Goal: Task Accomplishment & Management: Complete application form

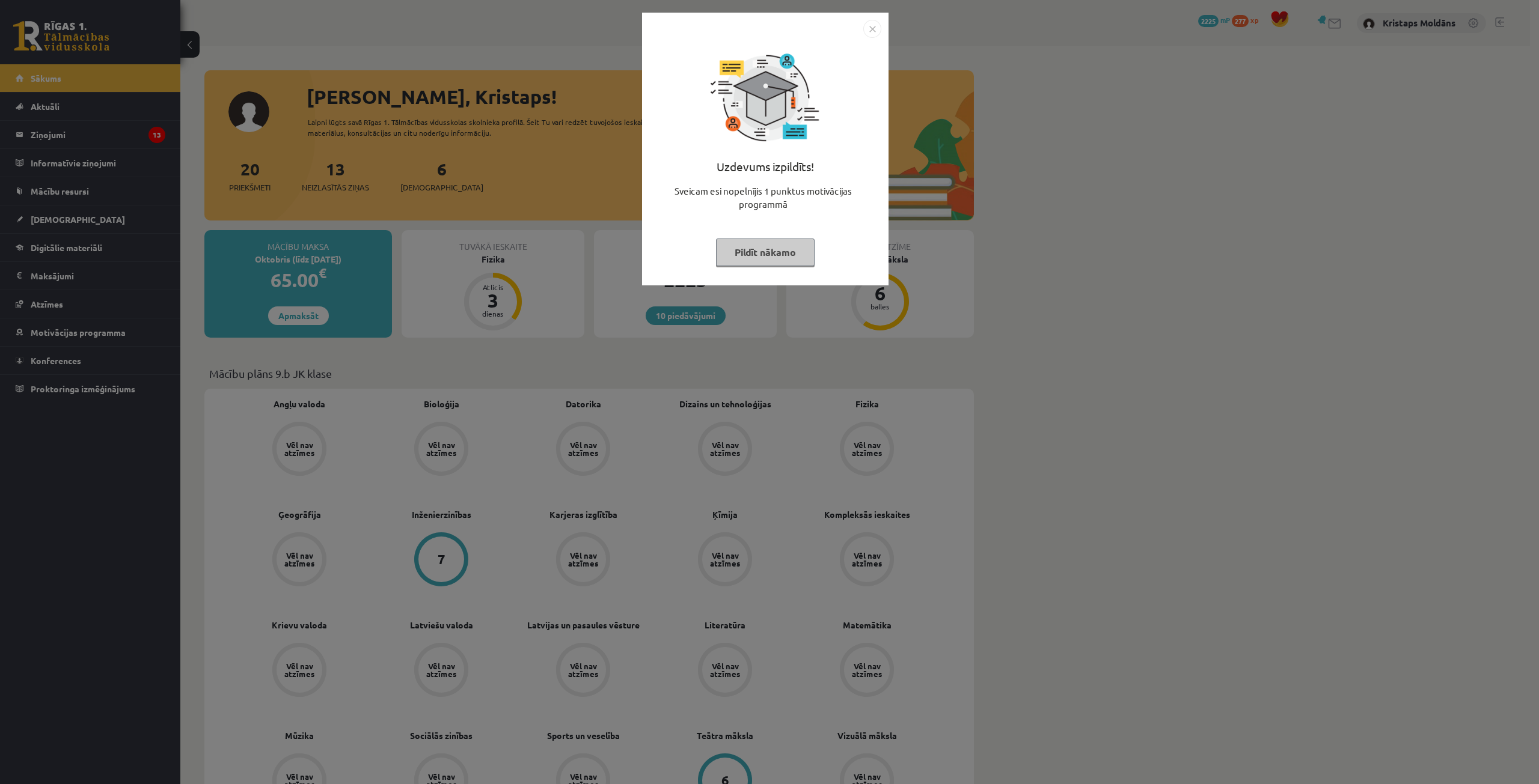
click at [866, 31] on img "Close" at bounding box center [872, 29] width 18 height 18
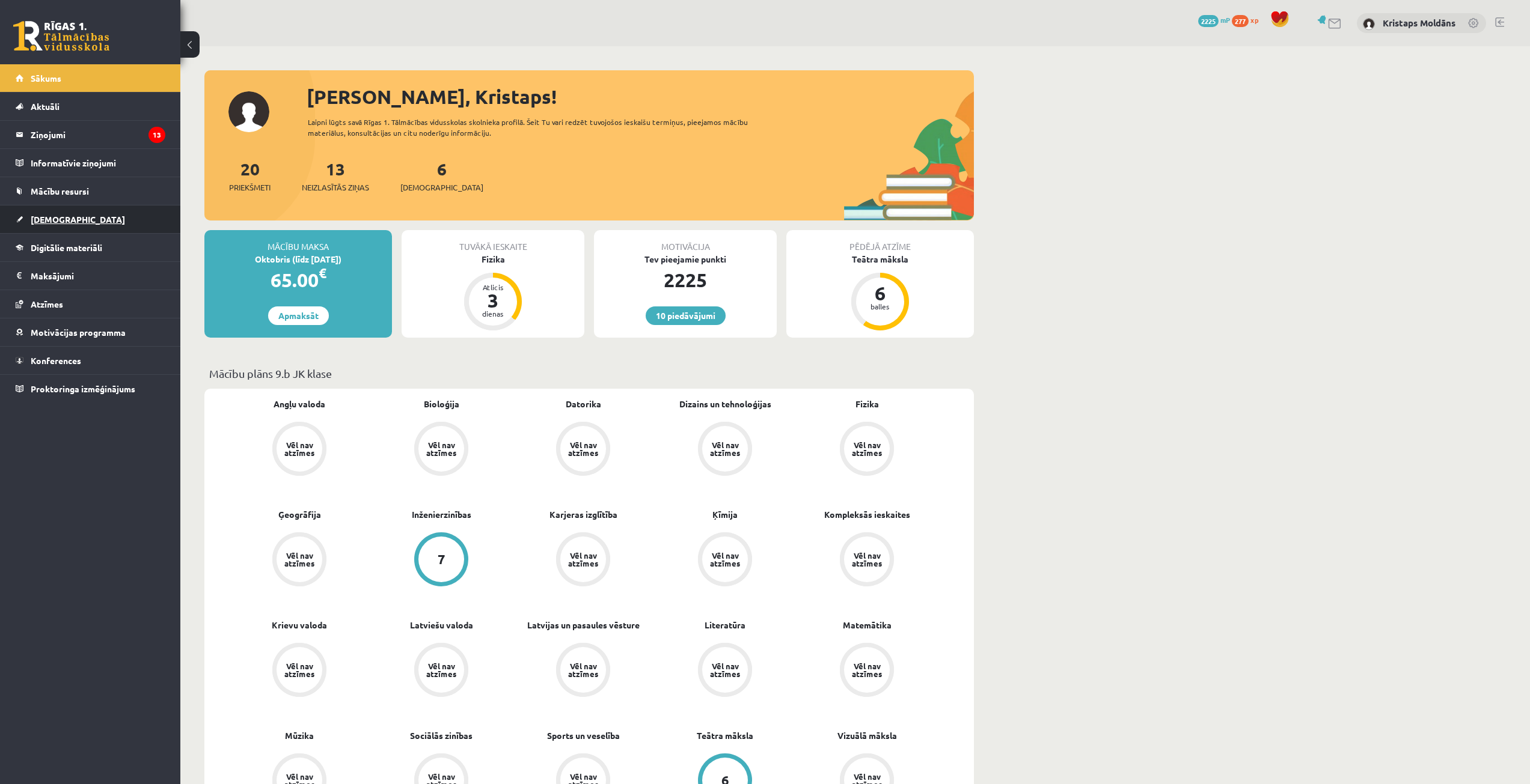
click at [61, 218] on span "[DEMOGRAPHIC_DATA]" at bounding box center [78, 219] width 94 height 11
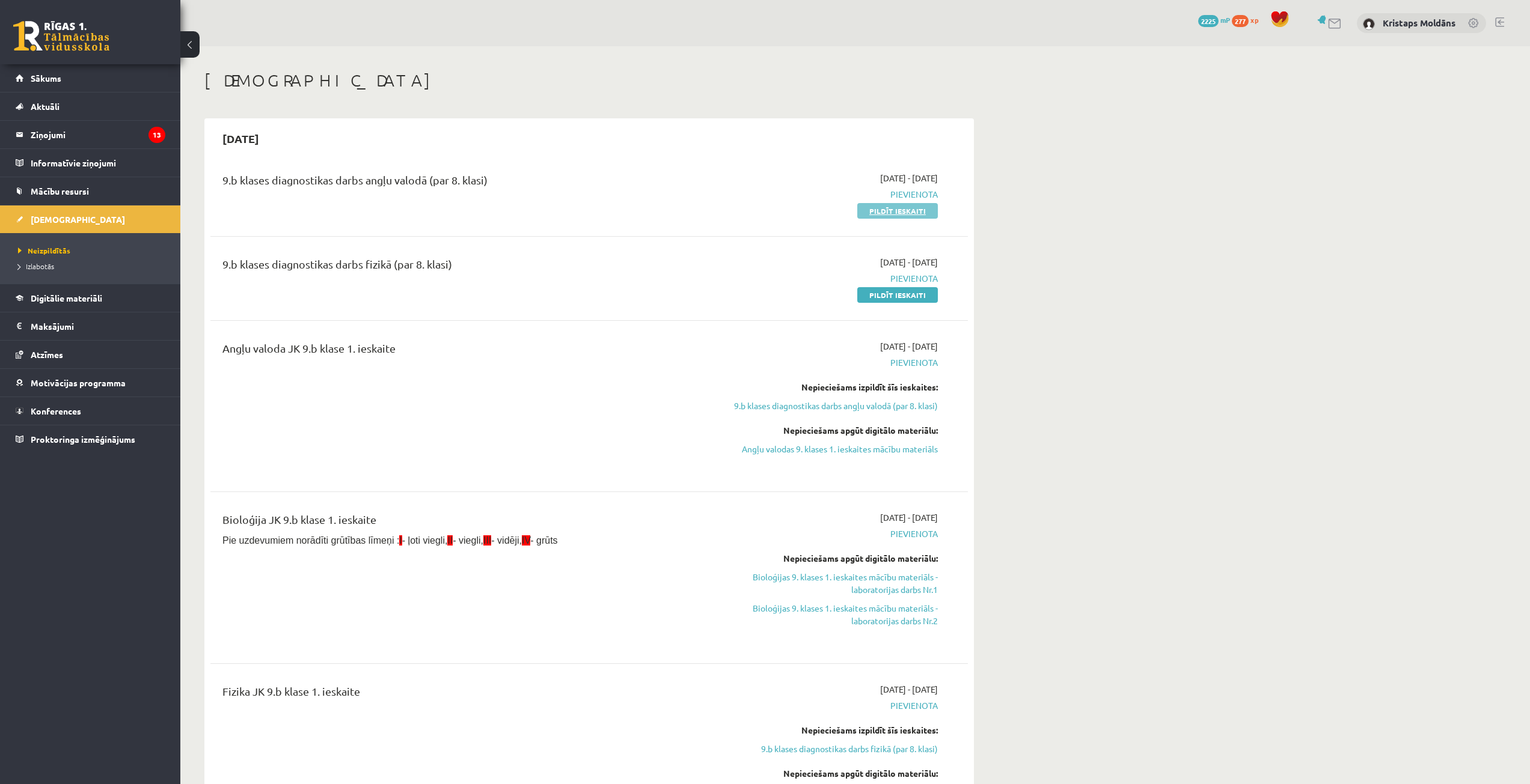
click at [910, 210] on link "Pildīt ieskaiti" at bounding box center [897, 210] width 81 height 16
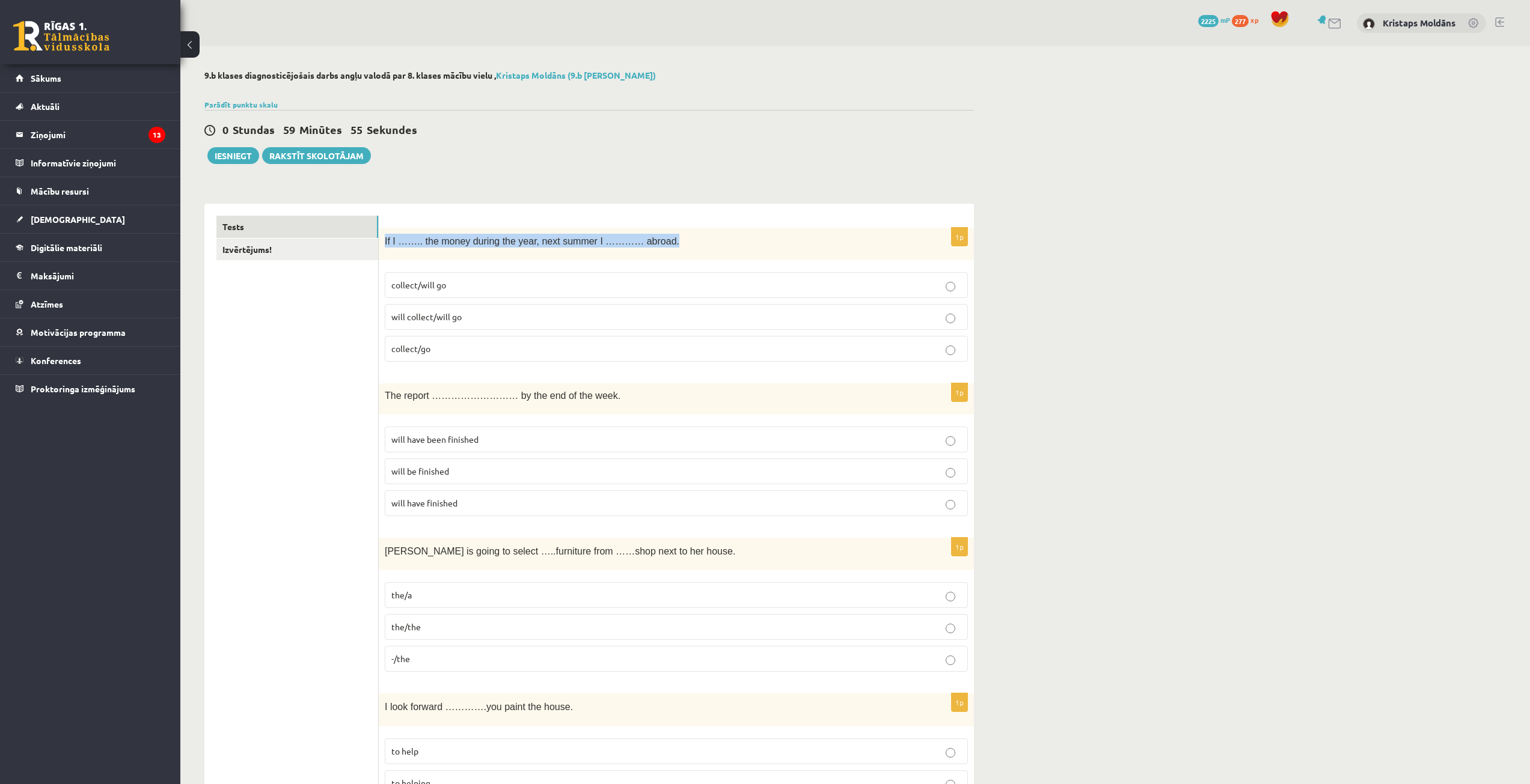
drag, startPoint x: 381, startPoint y: 243, endPoint x: 719, endPoint y: 254, distance: 338.2
click at [719, 254] on div "If I …….. the money during the year, next summer I ………… abroad." at bounding box center [676, 244] width 595 height 33
copy span "If I …….. the money during the year, next summer I ………… abroad."
drag, startPoint x: 447, startPoint y: 262, endPoint x: 428, endPoint y: 253, distance: 21.0
click at [446, 262] on div "1p If I …….. the money during the year, next summer I ………… abroad. collect/will…" at bounding box center [676, 299] width 595 height 144
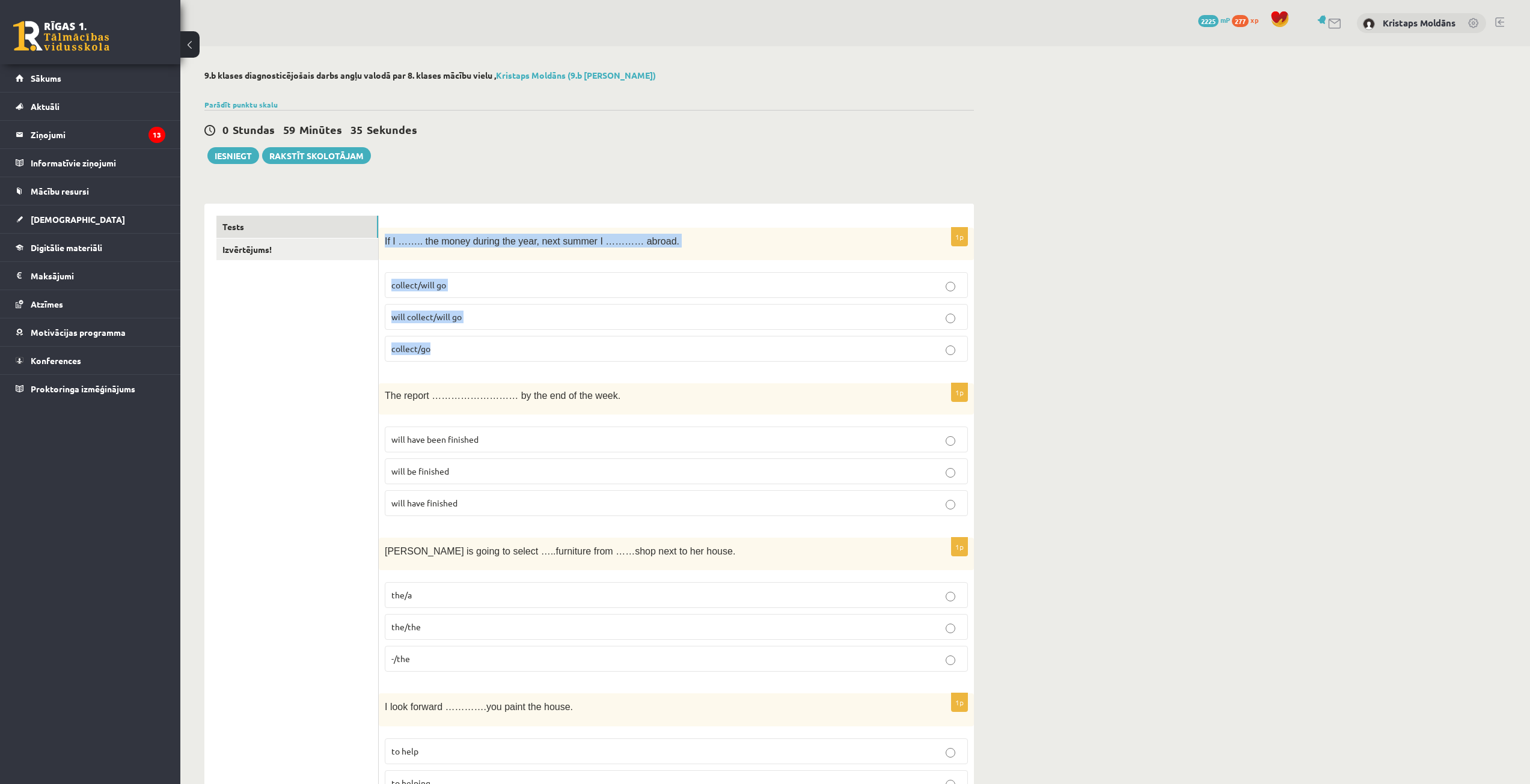
drag, startPoint x: 393, startPoint y: 242, endPoint x: 508, endPoint y: 339, distance: 150.4
click at [508, 339] on div "1p If I …….. the money during the year, next summer I ………… abroad. collect/will…" at bounding box center [676, 299] width 595 height 144
copy div "If I …….. the money during the year, next summer I ………… abroad. collect/will go…"
click at [485, 280] on p "collect/will go" at bounding box center [676, 285] width 570 height 13
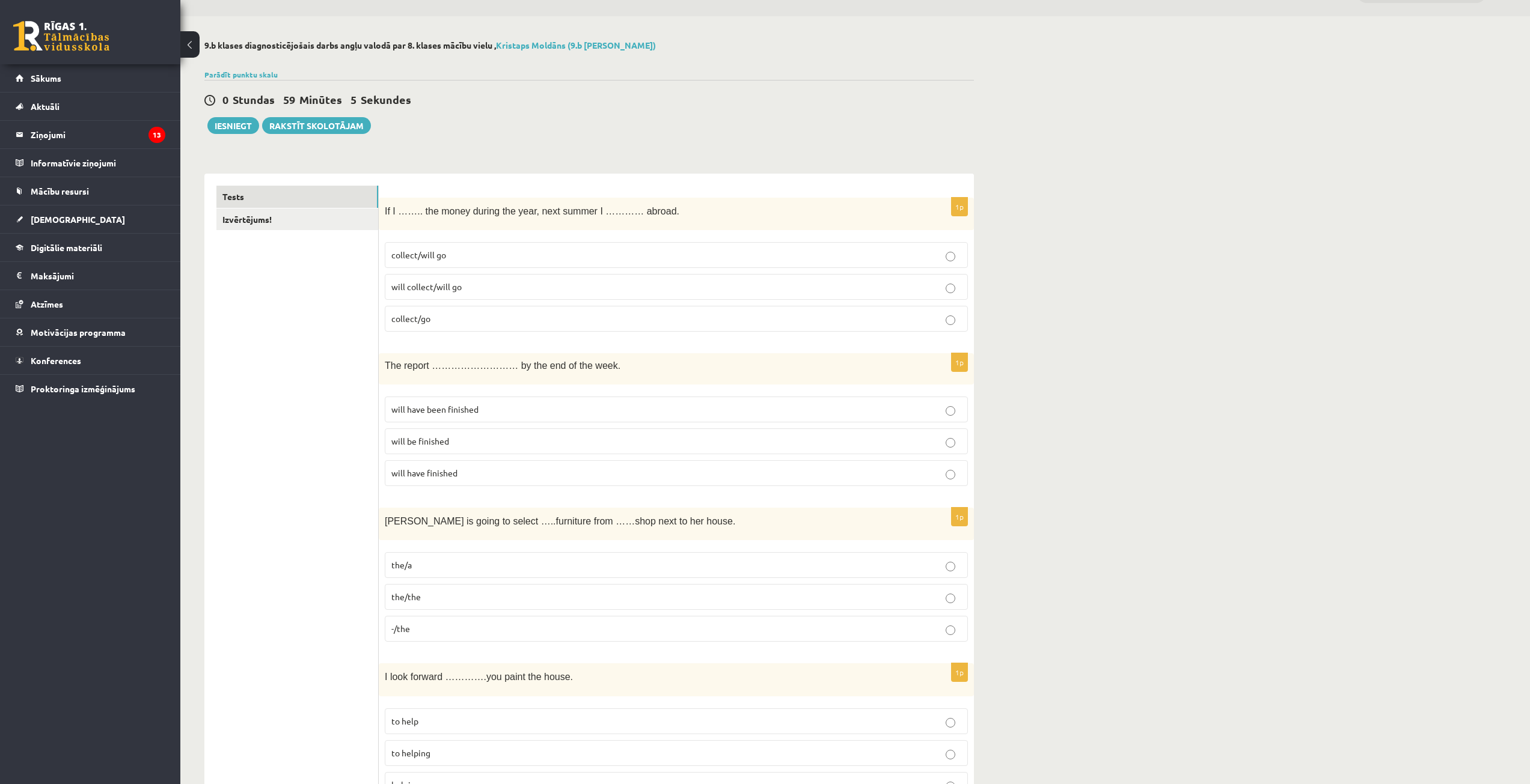
scroll to position [60, 0]
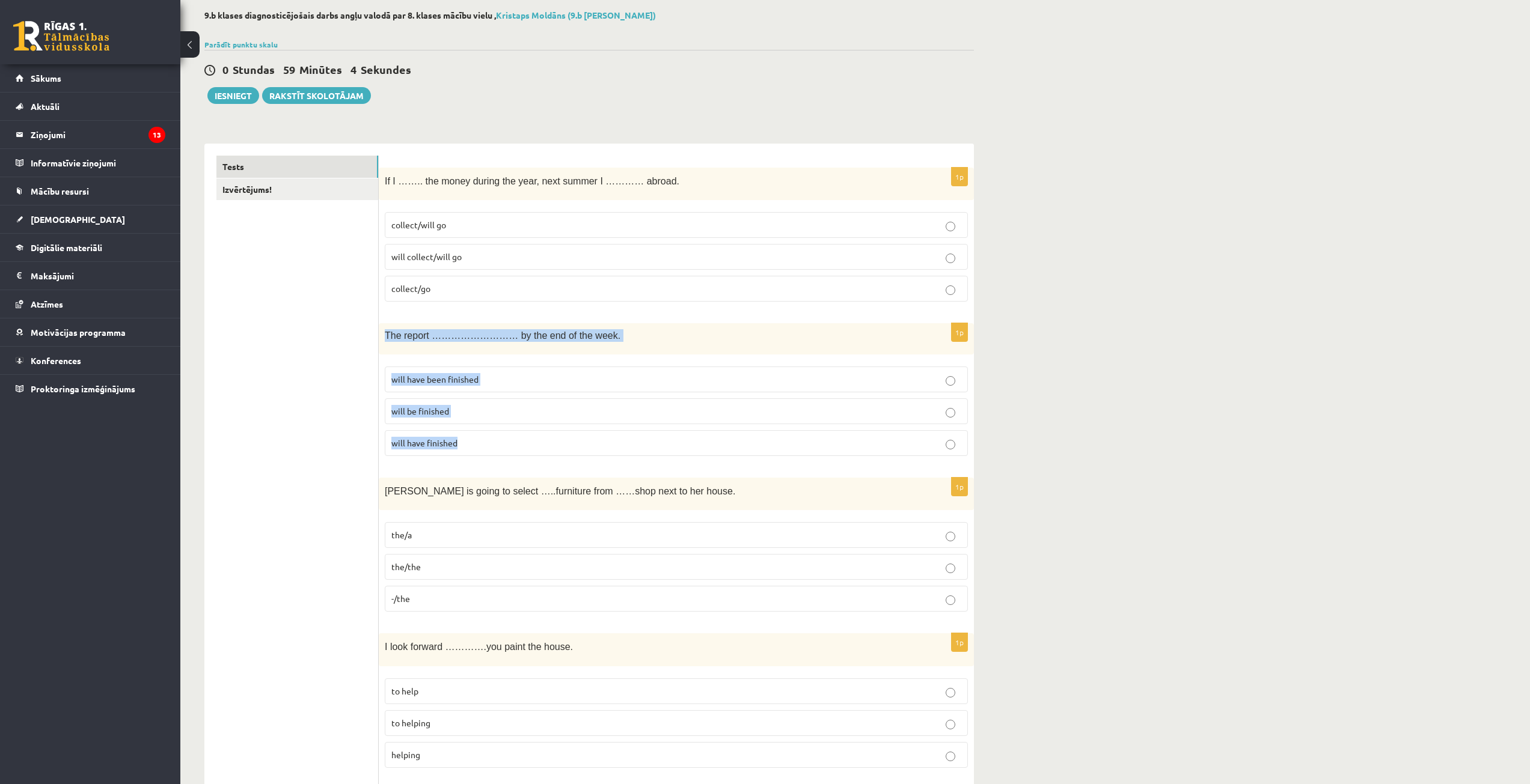
drag, startPoint x: 383, startPoint y: 336, endPoint x: 490, endPoint y: 396, distance: 122.7
click at [503, 431] on div "1p The report ……………………… by the end of the week. will have been finished will be…" at bounding box center [676, 394] width 595 height 142
copy div "The report ……………………… by the end of the week. will have been finished will be fi…"
click at [488, 385] on p "will have been finished" at bounding box center [676, 379] width 570 height 13
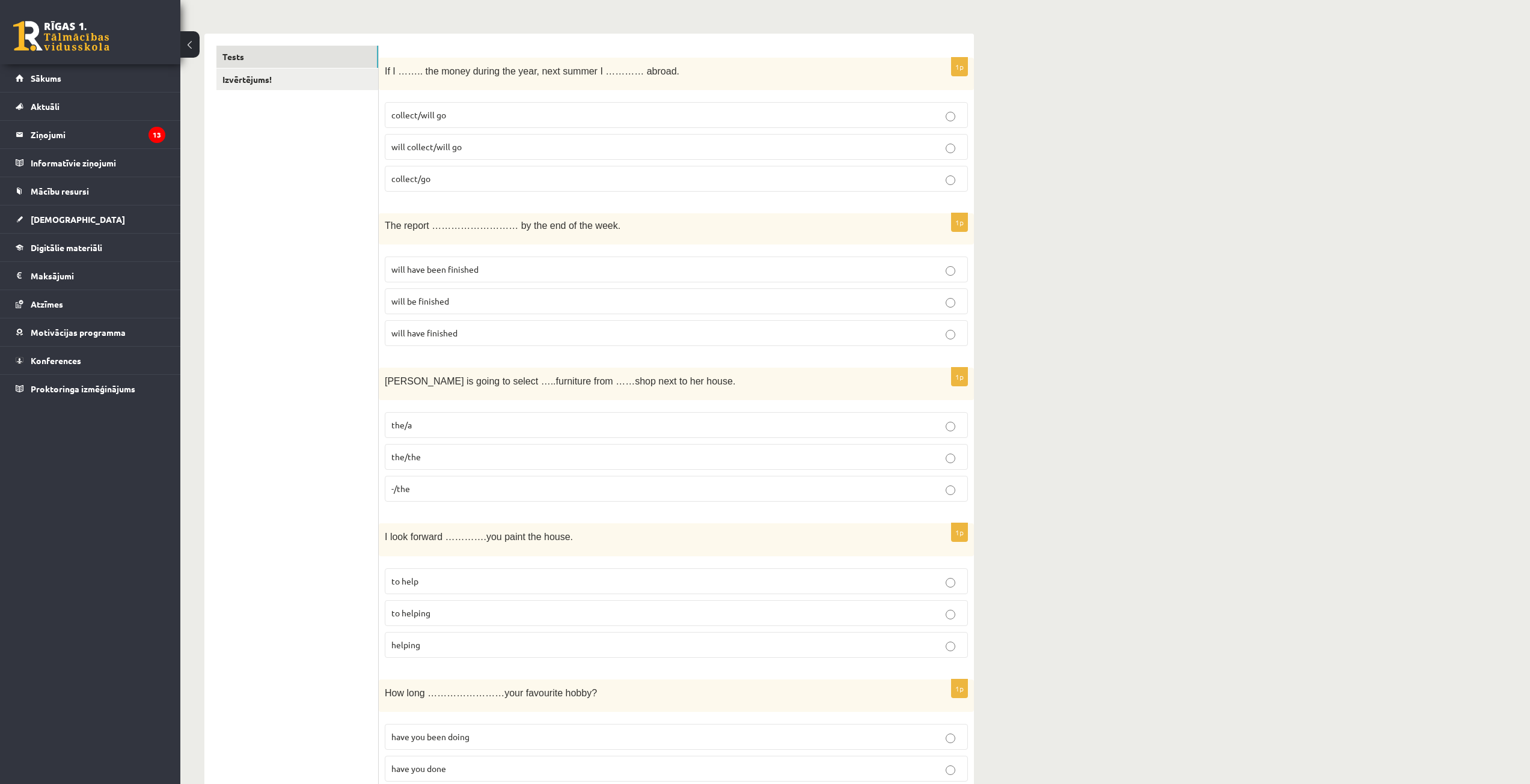
scroll to position [180, 0]
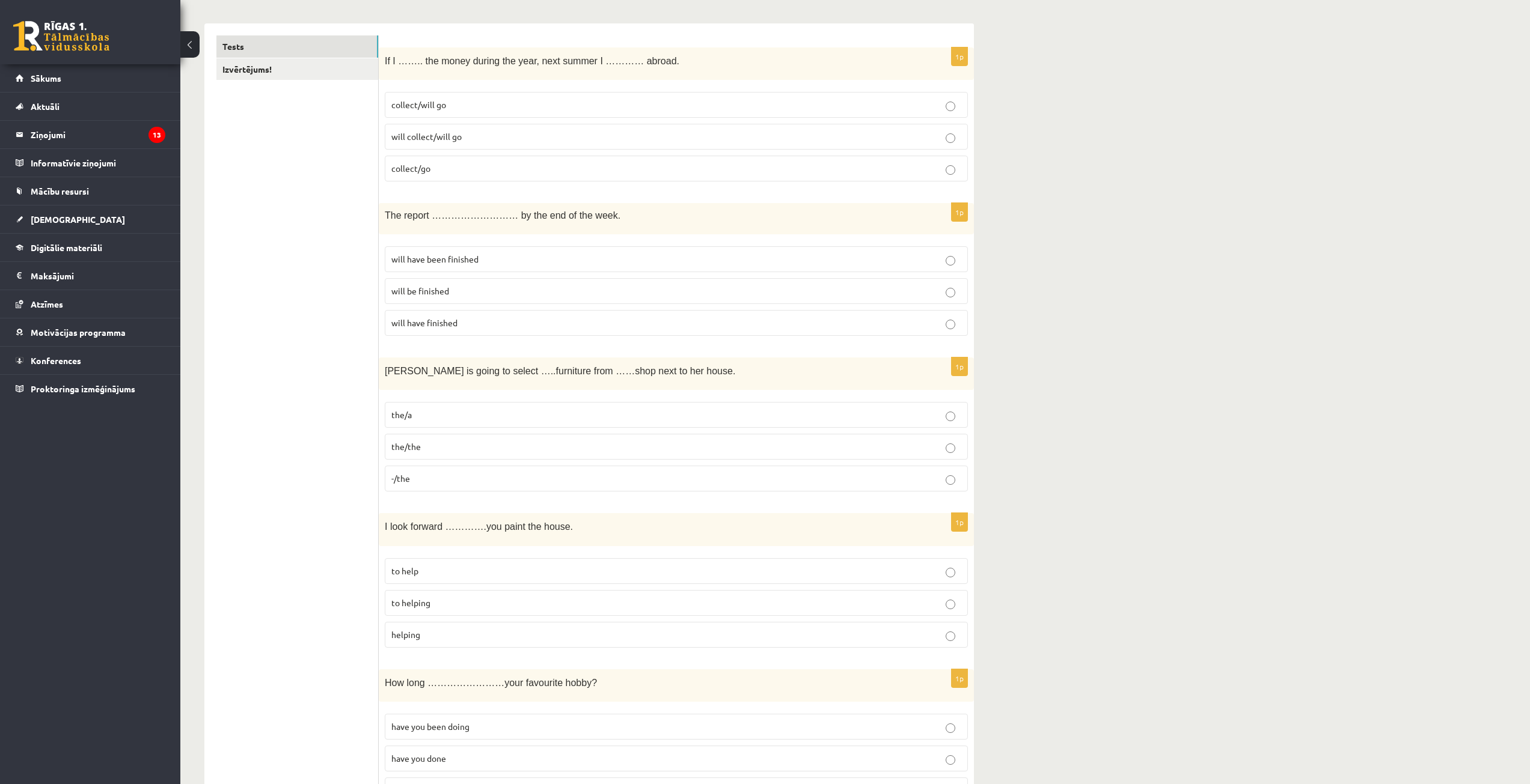
drag, startPoint x: 378, startPoint y: 369, endPoint x: 512, endPoint y: 479, distance: 173.4
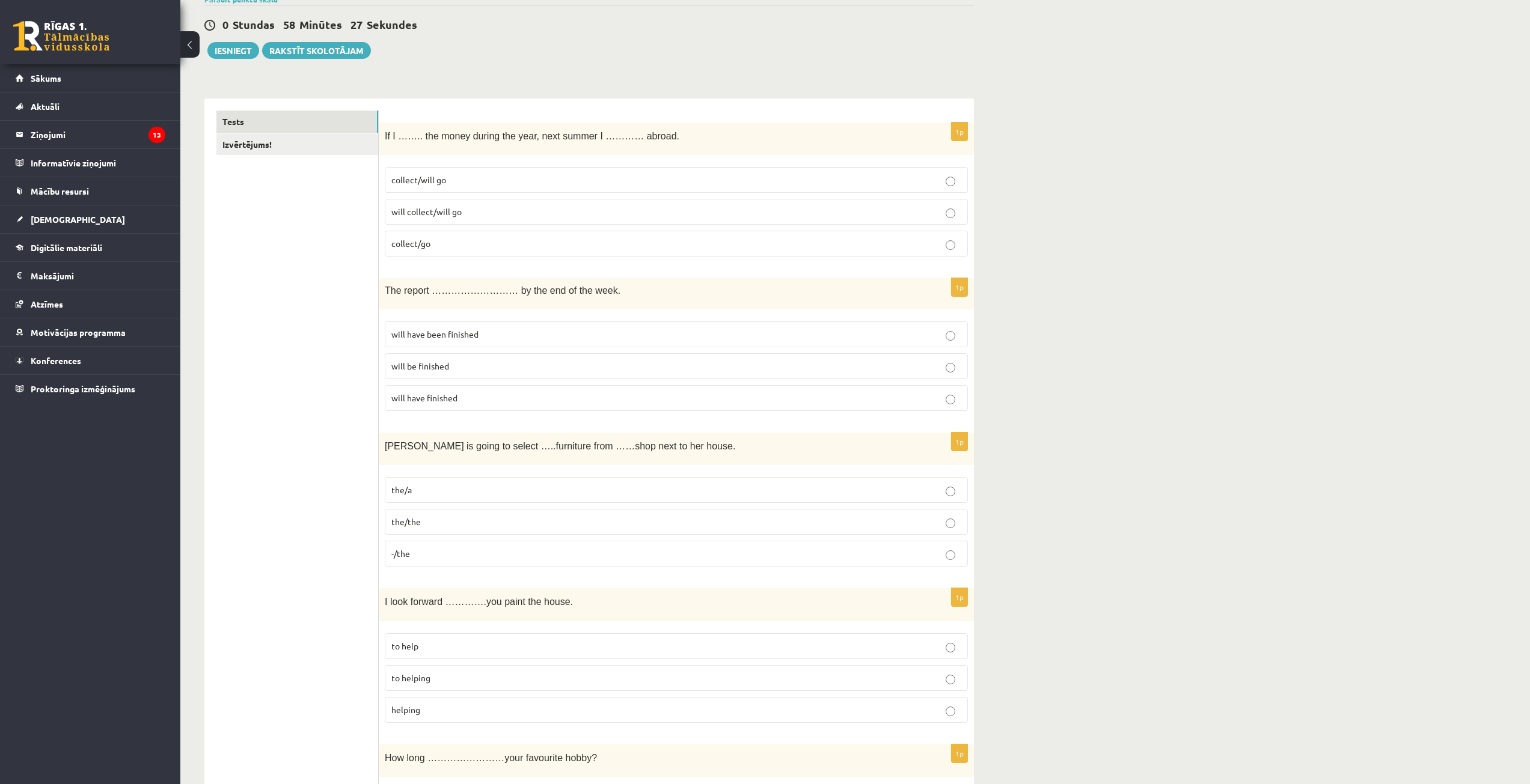
scroll to position [120, 0]
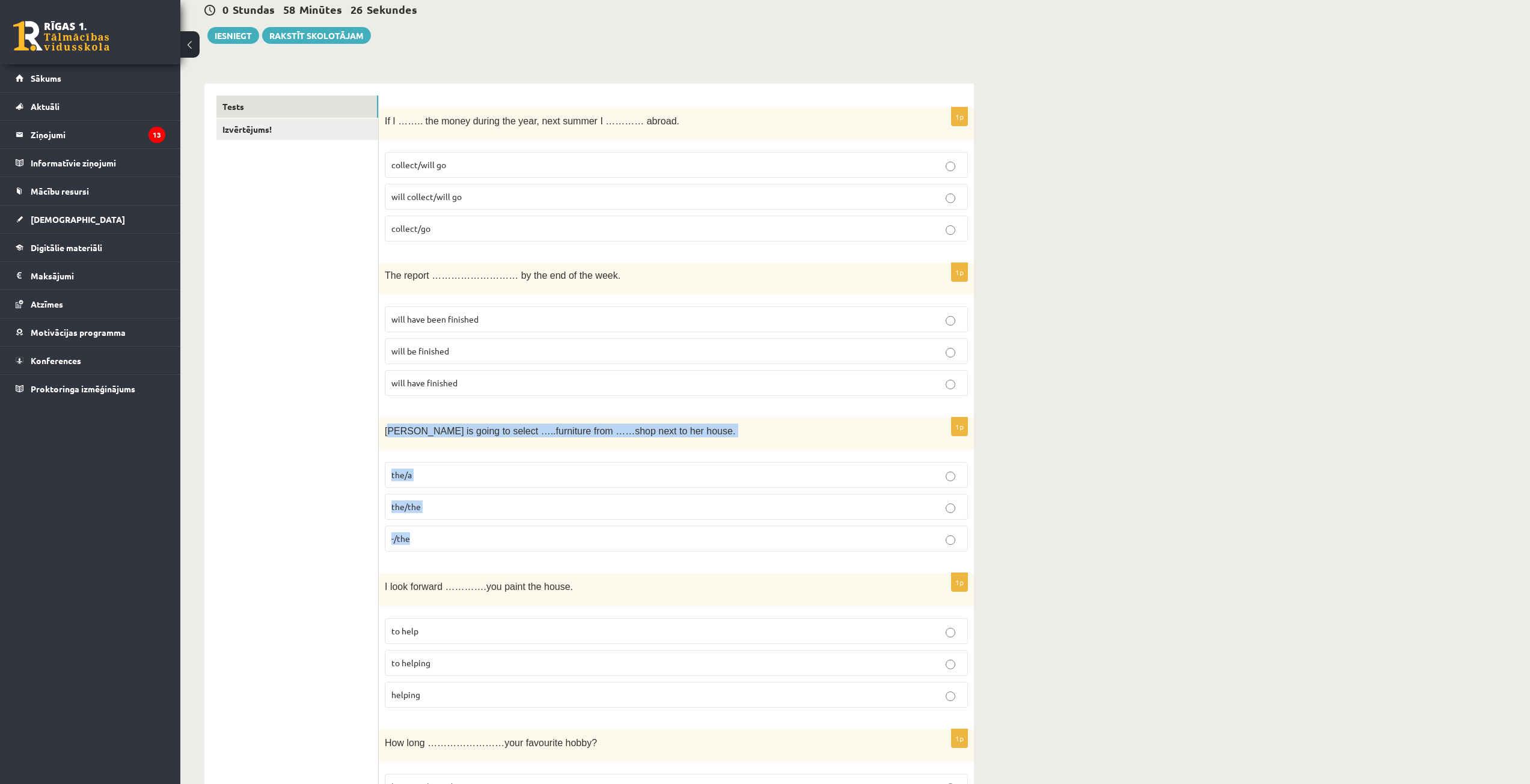
drag, startPoint x: 393, startPoint y: 427, endPoint x: 524, endPoint y: 532, distance: 167.9
click at [524, 532] on div "1p Gretta is going to select …..furniture from ……shop next to her house. the/a …" at bounding box center [676, 489] width 595 height 144
click at [419, 452] on div "1p Gretta is going to select …..furniture from ……shop next to her house. the/a …" at bounding box center [676, 489] width 595 height 144
drag, startPoint x: 385, startPoint y: 429, endPoint x: 461, endPoint y: 541, distance: 135.4
click at [461, 542] on div "1p Gretta is going to select …..furniture from ……shop next to her house. the/a …" at bounding box center [676, 489] width 595 height 144
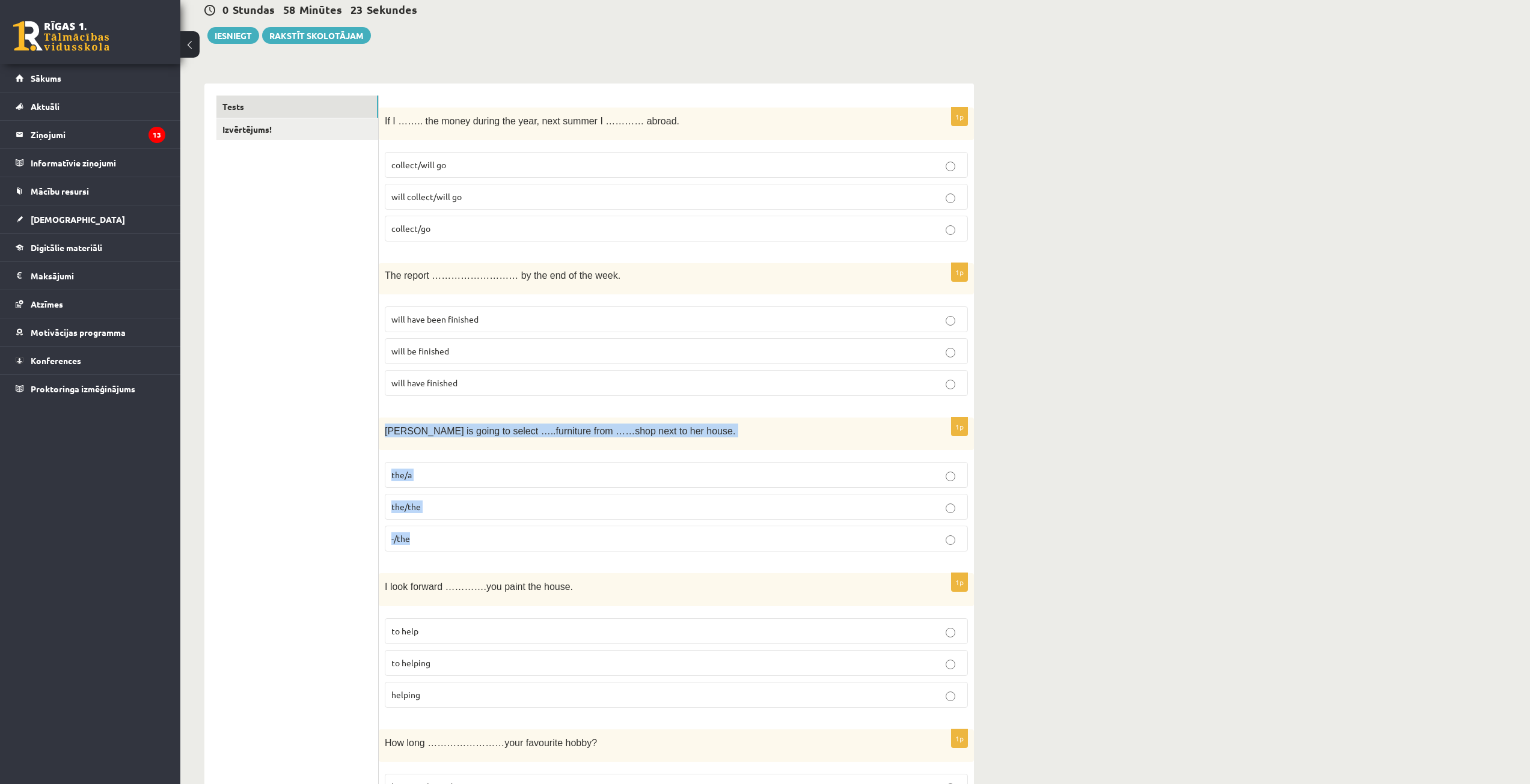
copy div "Gretta is going to select …..furniture from ……shop next to her house. the/a the…"
click at [434, 540] on p "-/the" at bounding box center [676, 538] width 570 height 13
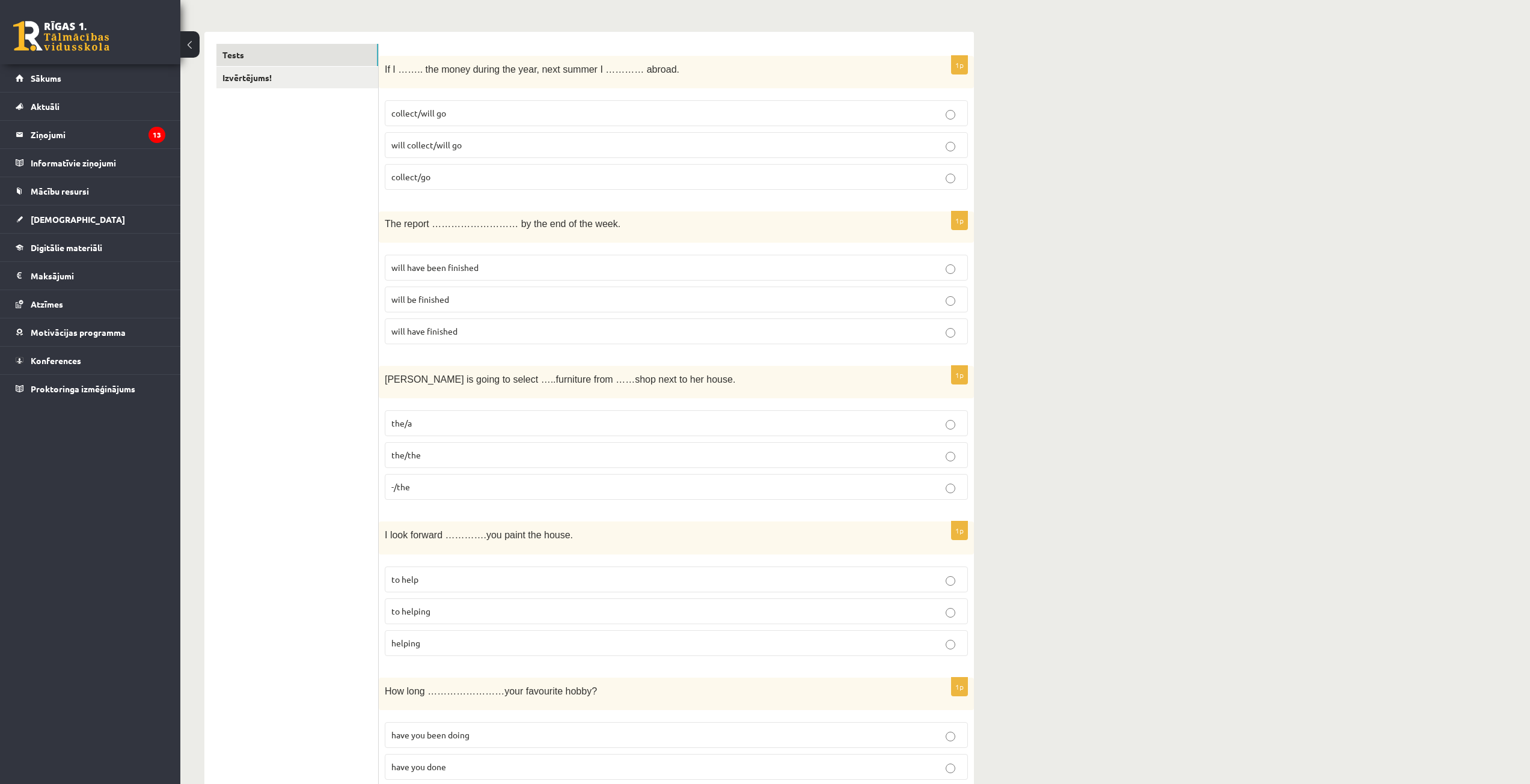
scroll to position [301, 0]
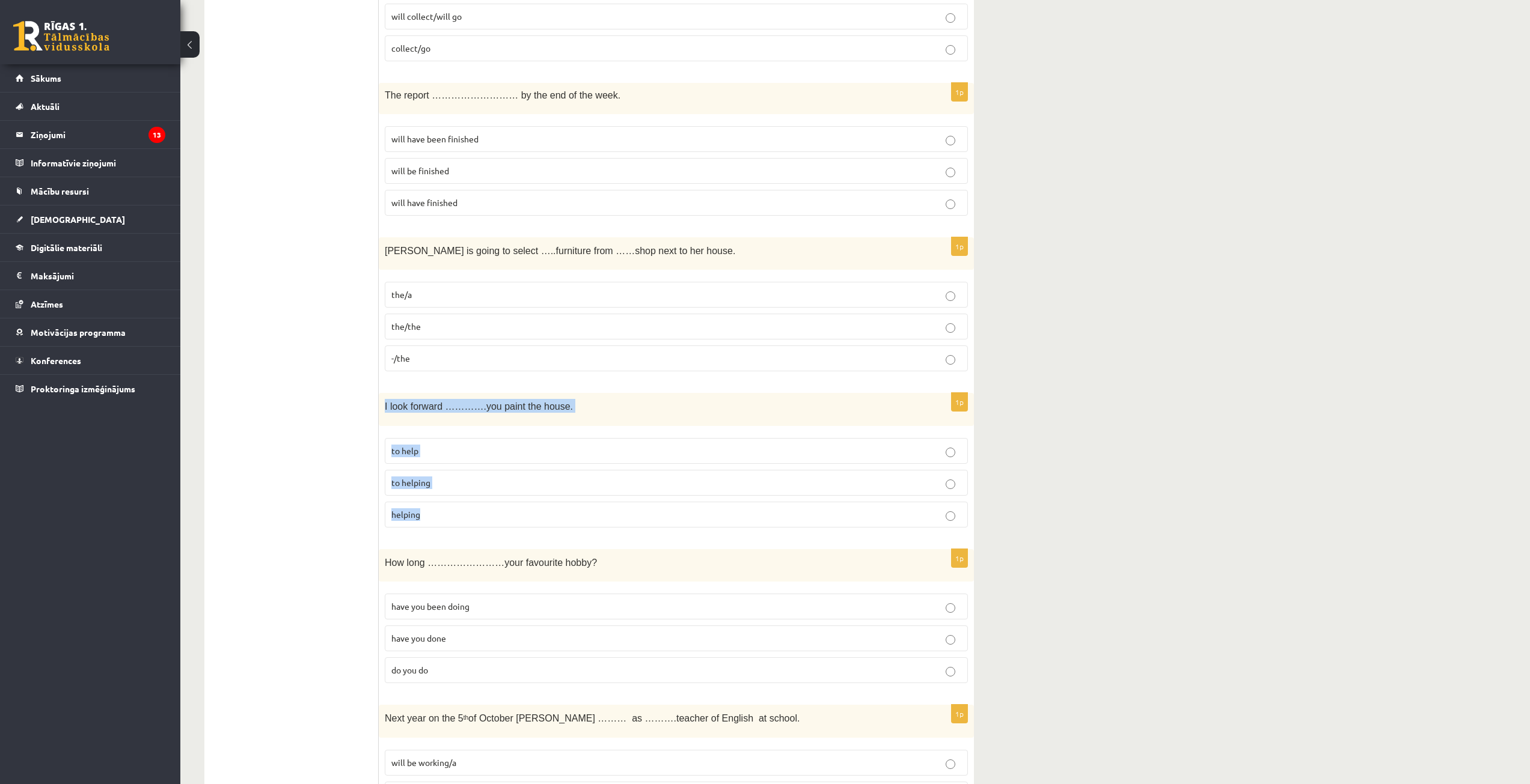
drag, startPoint x: 384, startPoint y: 401, endPoint x: 476, endPoint y: 516, distance: 147.3
click at [476, 516] on div "1p I look forward ………….you paint the house. to help to helping helping" at bounding box center [676, 464] width 595 height 144
copy div "I look forward ………….you paint the house. to help to helping helping"
click at [448, 485] on p "to helping" at bounding box center [676, 482] width 570 height 13
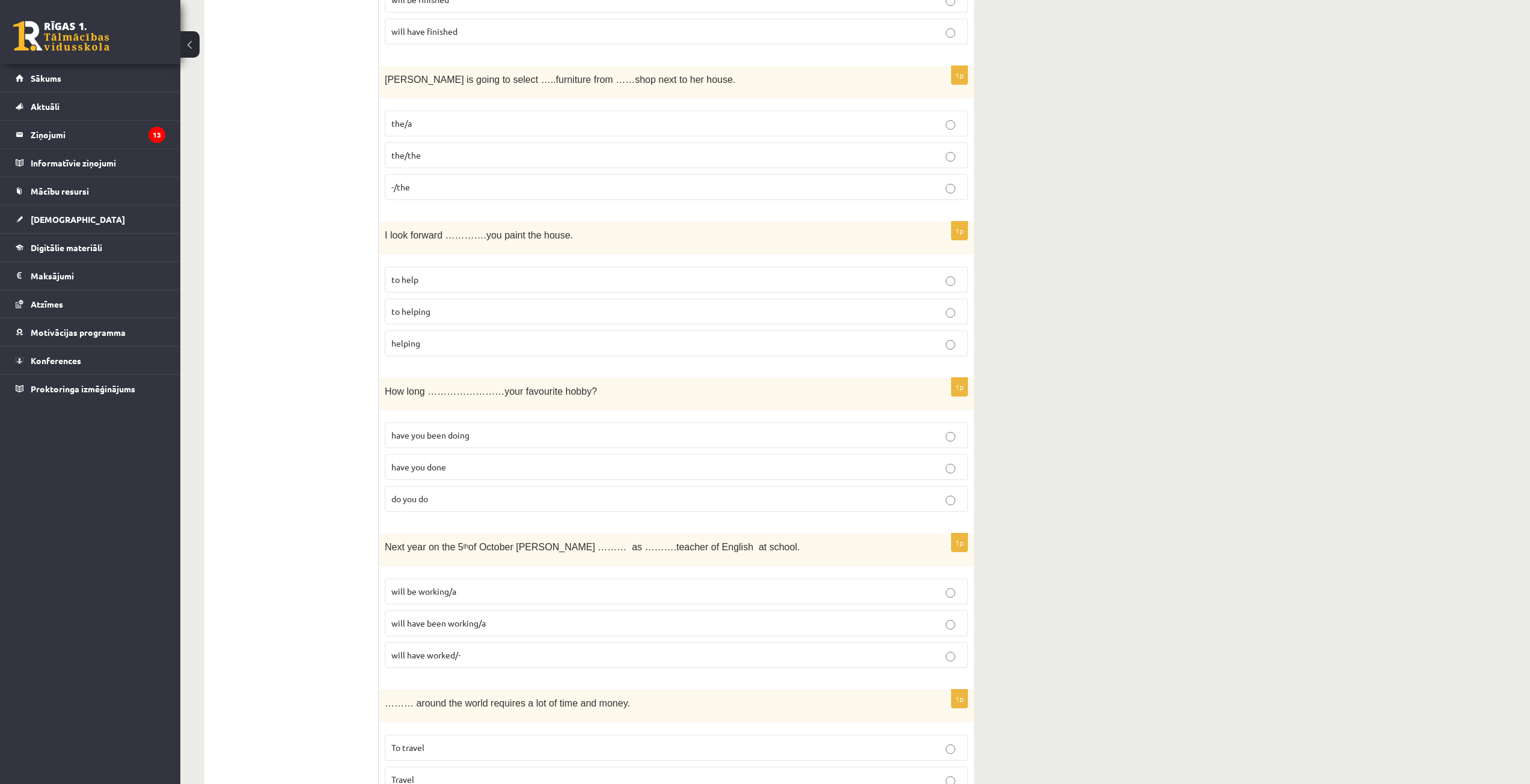
scroll to position [481, 0]
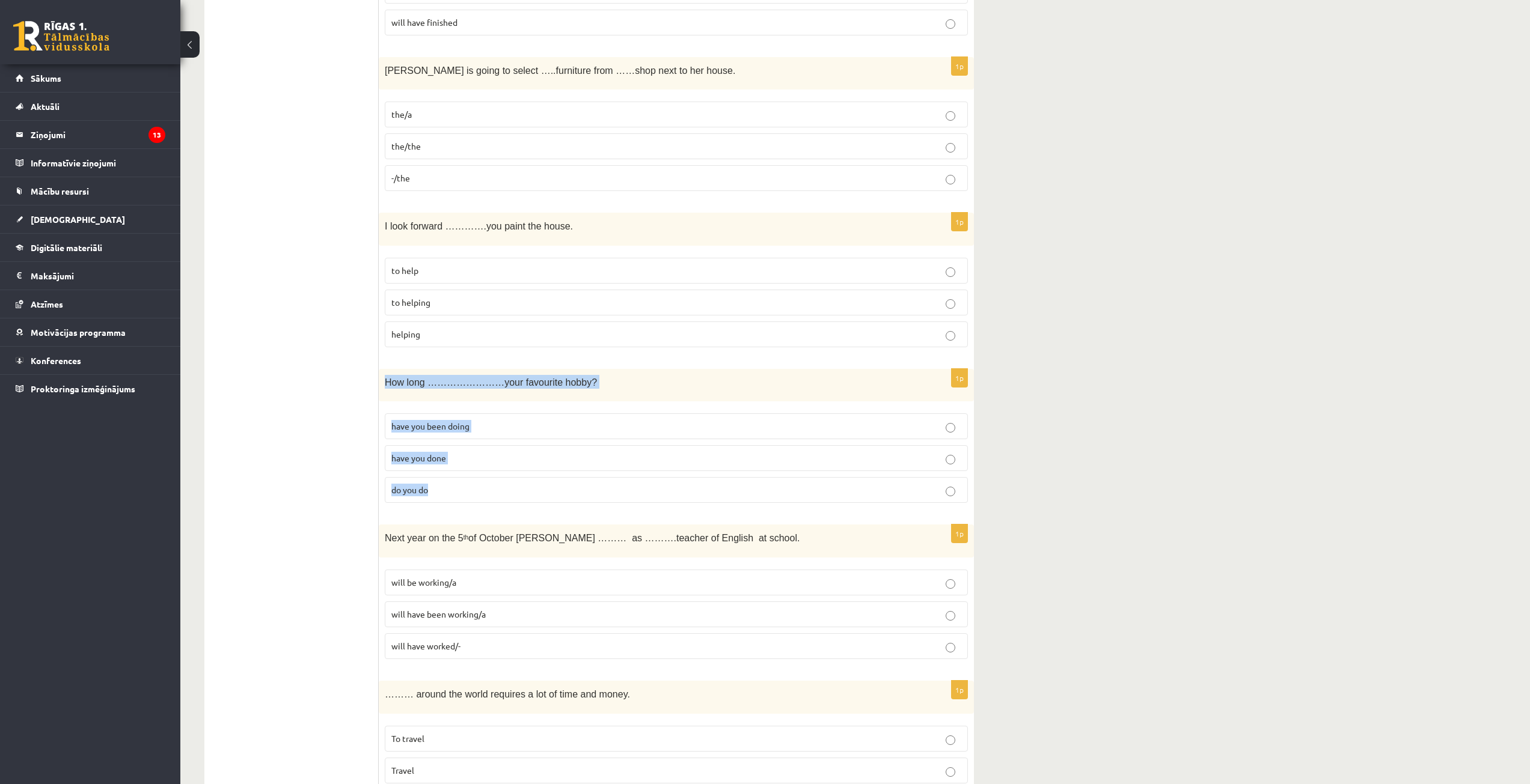
drag, startPoint x: 382, startPoint y: 376, endPoint x: 511, endPoint y: 489, distance: 171.5
click at [517, 510] on div "1p How long ……………………your favourite hobby? have you been doing have you done do …" at bounding box center [676, 440] width 595 height 144
copy div "How long ……………………your favourite hobby? have you been doing have you done do you…"
click at [492, 421] on p "have you been doing" at bounding box center [676, 426] width 570 height 13
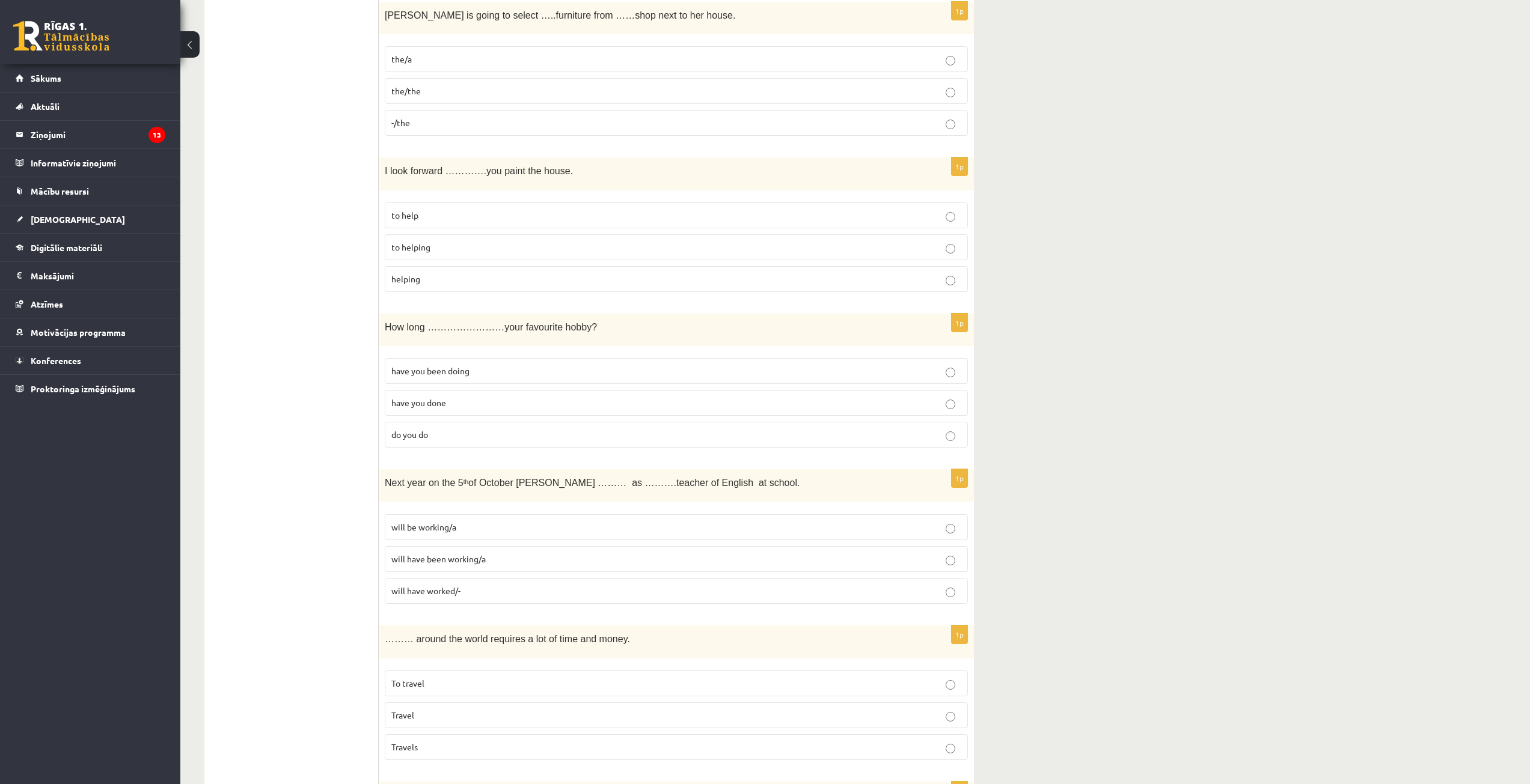
scroll to position [601, 0]
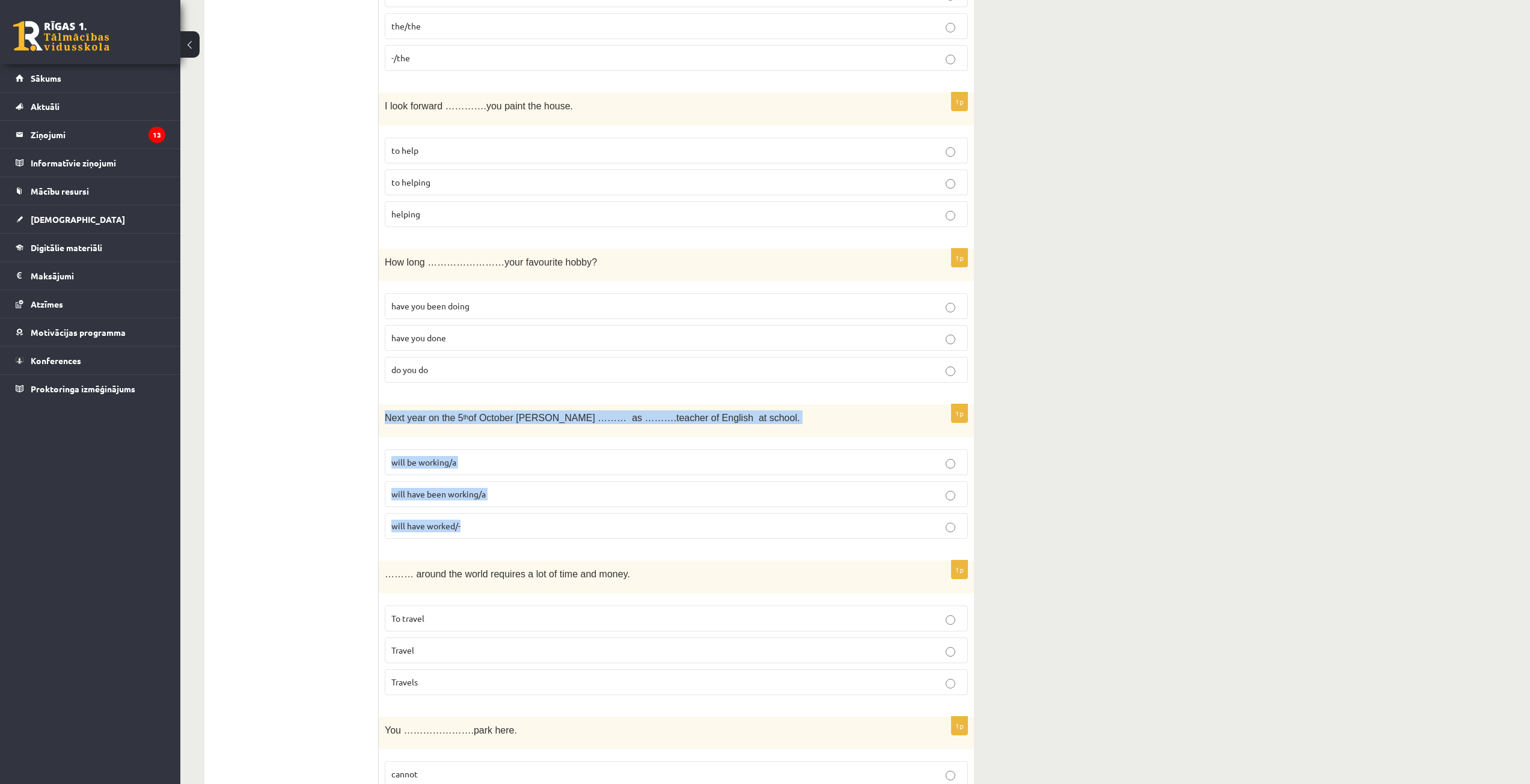
drag, startPoint x: 382, startPoint y: 414, endPoint x: 517, endPoint y: 514, distance: 168.0
click at [517, 514] on div "1p Next year on the 5 th of October Ann ……… as ……….teacher of English at school…" at bounding box center [676, 476] width 595 height 144
copy div "Next year on the 5 th of October Ann ……… as ……….teacher of English at school. w…"
click at [480, 498] on span "will have been working/a" at bounding box center [438, 494] width 94 height 11
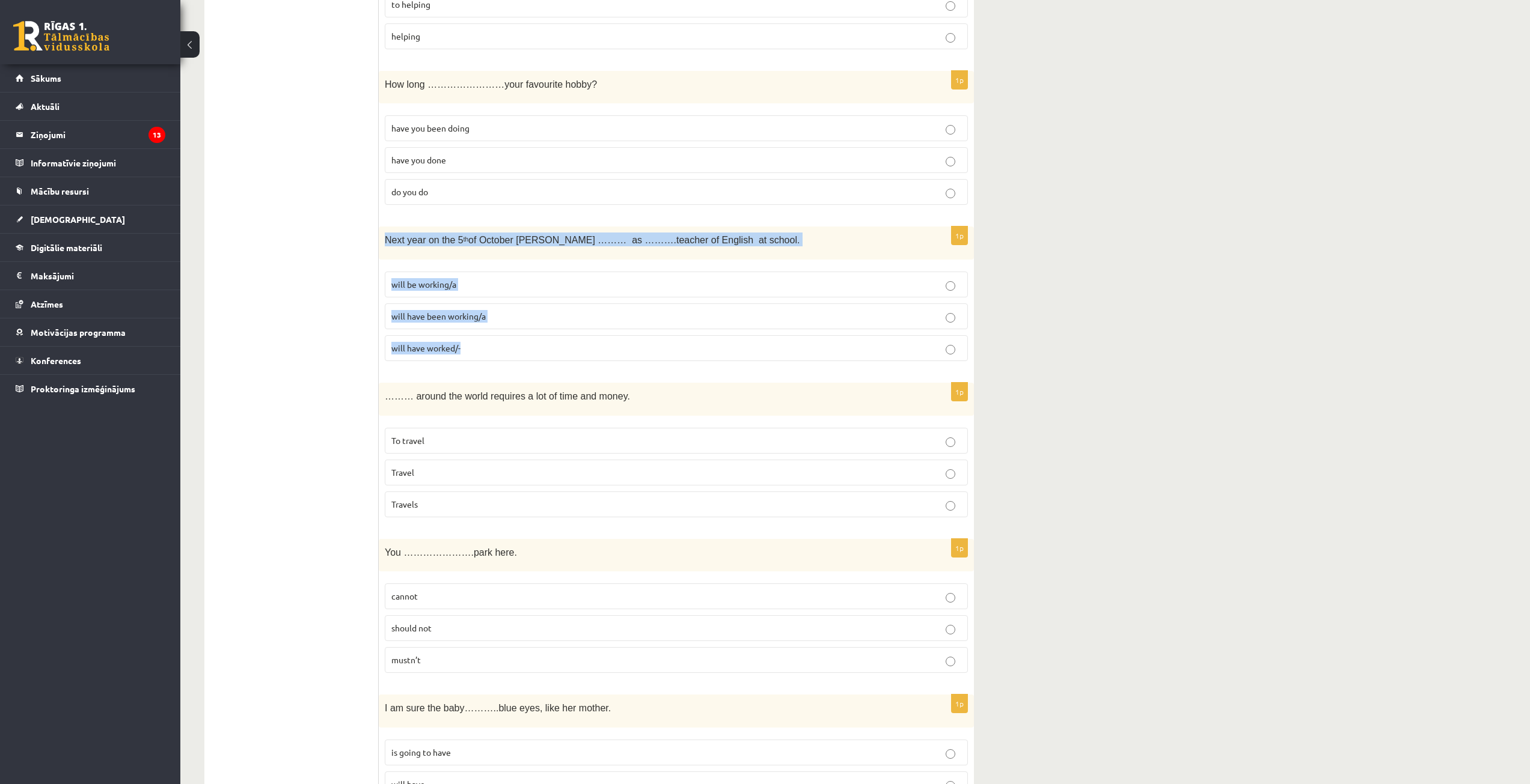
scroll to position [781, 0]
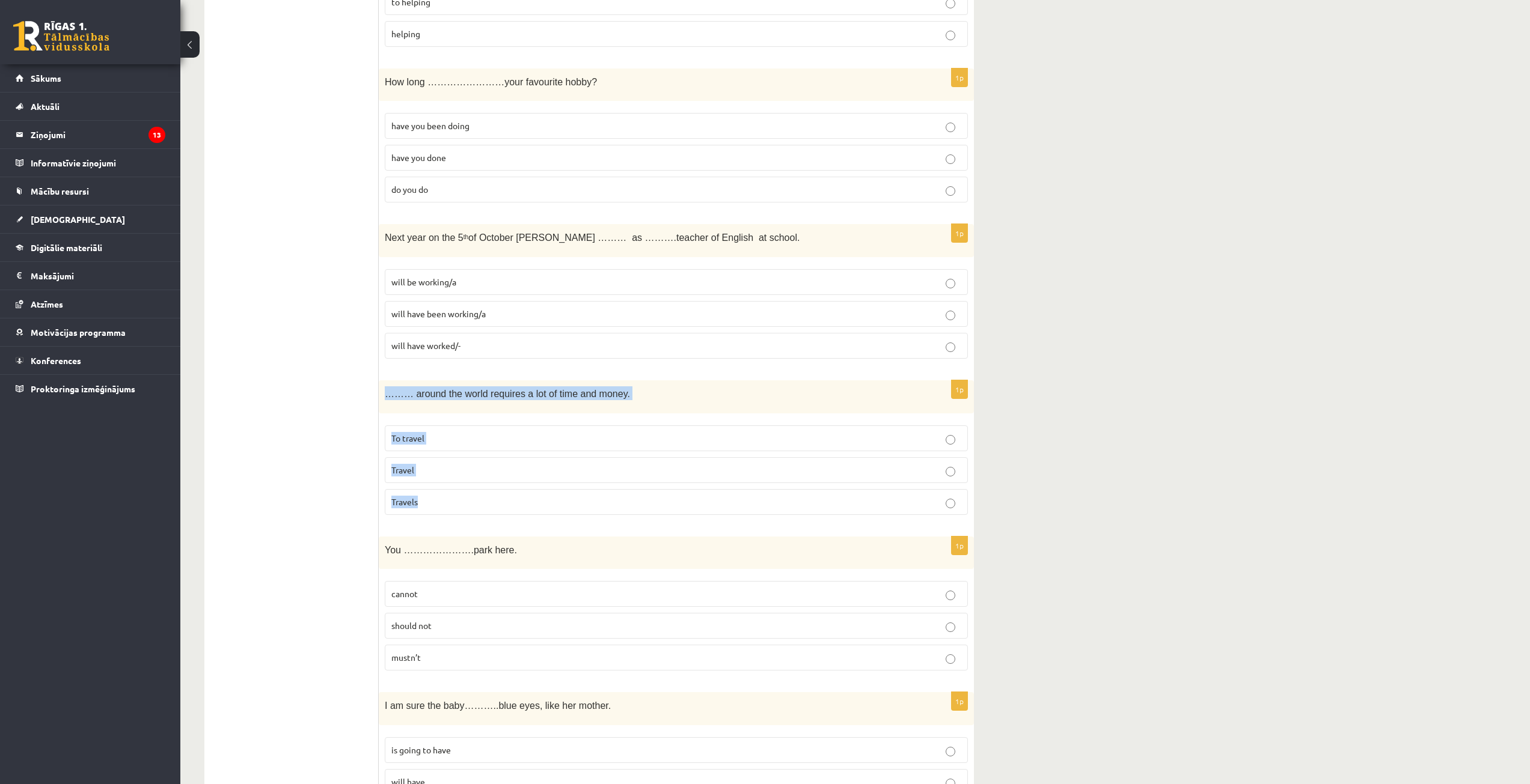
drag, startPoint x: 385, startPoint y: 394, endPoint x: 452, endPoint y: 393, distance: 67.0
click at [573, 518] on div "1p ……… around the world requires a lot of time and money. To travel Travel Trav…" at bounding box center [676, 452] width 595 height 144
copy div "……… around the world requires a lot of time and money. To travel Travel Travels"
click at [436, 434] on p "To travel" at bounding box center [676, 438] width 570 height 13
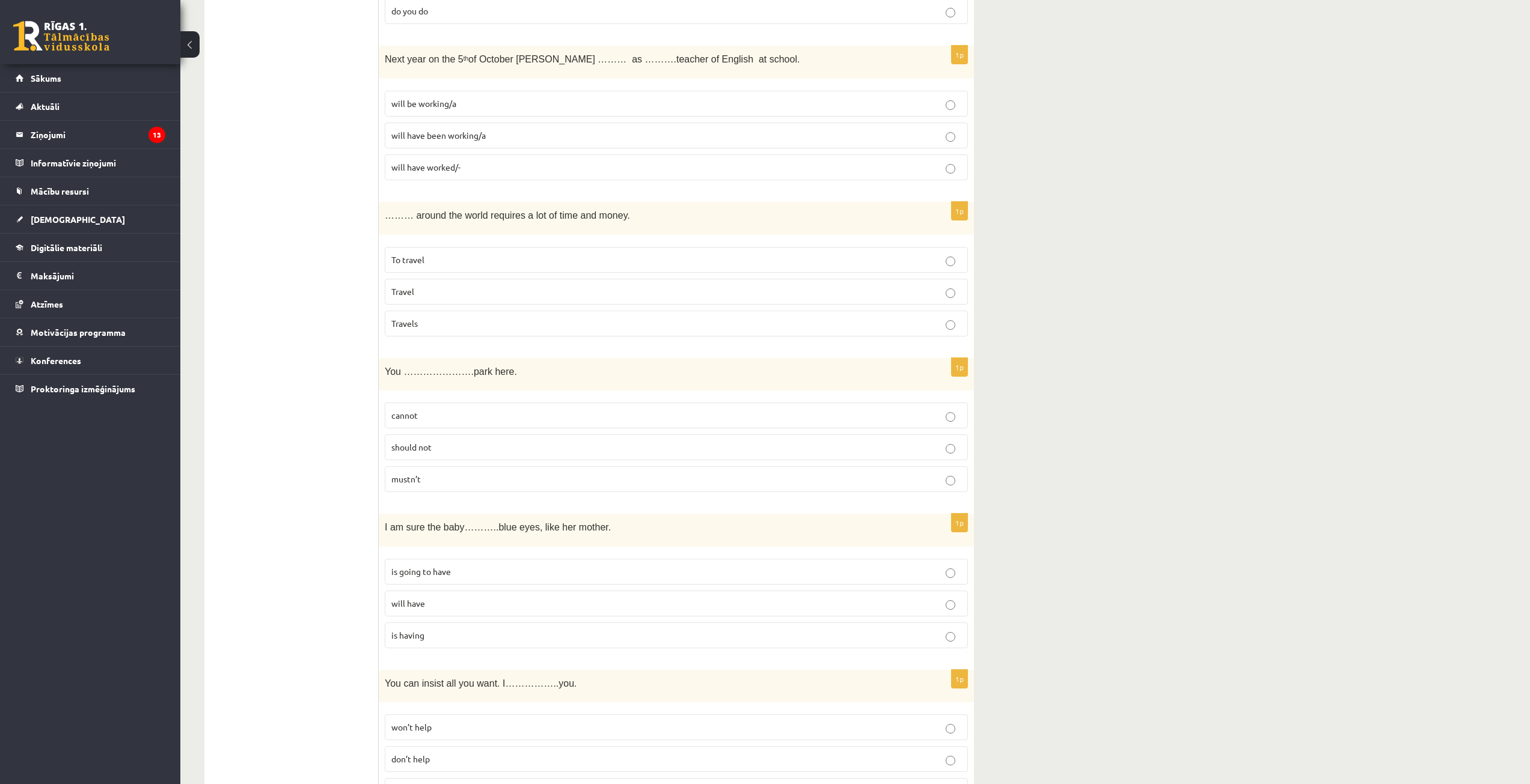
scroll to position [961, 0]
drag, startPoint x: 381, startPoint y: 366, endPoint x: 514, endPoint y: 468, distance: 167.6
click at [514, 468] on div "1p You ………………….park here. cannot should not mustn’t" at bounding box center [676, 428] width 595 height 144
copy div "You ………………….park here. cannot should not mustn’t"
click at [489, 479] on p "mustn’t" at bounding box center [676, 477] width 570 height 13
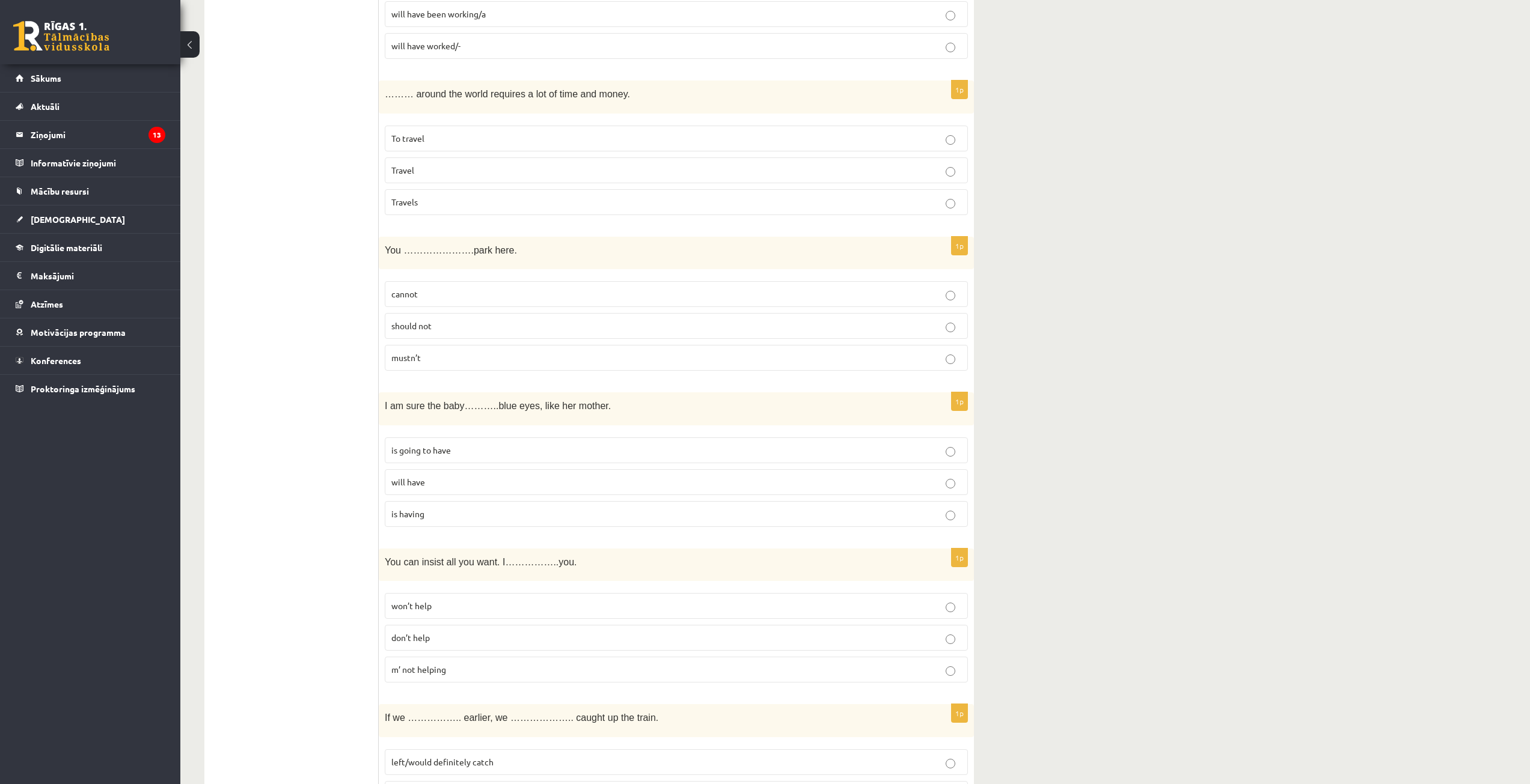
scroll to position [1082, 0]
drag, startPoint x: 404, startPoint y: 416, endPoint x: 522, endPoint y: 508, distance: 149.6
click at [522, 508] on div "1p I am sure the baby………..blue eyes, like her mother. is going to have will hav…" at bounding box center [676, 464] width 595 height 144
copy div "I am sure the baby………..blue eyes, like her mother. is going to have will have i…"
click at [457, 458] on label "is going to have" at bounding box center [676, 450] width 583 height 26
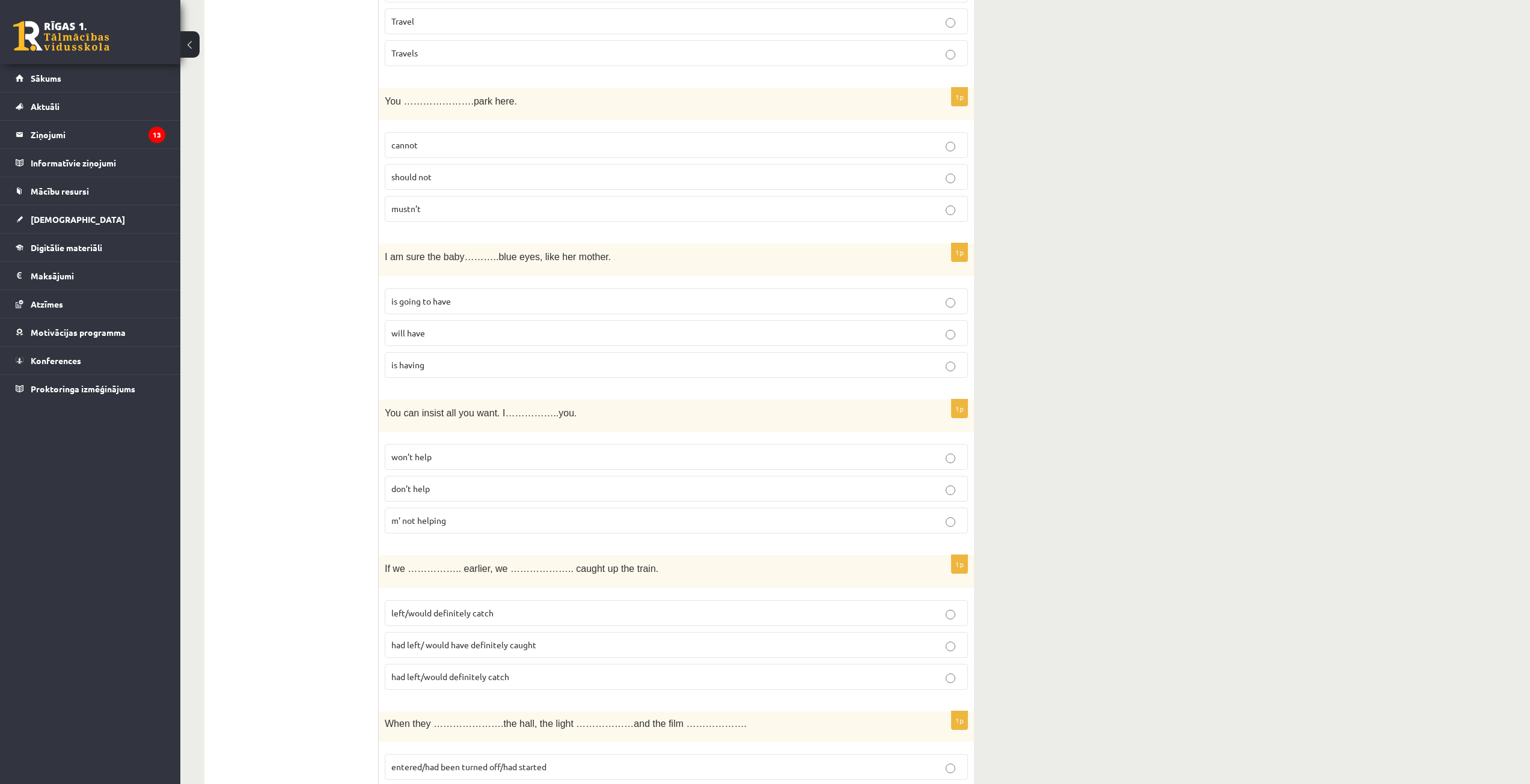
scroll to position [1262, 0]
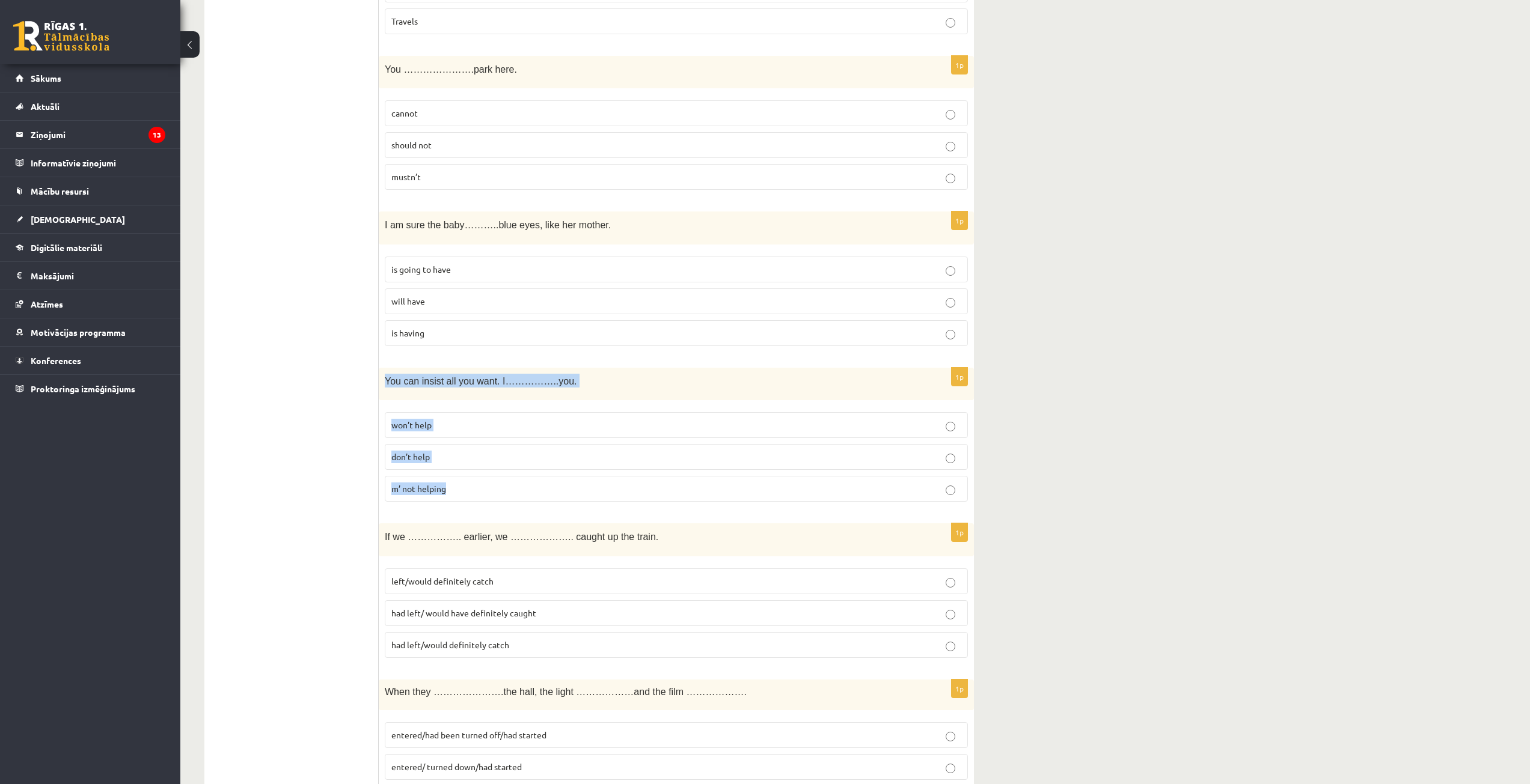
drag, startPoint x: 392, startPoint y: 387, endPoint x: 501, endPoint y: 494, distance: 152.7
click at [501, 494] on div "1p You can insist all you want. I……………..you. won’t help don’t help m’ not helpi…" at bounding box center [676, 439] width 595 height 144
click at [458, 420] on p "won’t help" at bounding box center [676, 425] width 570 height 13
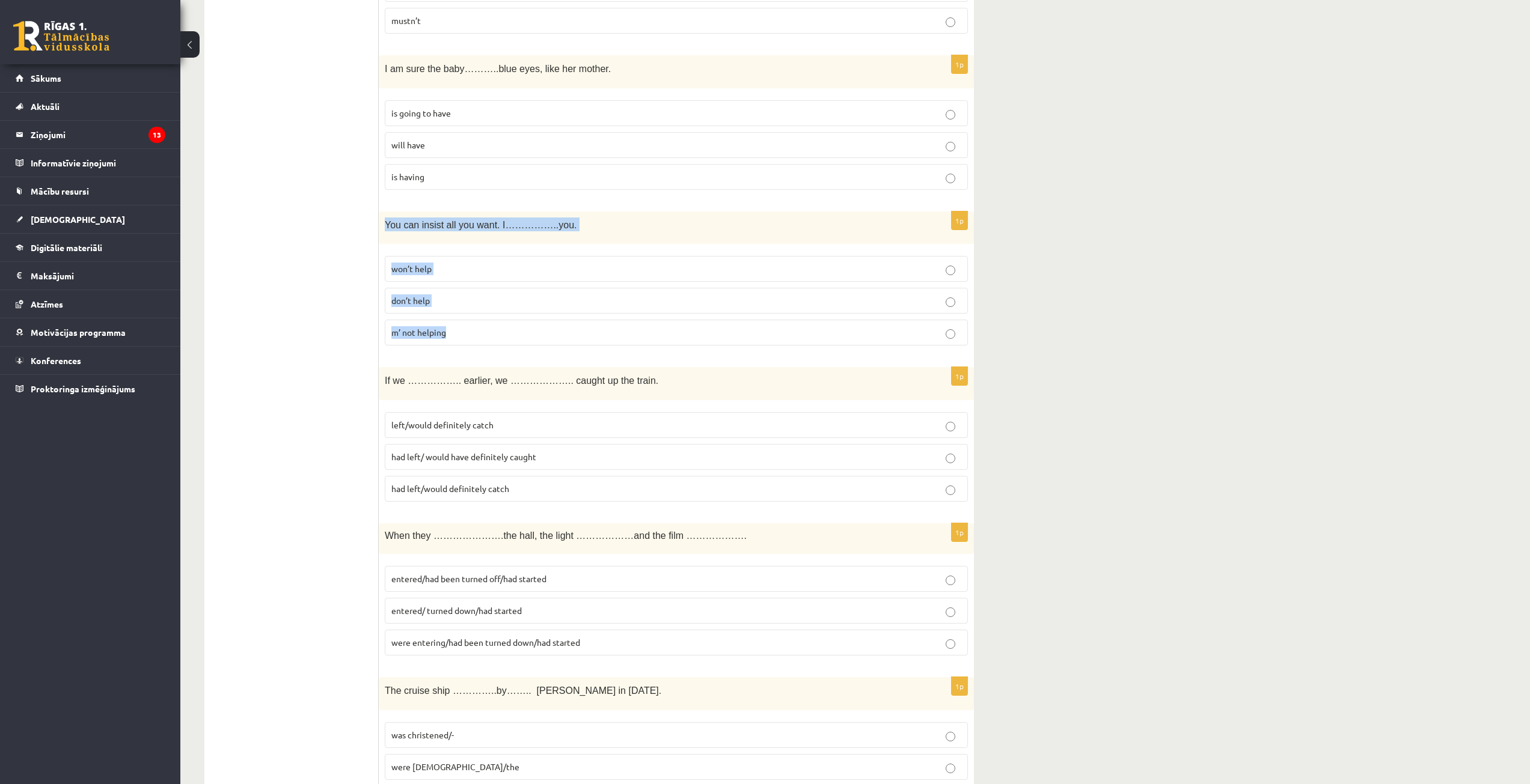
scroll to position [1442, 0]
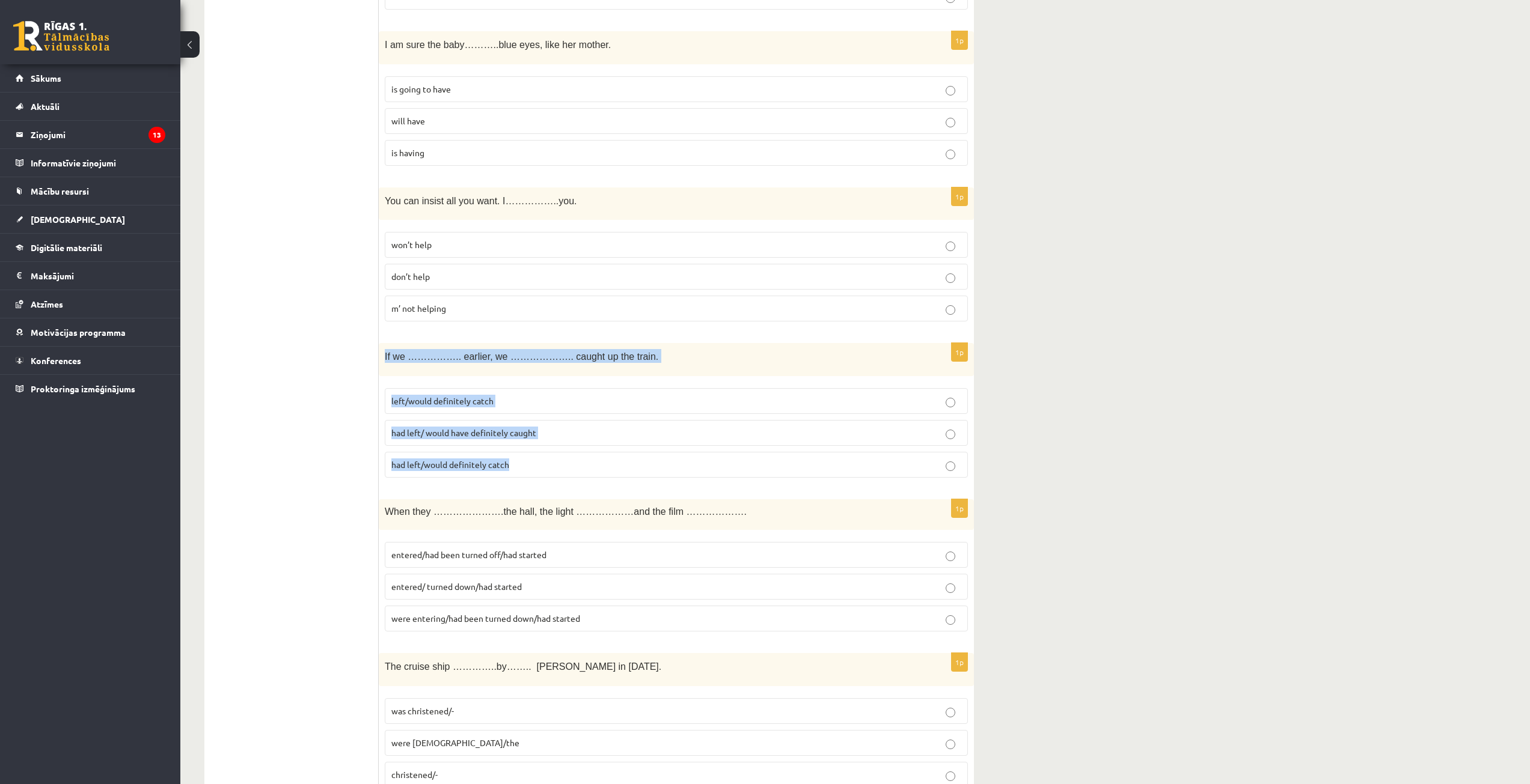
drag, startPoint x: 381, startPoint y: 351, endPoint x: 584, endPoint y: 474, distance: 237.4
click at [584, 474] on div "1p If we …………….. earlier, we ……………….. caught up the train. left/would definitel…" at bounding box center [676, 415] width 595 height 144
drag, startPoint x: 511, startPoint y: 364, endPoint x: 517, endPoint y: 360, distance: 7.2
click at [487, 437] on span "had left/ would have definitely caught" at bounding box center [464, 433] width 145 height 11
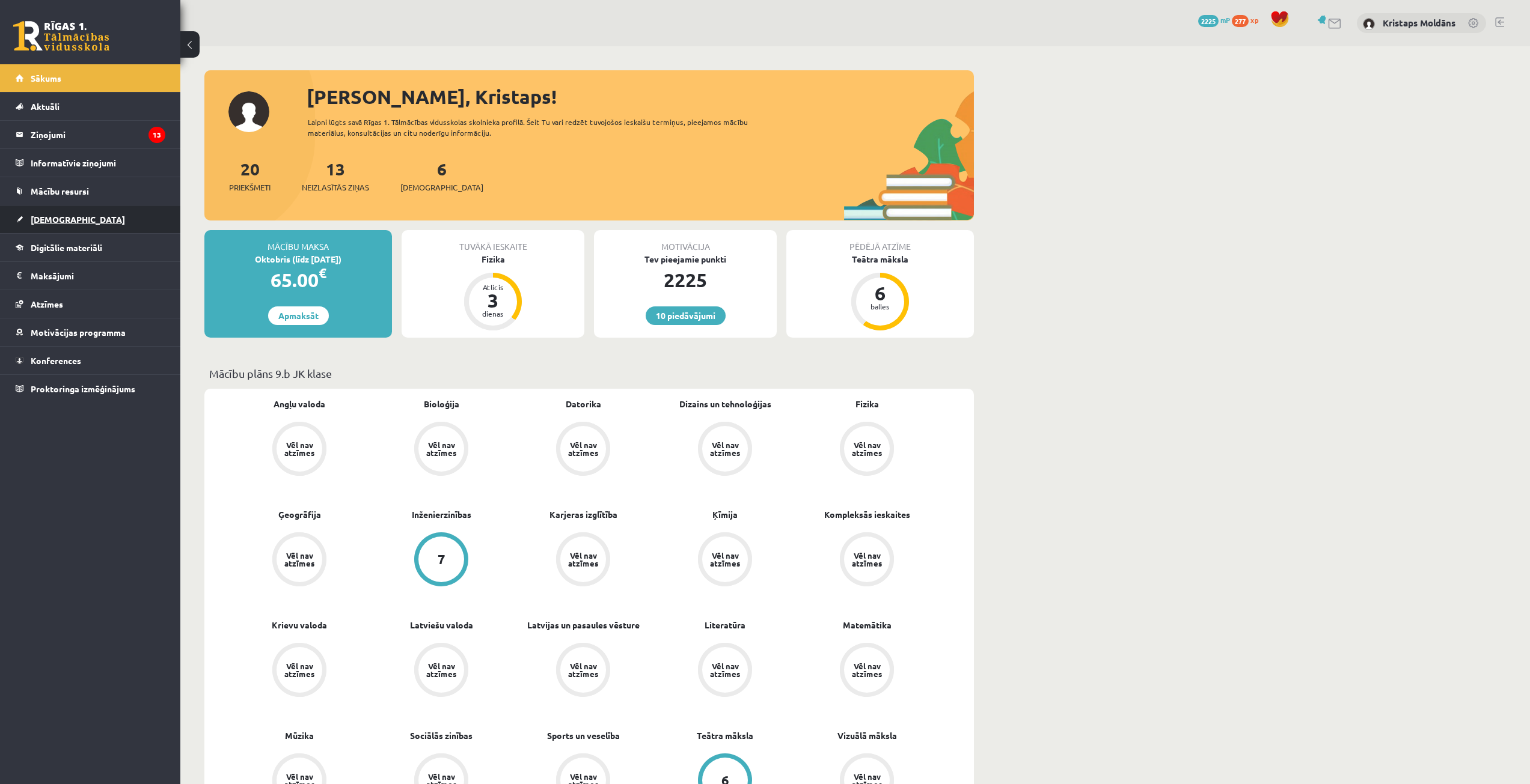
click at [61, 219] on span "[DEMOGRAPHIC_DATA]" at bounding box center [78, 219] width 94 height 11
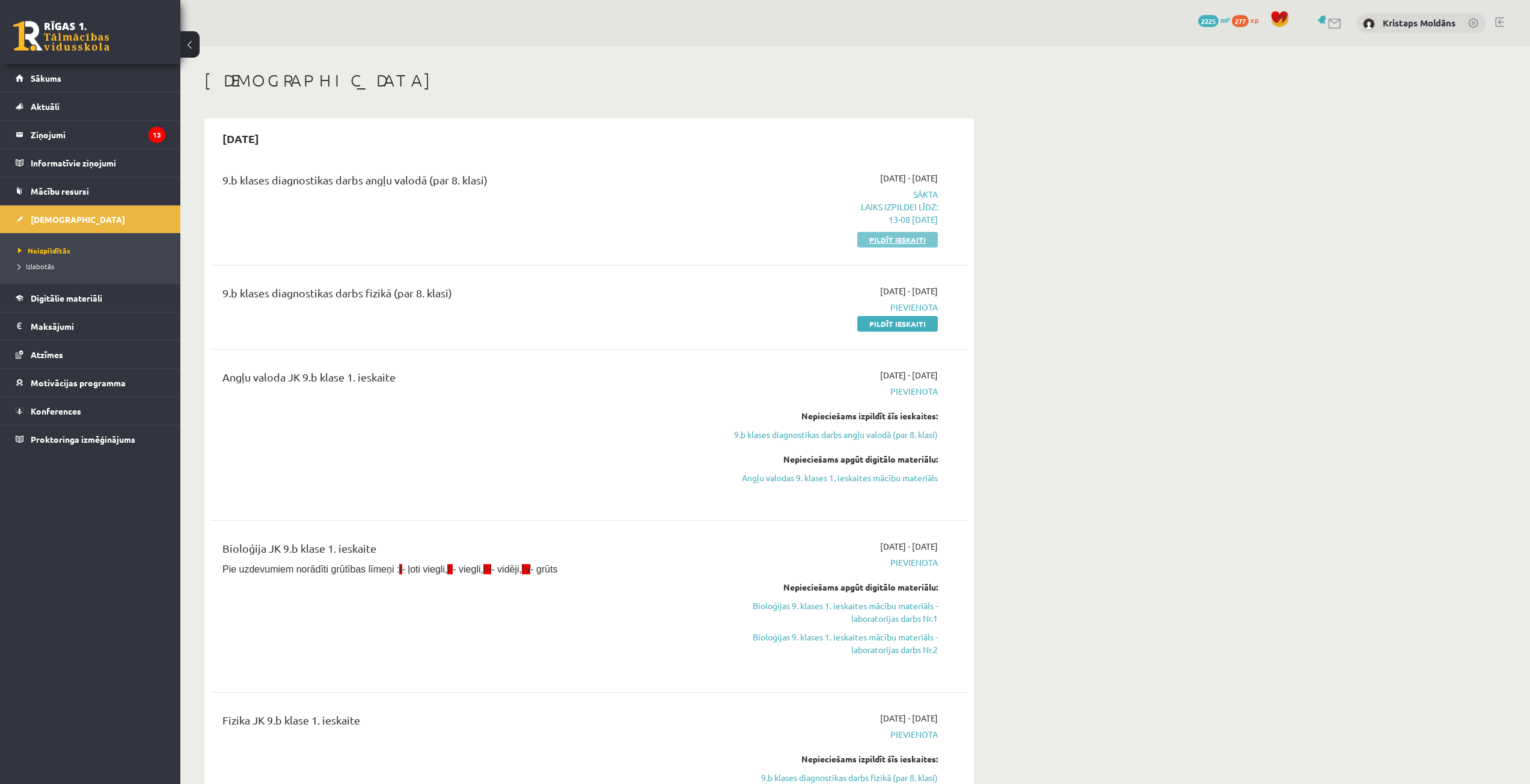
click at [889, 239] on link "Pildīt ieskaiti" at bounding box center [897, 240] width 81 height 16
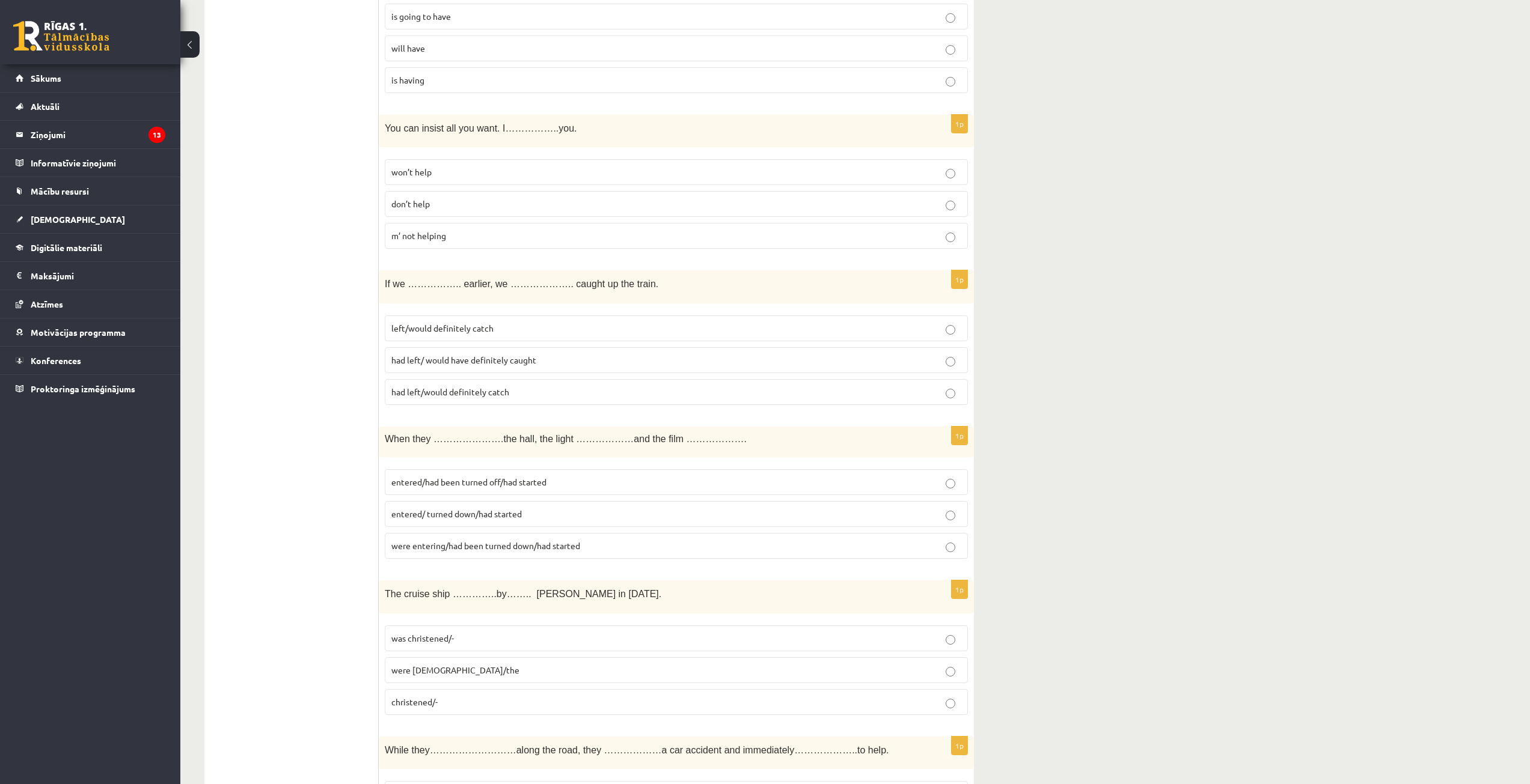
scroll to position [1262, 0]
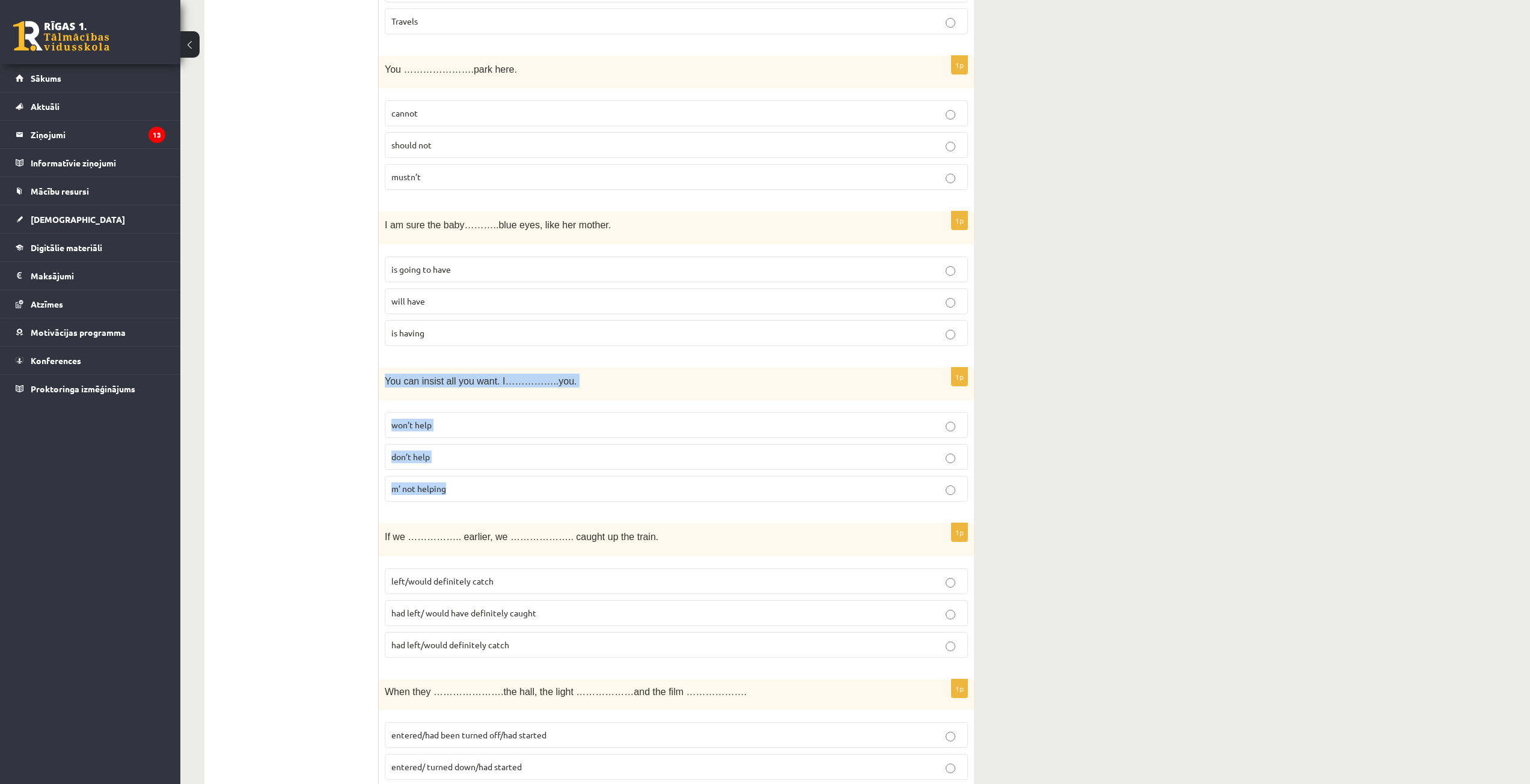
drag, startPoint x: 381, startPoint y: 381, endPoint x: 423, endPoint y: 397, distance: 44.9
click at [573, 489] on div "1p You can insist all you want. I……………..you. won’t help don’t help m’ not helpi…" at bounding box center [676, 439] width 595 height 144
copy div "You can insist all you want. I……………..you. won’t help don’t help m’ not helping"
click at [449, 420] on p "won’t help" at bounding box center [676, 425] width 570 height 13
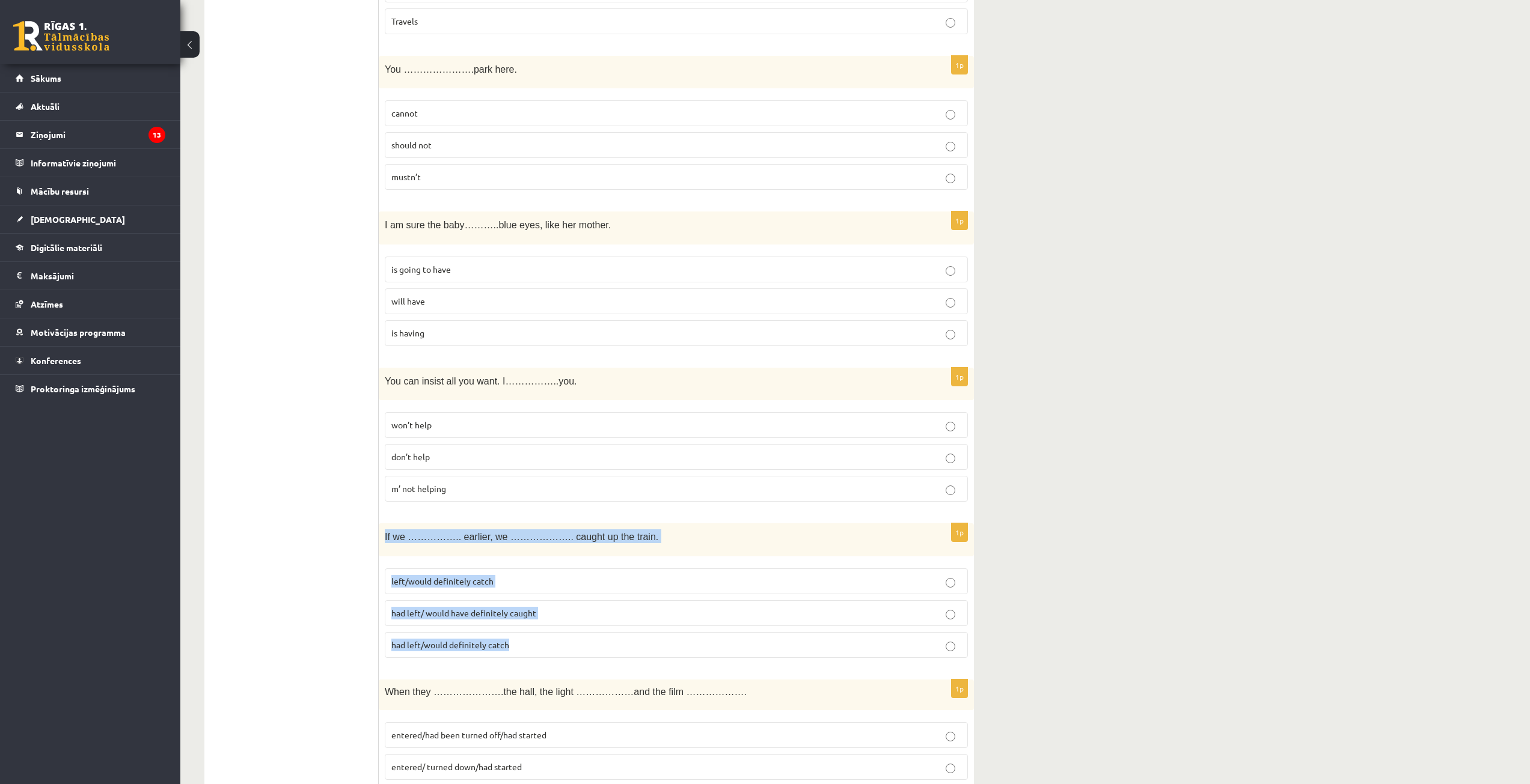
drag, startPoint x: 381, startPoint y: 537, endPoint x: 543, endPoint y: 642, distance: 193.1
click at [543, 642] on div "1p If we …………….. earlier, we ……………….. caught up the train. left/would definitel…" at bounding box center [676, 595] width 595 height 144
copy div "If we …………….. earlier, we ……………….. caught up the train. left/would definitely c…"
click at [527, 613] on span "had left/ would have definitely caught" at bounding box center [464, 613] width 145 height 11
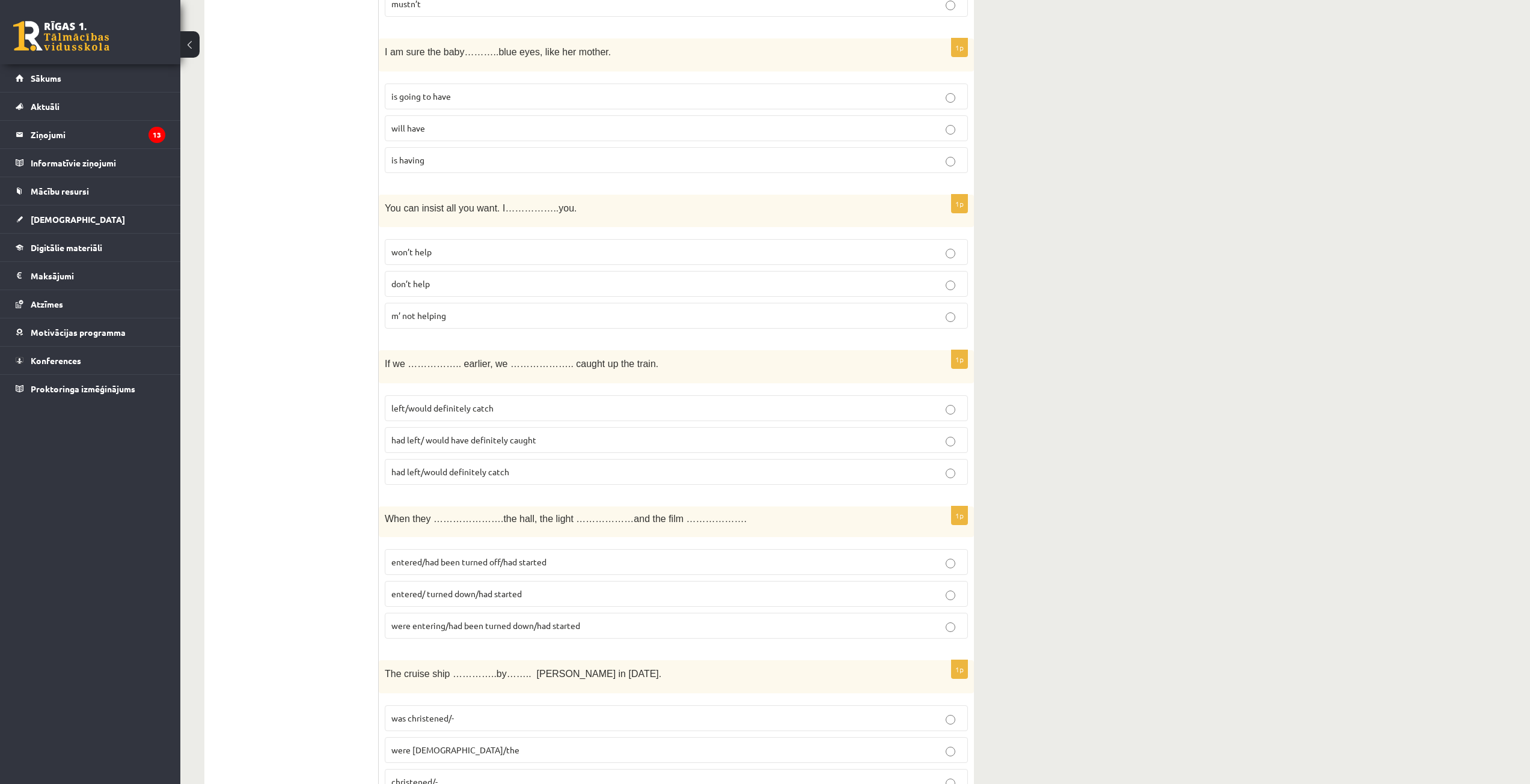
scroll to position [1442, 0]
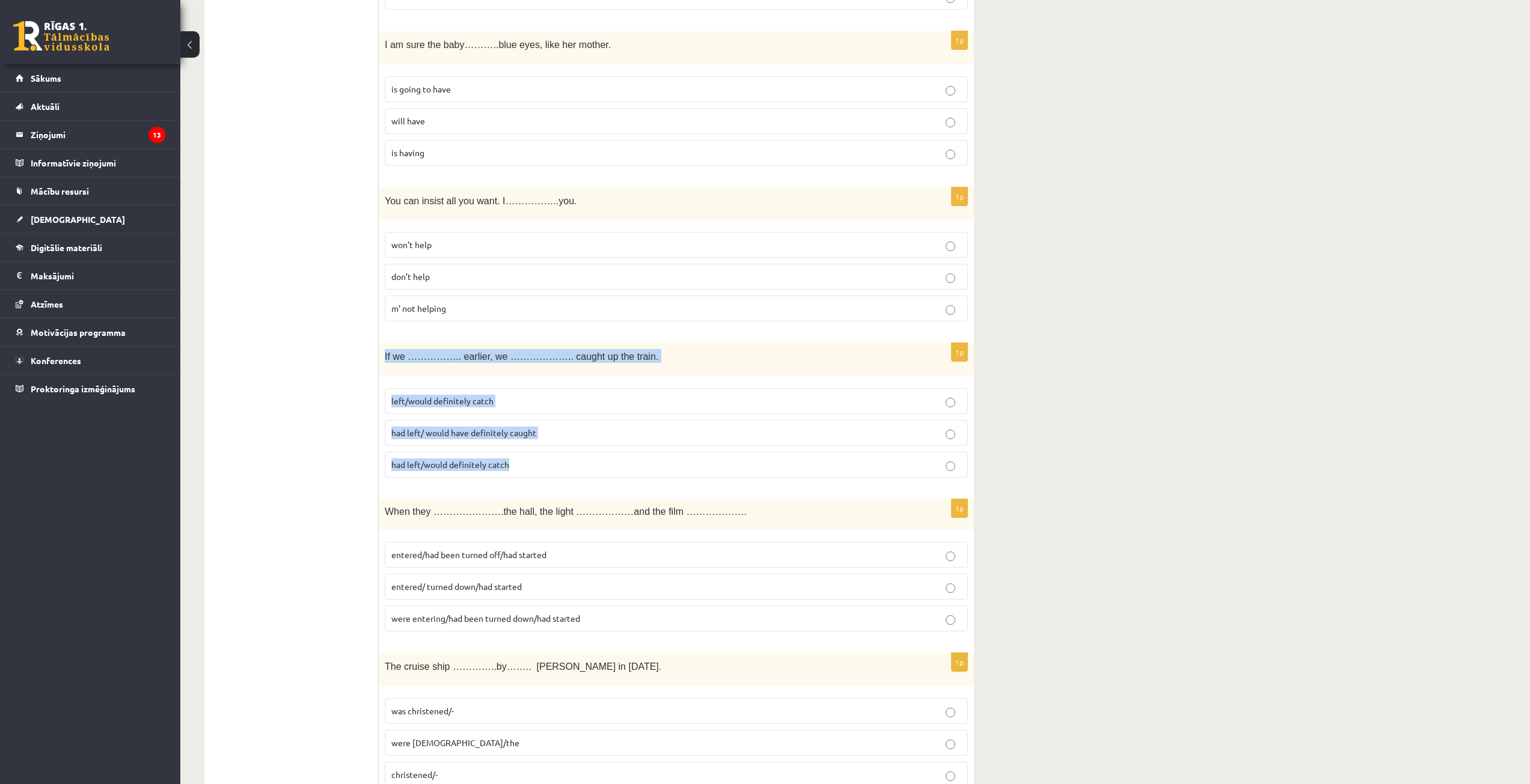
drag, startPoint x: 407, startPoint y: 360, endPoint x: 652, endPoint y: 468, distance: 267.7
click at [652, 468] on div "1p If we …………….. earlier, we ……………….. caught up the train. left/would definitel…" at bounding box center [676, 415] width 595 height 144
copy div "If we …………….. earlier, we ……………….. caught up the train. left/would definitely c…"
click at [520, 437] on span "had left/ would have definitely caught" at bounding box center [464, 433] width 145 height 11
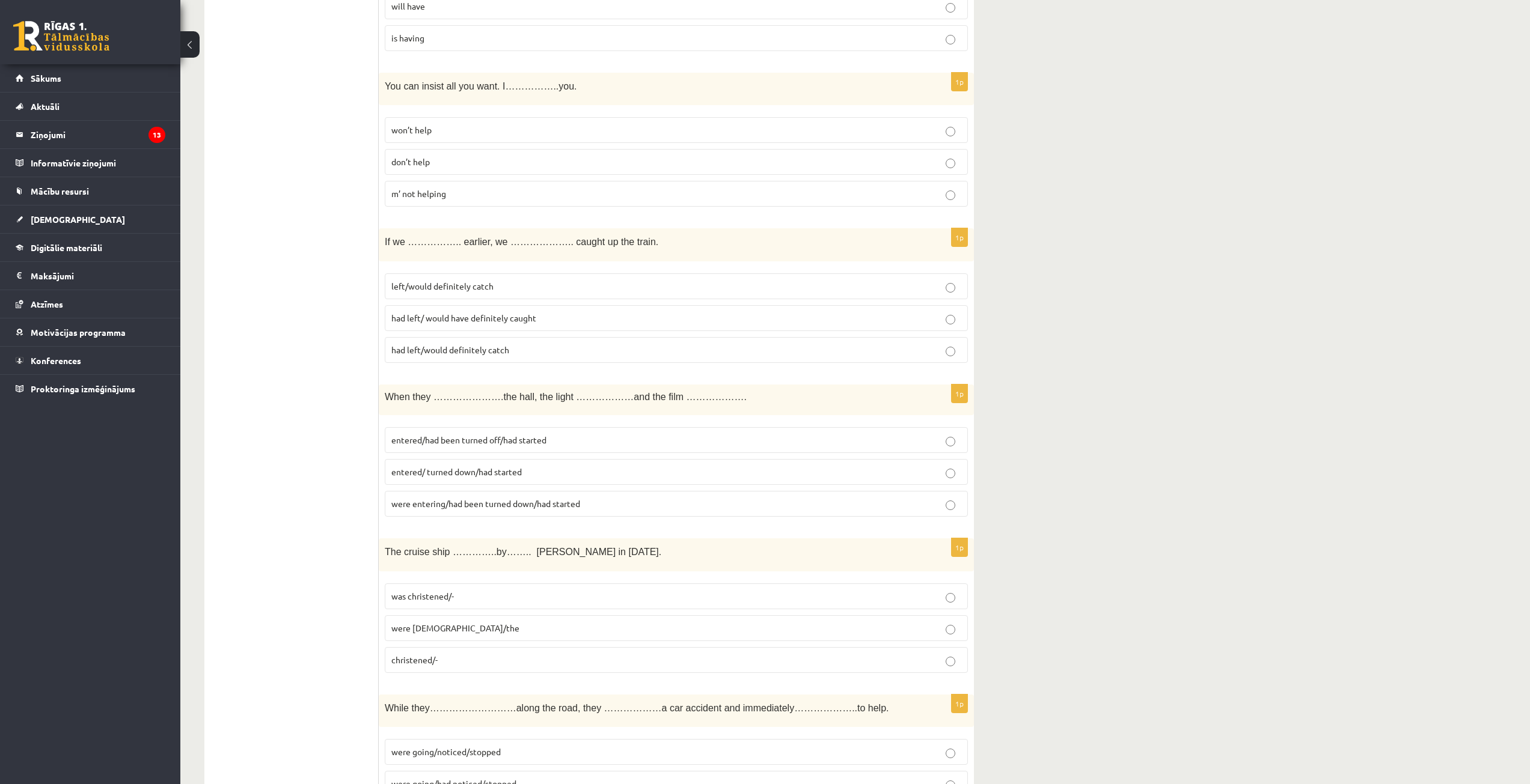
scroll to position [1563, 0]
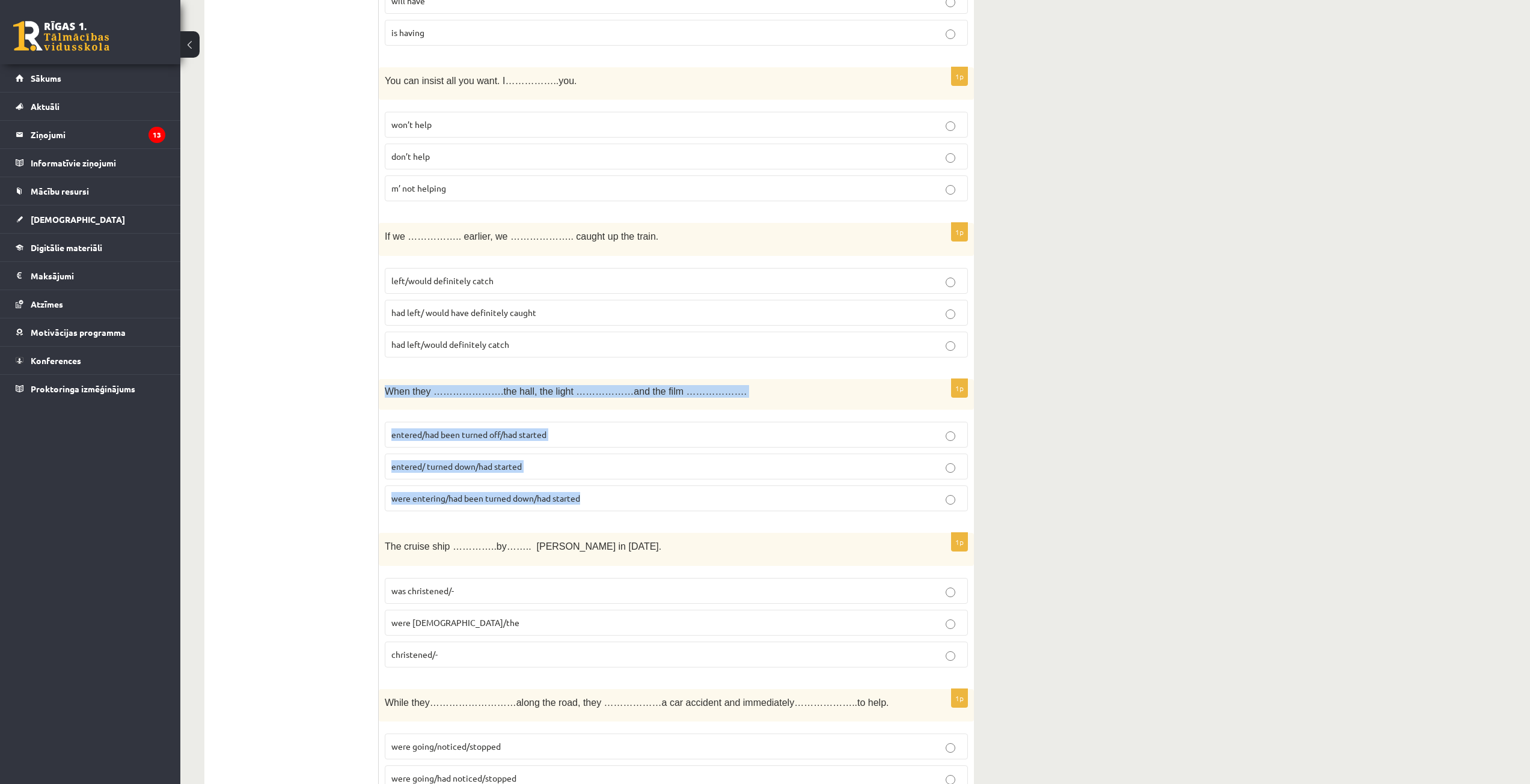
drag, startPoint x: 386, startPoint y: 394, endPoint x: 587, endPoint y: 434, distance: 204.9
click at [689, 505] on div "1p When they ………………….the hall, the light ………………and the film ………………. entered/had…" at bounding box center [676, 450] width 595 height 142
copy div "When they ………………….the hall, the light ………………and the film ………………. entered/had be…"
click at [457, 498] on span "were entering/had been turned down/had started" at bounding box center [486, 498] width 189 height 11
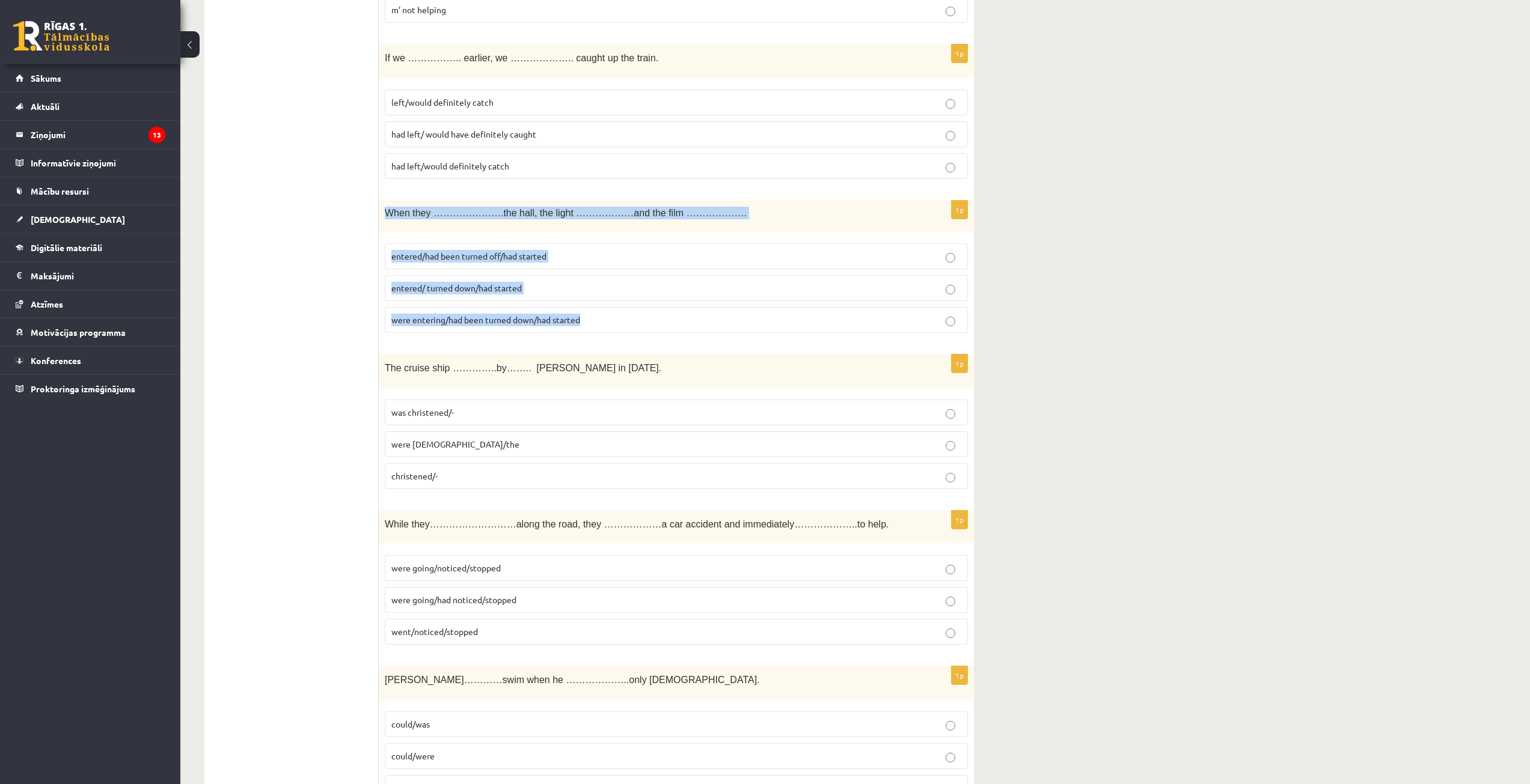
scroll to position [1743, 0]
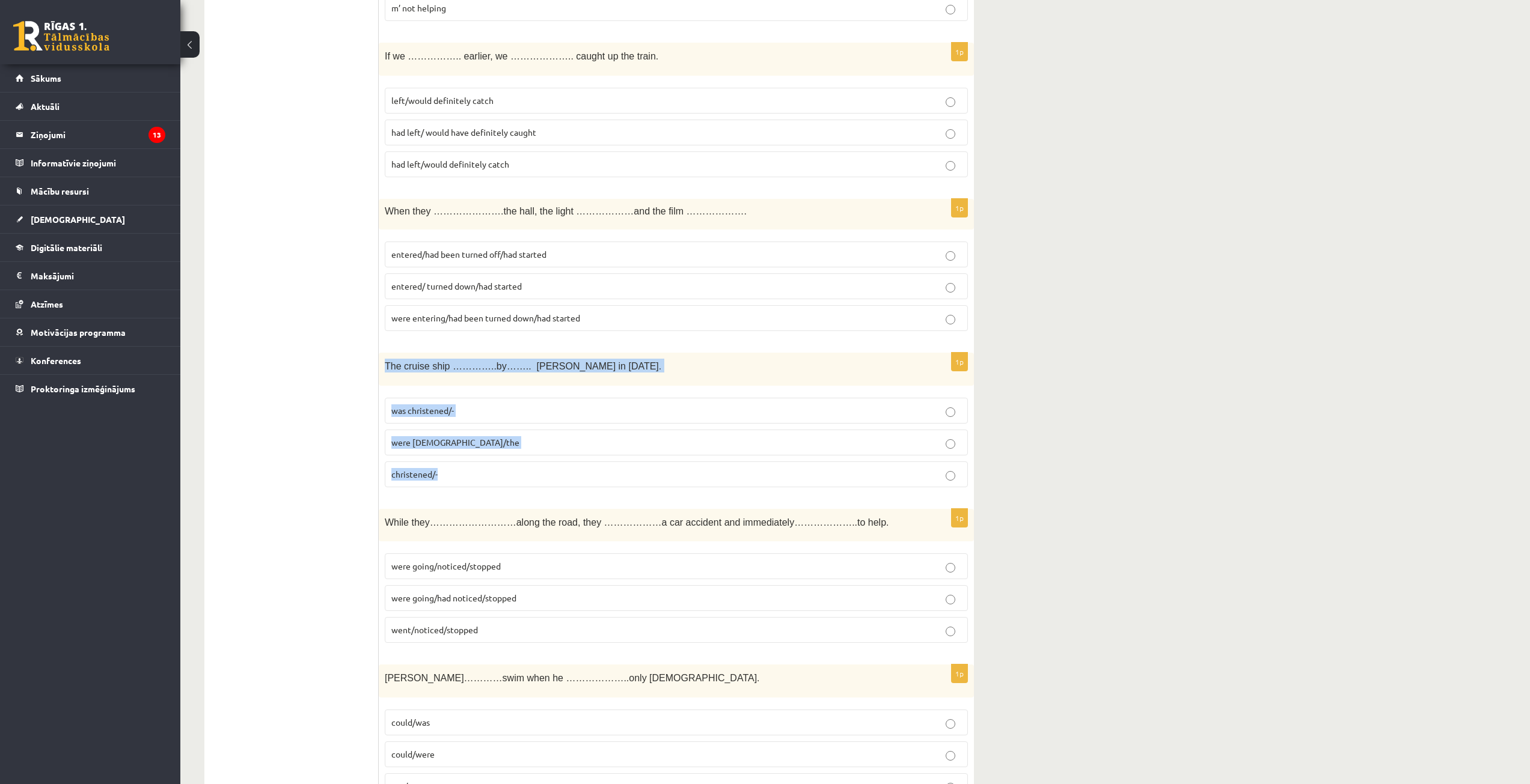
drag, startPoint x: 404, startPoint y: 375, endPoint x: 484, endPoint y: 393, distance: 82.0
click at [550, 484] on div "1p The cruise ship …………..by…….. Queen Elizabeth in 1987. was christened/- were …" at bounding box center [676, 424] width 595 height 144
copy div "The cruise ship …………..by…….. Queen Elizabeth in 1987. was christened/- were chr…"
click at [476, 410] on p "was christened/-" at bounding box center [676, 410] width 570 height 13
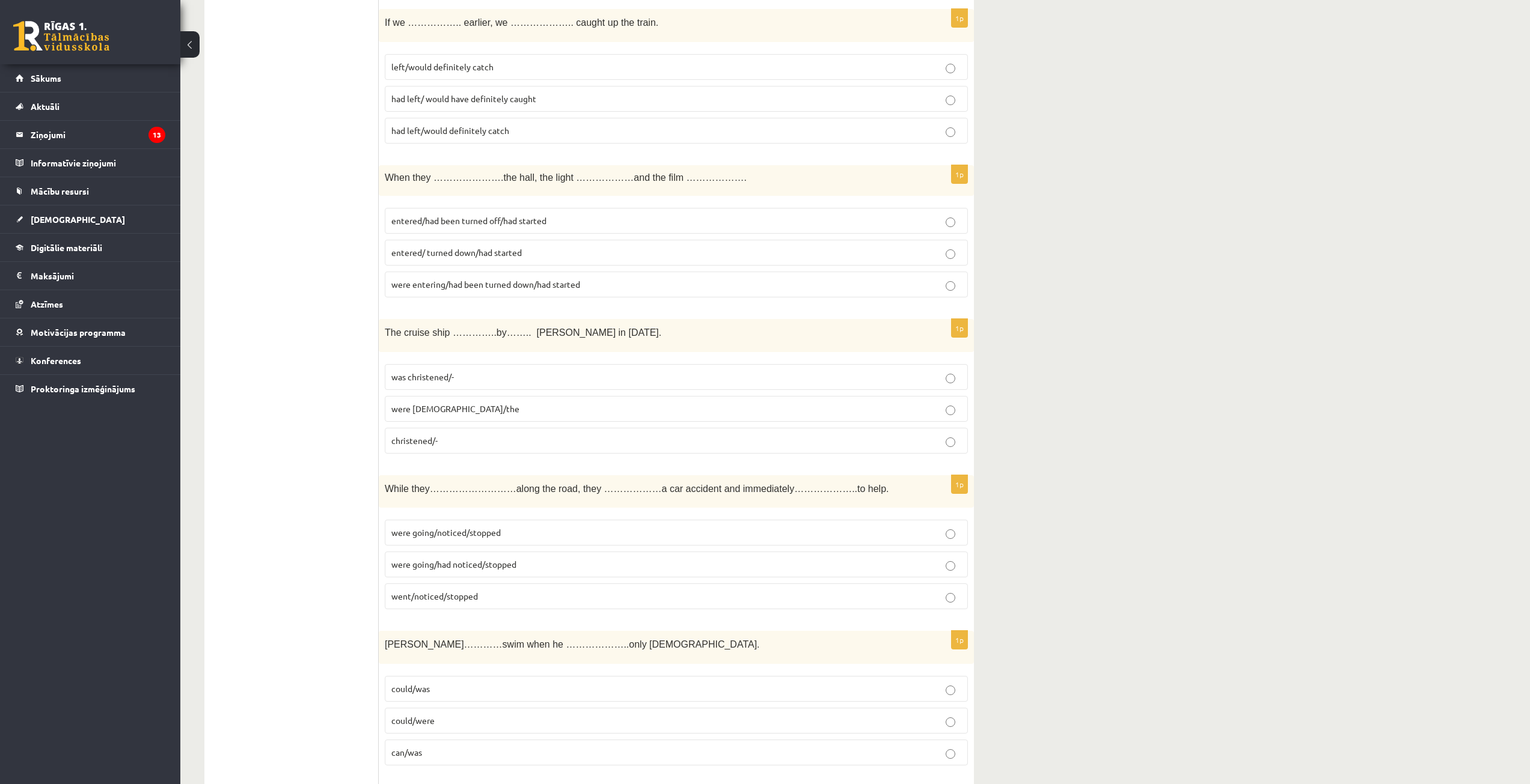
scroll to position [1863, 0]
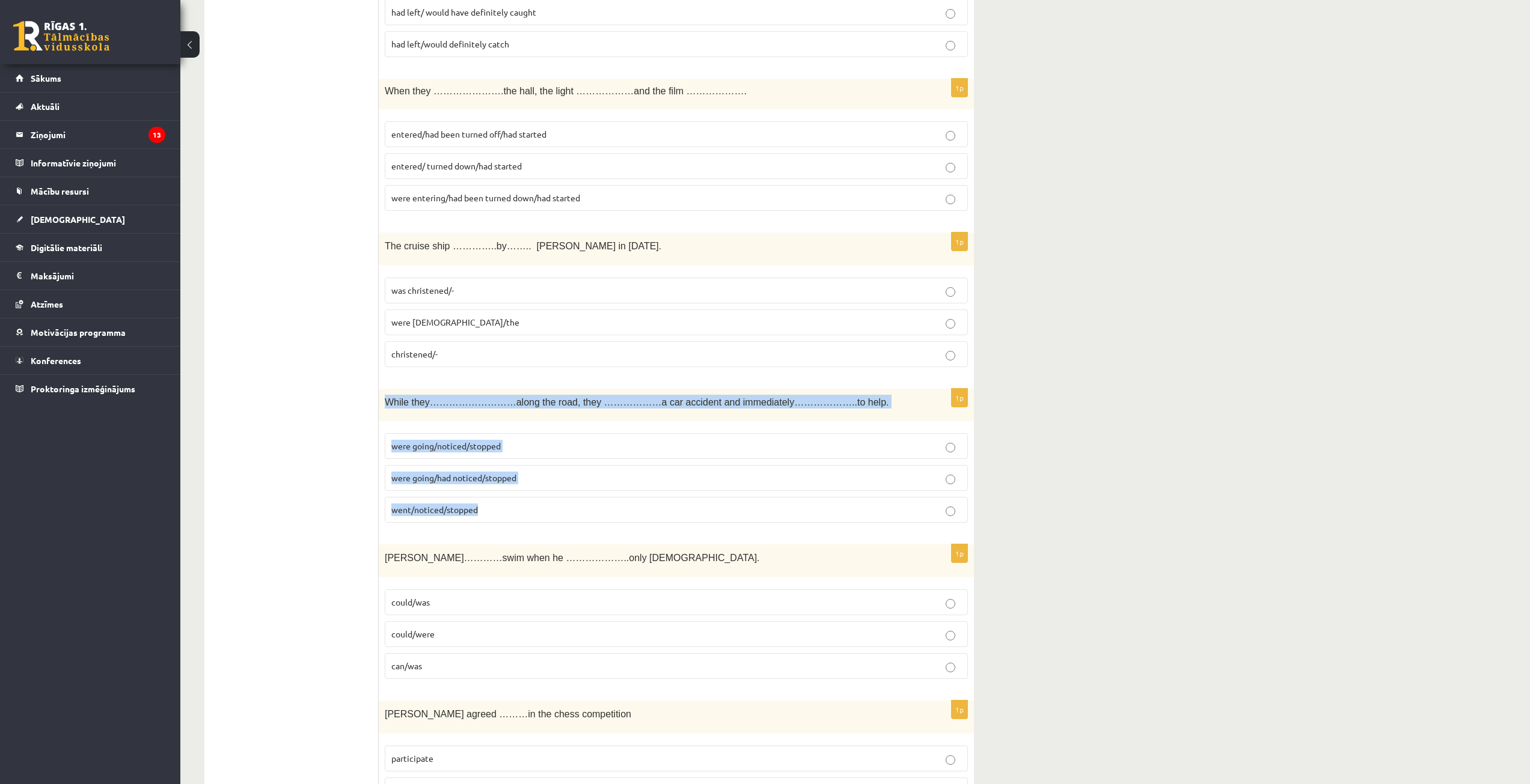
drag, startPoint x: 422, startPoint y: 426, endPoint x: 498, endPoint y: 485, distance: 96.2
click at [507, 517] on div "1p While they………………………along the road, they ………………a car accident and immediately…" at bounding box center [676, 461] width 595 height 144
copy div "While they………………………along the road, they ………………a car accident and immediately…………"
click at [484, 444] on span "were going/noticed/stopped" at bounding box center [446, 446] width 109 height 11
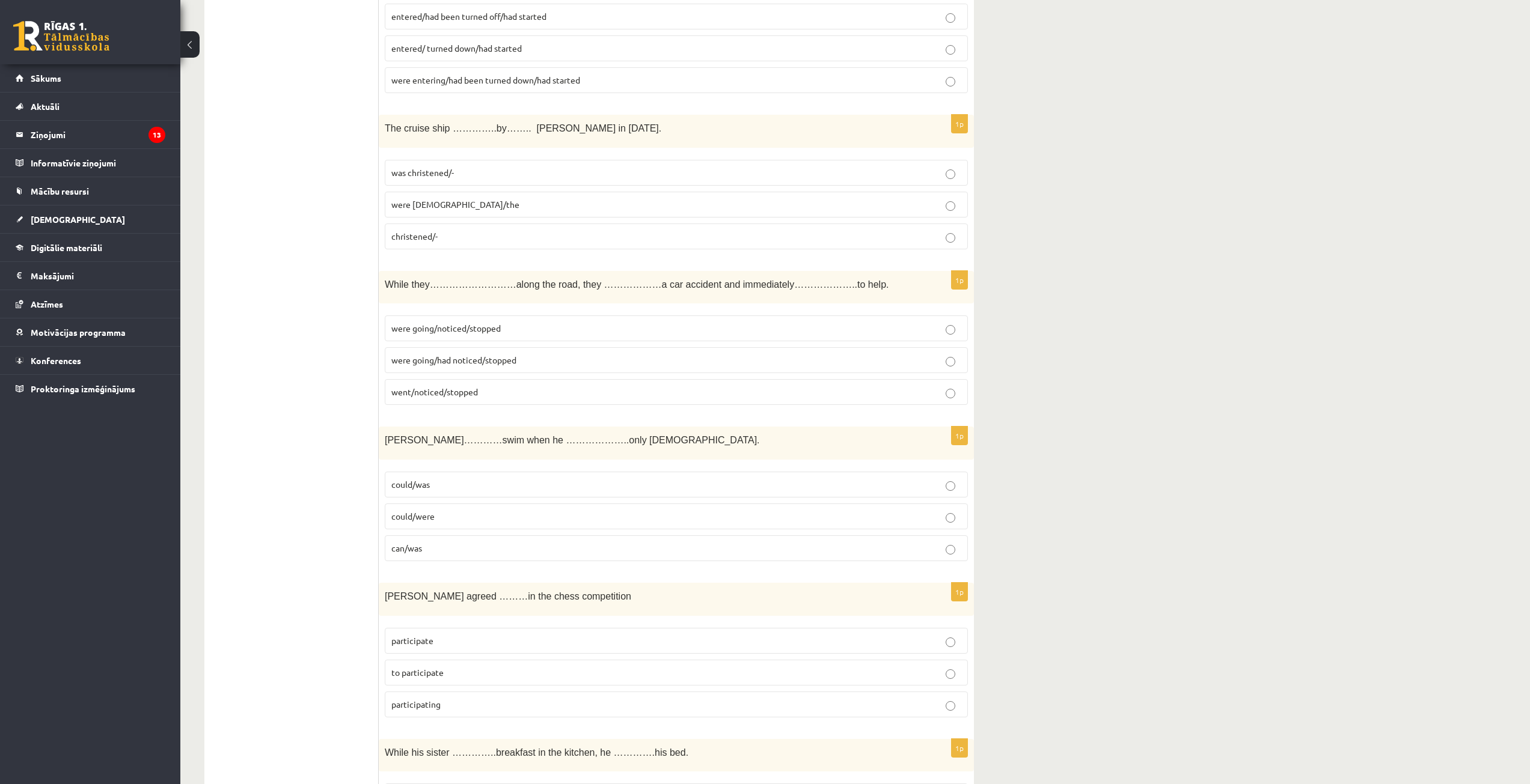
scroll to position [1983, 0]
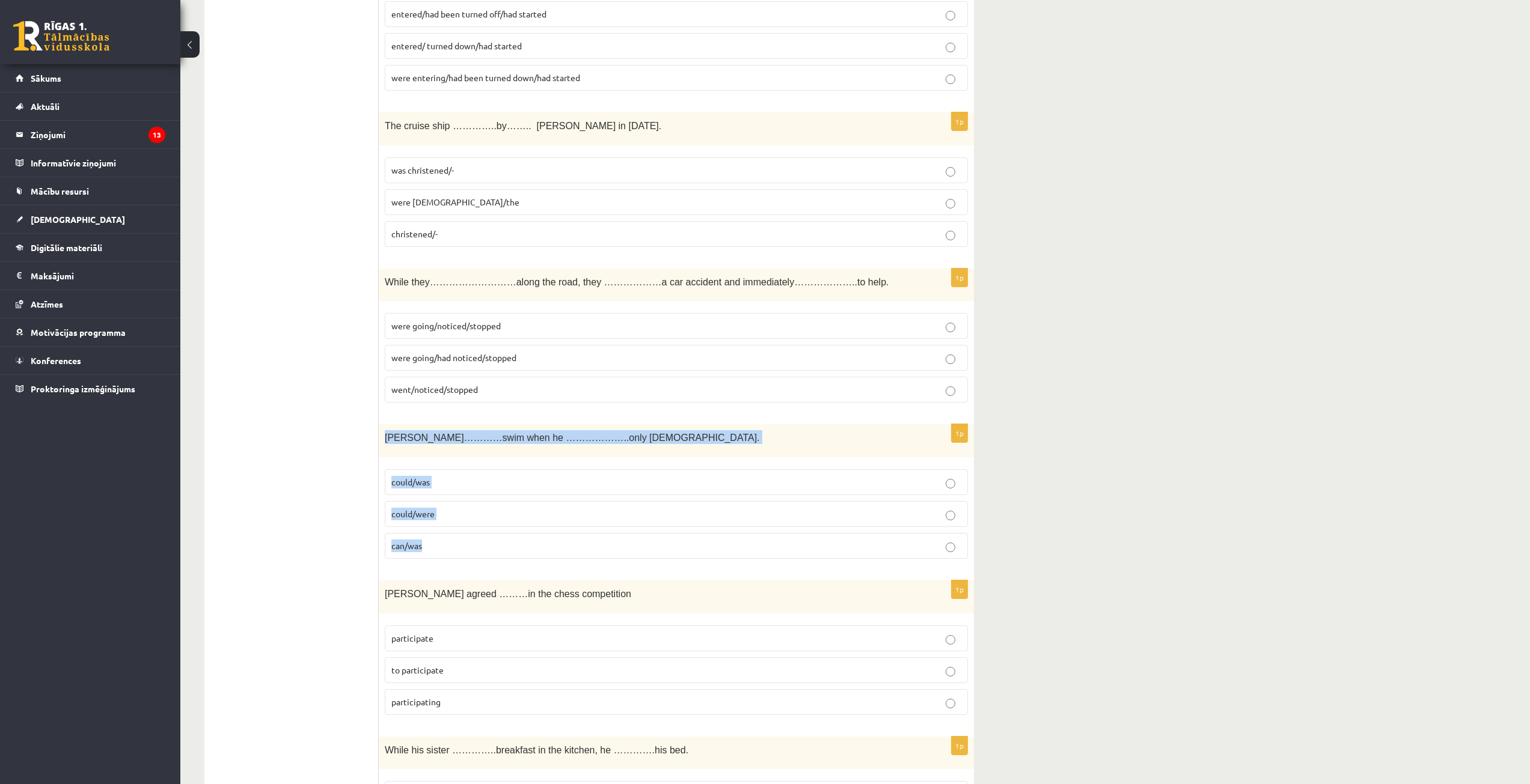
drag, startPoint x: 384, startPoint y: 439, endPoint x: 523, endPoint y: 550, distance: 177.9
click at [523, 550] on div "1p Tom…………swim when he ………………..only 4 years old. could/was could/were can/was" at bounding box center [676, 496] width 595 height 144
copy div "Tom…………swim when he ………………..only 4 years old. could/was could/were can/was"
click at [463, 484] on p "could/was" at bounding box center [676, 482] width 570 height 13
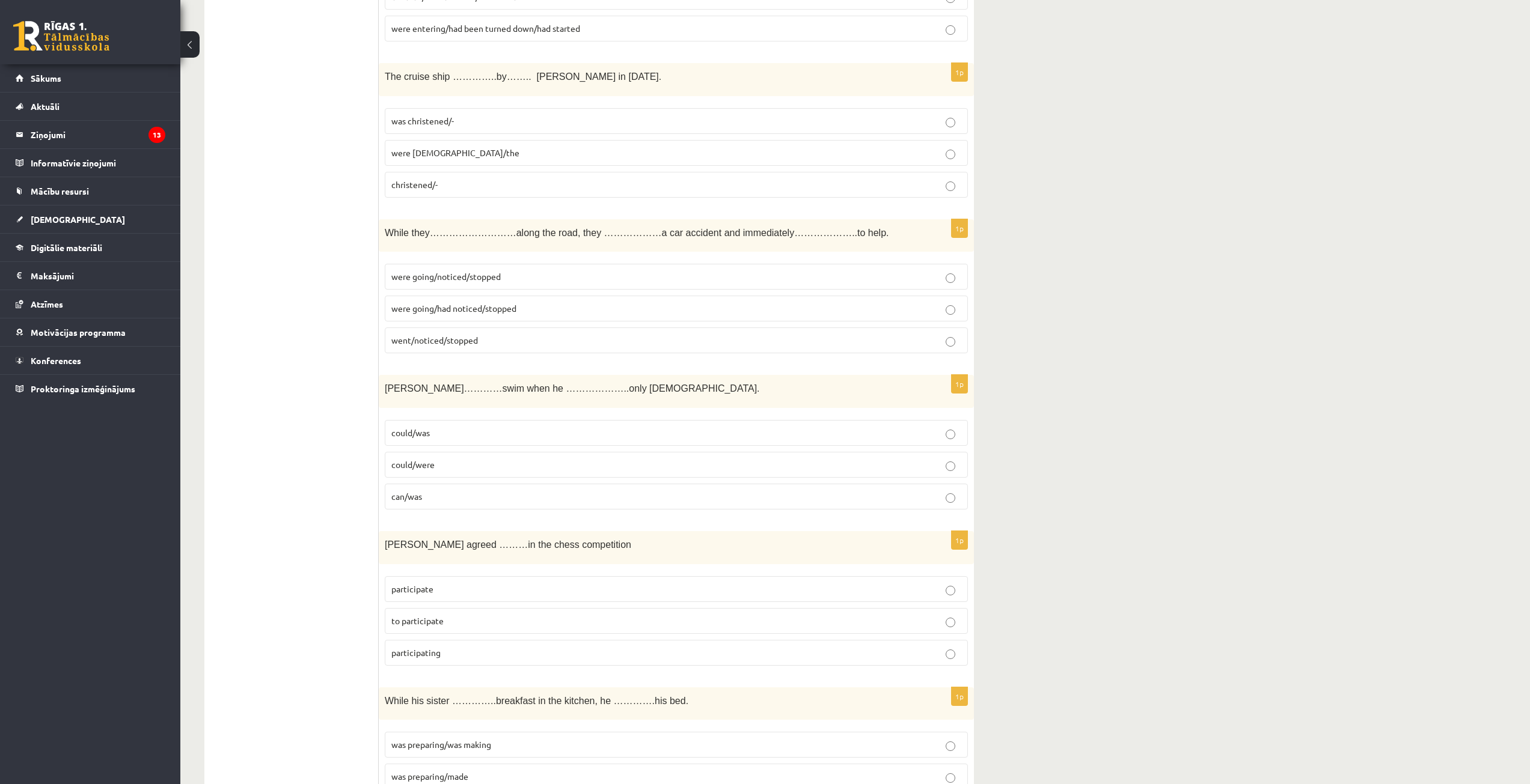
scroll to position [2223, 0]
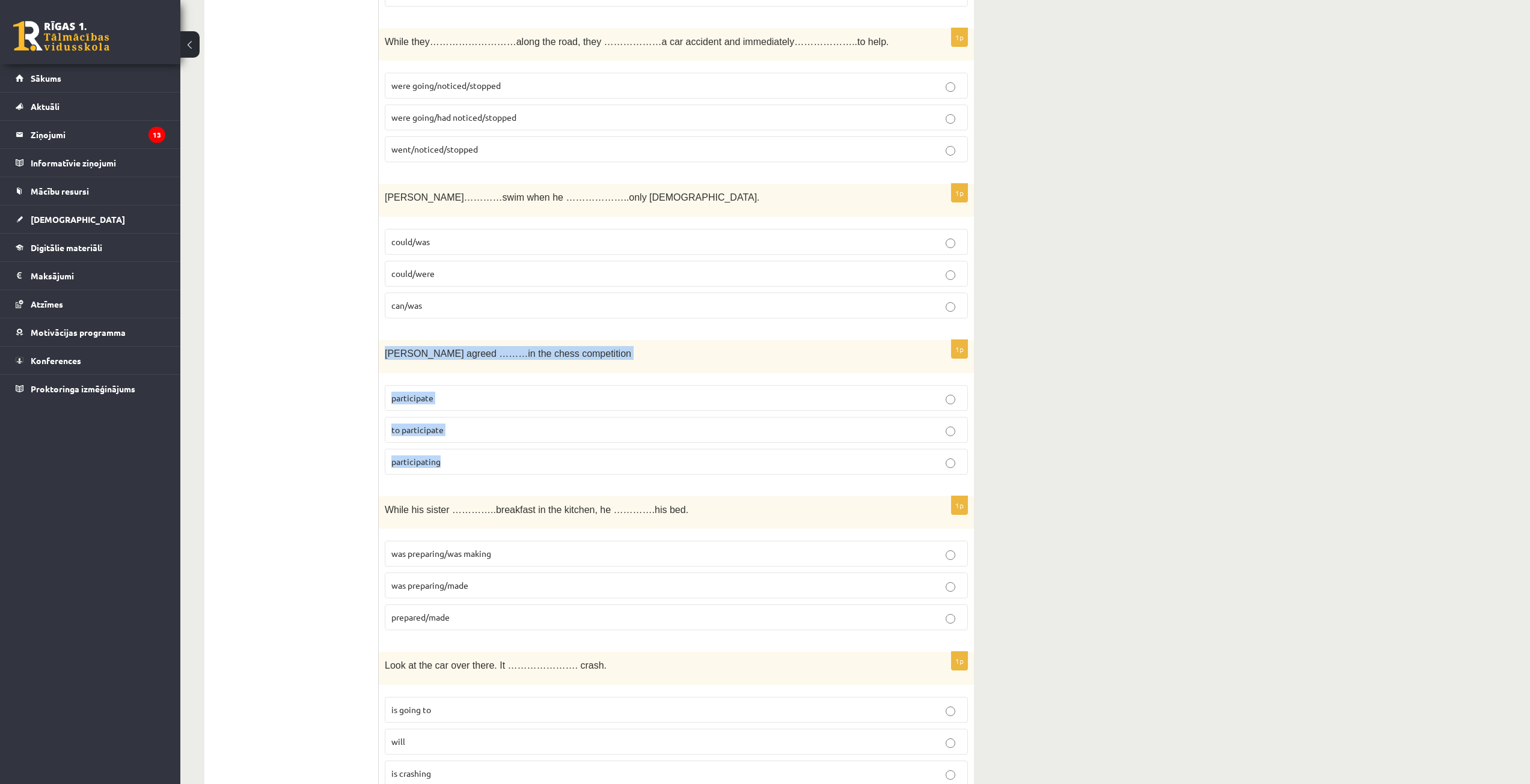
drag, startPoint x: 384, startPoint y: 357, endPoint x: 499, endPoint y: 459, distance: 153.7
click at [501, 461] on div "1p Sally agreed ………in the chess competition participate to participate particip…" at bounding box center [676, 412] width 595 height 144
copy div "Sally agreed ………in the chess competition participate to participate participati…"
click at [467, 424] on p "to participate" at bounding box center [676, 430] width 570 height 13
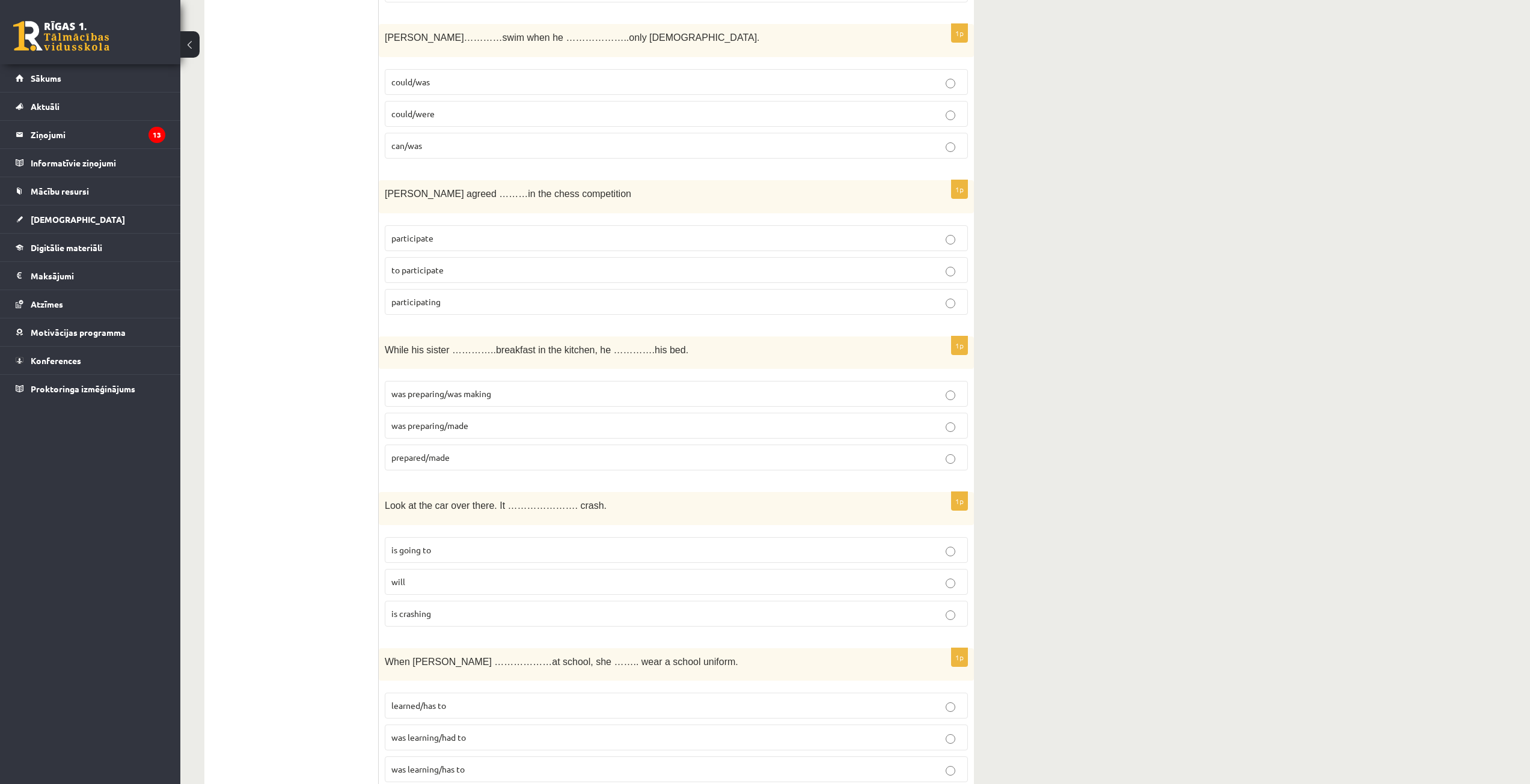
scroll to position [2404, 0]
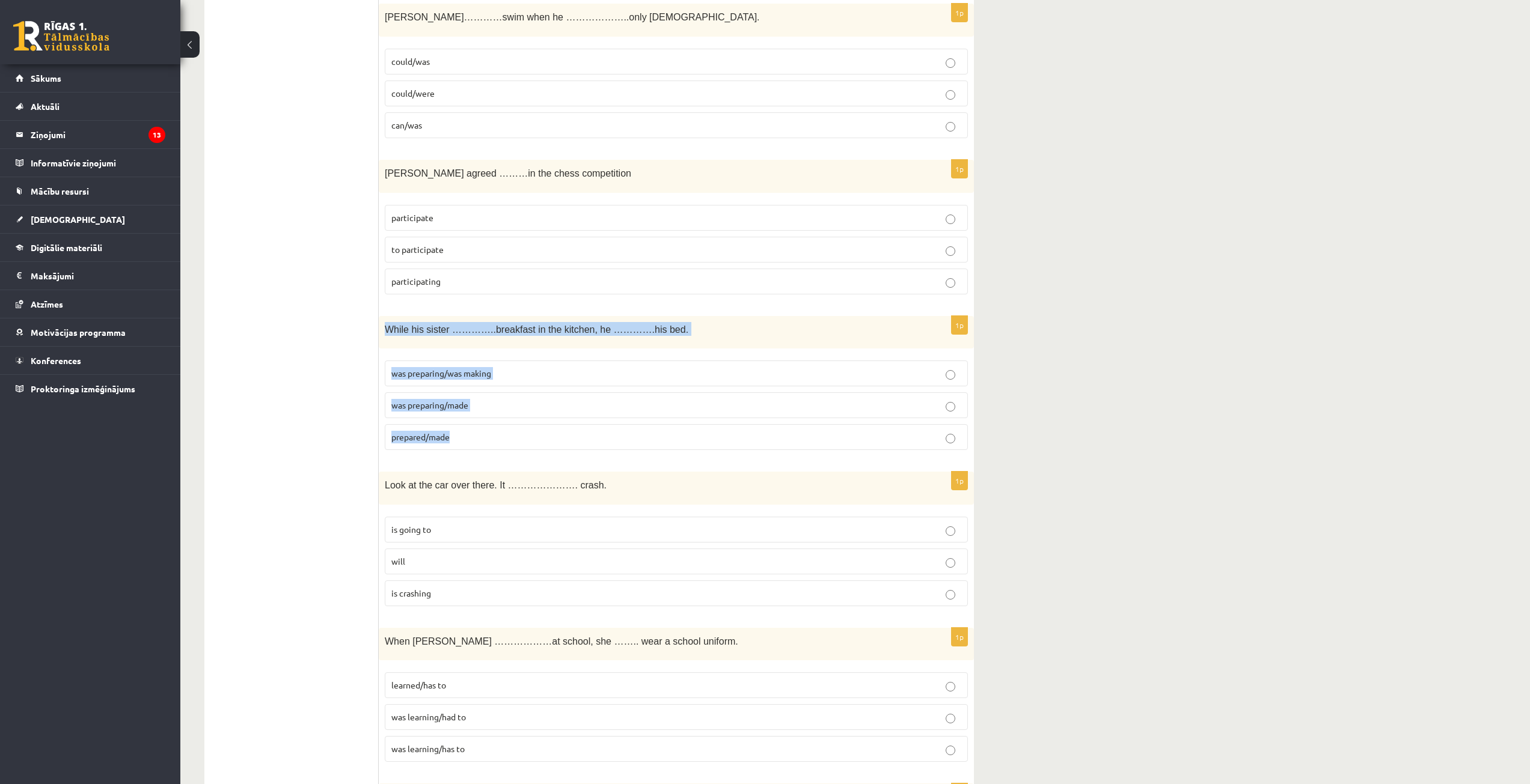
drag, startPoint x: 383, startPoint y: 327, endPoint x: 487, endPoint y: 441, distance: 154.3
click at [486, 441] on div "1p While his sister …………..breakfast in the kitchen, he ………….his bed. was prepar…" at bounding box center [676, 387] width 595 height 144
copy div "While his sister …………..breakfast in the kitchen, he ………….his bed. was preparing…"
click at [444, 391] on fieldset "was preparing/was making was preparing/made prepared/made" at bounding box center [676, 404] width 583 height 100
click at [450, 407] on span "was preparing/made" at bounding box center [430, 405] width 77 height 11
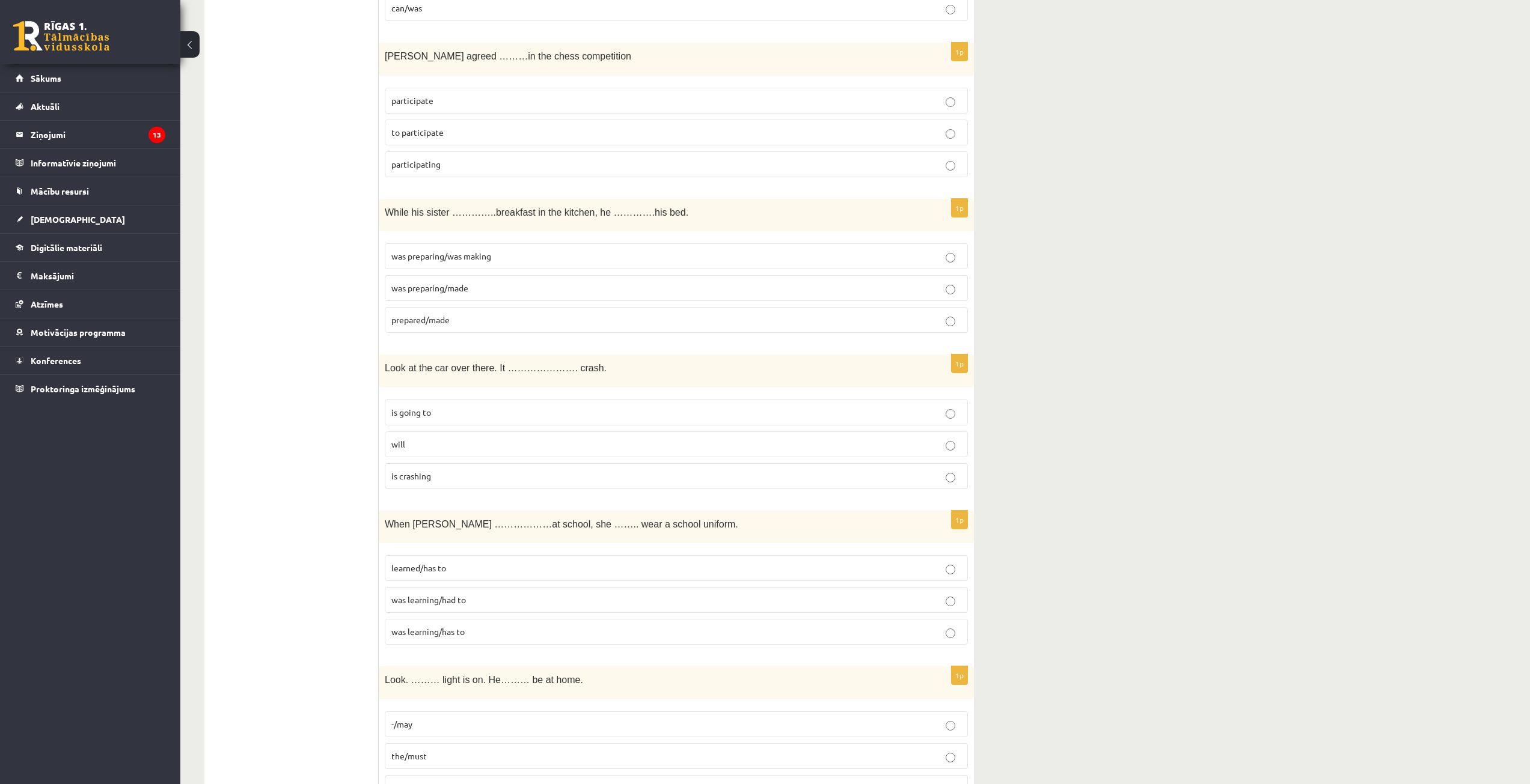
scroll to position [2524, 0]
drag, startPoint x: 384, startPoint y: 359, endPoint x: 488, endPoint y: 467, distance: 149.9
click at [488, 467] on div "1p Look at the car over there. It …………………. crash. is going to will is crashing" at bounding box center [676, 423] width 595 height 144
copy div "Look at the car over there. It …………………. crash. is going to will is crashing"
click at [427, 401] on label "is going to" at bounding box center [676, 409] width 583 height 26
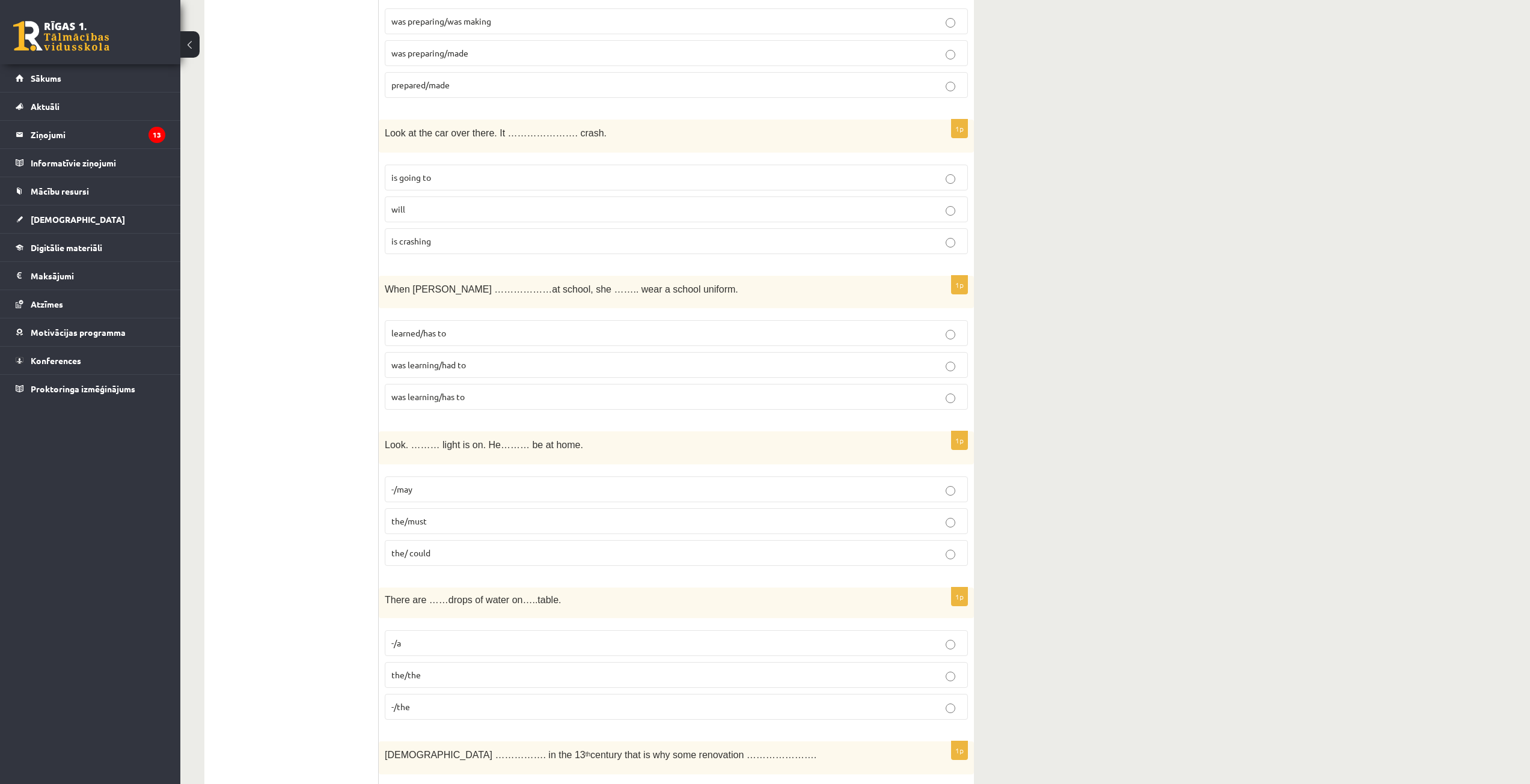
scroll to position [2764, 0]
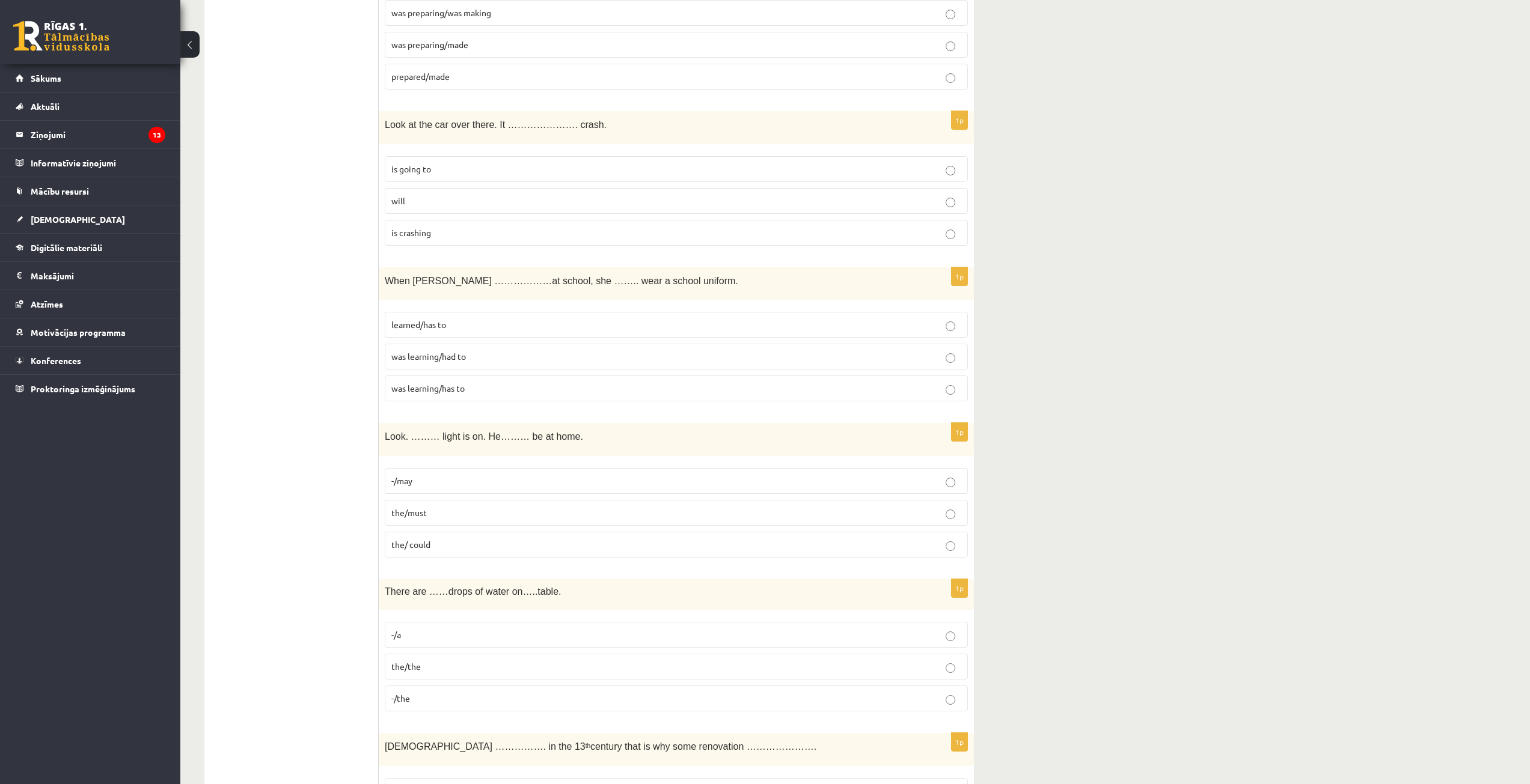
drag, startPoint x: 406, startPoint y: 283, endPoint x: 537, endPoint y: 394, distance: 171.7
drag, startPoint x: 383, startPoint y: 279, endPoint x: 527, endPoint y: 386, distance: 179.4
click at [527, 386] on div "1p When Helen ………………at school, she …….. wear a school uniform. learned/has to w…" at bounding box center [676, 339] width 595 height 144
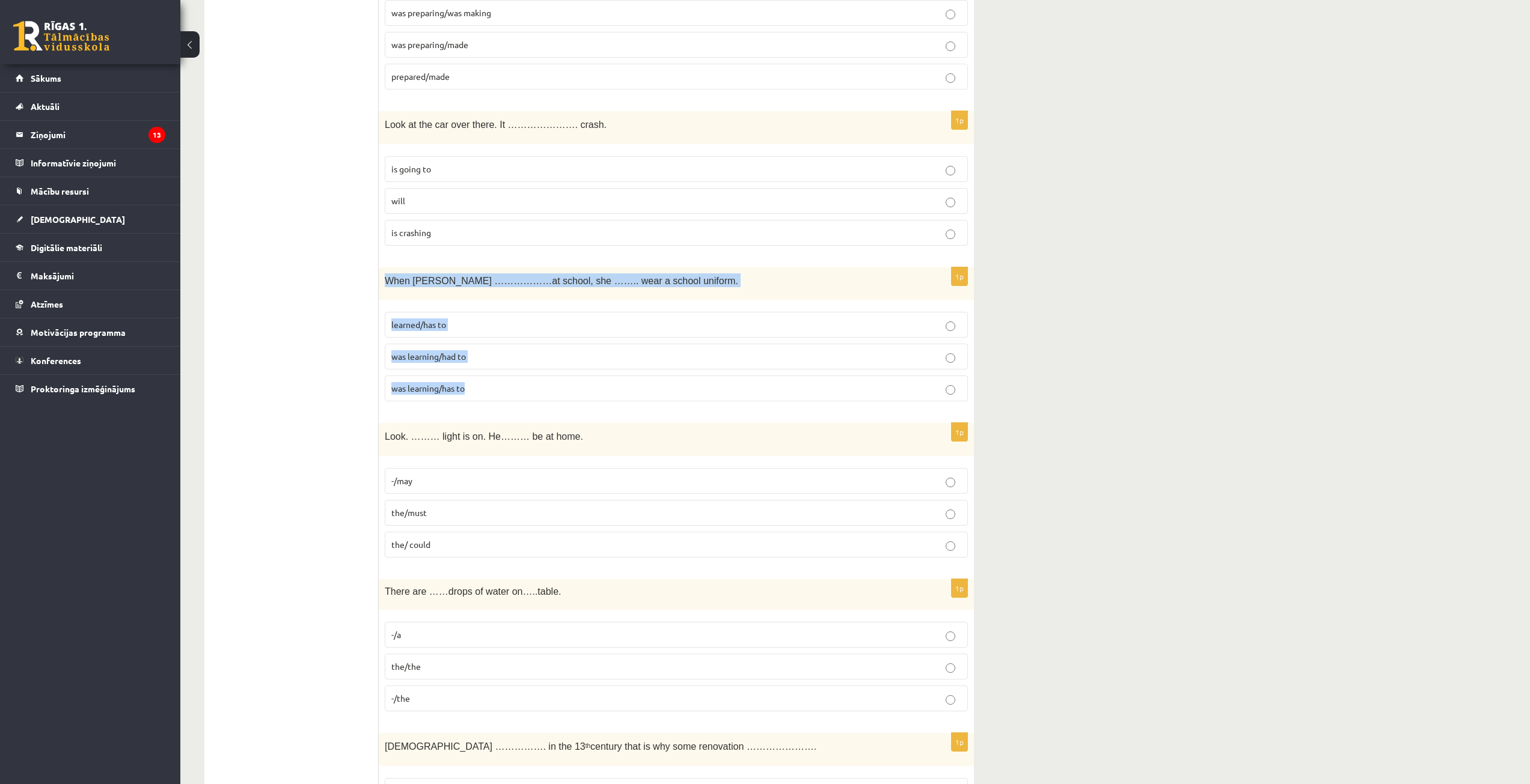
click at [490, 363] on p "was learning/had to" at bounding box center [676, 357] width 570 height 13
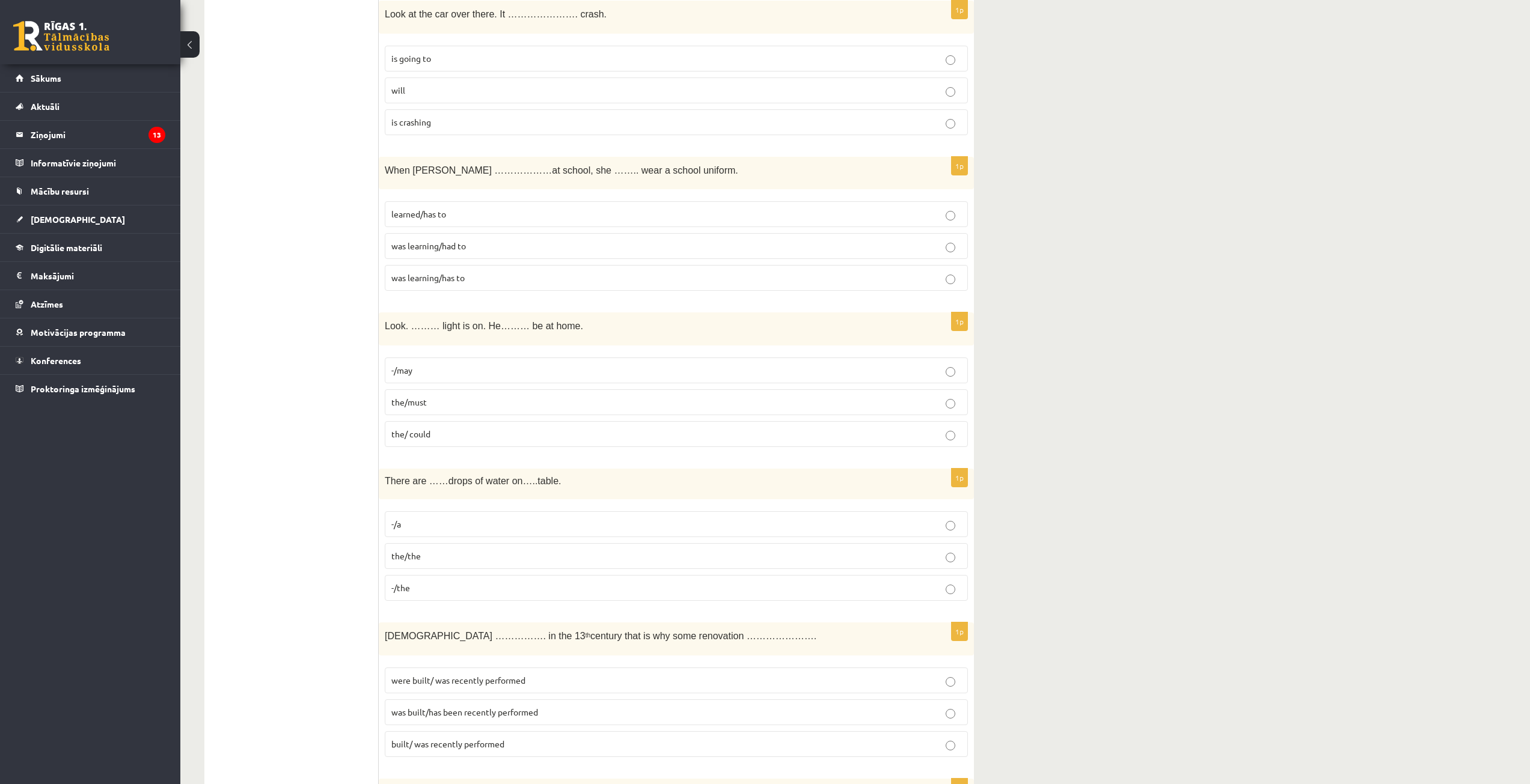
scroll to position [2884, 0]
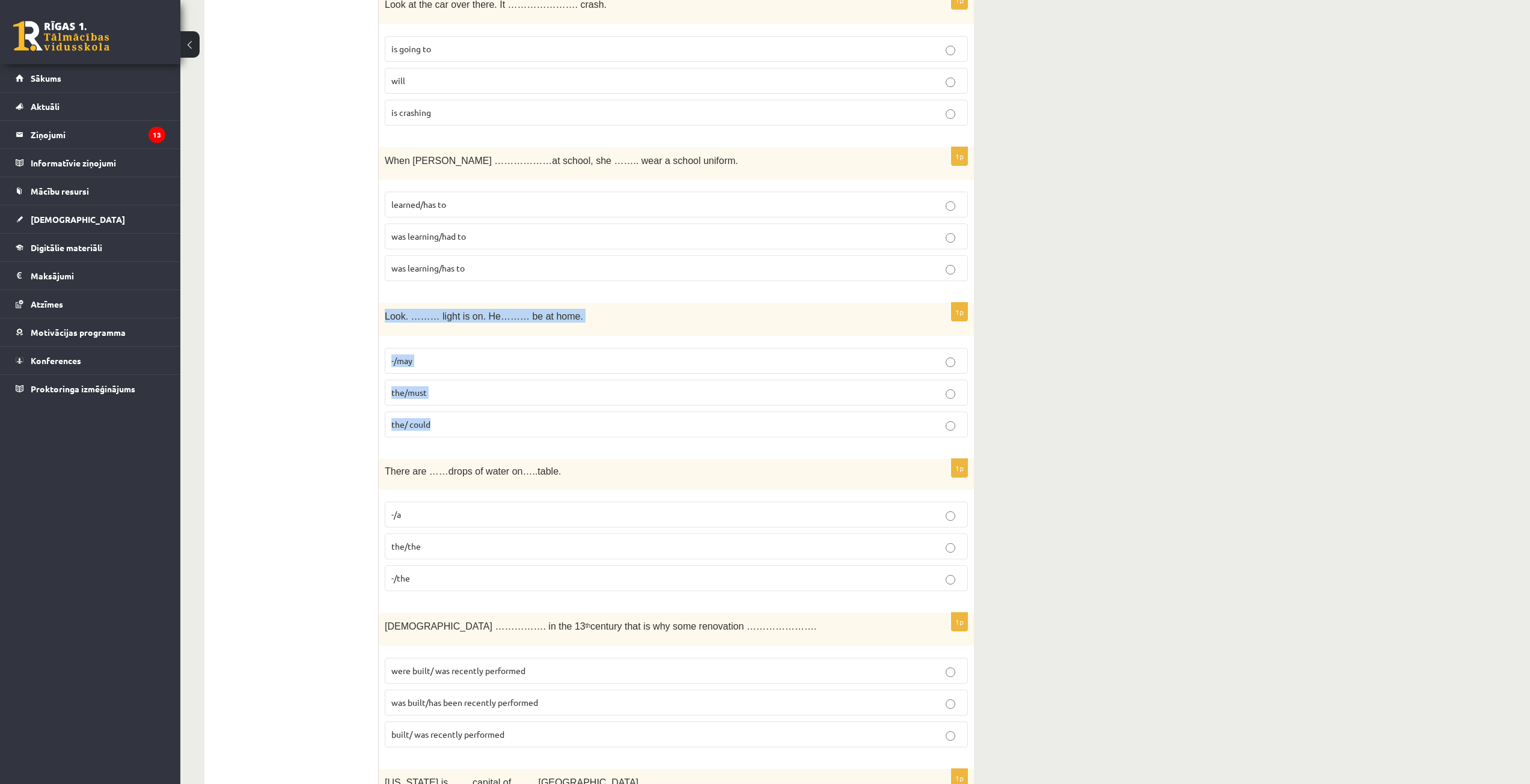
drag, startPoint x: 384, startPoint y: 314, endPoint x: 463, endPoint y: 427, distance: 137.9
click at [461, 430] on div "1p Look. ……… light is on. He……… be at home. -/may the/must the/ could" at bounding box center [676, 375] width 595 height 144
click at [473, 384] on label "the/must" at bounding box center [676, 393] width 583 height 26
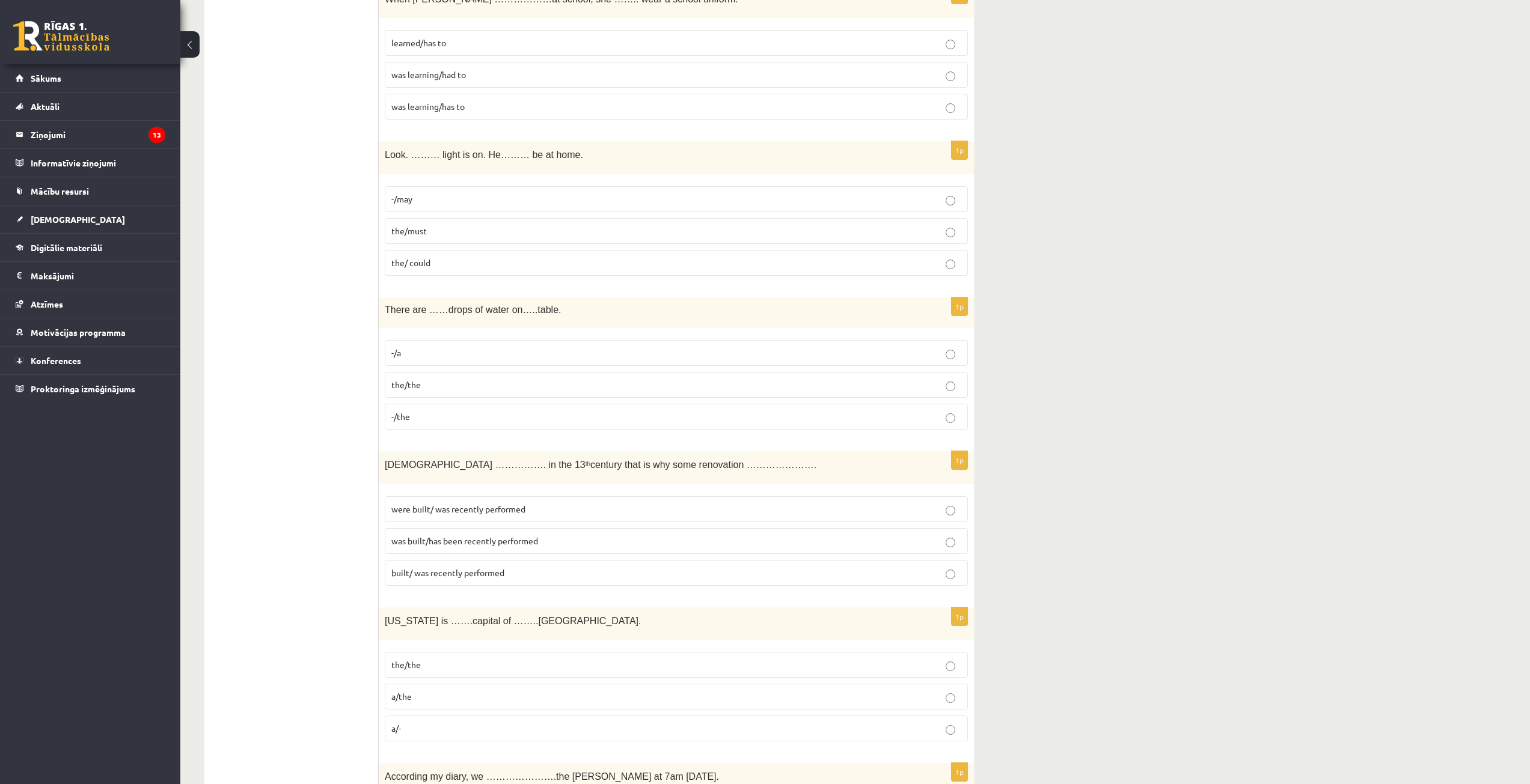
scroll to position [3064, 0]
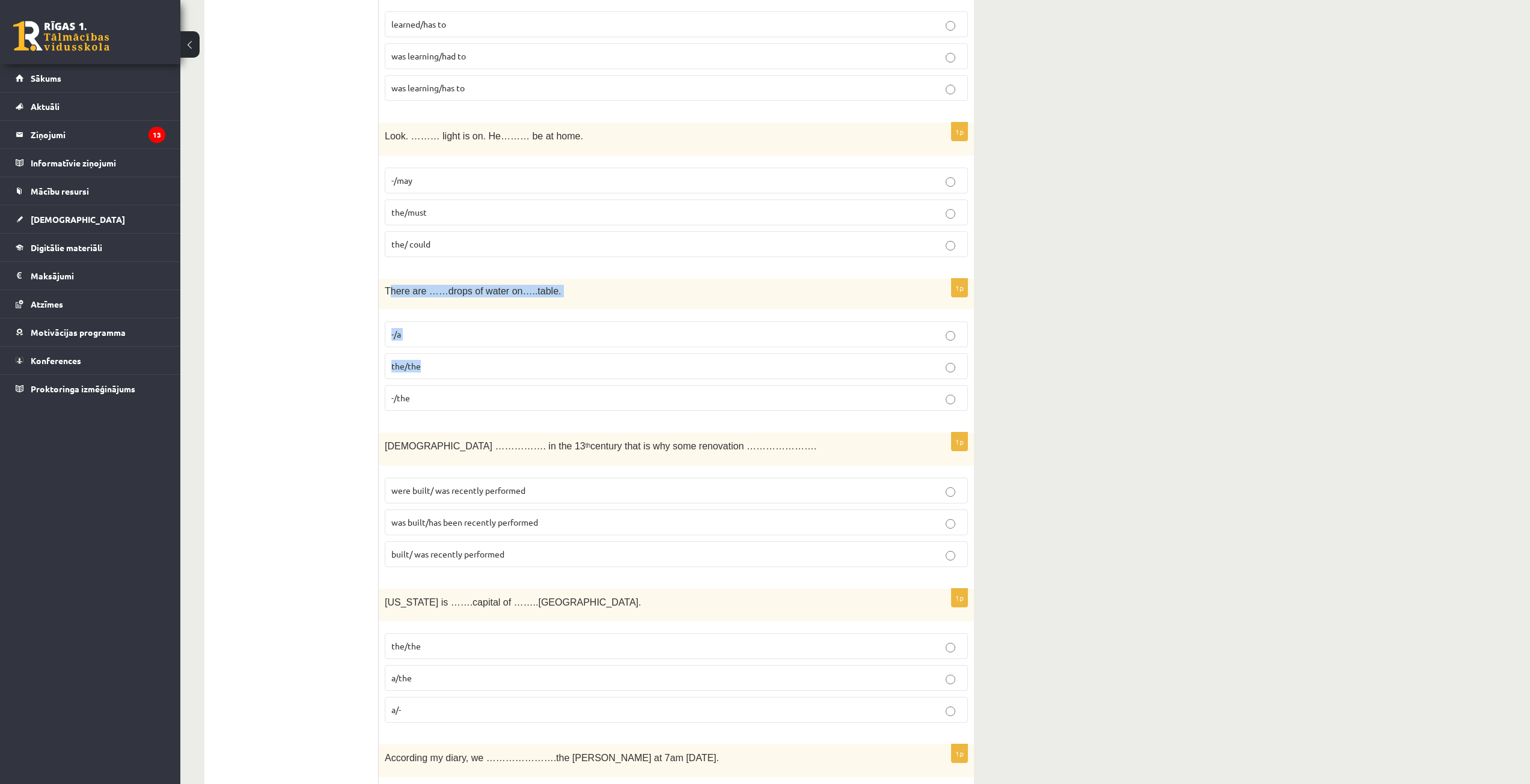
drag, startPoint x: 388, startPoint y: 289, endPoint x: 401, endPoint y: 302, distance: 18.4
click at [476, 355] on div "1p There are ……drops of water on…..table. -/a the/the -/the" at bounding box center [676, 350] width 595 height 142
drag, startPoint x: 382, startPoint y: 290, endPoint x: 458, endPoint y: 329, distance: 85.4
click at [514, 406] on div "1p There are ……drops of water on…..table. -/a the/the -/the" at bounding box center [676, 350] width 595 height 142
click at [474, 376] on label "the/the" at bounding box center [676, 366] width 583 height 26
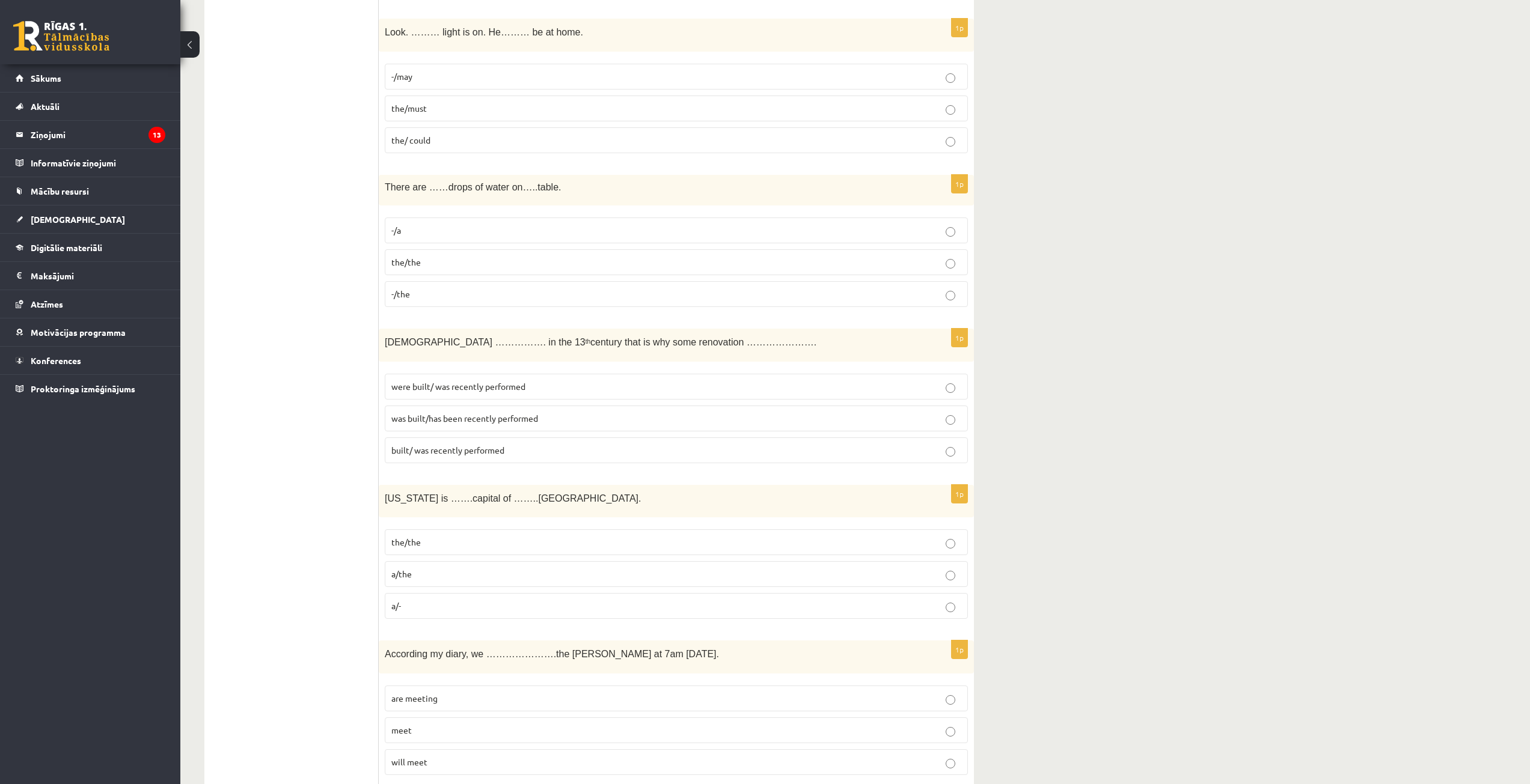
scroll to position [3185, 0]
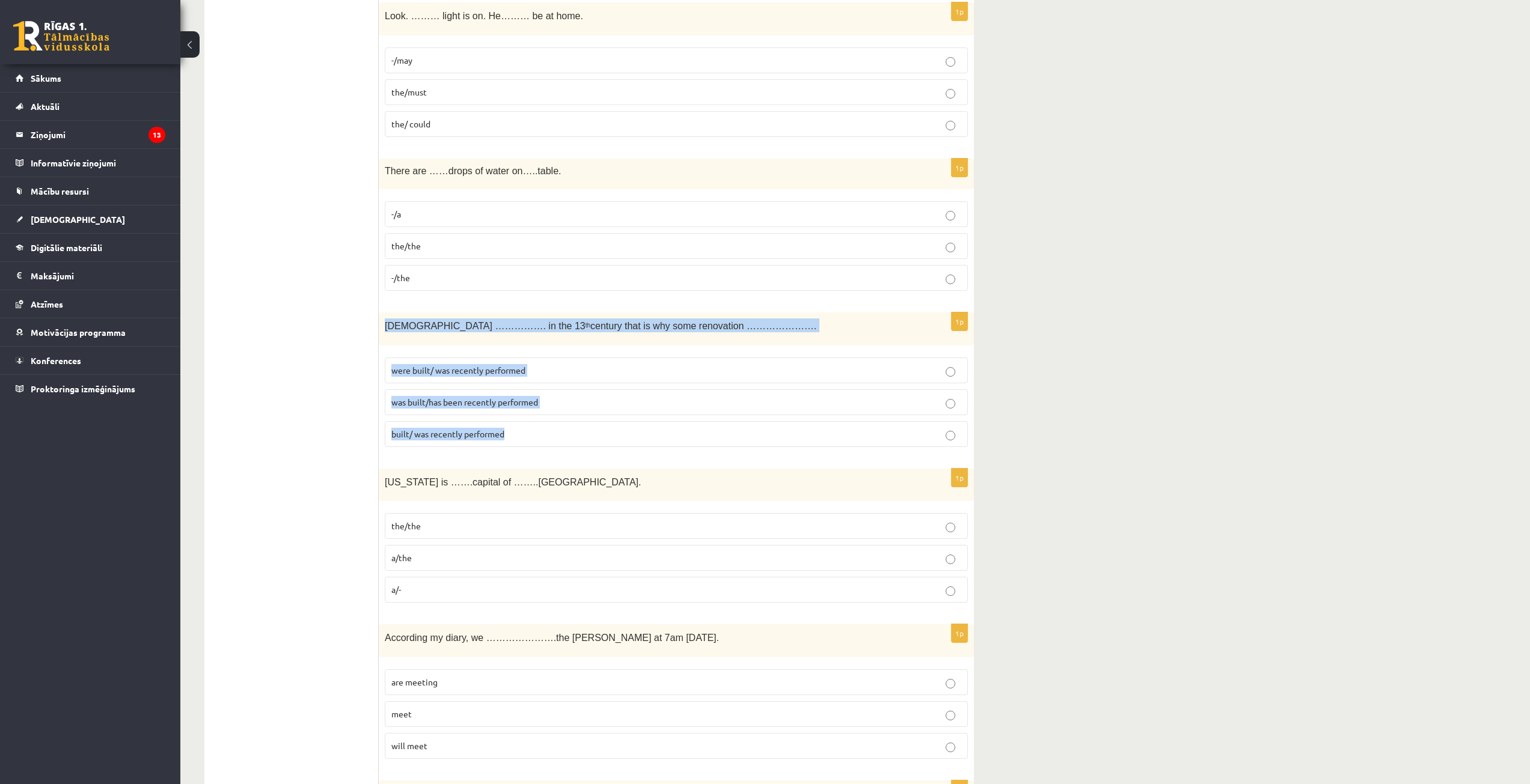
drag, startPoint x: 382, startPoint y: 320, endPoint x: 529, endPoint y: 445, distance: 193.0
click at [529, 445] on div "1p The church ……………. in the 13 th century that is why some renovation …………………. …" at bounding box center [676, 384] width 595 height 144
click at [495, 406] on span "was built/has been recently performed" at bounding box center [465, 402] width 146 height 11
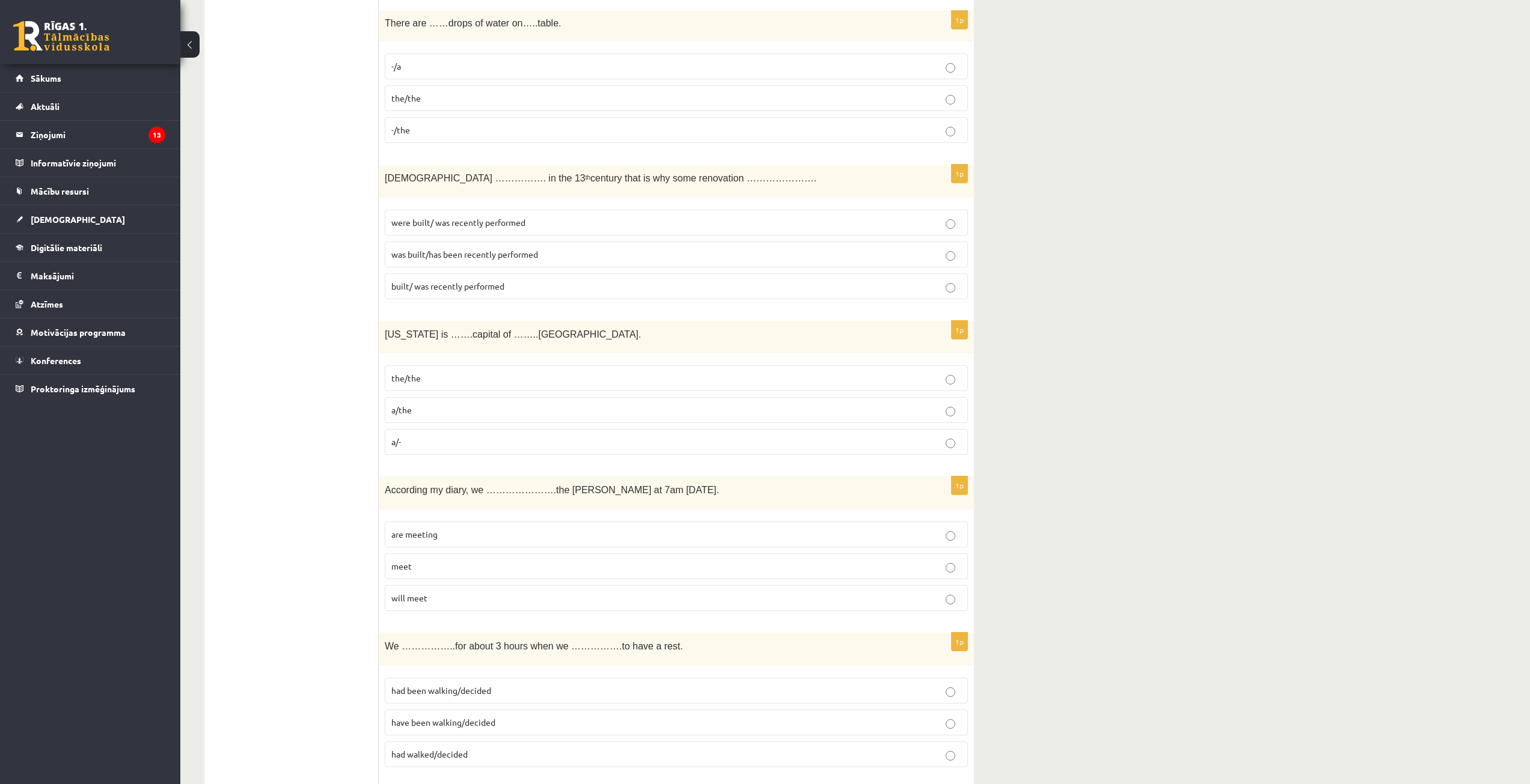
scroll to position [3365, 0]
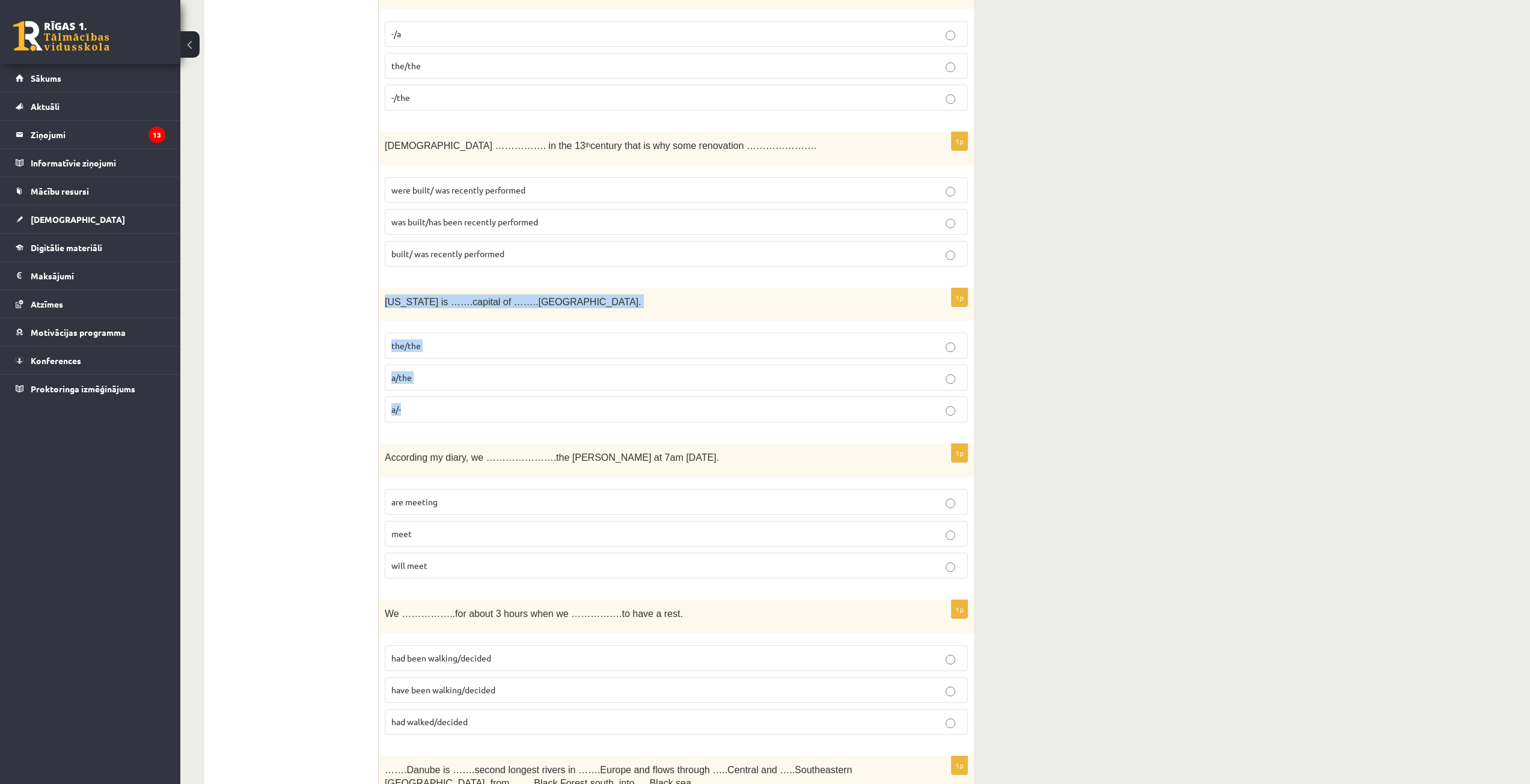
drag, startPoint x: 387, startPoint y: 300, endPoint x: 487, endPoint y: 413, distance: 150.9
click at [487, 413] on div "1p Washington is …….capital of ……..USA. the/the a/the a/-" at bounding box center [676, 360] width 595 height 144
drag, startPoint x: 453, startPoint y: 310, endPoint x: 454, endPoint y: 298, distance: 12.0
click at [458, 344] on p "the/the" at bounding box center [676, 345] width 570 height 13
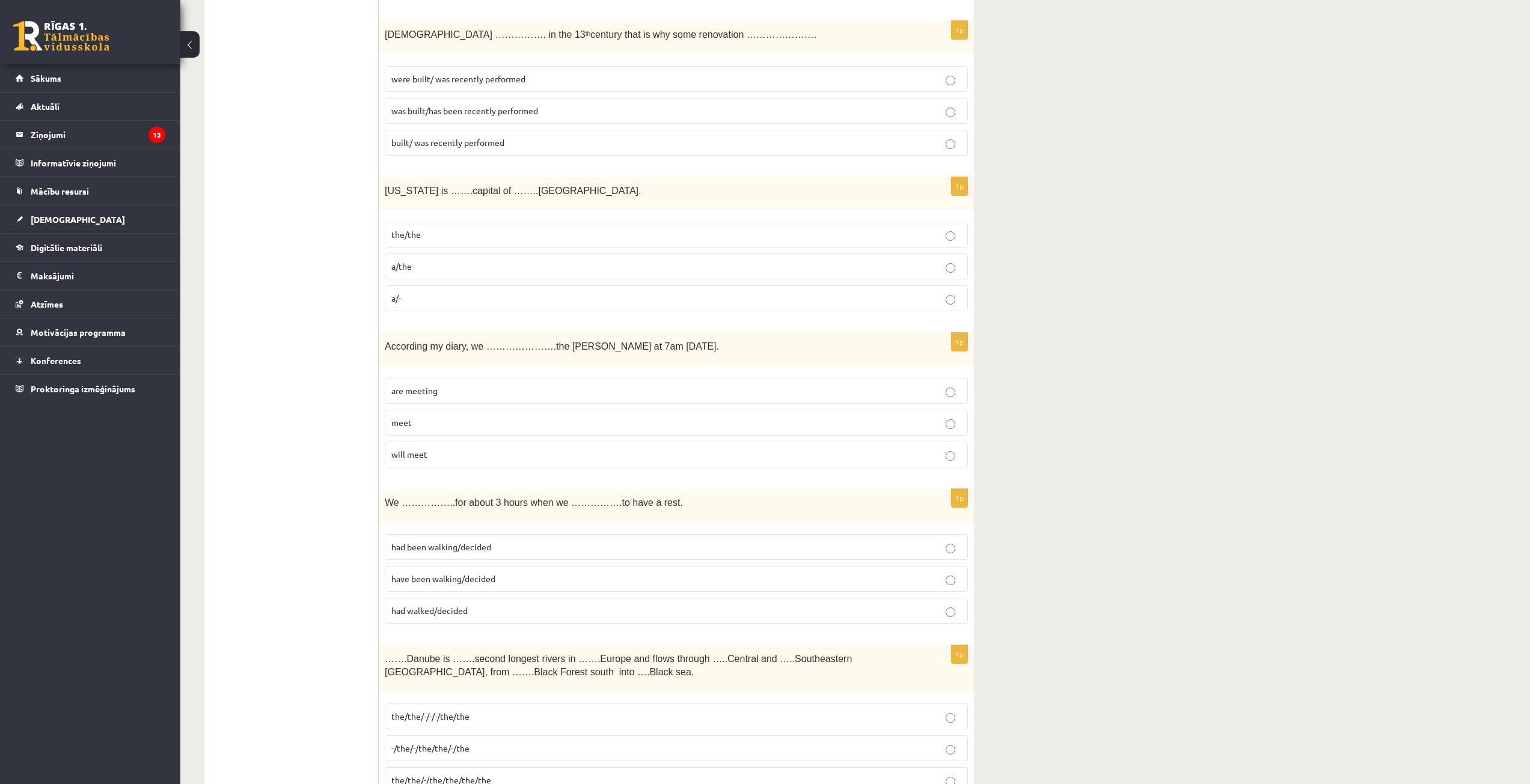
scroll to position [3485, 0]
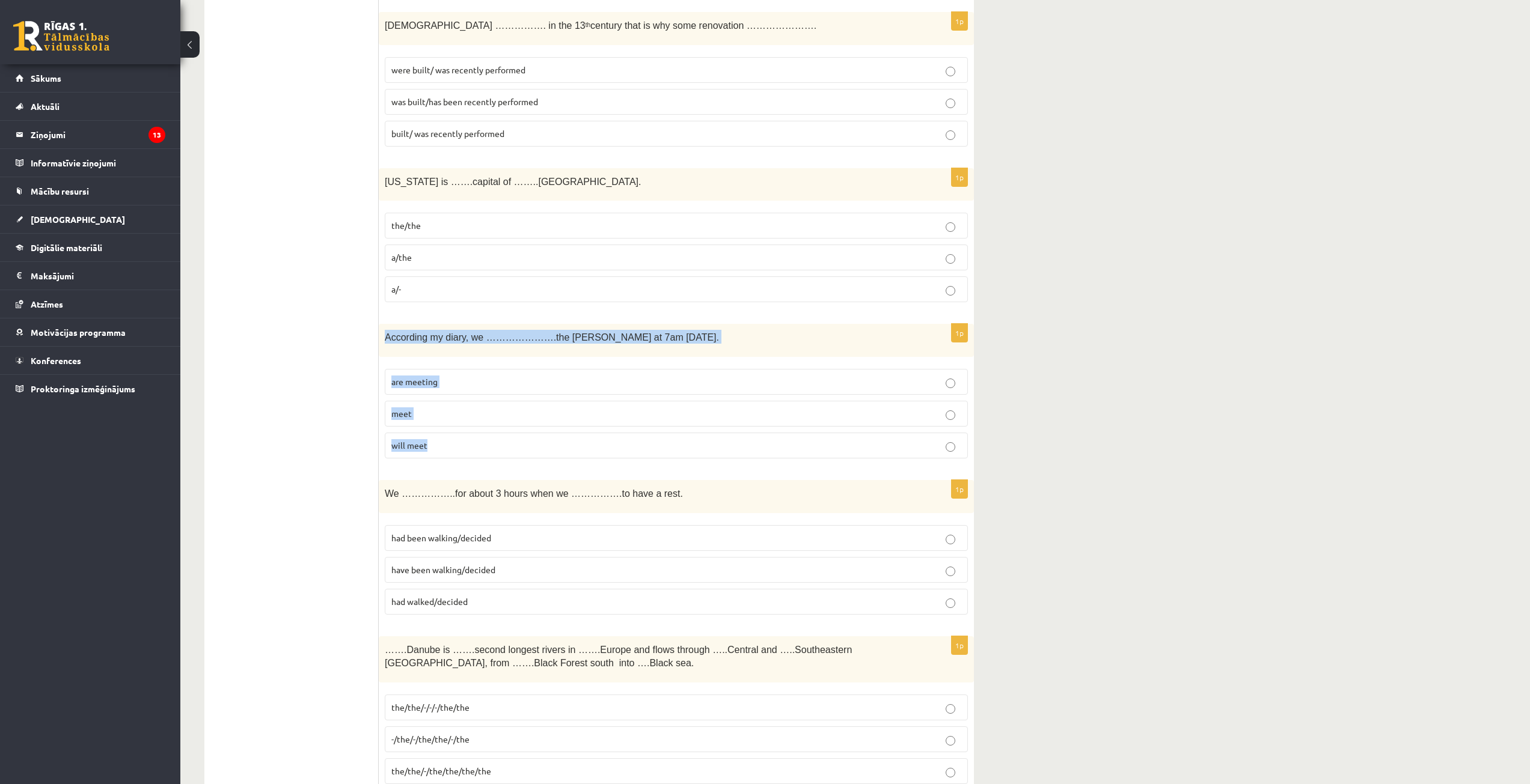
drag, startPoint x: 384, startPoint y: 340, endPoint x: 461, endPoint y: 381, distance: 87.2
click at [496, 450] on div "1p According my diary, we ………………….the byers at 7am tomorrow. are meeting meet w…" at bounding box center [676, 396] width 595 height 144
click at [443, 386] on p "are meeting" at bounding box center [676, 381] width 570 height 13
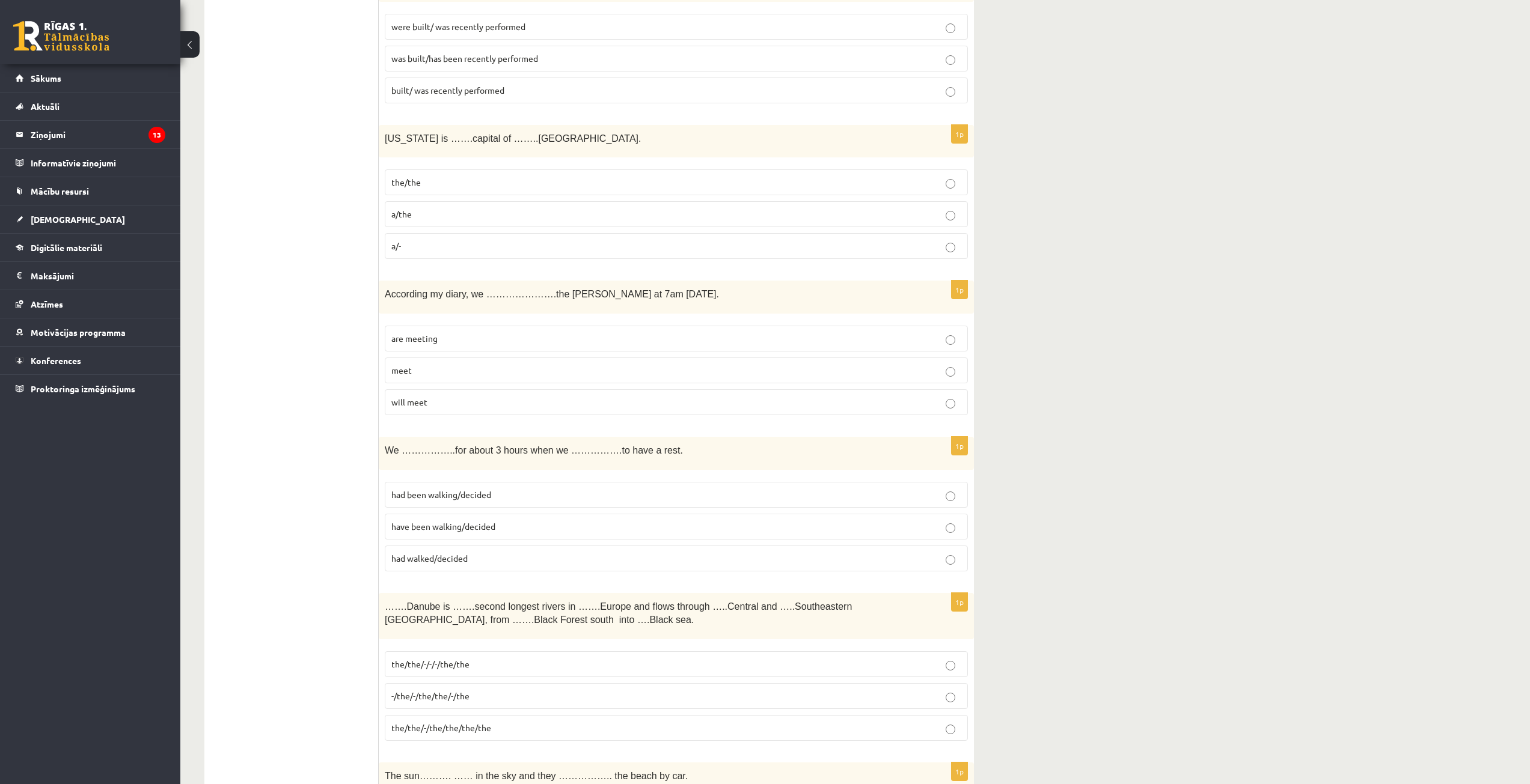
scroll to position [3726, 0]
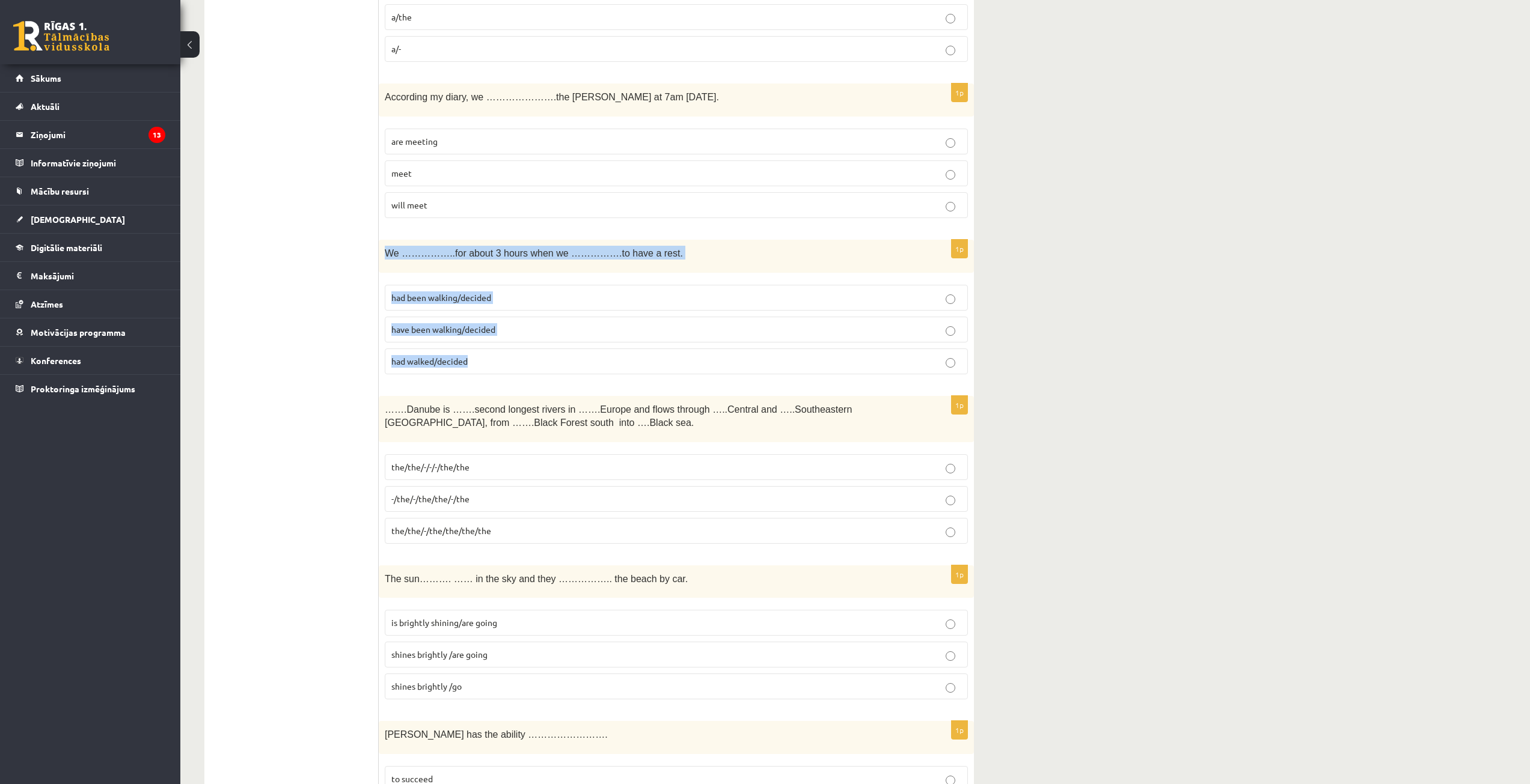
drag, startPoint x: 383, startPoint y: 250, endPoint x: 503, endPoint y: 350, distance: 156.2
click at [508, 363] on div "1p We ……………..for about 3 hours when we …………….to have a rest. had been walking/d…" at bounding box center [676, 311] width 595 height 144
click at [484, 296] on span "had been walking/decided" at bounding box center [441, 297] width 100 height 11
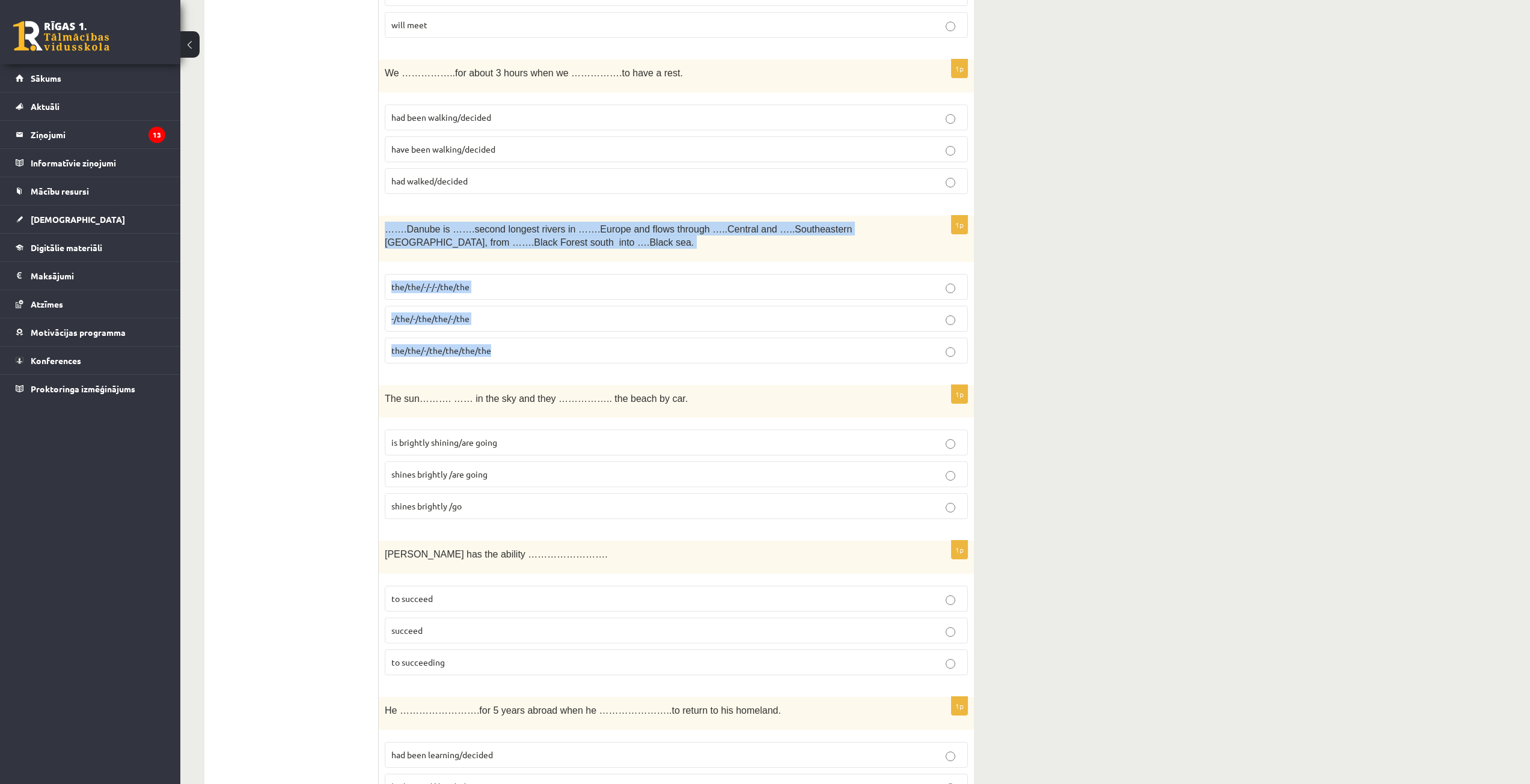
drag, startPoint x: 381, startPoint y: 228, endPoint x: 467, endPoint y: 266, distance: 94.0
click at [520, 358] on div "1p …….Danube is …….second longest rivers in …….Europe and flows through …..Cent…" at bounding box center [676, 294] width 595 height 158
click at [469, 348] on span "the/the/-/the/the/the/the" at bounding box center [441, 351] width 100 height 11
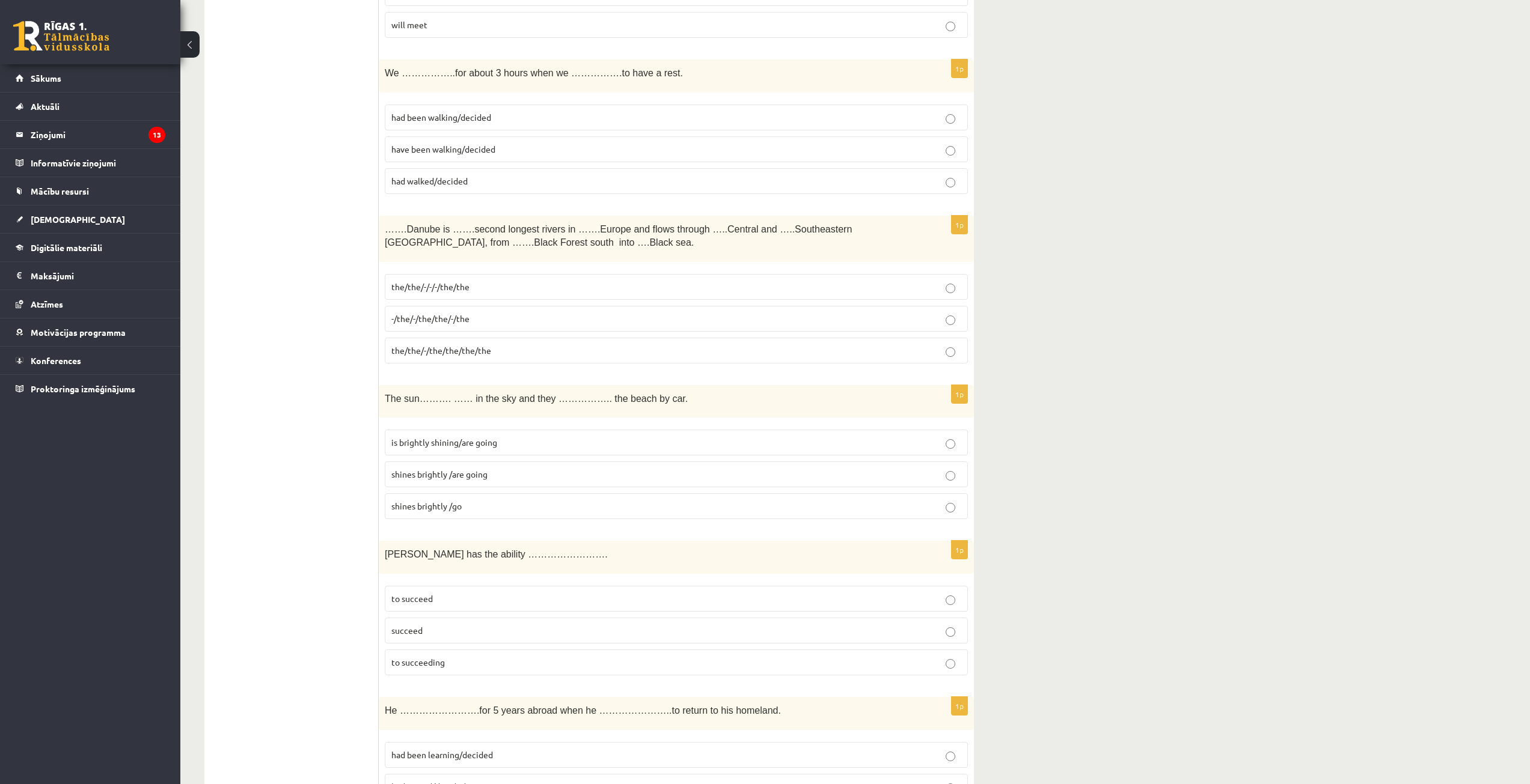
click at [486, 365] on fieldset "the/the/-/-/-/the/the -/the/-/the/the/-/the the/the/-/the/the/the/the" at bounding box center [676, 318] width 583 height 100
click at [468, 357] on p "the/the/-/the/the/the/the" at bounding box center [676, 351] width 570 height 13
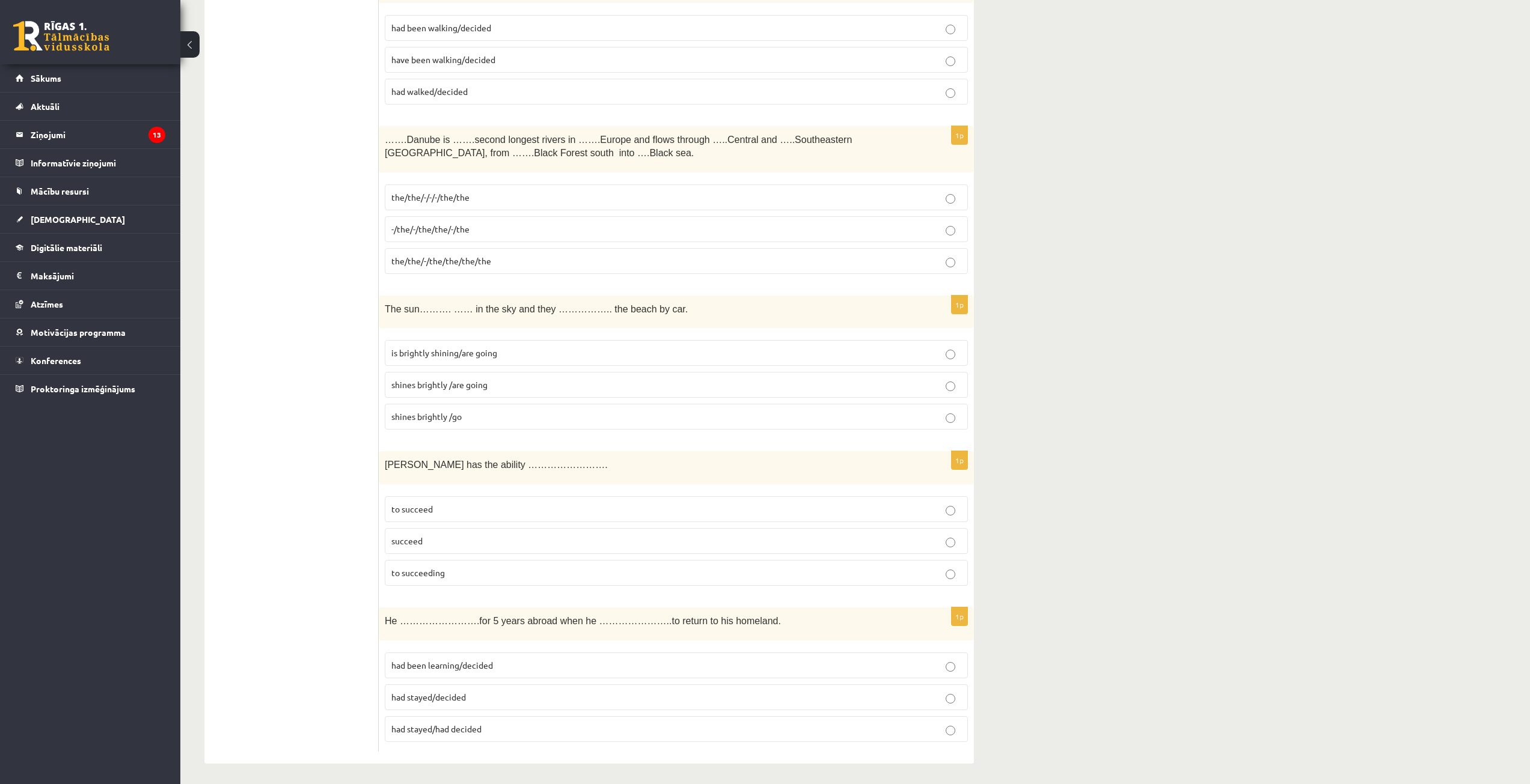
scroll to position [4000, 0]
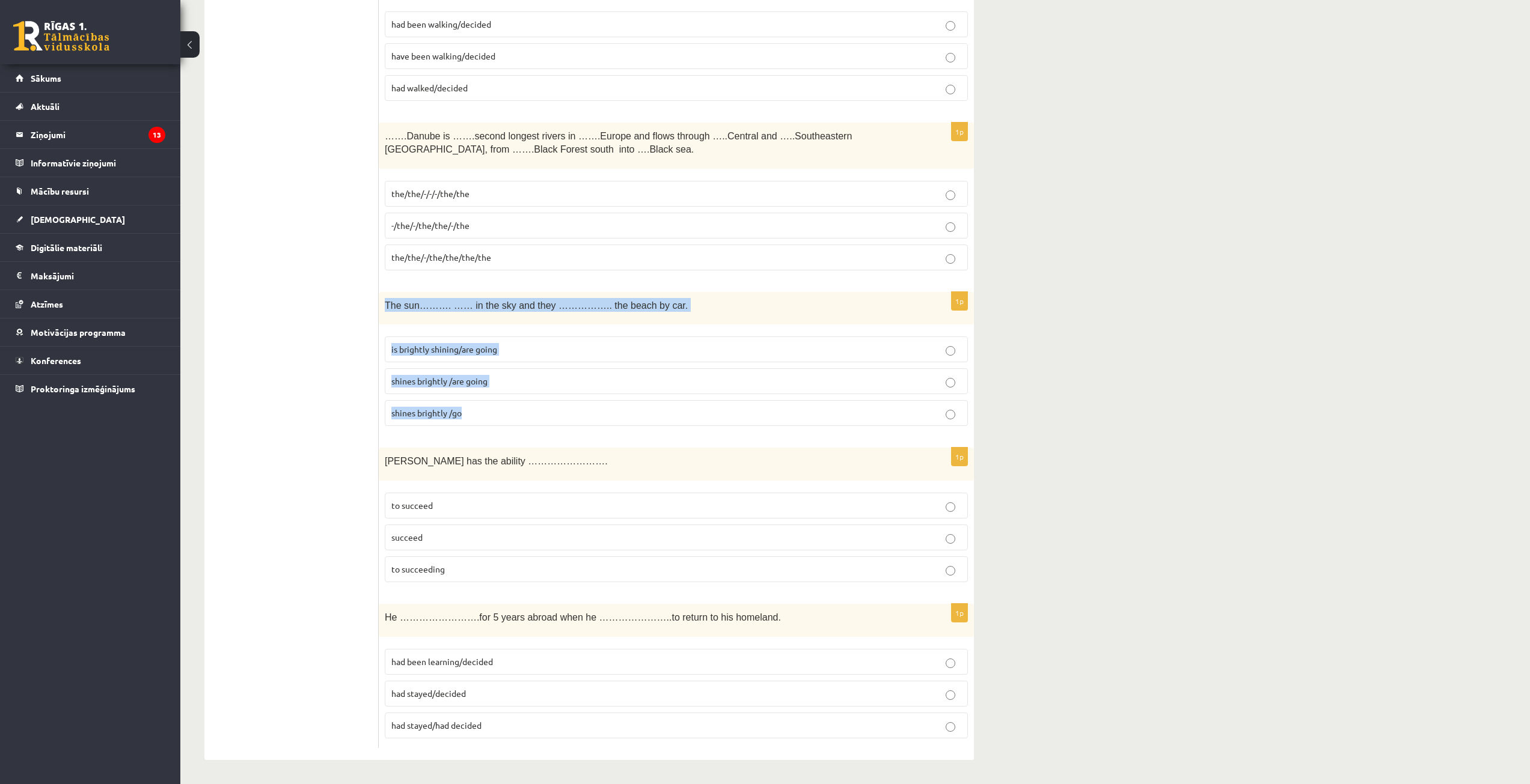
drag, startPoint x: 385, startPoint y: 309, endPoint x: 511, endPoint y: 407, distance: 159.6
click at [511, 407] on div "1p The sun………. …… in the sky and they …………….. the beach by car. is brightly shi…" at bounding box center [676, 363] width 595 height 144
drag, startPoint x: 471, startPoint y: 294, endPoint x: 452, endPoint y: 304, distance: 21.5
click at [483, 387] on p "shines brightly /are going" at bounding box center [676, 381] width 570 height 13
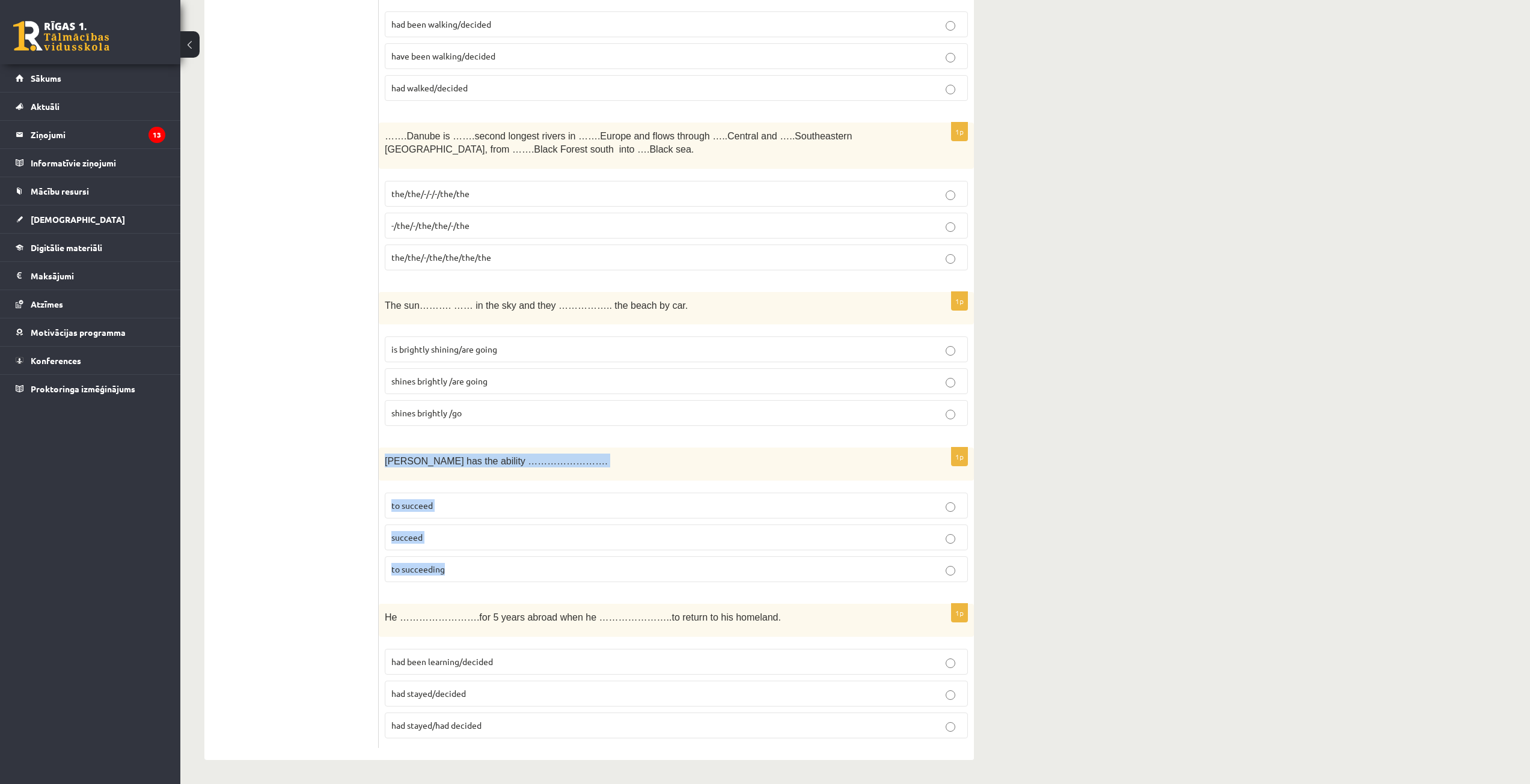
drag, startPoint x: 394, startPoint y: 466, endPoint x: 482, endPoint y: 570, distance: 136.2
click at [482, 570] on div "1p Tara has the ability ……………………. to succeed succeed to succeeding" at bounding box center [676, 519] width 595 height 144
drag, startPoint x: 443, startPoint y: 510, endPoint x: 444, endPoint y: 490, distance: 20.0
click at [443, 510] on p "to succeed" at bounding box center [676, 505] width 570 height 13
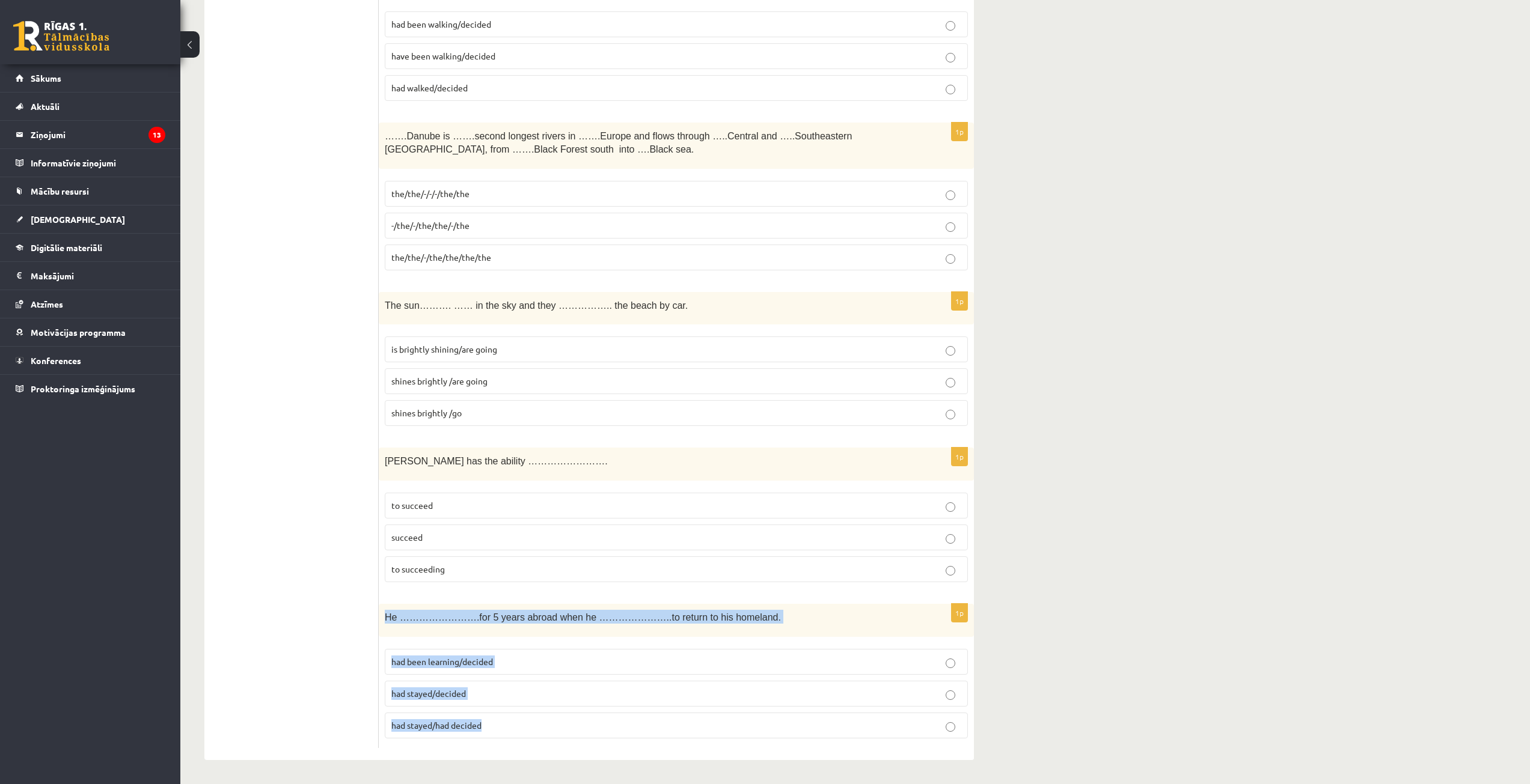
drag, startPoint x: 384, startPoint y: 613, endPoint x: 559, endPoint y: 711, distance: 200.6
click at [559, 711] on div "1p He …………………….for 5 years abroad when he …………………..to return to his homeland. h…" at bounding box center [676, 675] width 595 height 144
click at [472, 656] on p "had been learning/decided" at bounding box center [676, 662] width 570 height 13
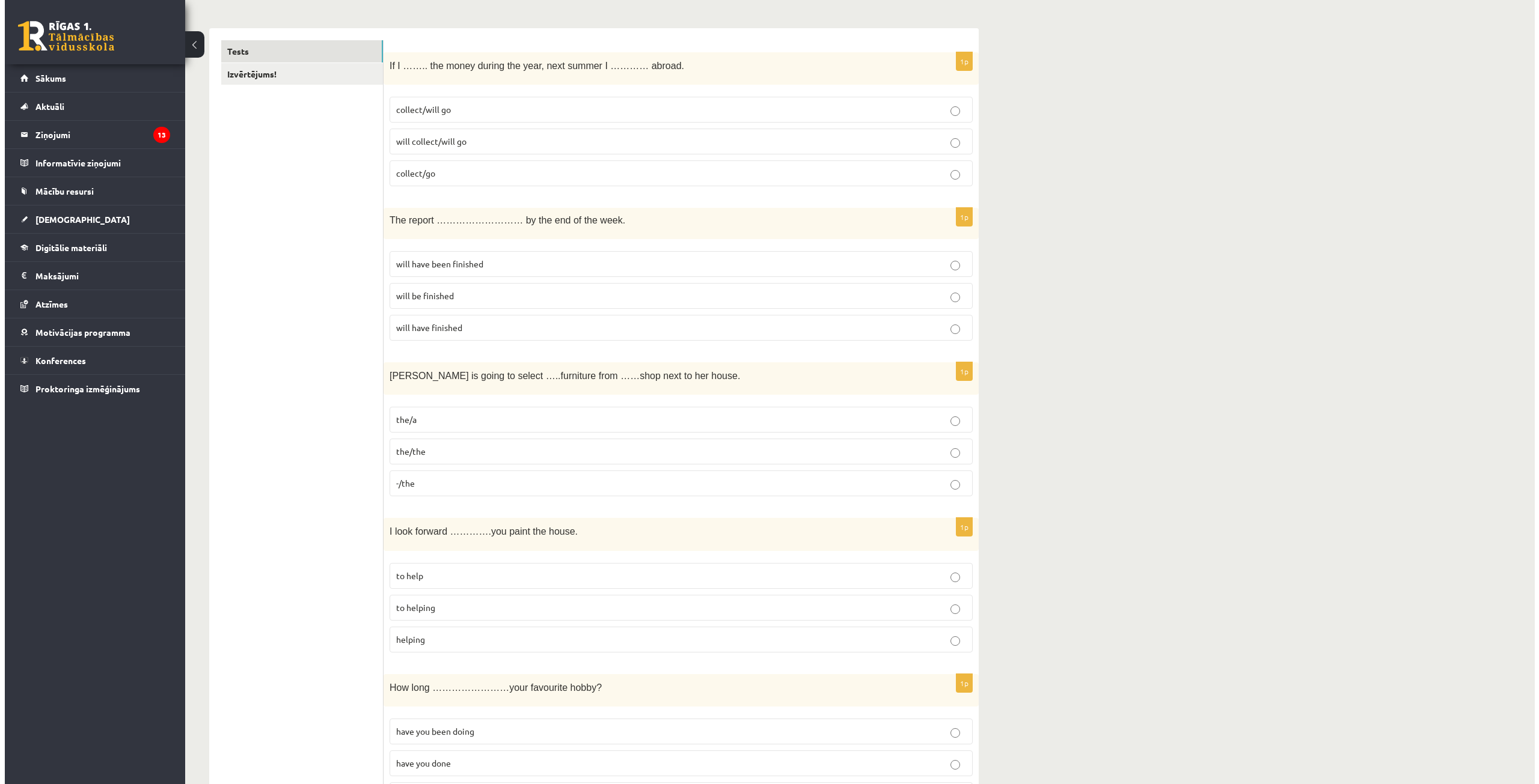
scroll to position [0, 0]
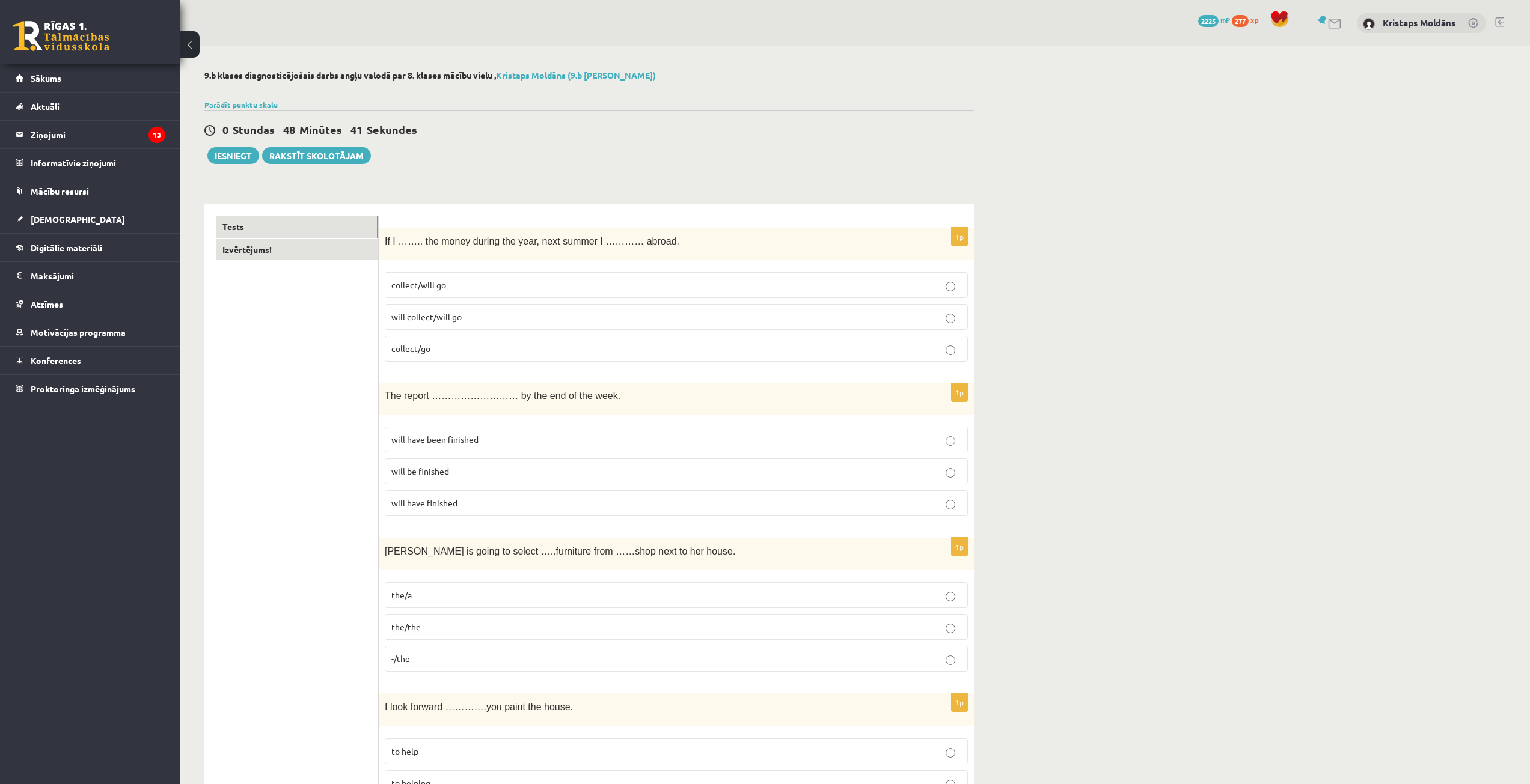
click at [307, 249] on link "Izvērtējums!" at bounding box center [297, 249] width 161 height 22
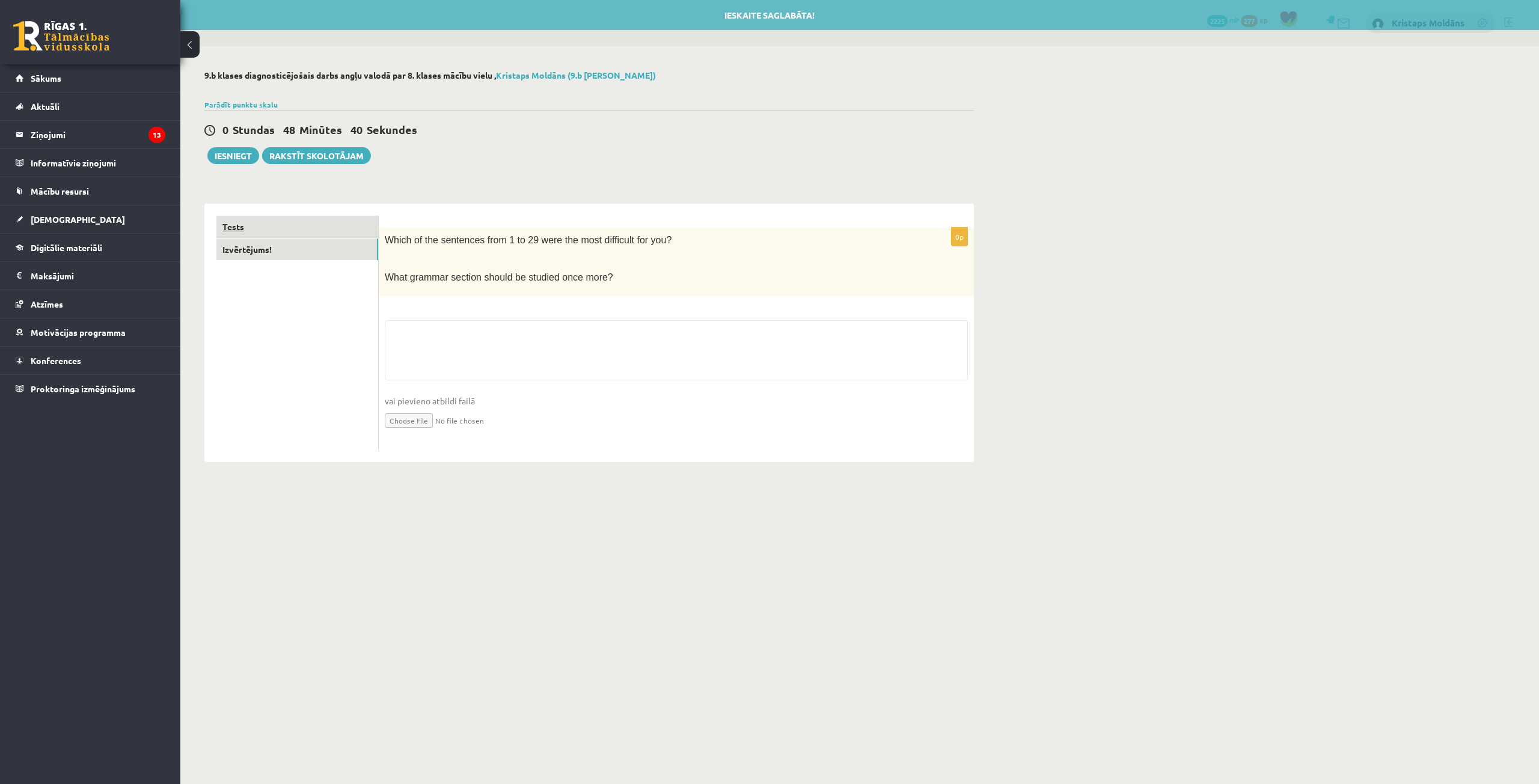
click at [333, 233] on link "Tests" at bounding box center [297, 226] width 161 height 22
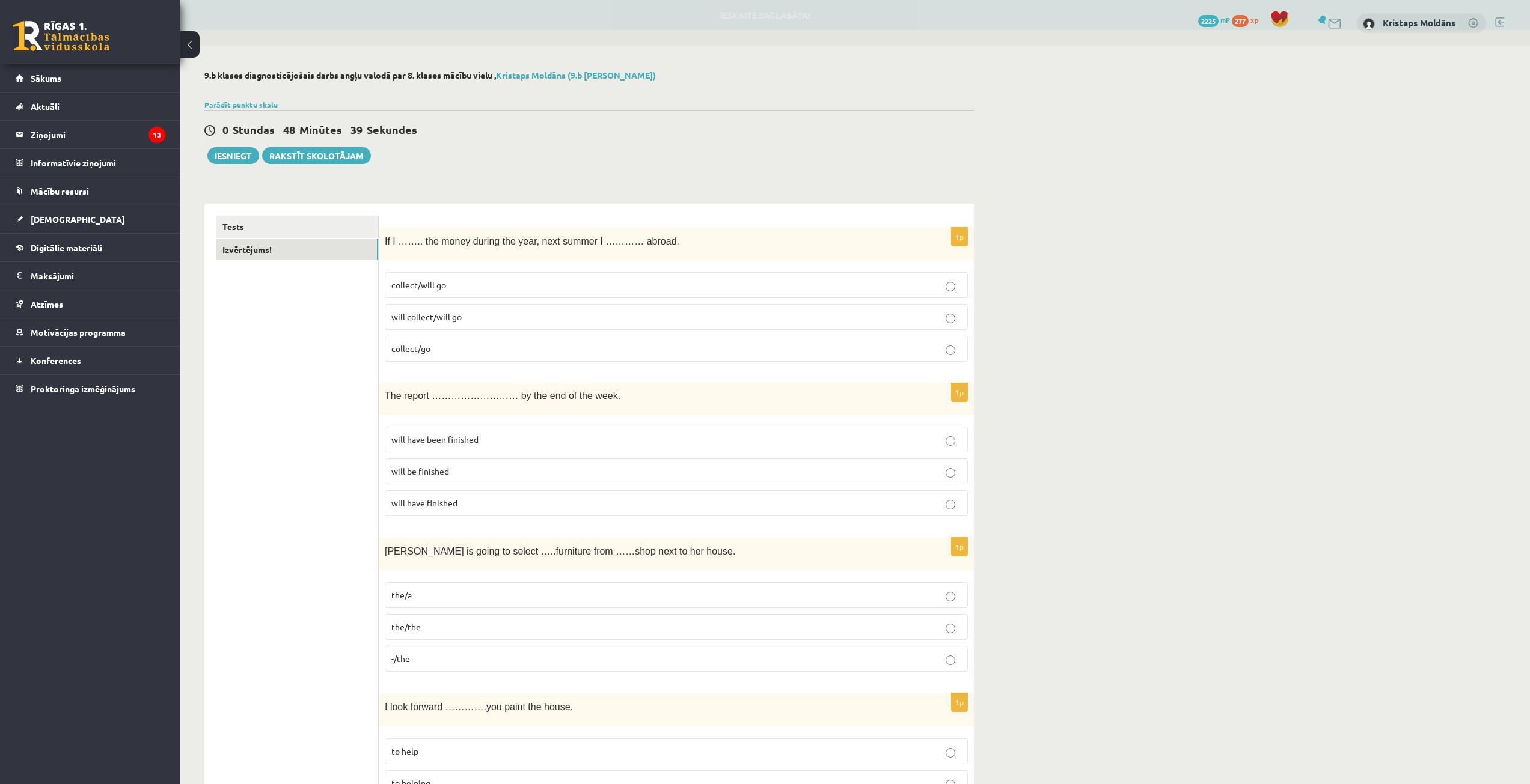
click at [333, 244] on link "Izvērtējums!" at bounding box center [297, 249] width 161 height 22
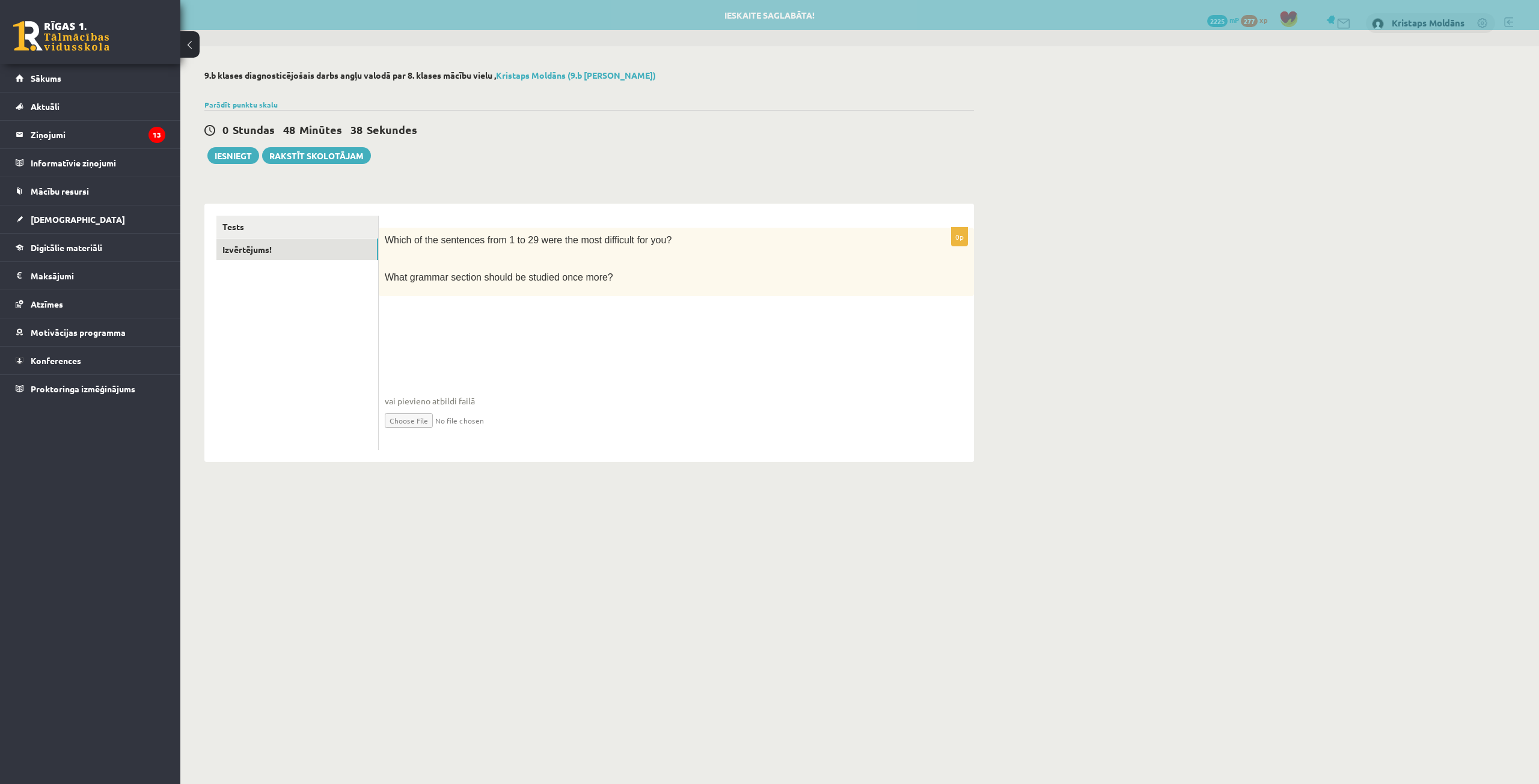
click at [529, 339] on fieldset "vai pievieno atbildi failā Iesniegtā atbilde" at bounding box center [676, 382] width 583 height 124
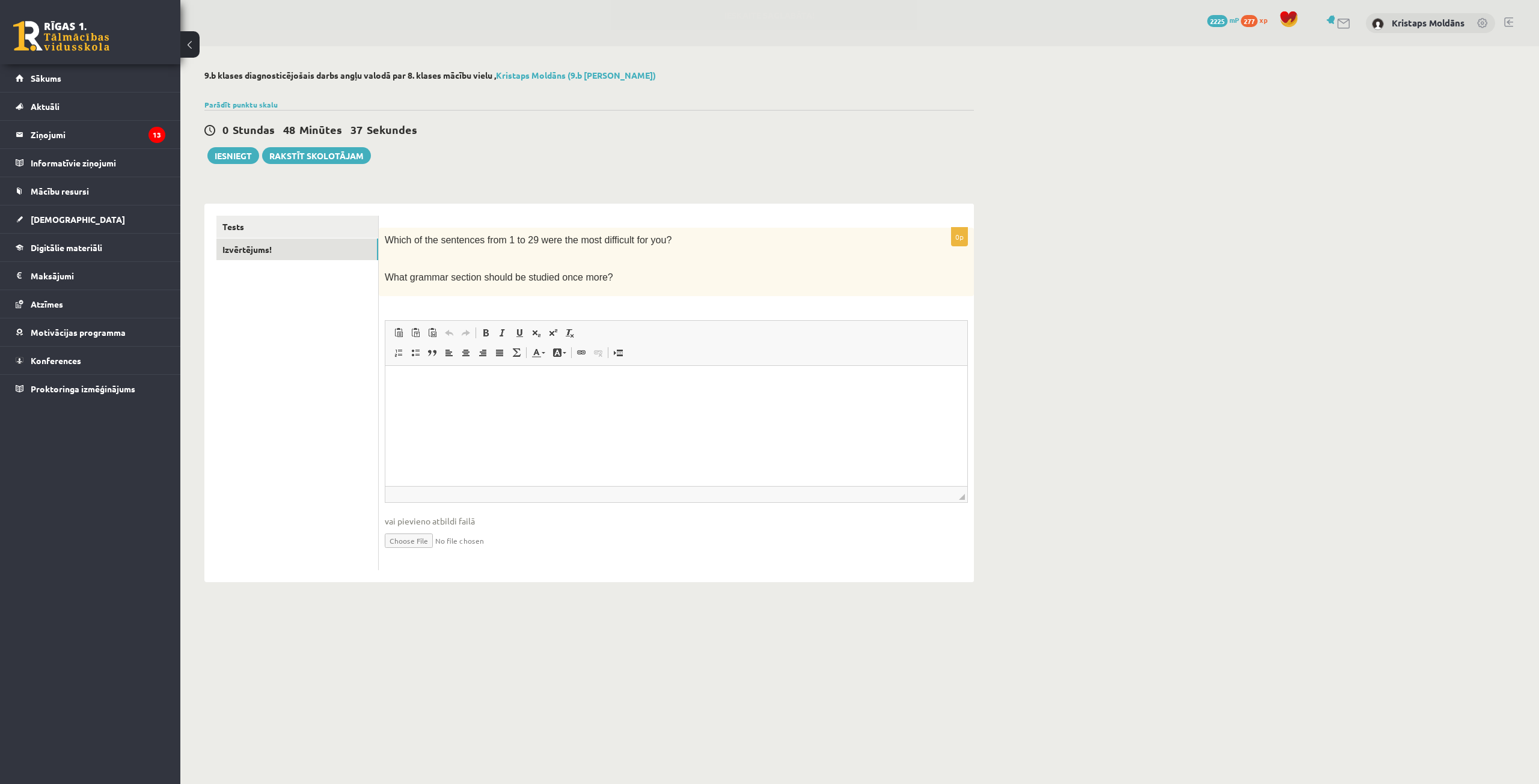
click at [515, 393] on html at bounding box center [676, 384] width 582 height 37
click at [244, 149] on button "Iesniegt" at bounding box center [233, 155] width 52 height 17
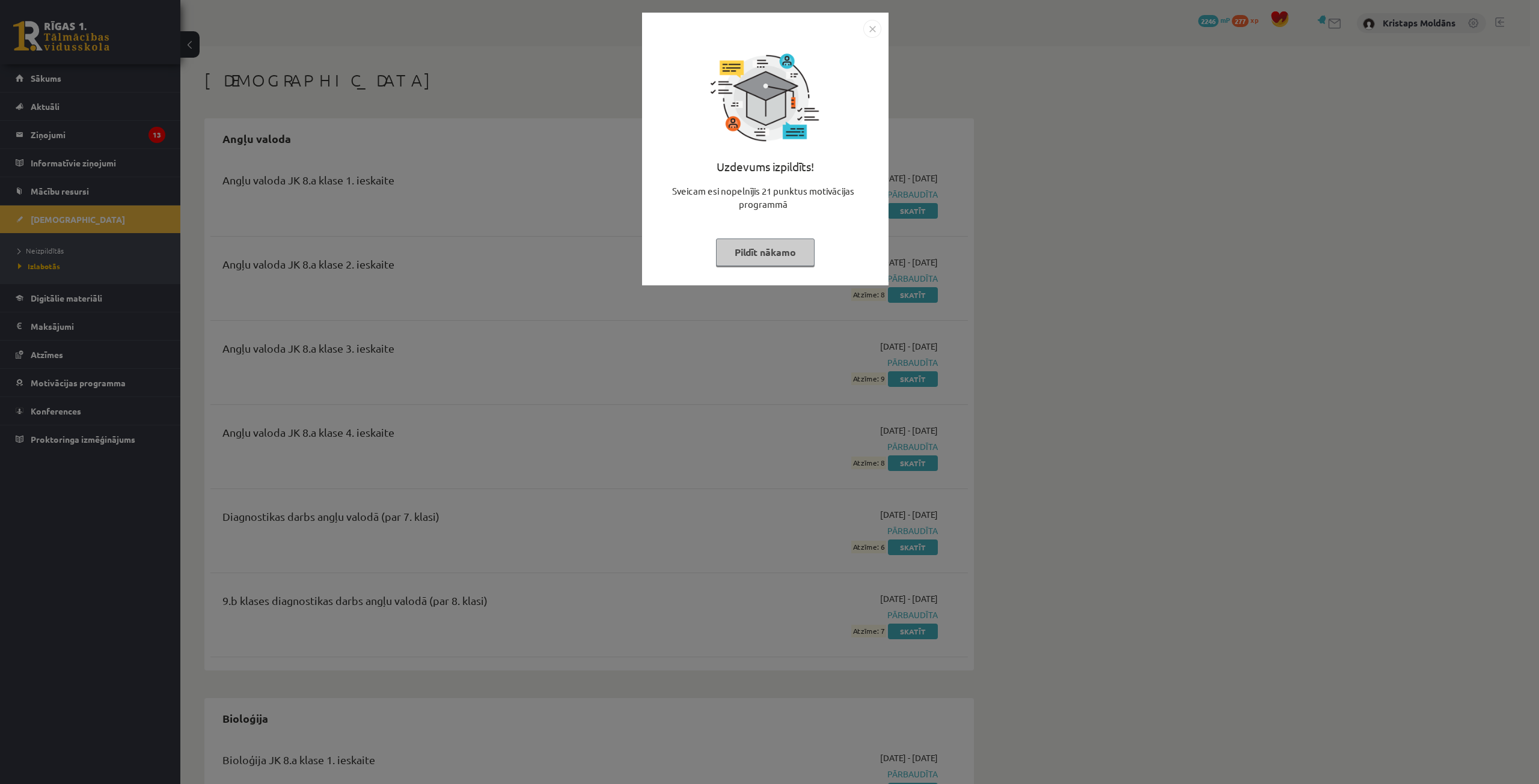
click at [872, 26] on img "Close" at bounding box center [872, 29] width 18 height 18
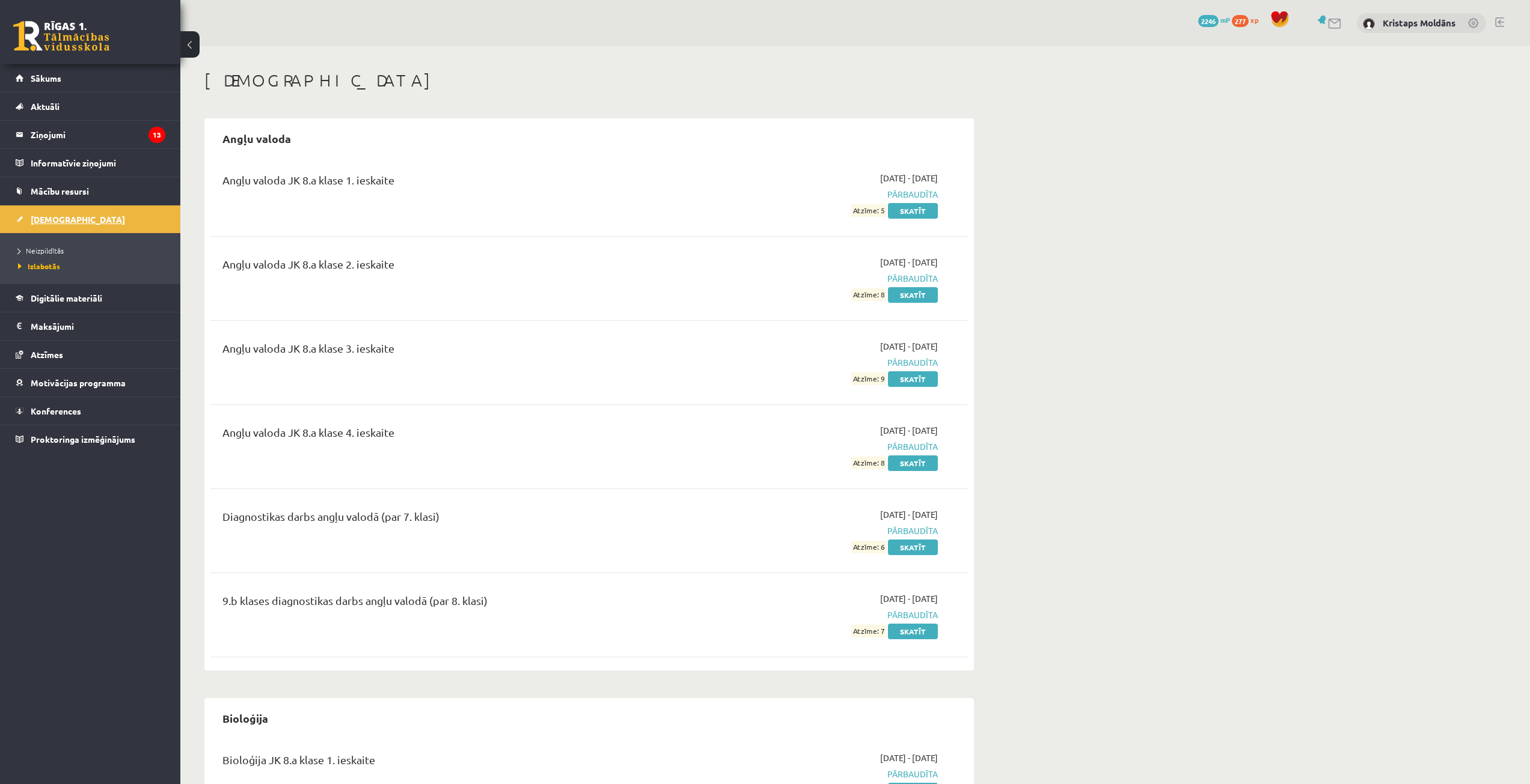
click at [63, 227] on link "[DEMOGRAPHIC_DATA]" at bounding box center [90, 219] width 149 height 28
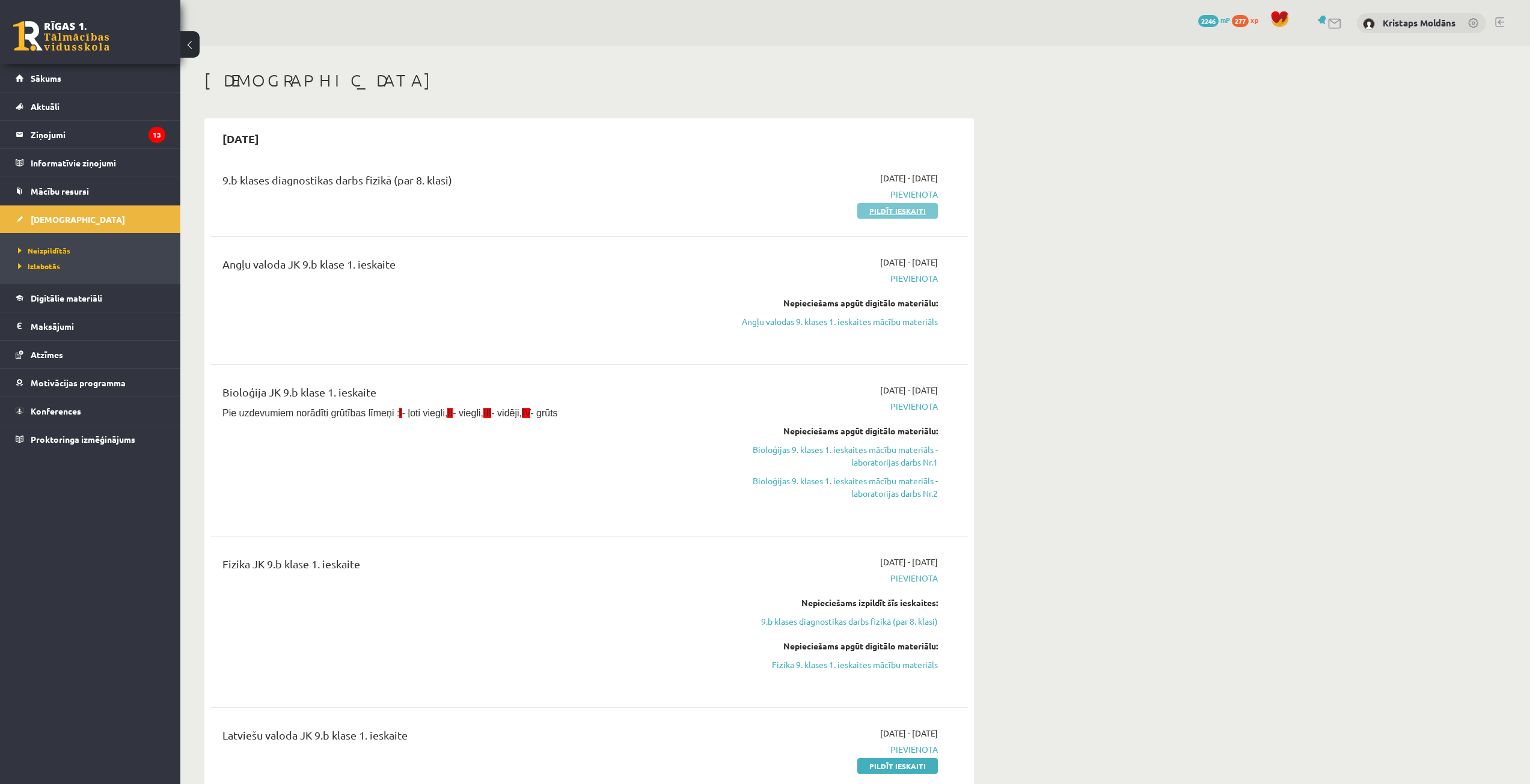
click at [907, 212] on link "Pildīt ieskaiti" at bounding box center [897, 210] width 81 height 16
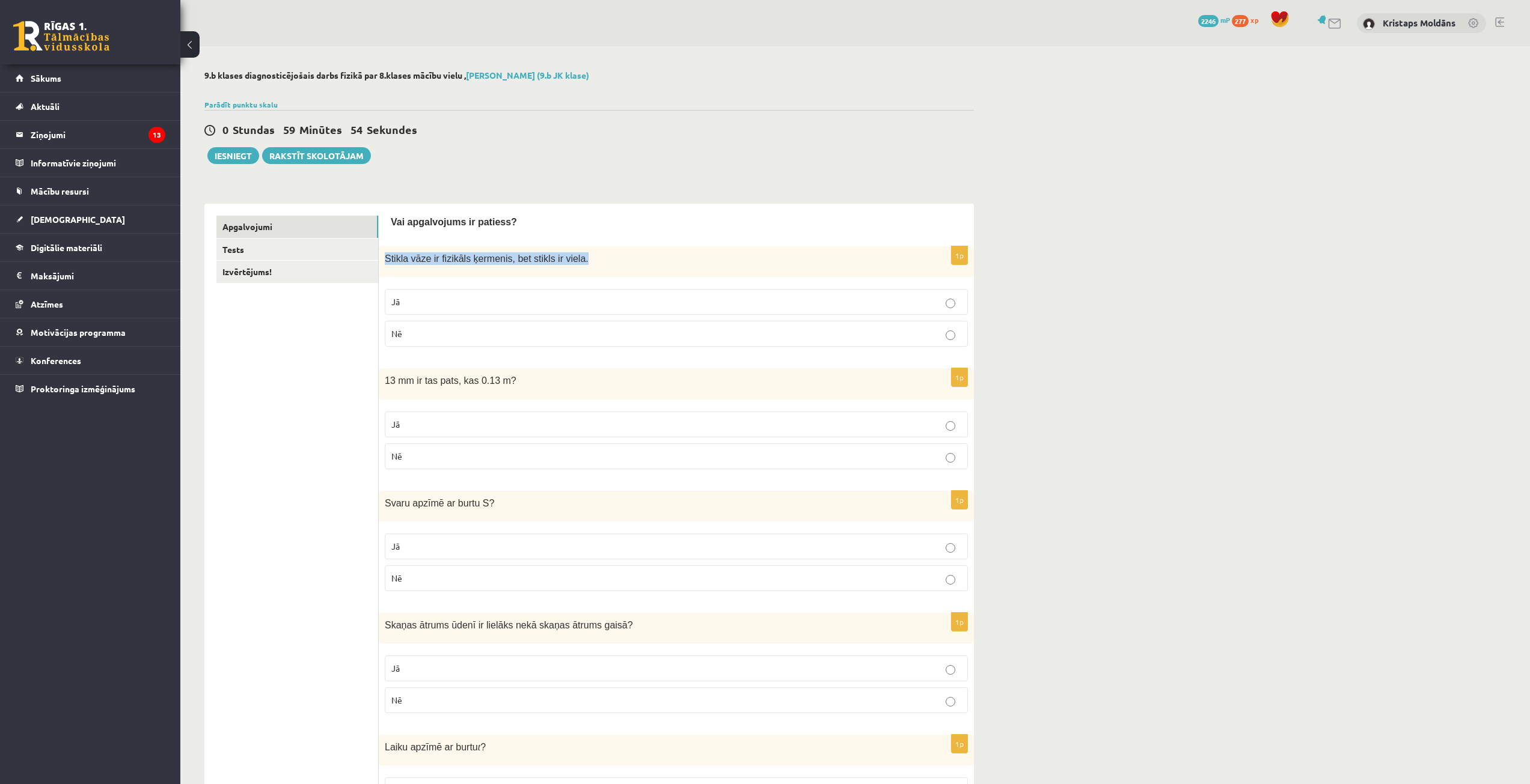
drag, startPoint x: 382, startPoint y: 259, endPoint x: 576, endPoint y: 262, distance: 194.0
click at [595, 262] on div "Stikla vāze ir fizikāls ķermenis, bet stikls ir viela." at bounding box center [676, 262] width 595 height 31
drag, startPoint x: 554, startPoint y: 259, endPoint x: 452, endPoint y: 268, distance: 102.4
click at [452, 268] on div "Stikla vāze ir fizikāls ķermenis, bet stikls ir viela." at bounding box center [676, 262] width 595 height 31
drag, startPoint x: 384, startPoint y: 256, endPoint x: 501, endPoint y: 321, distance: 133.8
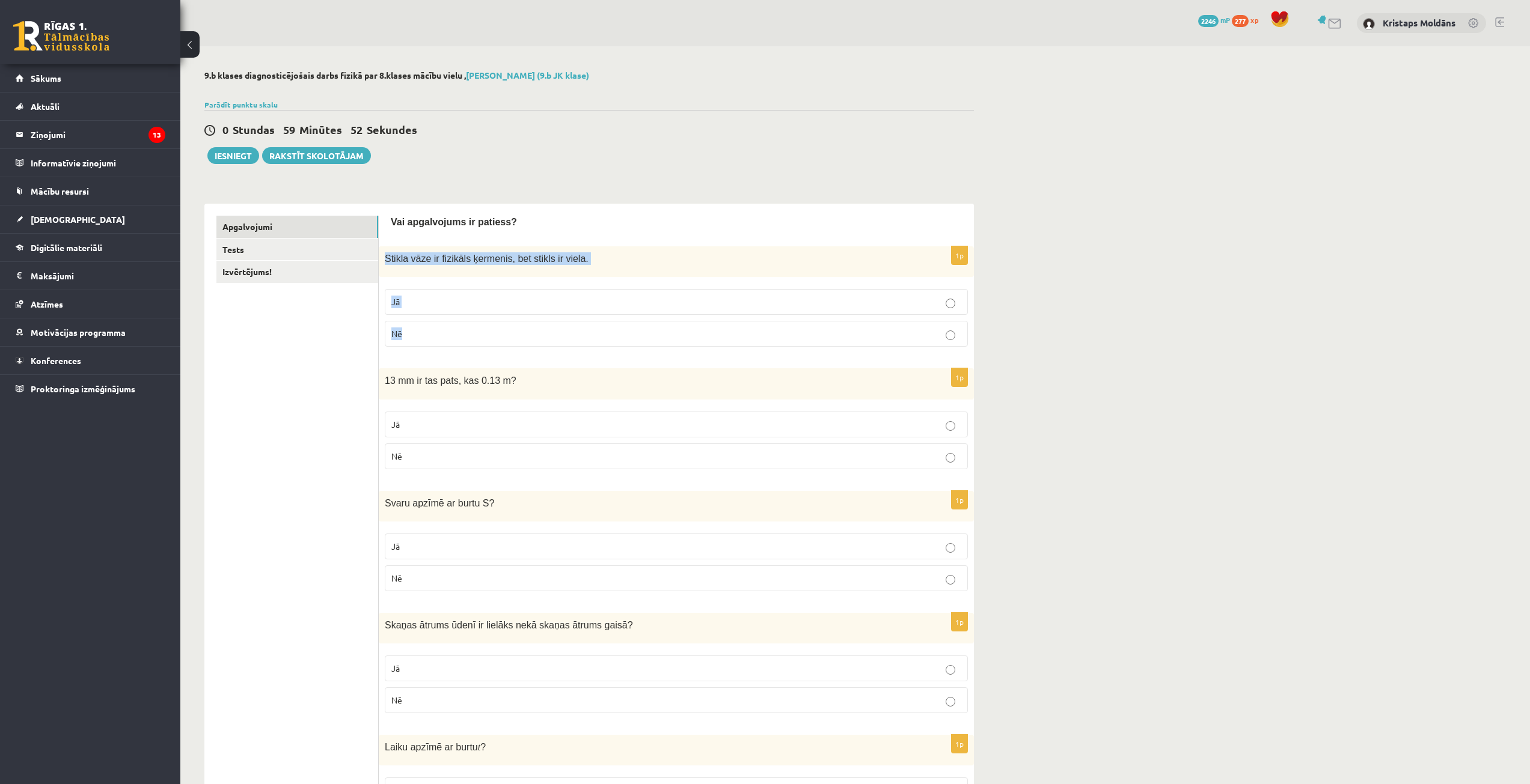
click at [511, 348] on div "1p Stikla vāze ir fizikāls ķermenis, bet stikls ir viela. Jā Nē" at bounding box center [676, 302] width 595 height 110
copy div "Stikla vāze ir fizikāls ķermenis, bet stikls ir viela. Jā Nē"
click at [757, 304] on p "Jā" at bounding box center [676, 302] width 570 height 13
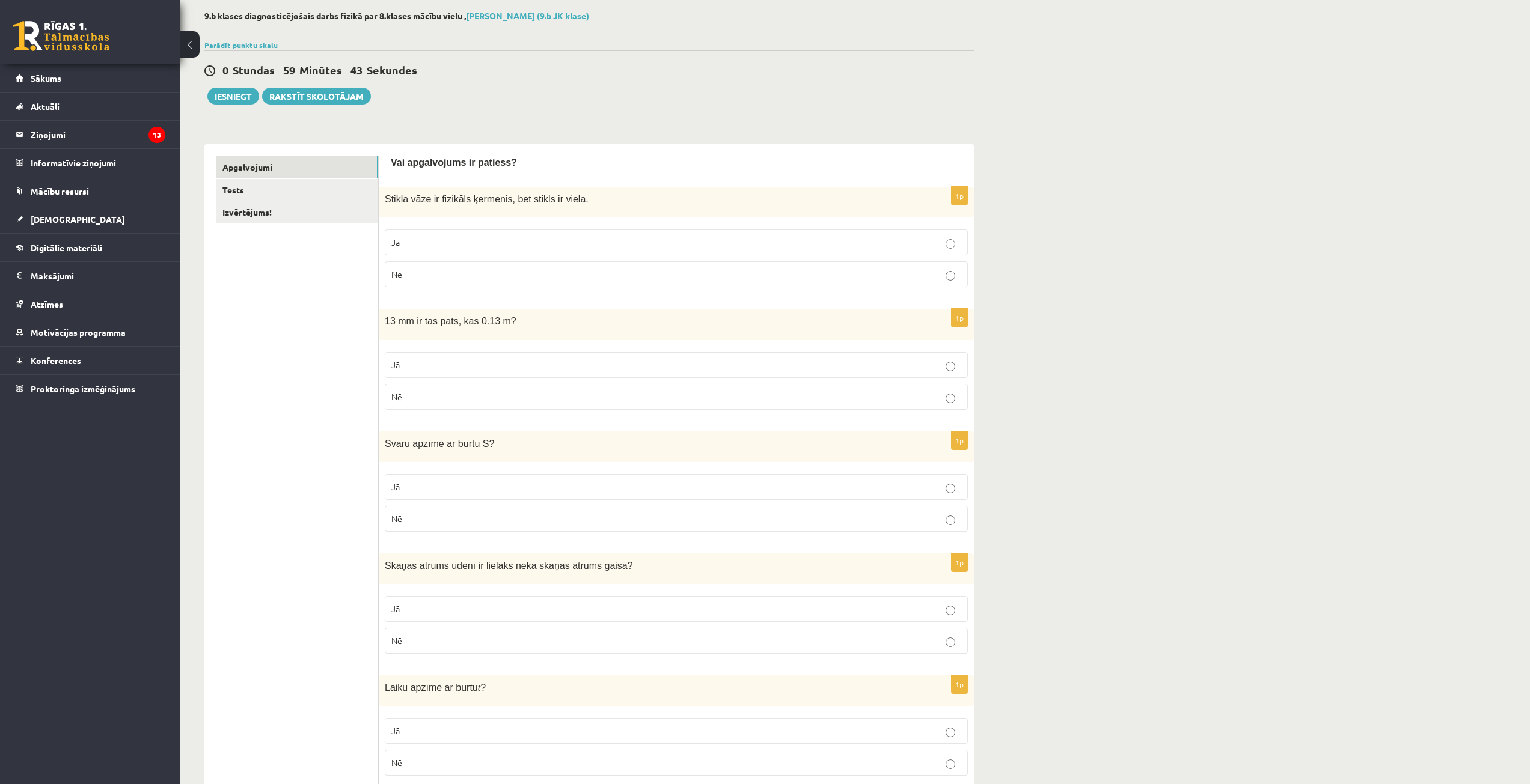
scroll to position [60, 0]
drag, startPoint x: 384, startPoint y: 322, endPoint x: 499, endPoint y: 378, distance: 127.9
click at [516, 412] on div "1p 13 mm ir tas pats, kas 0.13 m? Jā Nē" at bounding box center [676, 363] width 595 height 110
copy div "13 mm ir tas pats, kas 0.13 m? Jā Nē"
click at [477, 399] on p "Nē" at bounding box center [676, 396] width 570 height 13
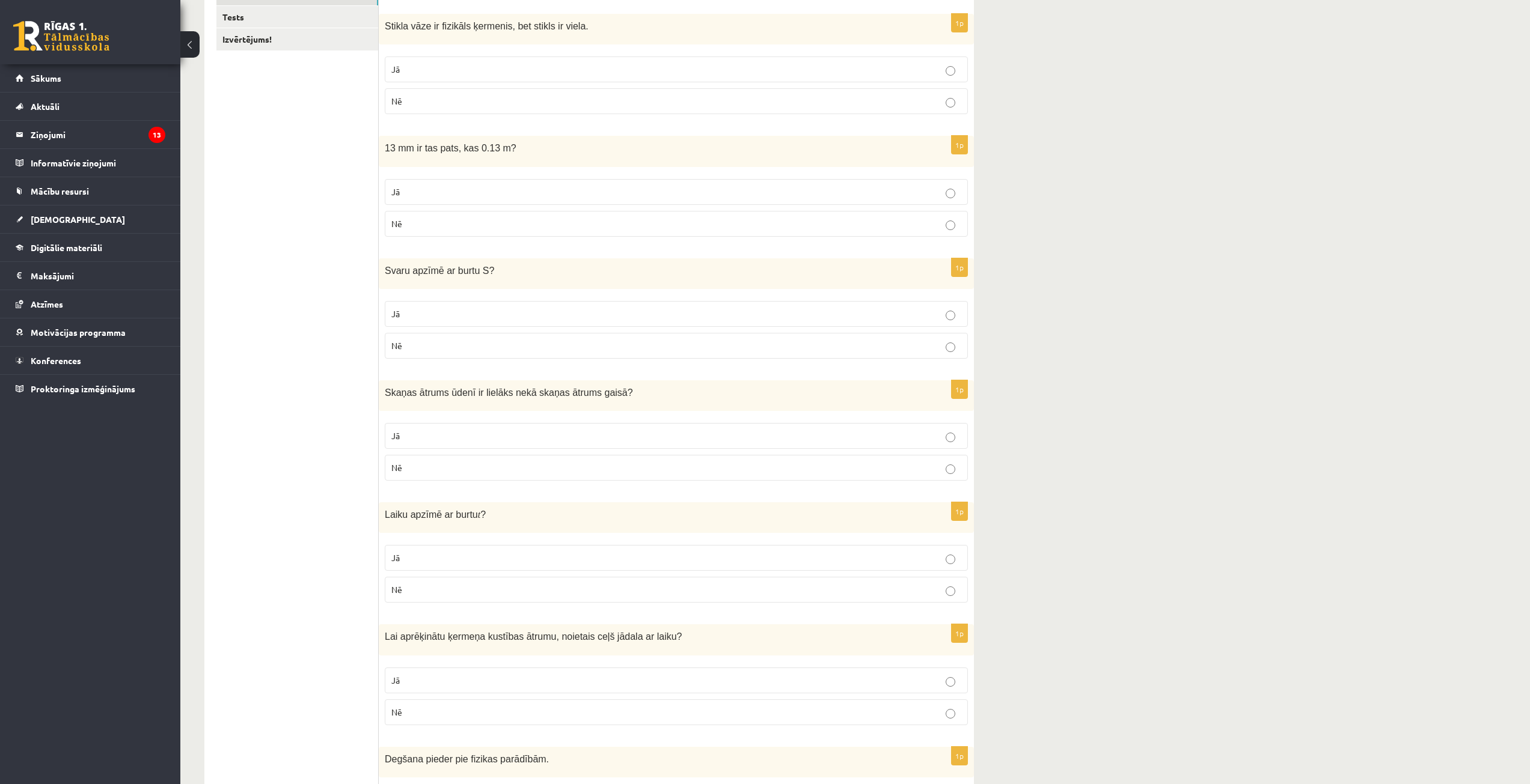
scroll to position [240, 0]
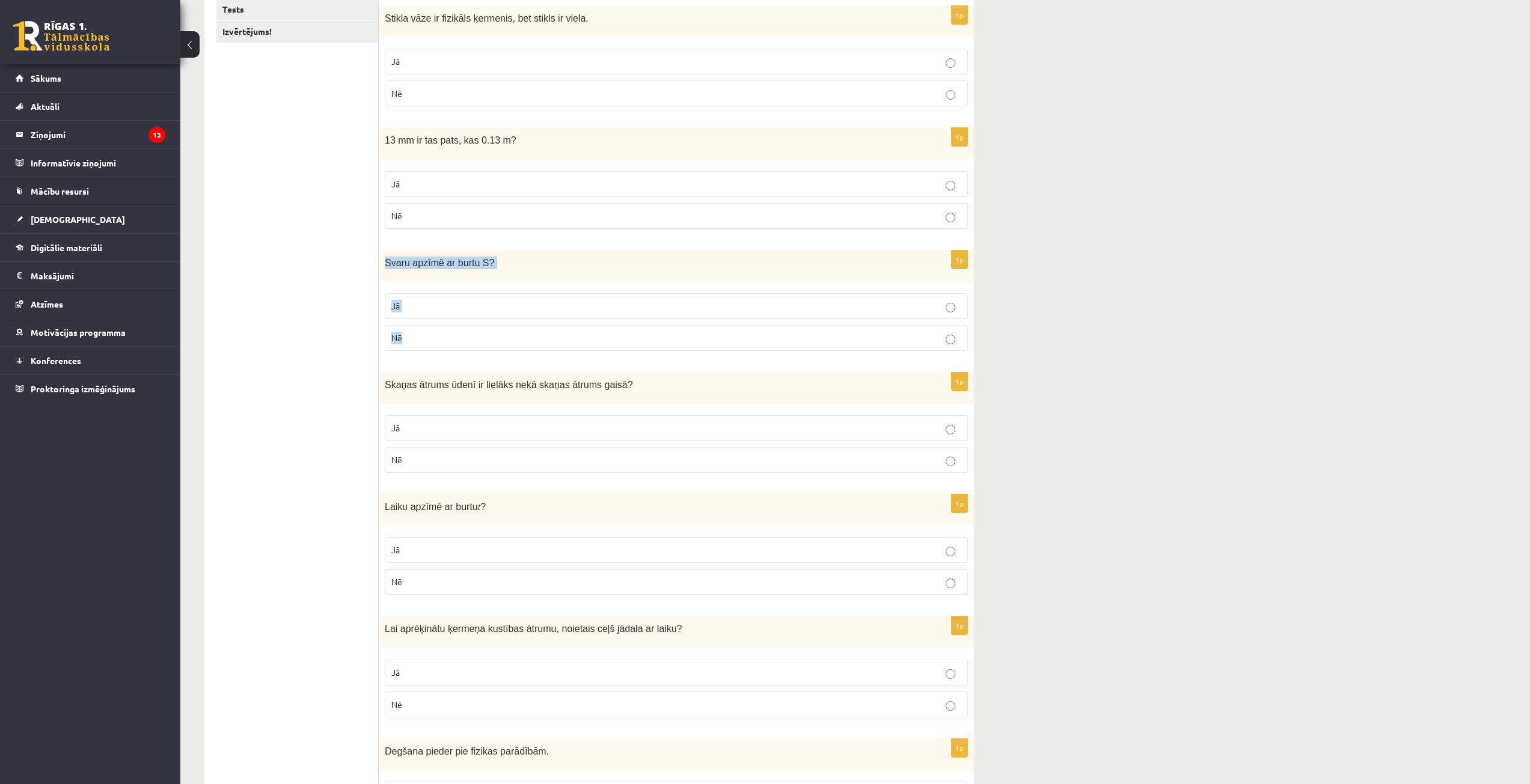
drag, startPoint x: 412, startPoint y: 278, endPoint x: 529, endPoint y: 323, distance: 125.4
click at [532, 334] on div "1p Svaru apzīmē ar burtu S ? Jā Nē" at bounding box center [676, 305] width 595 height 110
copy div "Svaru apzīmē ar burtu S ? Jā Nē"
click at [403, 336] on p "Nē" at bounding box center [676, 338] width 570 height 13
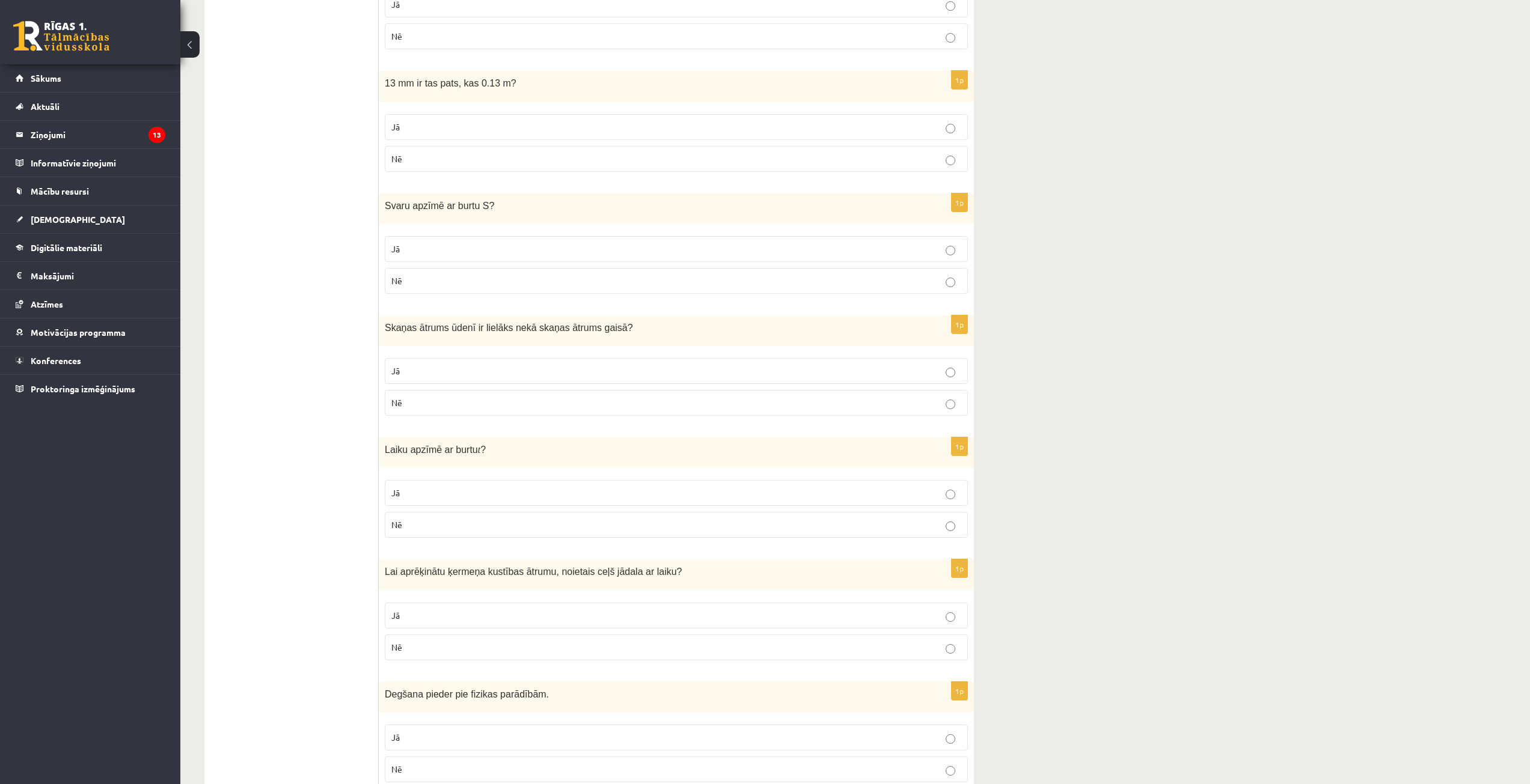
scroll to position [360, 0]
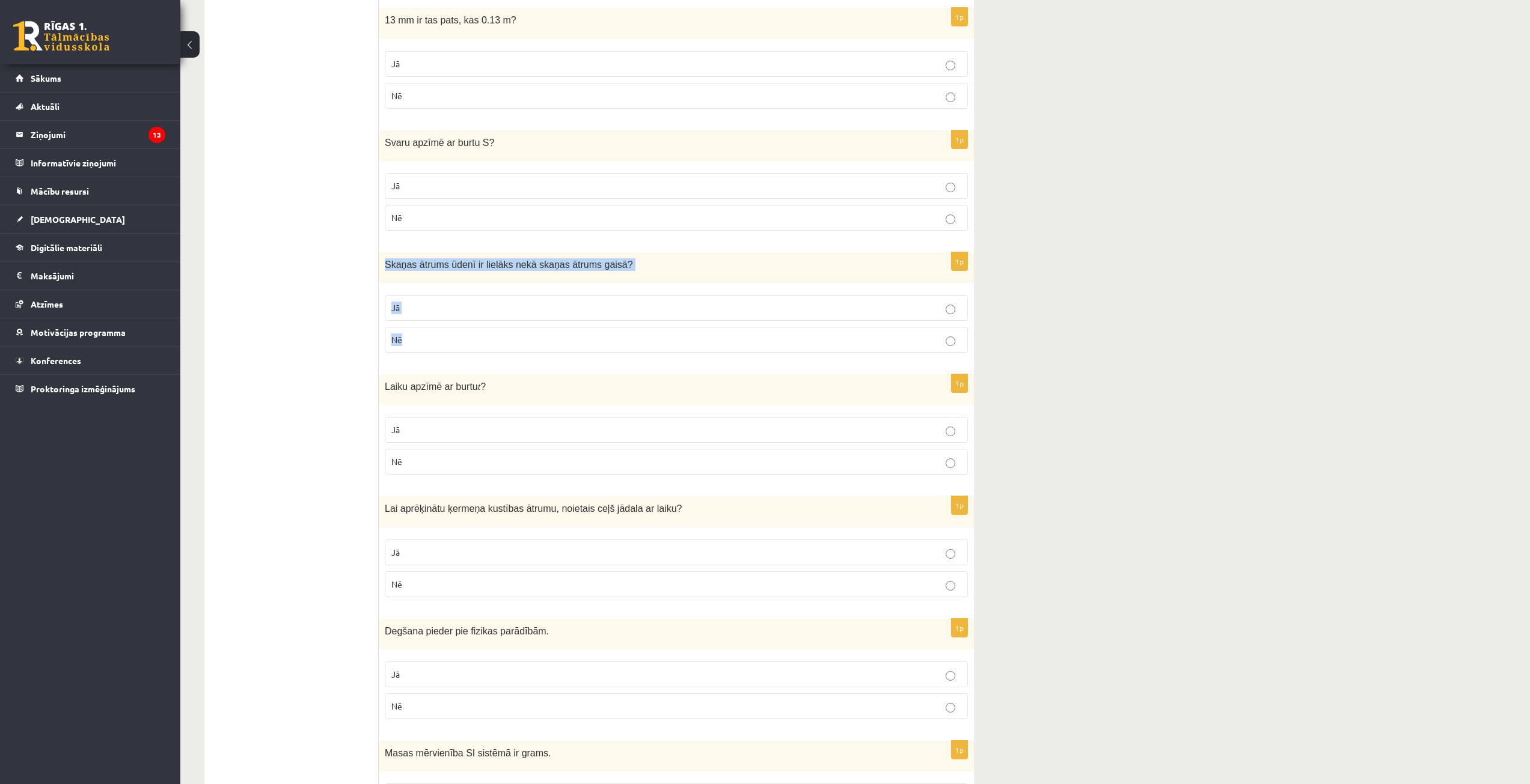
drag, startPoint x: 382, startPoint y: 264, endPoint x: 439, endPoint y: 328, distance: 85.7
click at [439, 328] on div "1p Skaņas ātrums ūdenī ir lielāks nekā skaņas ātrums gaisā ? Jā Nē" at bounding box center [676, 308] width 595 height 110
copy div "Skaņas ātrums ūdenī ir lielāks nekā skaņas ātrums gaisā ? Jā Nē"
click at [449, 431] on p "Jā" at bounding box center [676, 430] width 570 height 13
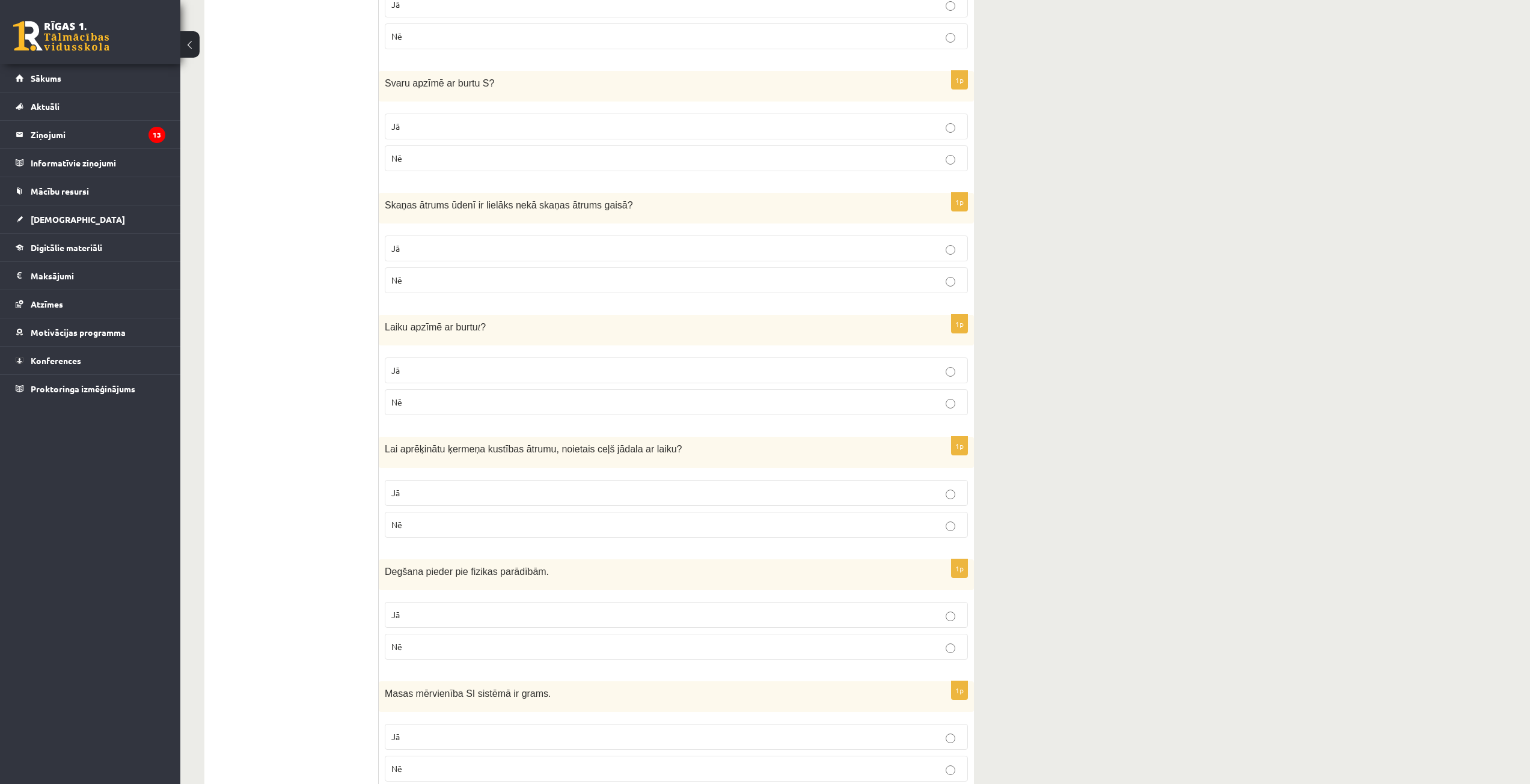
scroll to position [421, 0]
click at [495, 241] on label "Jā" at bounding box center [676, 248] width 583 height 26
drag, startPoint x: 387, startPoint y: 324, endPoint x: 480, endPoint y: 390, distance: 114.0
click at [483, 394] on div "1p Laiku apzīmē ar burtu t ? Jā Nē" at bounding box center [676, 369] width 595 height 110
copy div "Laiku apzīmē ar burtu t ? Jā Nē"
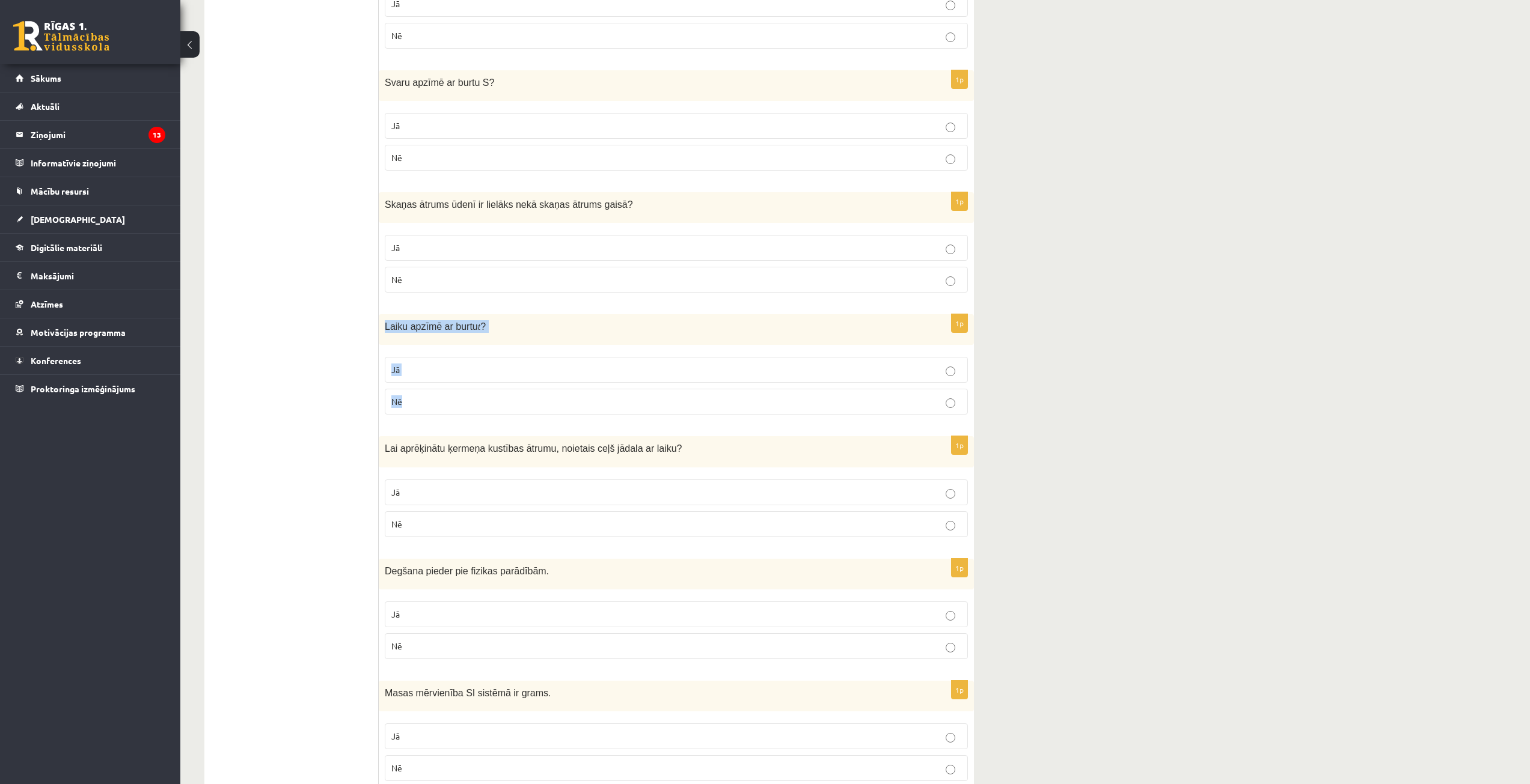
click at [421, 365] on p "Jā" at bounding box center [676, 369] width 570 height 13
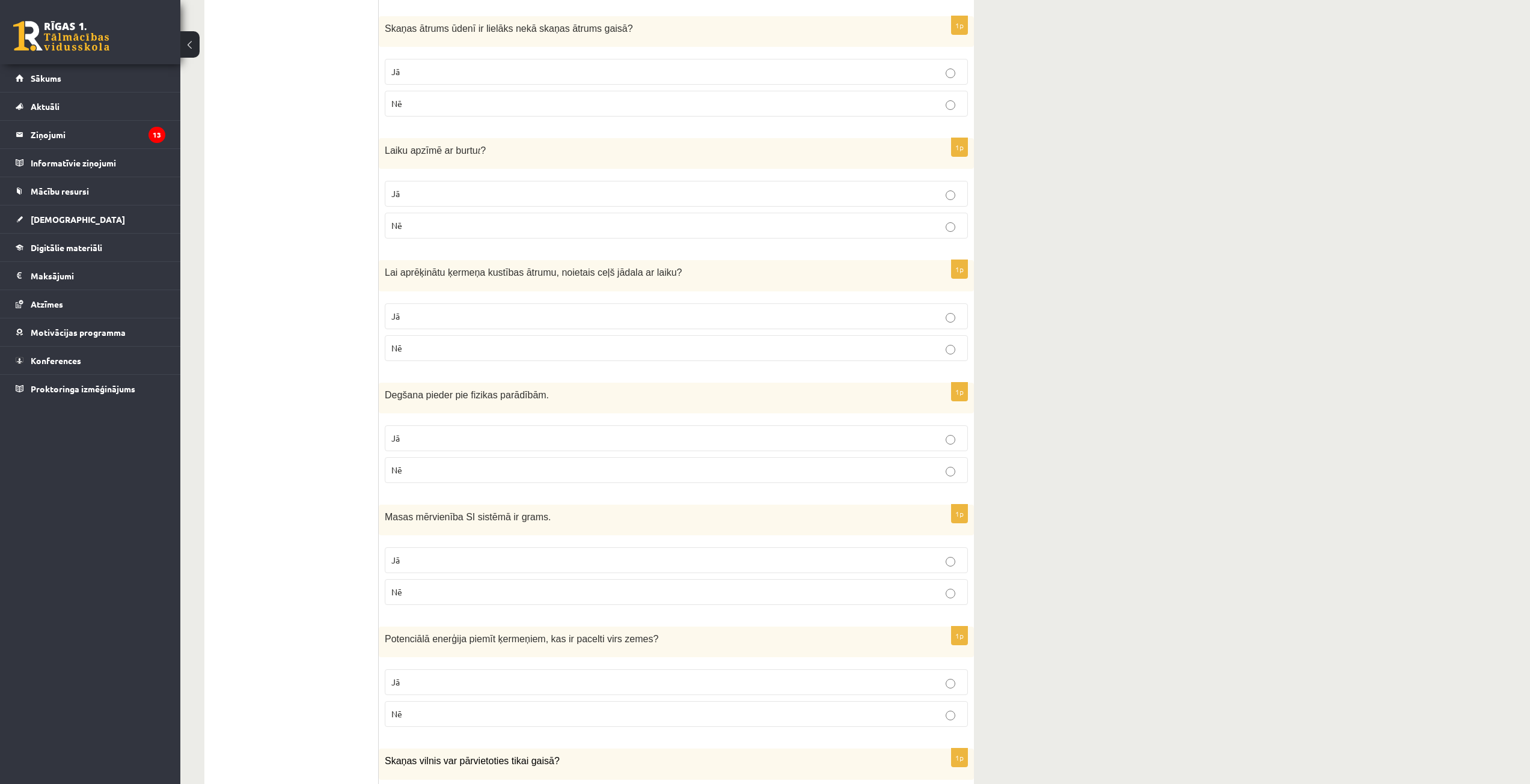
scroll to position [601, 0]
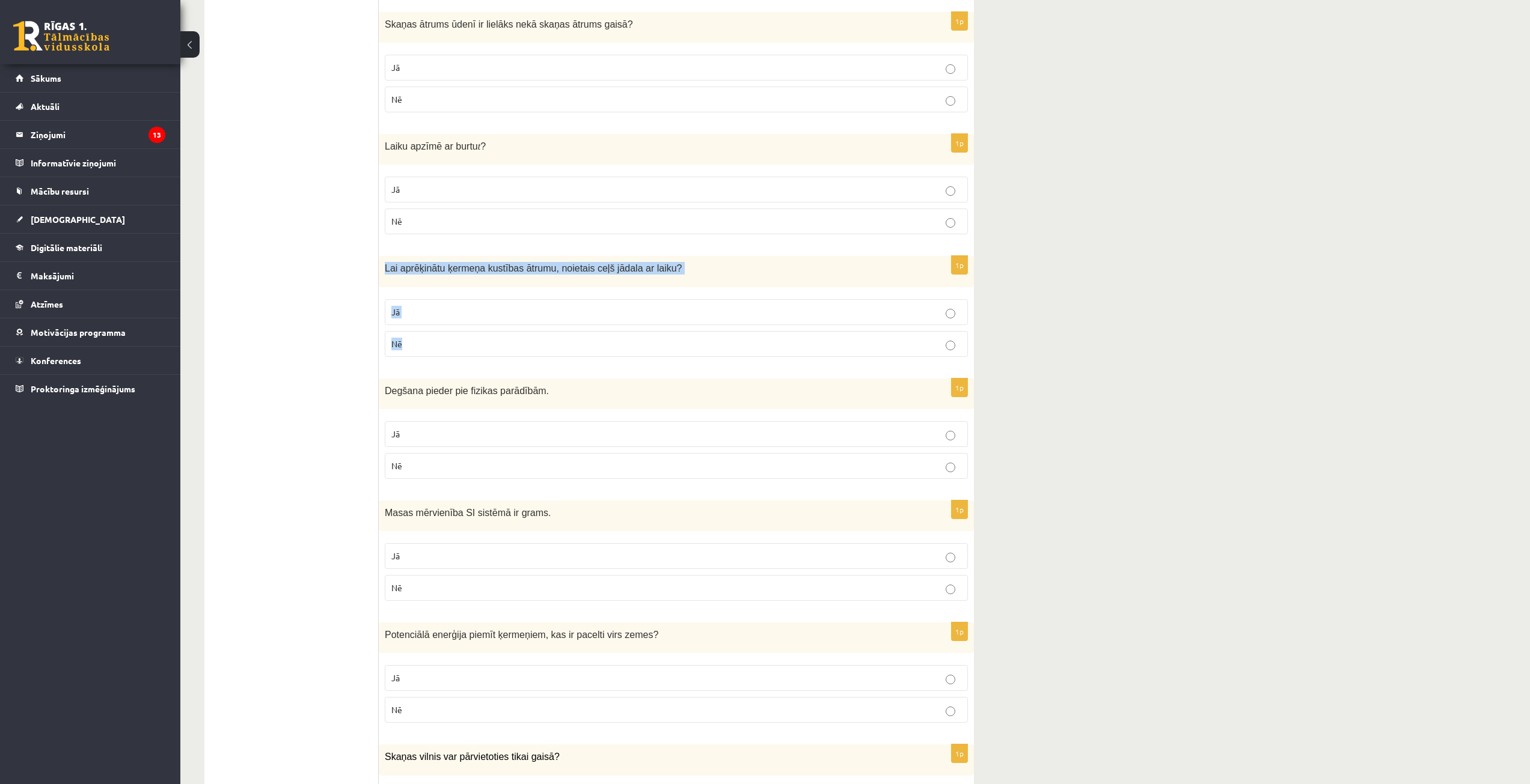
drag, startPoint x: 382, startPoint y: 268, endPoint x: 474, endPoint y: 311, distance: 101.6
click at [490, 350] on div "1p Lai aprēķinātu ķermeņa kustības ātrumu, noietais ceļš jādala ar laiku? Jā Nē" at bounding box center [676, 311] width 595 height 110
copy div "Lai aprēķinātu ķermeņa kustības ātrumu, noietais ceļš jādala ar laiku? Jā Nē"
click at [419, 318] on p "Jā" at bounding box center [676, 312] width 570 height 13
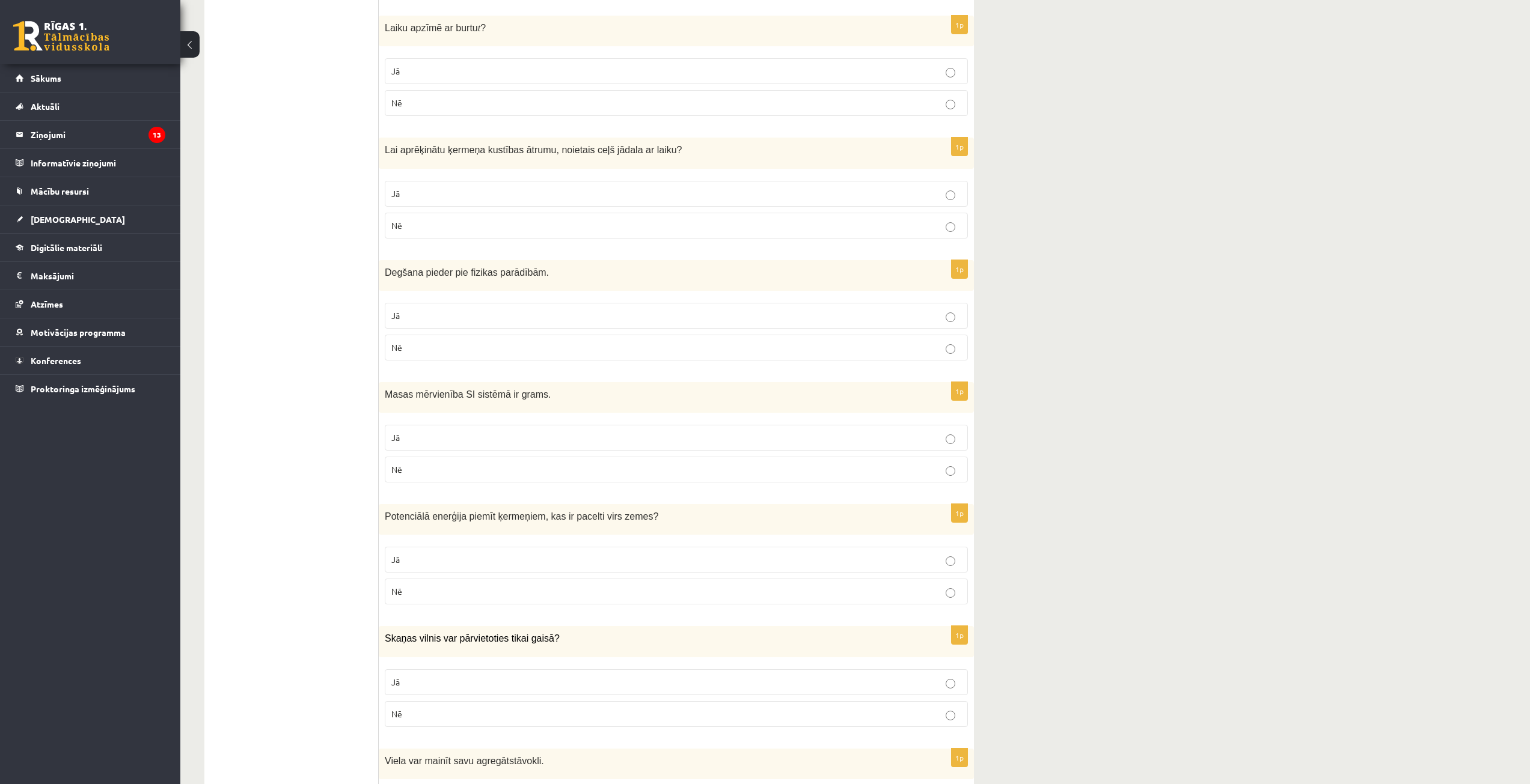
scroll to position [721, 0]
drag, startPoint x: 381, startPoint y: 270, endPoint x: 464, endPoint y: 333, distance: 104.2
click at [470, 339] on div "1p Degšana pieder pie fizikas parādībām. Jā Nē" at bounding box center [676, 314] width 595 height 110
copy div "Degšana pieder pie fizikas parādībām. Jā Nē"
click at [444, 348] on p "Nē" at bounding box center [676, 345] width 570 height 13
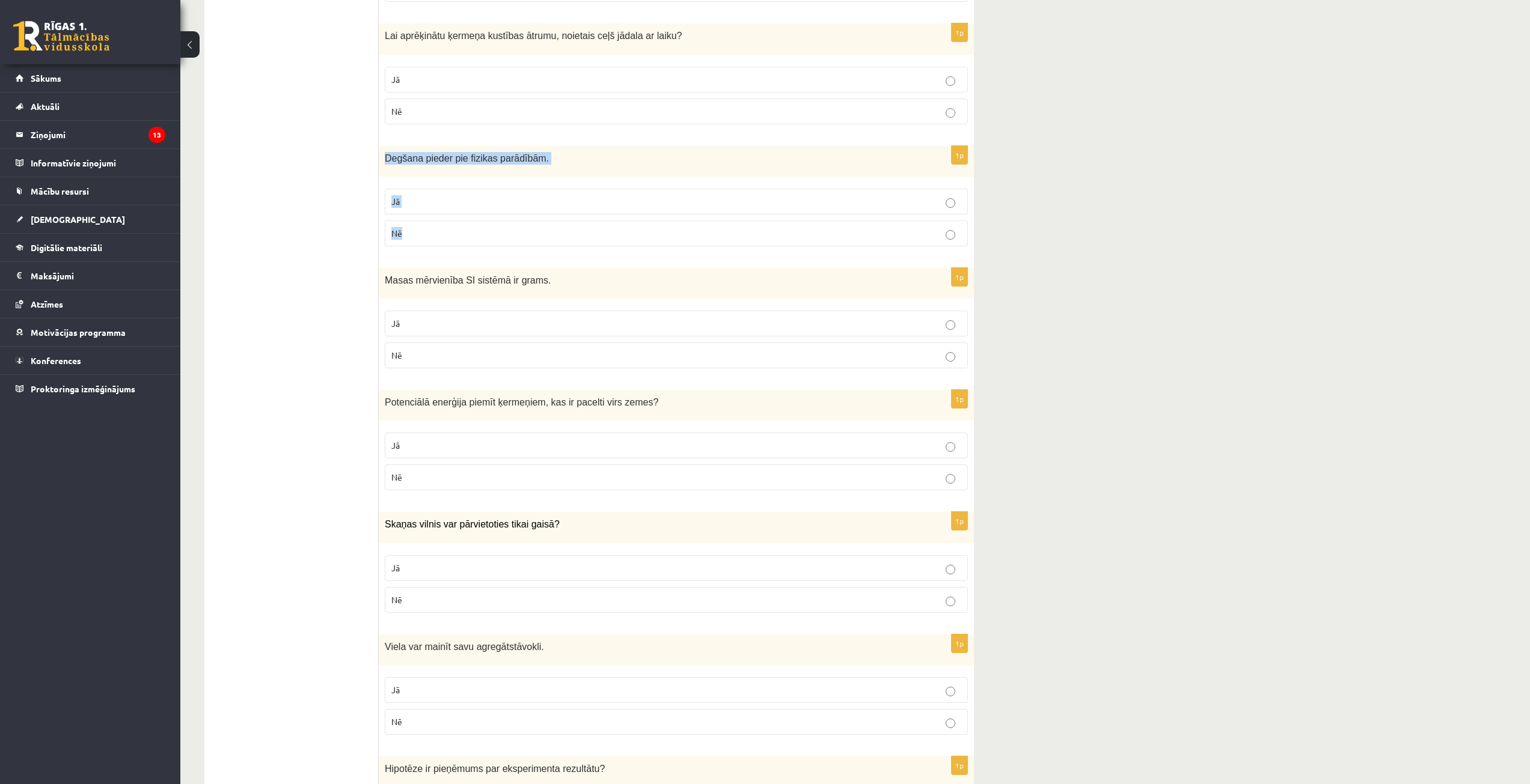
scroll to position [841, 0]
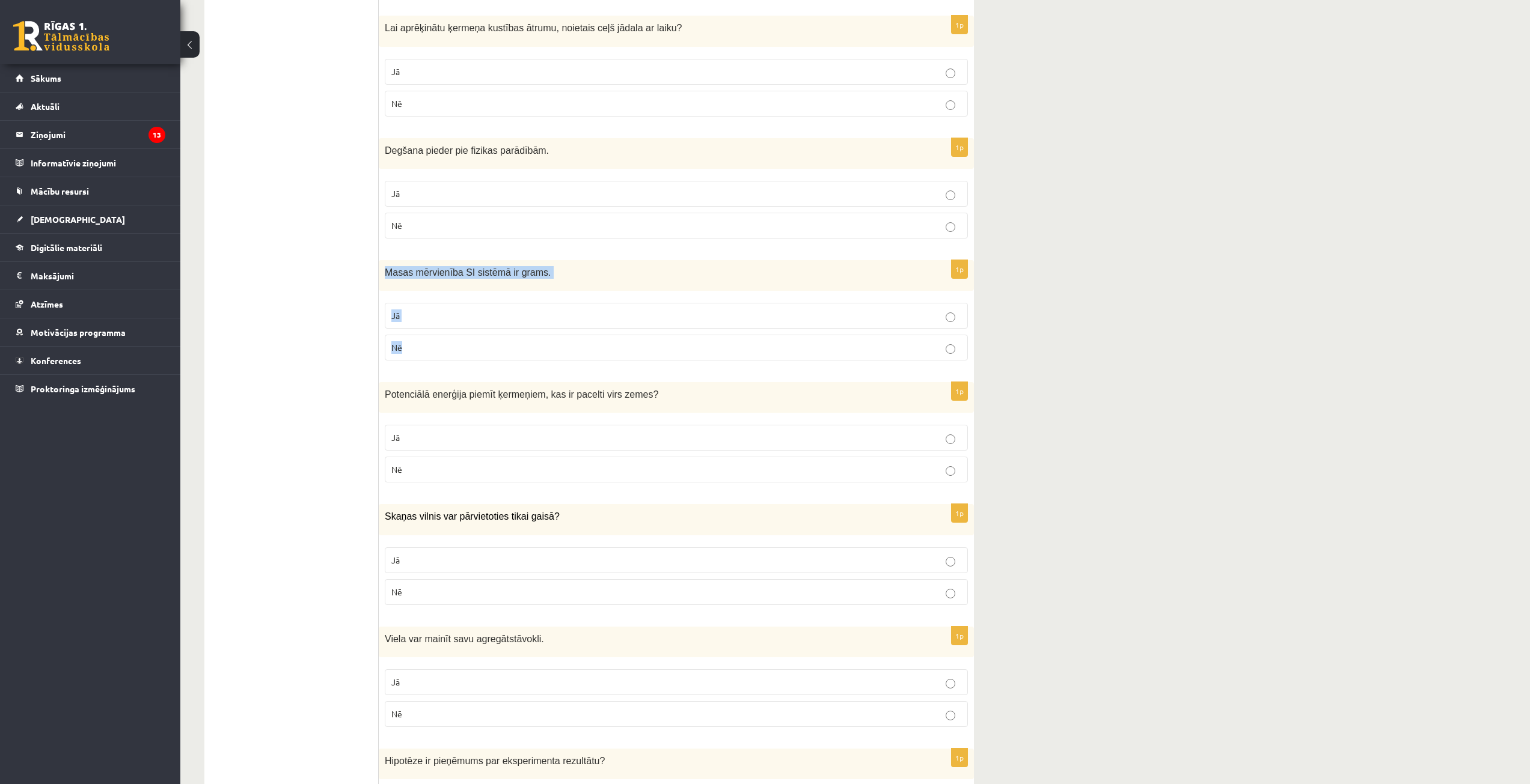
drag, startPoint x: 384, startPoint y: 272, endPoint x: 431, endPoint y: 340, distance: 82.7
click at [433, 348] on div "1p Masas mērvienība SI sistēmā ir grams. Jā Nē" at bounding box center [676, 315] width 595 height 110
copy div "Masas mērvienība SI sistēmā ir grams. Jā Nē"
click at [433, 360] on label "Nē" at bounding box center [676, 348] width 583 height 26
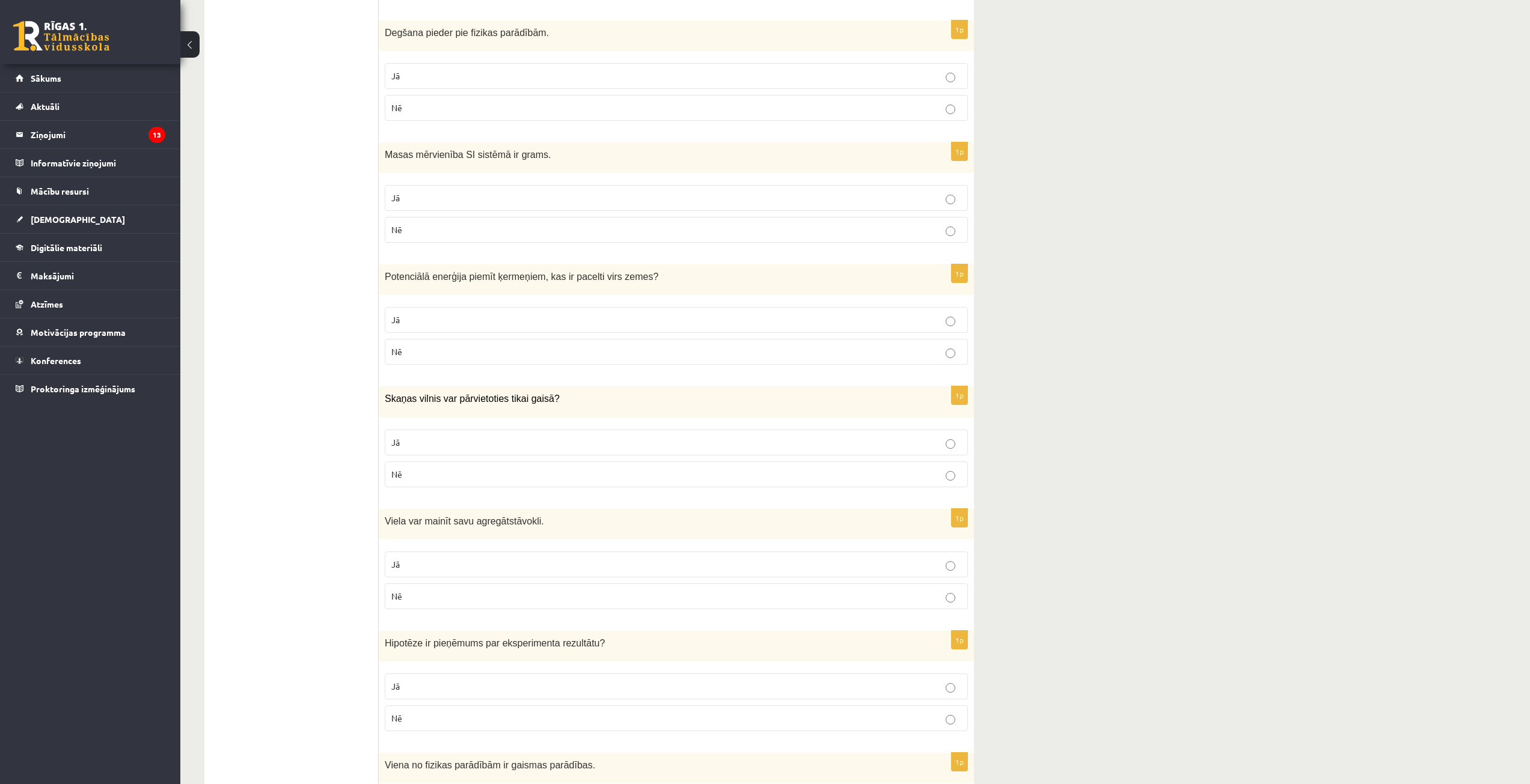
scroll to position [961, 0]
drag, startPoint x: 386, startPoint y: 274, endPoint x: 461, endPoint y: 351, distance: 107.5
click at [461, 351] on div "1p Potenciālā enerģija piemīt ķermeņiem, kas ir pacelti virs zemes ? Jā Nē" at bounding box center [676, 317] width 595 height 110
copy div "Potenciālā enerģija piemīt ķermeņiem, kas ir pacelti virs zemes ? Jā Nē"
click at [420, 327] on label "Jā" at bounding box center [676, 317] width 583 height 26
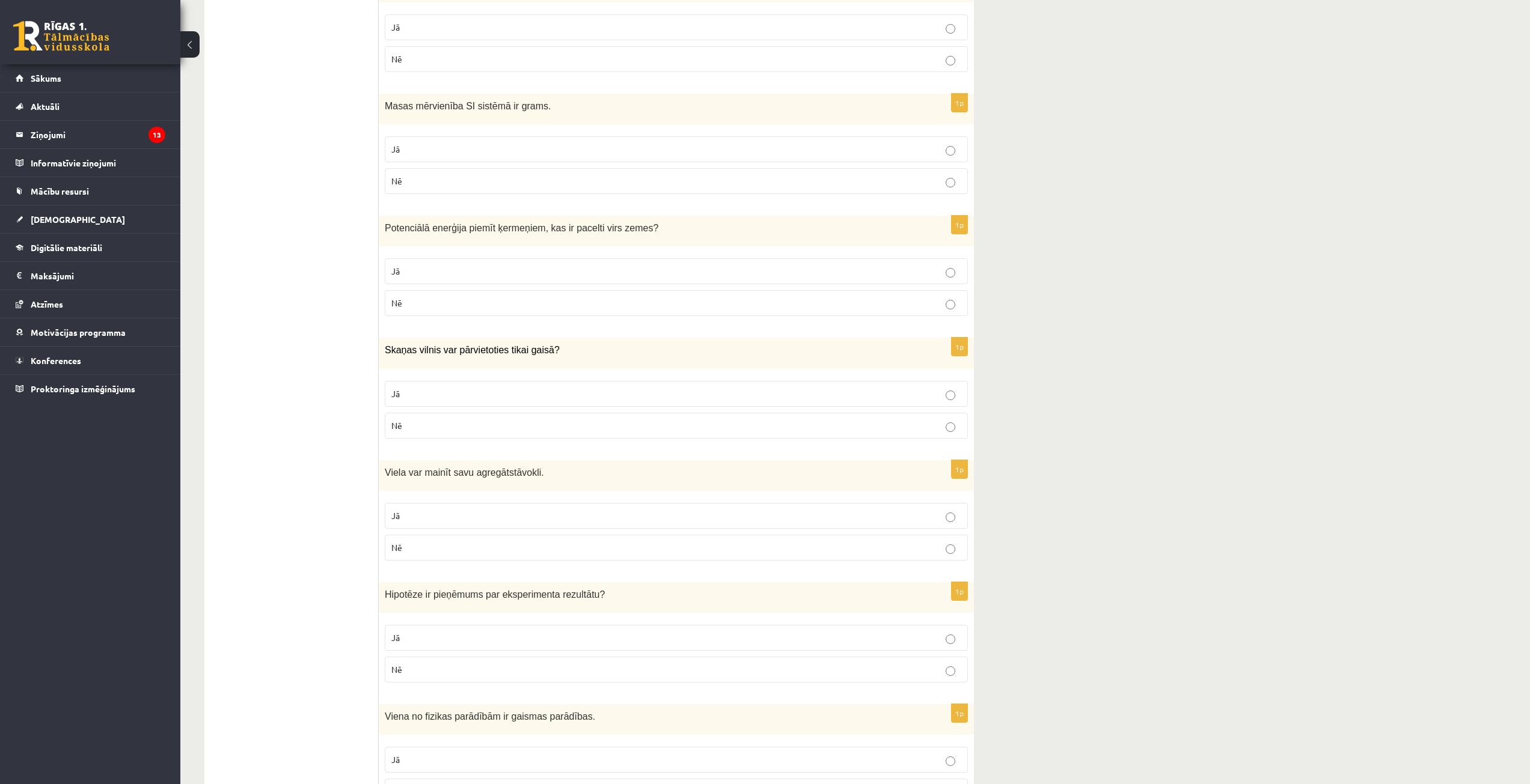
scroll to position [1082, 0]
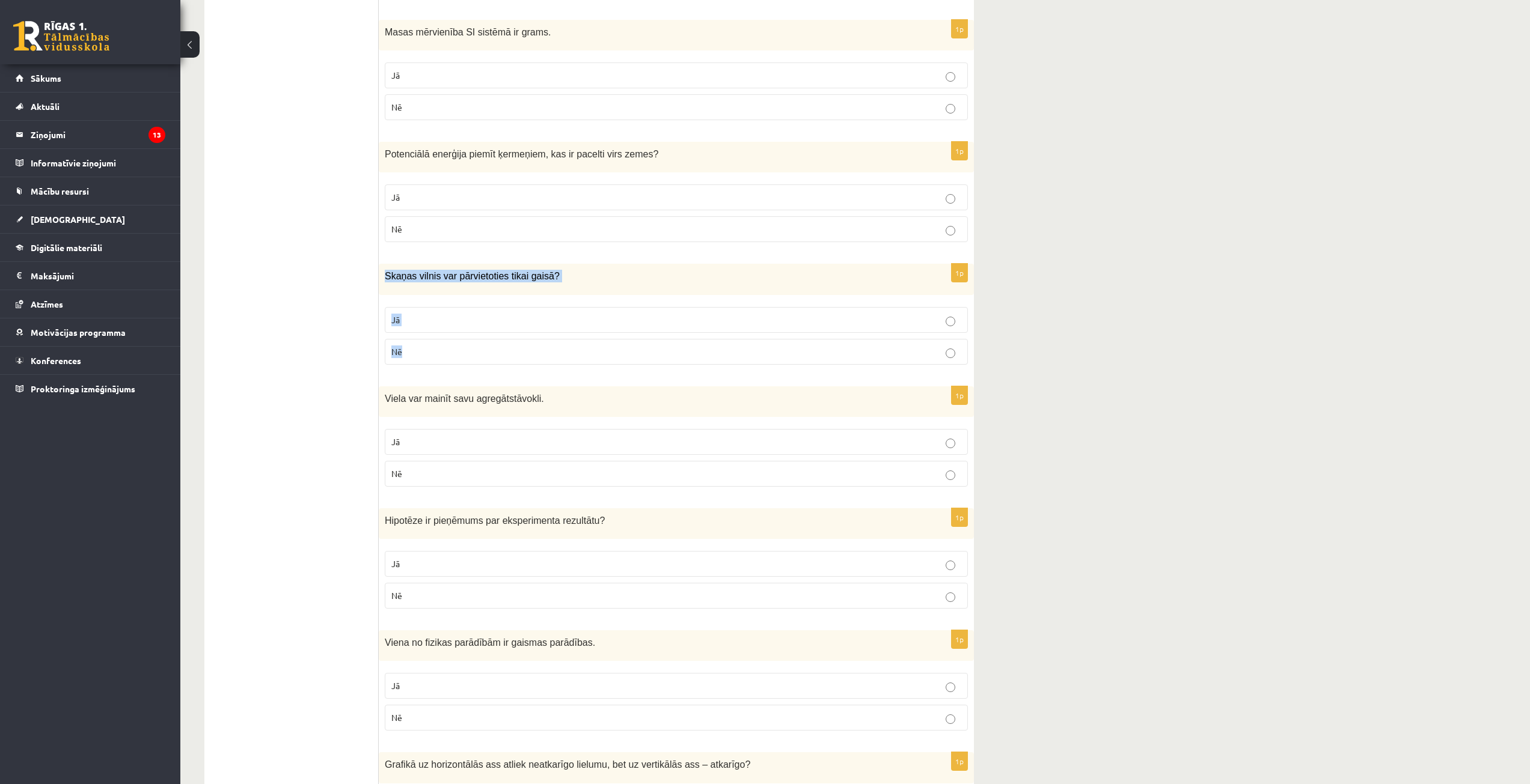
drag, startPoint x: 395, startPoint y: 277, endPoint x: 473, endPoint y: 341, distance: 100.9
click at [476, 356] on div "1p Skaņas vilnis var pārvietoties tikai gaisā? Jā Nē" at bounding box center [676, 319] width 595 height 110
copy div "Skaņas vilnis var pārvietoties tikai gaisā? Jā Nē"
click at [453, 349] on p "Nē" at bounding box center [676, 351] width 570 height 13
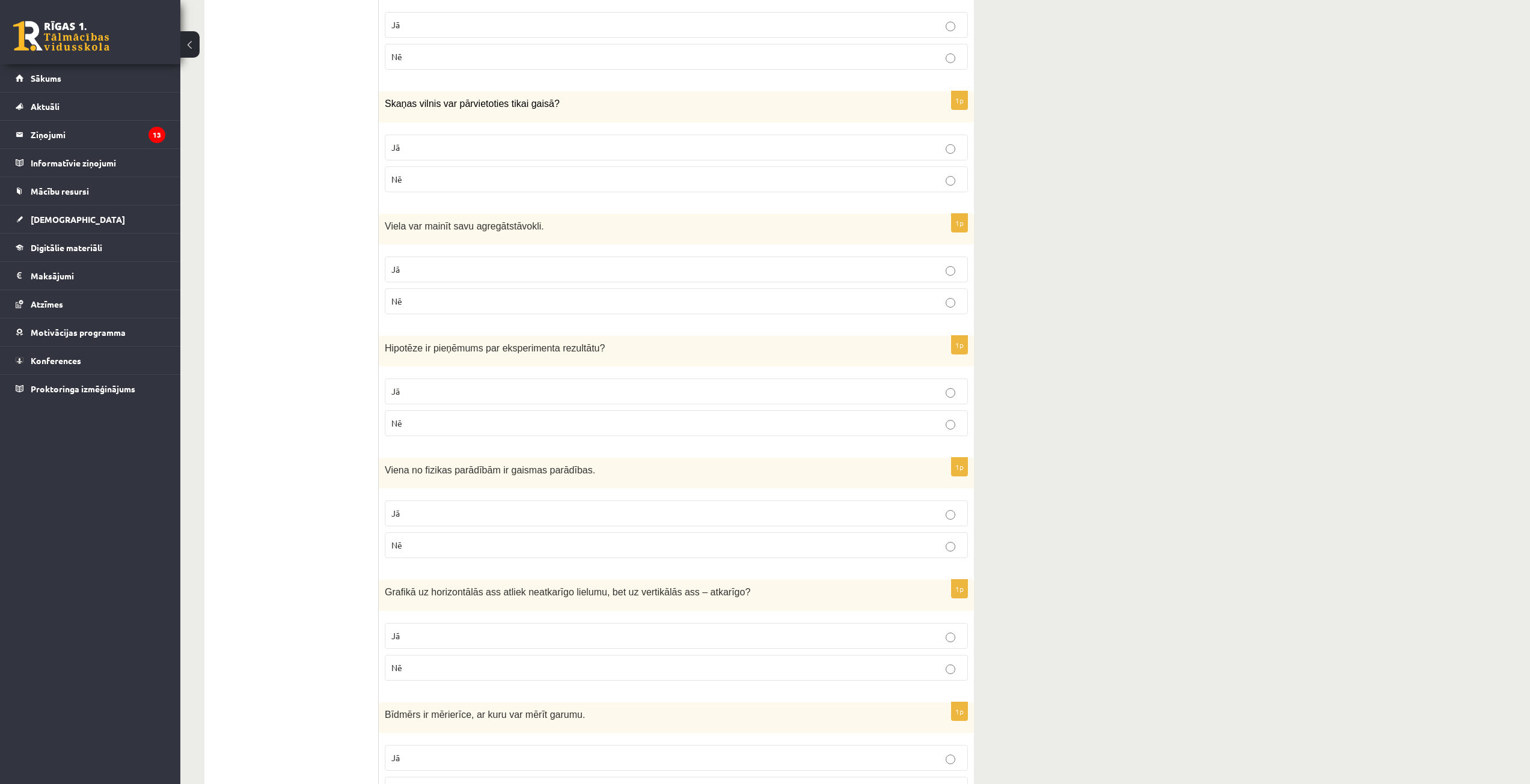
scroll to position [1262, 0]
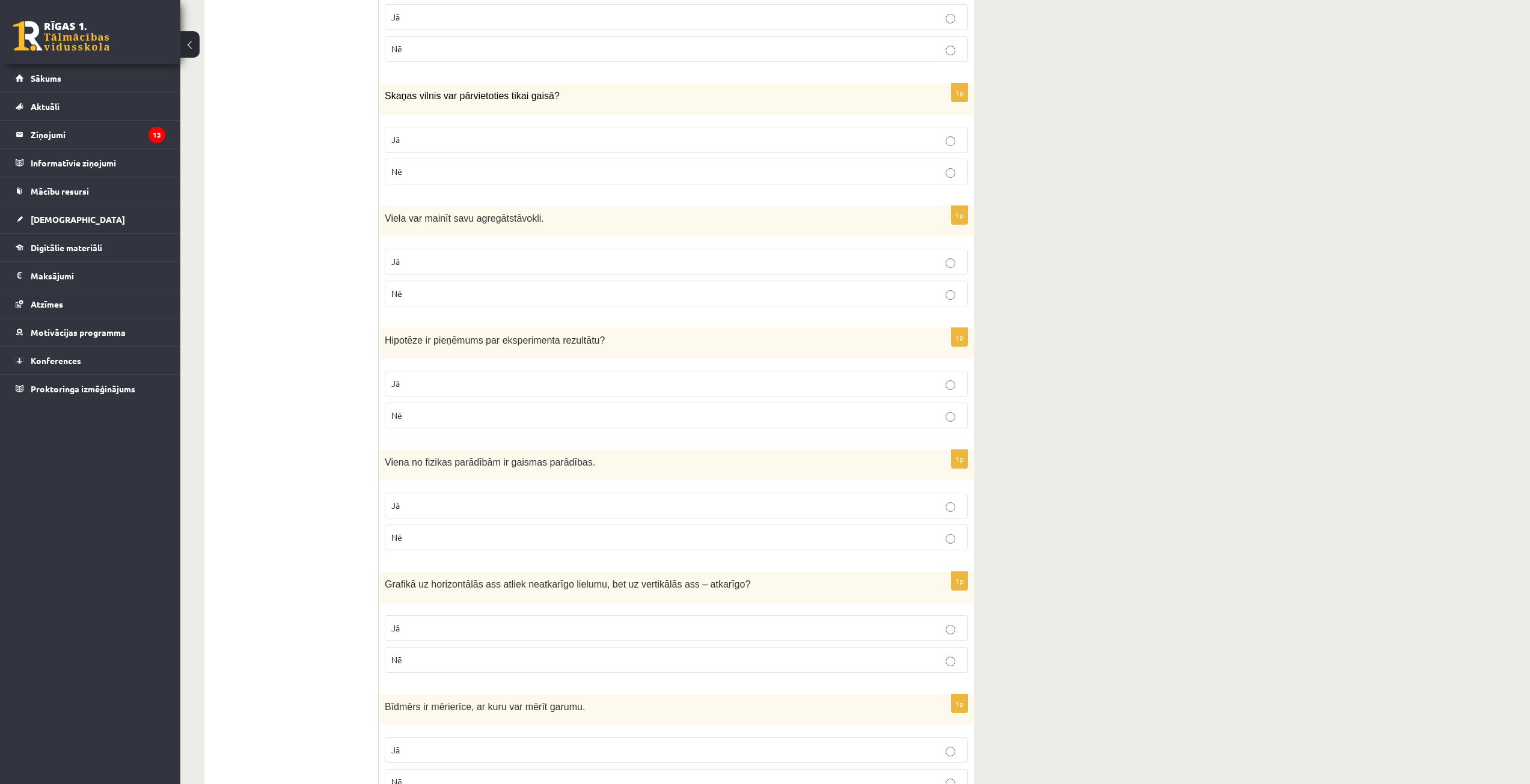
drag, startPoint x: 404, startPoint y: 228, endPoint x: 566, endPoint y: 286, distance: 172.1
click at [568, 288] on div "**********" at bounding box center [589, 62] width 769 height 2241
click at [563, 221] on p "Viela var mainīt savu agregātstāvokli." at bounding box center [646, 218] width 523 height 13
drag, startPoint x: 384, startPoint y: 218, endPoint x: 428, endPoint y: 301, distance: 93.9
click at [428, 301] on div "1p Viela var mainīt savu agregātstāvokli. Jā Nē" at bounding box center [676, 261] width 595 height 110
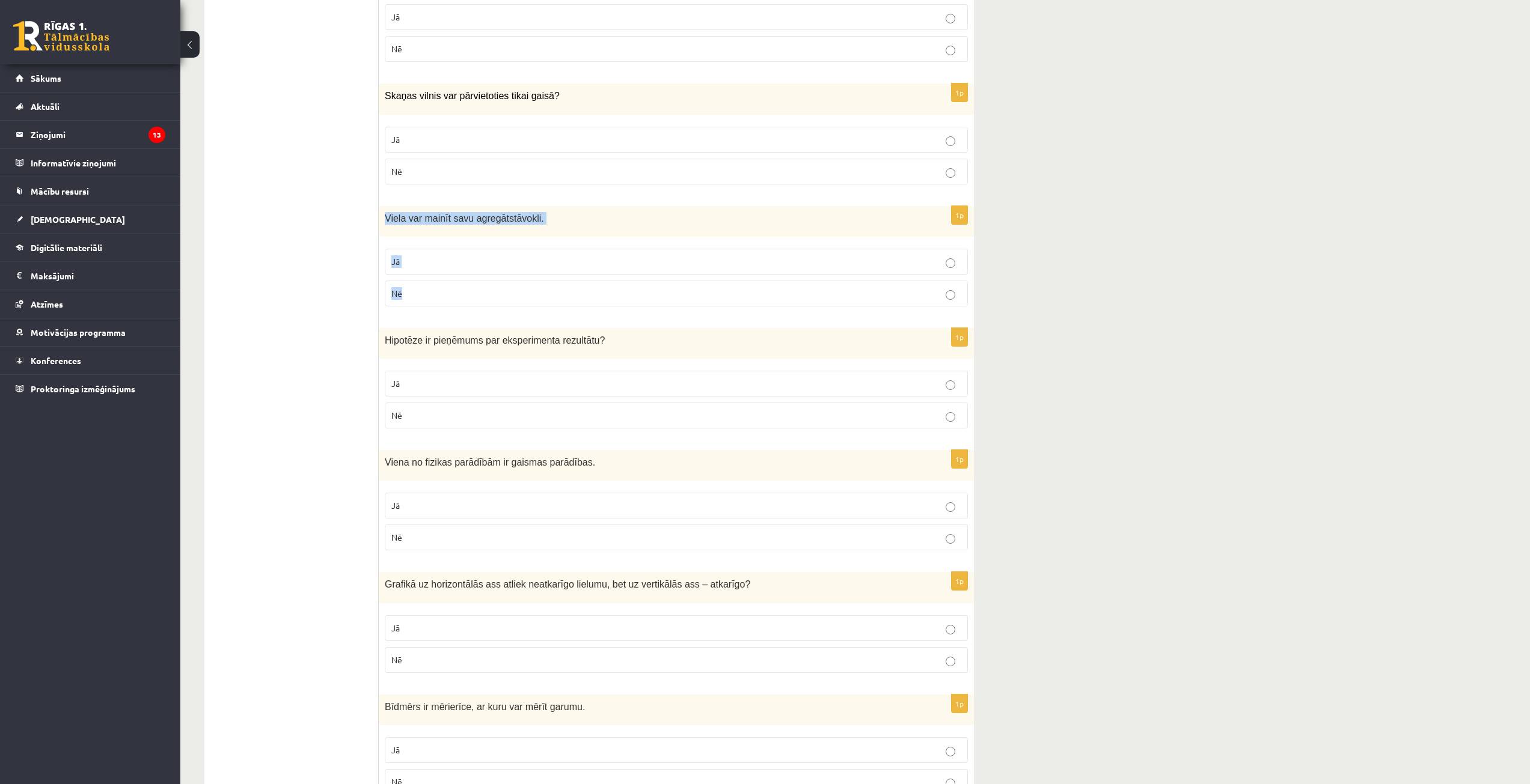
click at [421, 262] on p "Jā" at bounding box center [676, 262] width 570 height 13
drag, startPoint x: 384, startPoint y: 341, endPoint x: 452, endPoint y: 413, distance: 99.0
click at [452, 413] on div "1p Hipotēze ir pieņēmums par eksperimenta rezultātu ? Jā Nē" at bounding box center [676, 383] width 595 height 110
click at [398, 372] on fieldset "Jā Nē" at bounding box center [676, 398] width 583 height 67
click at [425, 406] on label "Nē" at bounding box center [676, 415] width 583 height 26
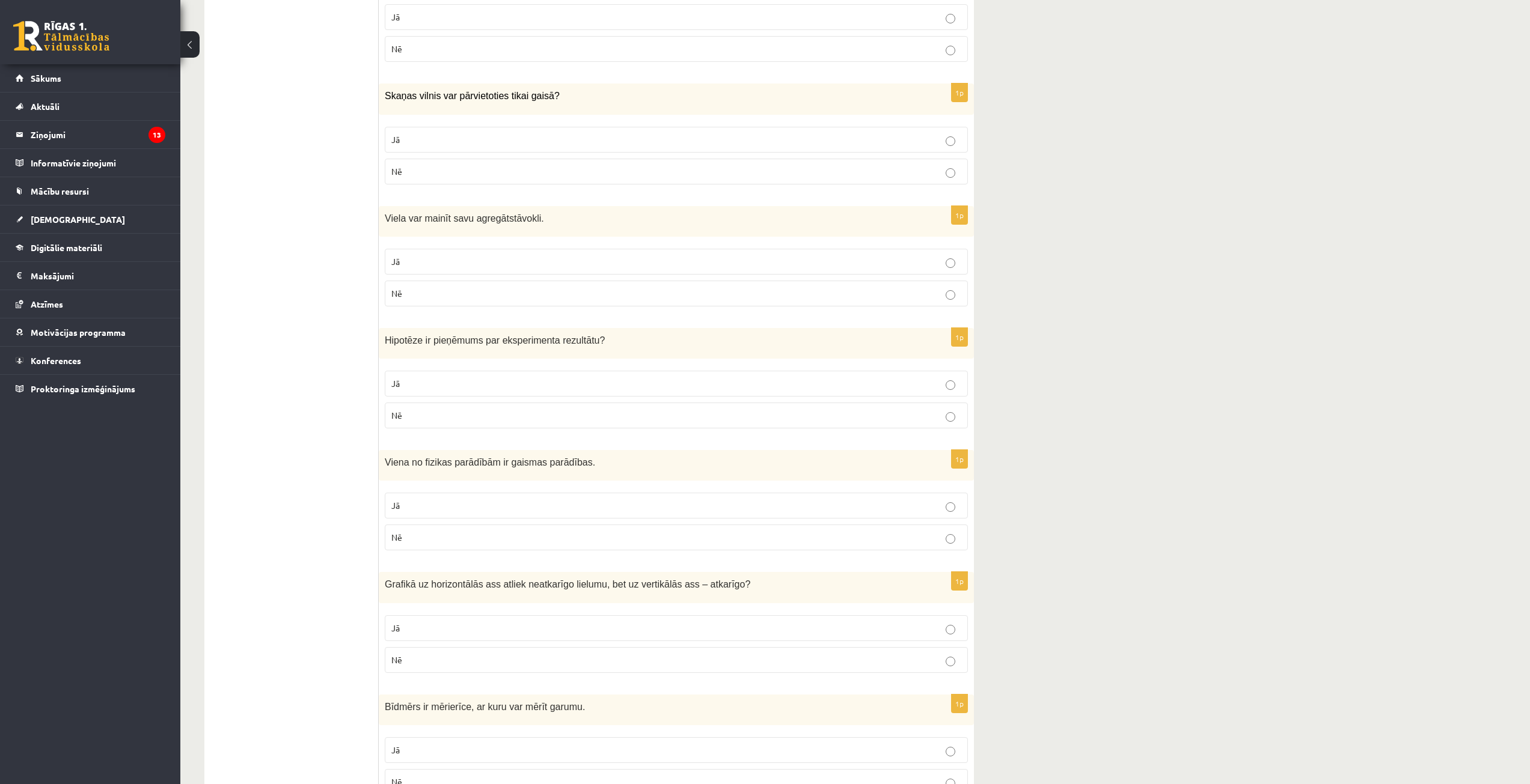
click at [438, 393] on label "Jā" at bounding box center [676, 384] width 583 height 26
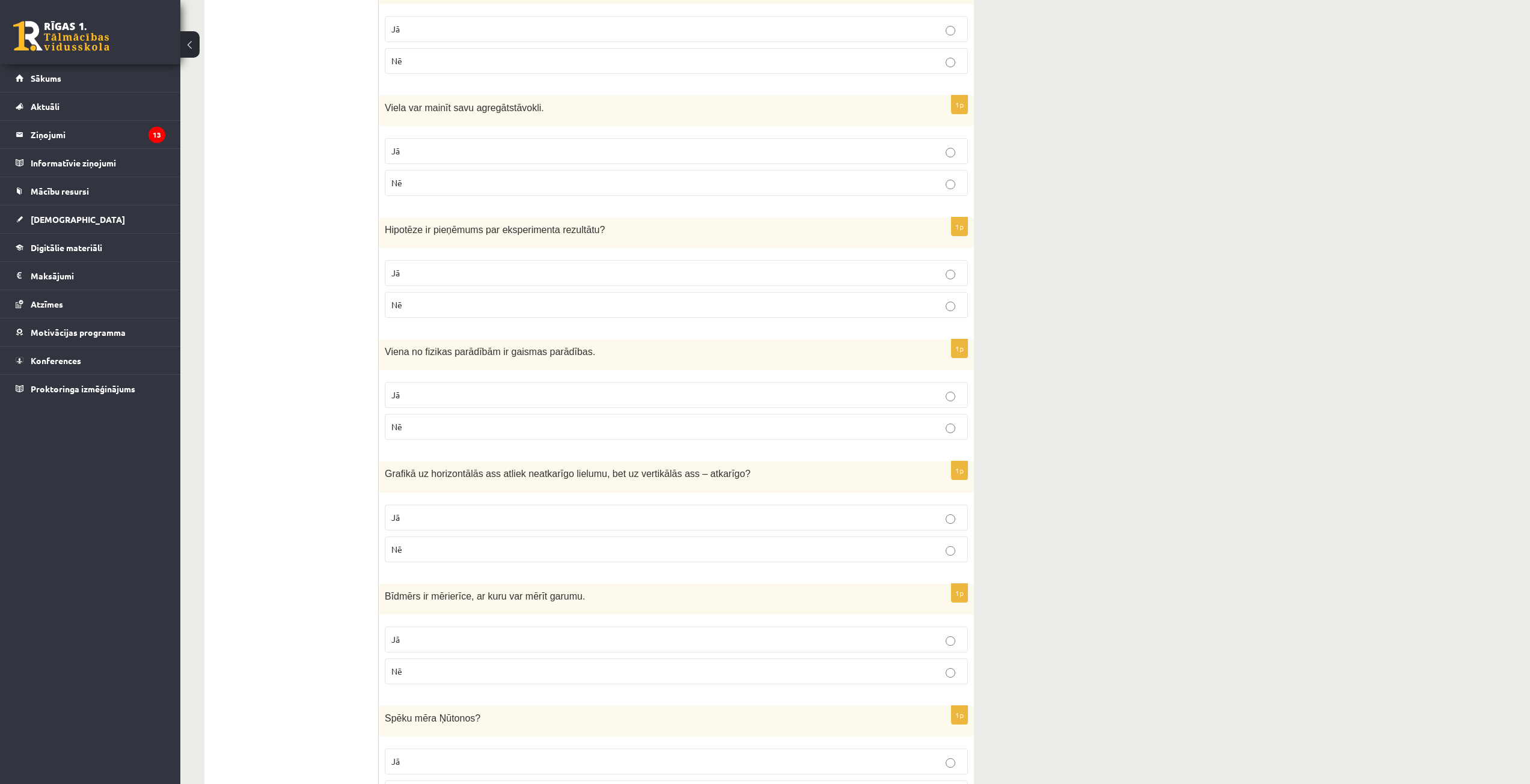
scroll to position [1382, 0]
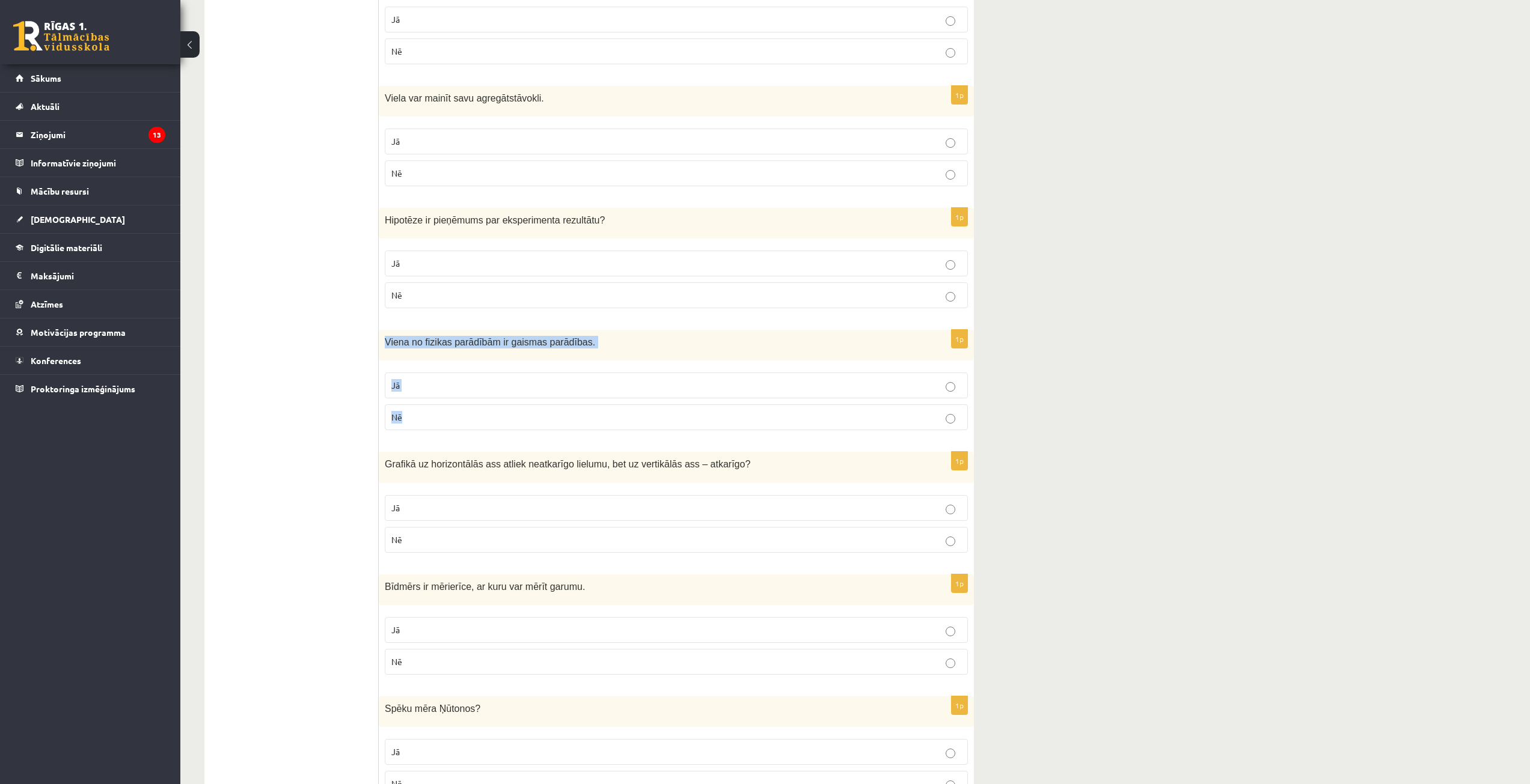
drag, startPoint x: 396, startPoint y: 348, endPoint x: 454, endPoint y: 416, distance: 89.4
click at [454, 416] on div "1p Viena no fizikas parādībām ir gaismas parādības. Jā Nē" at bounding box center [676, 385] width 595 height 110
drag, startPoint x: 421, startPoint y: 395, endPoint x: 440, endPoint y: 415, distance: 27.6
click at [421, 394] on label "Jā" at bounding box center [676, 385] width 583 height 26
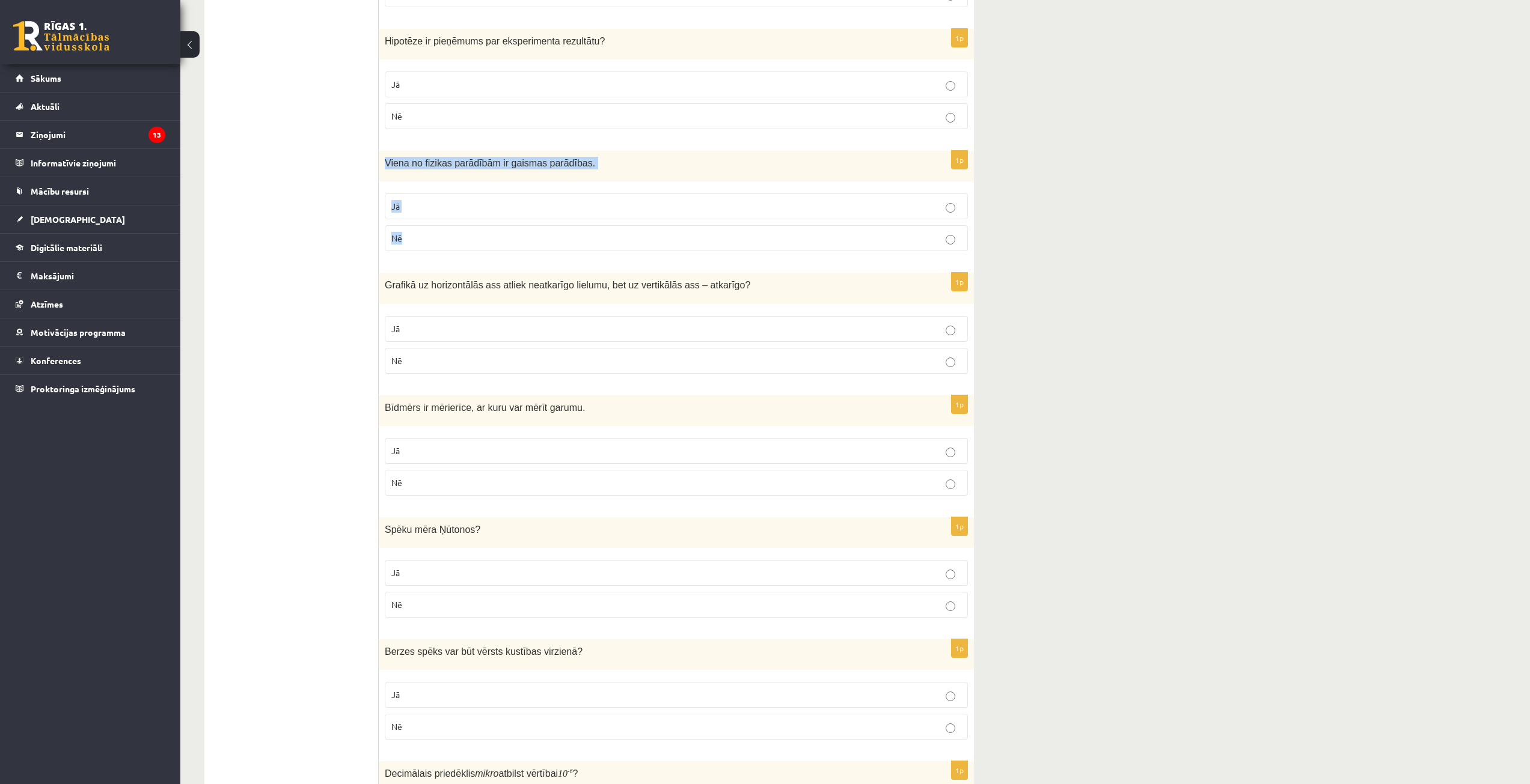
scroll to position [1563, 0]
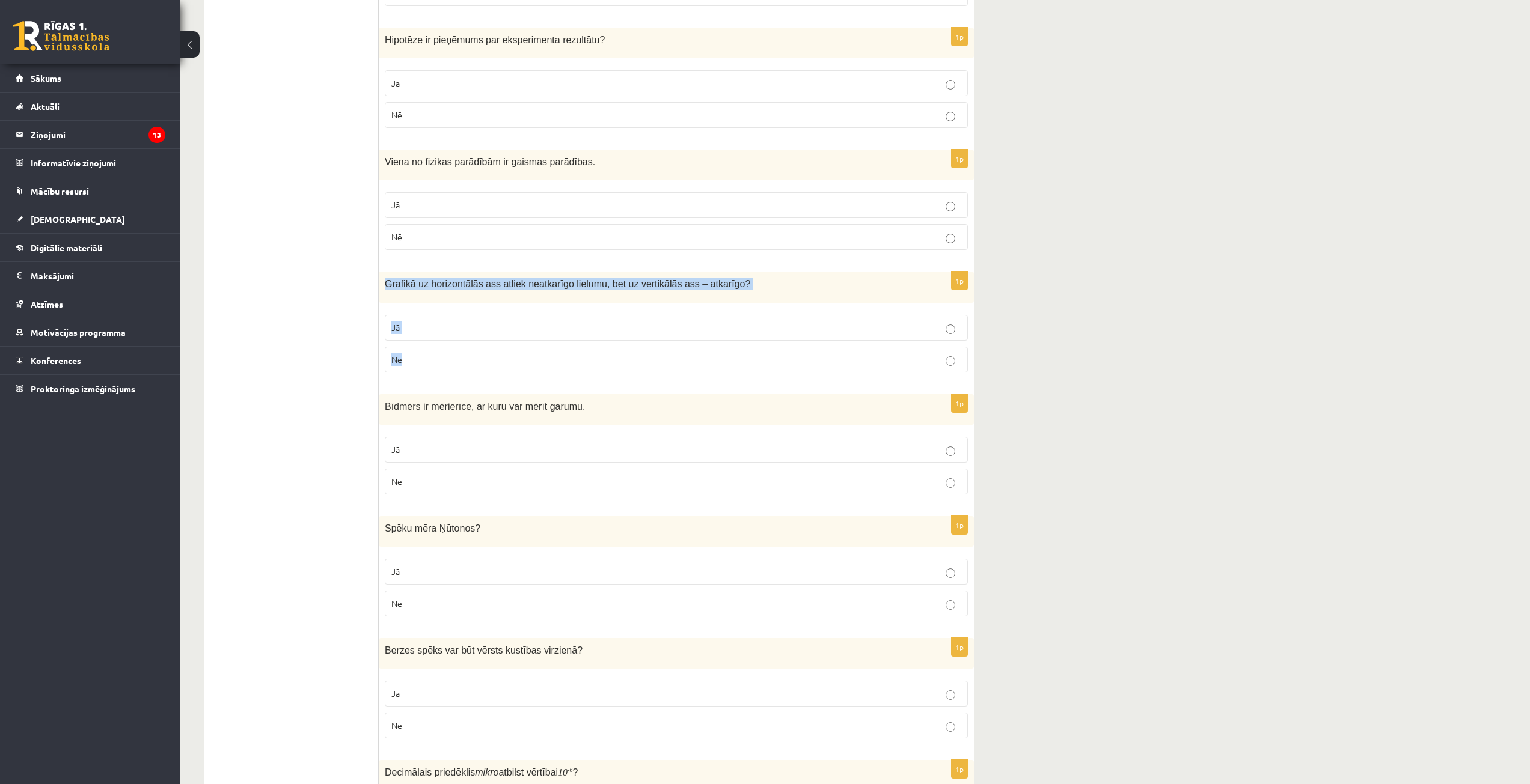
drag, startPoint x: 388, startPoint y: 287, endPoint x: 471, endPoint y: 357, distance: 108.6
click at [471, 357] on div "1p Grafikā uz horizontālās ass atliek neatkarīgo lielumu, bet uz vertikālās ass…" at bounding box center [676, 326] width 595 height 110
click at [473, 326] on p "Jā" at bounding box center [676, 327] width 570 height 13
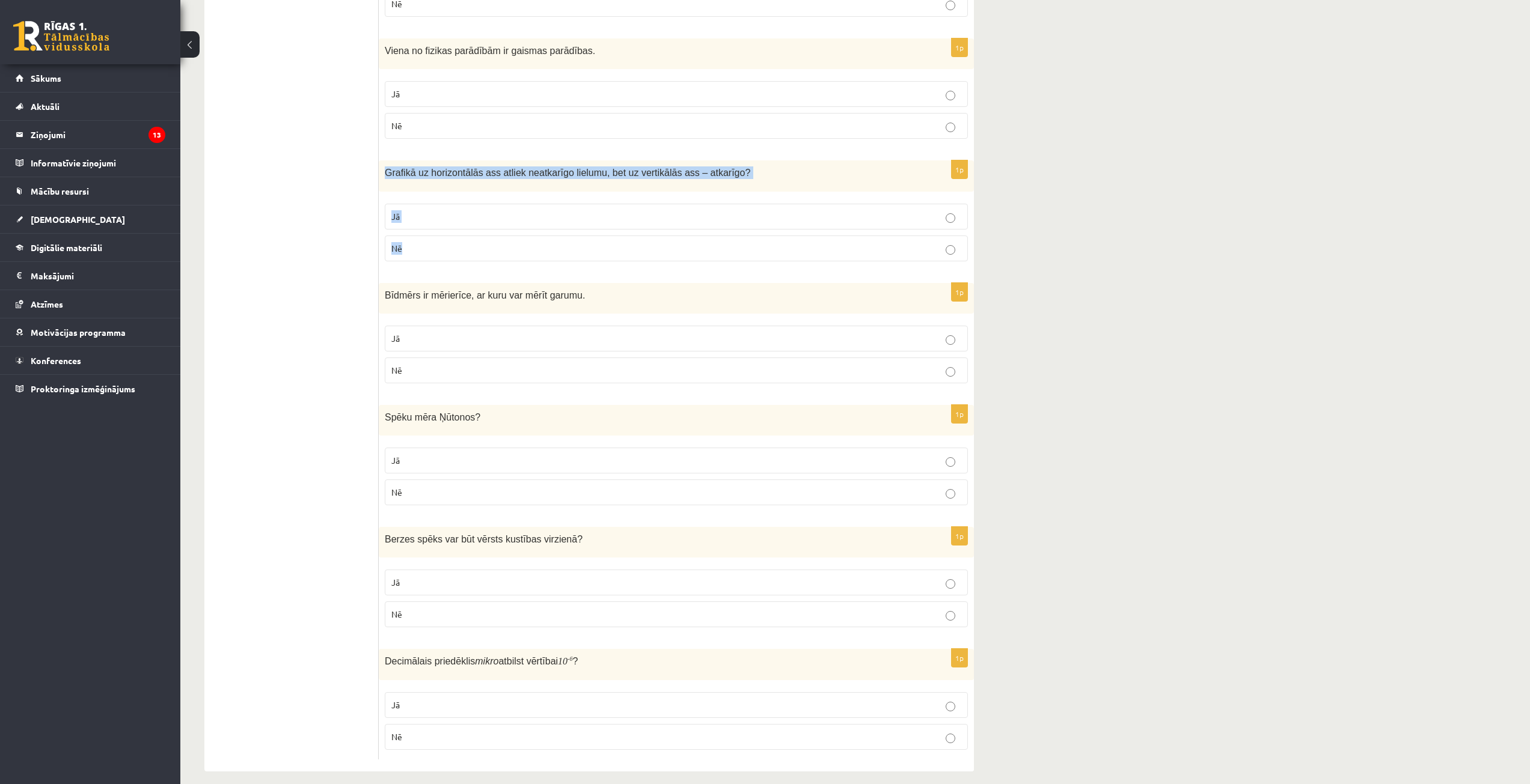
scroll to position [1686, 0]
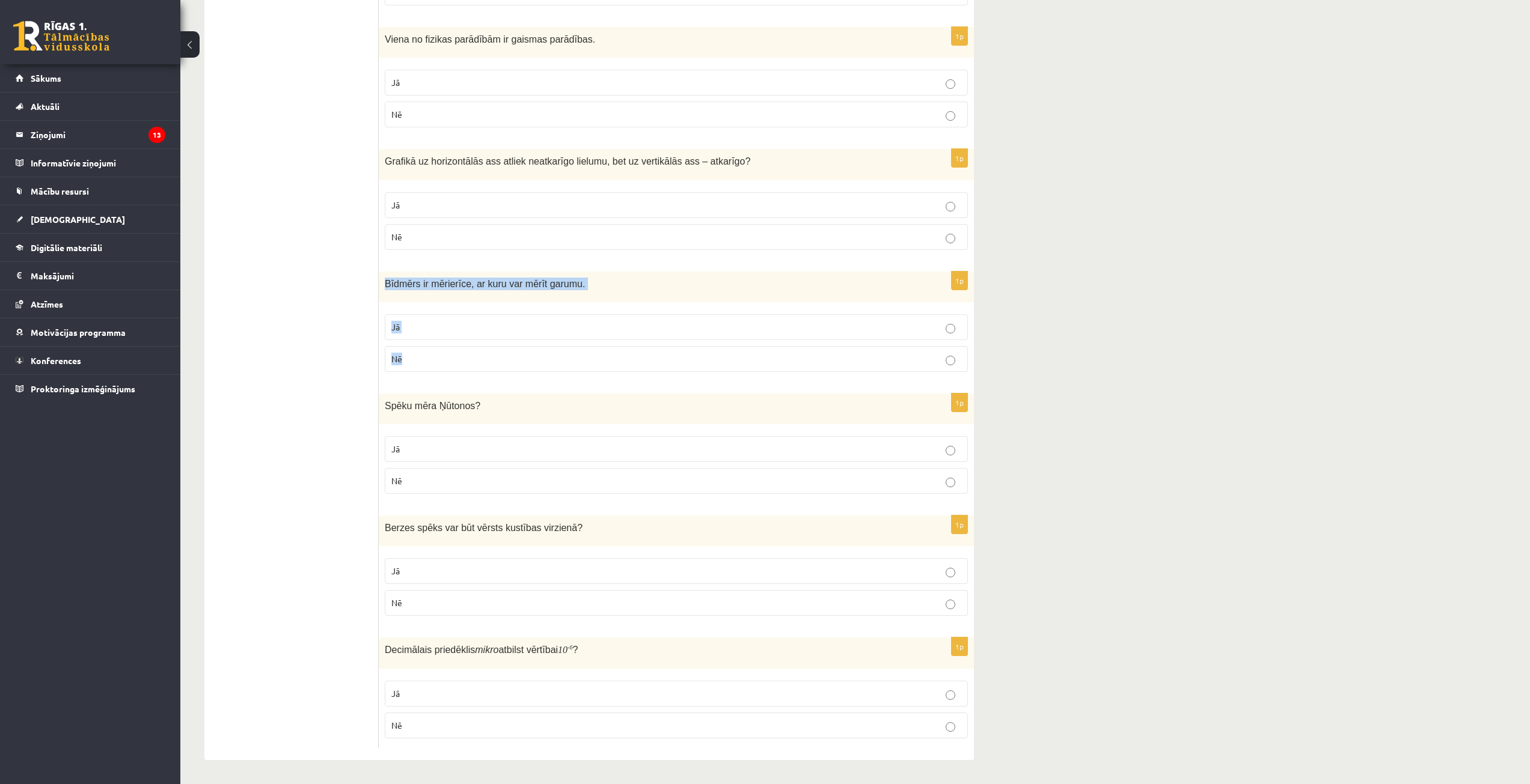
drag, startPoint x: 382, startPoint y: 284, endPoint x: 534, endPoint y: 348, distance: 164.9
click at [534, 348] on div "1p Bīdmērs ir mērierīce, ar kuru var mērīt garumu. Jā Nē" at bounding box center [676, 326] width 595 height 110
drag, startPoint x: 386, startPoint y: 283, endPoint x: 560, endPoint y: 366, distance: 192.8
click at [566, 371] on div "1p Bīdmērs ir mērierīce, ar kuru var mērīt garumu. Jā Nē" at bounding box center [676, 326] width 595 height 110
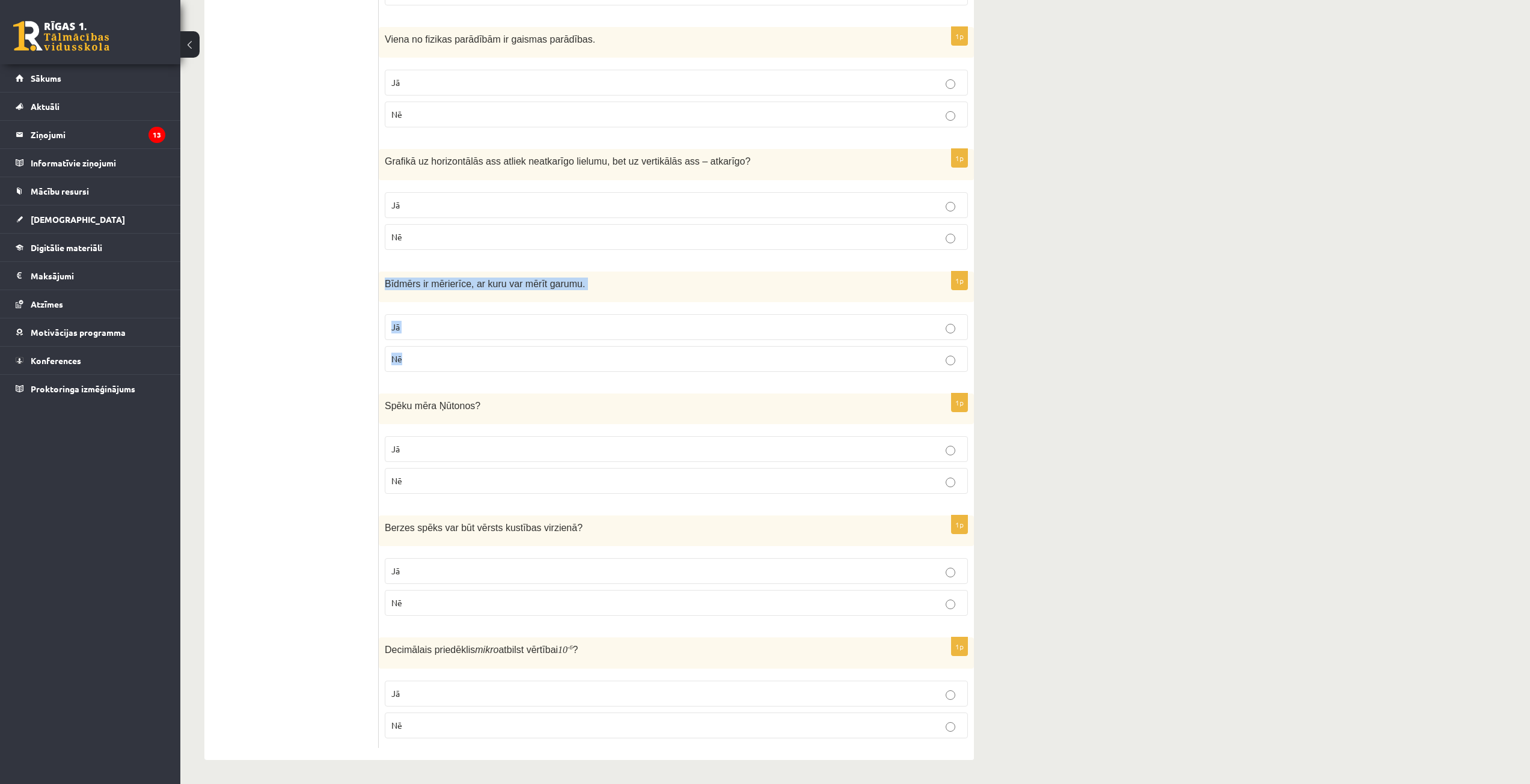
click at [438, 363] on p "Nē" at bounding box center [676, 359] width 570 height 13
drag, startPoint x: 393, startPoint y: 405, endPoint x: 440, endPoint y: 438, distance: 57.4
click at [443, 439] on div "1p Spēku mēra Ņūtonos ? Jā Nē" at bounding box center [676, 449] width 595 height 110
click at [403, 418] on div "Spēku mēra Ņūtonos ?" at bounding box center [676, 409] width 595 height 31
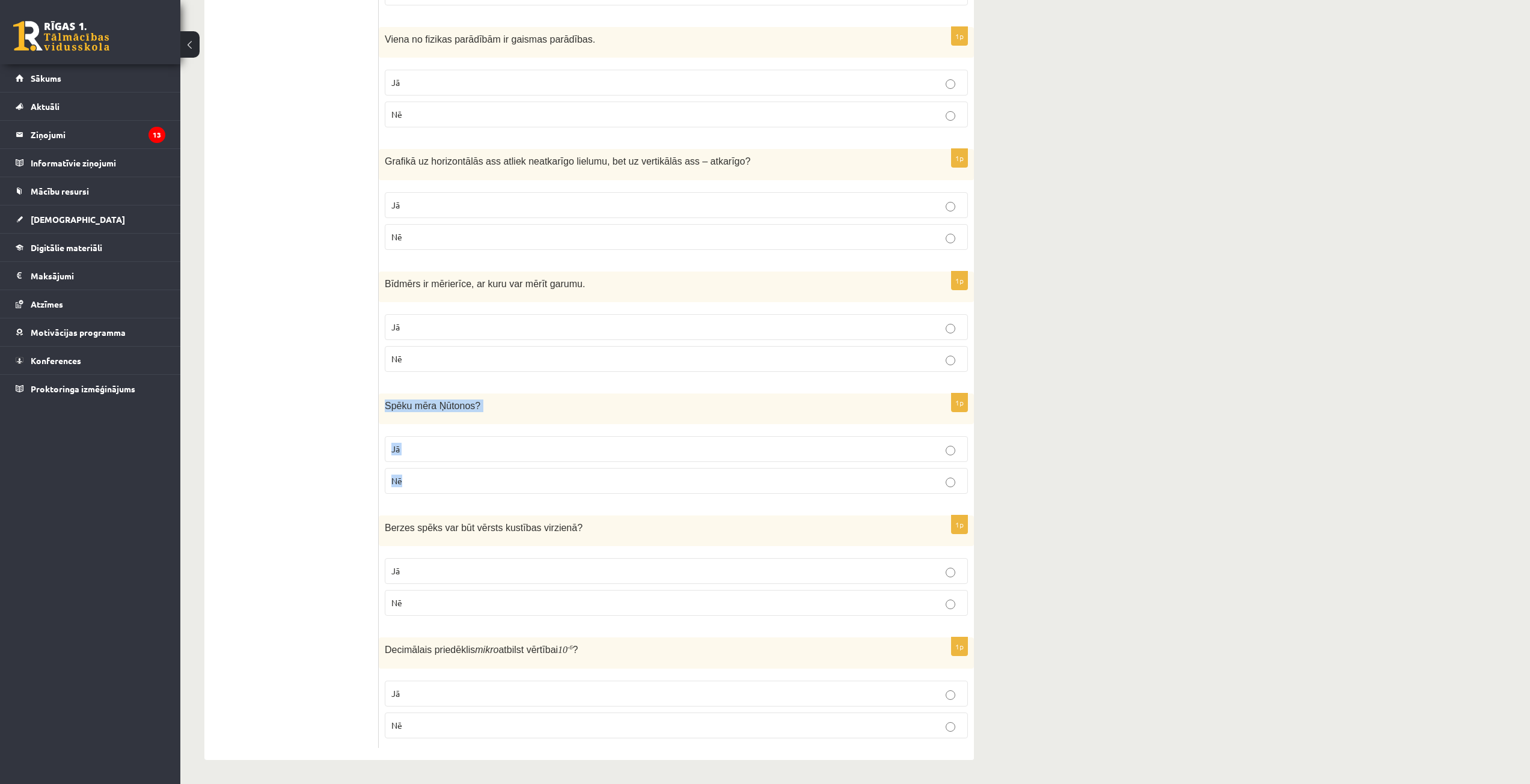
drag, startPoint x: 379, startPoint y: 403, endPoint x: 439, endPoint y: 457, distance: 80.7
click at [455, 478] on div "1p Spēku mēra Ņūtonos ? Jā Nē" at bounding box center [676, 449] width 595 height 110
drag, startPoint x: 440, startPoint y: 403, endPoint x: 458, endPoint y: 411, distance: 19.7
click at [458, 409] on span "Spēku mēra Ņūtonos" at bounding box center [430, 406] width 90 height 11
click at [450, 443] on label "Jā" at bounding box center [676, 449] width 583 height 26
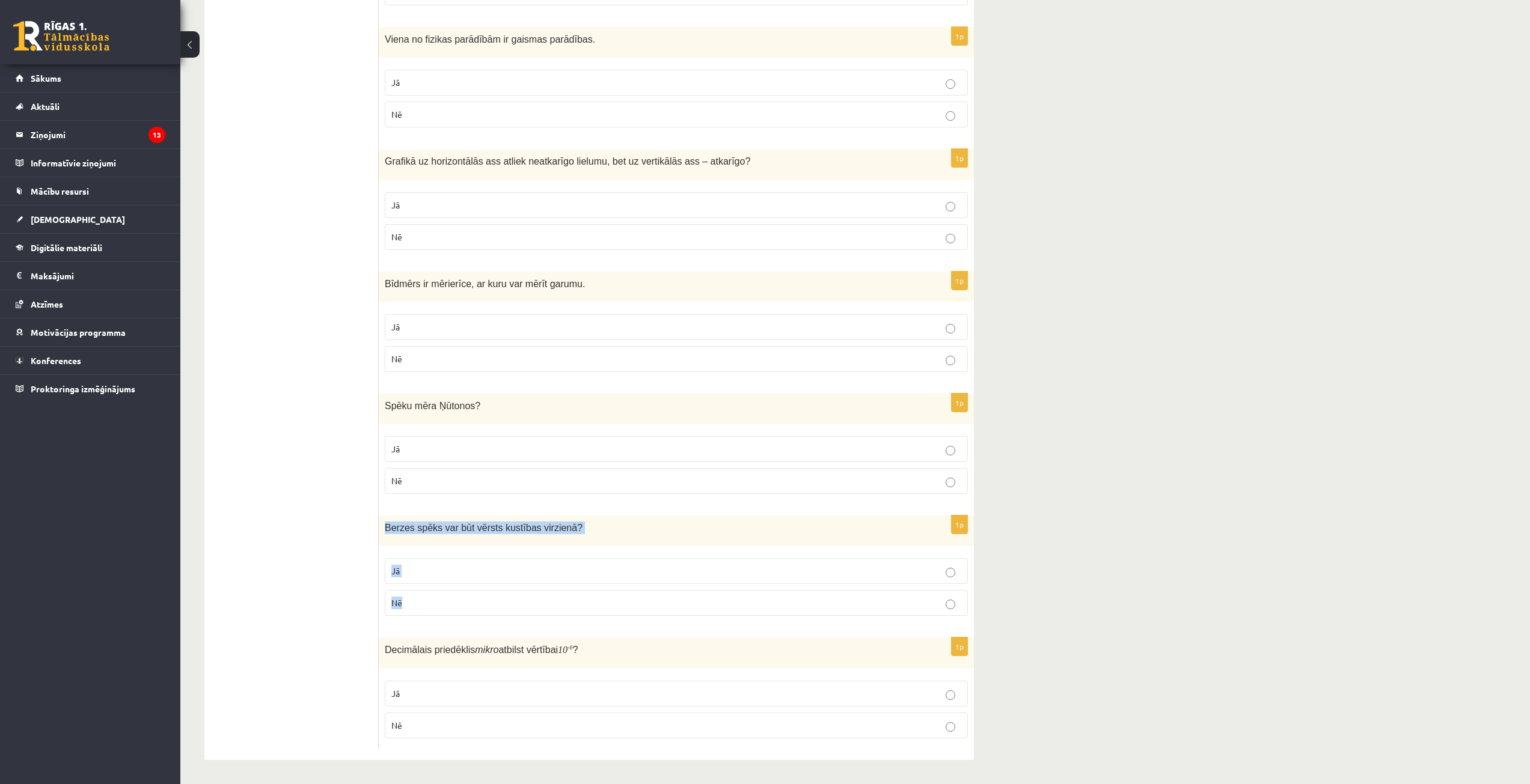
drag, startPoint x: 381, startPoint y: 527, endPoint x: 499, endPoint y: 594, distance: 135.7
click at [504, 597] on div "1p Berzes spēks var būt vērsts kustības virzienā ? Jā Nē" at bounding box center [676, 571] width 595 height 110
click at [430, 600] on p "Nē" at bounding box center [676, 603] width 570 height 13
drag, startPoint x: 384, startPoint y: 649, endPoint x: 476, endPoint y: 703, distance: 106.7
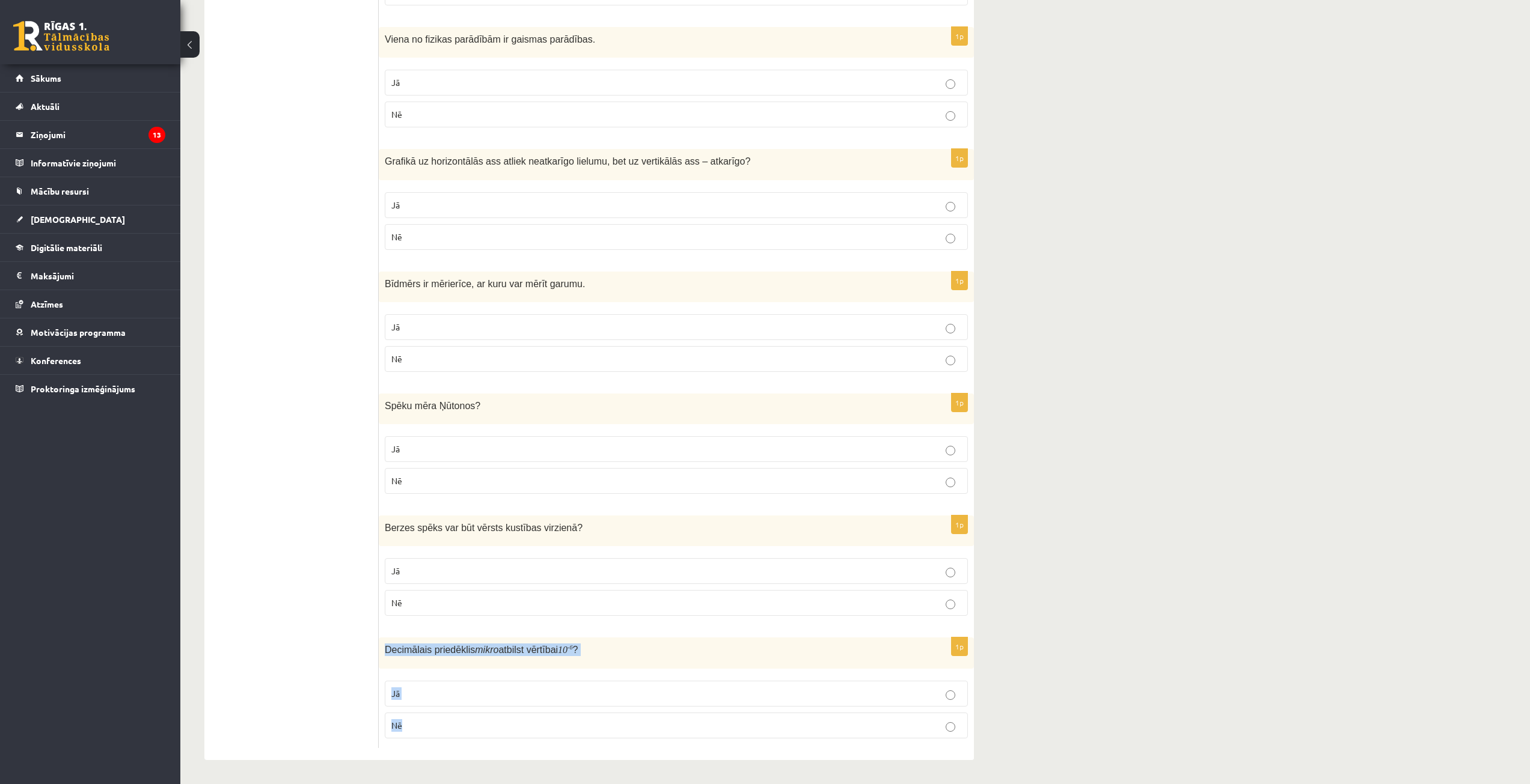
click at [428, 688] on p "Jā" at bounding box center [676, 694] width 570 height 13
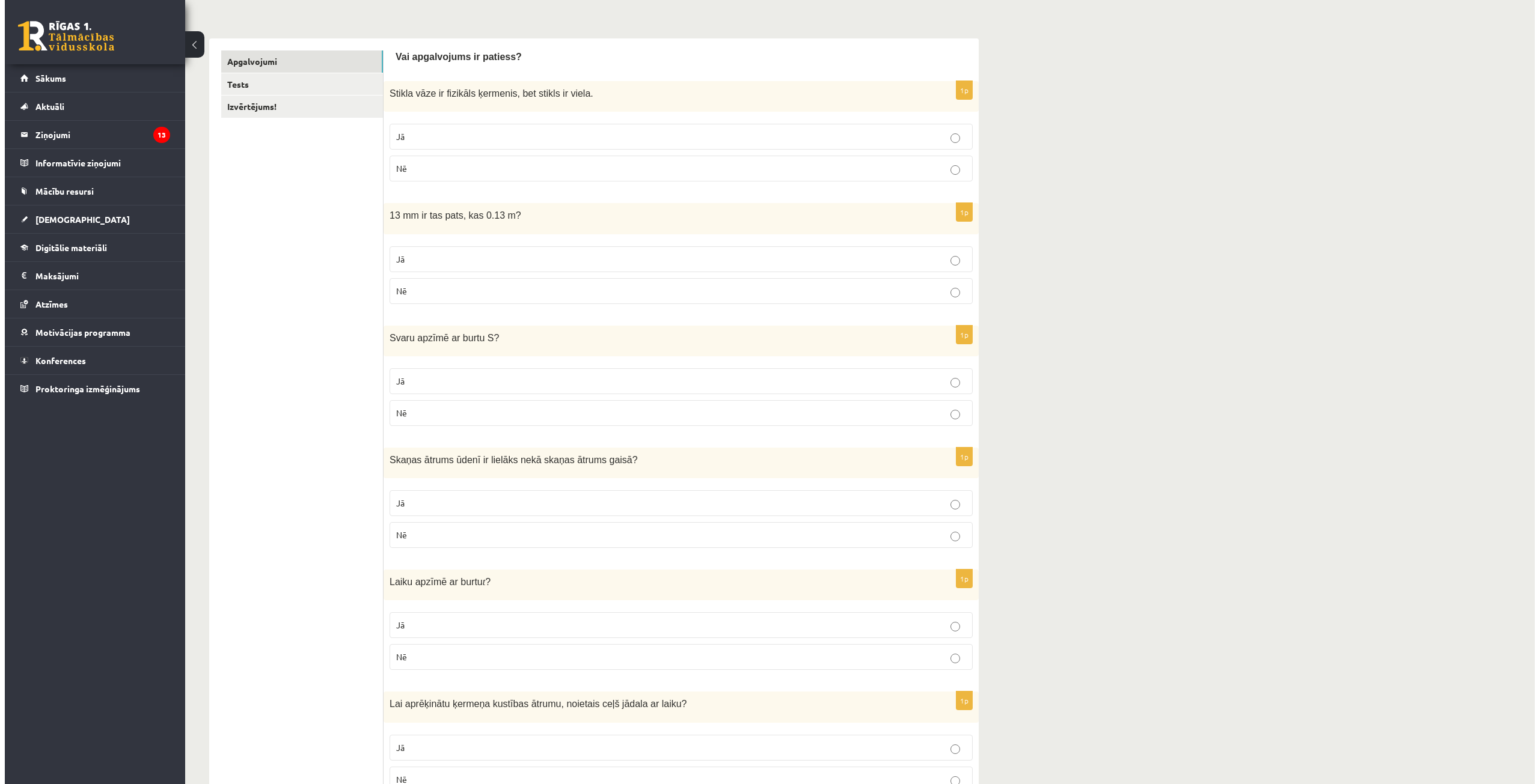
scroll to position [0, 0]
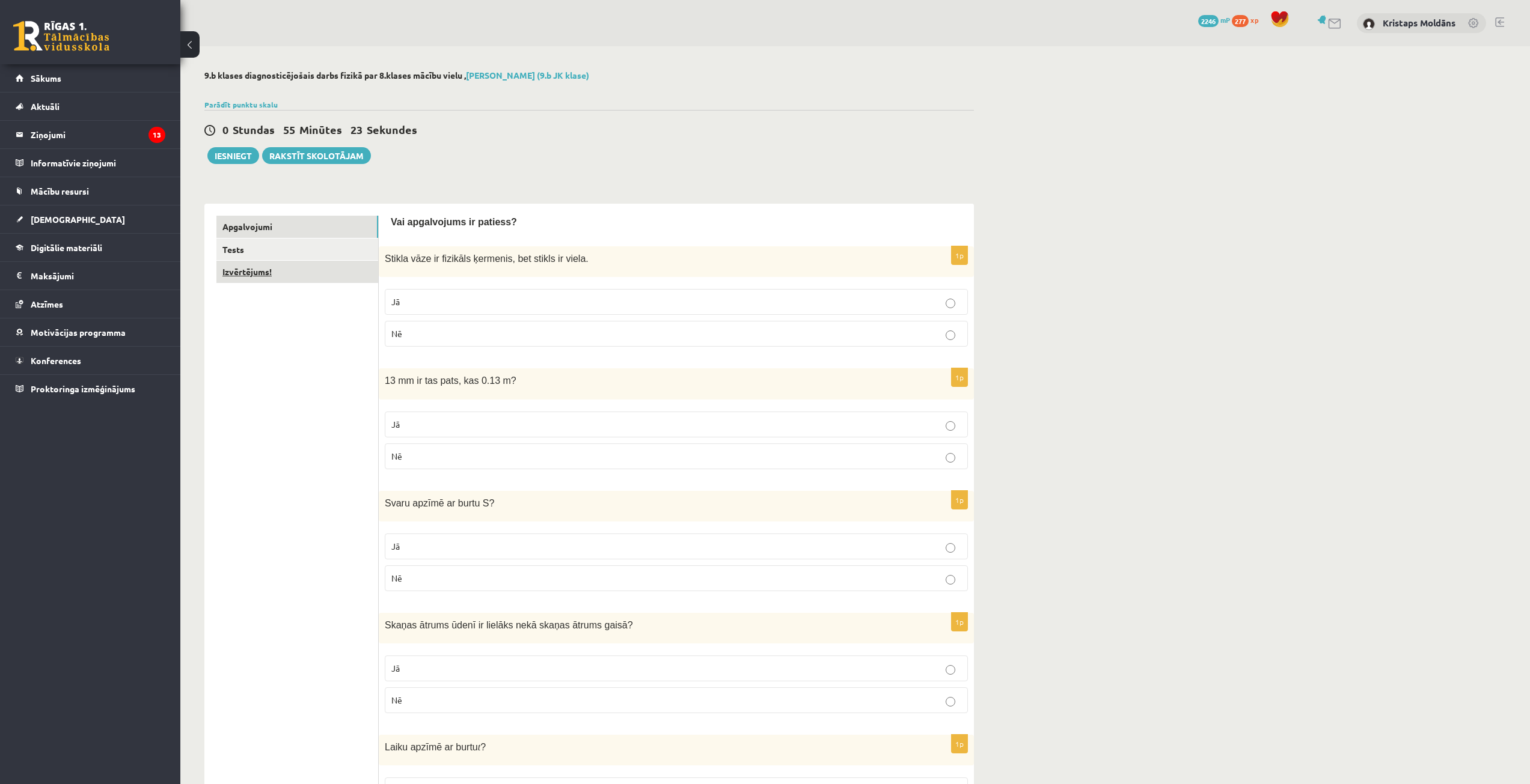
click at [293, 270] on link "Izvērtējums!" at bounding box center [297, 271] width 161 height 22
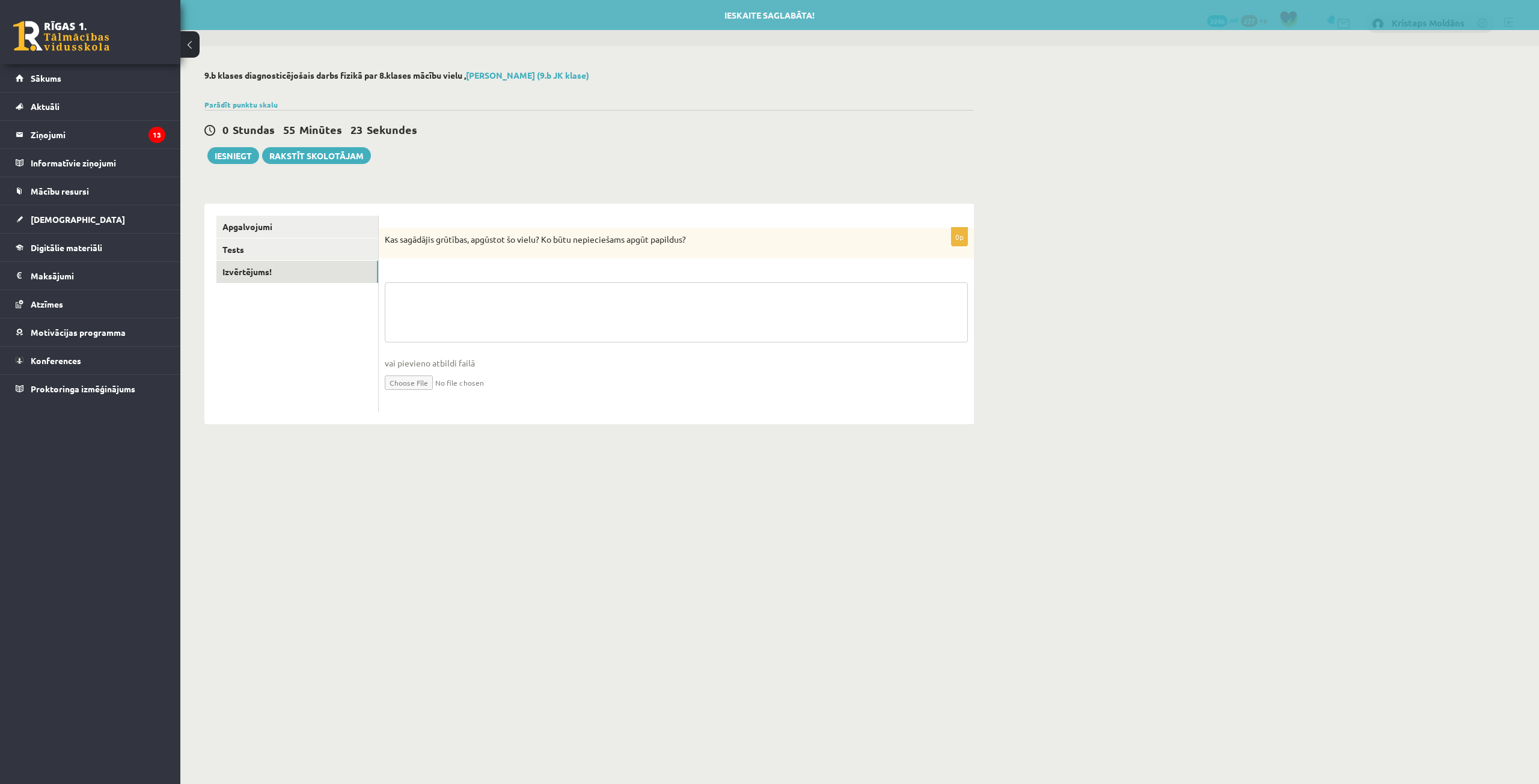
click at [468, 317] on textarea at bounding box center [676, 313] width 583 height 60
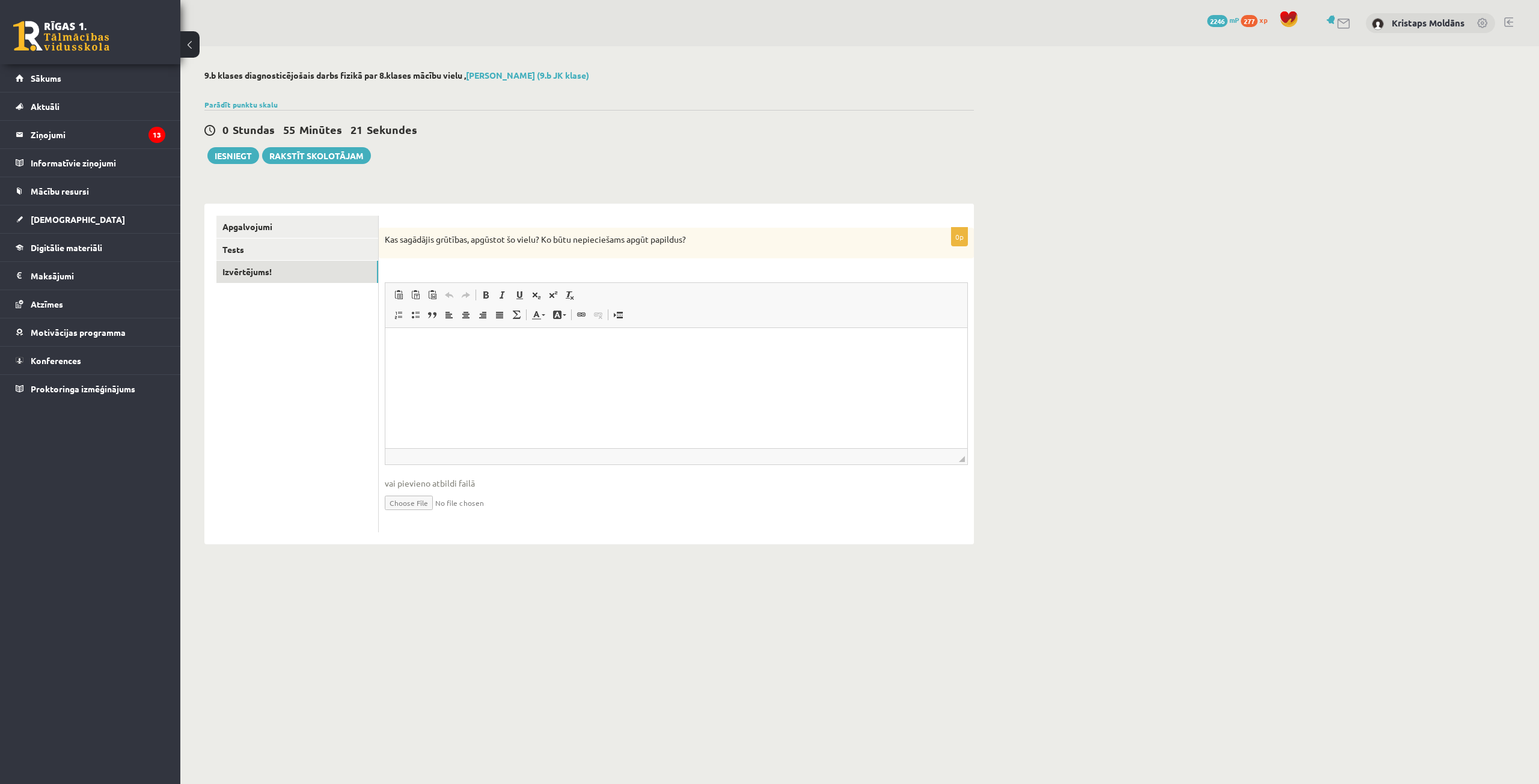
click at [541, 365] on html at bounding box center [676, 346] width 582 height 37
click at [235, 145] on div "0 Stundas 55 Minūtes 15 Sekundes Ieskaite saglabāta! Iesniegt Rakstīt skolotājam" at bounding box center [589, 137] width 769 height 54
click at [234, 161] on button "Iesniegt" at bounding box center [233, 155] width 52 height 17
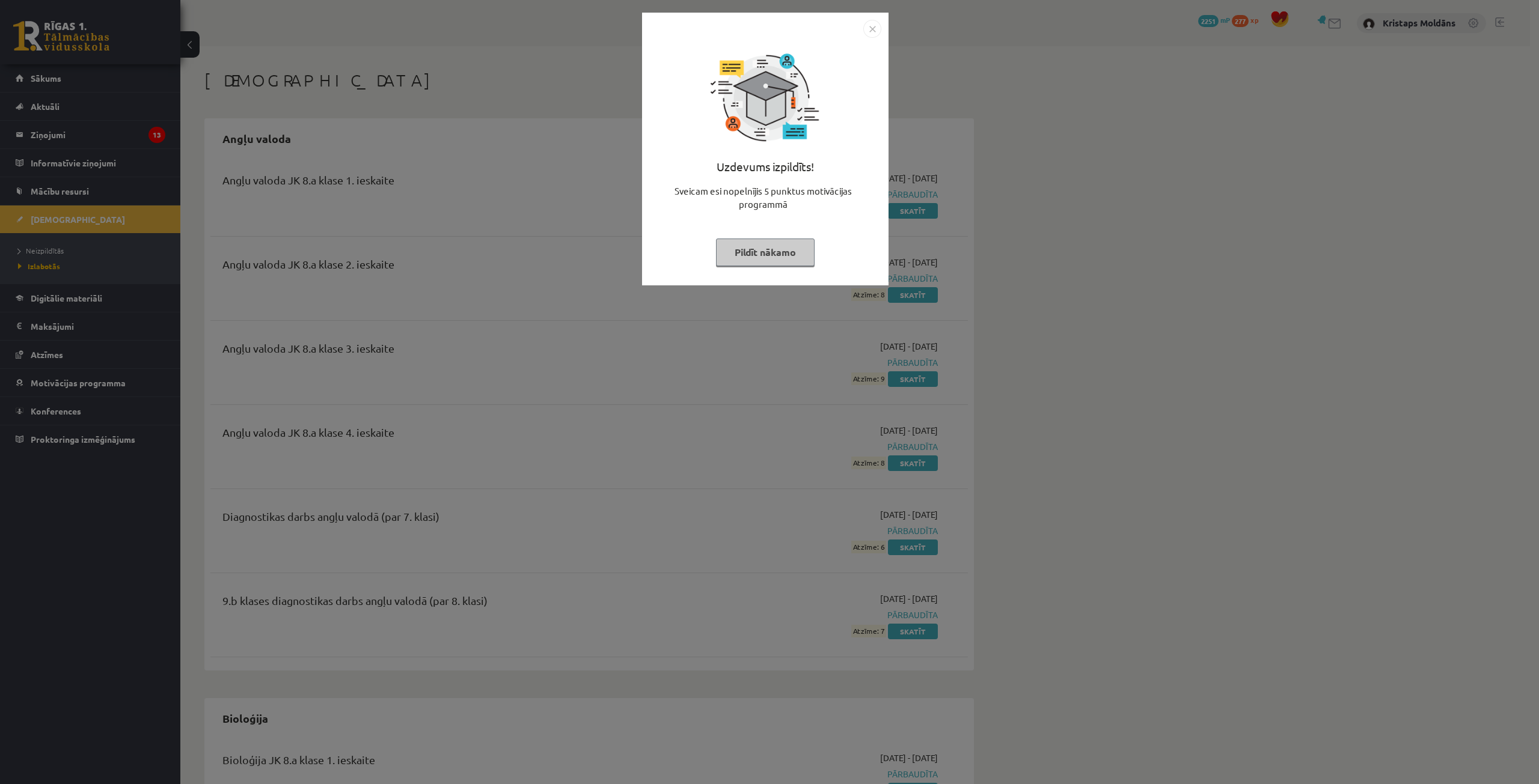
click at [877, 32] on img "Close" at bounding box center [872, 29] width 18 height 18
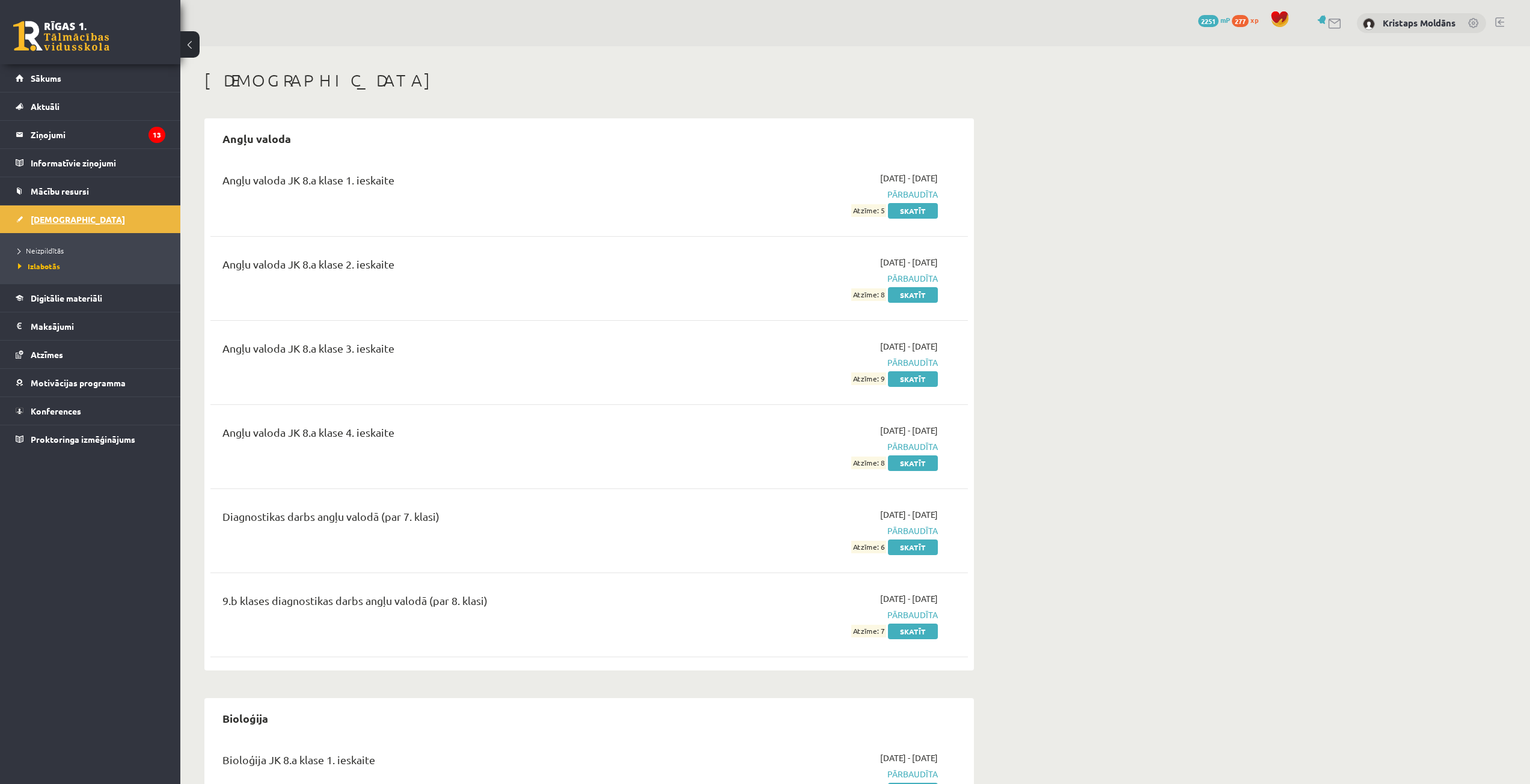
click at [55, 218] on span "[DEMOGRAPHIC_DATA]" at bounding box center [78, 219] width 94 height 11
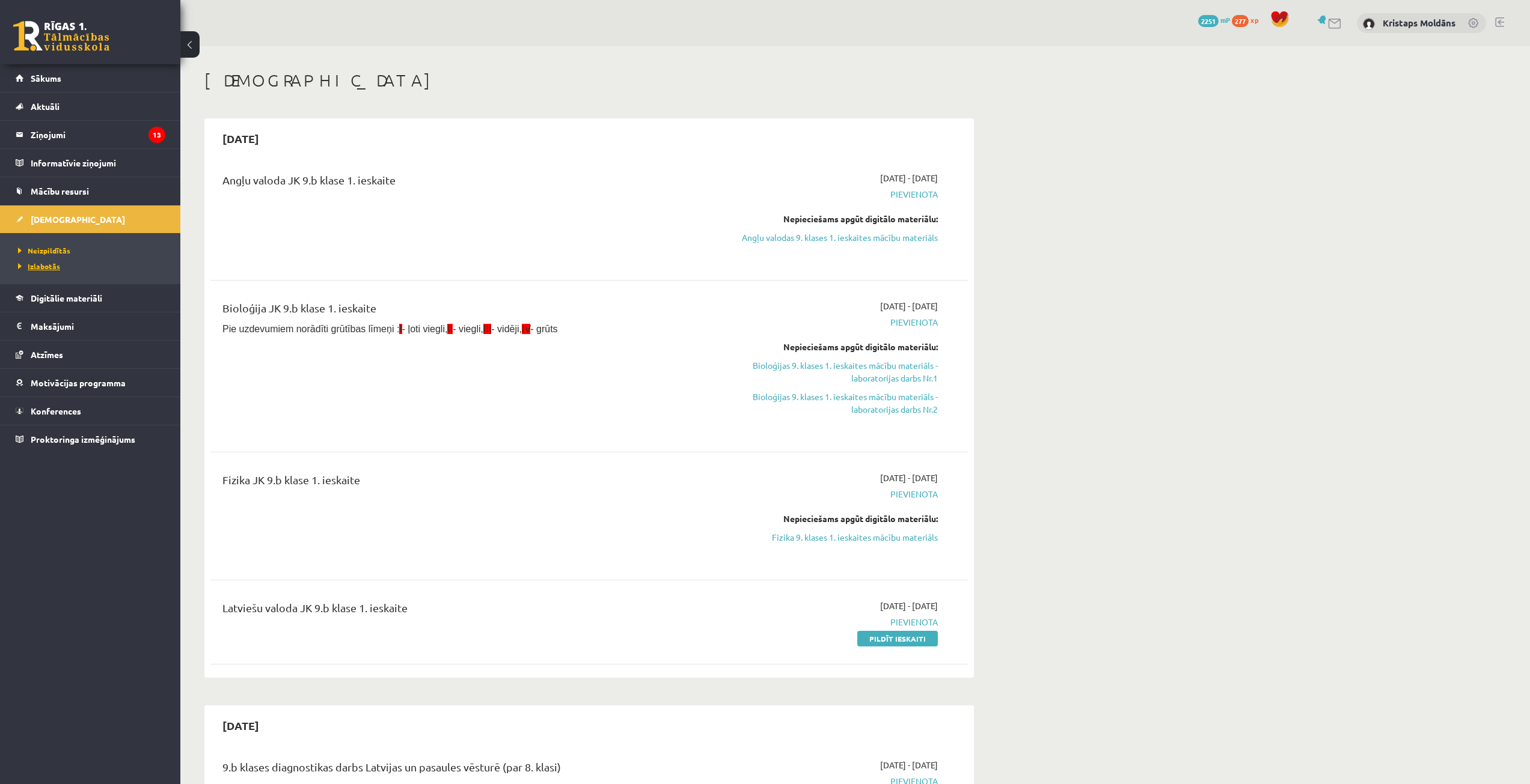
click at [50, 265] on span "Izlabotās" at bounding box center [39, 266] width 42 height 10
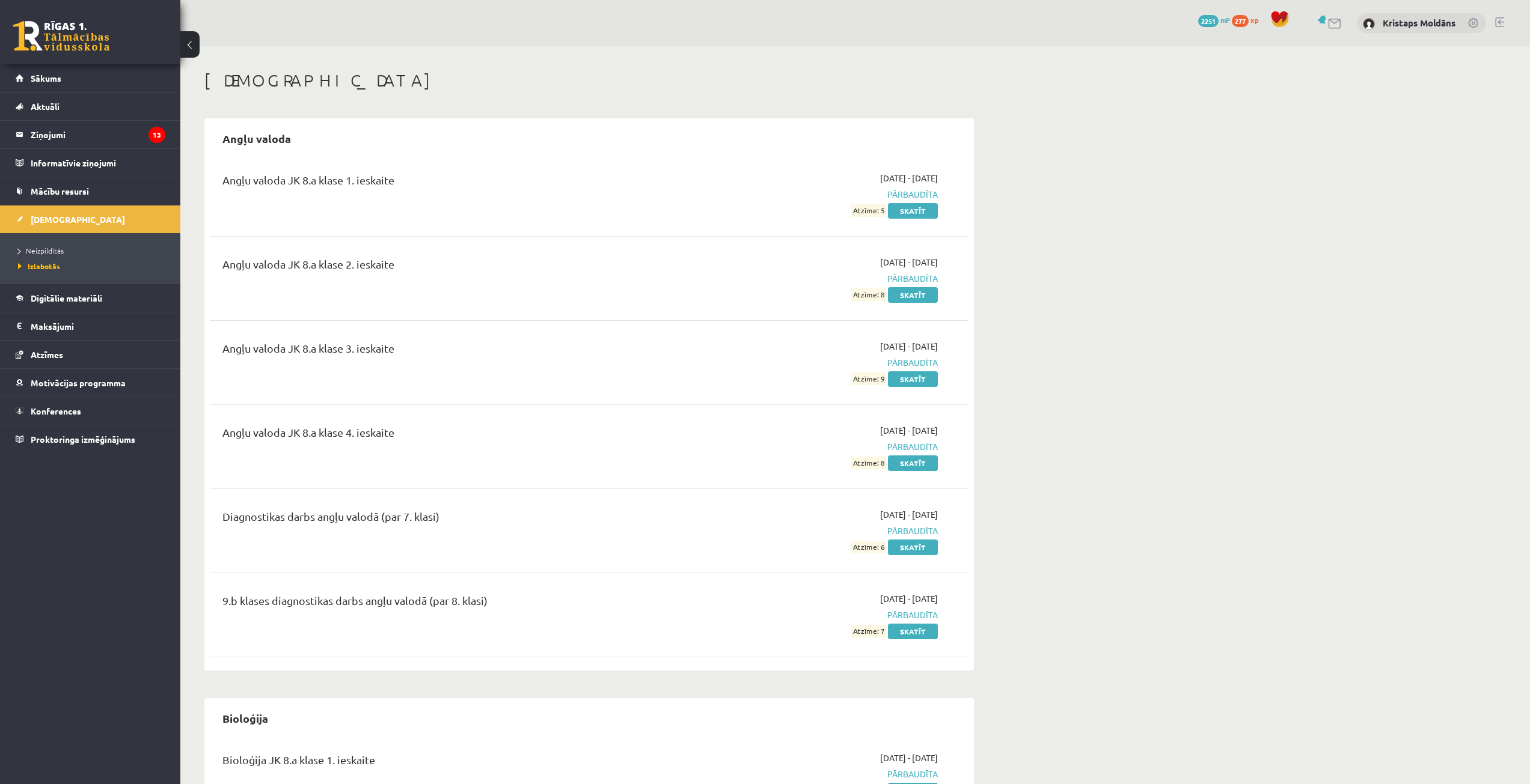
click at [57, 257] on li "Neizpildītās" at bounding box center [93, 250] width 150 height 16
click at [58, 250] on span "Neizpildītās" at bounding box center [44, 250] width 52 height 10
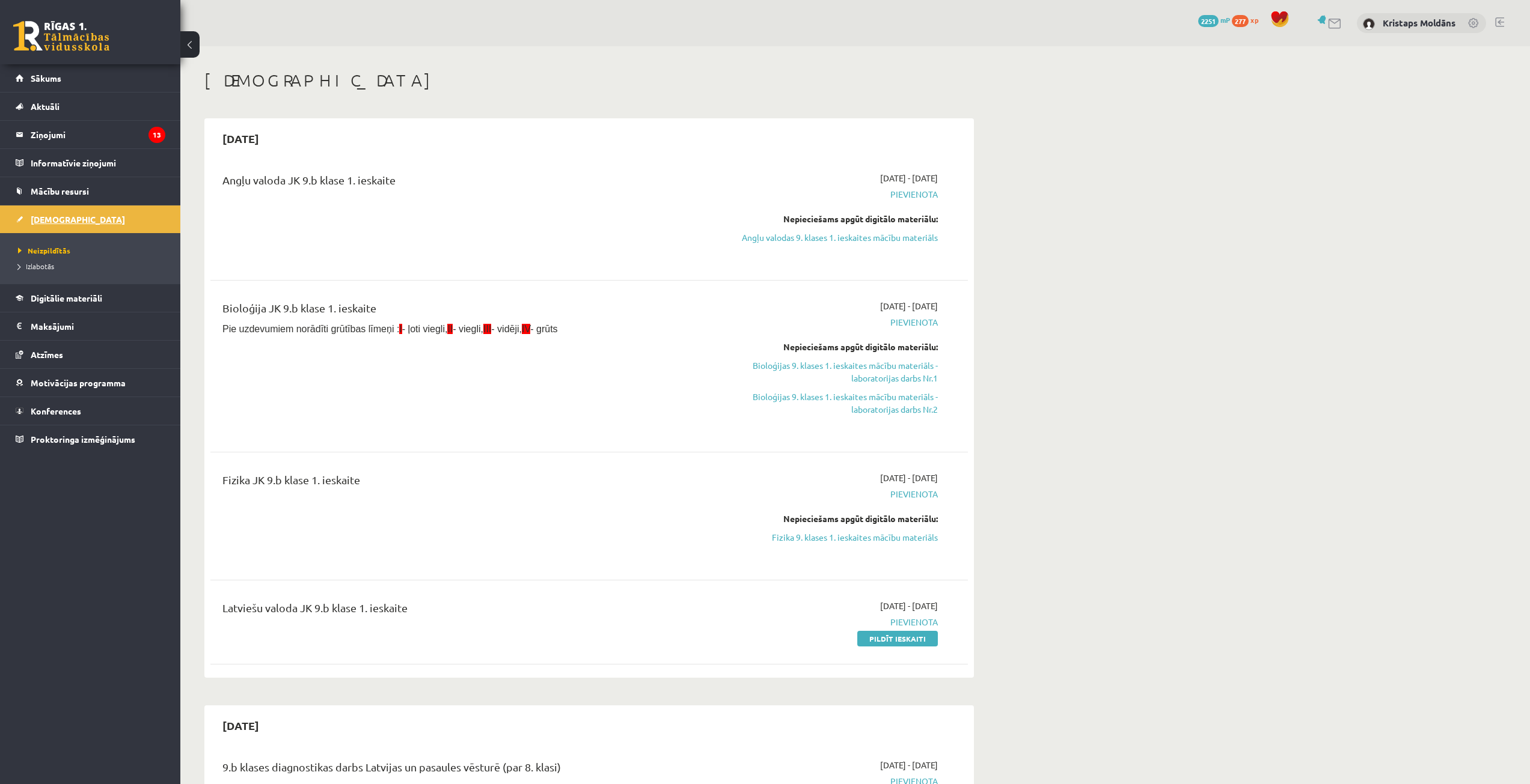
click at [47, 214] on link "[DEMOGRAPHIC_DATA]" at bounding box center [90, 219] width 149 height 28
click at [869, 238] on link "Angļu valodas 9. klases 1. ieskaites mācību materiāls" at bounding box center [824, 237] width 227 height 13
click at [798, 238] on link "Angļu valodas 9. klases 1. ieskaites mācību materiāls" at bounding box center [824, 237] width 227 height 13
click at [812, 235] on link "Angļu valodas 9. klases 1. ieskaites mācību materiāls" at bounding box center [824, 237] width 227 height 13
click at [893, 236] on link "Angļu valodas 9. klases 1. ieskaites mācību materiāls" at bounding box center [824, 237] width 227 height 13
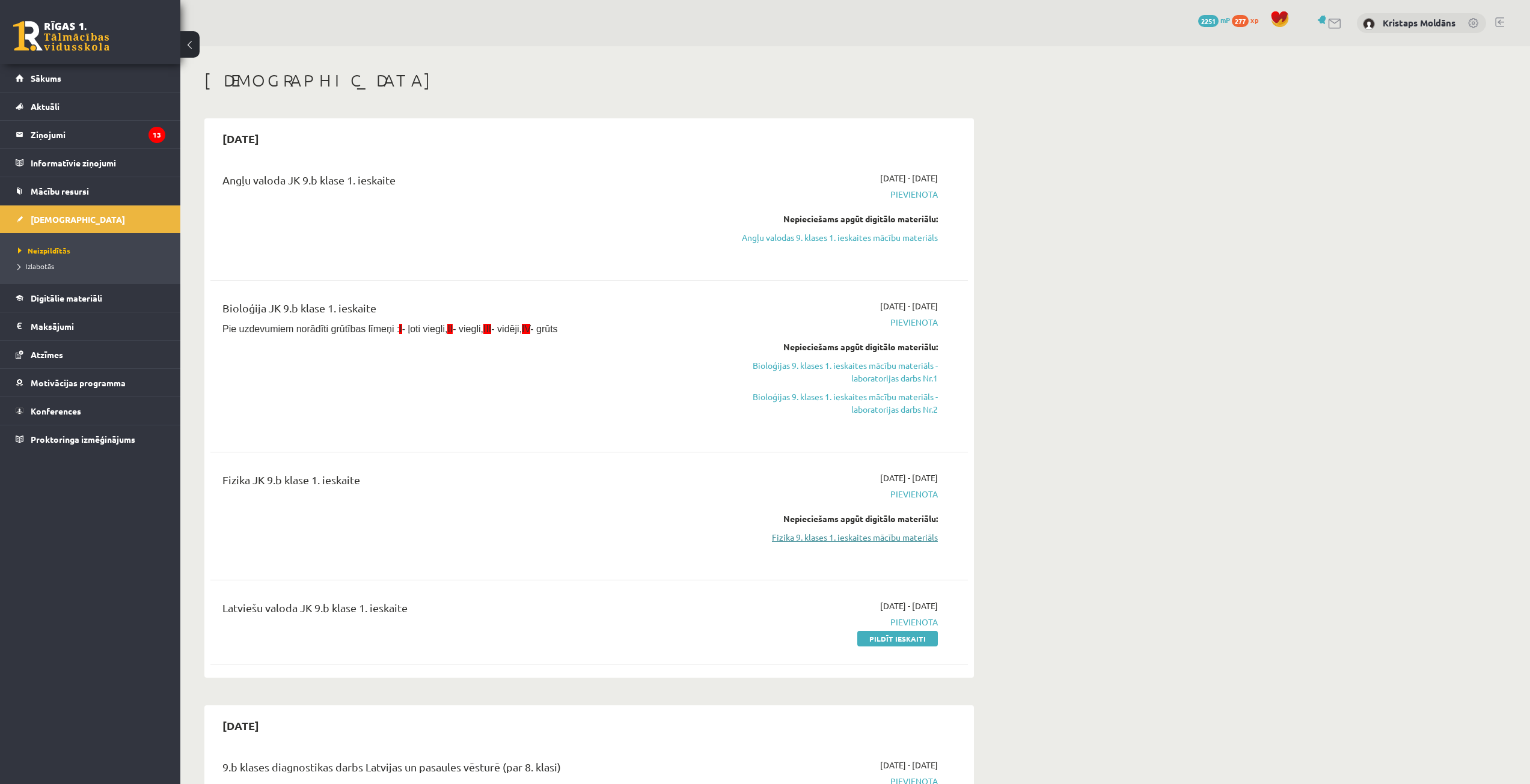
click at [858, 538] on link "Fizika 9. klases 1. ieskaites mācību materiāls" at bounding box center [824, 537] width 227 height 13
click at [837, 541] on link "Fizika 9. klases 1. ieskaites mācību materiāls" at bounding box center [824, 537] width 227 height 13
click at [267, 490] on div "Fizika JK 9.b klase 1. ieskaite" at bounding box center [458, 482] width 471 height 22
click at [38, 251] on span "Neizpildītās" at bounding box center [44, 250] width 52 height 10
click at [49, 253] on span "Neizpildītās" at bounding box center [44, 250] width 52 height 10
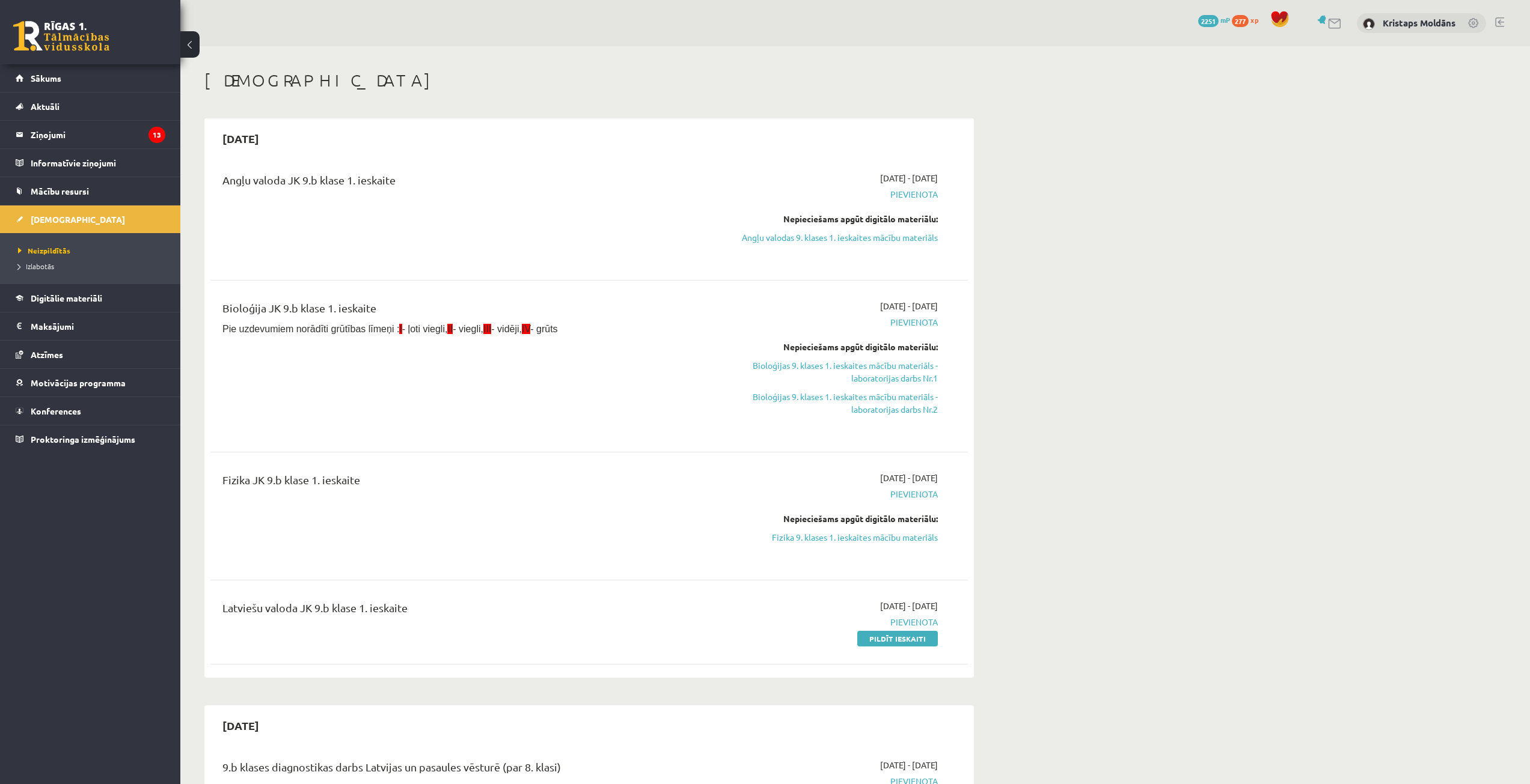
click at [55, 221] on span "[DEMOGRAPHIC_DATA]" at bounding box center [78, 219] width 94 height 11
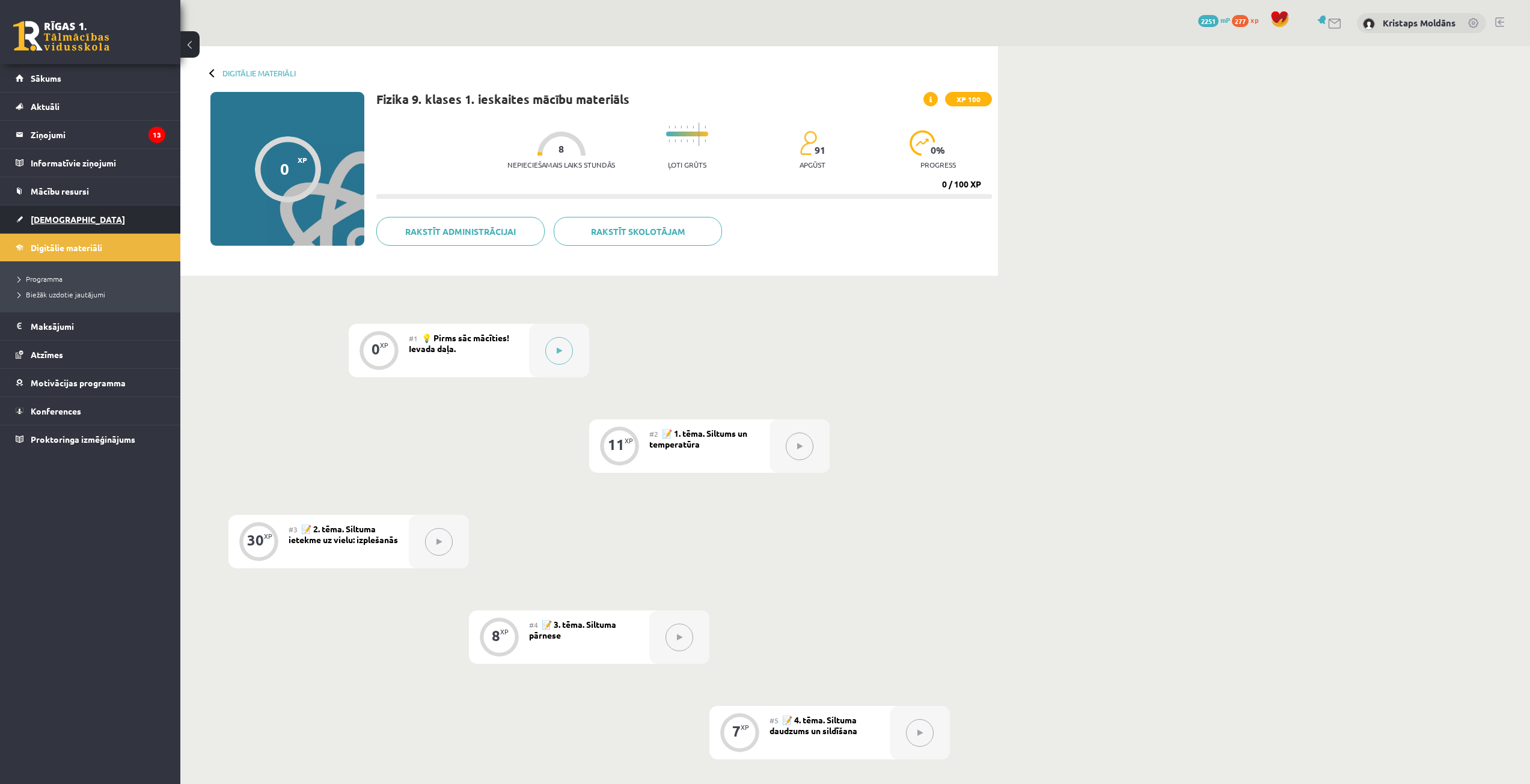
click at [44, 218] on span "[DEMOGRAPHIC_DATA]" at bounding box center [78, 219] width 94 height 11
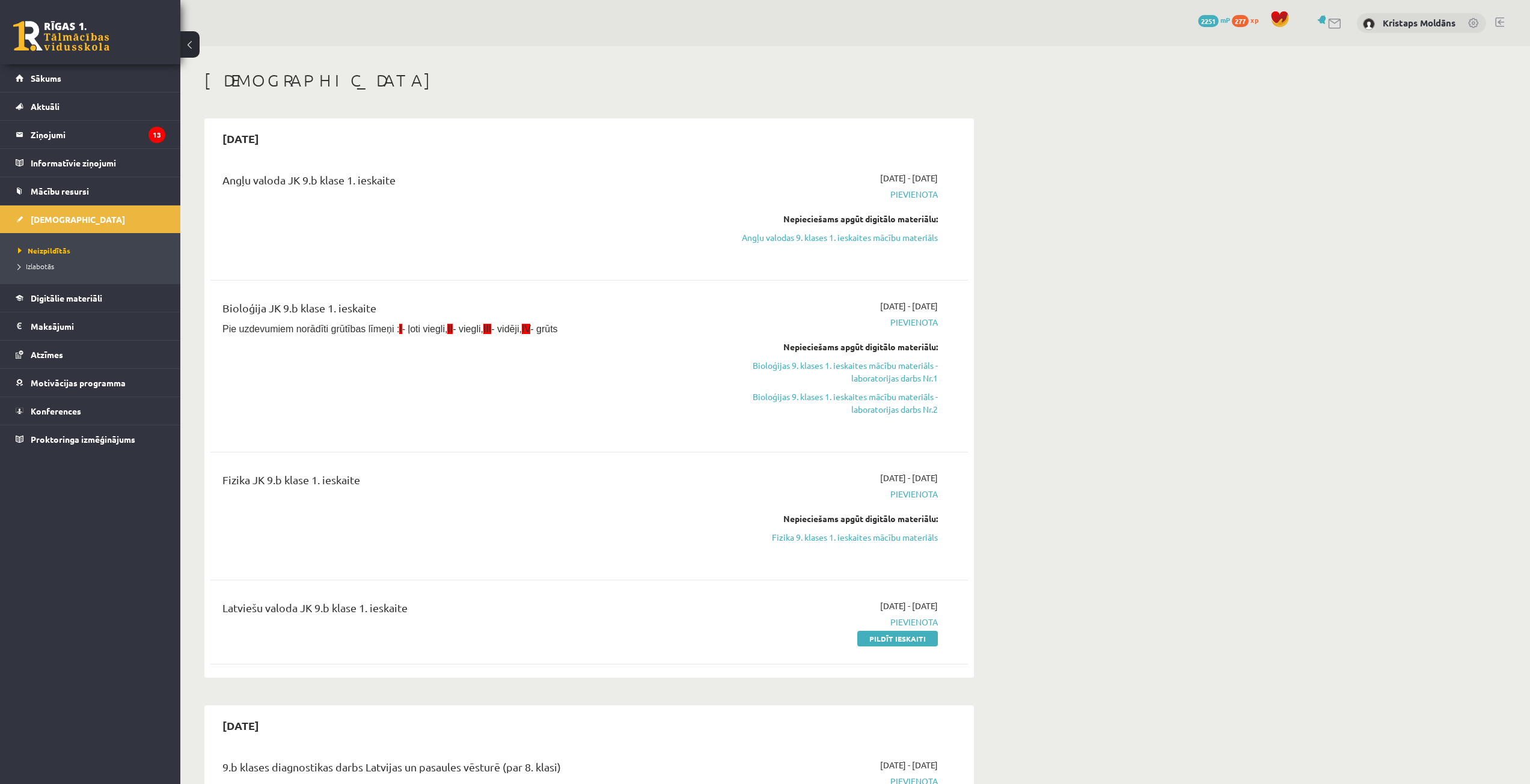
drag, startPoint x: 881, startPoint y: 534, endPoint x: 830, endPoint y: 57, distance: 479.7
click at [880, 534] on link "Fizika 9. klases 1. ieskaites mācību materiāls" at bounding box center [824, 537] width 227 height 13
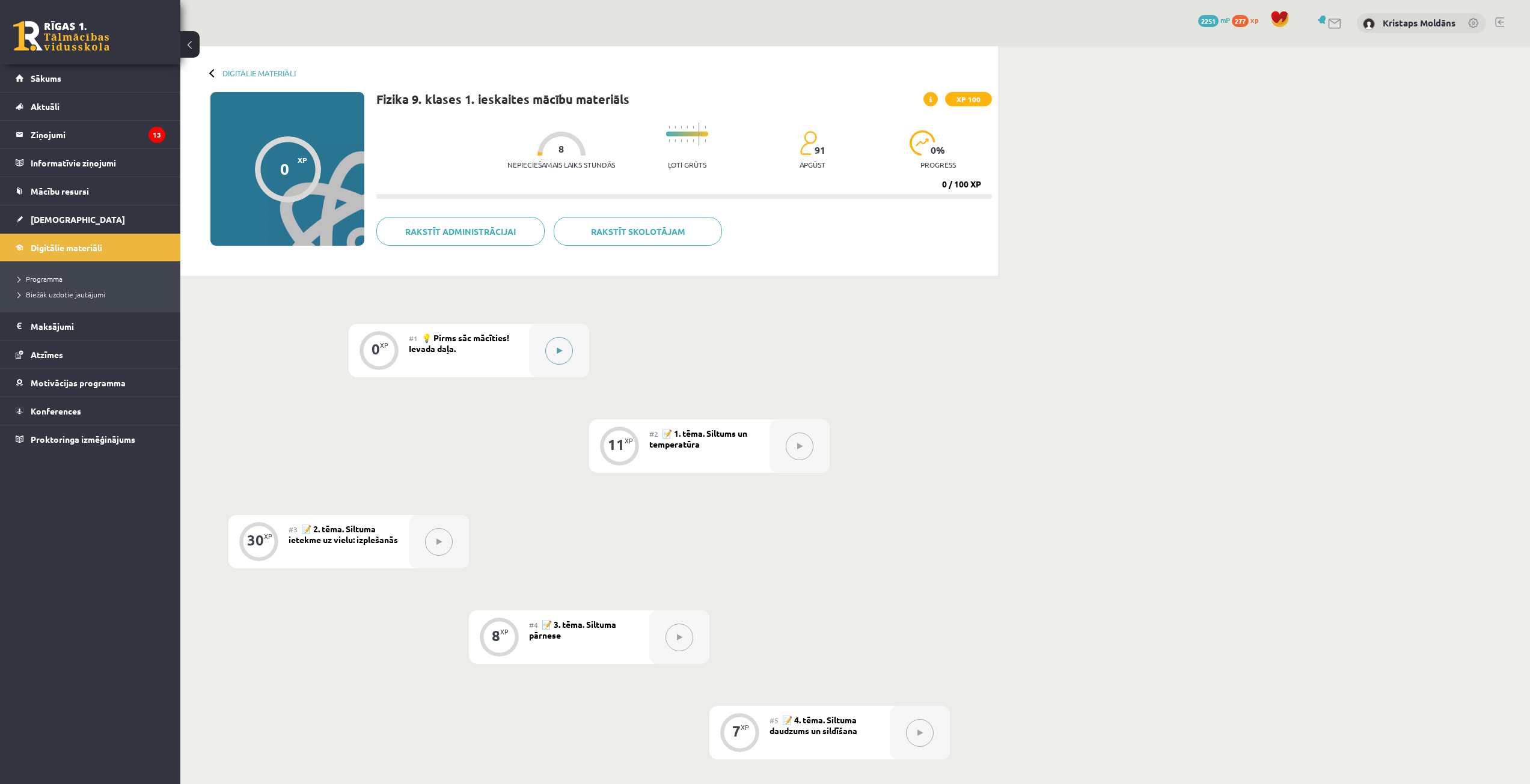
click at [560, 342] on button at bounding box center [559, 351] width 28 height 28
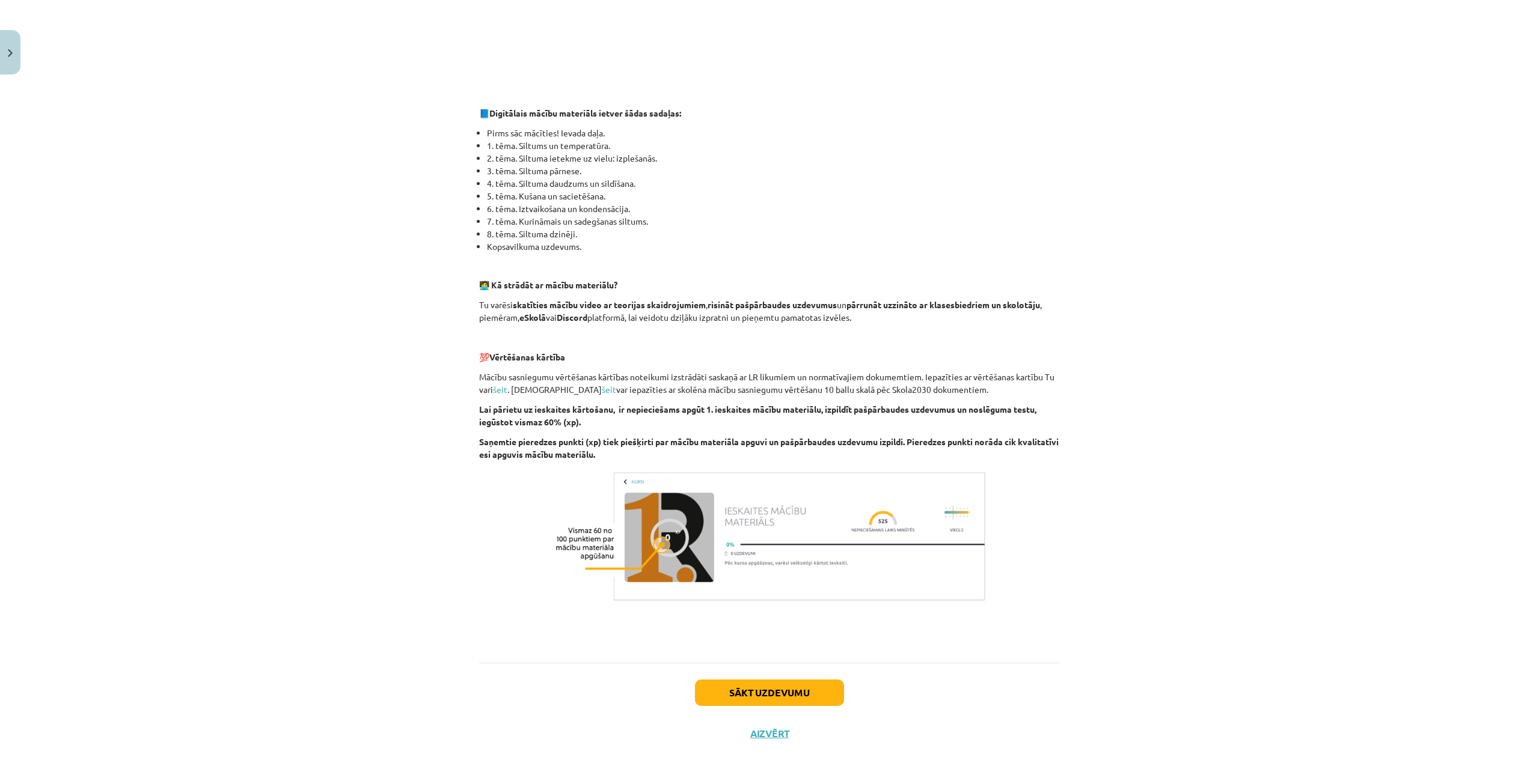
scroll to position [470, 0]
click at [768, 691] on button "Sākt uzdevumu" at bounding box center [769, 693] width 149 height 26
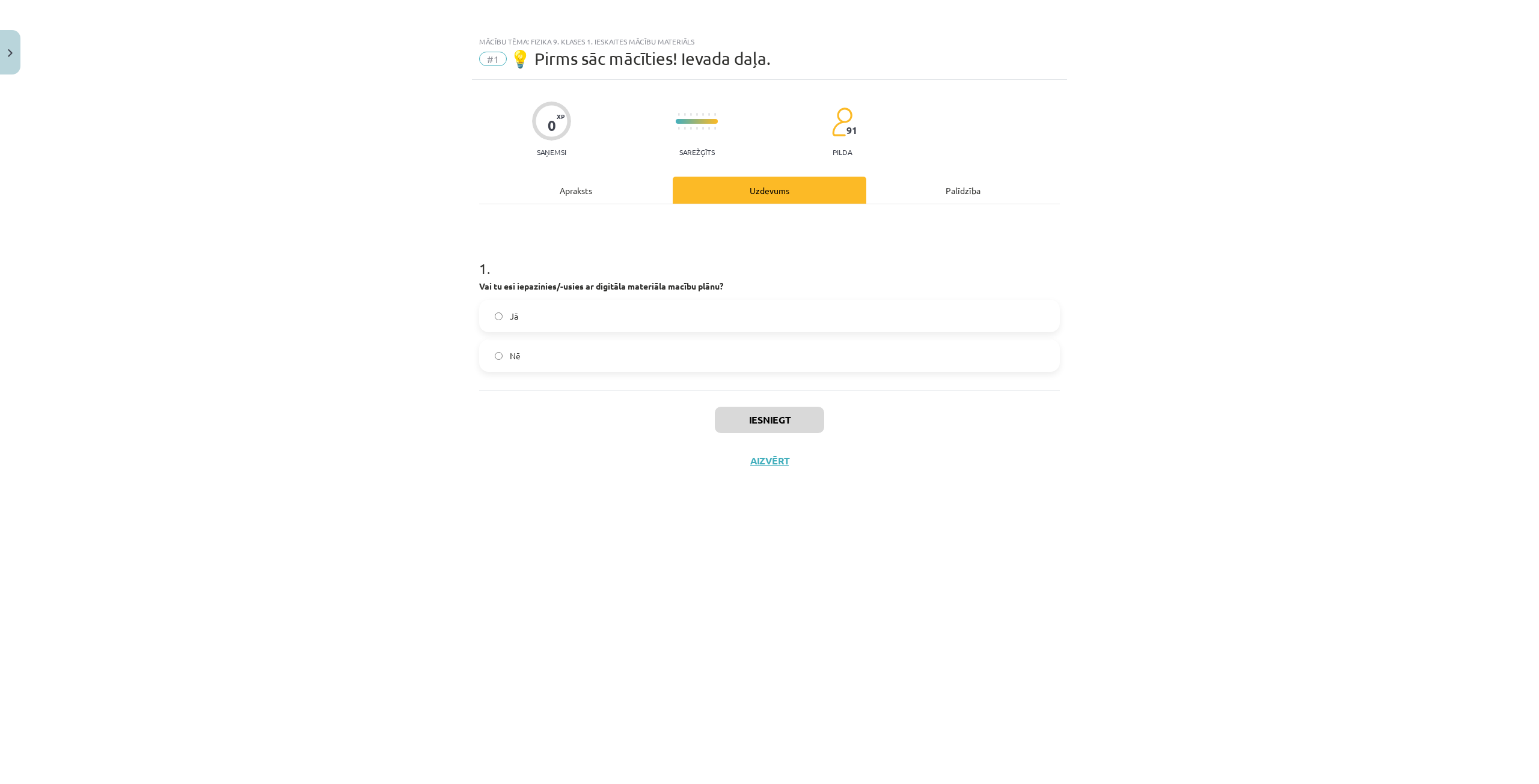
scroll to position [0, 0]
click at [629, 311] on label "Jā" at bounding box center [769, 316] width 578 height 30
click at [749, 419] on button "Iesniegt" at bounding box center [769, 420] width 109 height 26
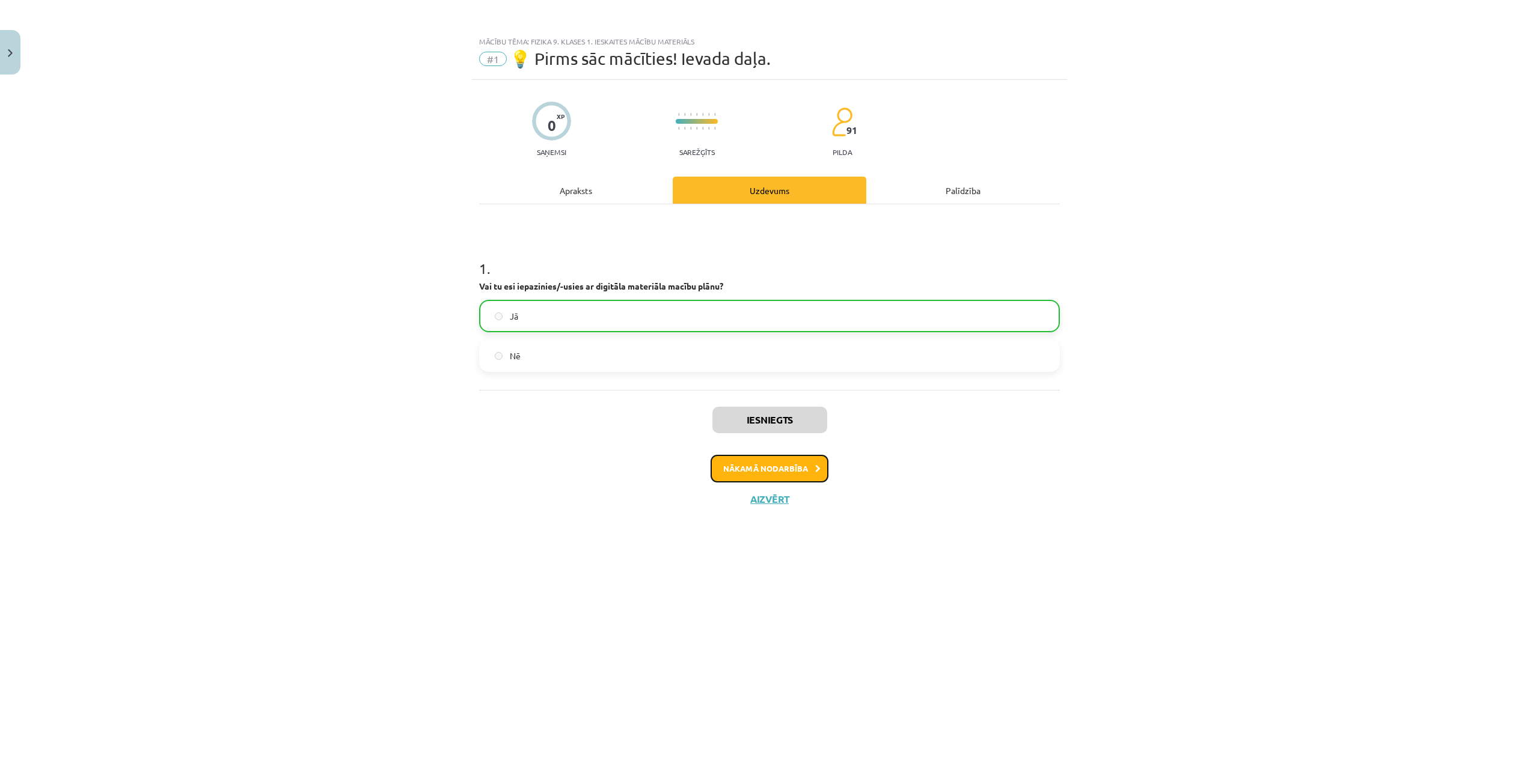
click at [787, 476] on button "Nākamā nodarbība" at bounding box center [769, 468] width 118 height 28
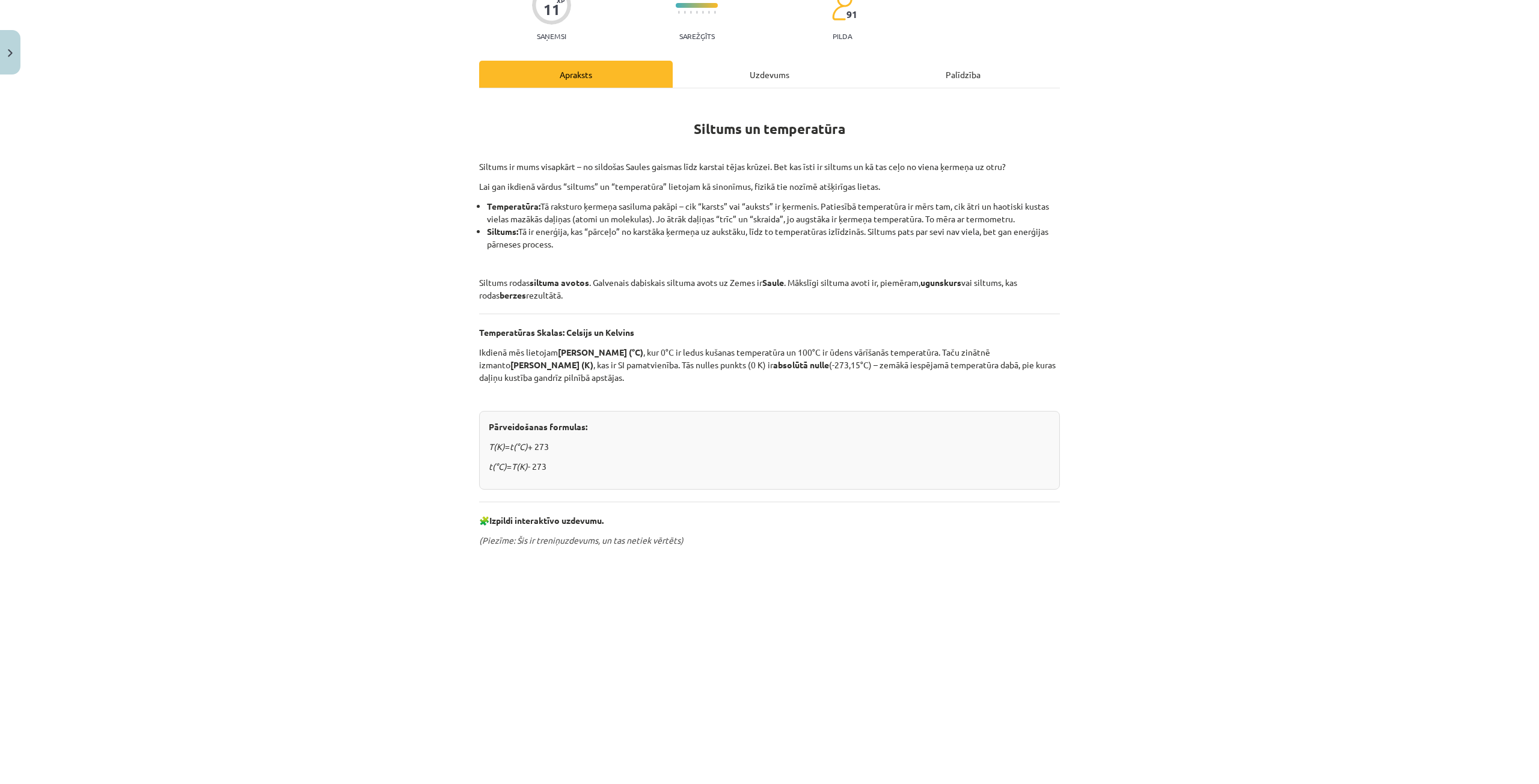
scroll to position [115, 0]
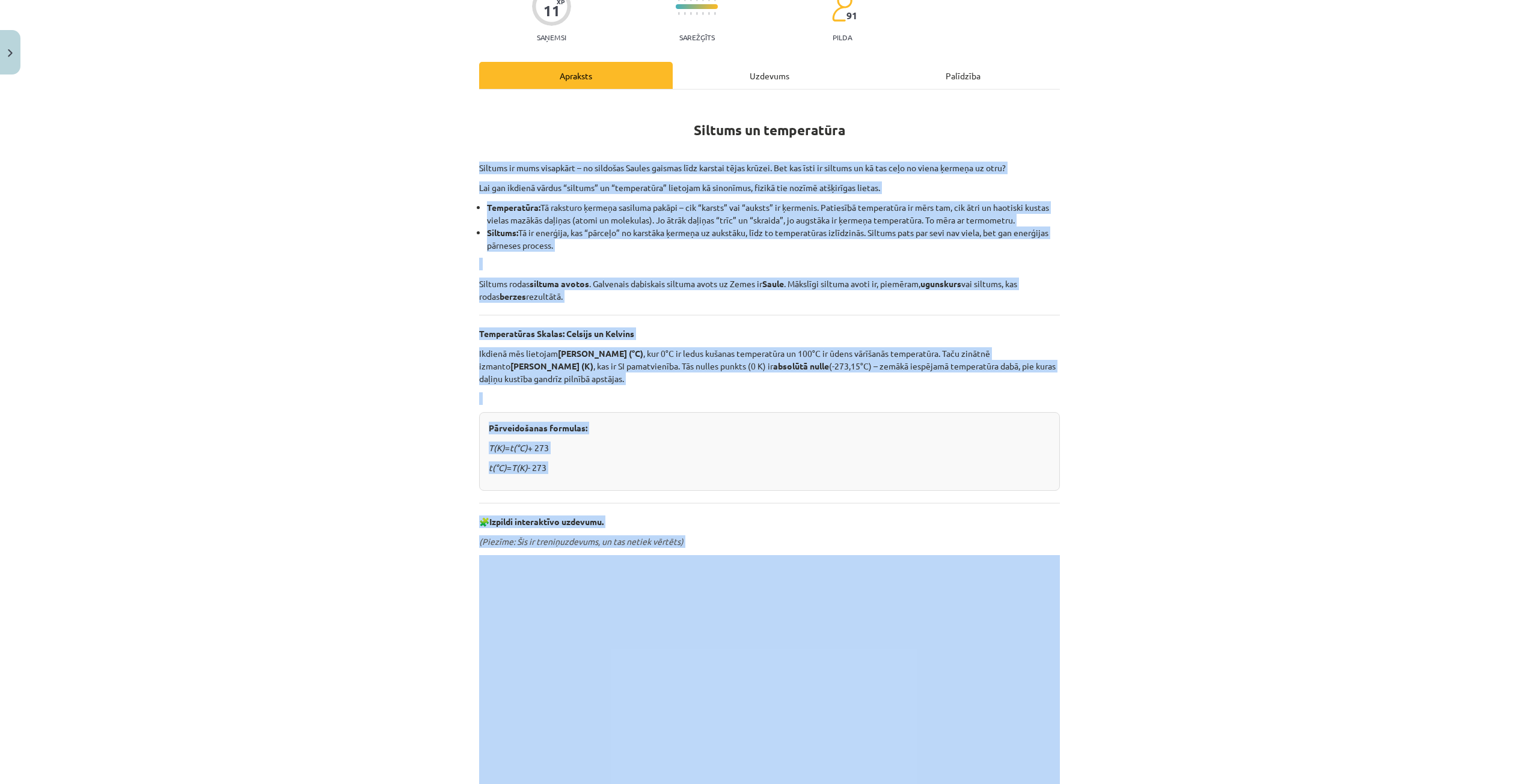
drag, startPoint x: 541, startPoint y: 292, endPoint x: 680, endPoint y: 556, distance: 298.4
click at [262, 109] on div "Mācību tēma: Fizika 9. klases 1. ieskaites mācību materiāls #2 📝 1. tēma. Siltu…" at bounding box center [769, 392] width 1539 height 784
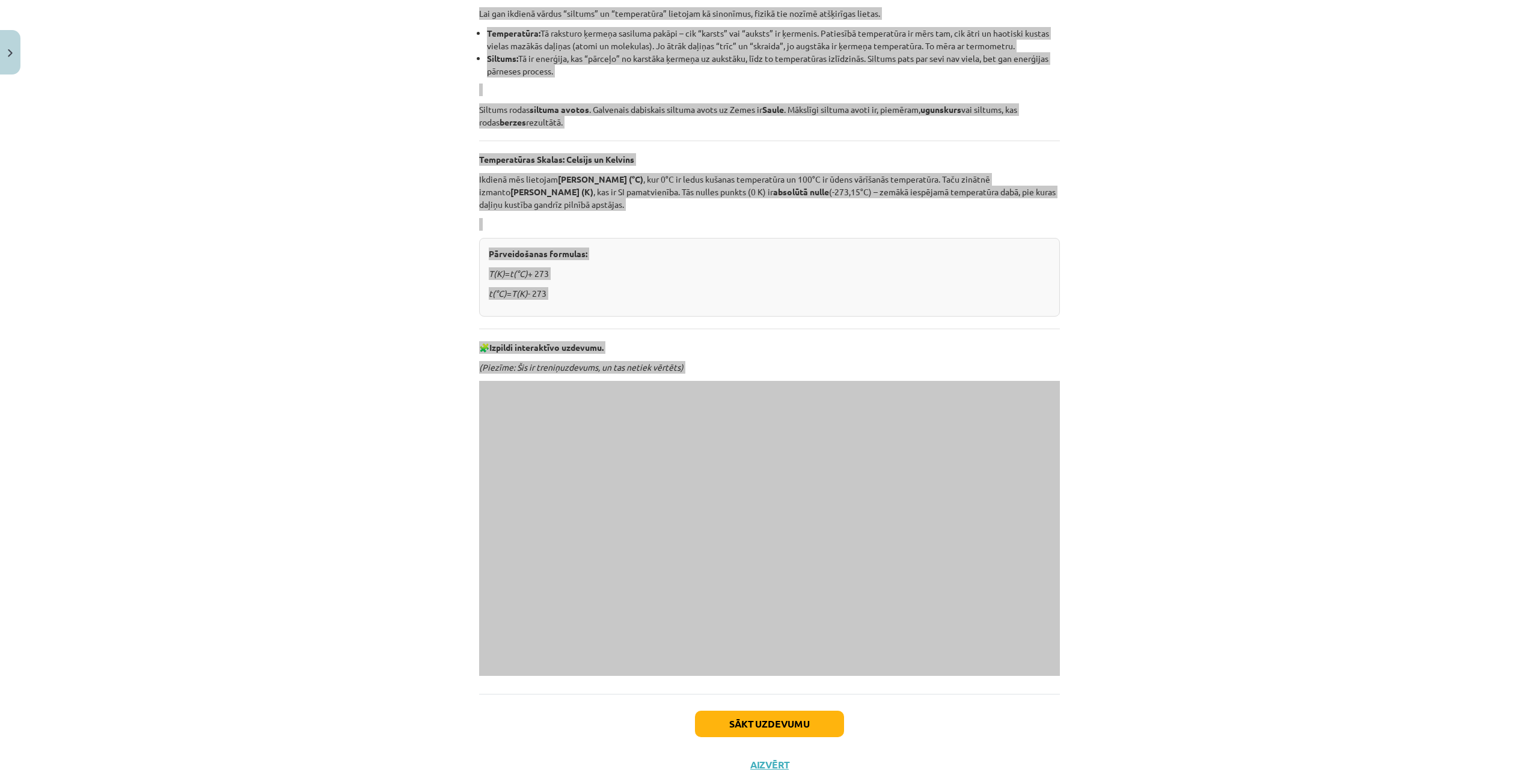
scroll to position [295, 0]
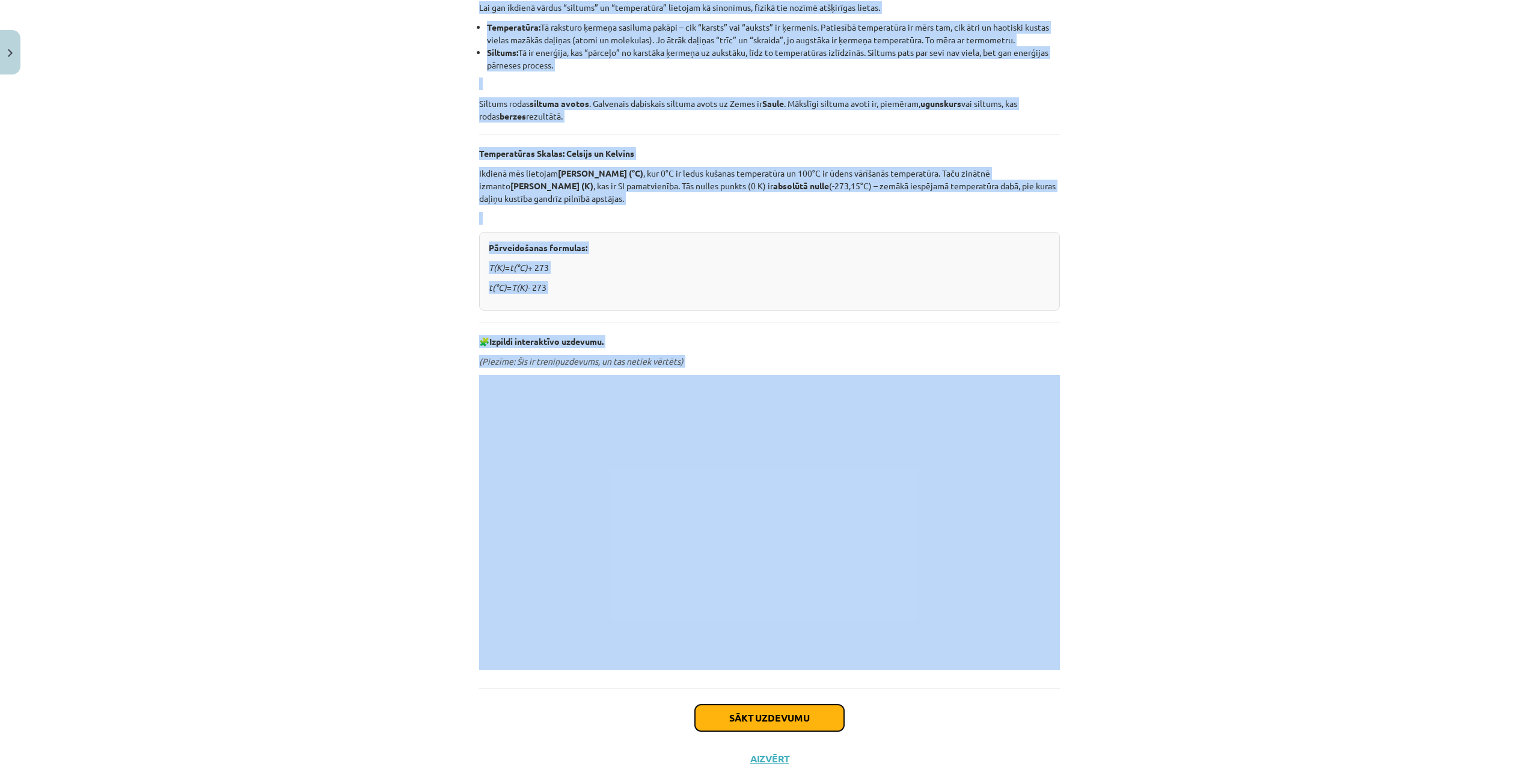
click at [780, 718] on button "Sākt uzdevumu" at bounding box center [769, 718] width 149 height 26
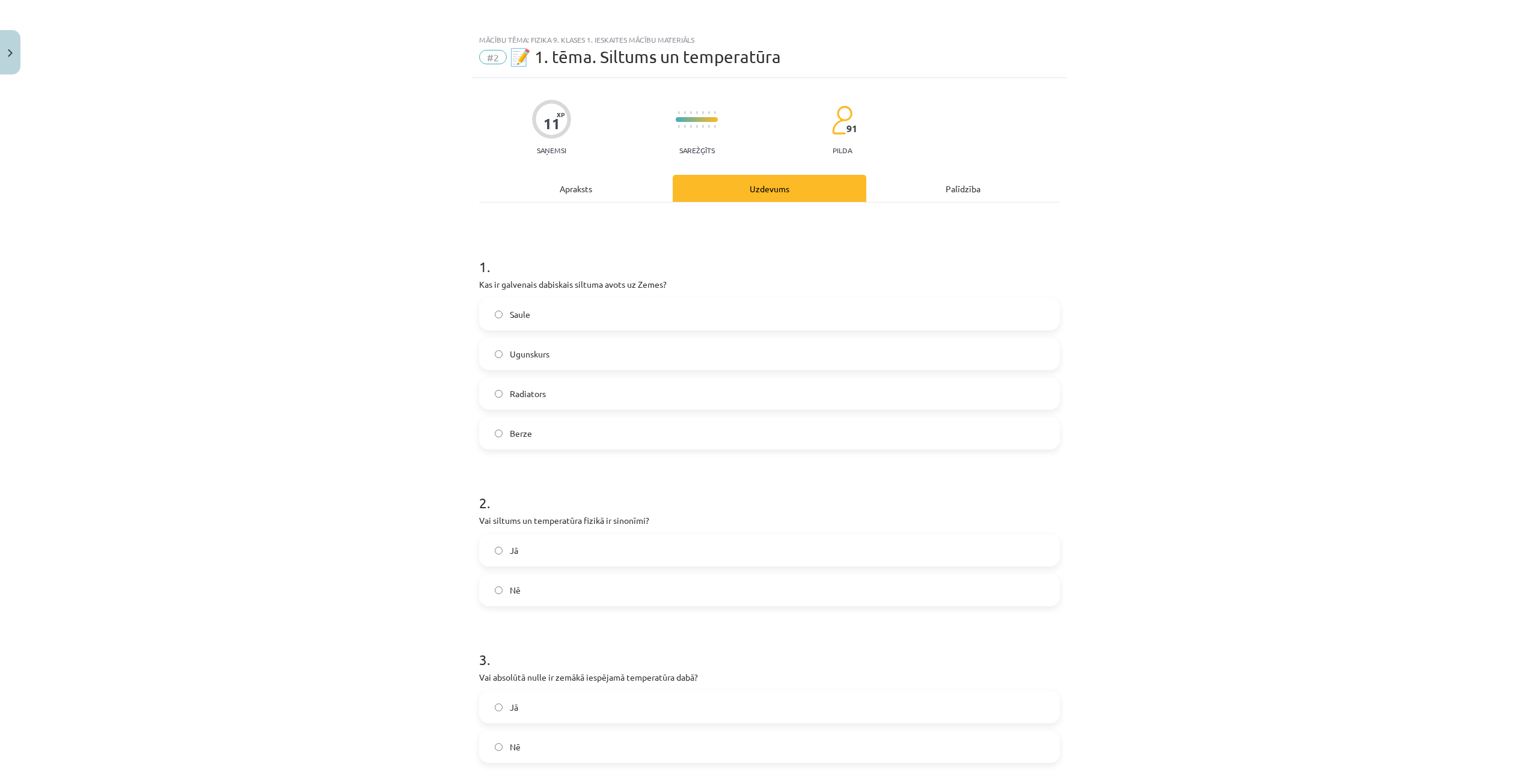
scroll to position [0, 0]
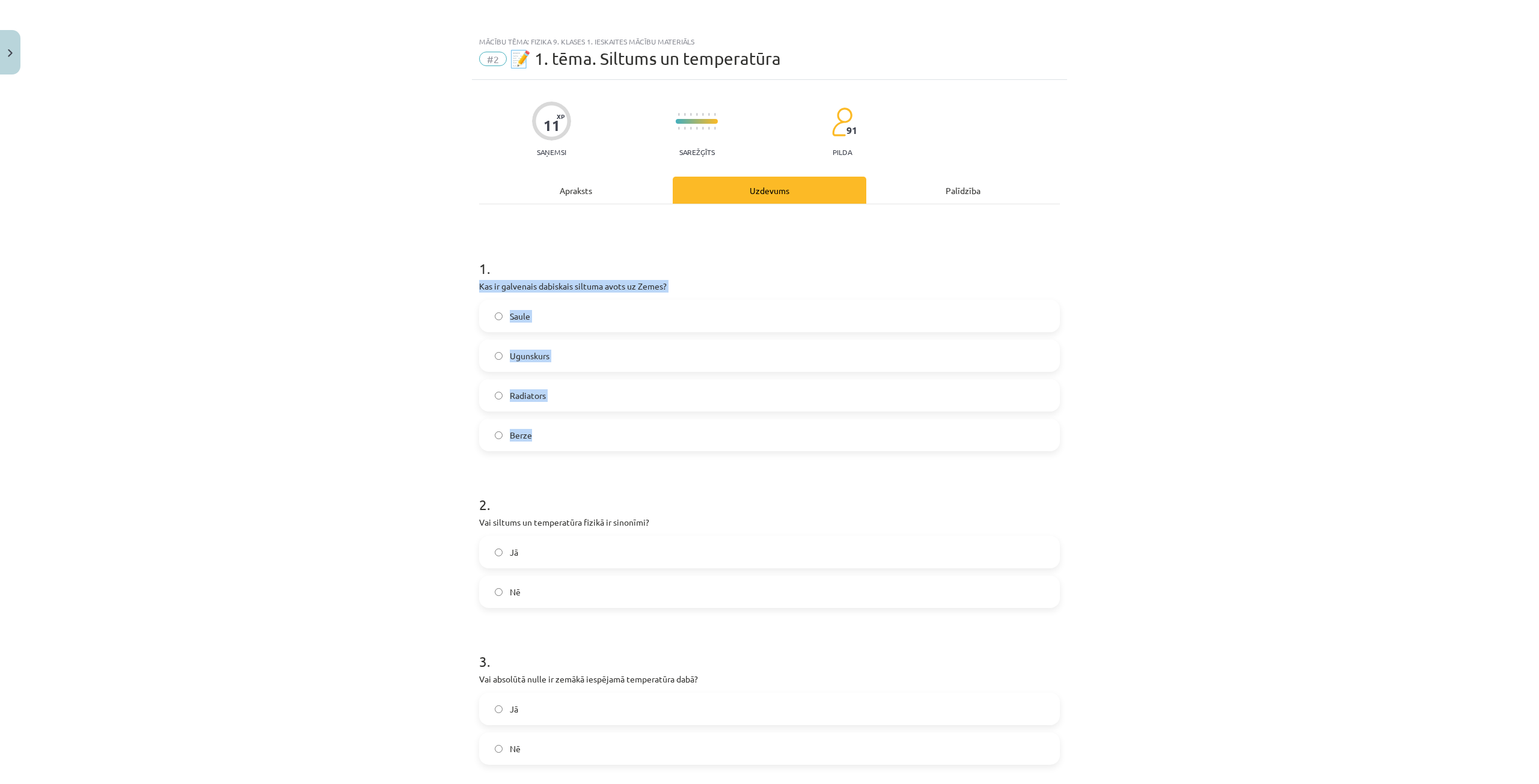
drag, startPoint x: 464, startPoint y: 286, endPoint x: 671, endPoint y: 430, distance: 252.2
click at [680, 442] on div "Mācību tēma: Fizika 9. klases 1. ieskaites mācību materiāls #2 📝 1. tēma. Siltu…" at bounding box center [769, 392] width 1539 height 784
copy div "Kas ir galvenais dabiskais siltuma avots uz Zemes? Saule Ugunskurs Radiators Be…"
click at [563, 323] on label "Saule" at bounding box center [769, 316] width 578 height 30
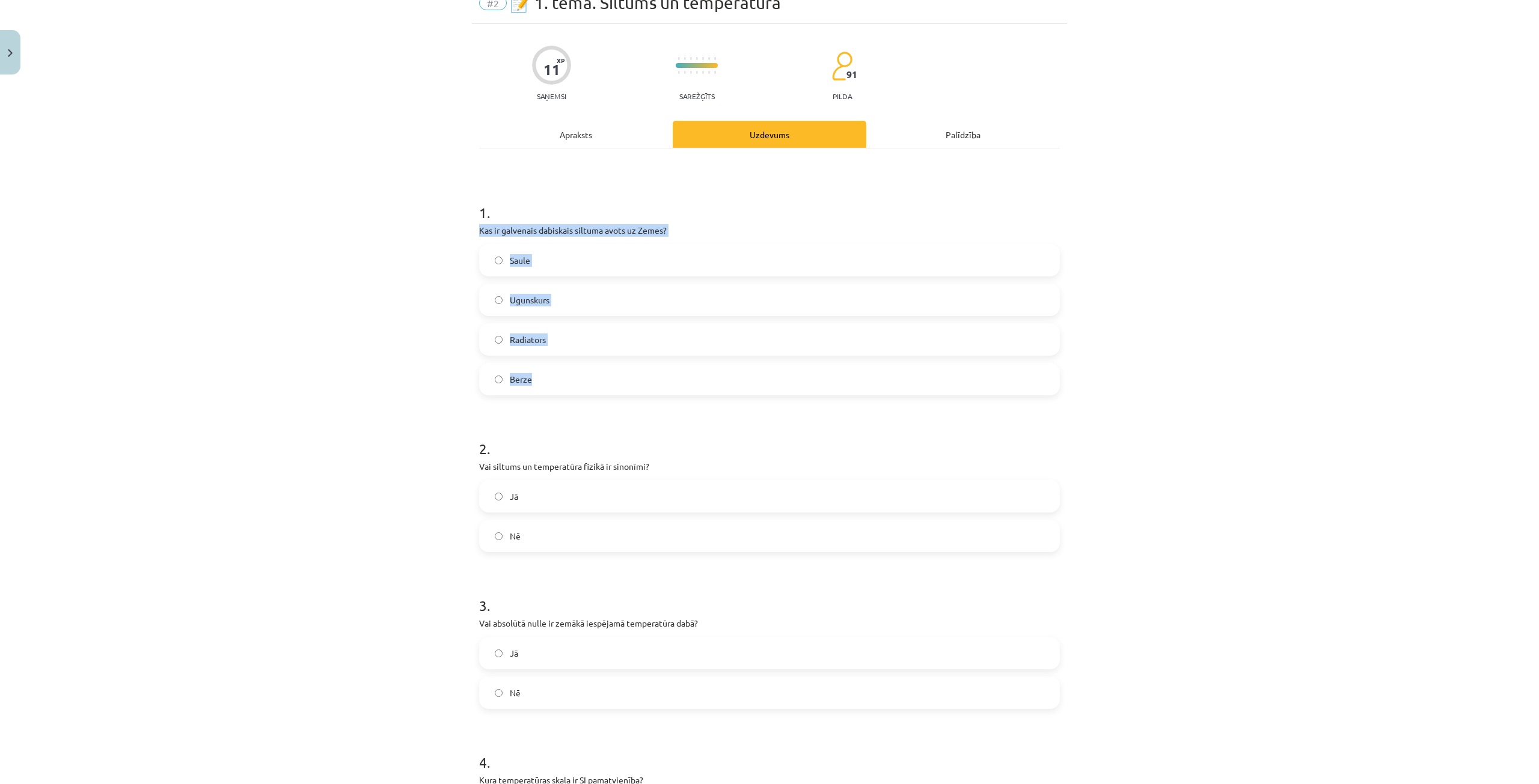
scroll to position [180, 0]
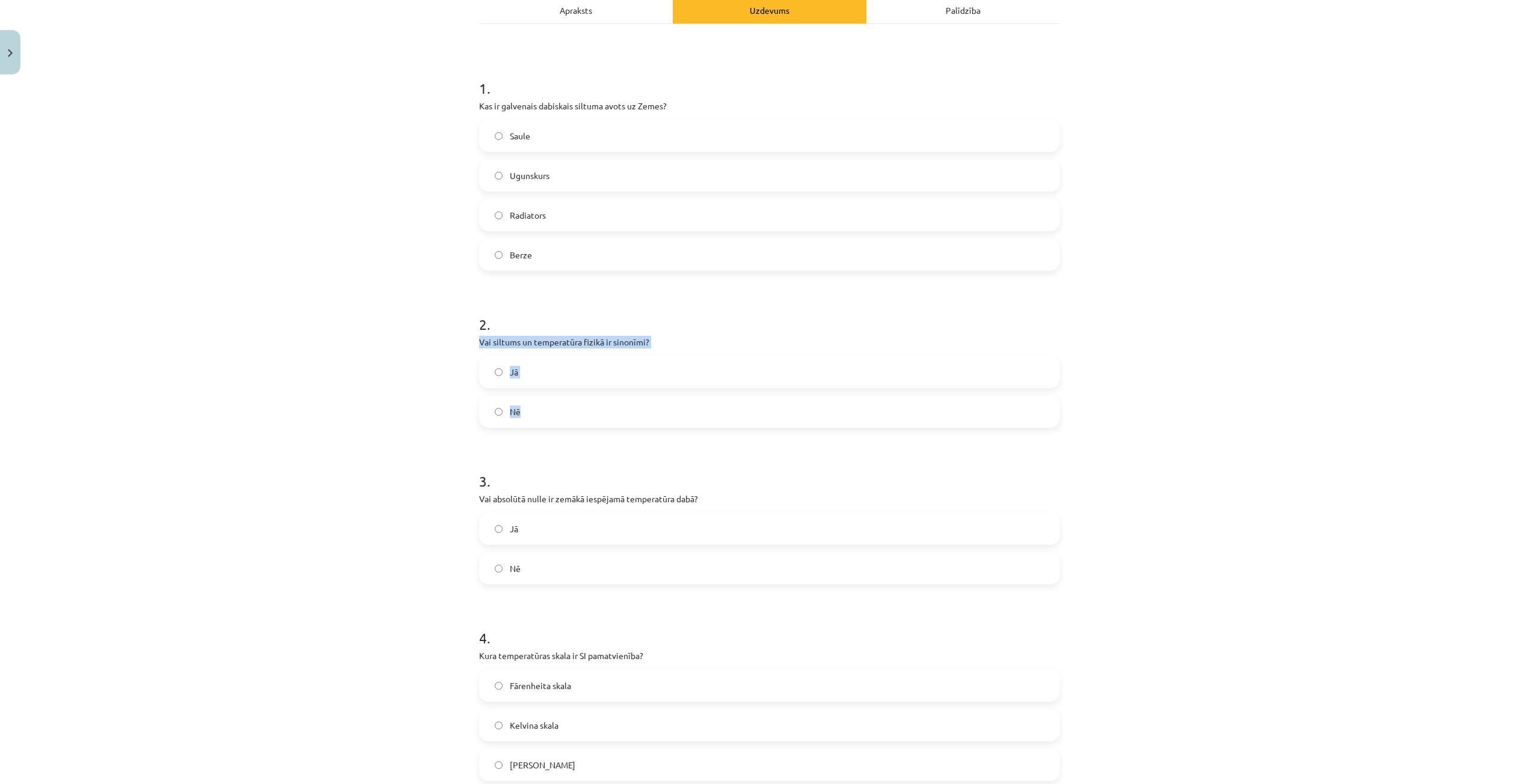
drag, startPoint x: 531, startPoint y: 357, endPoint x: 729, endPoint y: 410, distance: 205.0
click at [729, 410] on div "11 XP Saņemsi Sarežģīts 91 pilda Apraksts Uzdevums Palīdzība 1 . Kas ir galvena…" at bounding box center [769, 513] width 595 height 1227
copy div "Vai siltums un temperatūra fizikā ir sinonīmi? Jā Nē"
click at [541, 424] on label "Nē" at bounding box center [769, 412] width 578 height 30
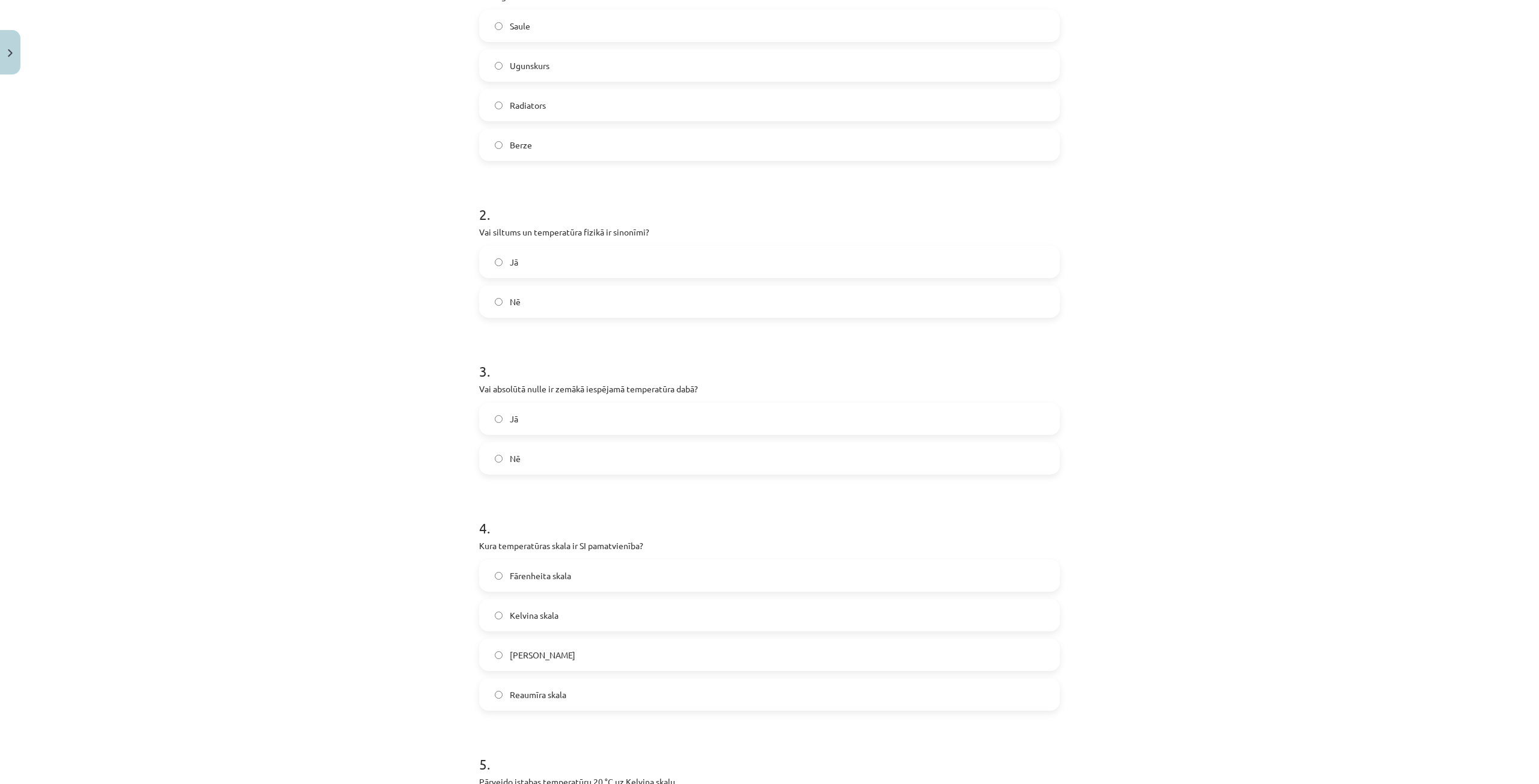
scroll to position [301, 0]
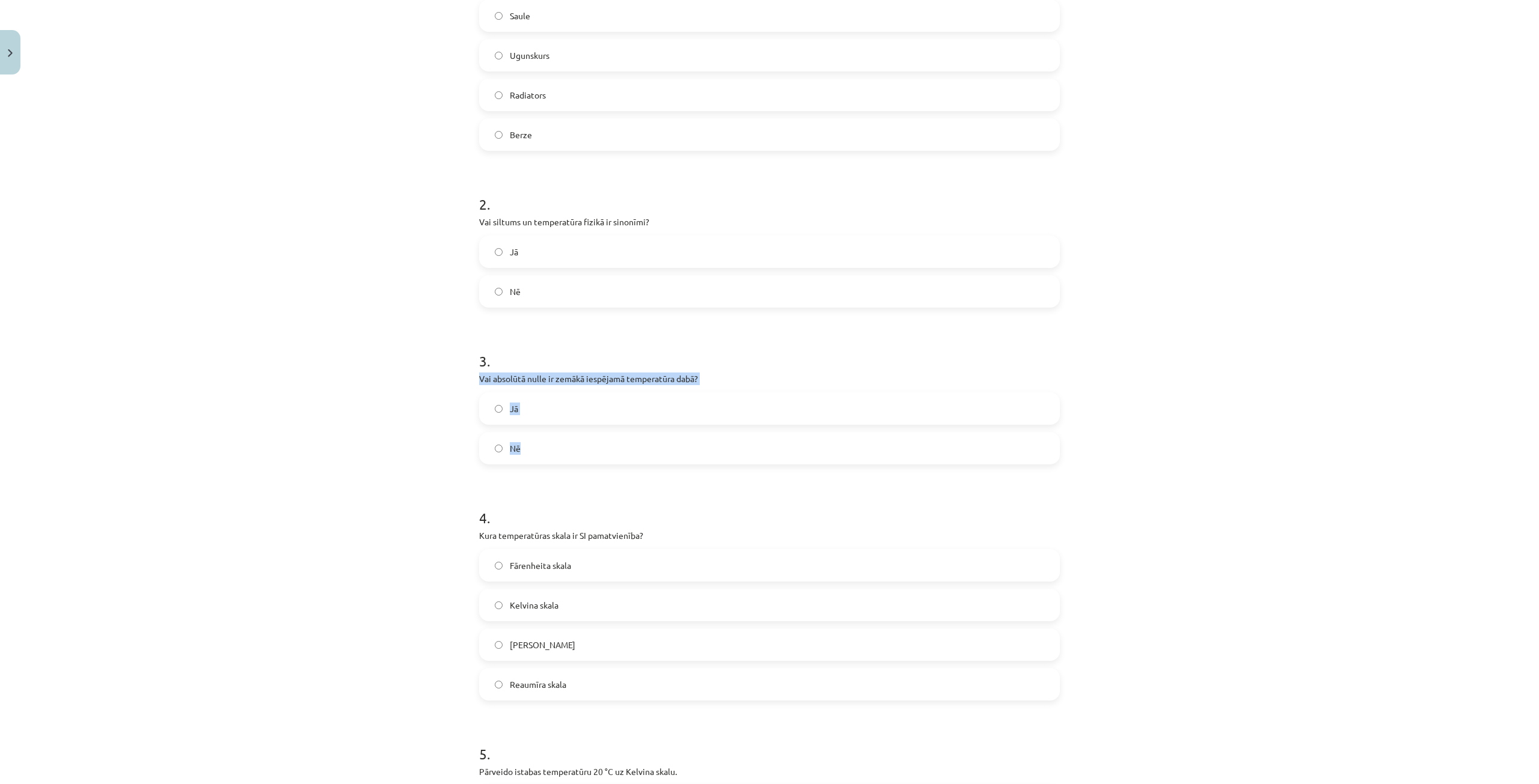
drag, startPoint x: 479, startPoint y: 383, endPoint x: 553, endPoint y: 445, distance: 96.5
click at [564, 459] on div "11 XP Saņemsi Sarežģīts 91 pilda Apraksts Uzdevums Palīdzība 1 . Kas ir galvena…" at bounding box center [769, 393] width 595 height 1227
copy div "Vai absolūtā nulle ir zemākā iespējamā temperatūra dabā? Jā Nē"
click at [531, 390] on div "3 . Vai absolūtā nulle ir zemākā iespējamā temperatūra dabā? Jā Nē" at bounding box center [769, 398] width 581 height 133
click at [537, 400] on label "Jā" at bounding box center [769, 409] width 578 height 30
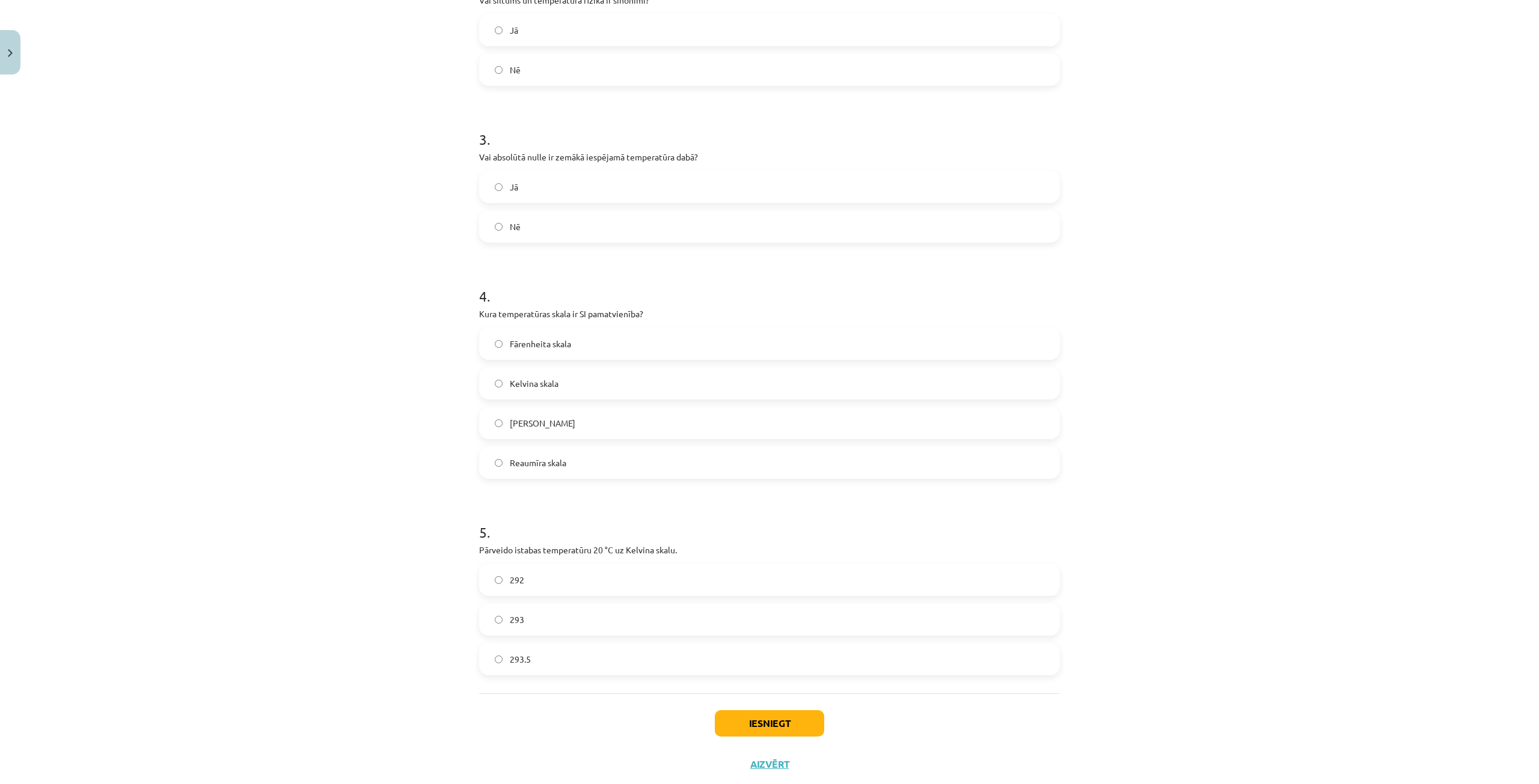
scroll to position [541, 0]
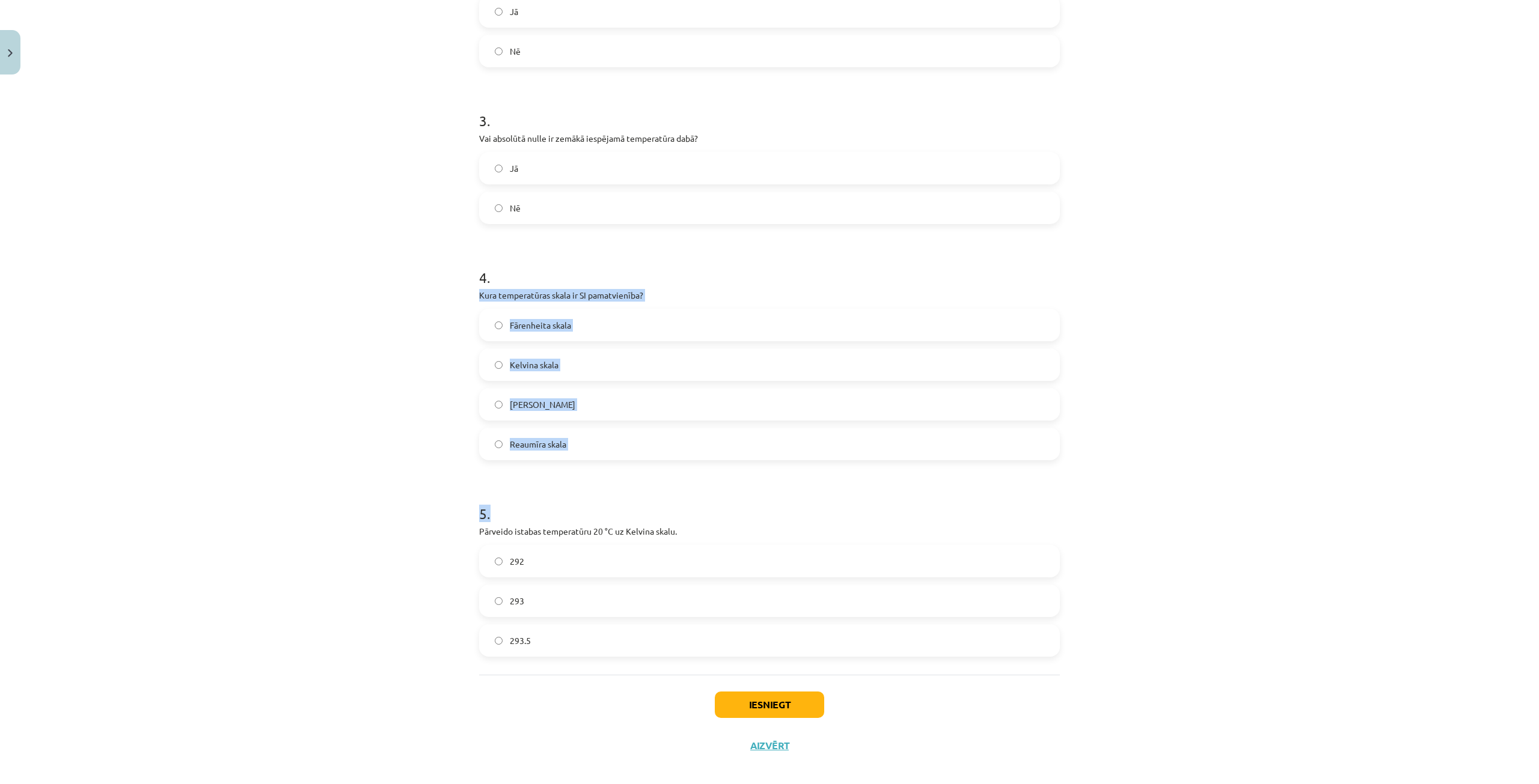
drag, startPoint x: 472, startPoint y: 295, endPoint x: 580, endPoint y: 325, distance: 112.1
click at [650, 485] on div "11 XP Saņemsi Sarežģīts 91 pilda Apraksts Uzdevums Palīdzība 1 . Kas ir galvena…" at bounding box center [769, 153] width 595 height 1227
click at [459, 485] on div "Mācību tēma: Fizika 9. klases 1. ieskaites mācību materiāls #2 📝 1. tēma. Siltu…" at bounding box center [769, 392] width 1539 height 784
drag, startPoint x: 475, startPoint y: 296, endPoint x: 579, endPoint y: 424, distance: 164.9
click at [591, 438] on div "4 . Kura temperatūras skala ir SI pamatvienība? Fārenheita skala Kelvina skala …" at bounding box center [769, 354] width 581 height 212
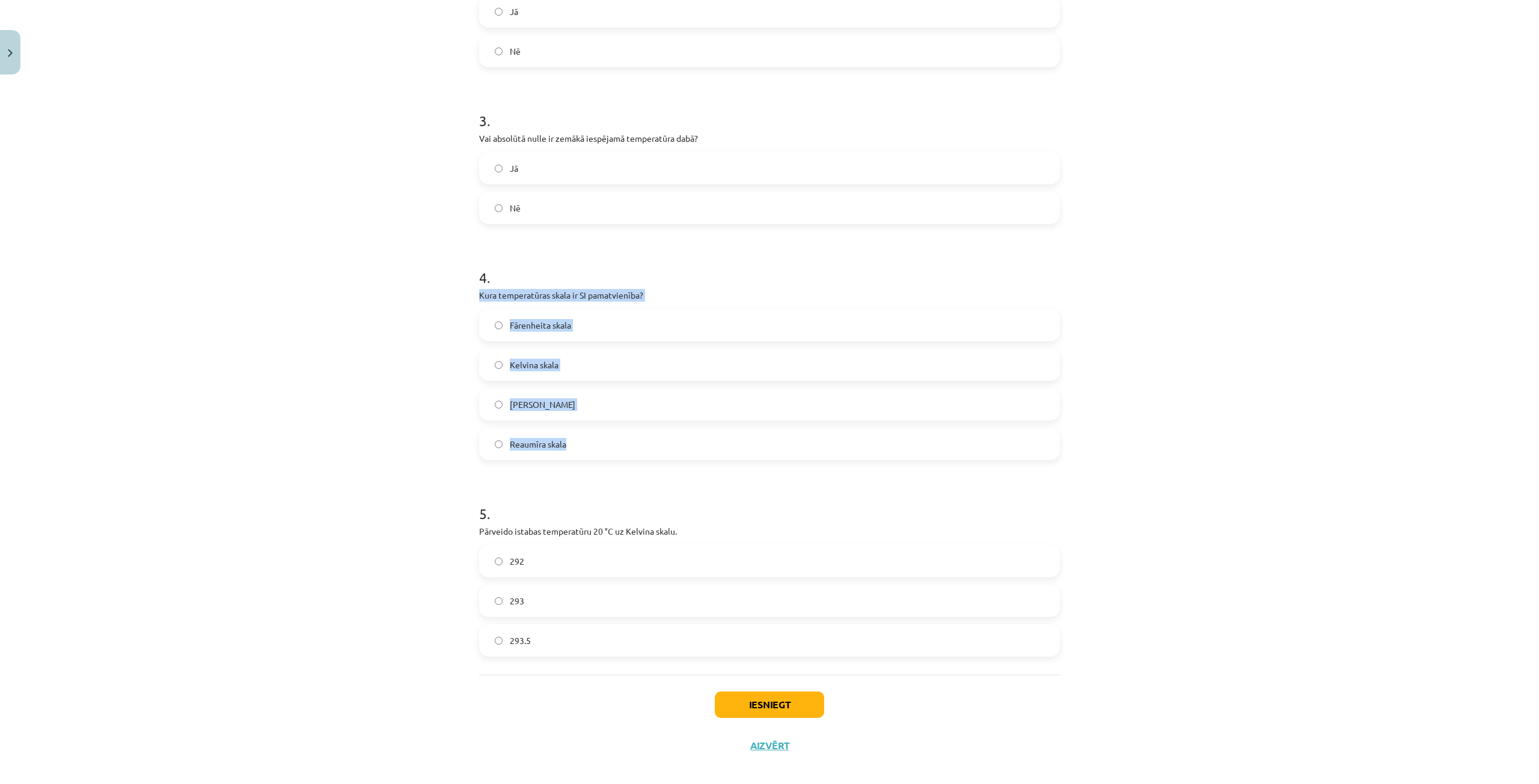
drag, startPoint x: 561, startPoint y: 286, endPoint x: 539, endPoint y: 297, distance: 24.6
copy div "Kura temperatūras skala ir SI pamatvienība? Fārenheita skala Kelvina skala Cels…"
click at [573, 356] on label "Kelvina skala" at bounding box center [769, 365] width 578 height 30
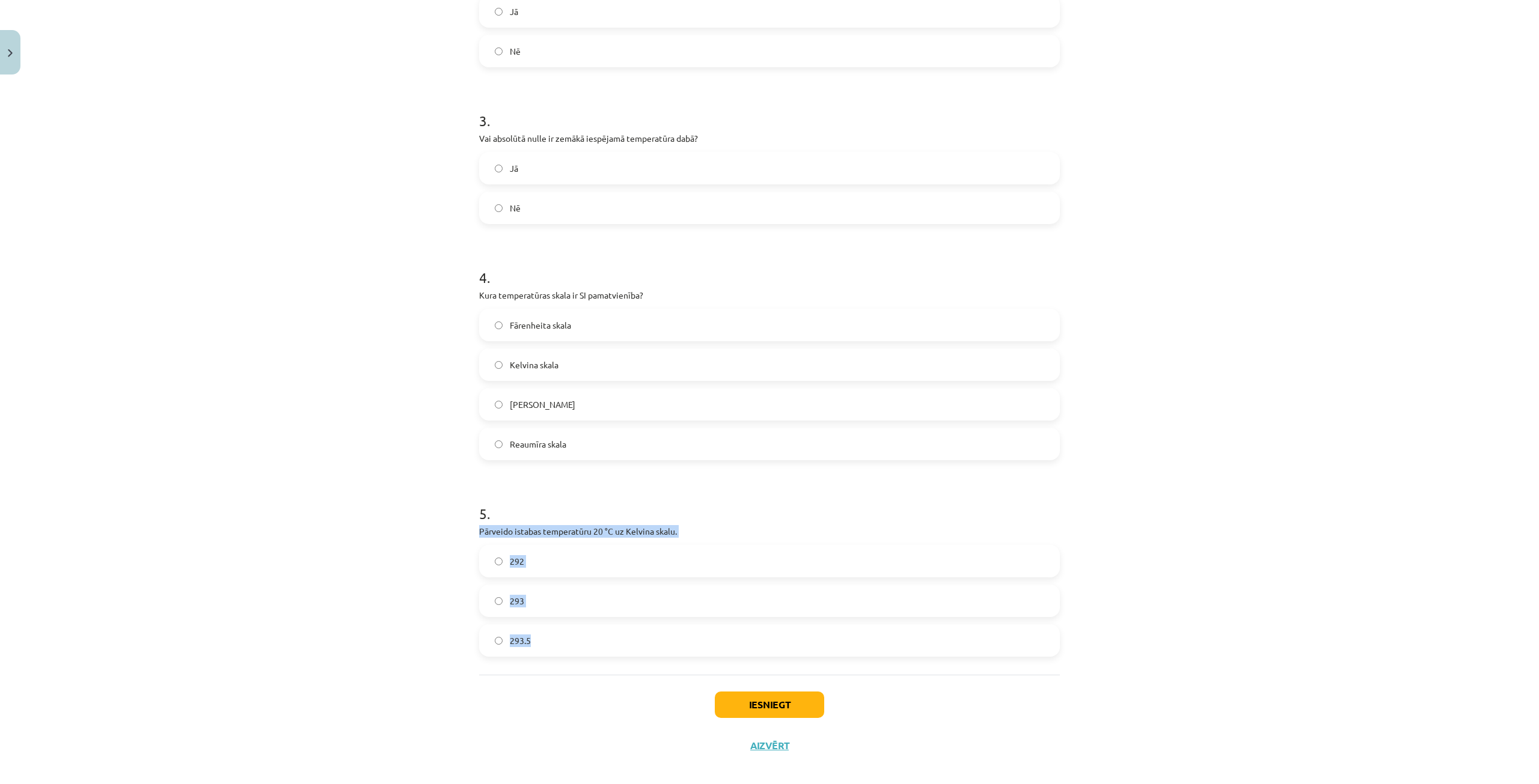
drag, startPoint x: 472, startPoint y: 526, endPoint x: 556, endPoint y: 544, distance: 85.9
click at [573, 632] on div "11 XP Saņemsi Sarežģīts 91 pilda Apraksts Uzdevums Palīdzība 1 . Kas ir galvena…" at bounding box center [769, 153] width 595 height 1227
copy div "Pārveido istabas temperatūru 20 °C uz Kelvina skalu. 292 293 293.5"
click at [566, 606] on label "293" at bounding box center [769, 601] width 578 height 30
click at [757, 701] on button "Iesniegt" at bounding box center [769, 704] width 109 height 26
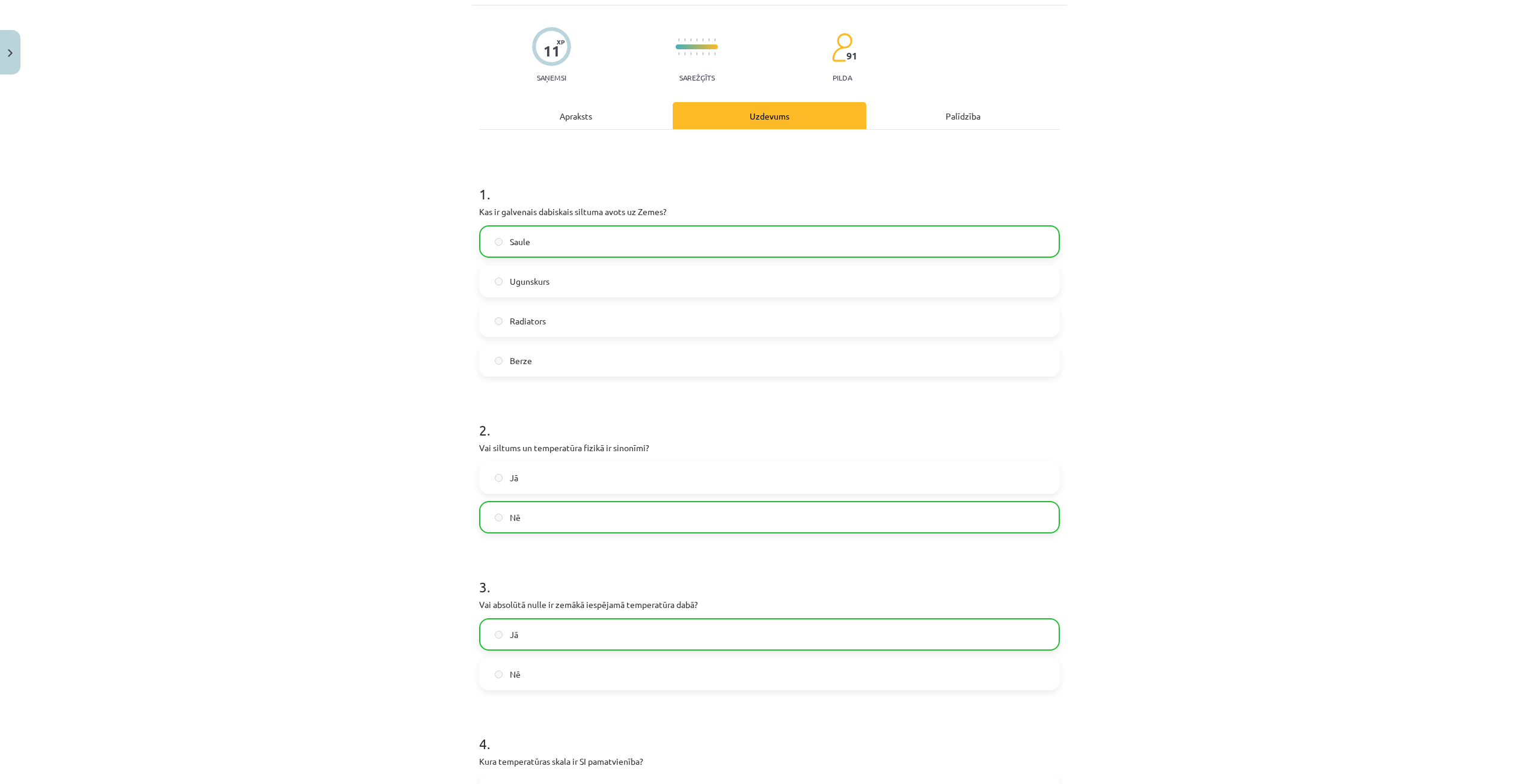
scroll to position [0, 0]
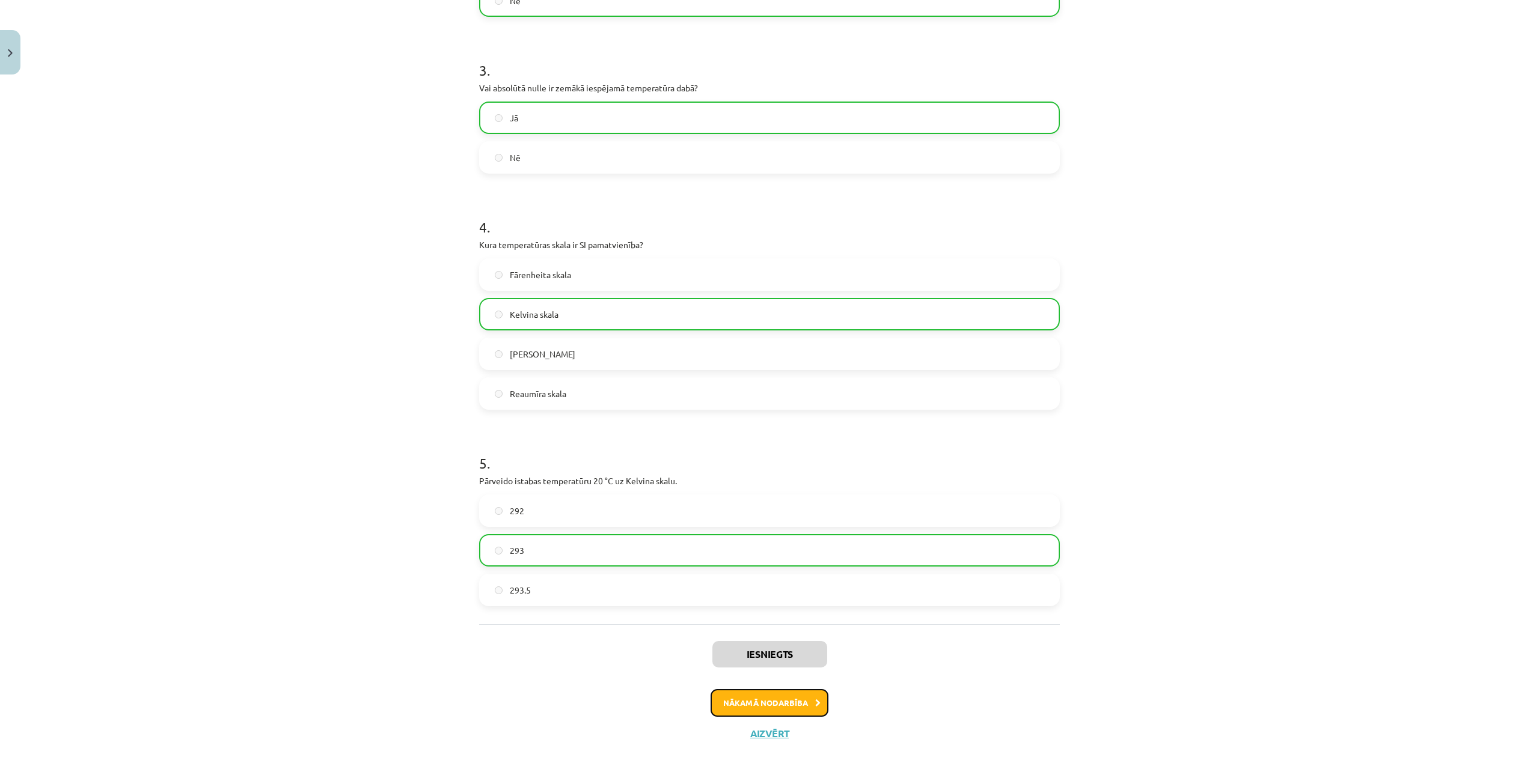
click at [762, 701] on button "Nākamā nodarbība" at bounding box center [769, 703] width 118 height 28
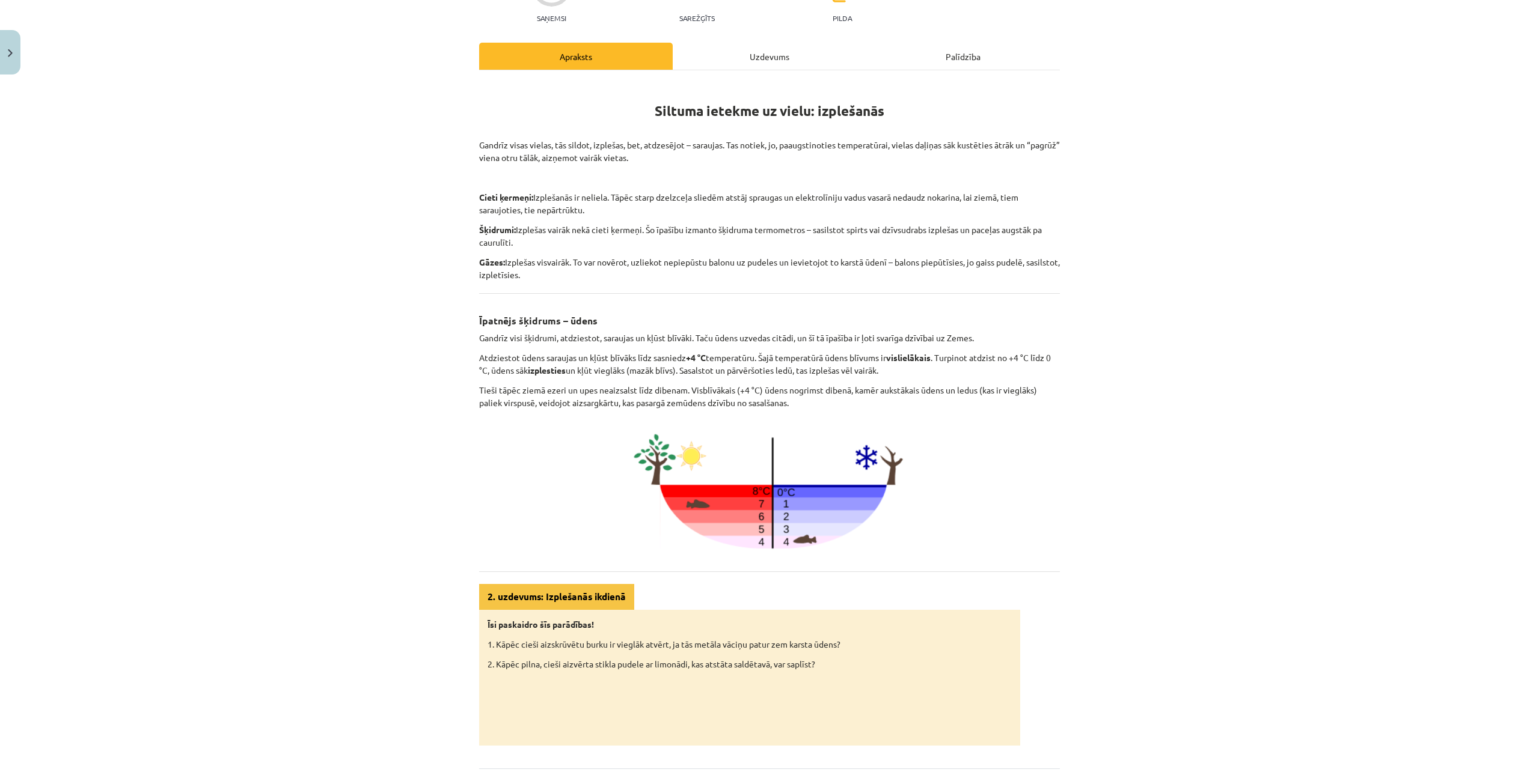
scroll to position [239, 0]
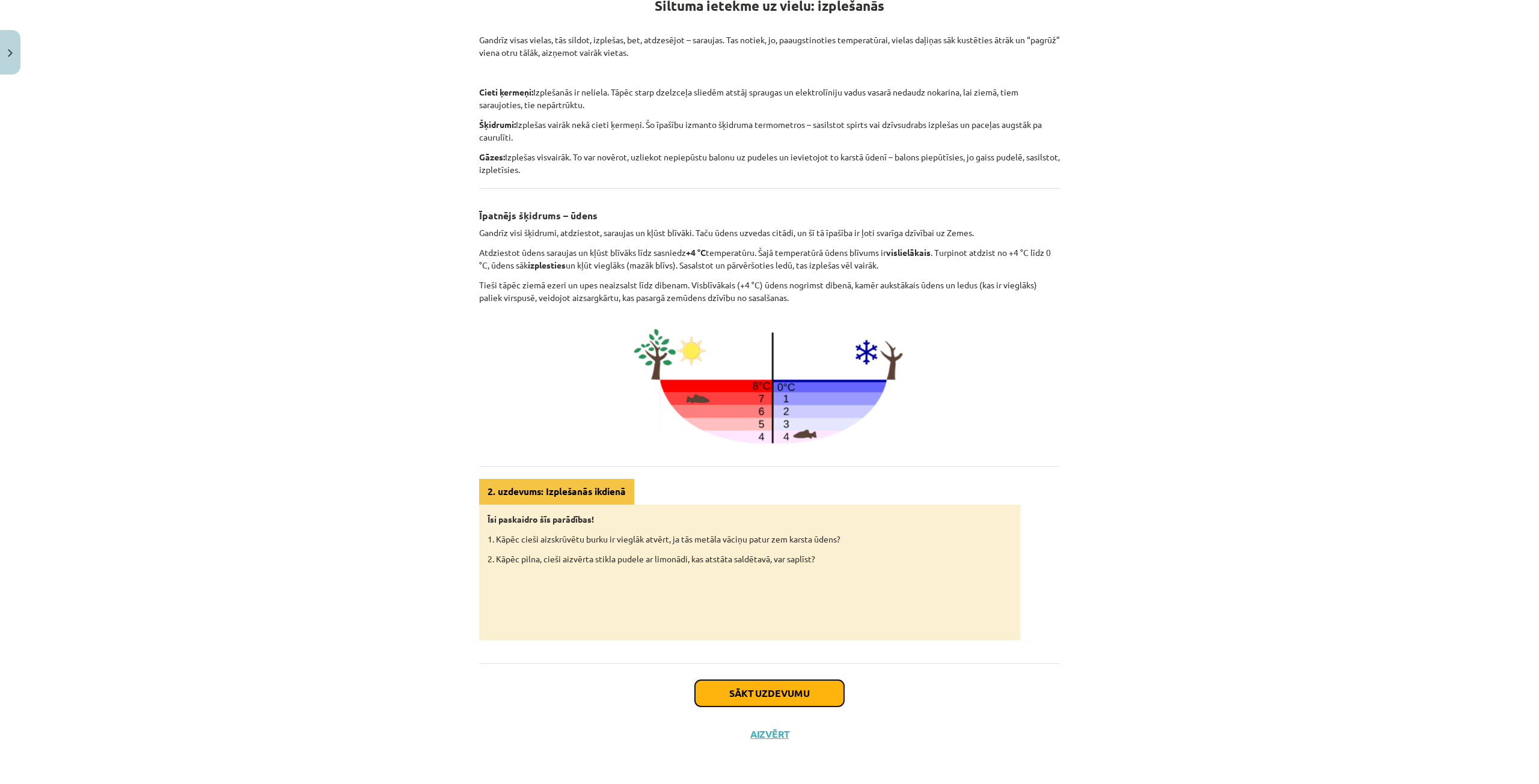
click at [721, 699] on button "Sākt uzdevumu" at bounding box center [769, 693] width 149 height 26
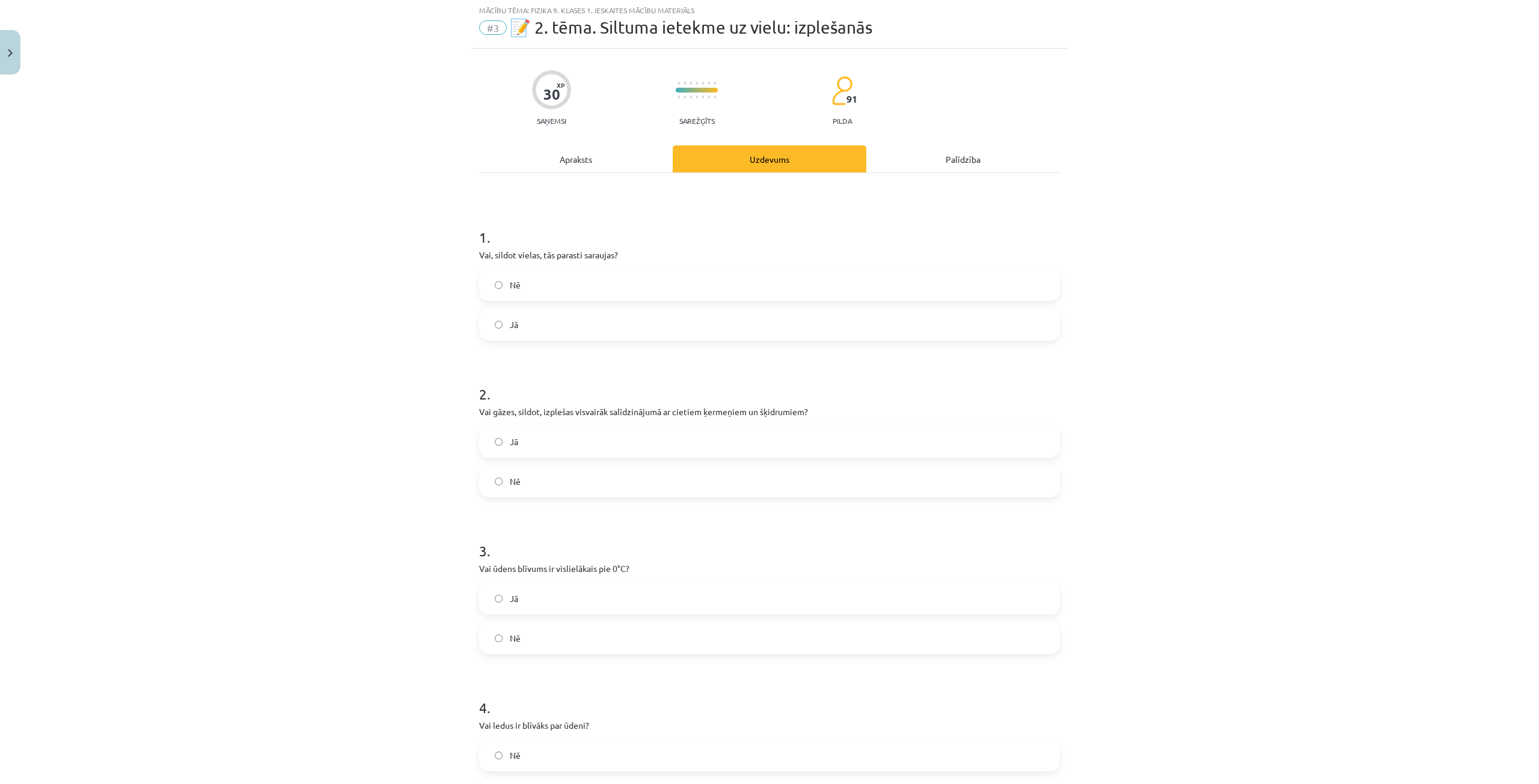
scroll to position [30, 0]
drag, startPoint x: 471, startPoint y: 255, endPoint x: 547, endPoint y: 320, distance: 100.0
copy div "Vai, sildot vielas, tās parasti saraujas? Nē Jā"
click at [544, 289] on label "Nē" at bounding box center [769, 286] width 578 height 30
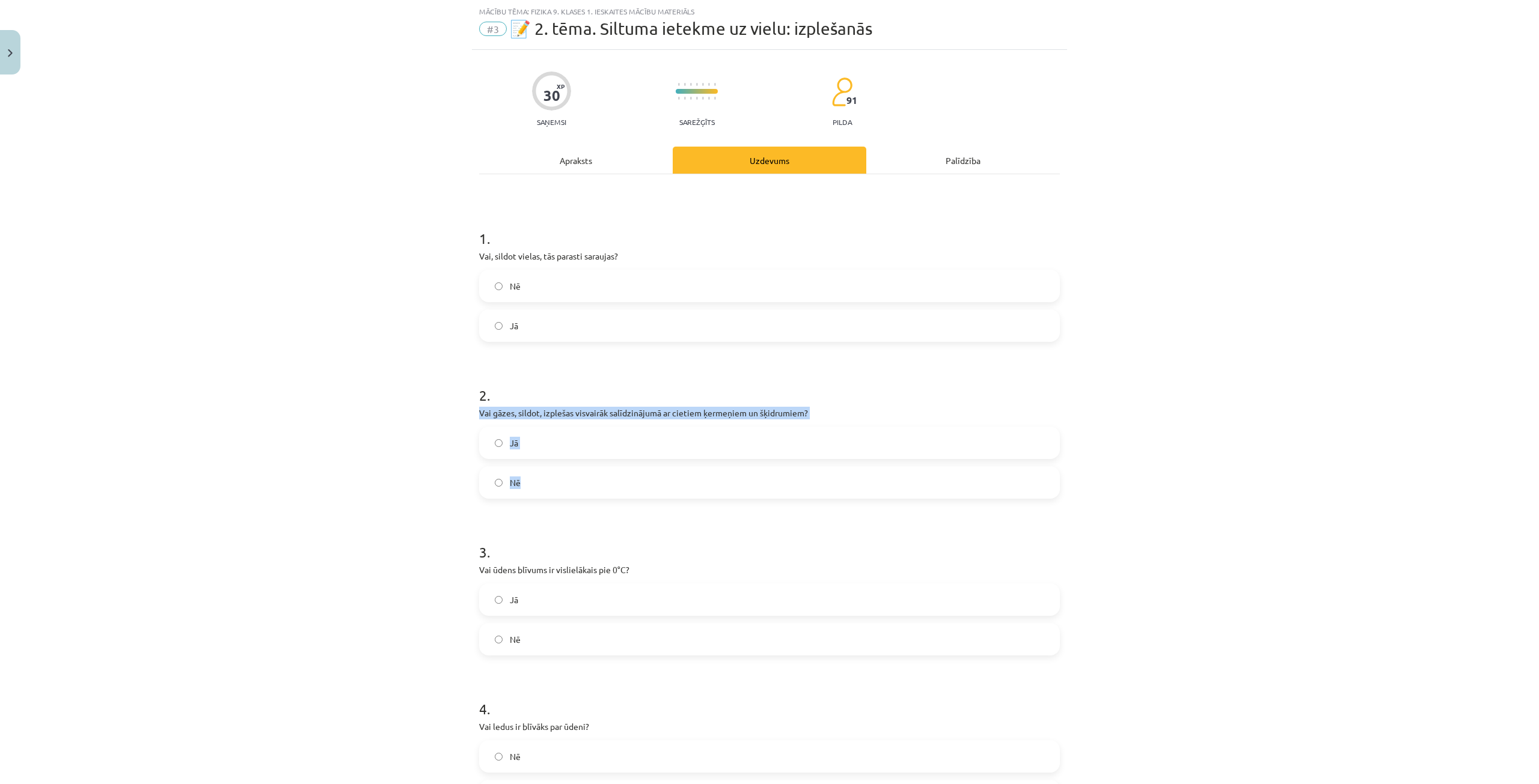
drag, startPoint x: 483, startPoint y: 409, endPoint x: 579, endPoint y: 455, distance: 106.5
copy div "Vai gāzes, sildot, izplešas visvairāk salīdzinājumā ar cietiem ķermeņiem un šķi…"
click at [526, 445] on label "Jā" at bounding box center [769, 443] width 578 height 30
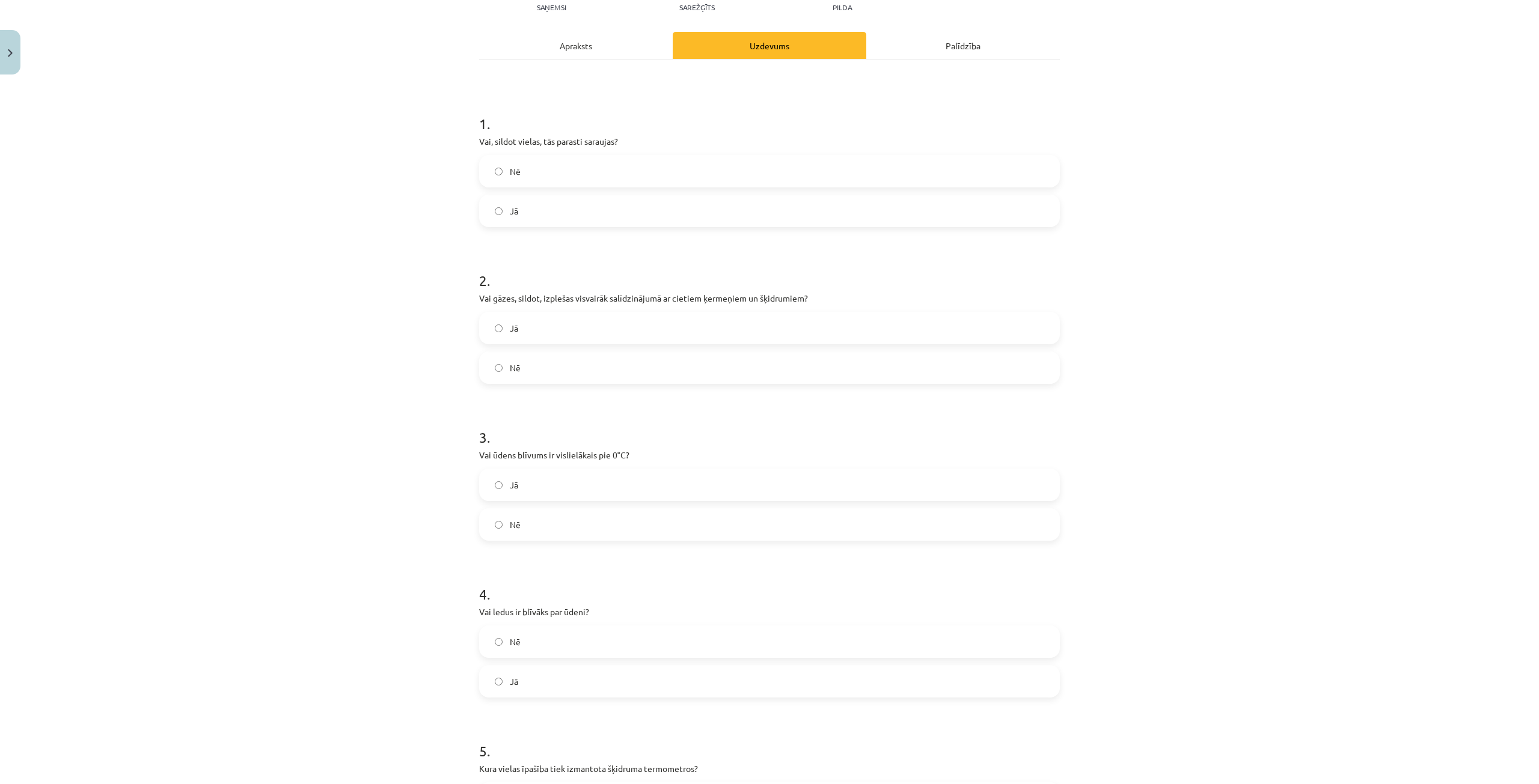
scroll to position [150, 0]
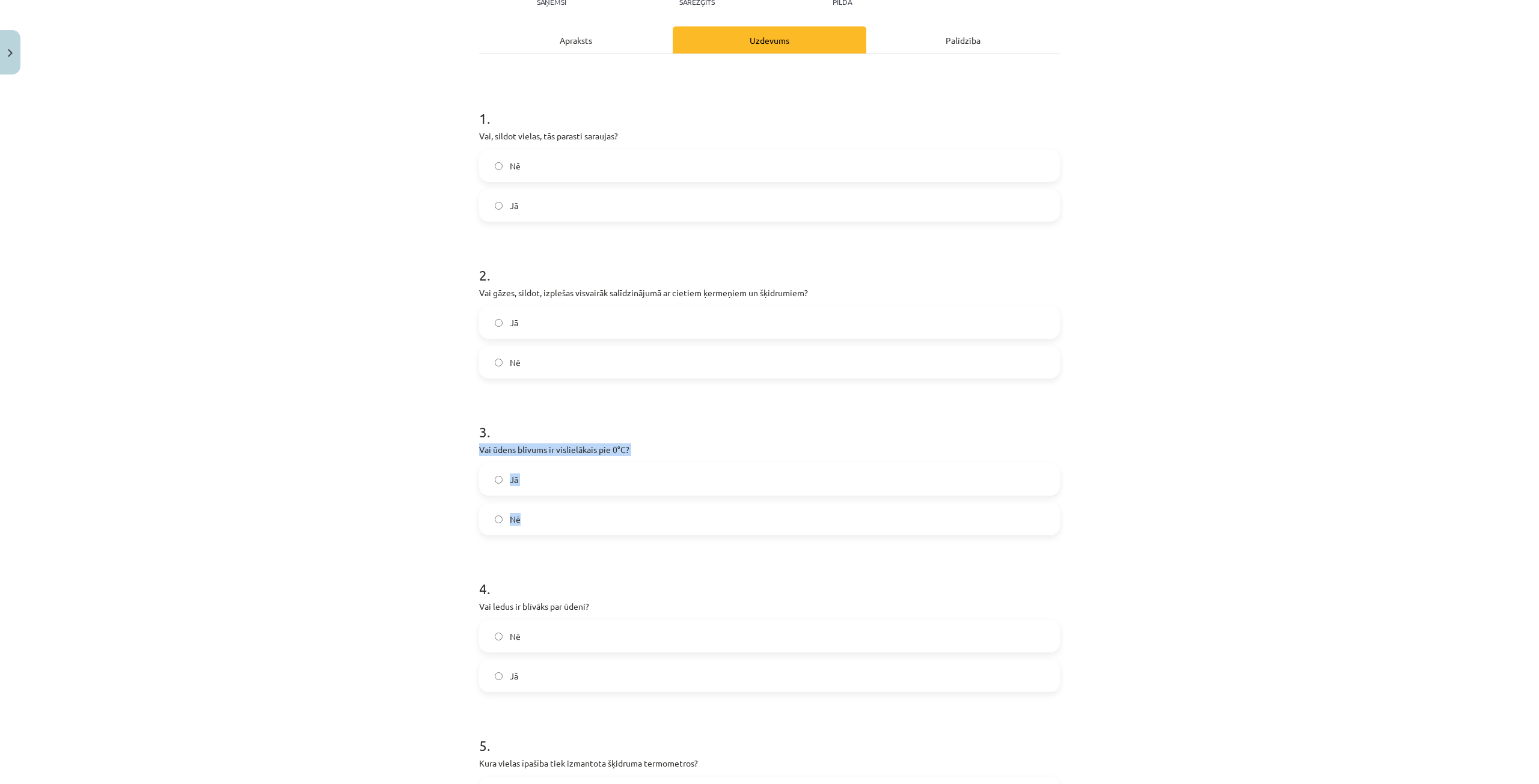
drag, startPoint x: 470, startPoint y: 452, endPoint x: 571, endPoint y: 525, distance: 124.6
copy div "Vai ūdens blīvums ir vislielākais pie 0°C? Jā Nē"
click at [552, 508] on label "Nē" at bounding box center [769, 519] width 578 height 30
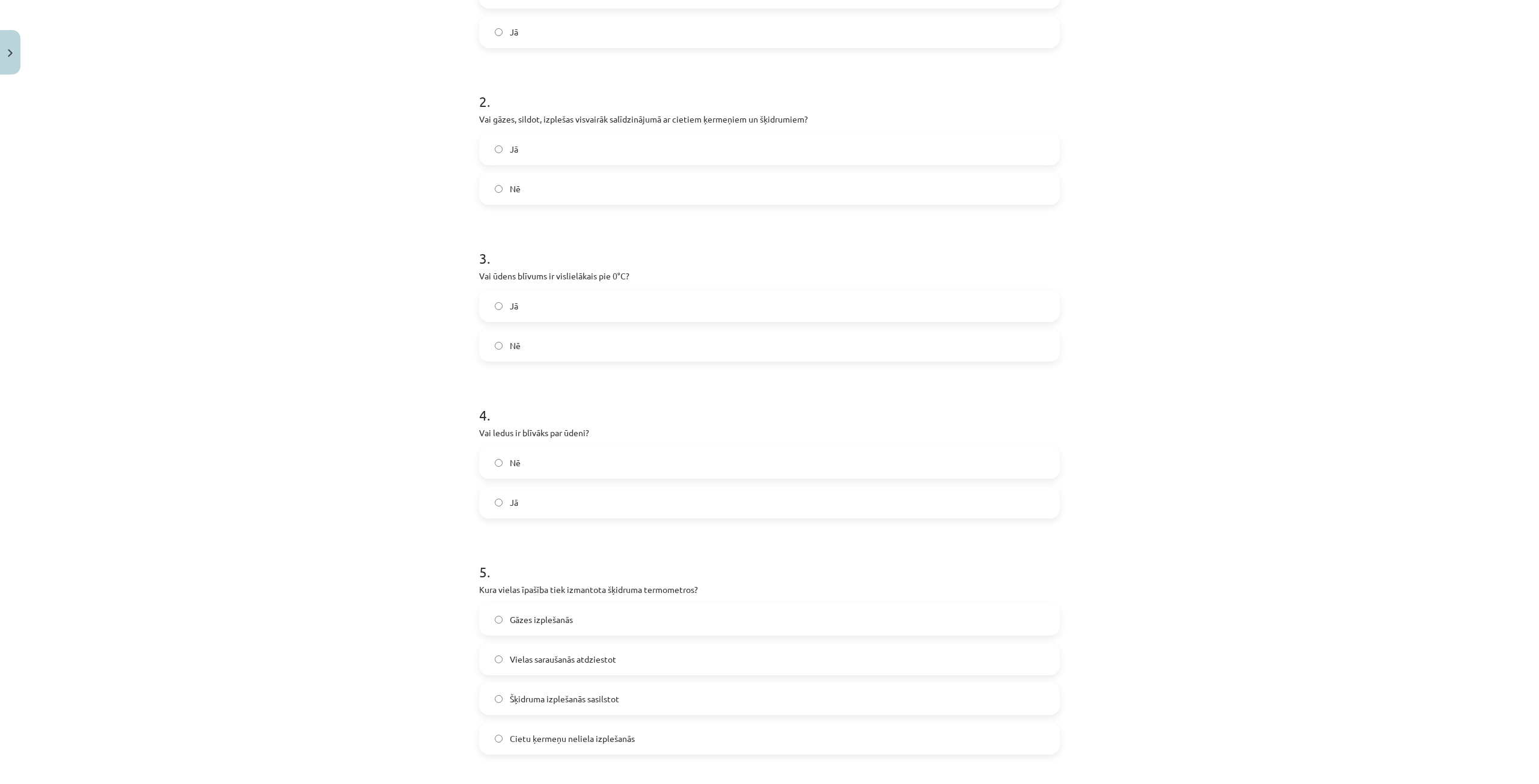
scroll to position [330, 0]
drag, startPoint x: 473, startPoint y: 424, endPoint x: 551, endPoint y: 485, distance: 99.0
copy div "Vai ledus ir blīvāks par ūdeni? Nē Jā"
click at [524, 446] on label "Nē" at bounding box center [769, 456] width 578 height 30
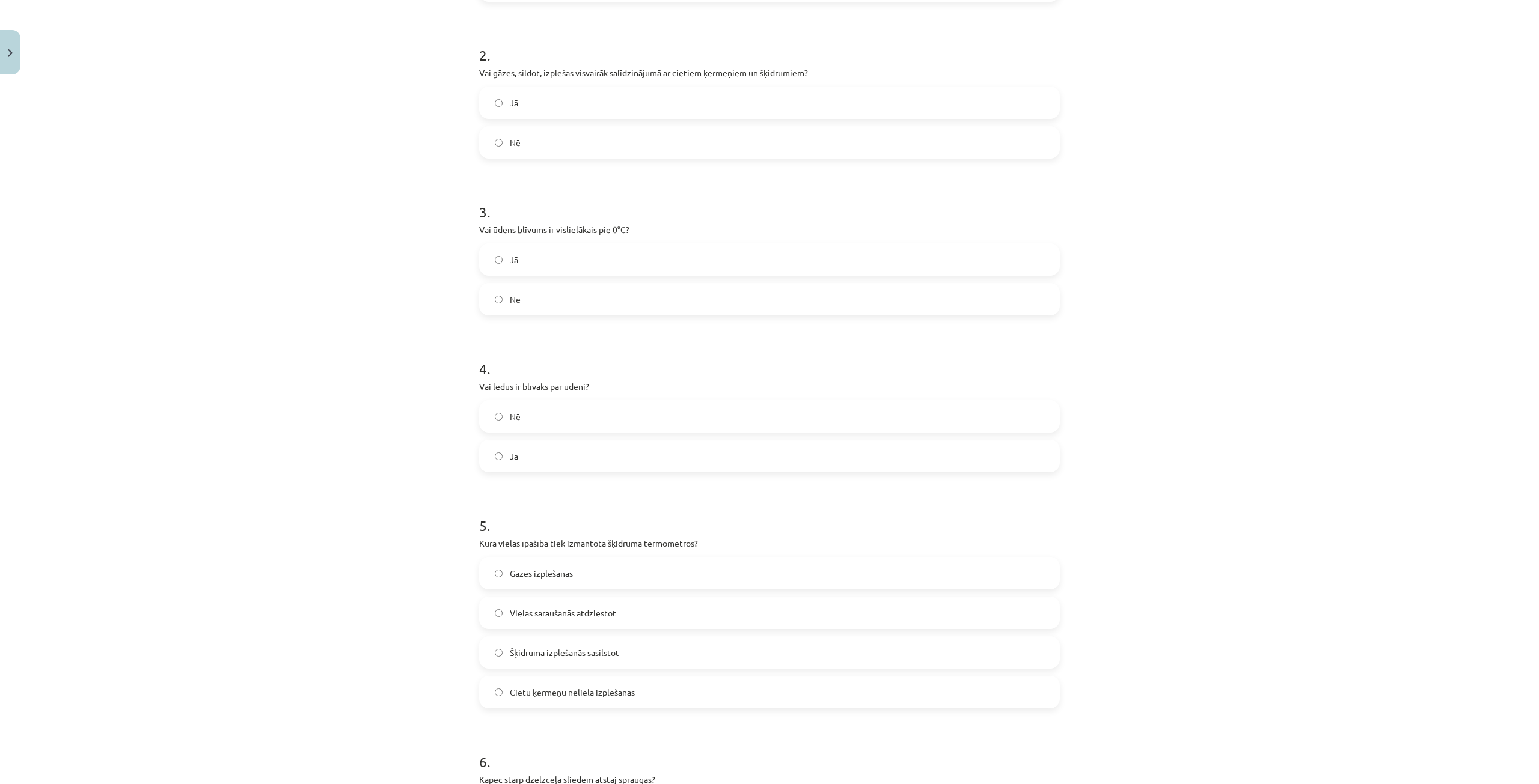
scroll to position [451, 0]
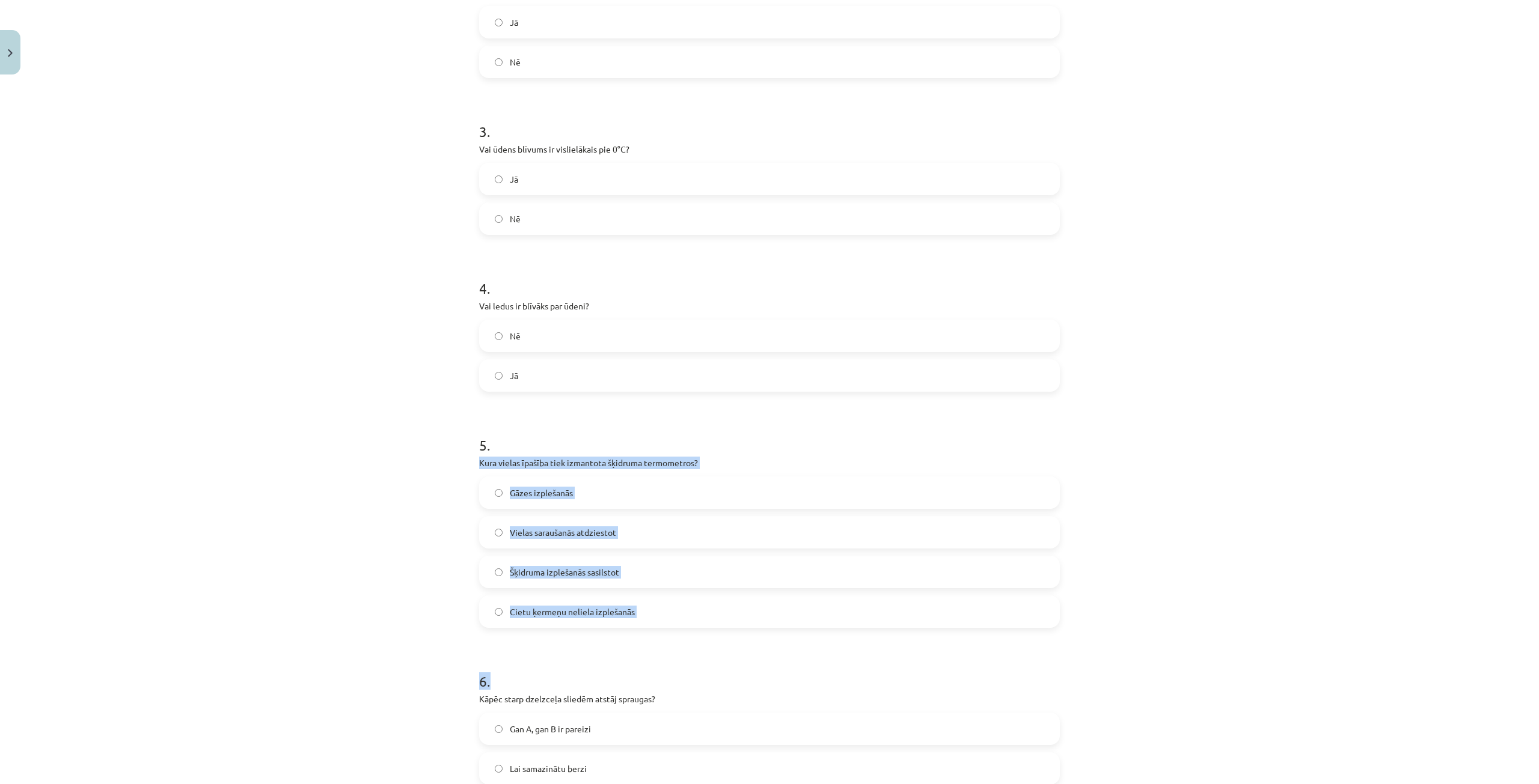
drag, startPoint x: 477, startPoint y: 473, endPoint x: 630, endPoint y: 657, distance: 239.3
click at [630, 660] on div "30 XP Saņemsi Sarežģīts 91 pilda Apraksts Uzdevums Palīdzība 1 . Vai, sildot vi…" at bounding box center [769, 773] width 595 height 2289
drag, startPoint x: 570, startPoint y: 630, endPoint x: 562, endPoint y: 629, distance: 8.1
click at [570, 631] on form "1 . Vai, sildot vielas, tās parasti saraujas? Nē Jā 2 . Vai gāzes, sildot, izpl…" at bounding box center [769, 798] width 581 height 2020
click at [434, 488] on div "Mācību tēma: Fizika 9. klases 1. ieskaites mācību materiāls #3 📝 2. tēma. Siltu…" at bounding box center [769, 392] width 1539 height 784
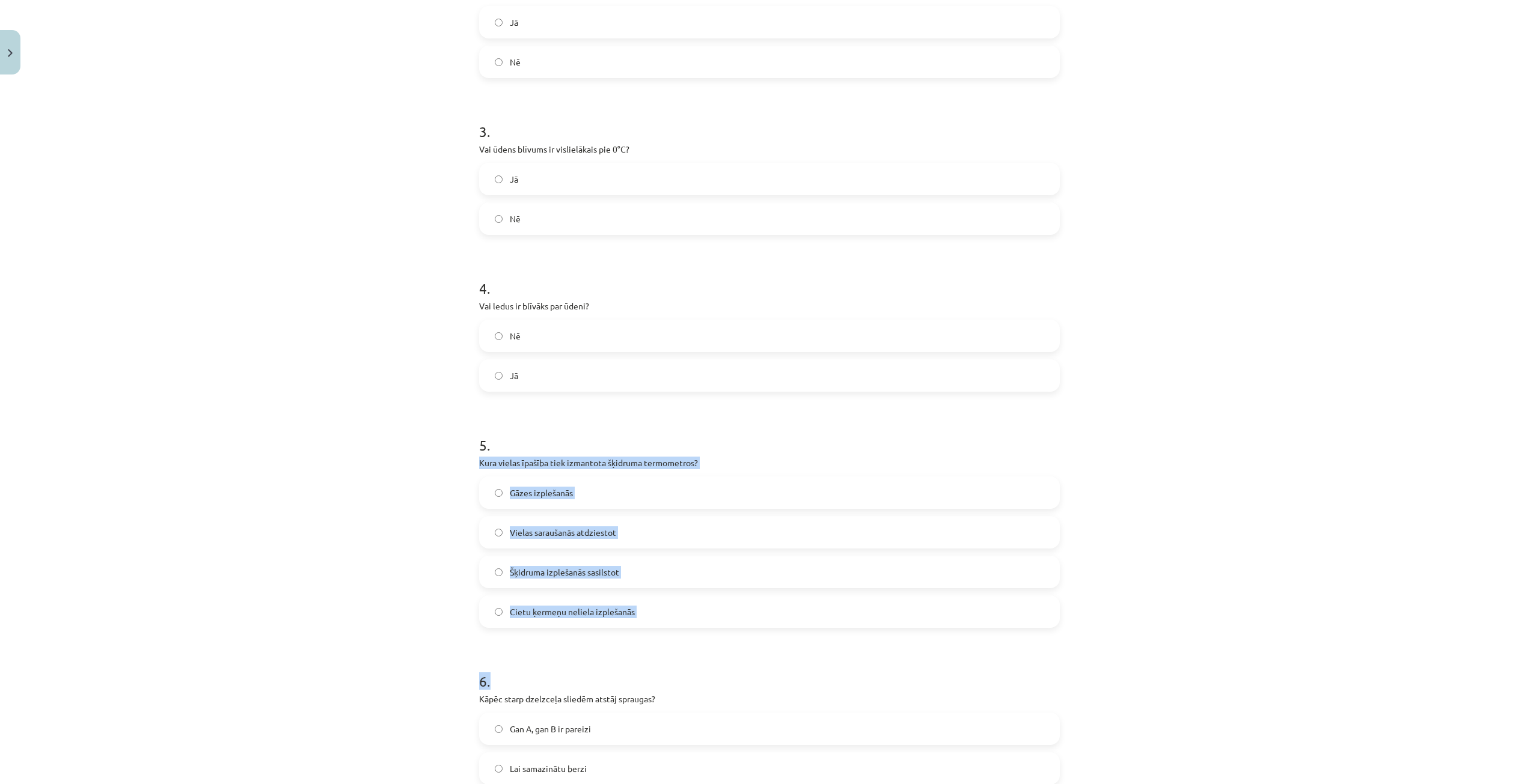
drag, startPoint x: 510, startPoint y: 472, endPoint x: 612, endPoint y: 494, distance: 104.3
click at [734, 629] on div "30 XP Saņemsi Sarežģīts 91 pilda Apraksts Uzdevums Palīdzība 1 . Vai, sildot vi…" at bounding box center [769, 773] width 595 height 2289
copy form "Kura vielas īpašība tiek izmantota šķidruma termometros? Gāzes izplešanās Viela…"
click at [607, 577] on span "Šķidruma izplešanās sasilstot" at bounding box center [564, 572] width 109 height 13
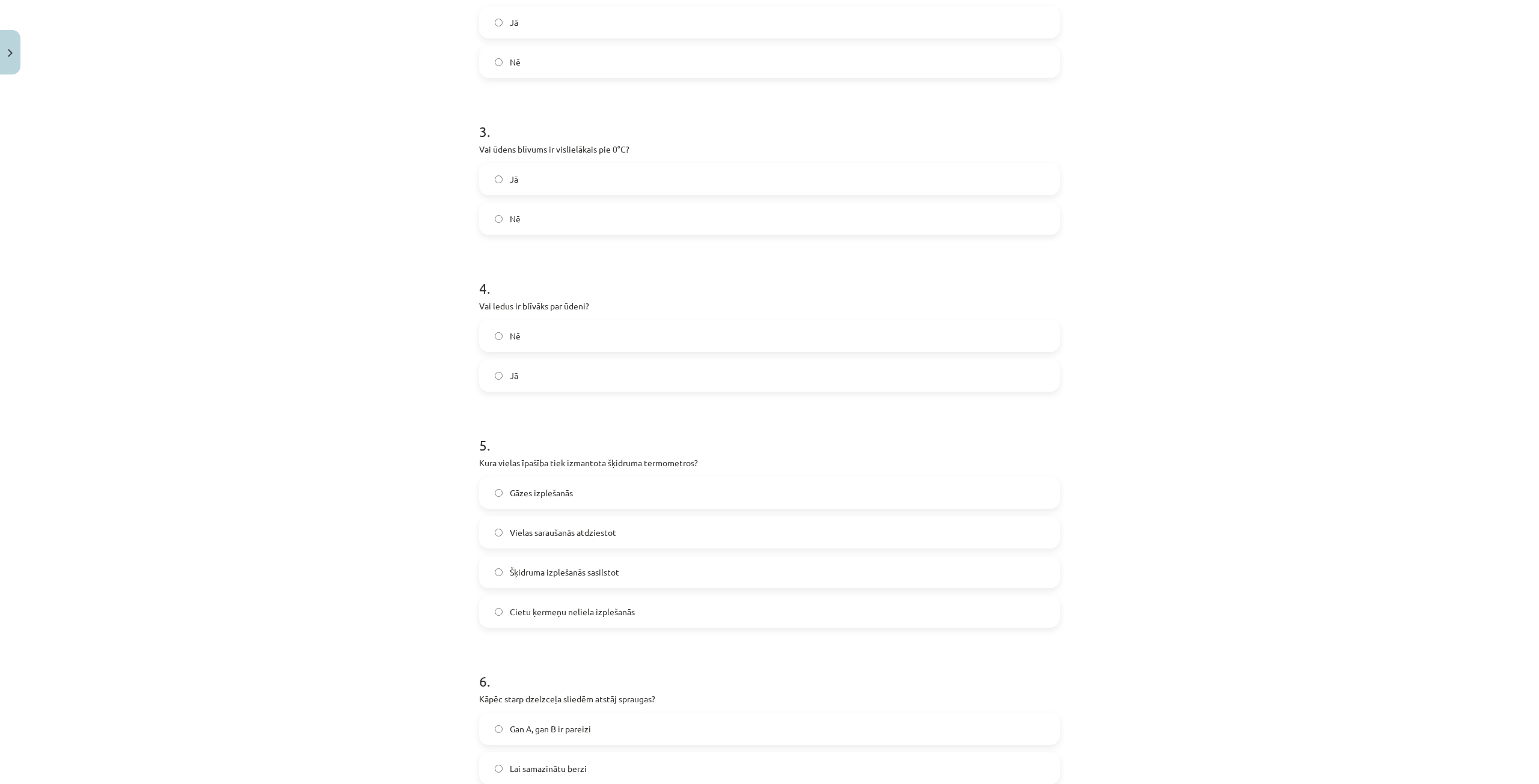
scroll to position [631, 0]
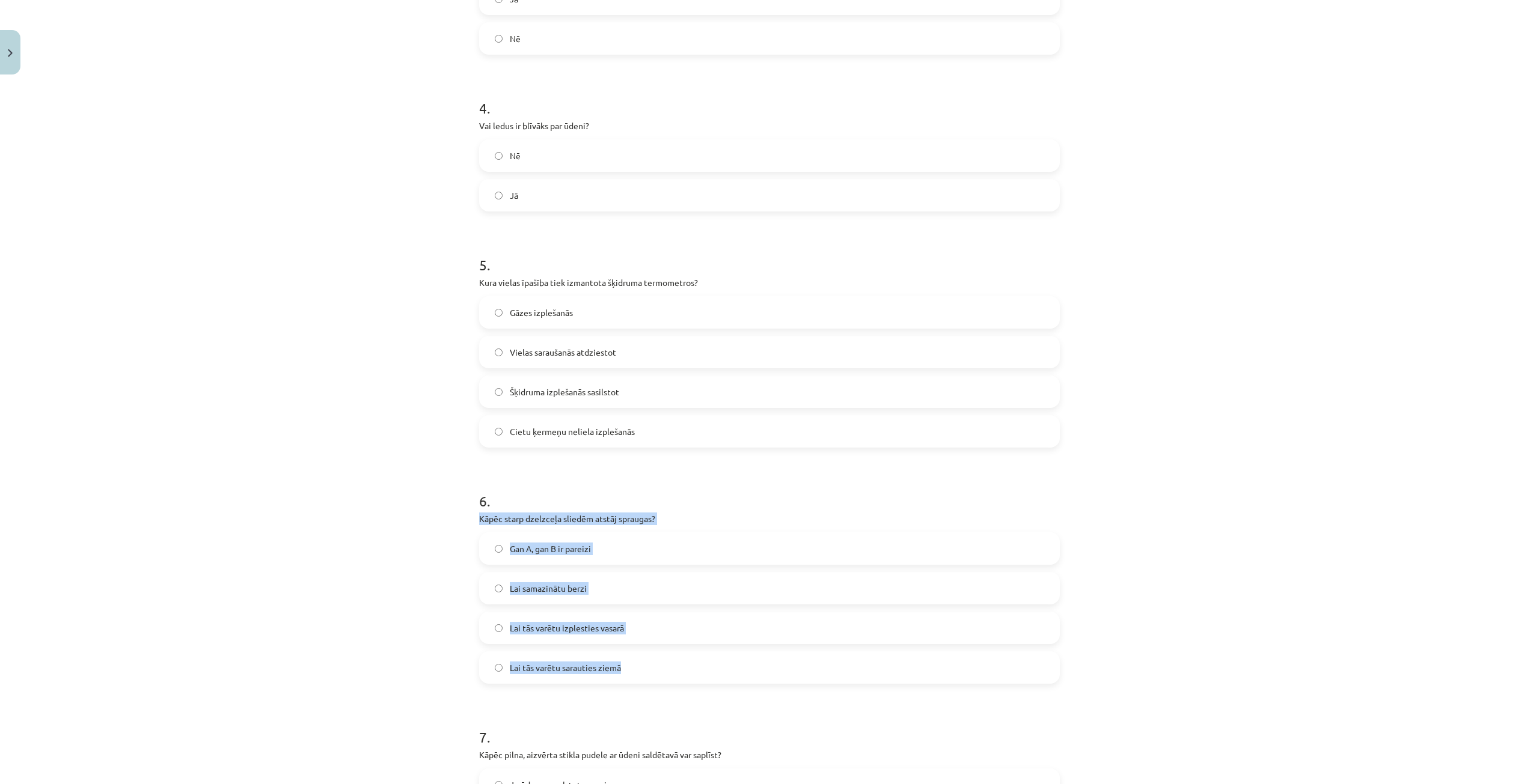
drag, startPoint x: 483, startPoint y: 524, endPoint x: 602, endPoint y: 562, distance: 124.9
click at [773, 662] on div "30 XP Saņemsi Sarežģīts 91 pilda Apraksts Uzdevums Palīdzība 1 . Vai, sildot vi…" at bounding box center [769, 593] width 595 height 2289
click at [541, 556] on label "Gan A, gan B ir pareizi" at bounding box center [769, 549] width 578 height 30
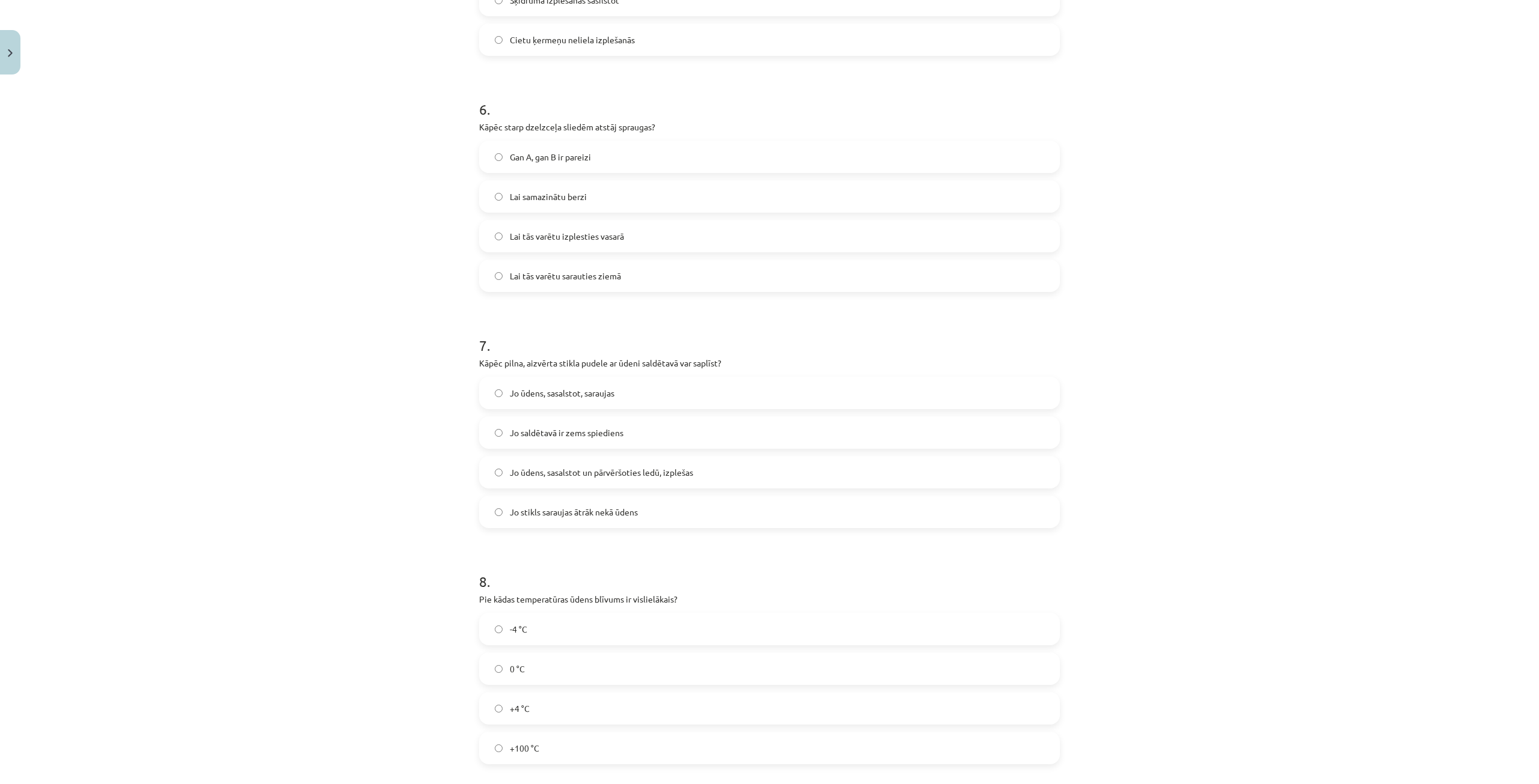
scroll to position [1112, 0]
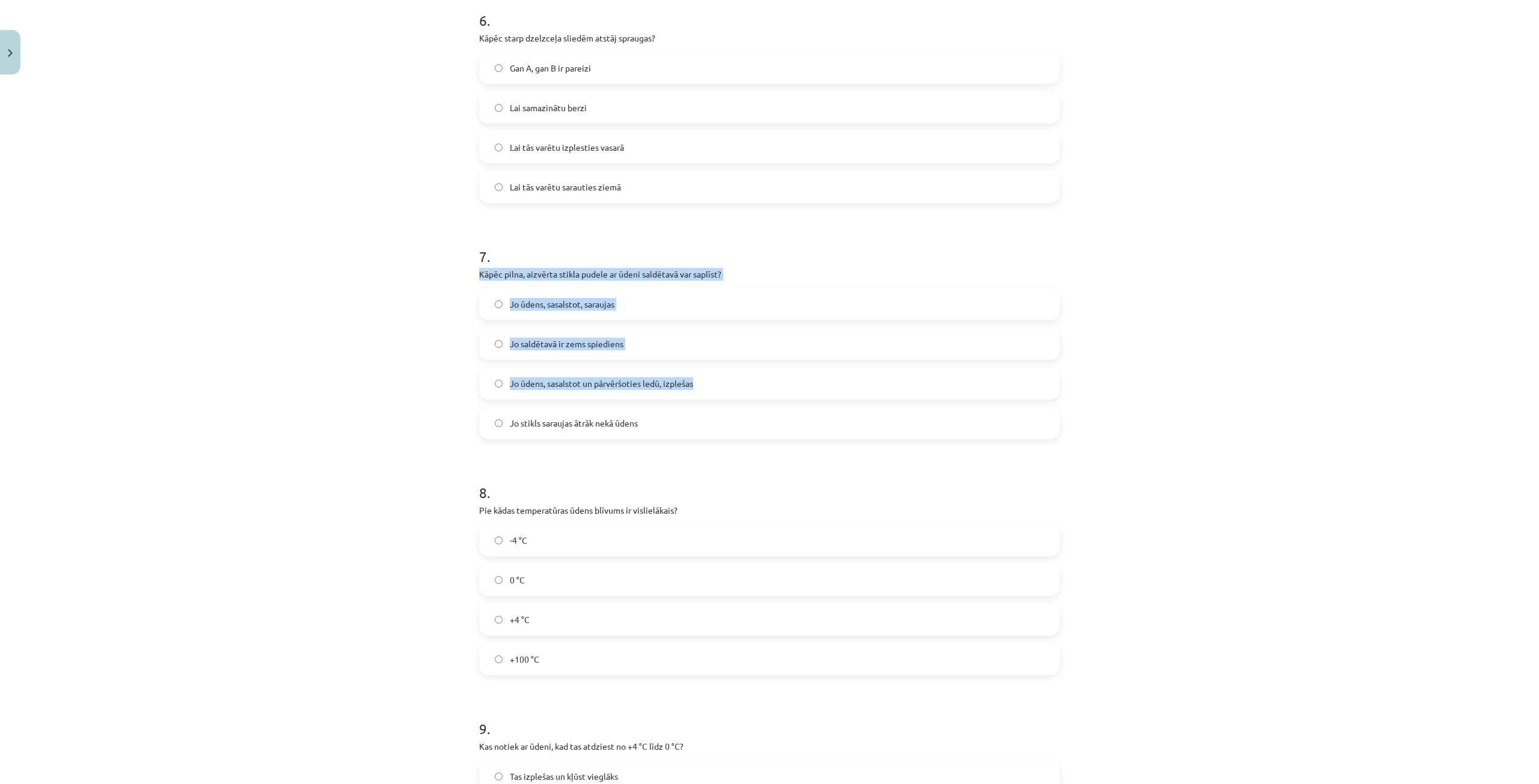
drag, startPoint x: 471, startPoint y: 269, endPoint x: 722, endPoint y: 395, distance: 280.9
click at [724, 395] on div "30 XP Saņemsi Sarežģīts 91 pilda Apraksts Uzdevums Palīdzība 1 . Vai, sildot vi…" at bounding box center [769, 112] width 595 height 2289
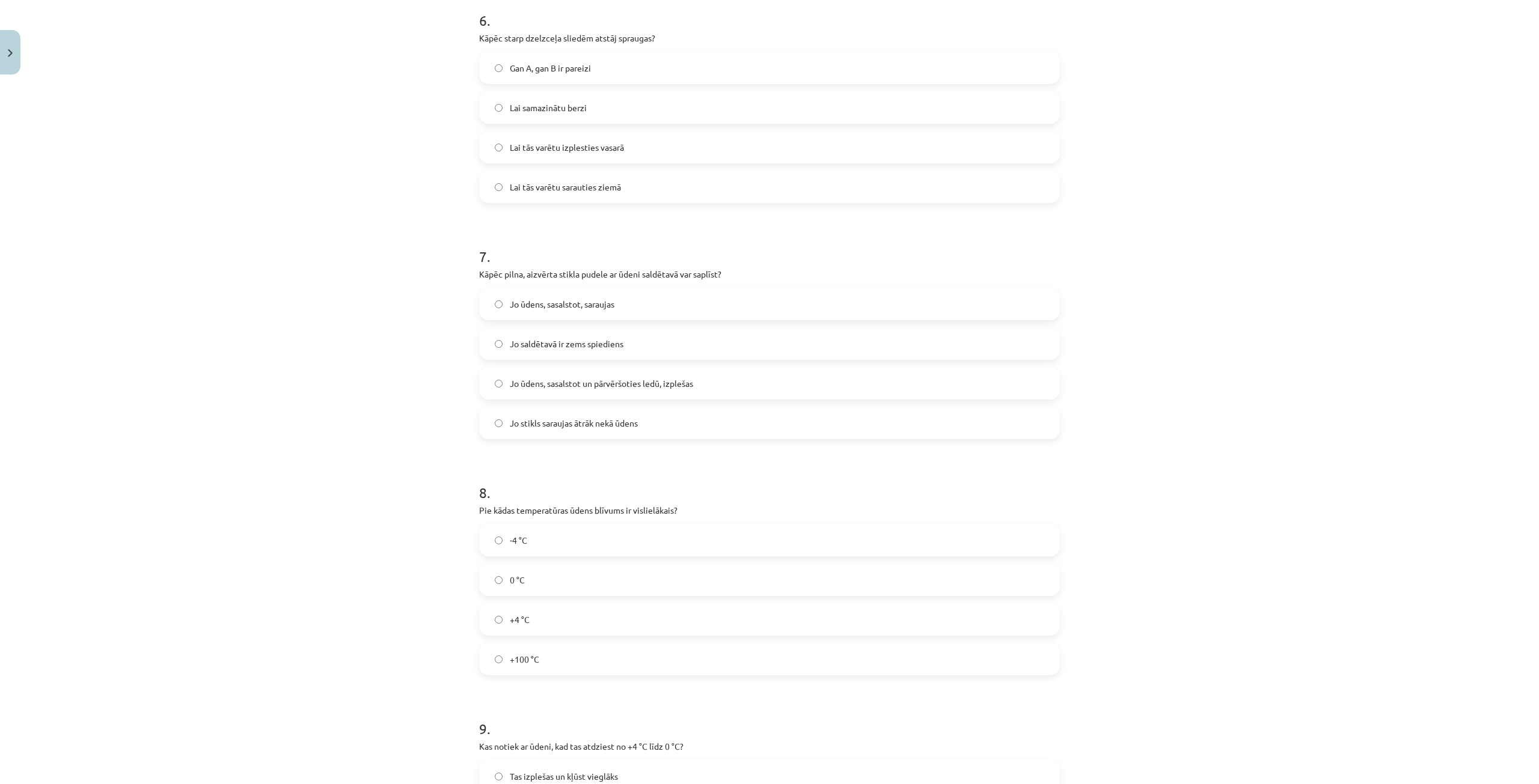
drag, startPoint x: 674, startPoint y: 534, endPoint x: 683, endPoint y: 512, distance: 23.8
click at [676, 533] on label "-4 °C" at bounding box center [769, 541] width 578 height 30
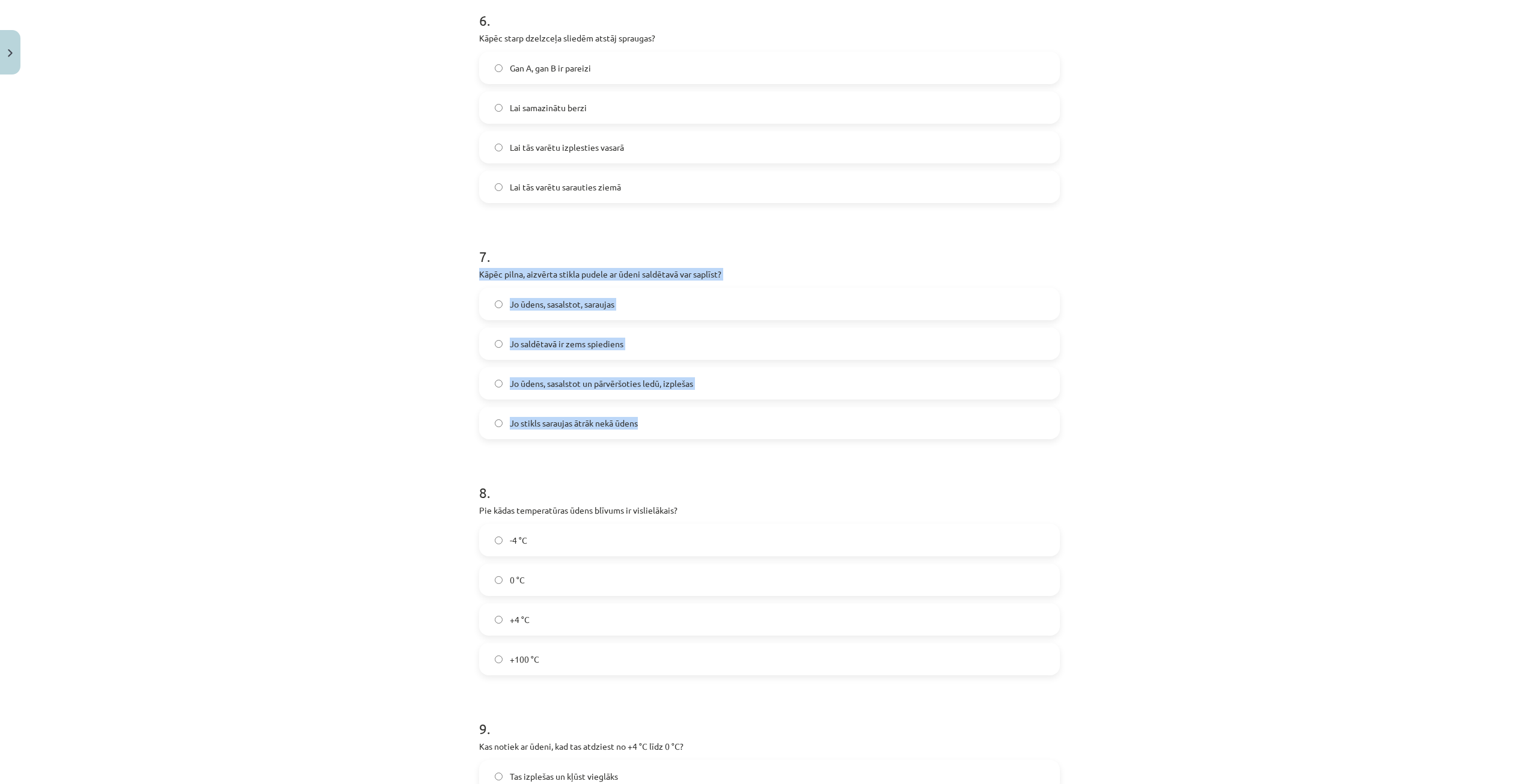
drag, startPoint x: 471, startPoint y: 274, endPoint x: 661, endPoint y: 424, distance: 242.1
click at [661, 425] on div "30 XP Saņemsi Sarežģīts 91 pilda Apraksts Uzdevums Palīdzība 1 . Vai, sildot vi…" at bounding box center [769, 112] width 595 height 2289
click at [593, 387] on span "Jo ūdens, sasalstot un pārvēršoties ledū, izplešas" at bounding box center [601, 384] width 183 height 13
drag, startPoint x: 471, startPoint y: 268, endPoint x: 672, endPoint y: 439, distance: 263.9
click at [672, 439] on div "30 XP Saņemsi Sarežģīts 91 pilda Apraksts Uzdevums Palīdzība 1 . Vai, sildot vi…" at bounding box center [769, 112] width 595 height 2289
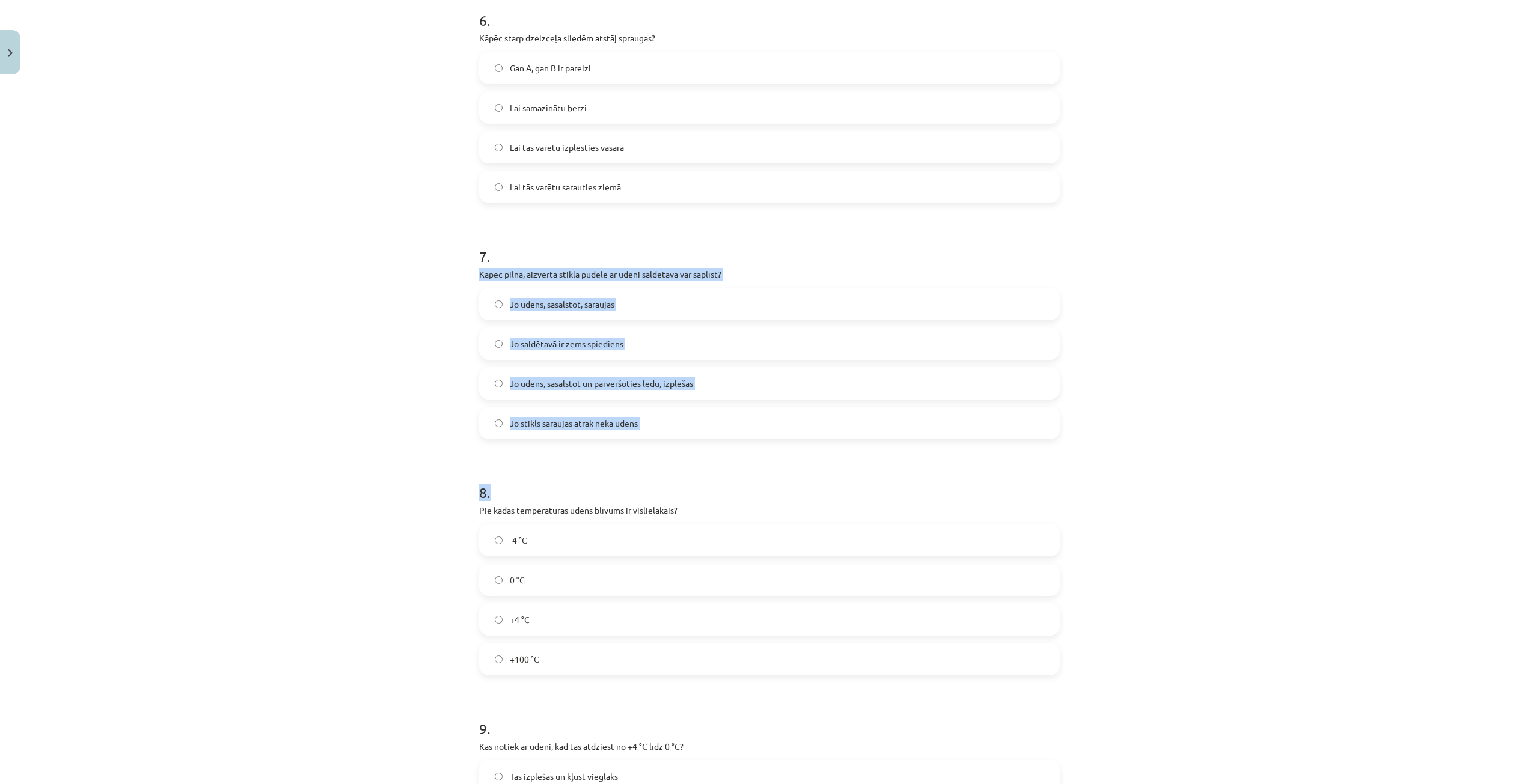
drag, startPoint x: 564, startPoint y: 464, endPoint x: 529, endPoint y: 418, distance: 57.8
click at [563, 464] on h1 "8 ." at bounding box center [769, 482] width 581 height 37
click at [429, 389] on div "Mācību tēma: Fizika 9. klases 1. ieskaites mācību materiāls #3 📝 2. tēma. Siltu…" at bounding box center [769, 392] width 1539 height 784
click at [443, 345] on div "Mācību tēma: Fizika 9. klases 1. ieskaites mācību materiāls #3 📝 2. tēma. Siltu…" at bounding box center [769, 392] width 1539 height 784
drag, startPoint x: 468, startPoint y: 266, endPoint x: 667, endPoint y: 425, distance: 254.7
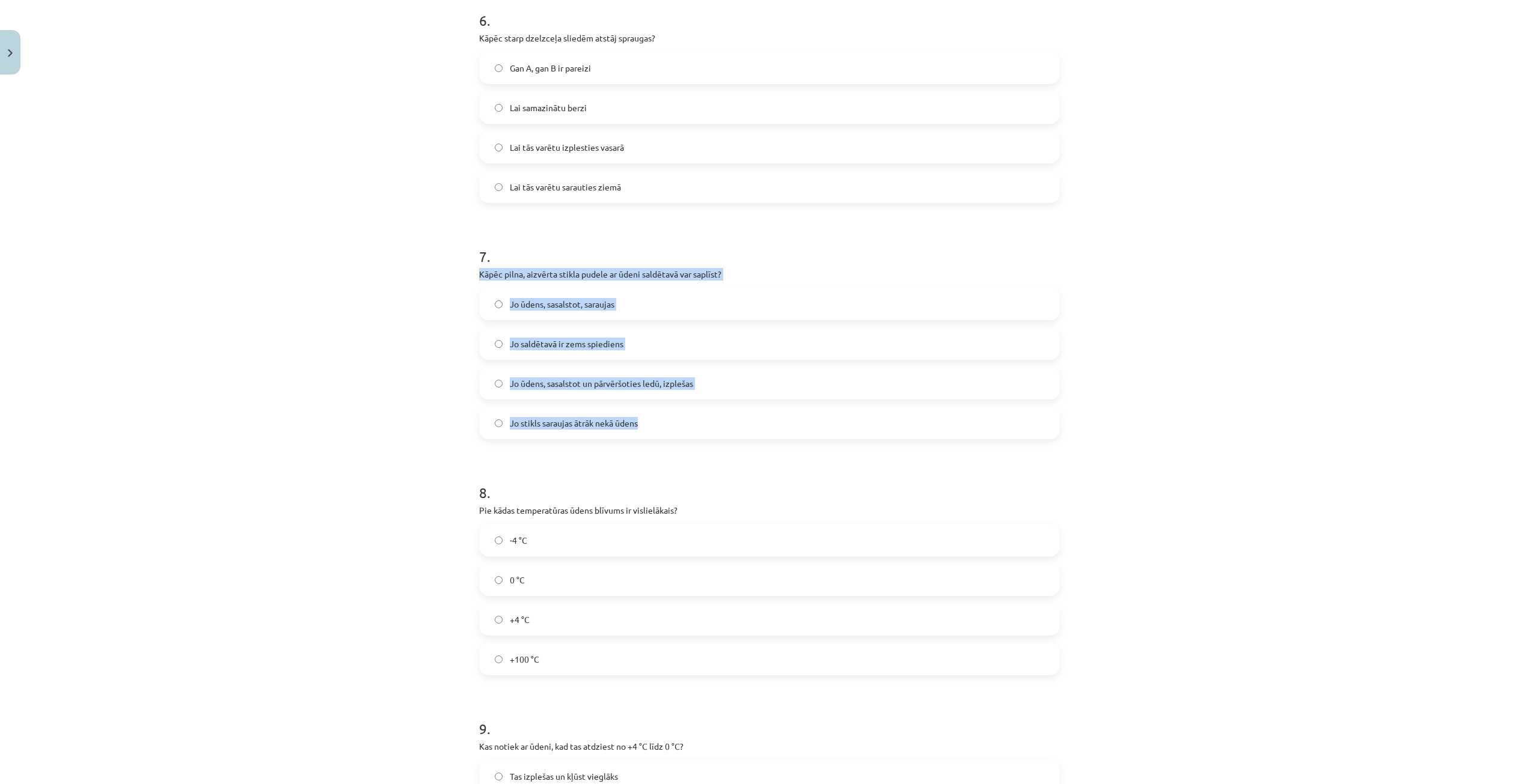
click at [667, 425] on div "30 XP Saņemsi Sarežģīts 91 pilda Apraksts Uzdevums Palīdzība 1 . Vai, sildot vi…" at bounding box center [769, 112] width 595 height 2289
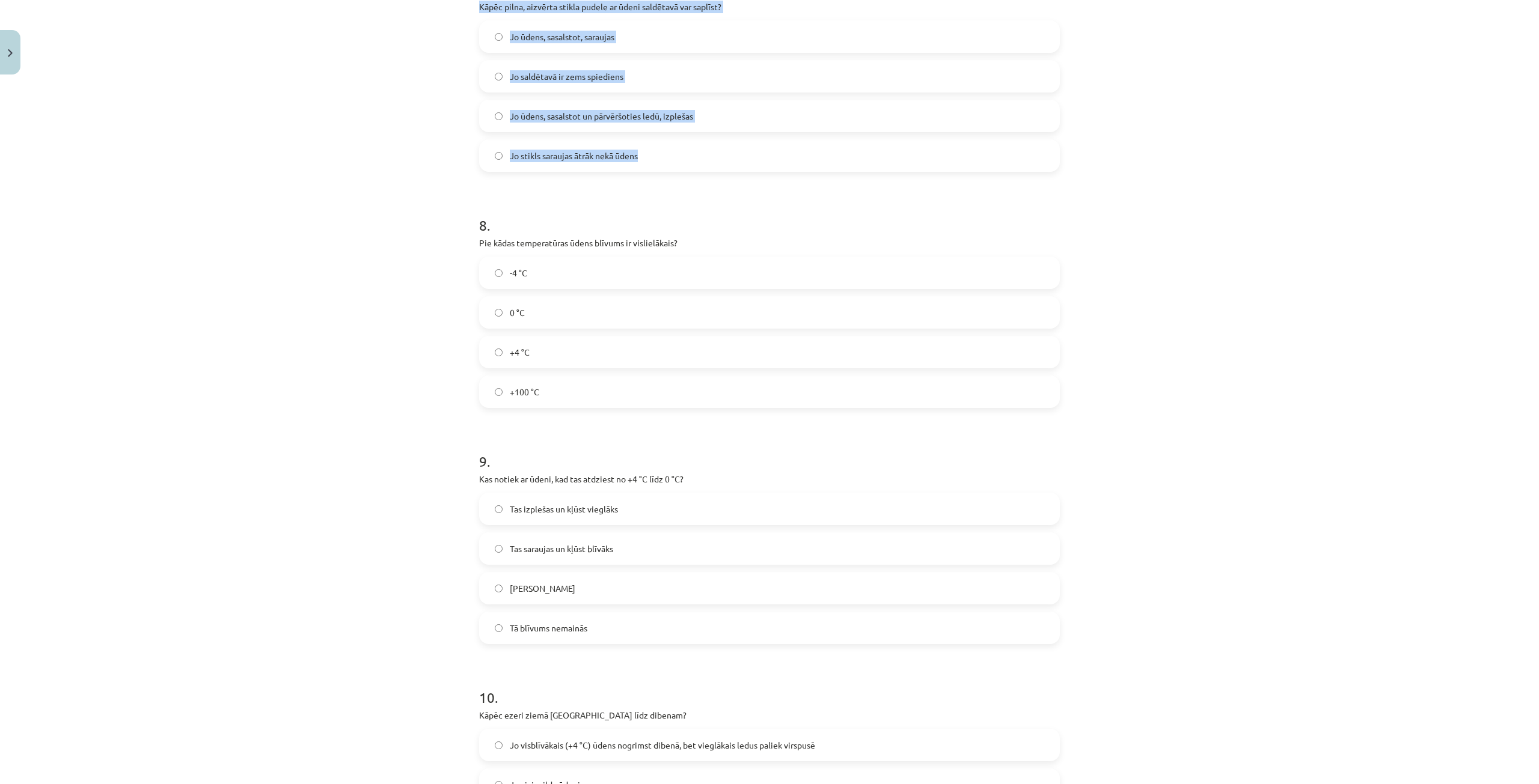
scroll to position [1412, 0]
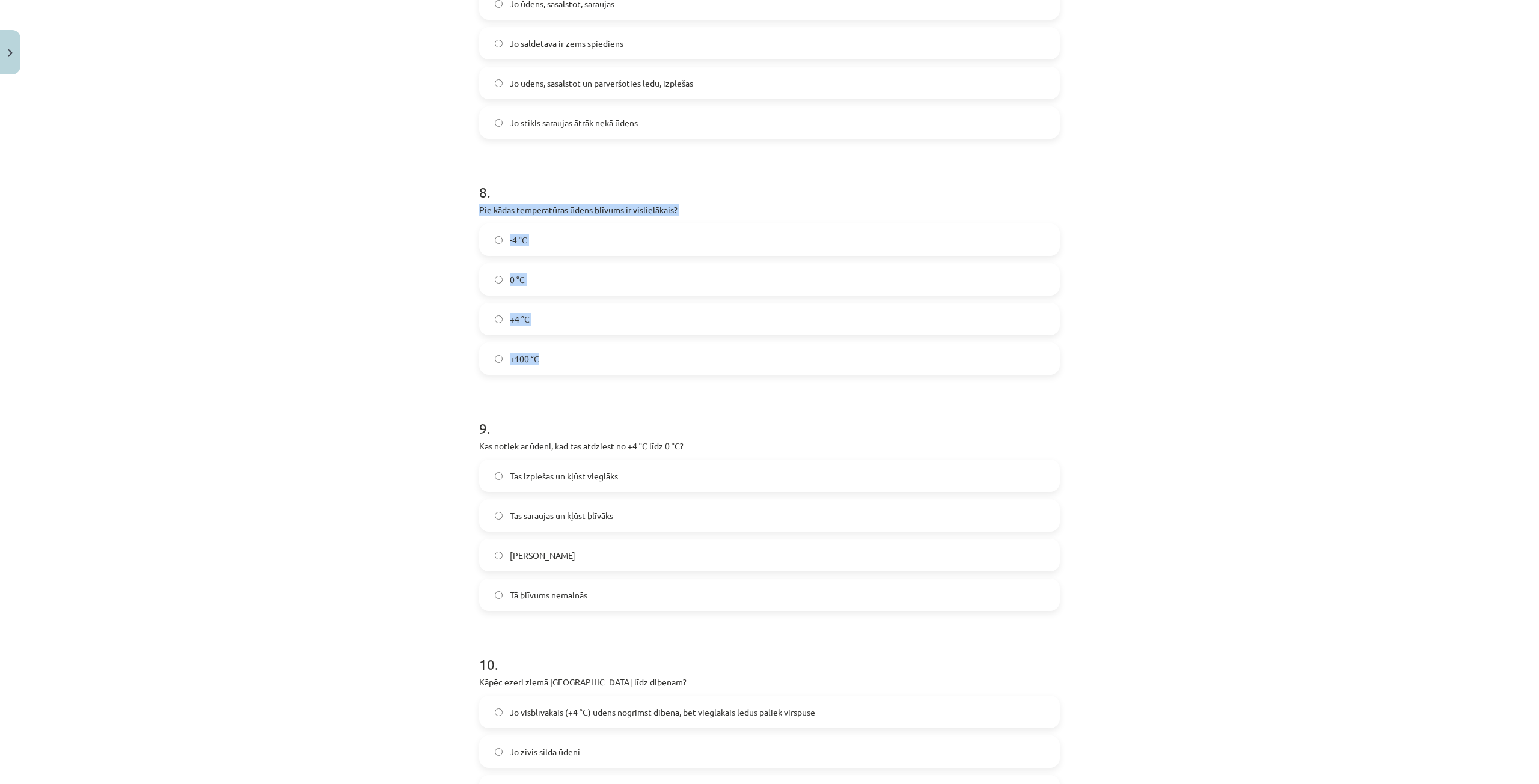
drag, startPoint x: 477, startPoint y: 209, endPoint x: 613, endPoint y: 261, distance: 145.6
click at [682, 366] on div "8 . Pie kādas temperatūras ūdens blīvums ir vislielākais? -4 °C 0 °C +4 °C +100…" at bounding box center [769, 268] width 581 height 212
click at [539, 243] on label "-4 °C" at bounding box center [769, 240] width 578 height 30
click at [532, 335] on div "-4 °C 0 °C +4 °C +100 °C" at bounding box center [769, 299] width 581 height 152
click at [532, 321] on label "+4 °C" at bounding box center [769, 319] width 578 height 30
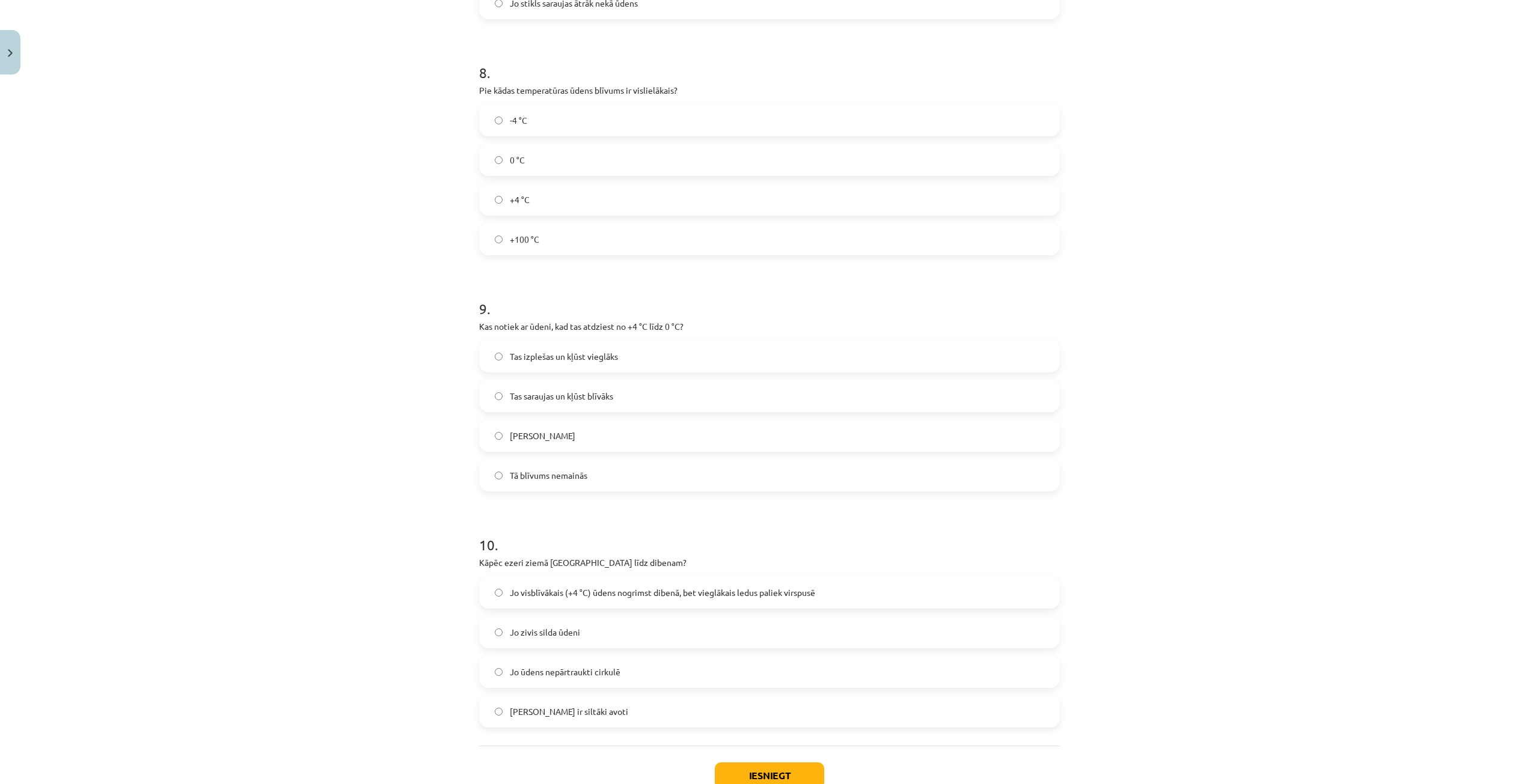
scroll to position [1533, 0]
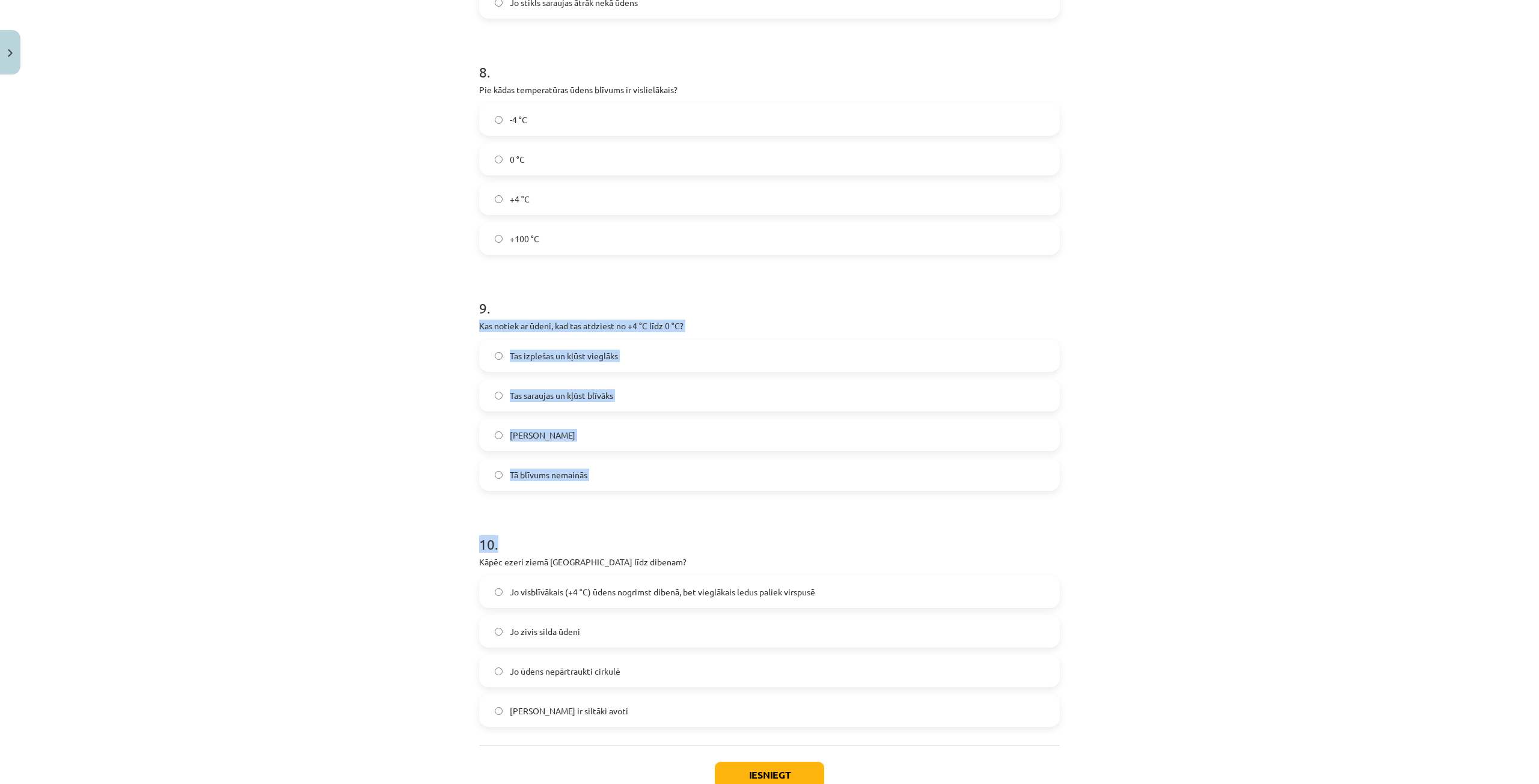
drag, startPoint x: 473, startPoint y: 323, endPoint x: 654, endPoint y: 493, distance: 248.3
click at [559, 359] on span "Tas izplešas un kļūst vieglāks" at bounding box center [563, 356] width 108 height 13
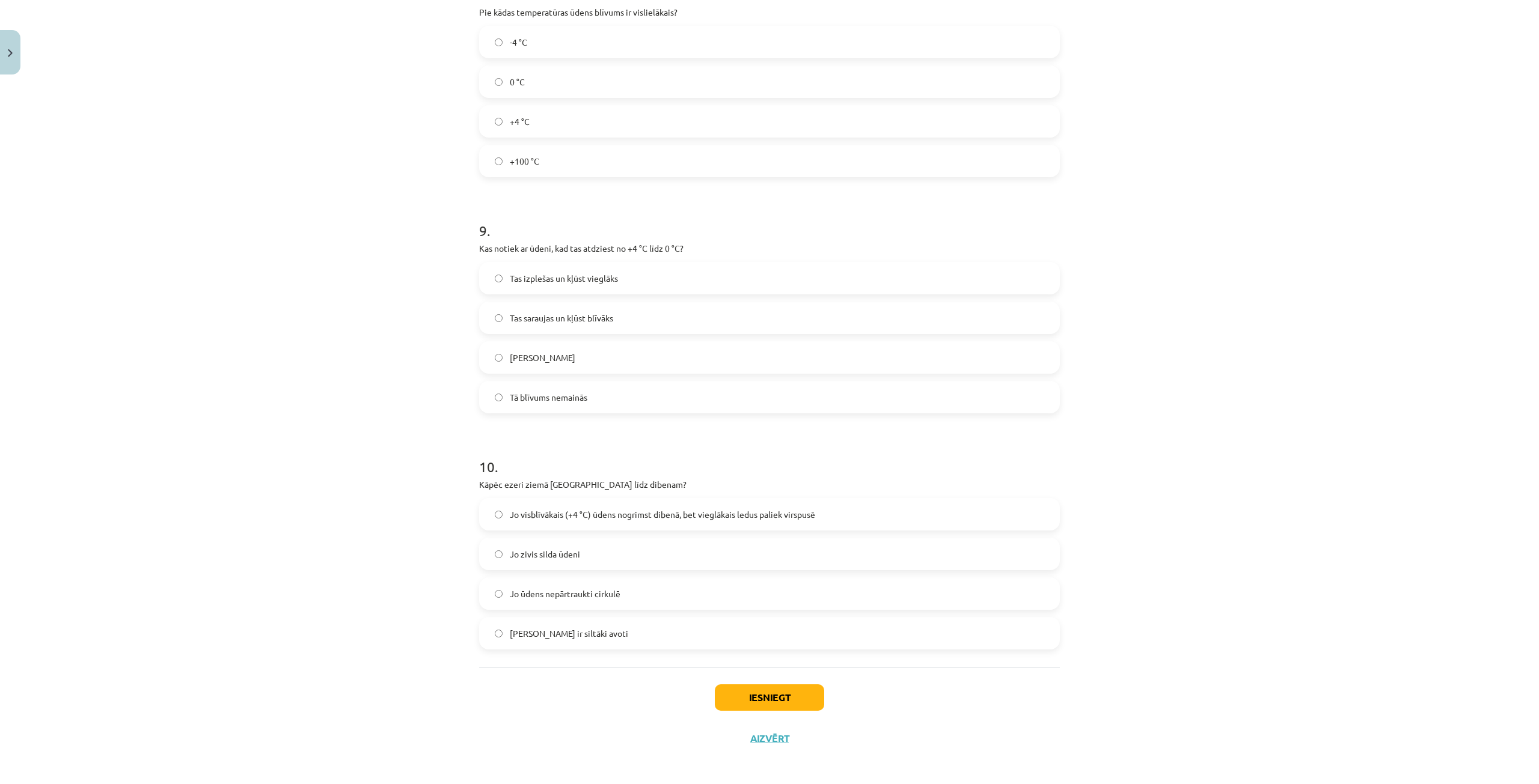
scroll to position [1615, 0]
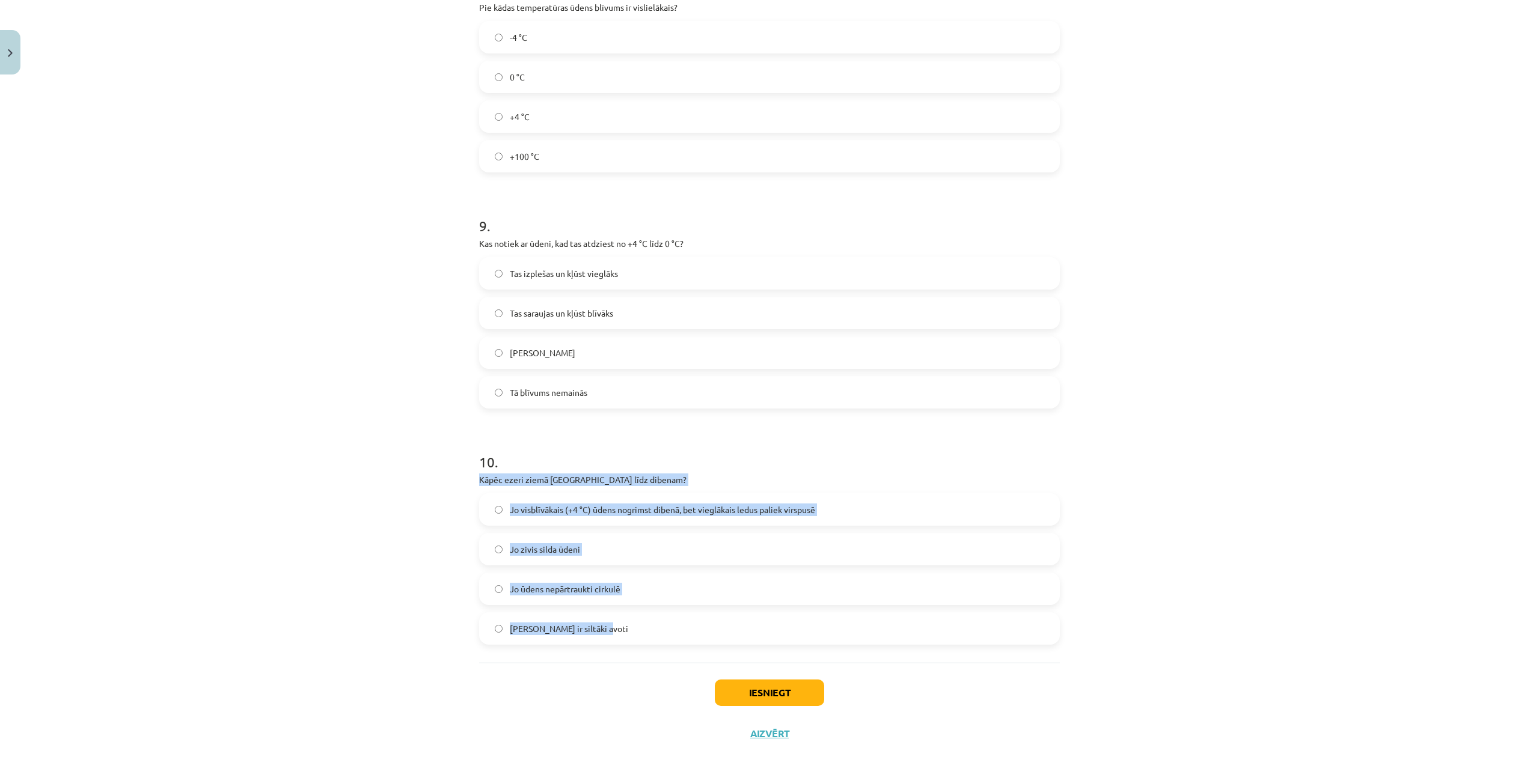
drag, startPoint x: 470, startPoint y: 479, endPoint x: 609, endPoint y: 534, distance: 149.5
drag, startPoint x: 594, startPoint y: 474, endPoint x: 553, endPoint y: 476, distance: 41.0
click at [584, 511] on span "Jo visblīvākais (+4 °C) ūdens nogrimst dibenā, bet vieglākais ledus paliek virs…" at bounding box center [662, 510] width 305 height 13
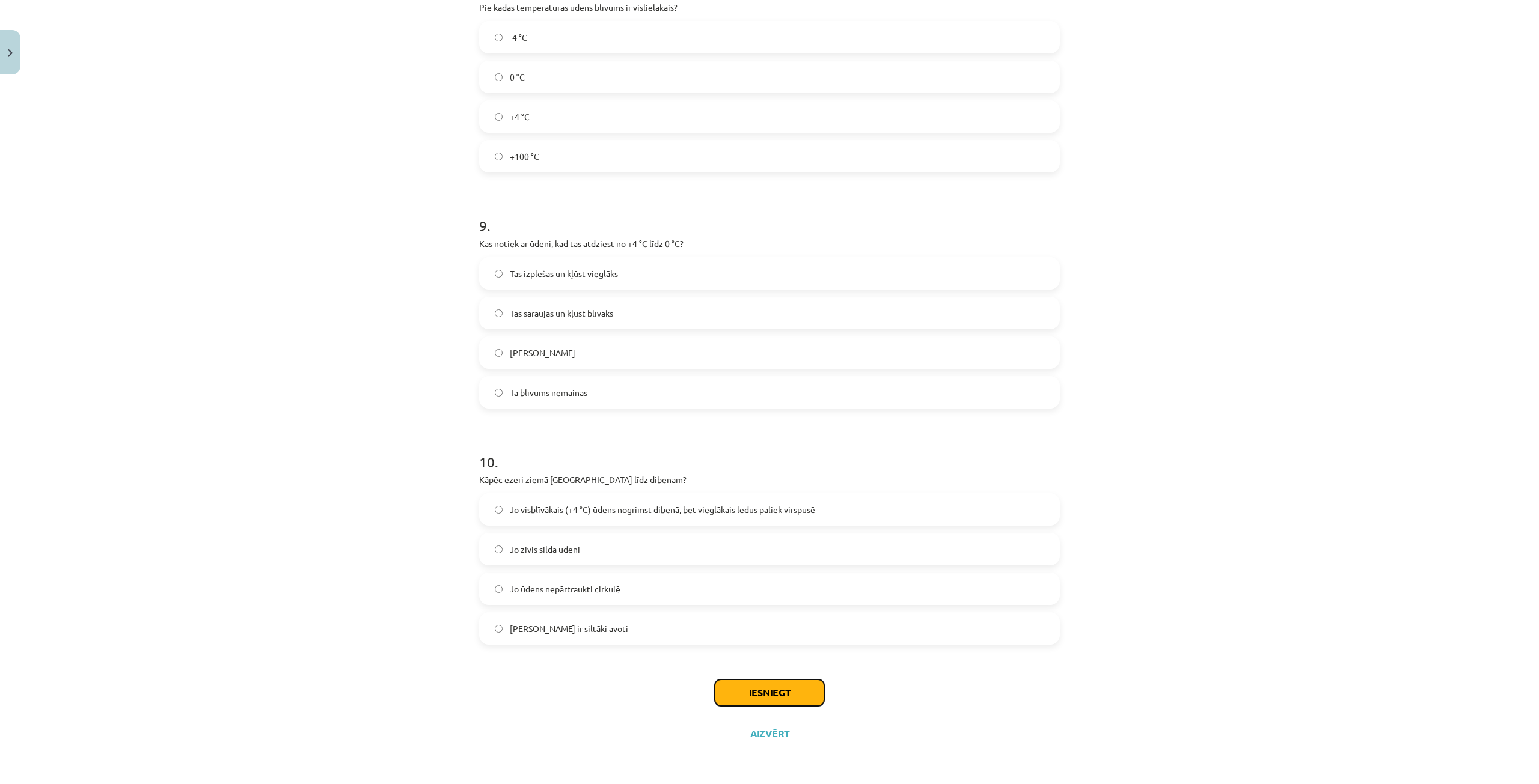
click at [799, 703] on button "Iesniegt" at bounding box center [769, 693] width 109 height 26
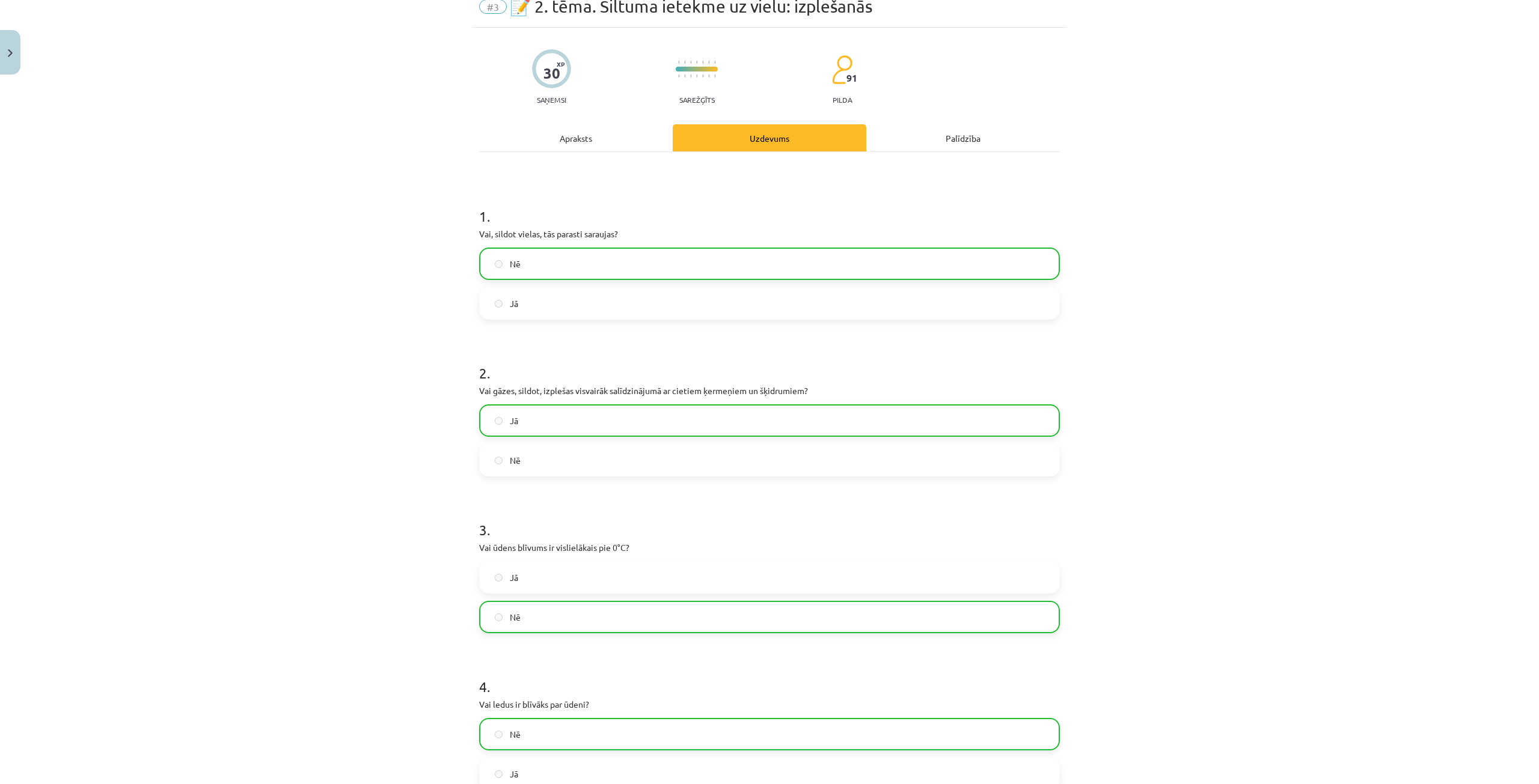
scroll to position [0, 0]
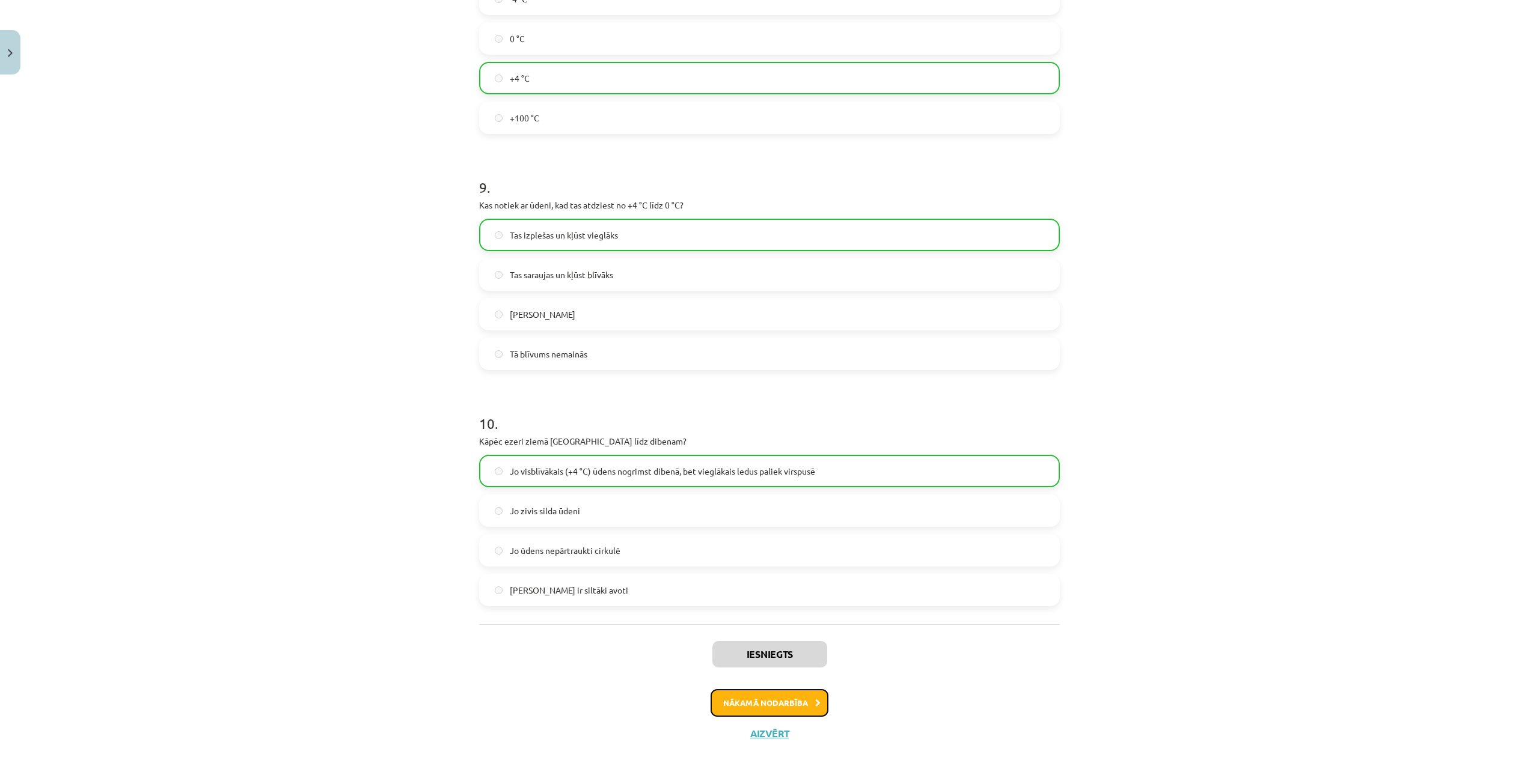
click at [777, 706] on button "Nākamā nodarbība" at bounding box center [769, 703] width 118 height 28
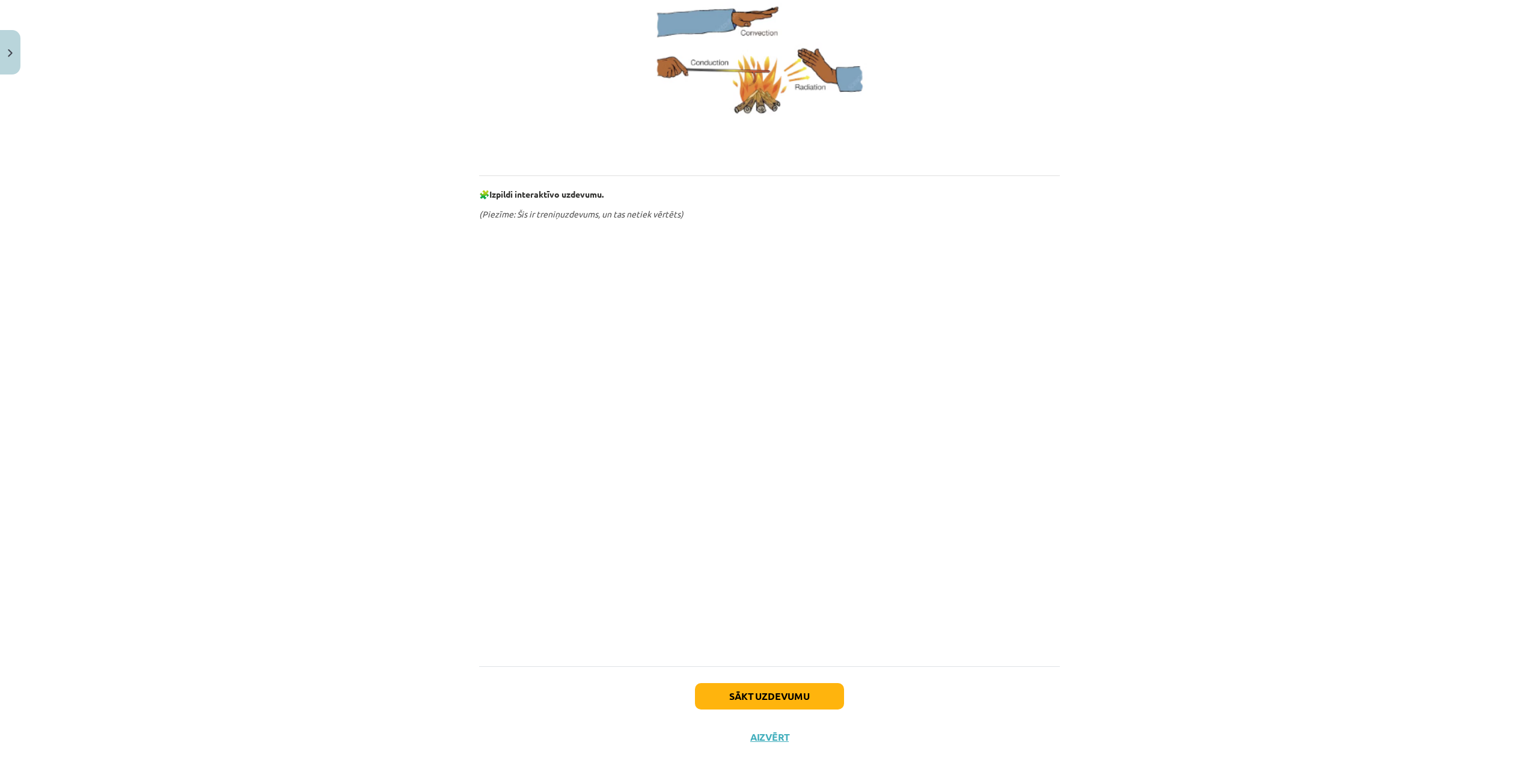
scroll to position [401, 0]
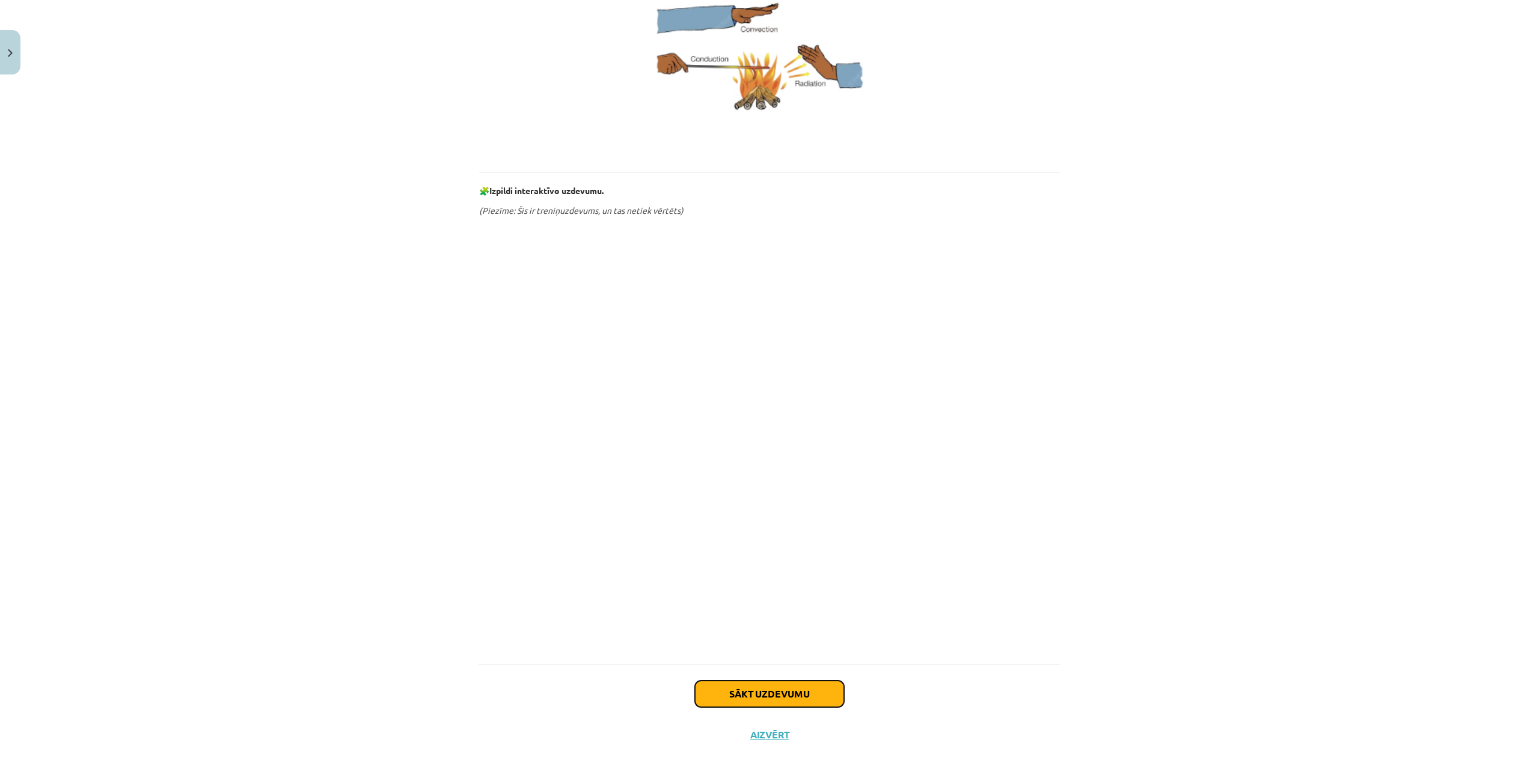
click at [737, 697] on button "Sākt uzdevumu" at bounding box center [769, 694] width 149 height 26
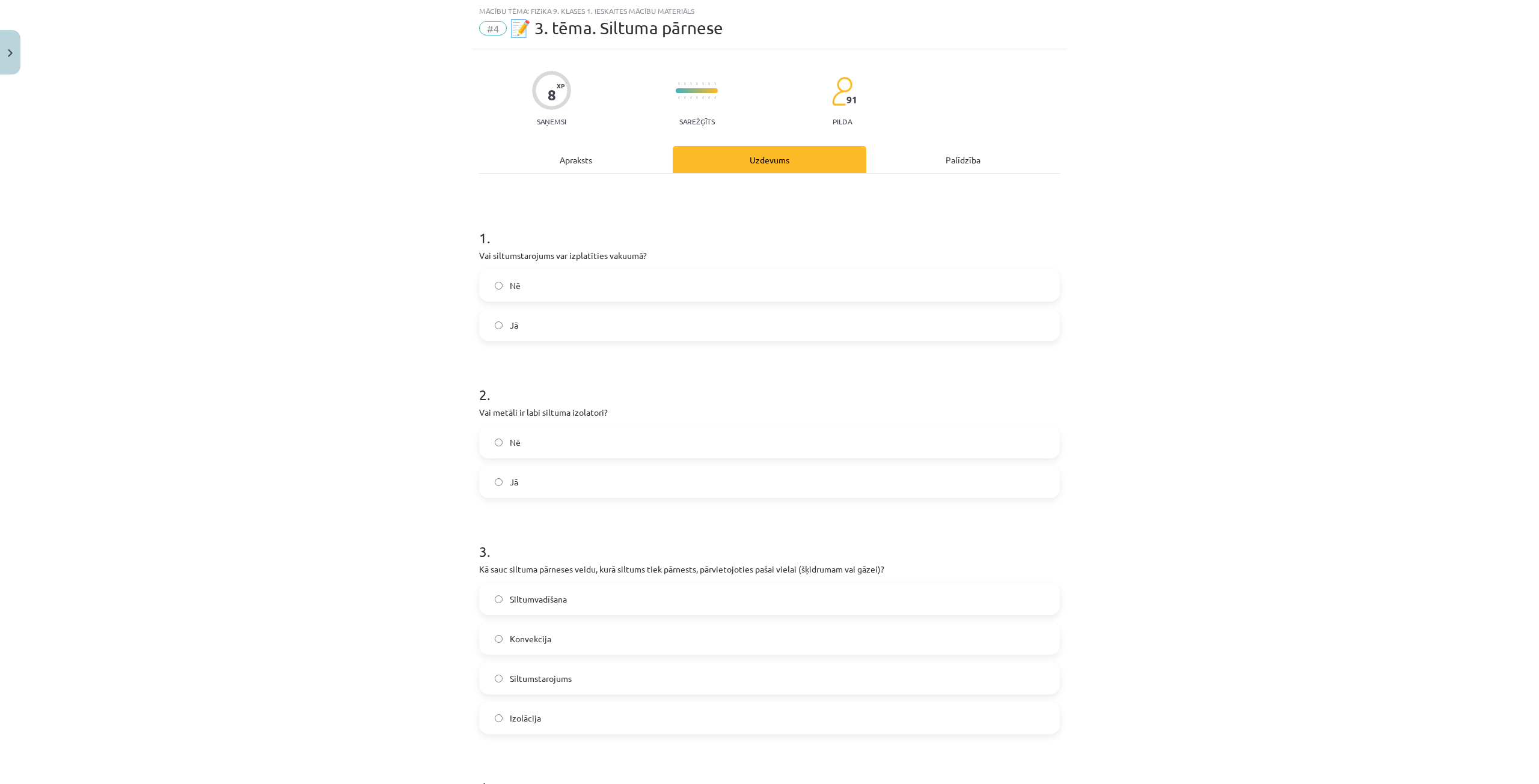
scroll to position [30, 0]
drag, startPoint x: 480, startPoint y: 255, endPoint x: 563, endPoint y: 334, distance: 114.6
click at [563, 334] on div "8 XP Saņemsi Sarežģīts 91 pilda Apraksts Uzdevums Palīdzība 1 . Vai siltumstaro…" at bounding box center [769, 565] width 595 height 1031
drag, startPoint x: 469, startPoint y: 412, endPoint x: 541, endPoint y: 488, distance: 104.7
click at [541, 488] on div "8 XP Saņemsi Sarežģīts 91 pilda Apraksts Uzdevums Palīdzība 1 . Vai siltumstaro…" at bounding box center [769, 565] width 595 height 1031
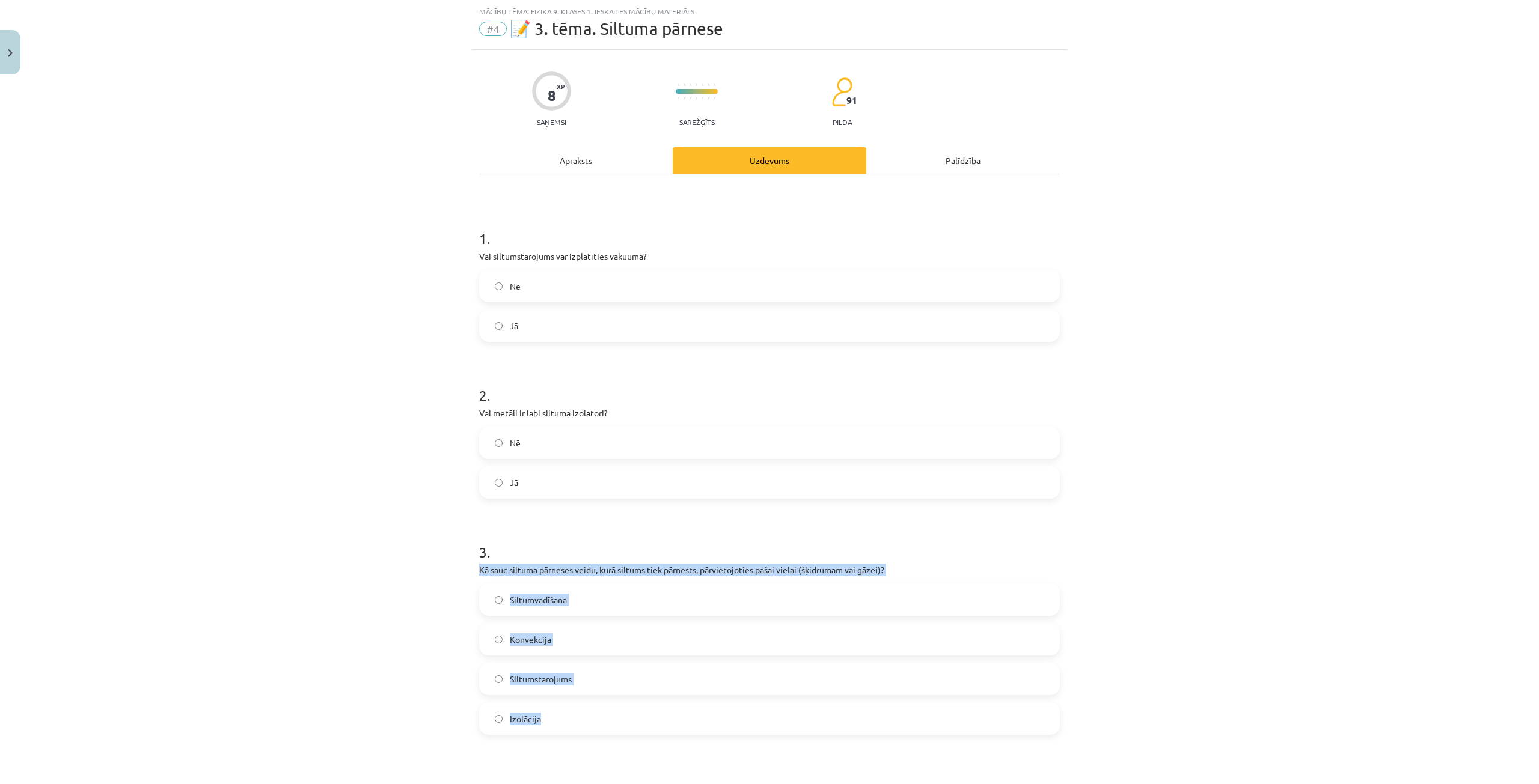
drag, startPoint x: 471, startPoint y: 571, endPoint x: 583, endPoint y: 721, distance: 187.2
click at [583, 721] on div "8 XP Saņemsi Sarežģīts 91 pilda Apraksts Uzdevums Palīdzība 1 . Vai siltumstaro…" at bounding box center [769, 565] width 595 height 1031
click at [406, 639] on div "Mācību tēma: Fizika 9. klases 1. ieskaites mācību materiāls #4 📝 3. tēma. Siltu…" at bounding box center [769, 392] width 1539 height 784
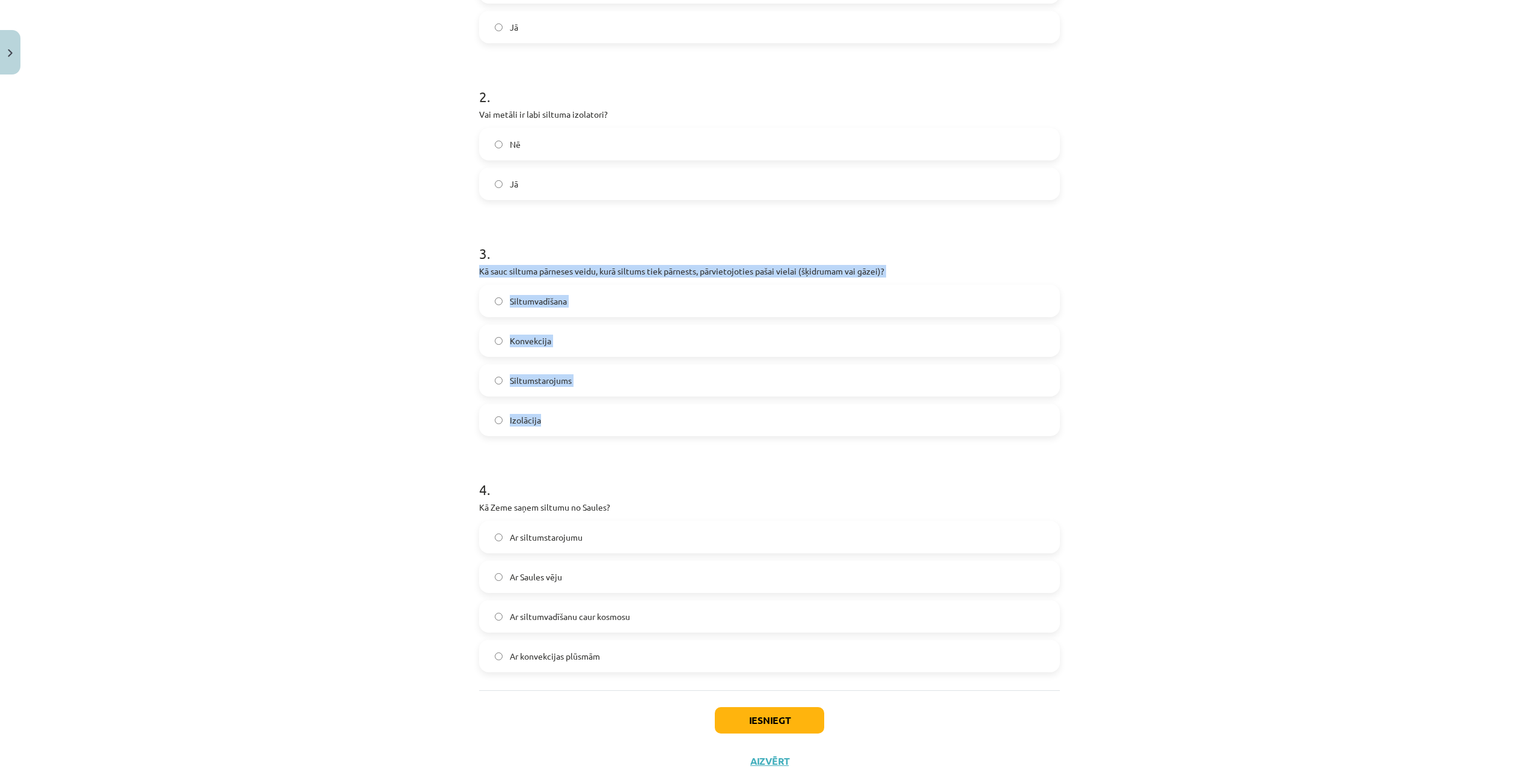
scroll to position [330, 0]
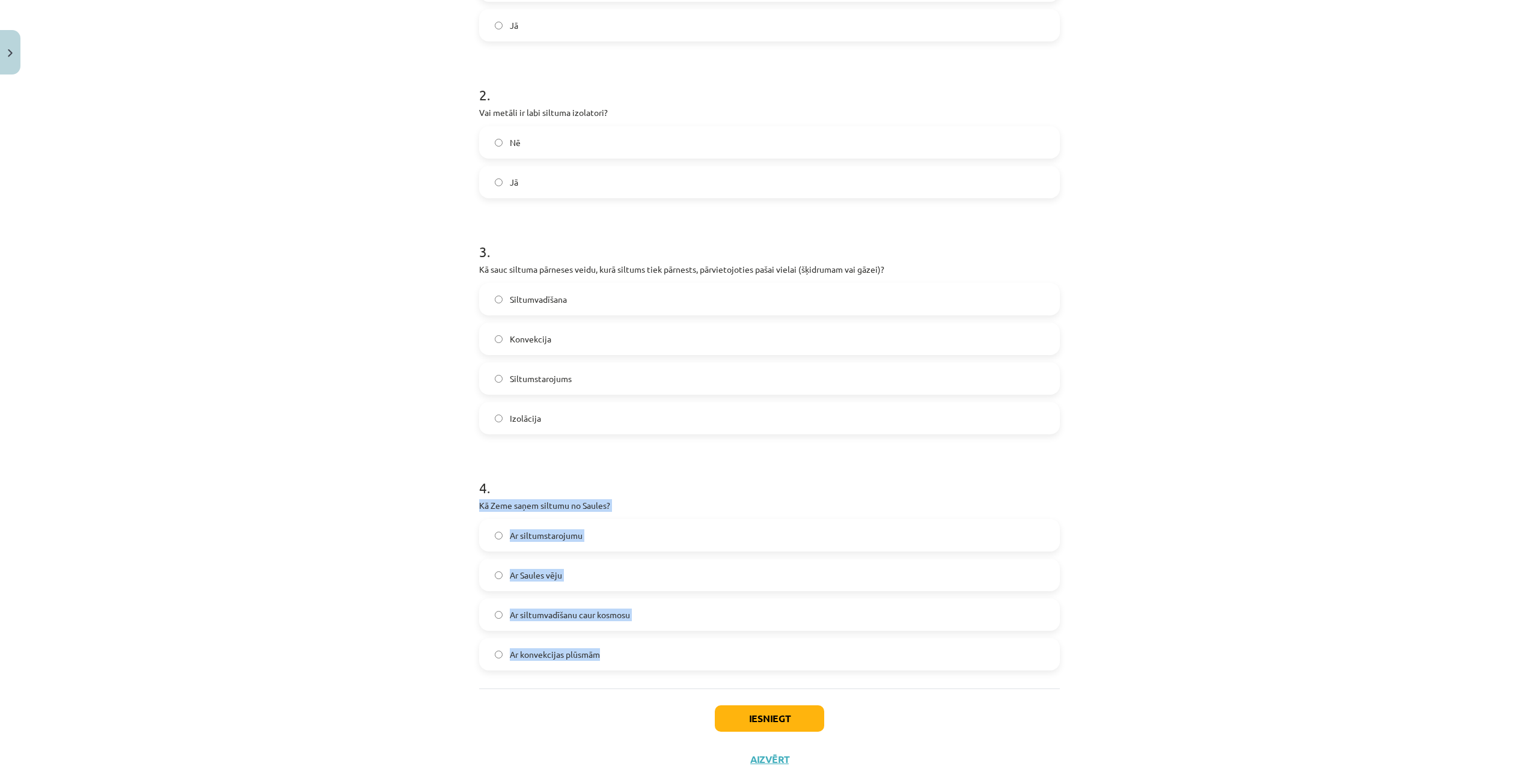
drag, startPoint x: 473, startPoint y: 504, endPoint x: 609, endPoint y: 681, distance: 223.2
click at [609, 681] on div "8 XP Saņemsi Sarežģīts 91 pilda Apraksts Uzdevums Palīdzība 1 . Vai siltumstaro…" at bounding box center [769, 265] width 595 height 1031
click at [492, 530] on label "Ar siltumstarojumu" at bounding box center [769, 535] width 578 height 30
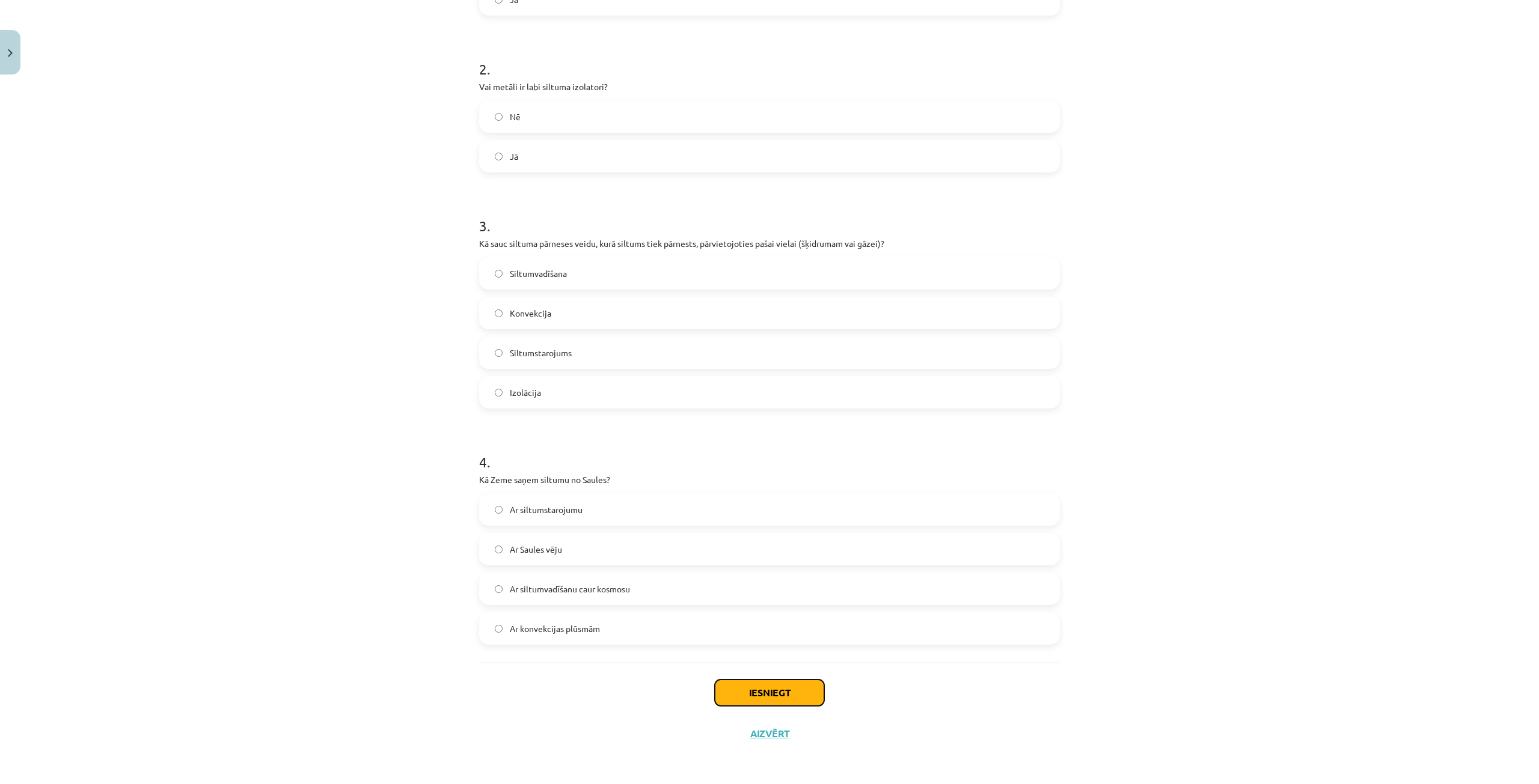
click at [747, 693] on button "Iesniegt" at bounding box center [769, 693] width 109 height 26
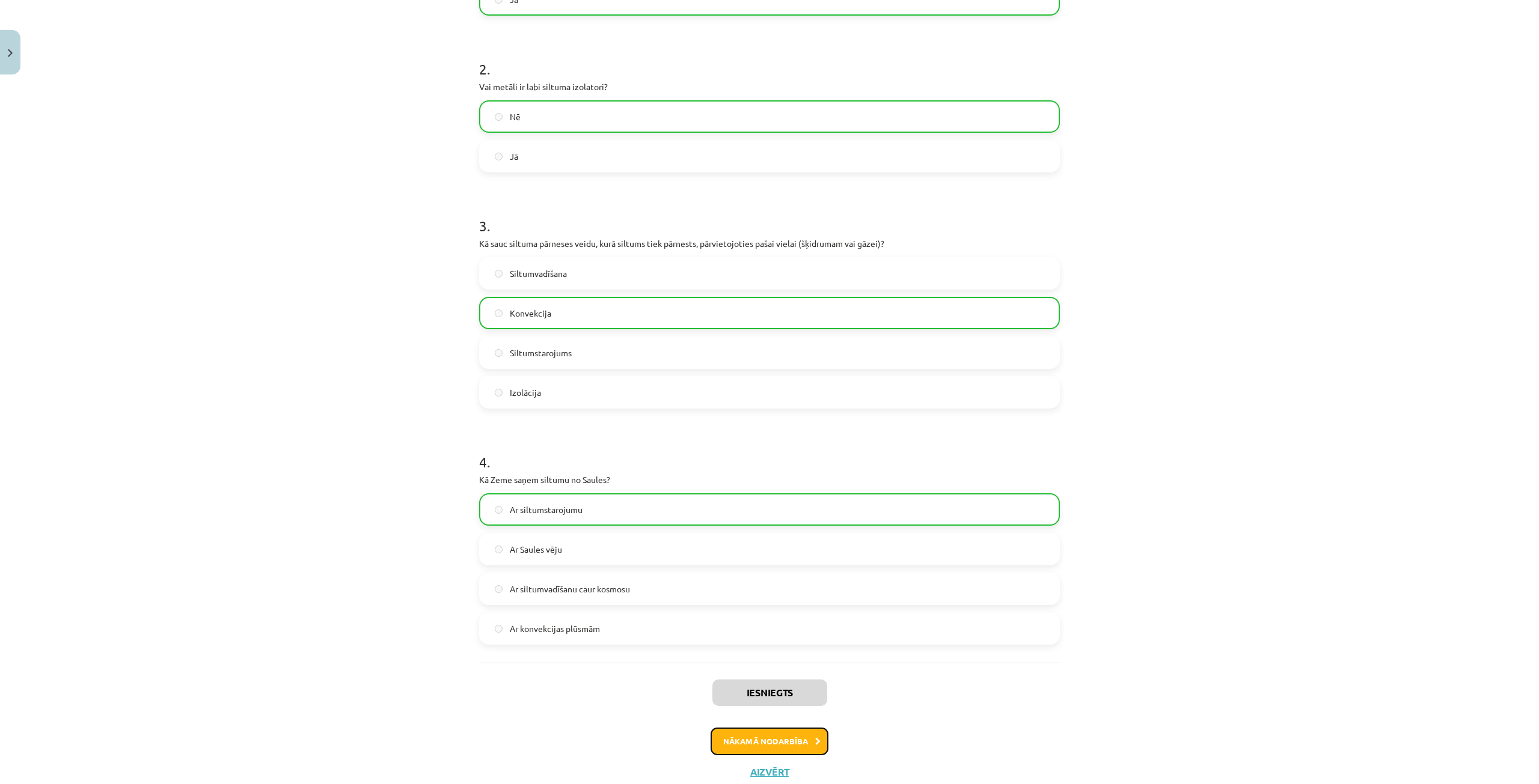
click at [790, 737] on button "Nākamā nodarbība" at bounding box center [769, 741] width 118 height 28
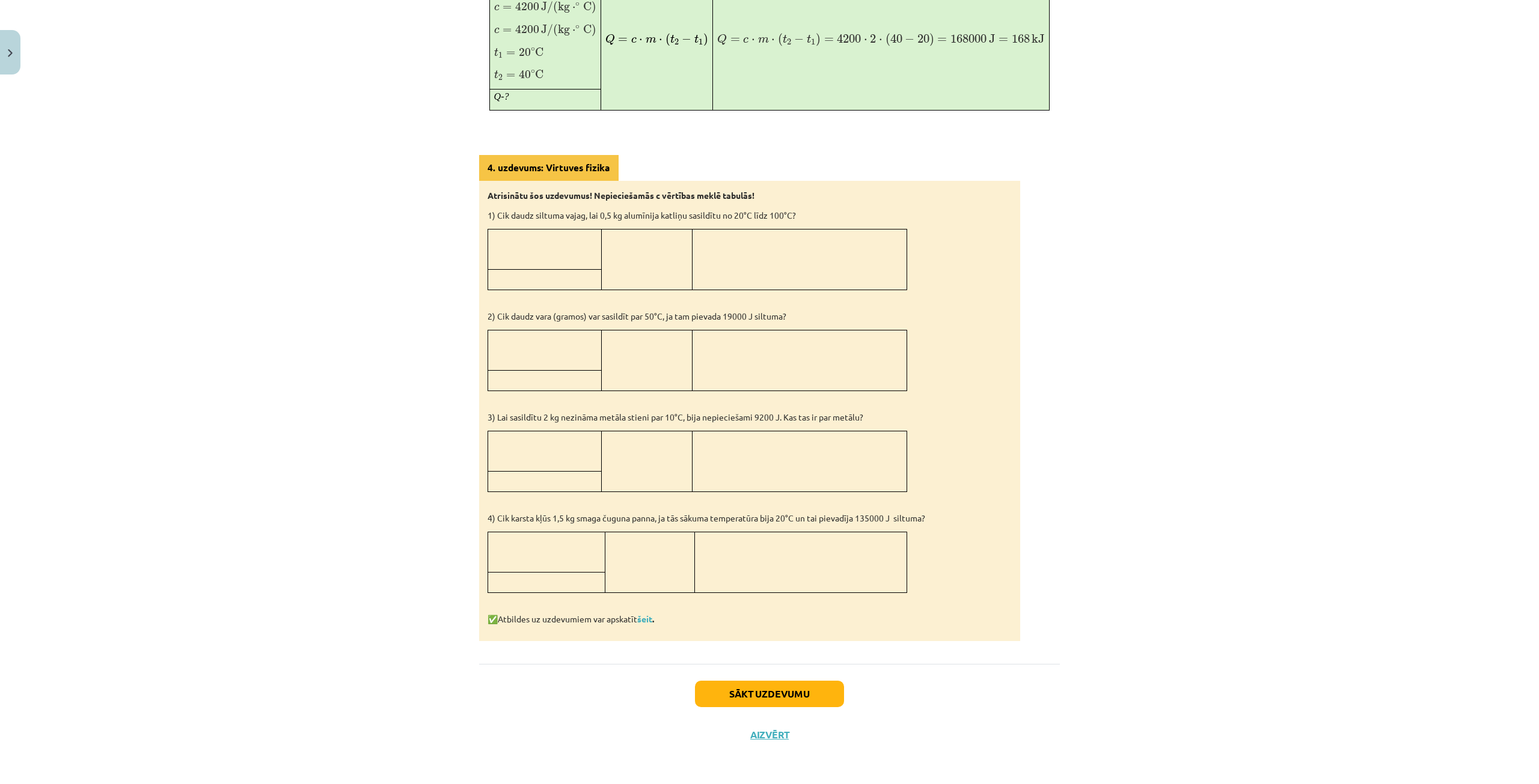
scroll to position [844, 0]
click at [523, 449] on td at bounding box center [544, 452] width 114 height 40
click at [510, 232] on p at bounding box center [544, 237] width 105 height 13
click at [517, 556] on p at bounding box center [546, 562] width 108 height 13
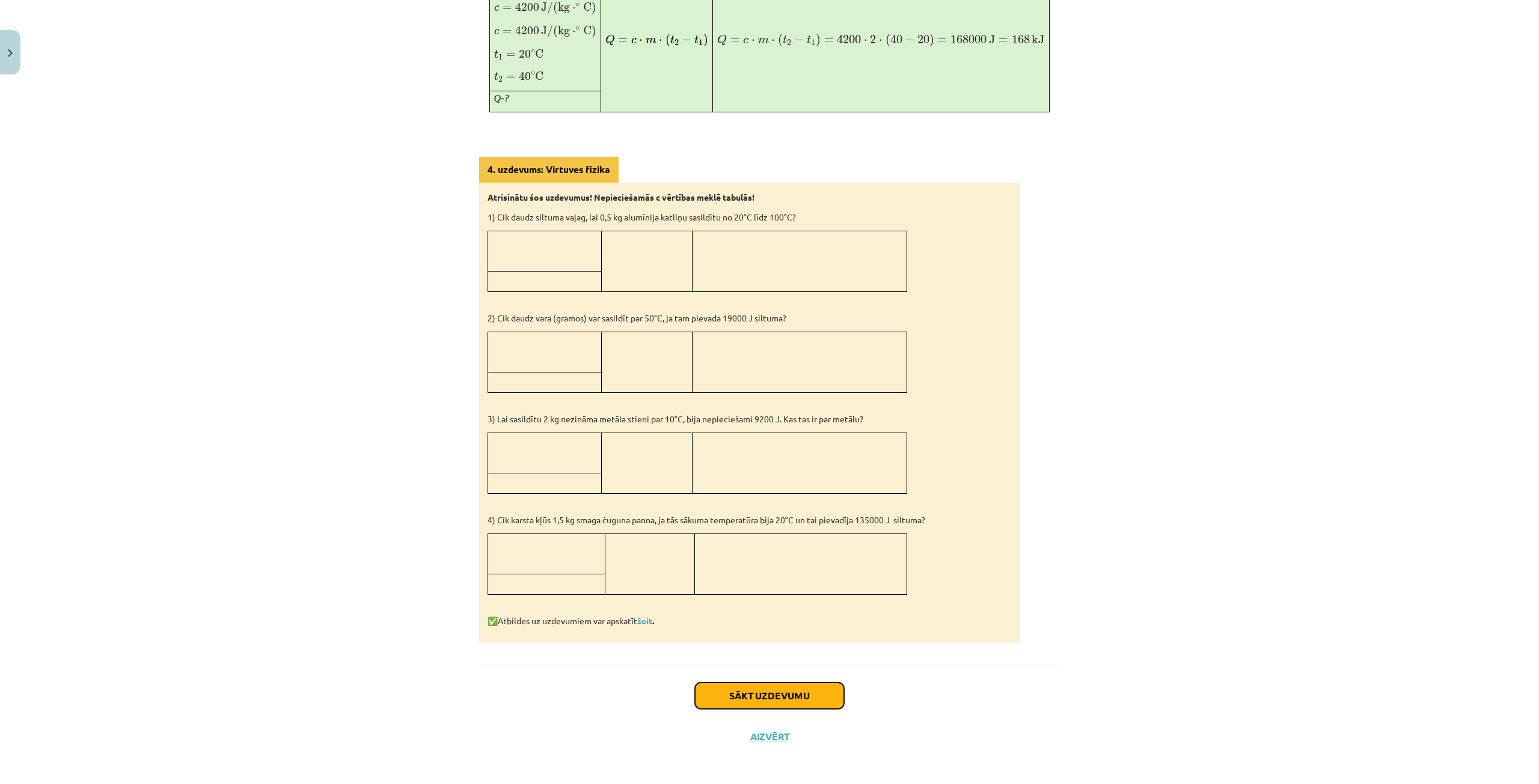
click at [776, 698] on button "Sākt uzdevumu" at bounding box center [769, 696] width 149 height 26
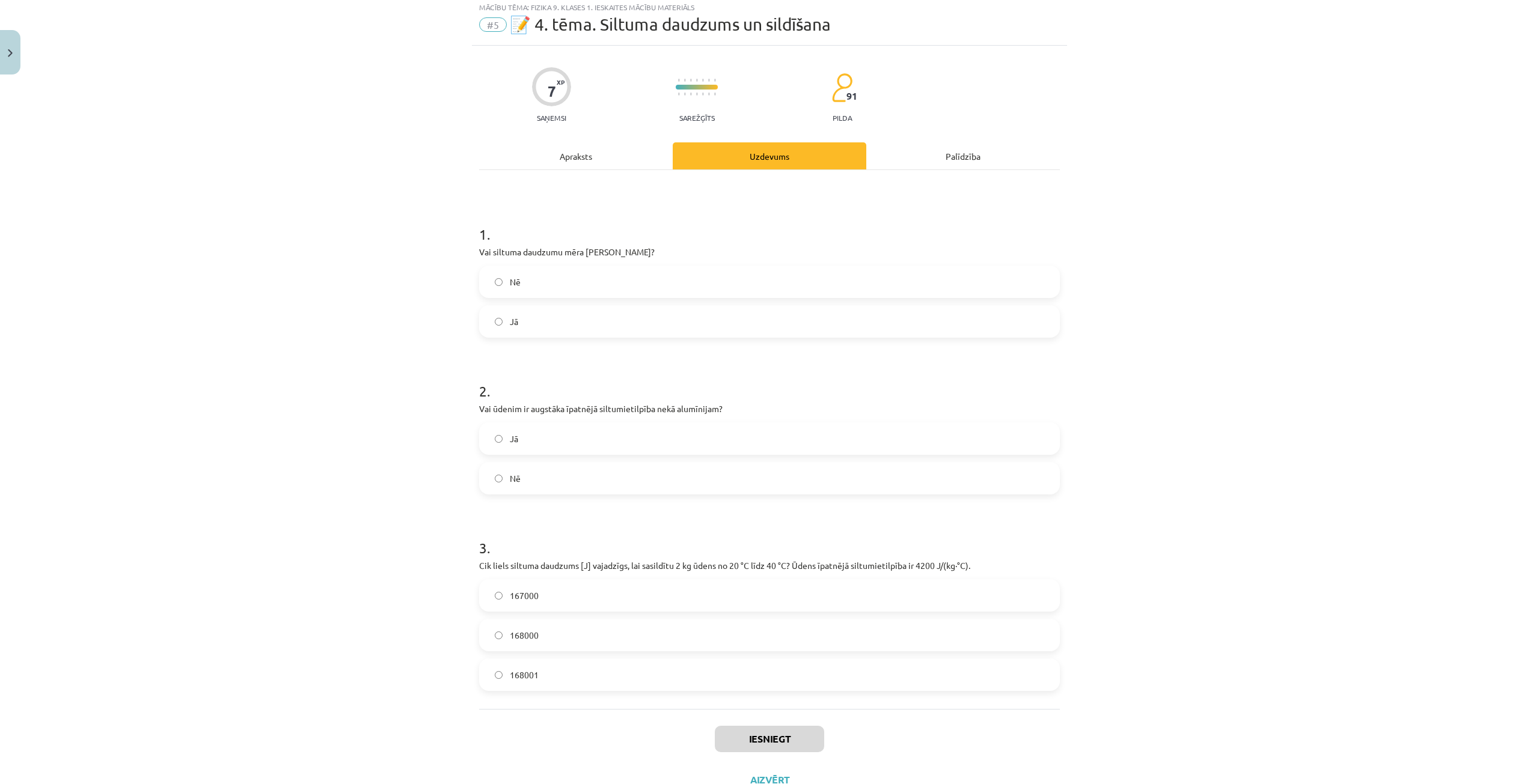
scroll to position [30, 0]
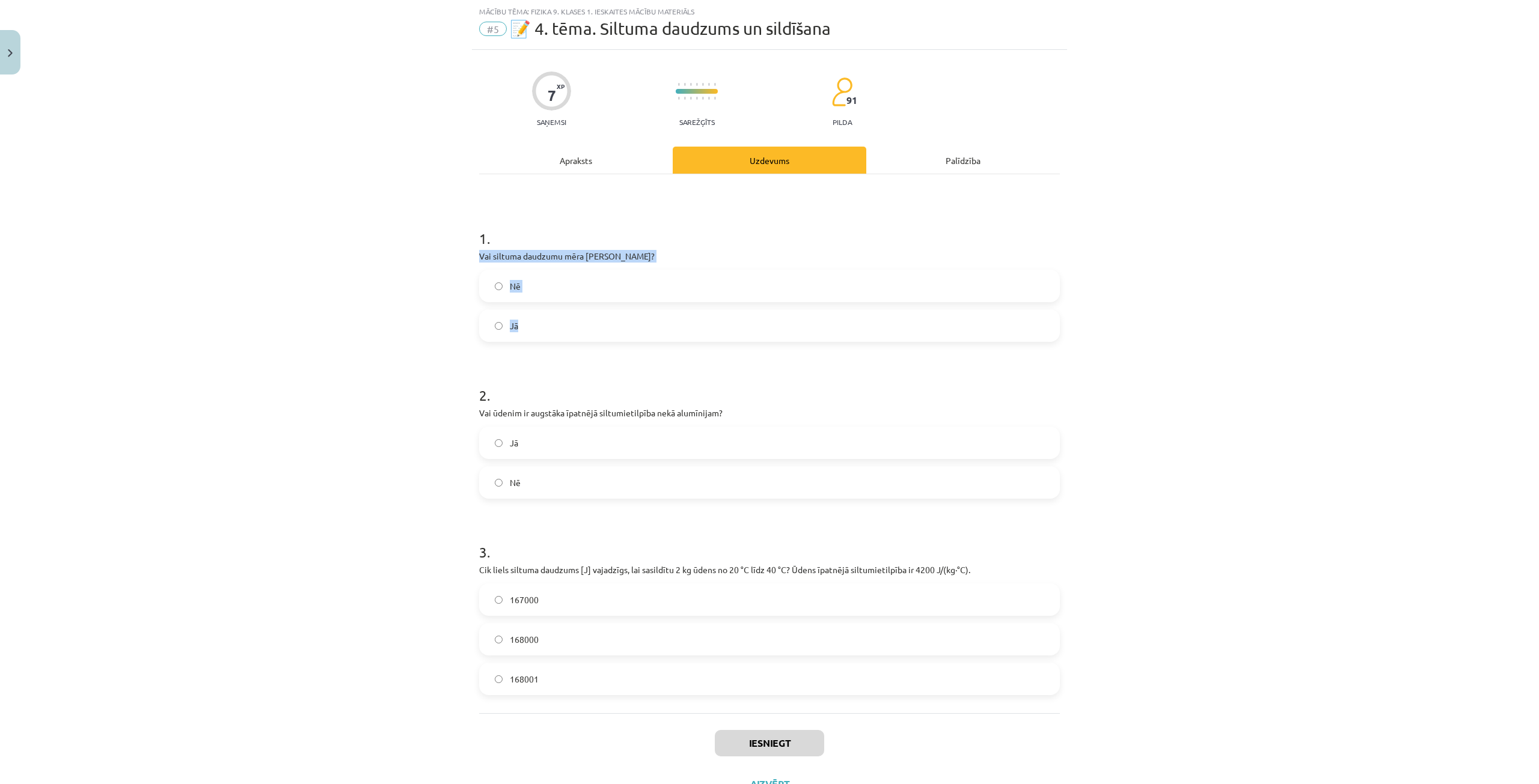
drag, startPoint x: 473, startPoint y: 254, endPoint x: 567, endPoint y: 335, distance: 124.1
click at [567, 335] on div "7 XP Saņemsi Sarežģīts 91 pilda Apraksts Uzdevums Palīdzība 1 . Vai siltuma dau…" at bounding box center [769, 427] width 595 height 755
click at [495, 280] on label "Nē" at bounding box center [769, 286] width 578 height 30
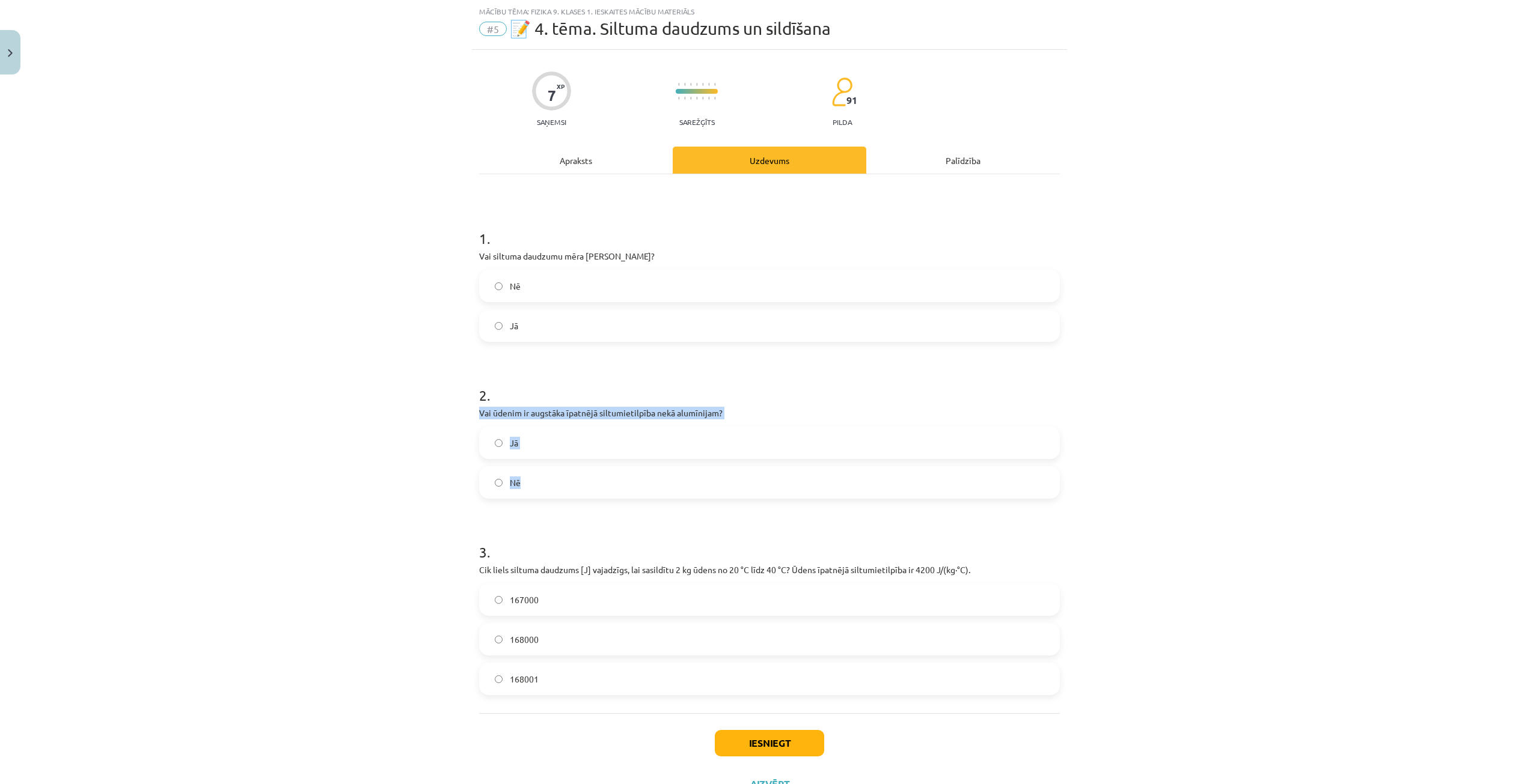
drag, startPoint x: 466, startPoint y: 409, endPoint x: 535, endPoint y: 479, distance: 98.3
click at [535, 479] on div "Mācību tēma: Fizika 9. klases 1. ieskaites mācību materiāls #5 📝 4. tēma. Siltu…" at bounding box center [769, 392] width 1539 height 784
drag, startPoint x: 488, startPoint y: 451, endPoint x: 486, endPoint y: 461, distance: 10.2
click at [489, 450] on label "Jā" at bounding box center [769, 443] width 578 height 30
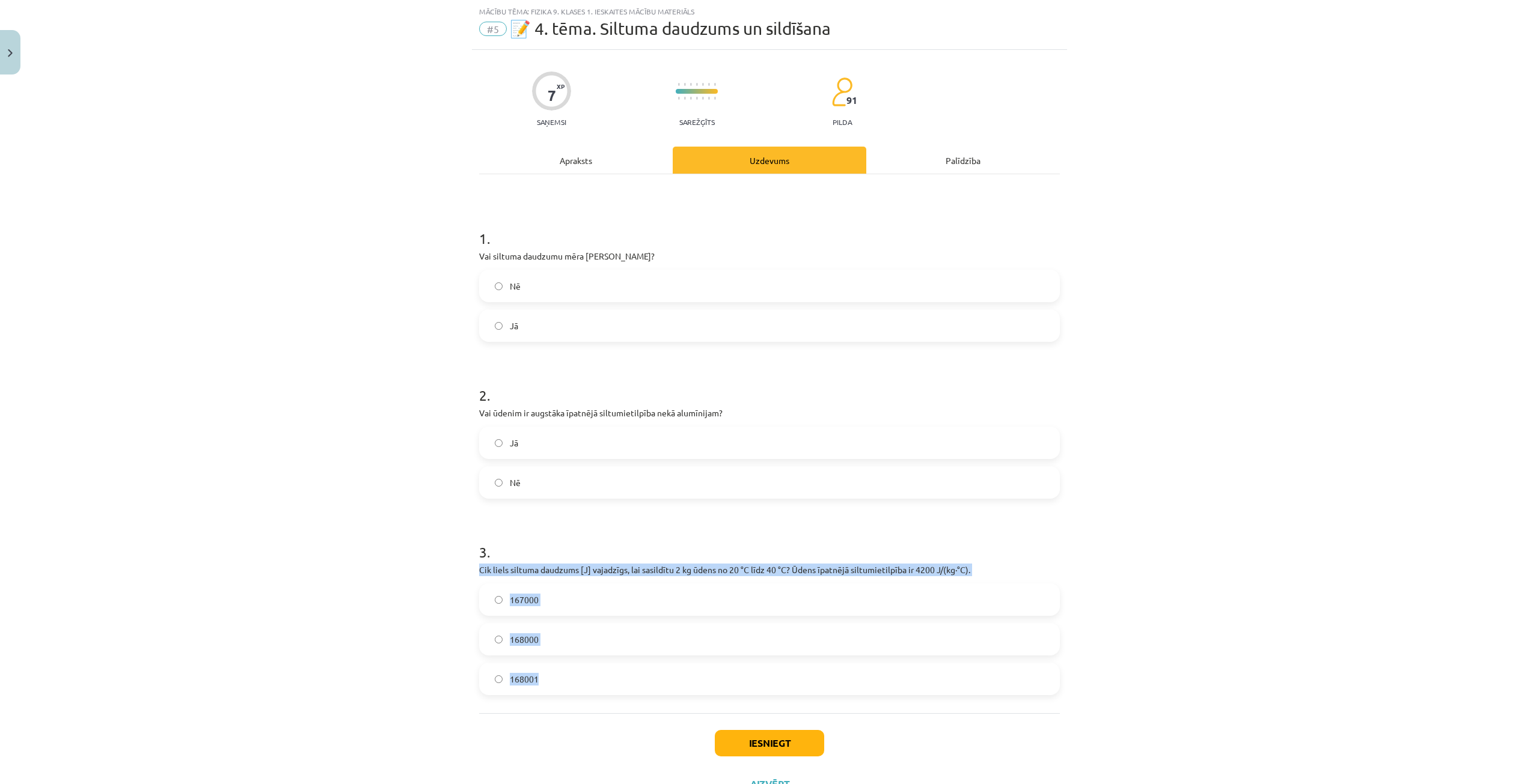
drag, startPoint x: 460, startPoint y: 570, endPoint x: 561, endPoint y: 681, distance: 150.1
click at [561, 681] on div "Mācību tēma: Fizika 9. klases 1. ieskaites mācību materiāls #5 📝 4. tēma. Siltu…" at bounding box center [769, 392] width 1539 height 784
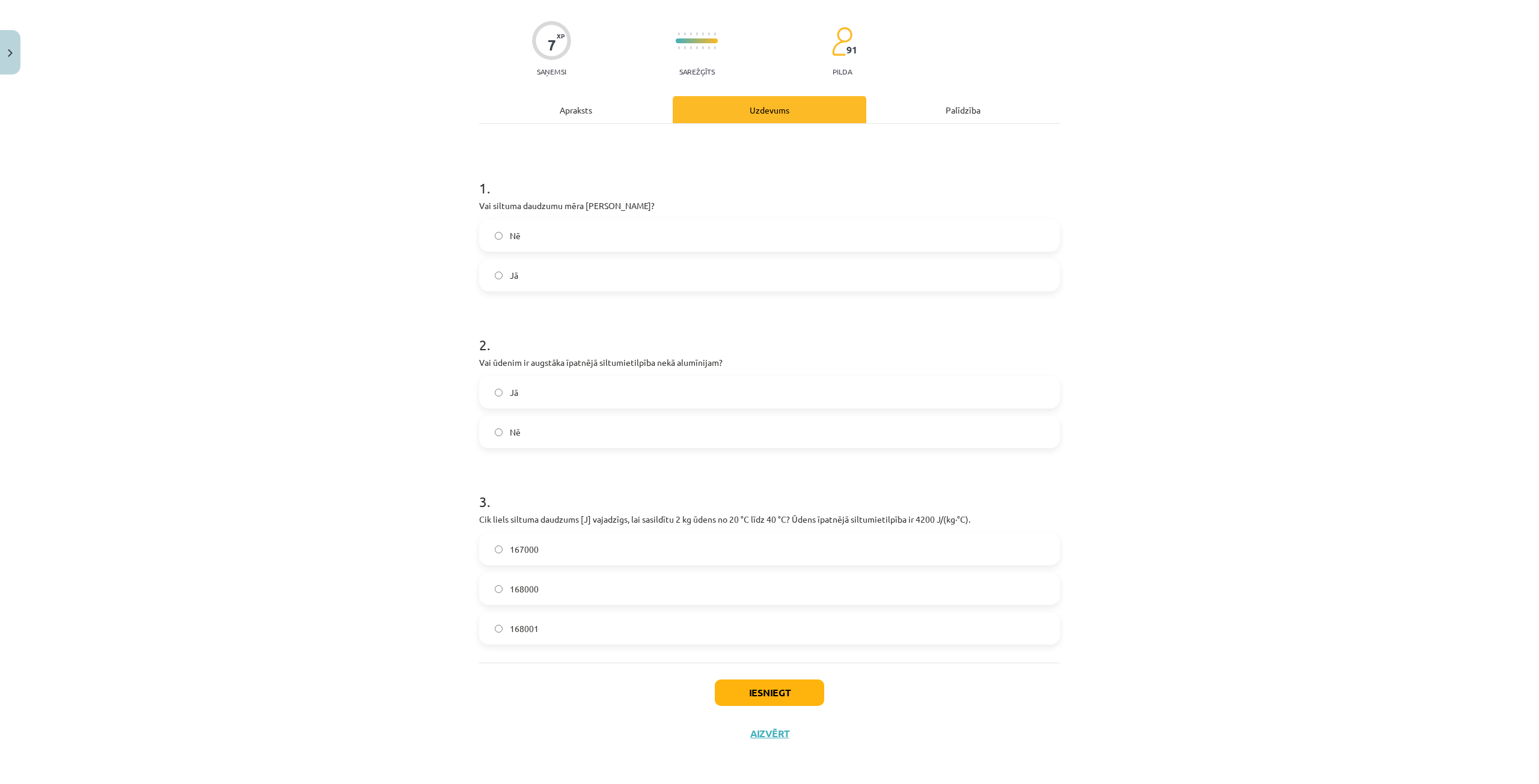
click at [388, 504] on div "Mācību tēma: Fizika 9. klases 1. ieskaites mācību materiāls #5 📝 4. tēma. Siltu…" at bounding box center [769, 392] width 1539 height 784
click at [517, 547] on span "167000" at bounding box center [524, 550] width 29 height 13
click at [807, 697] on button "Iesniegt" at bounding box center [769, 693] width 109 height 26
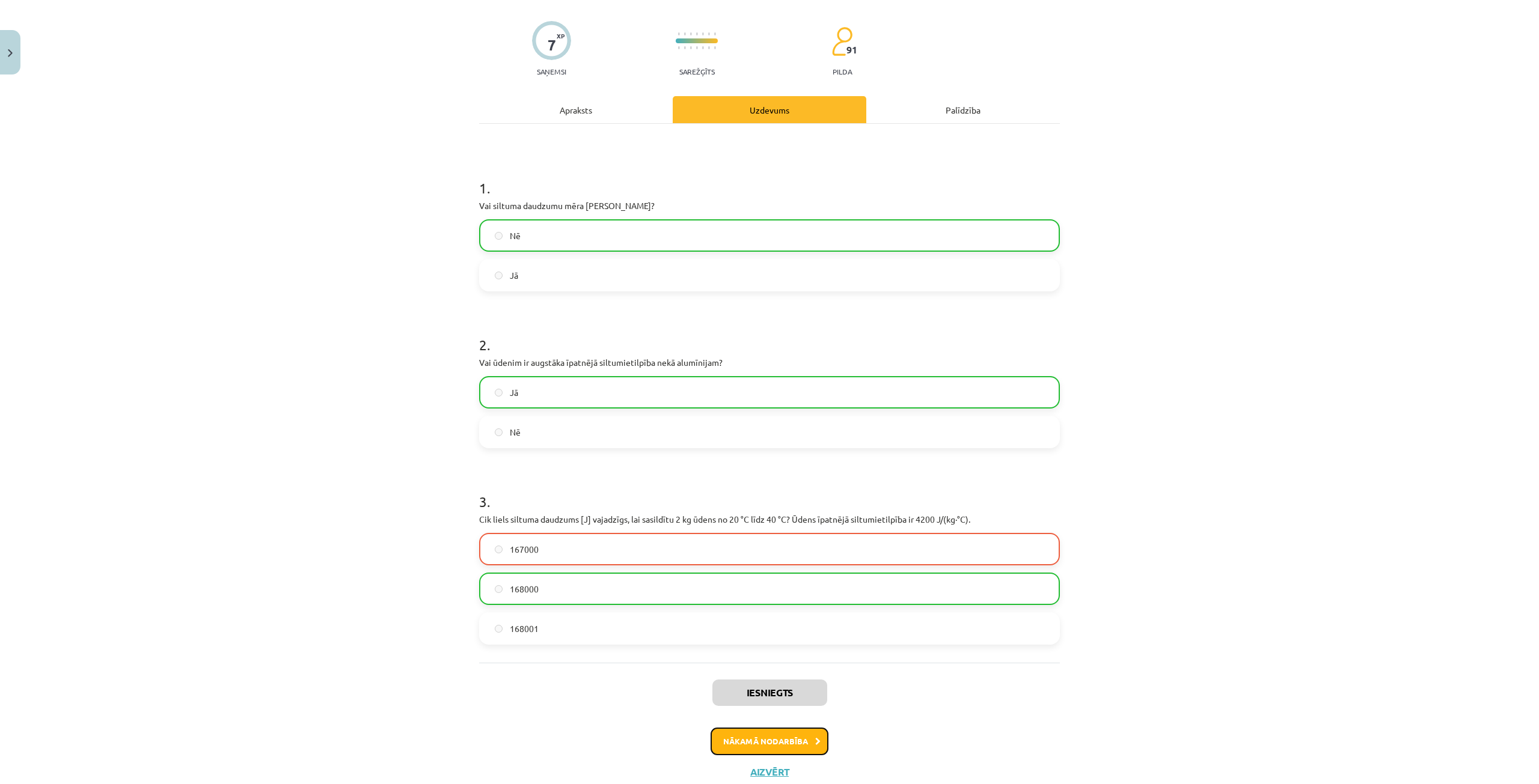
click at [765, 743] on button "Nākamā nodarbība" at bounding box center [769, 741] width 118 height 28
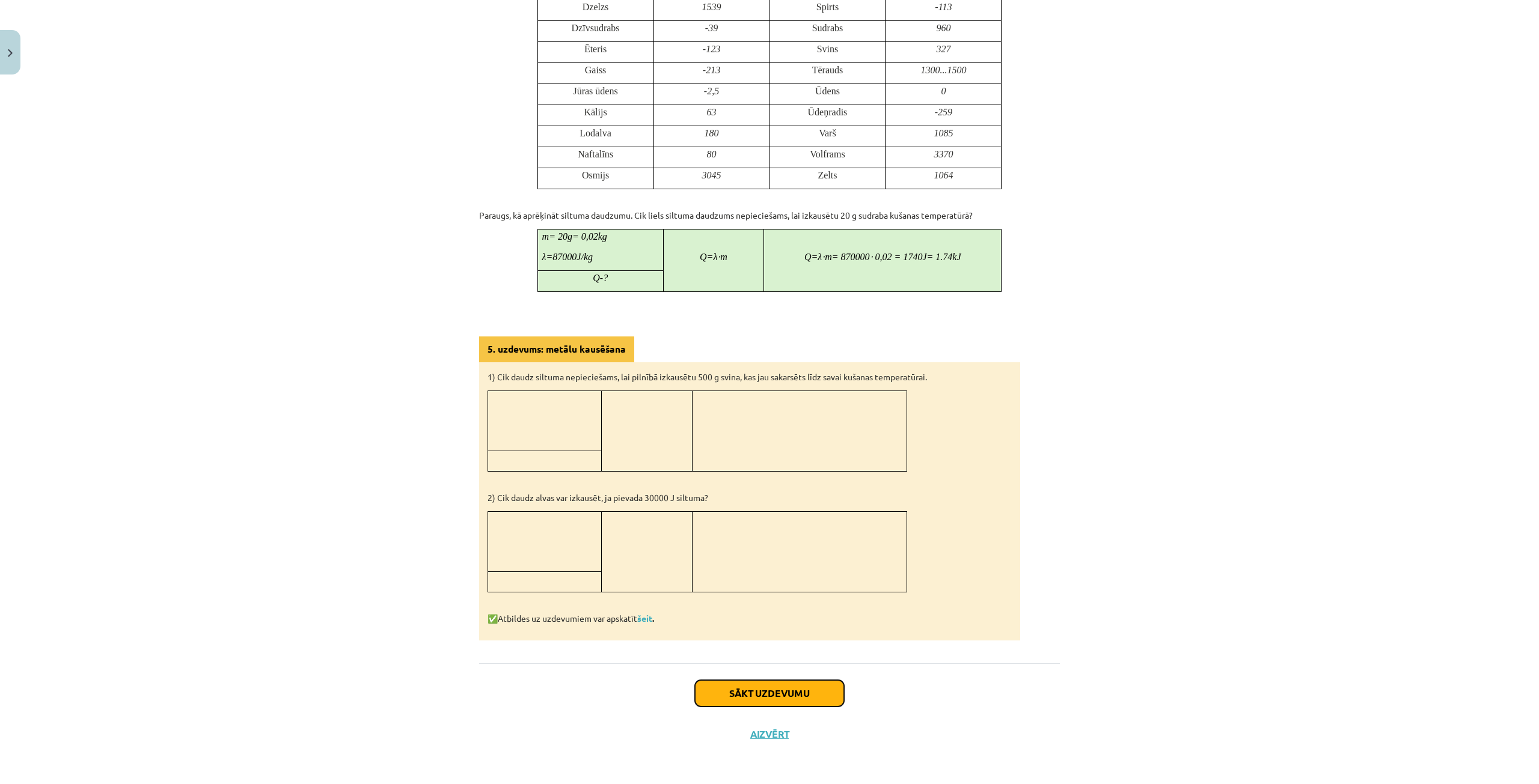
click at [742, 691] on button "Sākt uzdevumu" at bounding box center [769, 693] width 149 height 26
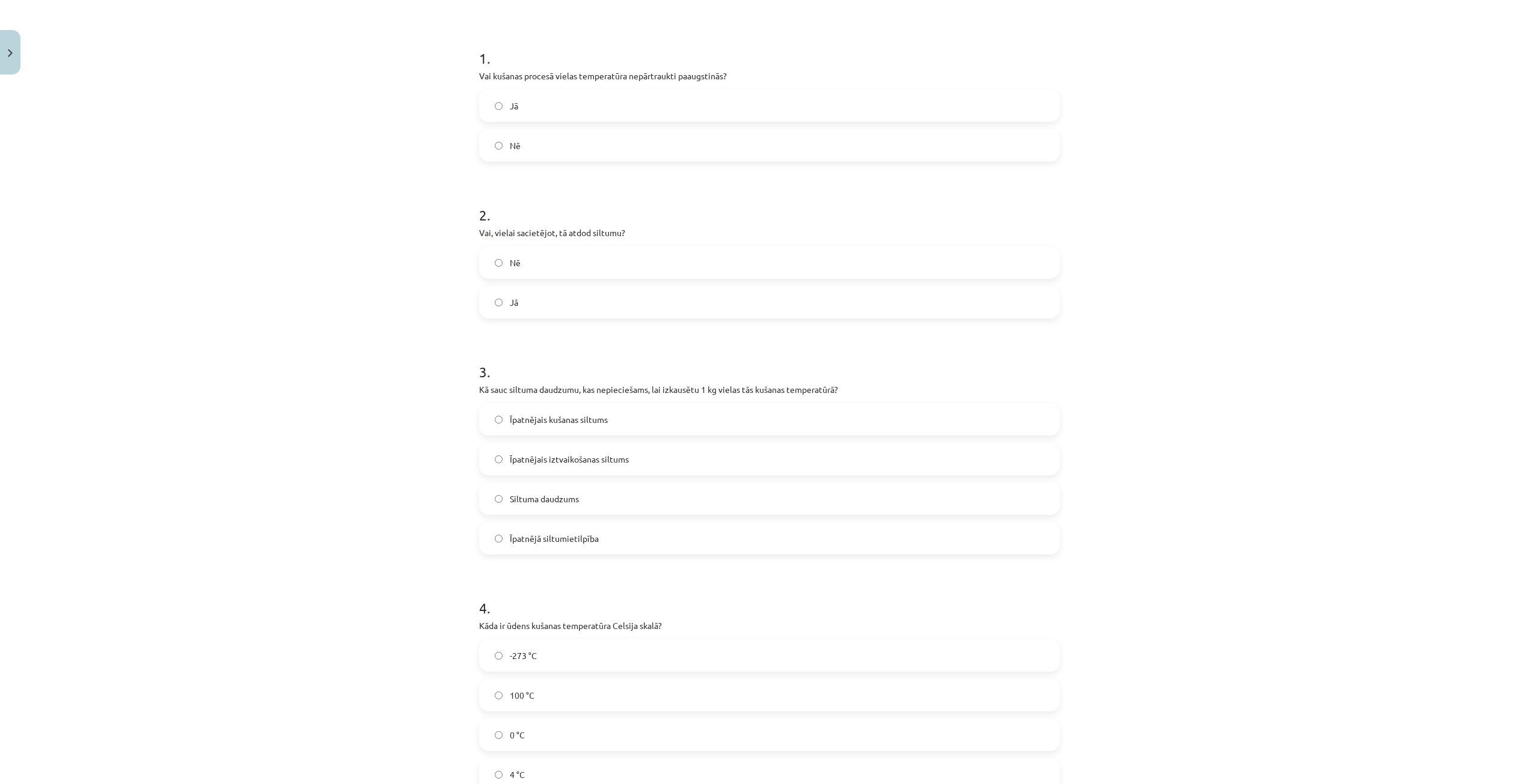
scroll to position [240, 0]
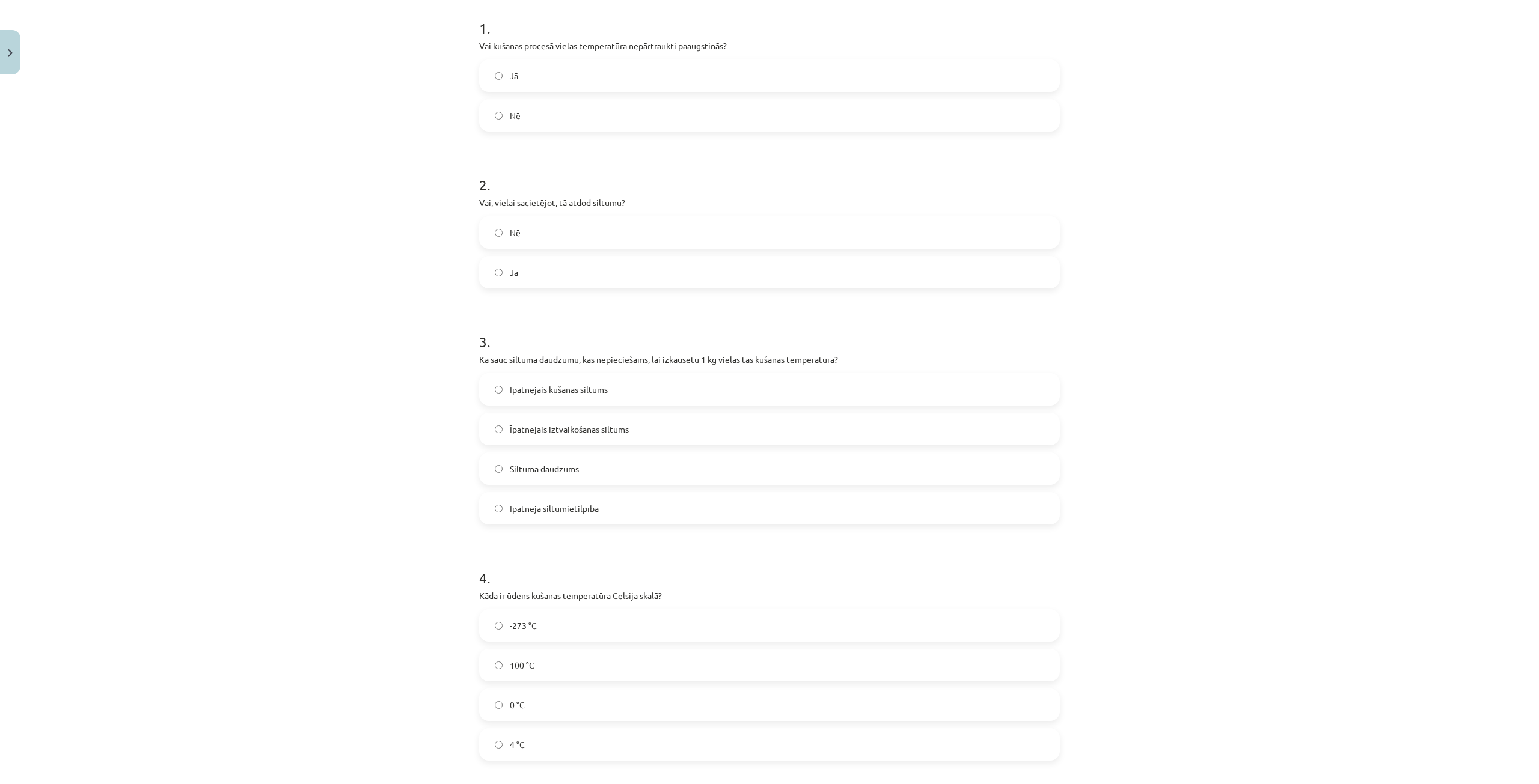
click at [486, 113] on label "Nē" at bounding box center [769, 115] width 578 height 30
click at [522, 273] on label "Jā" at bounding box center [769, 272] width 578 height 30
drag, startPoint x: 473, startPoint y: 357, endPoint x: 596, endPoint y: 487, distance: 179.0
click at [610, 511] on div "11 XP Saņemsi Sarežģīts 91 pilda Apraksts Uzdevums Palīdzība 1 . Vai kušanas pr…" at bounding box center [769, 453] width 595 height 1227
click at [559, 338] on h1 "3 ." at bounding box center [769, 331] width 581 height 37
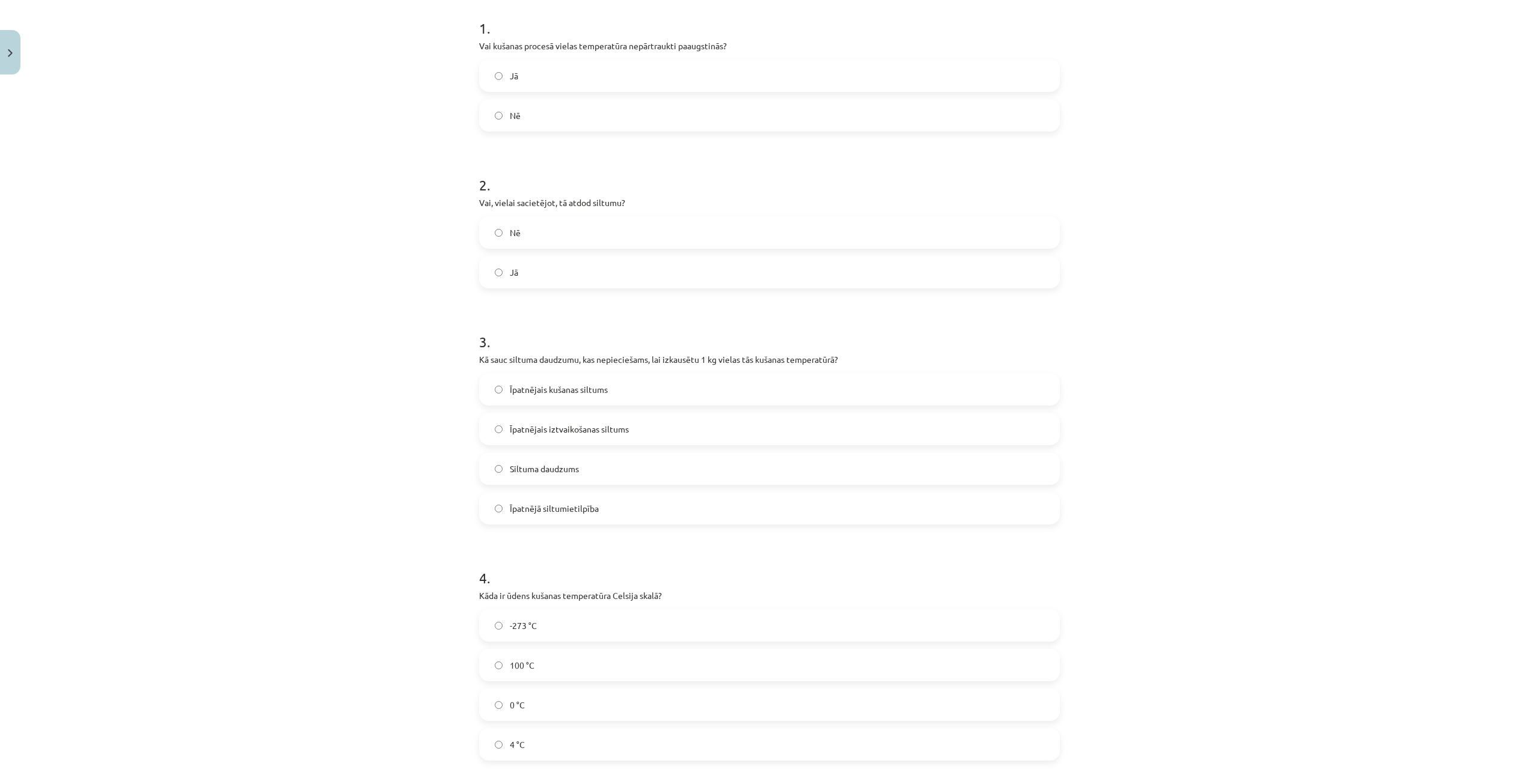
click at [587, 393] on span "Īpatnējais kušanas siltums" at bounding box center [559, 390] width 98 height 13
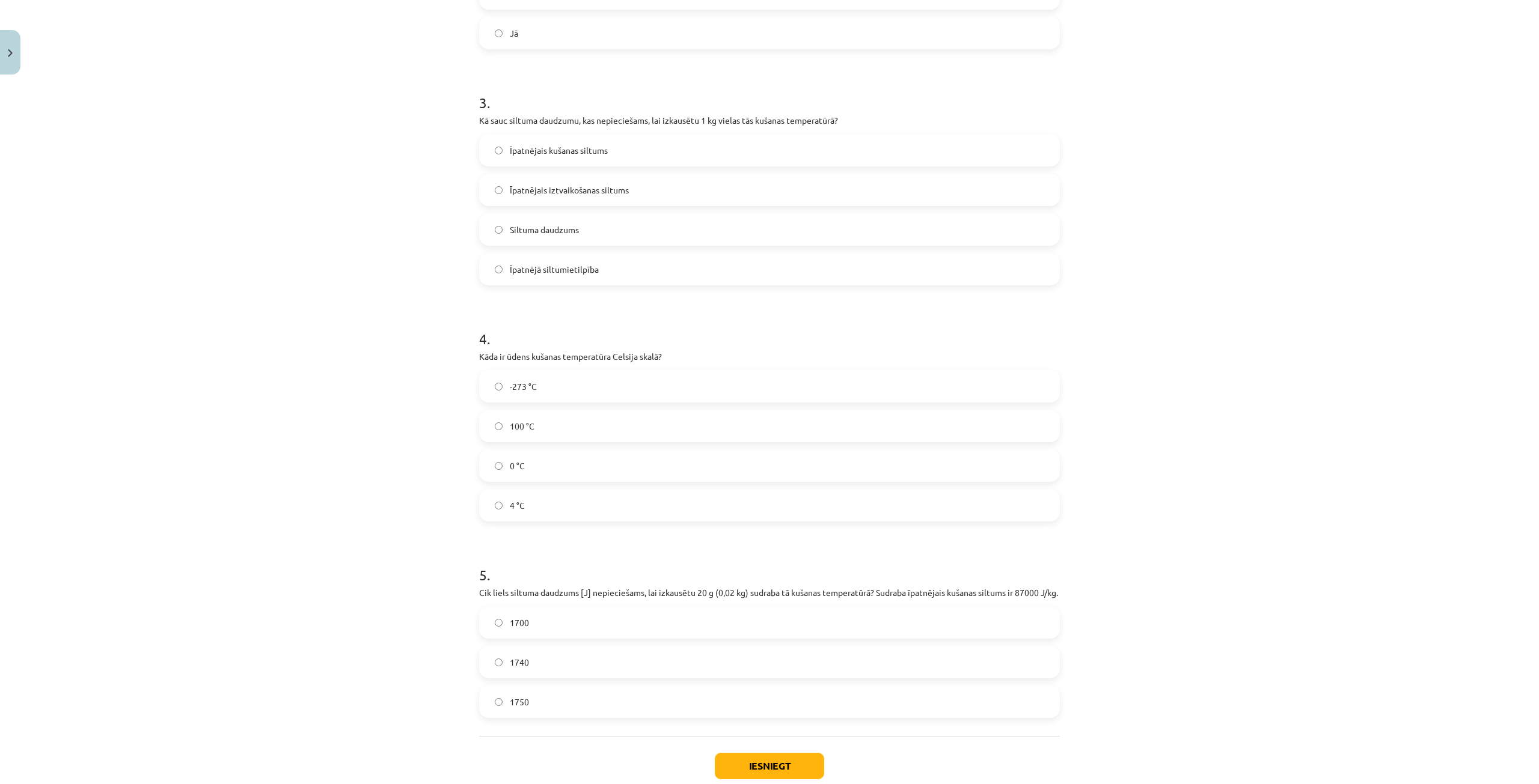
scroll to position [481, 0]
click at [541, 464] on label "0 °C" at bounding box center [769, 464] width 578 height 30
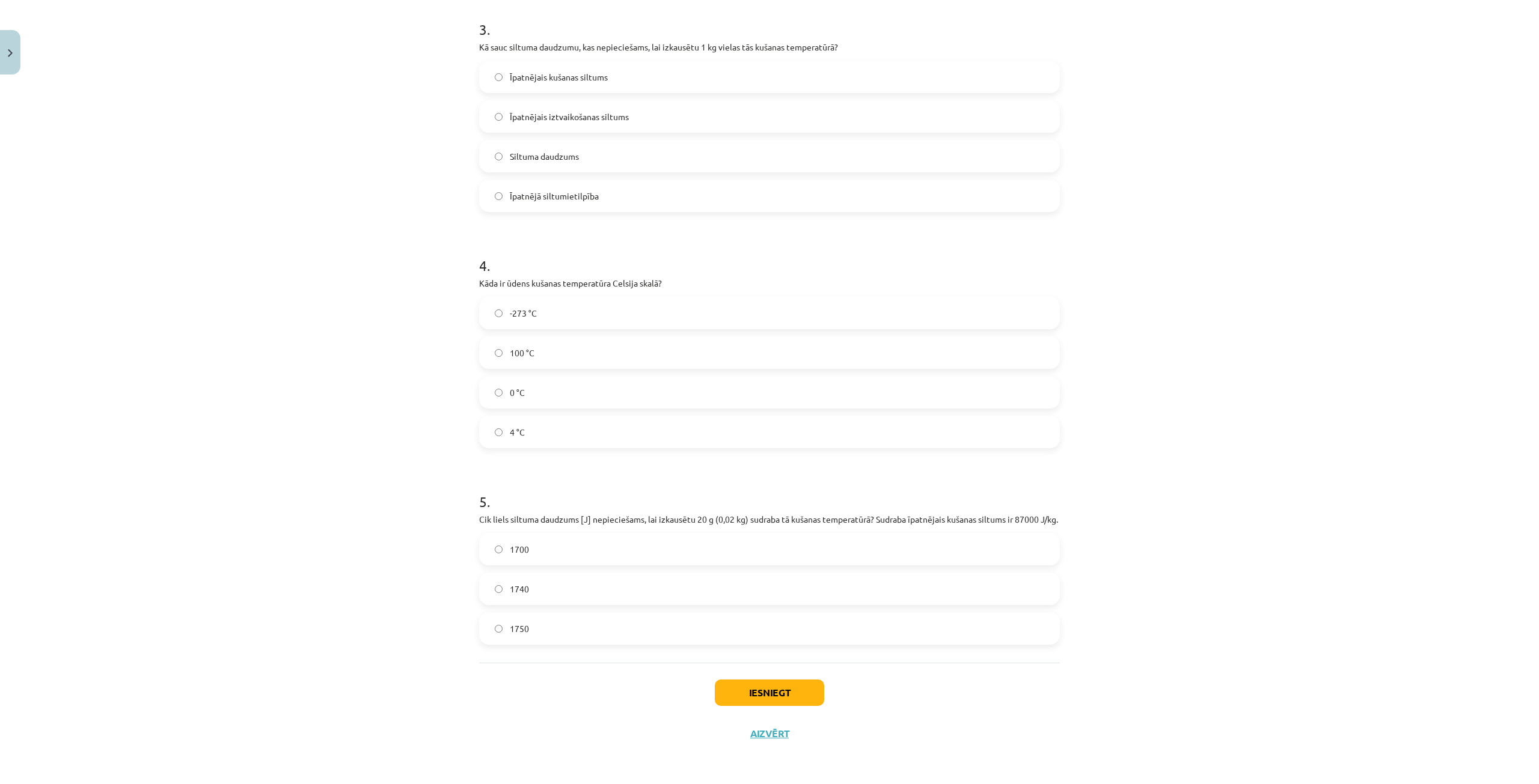
scroll to position [565, 0]
drag, startPoint x: 471, startPoint y: 501, endPoint x: 531, endPoint y: 565, distance: 87.7
click at [559, 630] on div "11 XP Saņemsi Sarežģīts 91 pilda Apraksts Uzdevums Palīdzība 1 . Vai kušanas pr…" at bounding box center [769, 141] width 595 height 1227
click at [525, 522] on p "Cik liels siltuma daudzums [J] nepieciešams, lai izkausētu 20 g (0,02 kg) sudra…" at bounding box center [769, 519] width 581 height 13
click at [553, 580] on label "1740" at bounding box center [769, 589] width 578 height 30
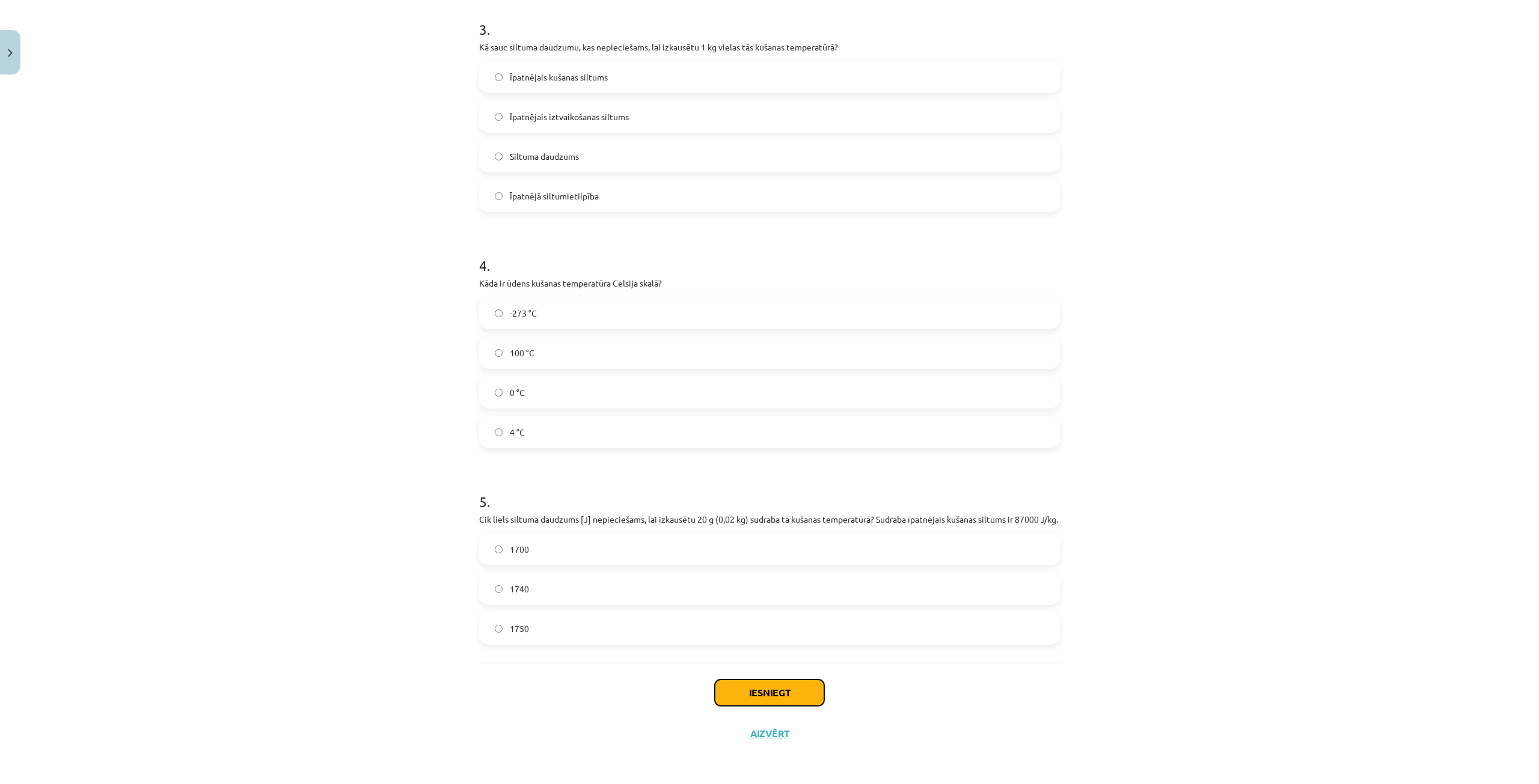
click at [786, 700] on button "Iesniegt" at bounding box center [769, 693] width 109 height 26
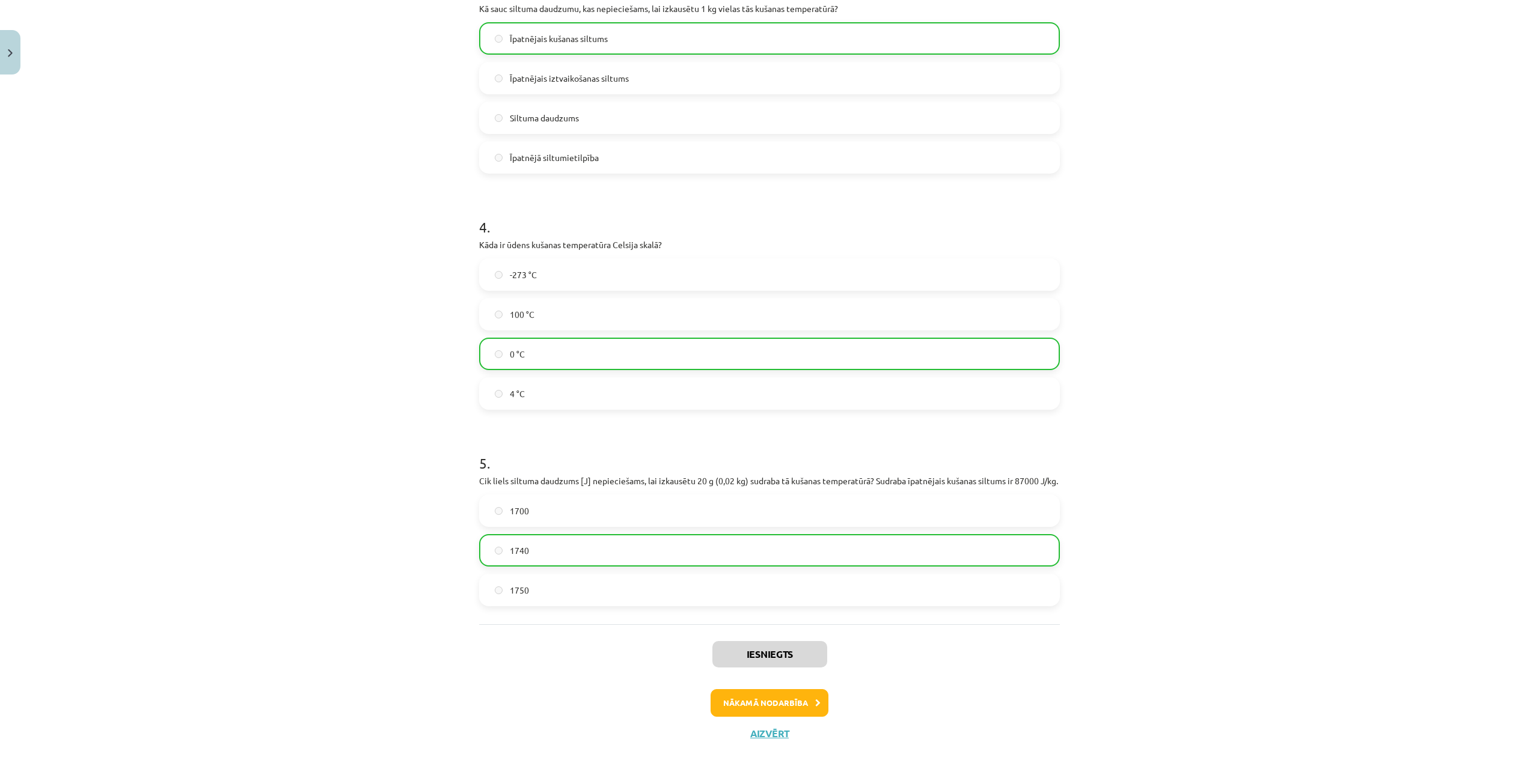
scroll to position [604, 0]
click at [808, 703] on button "Nākamā nodarbība" at bounding box center [769, 703] width 118 height 28
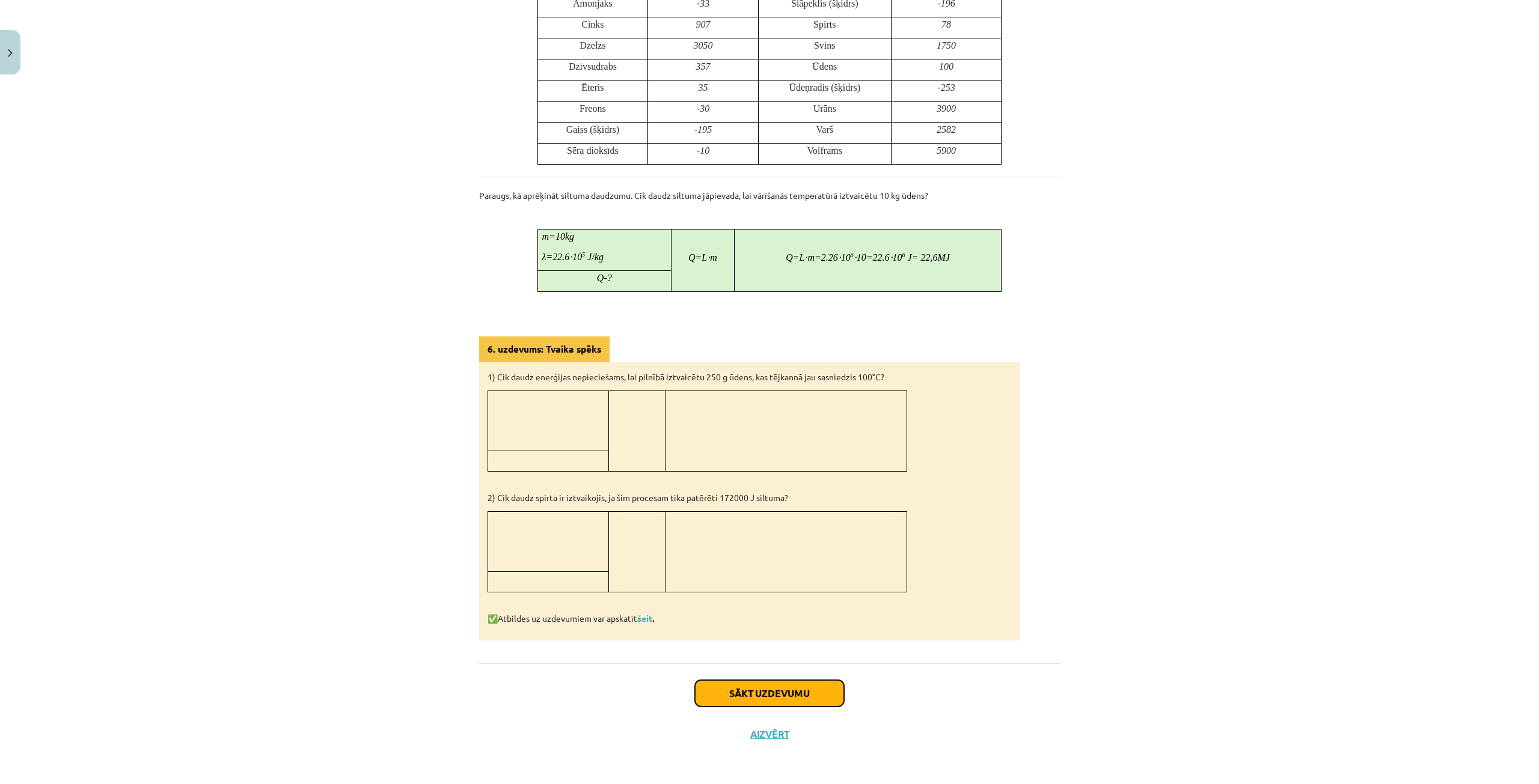
click at [803, 682] on button "Sākt uzdevumu" at bounding box center [769, 693] width 149 height 26
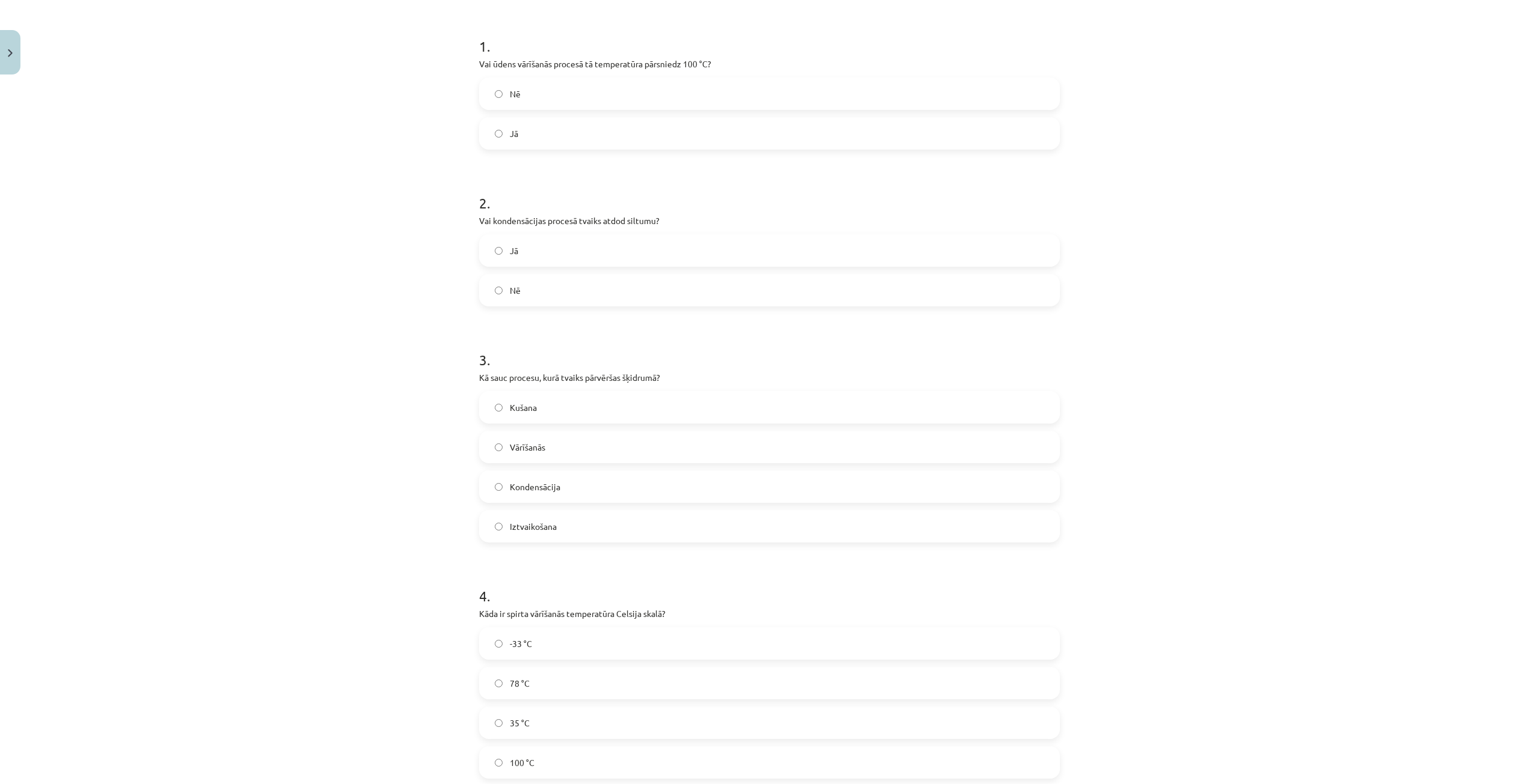
scroll to position [253, 0]
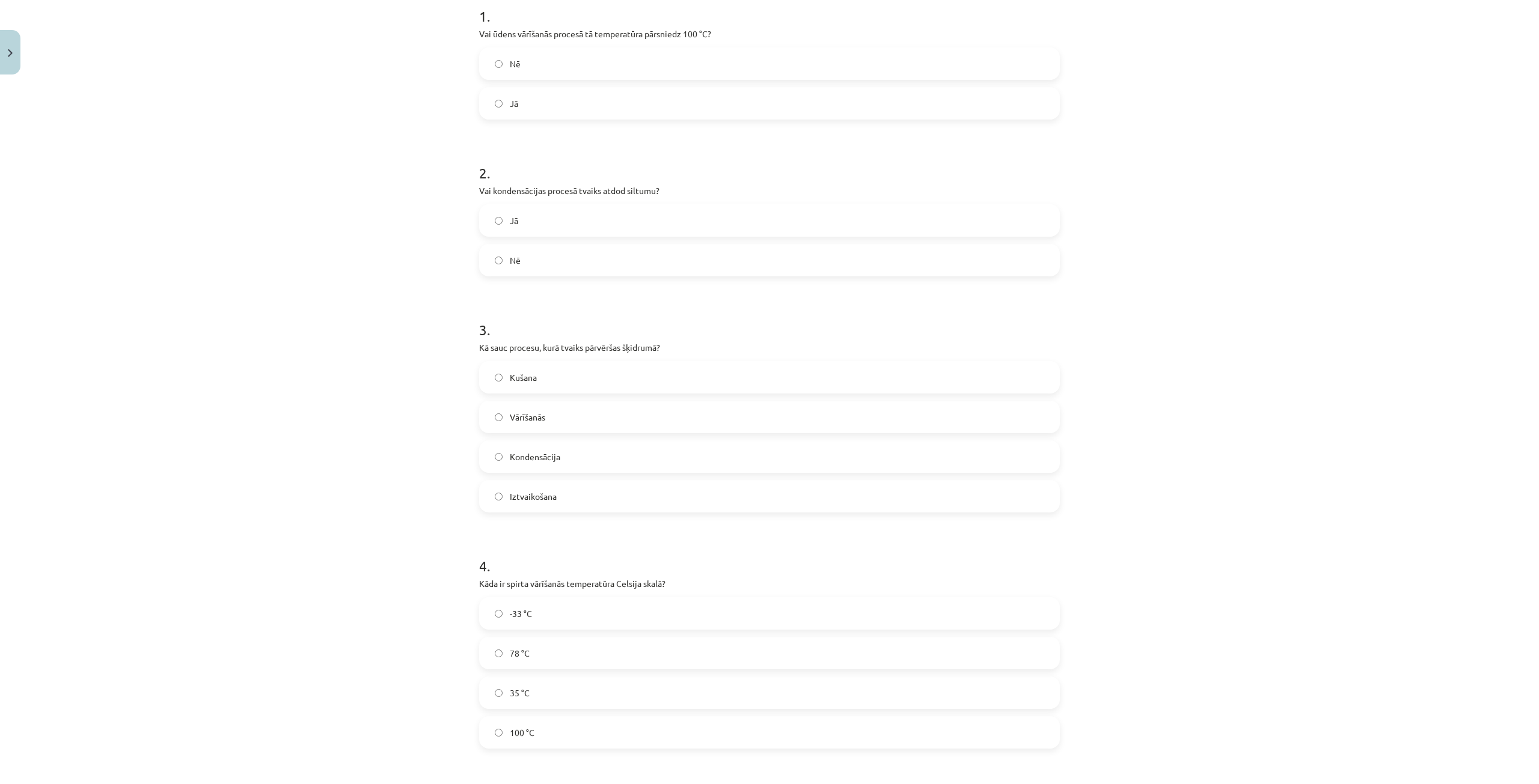
click at [555, 109] on label "Jā" at bounding box center [769, 103] width 578 height 30
click at [577, 219] on label "Jā" at bounding box center [769, 221] width 578 height 30
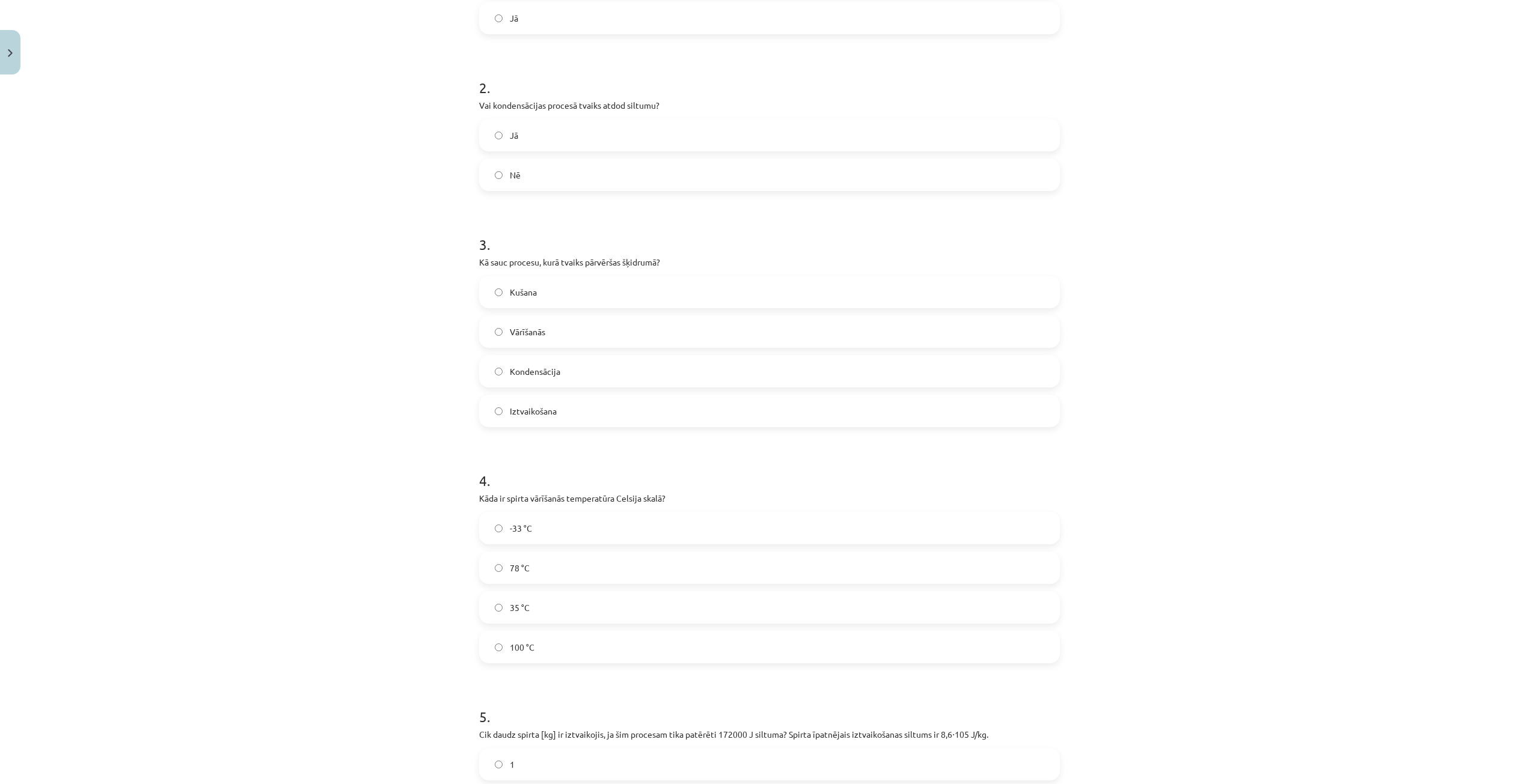
scroll to position [372, 0]
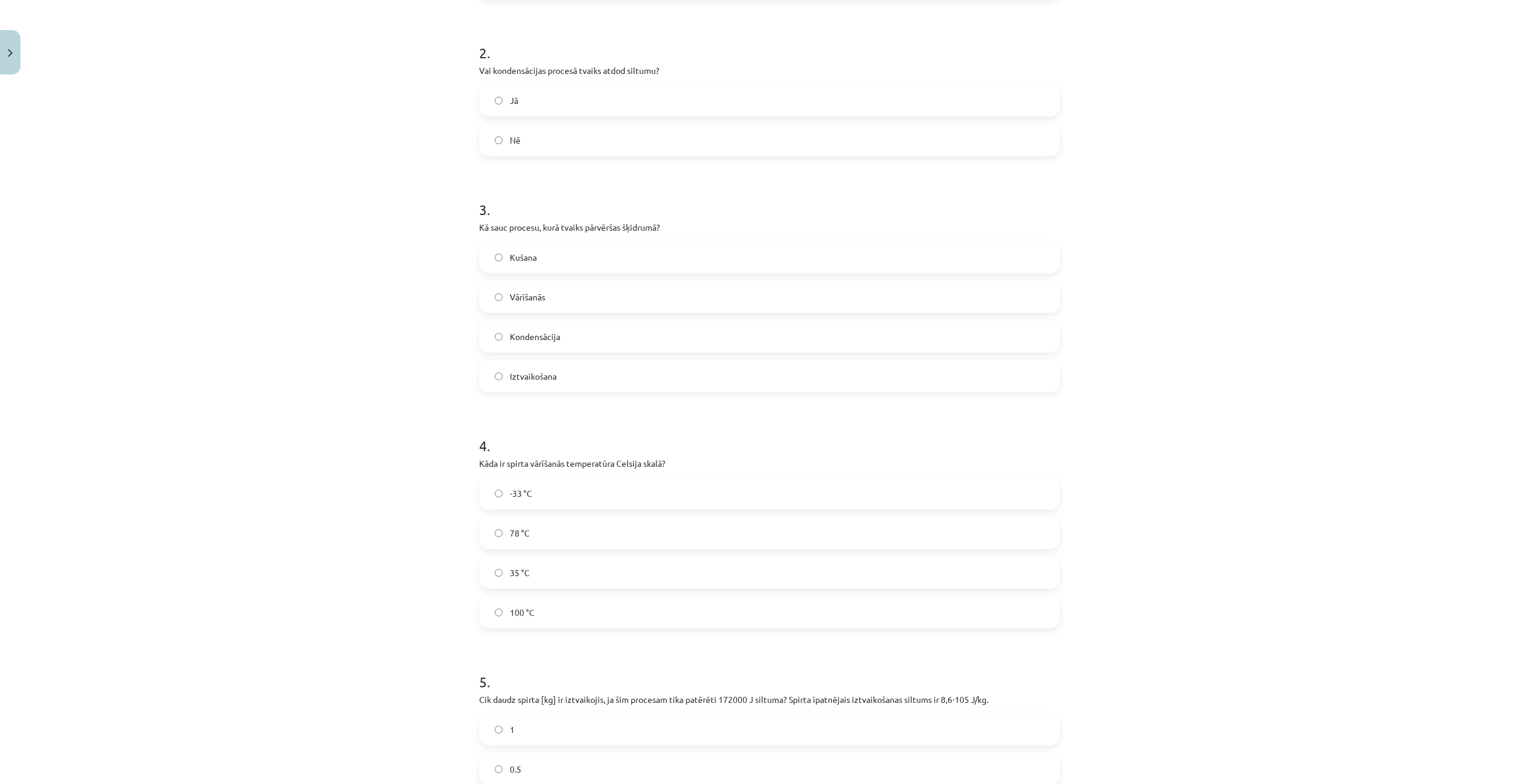
click at [557, 344] on label "Kondensācija" at bounding box center [769, 336] width 578 height 30
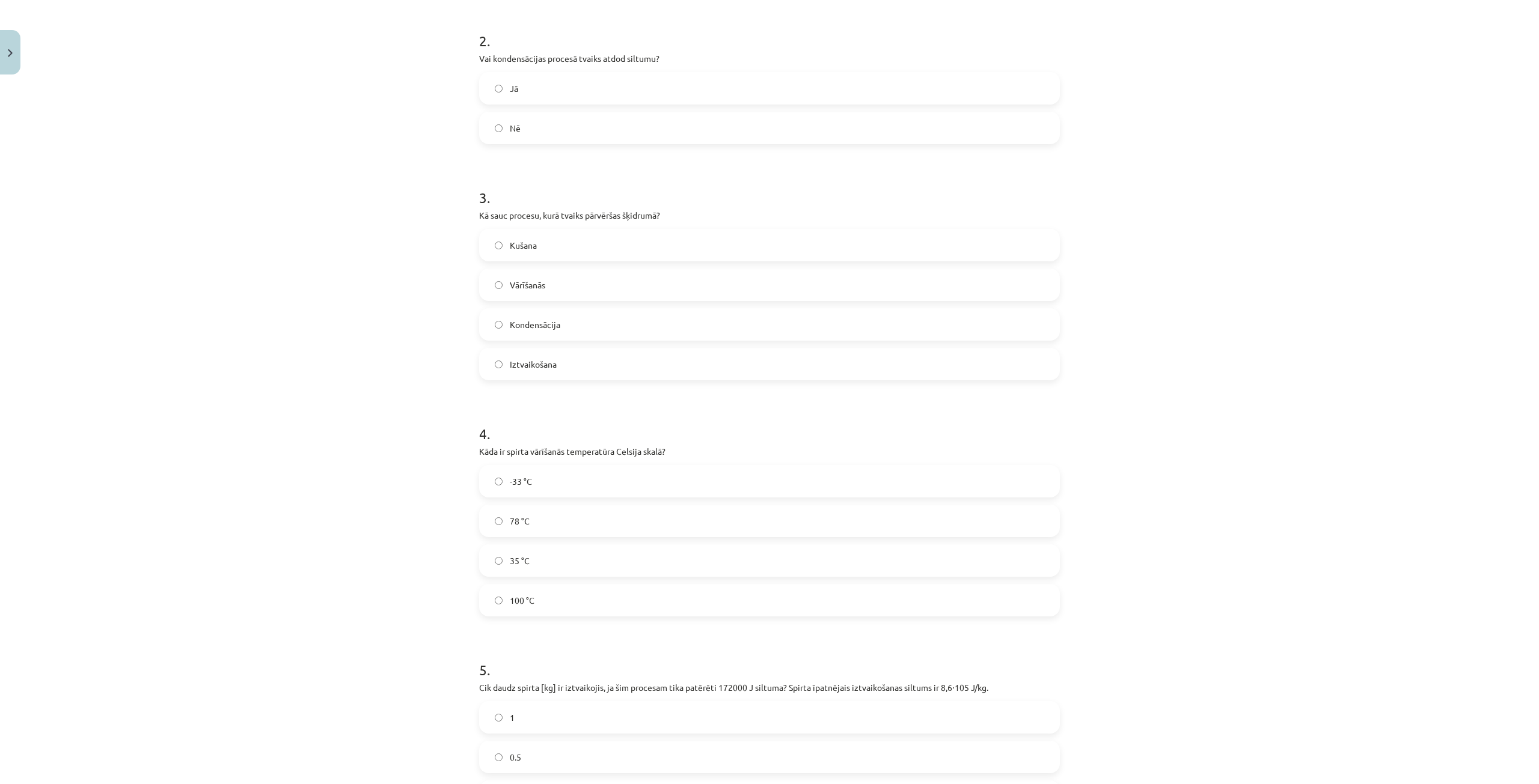
scroll to position [493, 0]
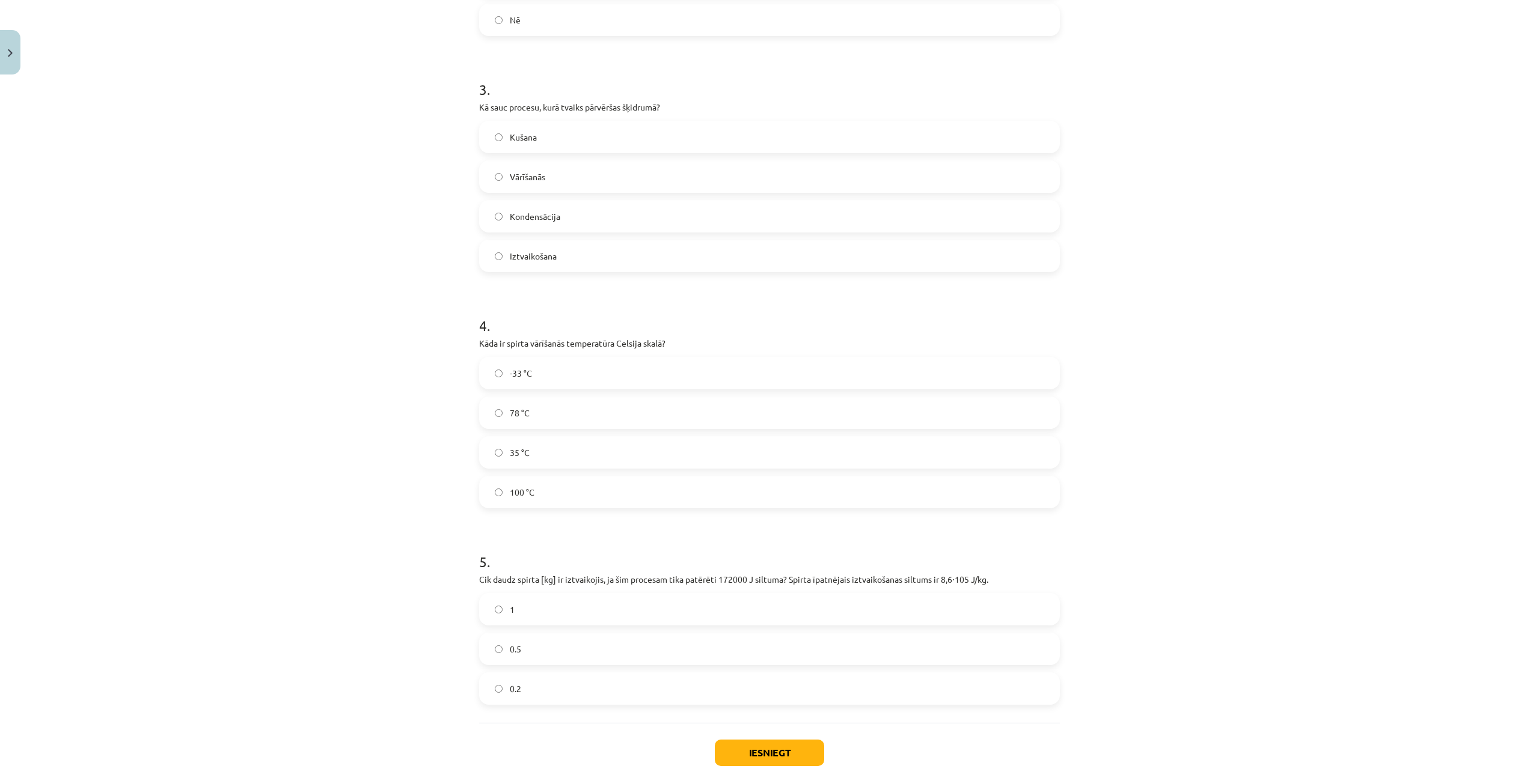
click at [648, 678] on label "0.2" at bounding box center [769, 689] width 578 height 30
click at [573, 498] on label "100 °C" at bounding box center [769, 492] width 578 height 30
click at [592, 423] on label "78 °C" at bounding box center [769, 413] width 578 height 30
click at [743, 748] on button "Iesniegt" at bounding box center [769, 752] width 109 height 26
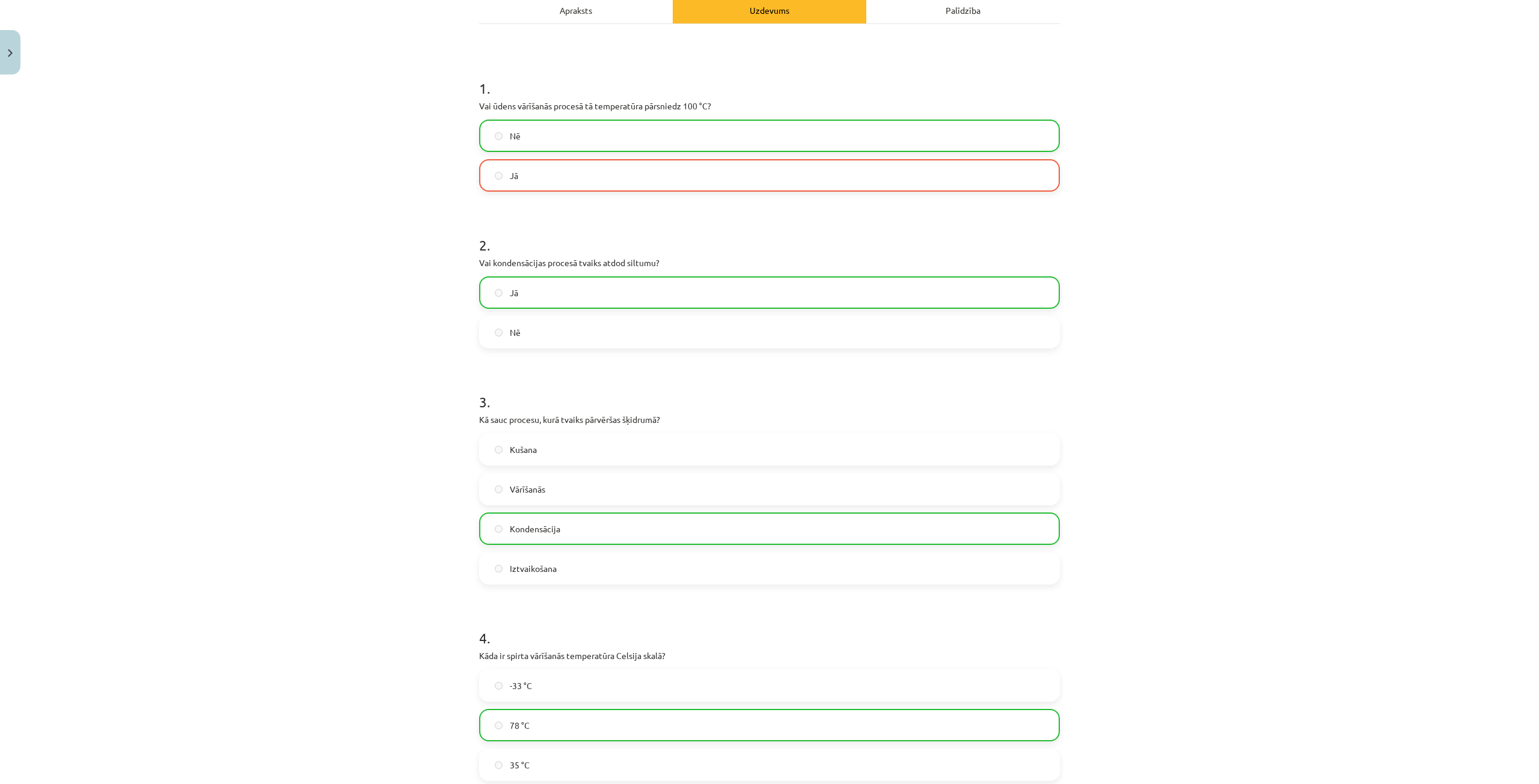
scroll to position [12, 0]
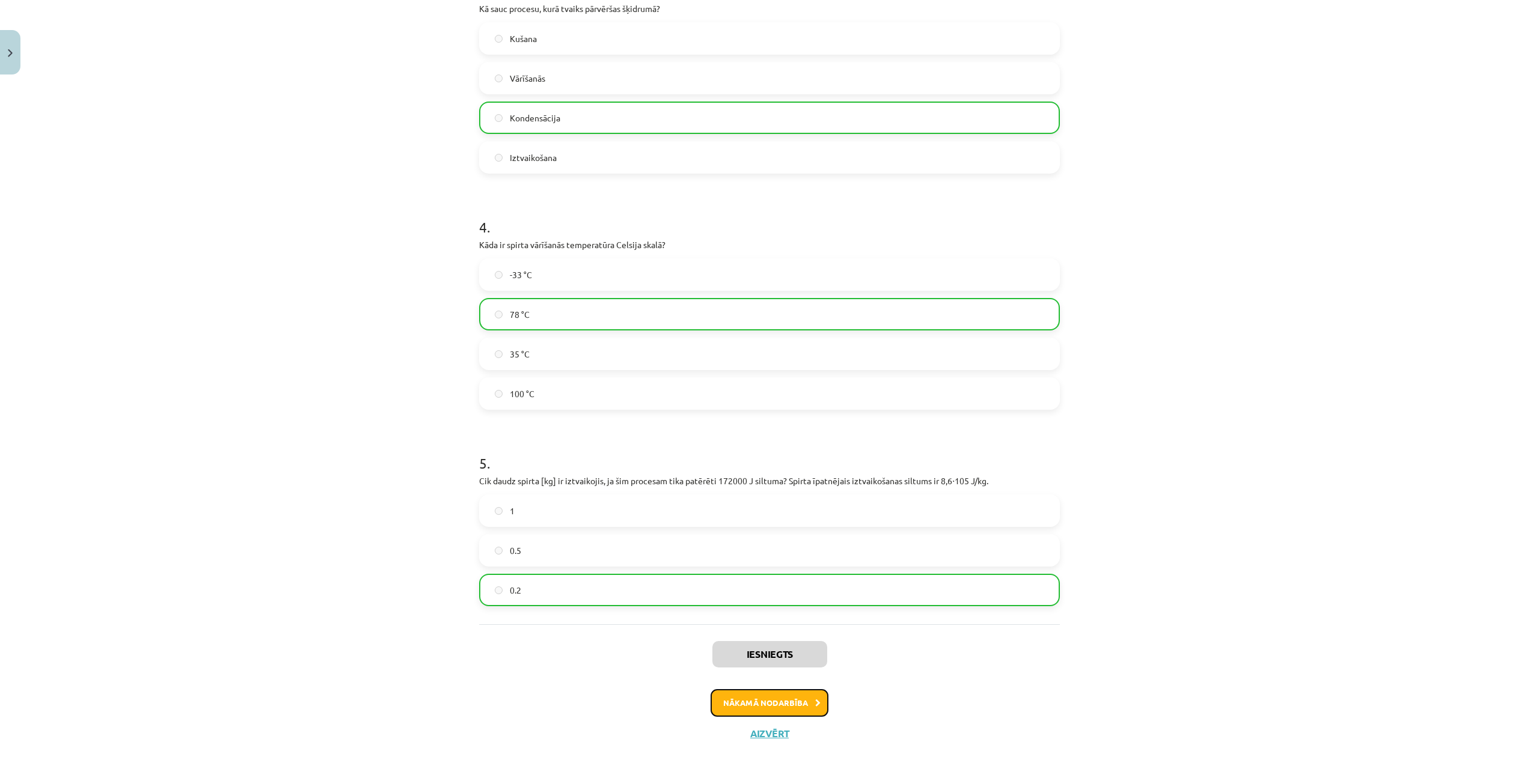
click at [753, 694] on button "Nākamā nodarbība" at bounding box center [769, 703] width 118 height 28
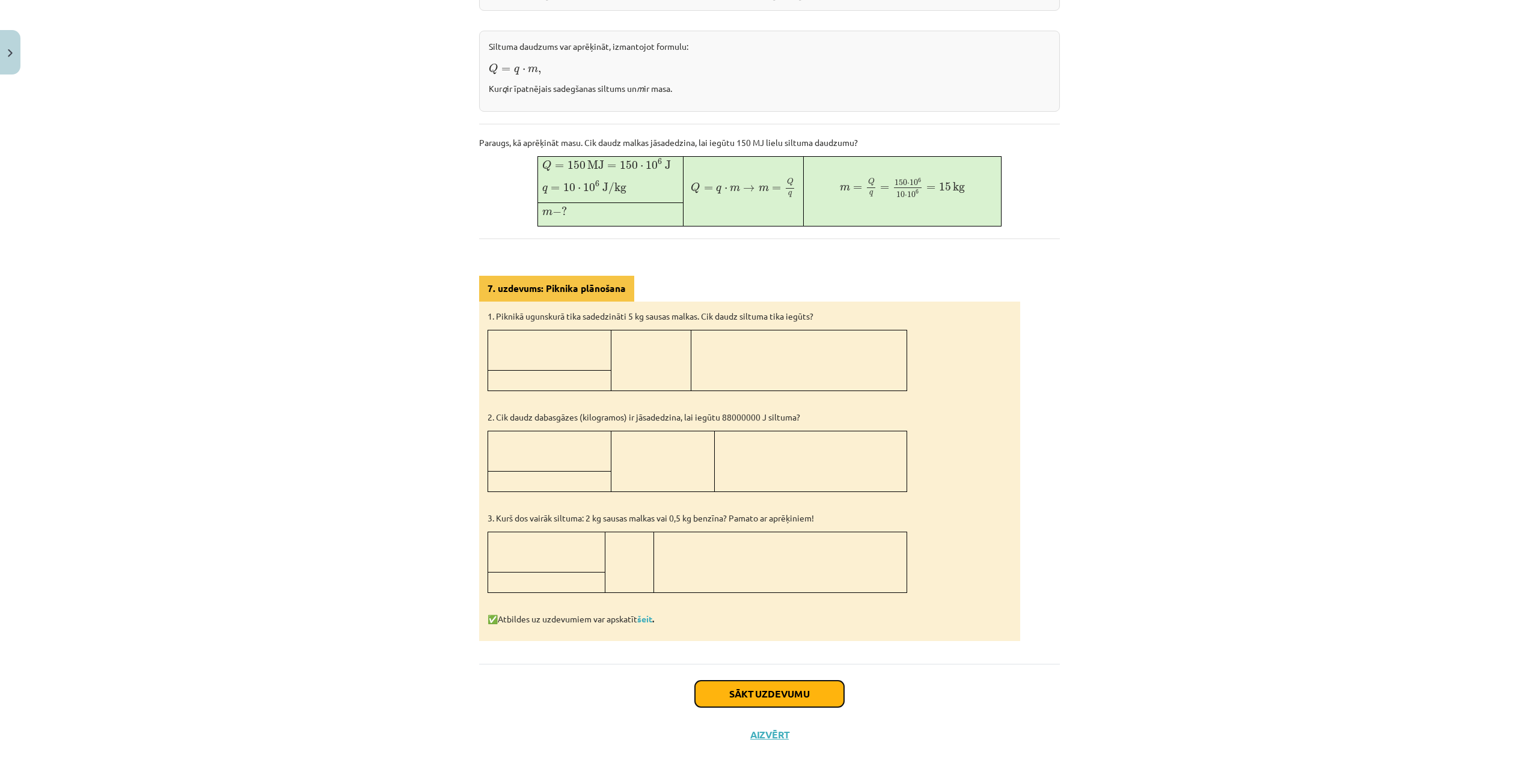
click at [747, 681] on button "Sākt uzdevumu" at bounding box center [769, 694] width 149 height 26
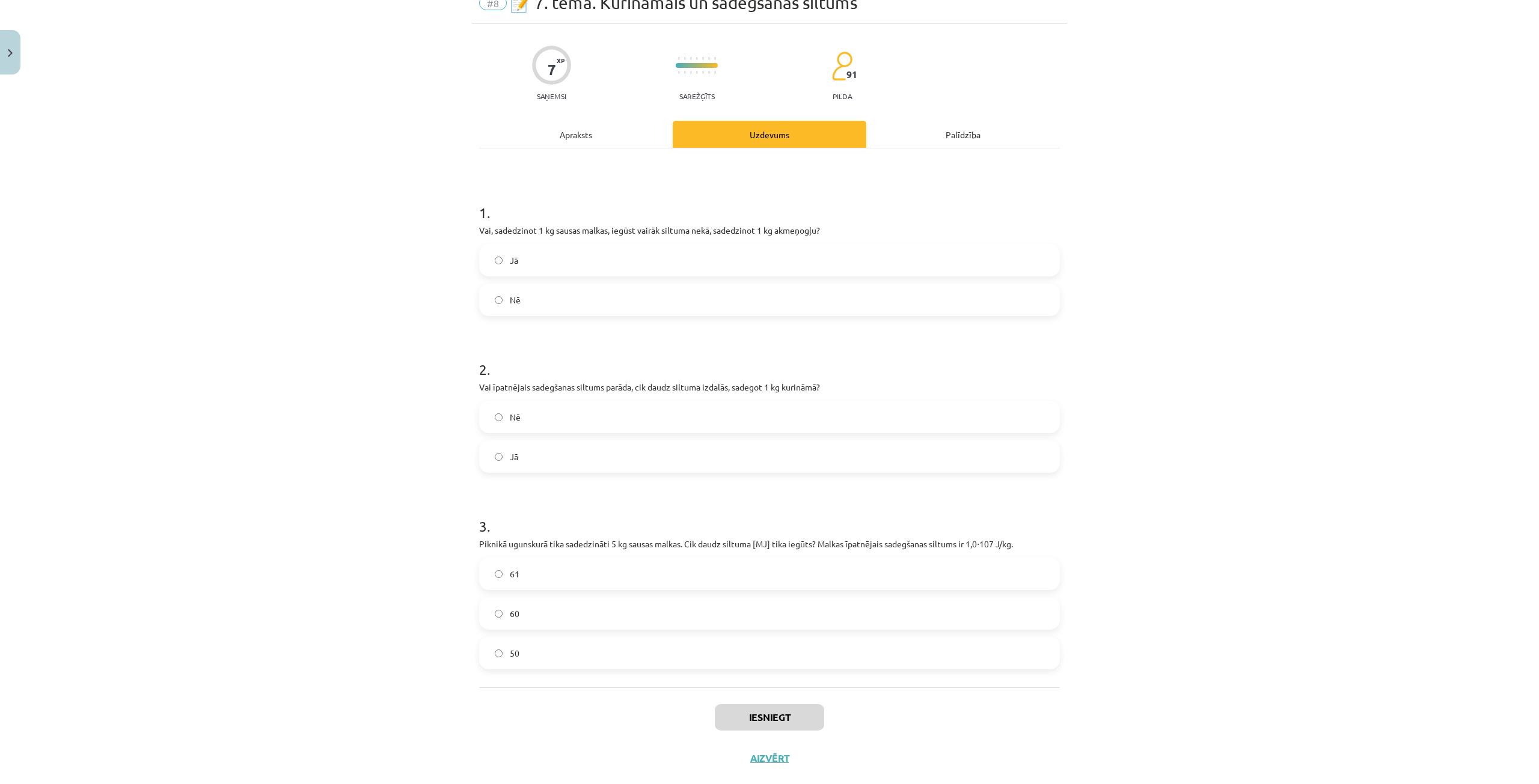
scroll to position [81, 0]
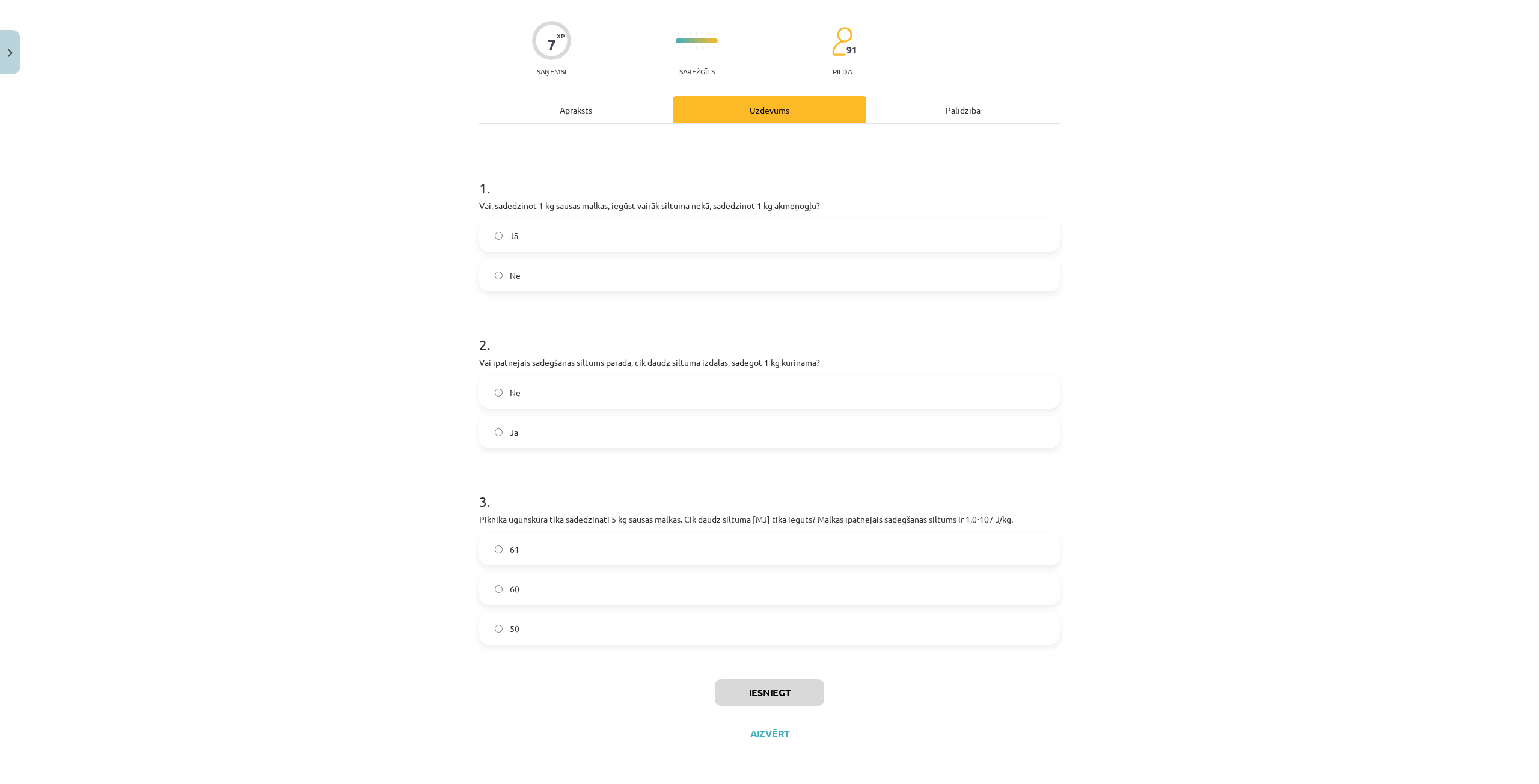
click at [737, 623] on label "50" at bounding box center [769, 629] width 578 height 30
click at [556, 270] on label "Nē" at bounding box center [769, 275] width 578 height 30
click at [514, 421] on label "Jā" at bounding box center [769, 432] width 578 height 30
click at [748, 681] on button "Iesniegt" at bounding box center [769, 693] width 109 height 26
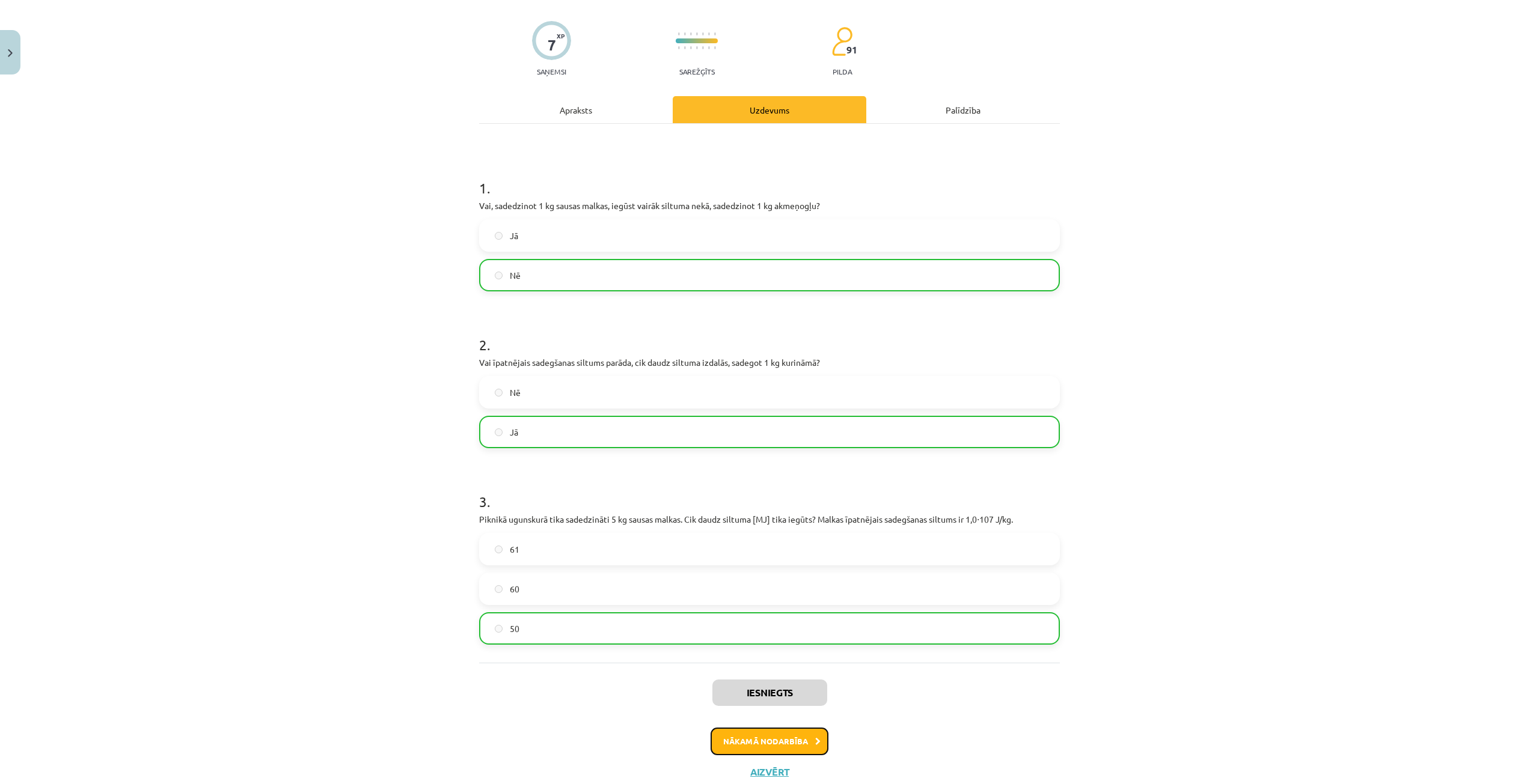
click at [726, 739] on button "Nākamā nodarbība" at bounding box center [769, 741] width 118 height 28
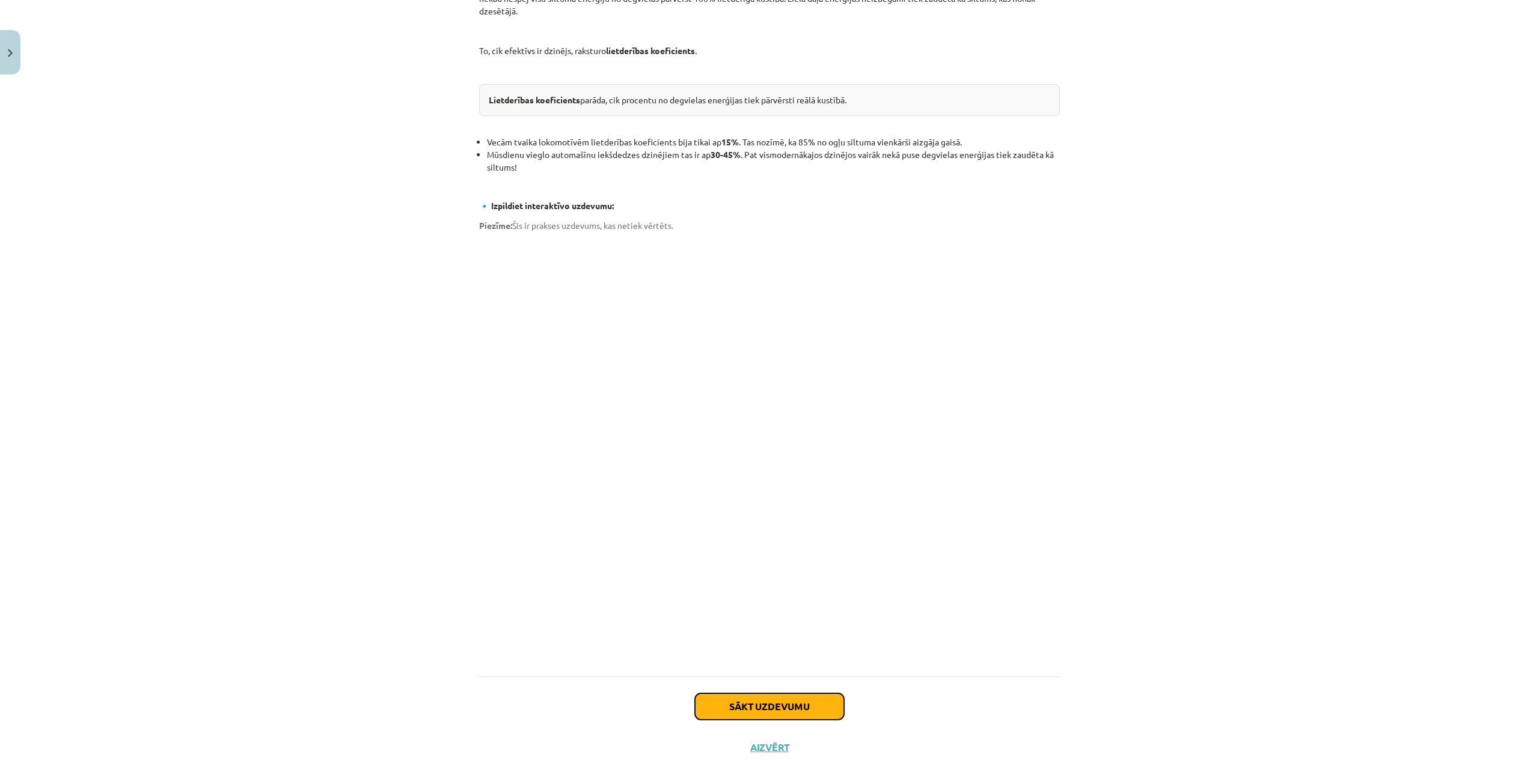
click at [759, 700] on button "Sākt uzdevumu" at bounding box center [769, 706] width 149 height 26
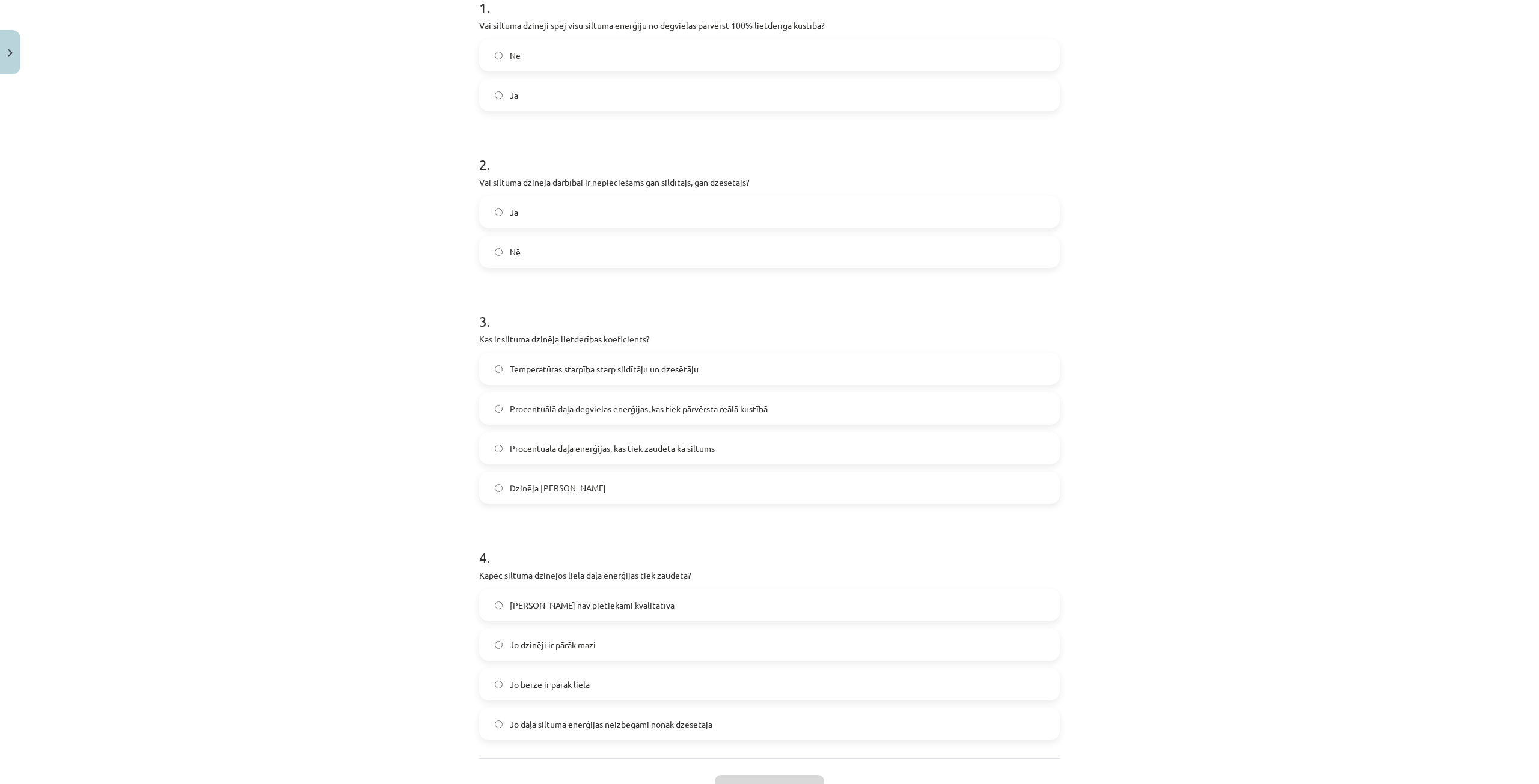
scroll to position [236, 0]
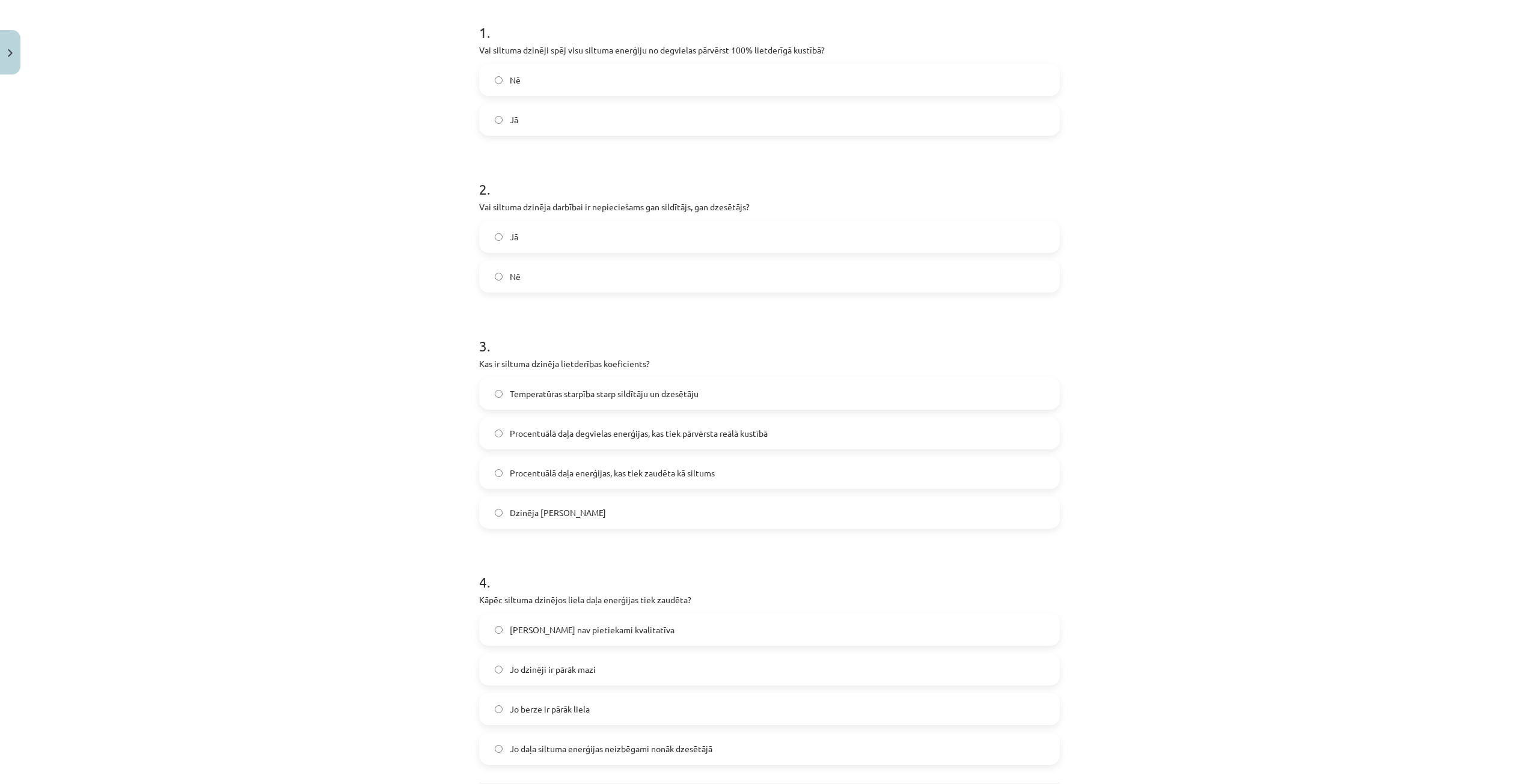
click at [517, 84] on label "Nē" at bounding box center [769, 80] width 578 height 30
click at [520, 239] on label "Jā" at bounding box center [769, 237] width 578 height 30
click at [699, 429] on span "Procentuālā daļa degvielas enerģijas, kas tiek pārvērsta reālā kustībā" at bounding box center [639, 433] width 258 height 13
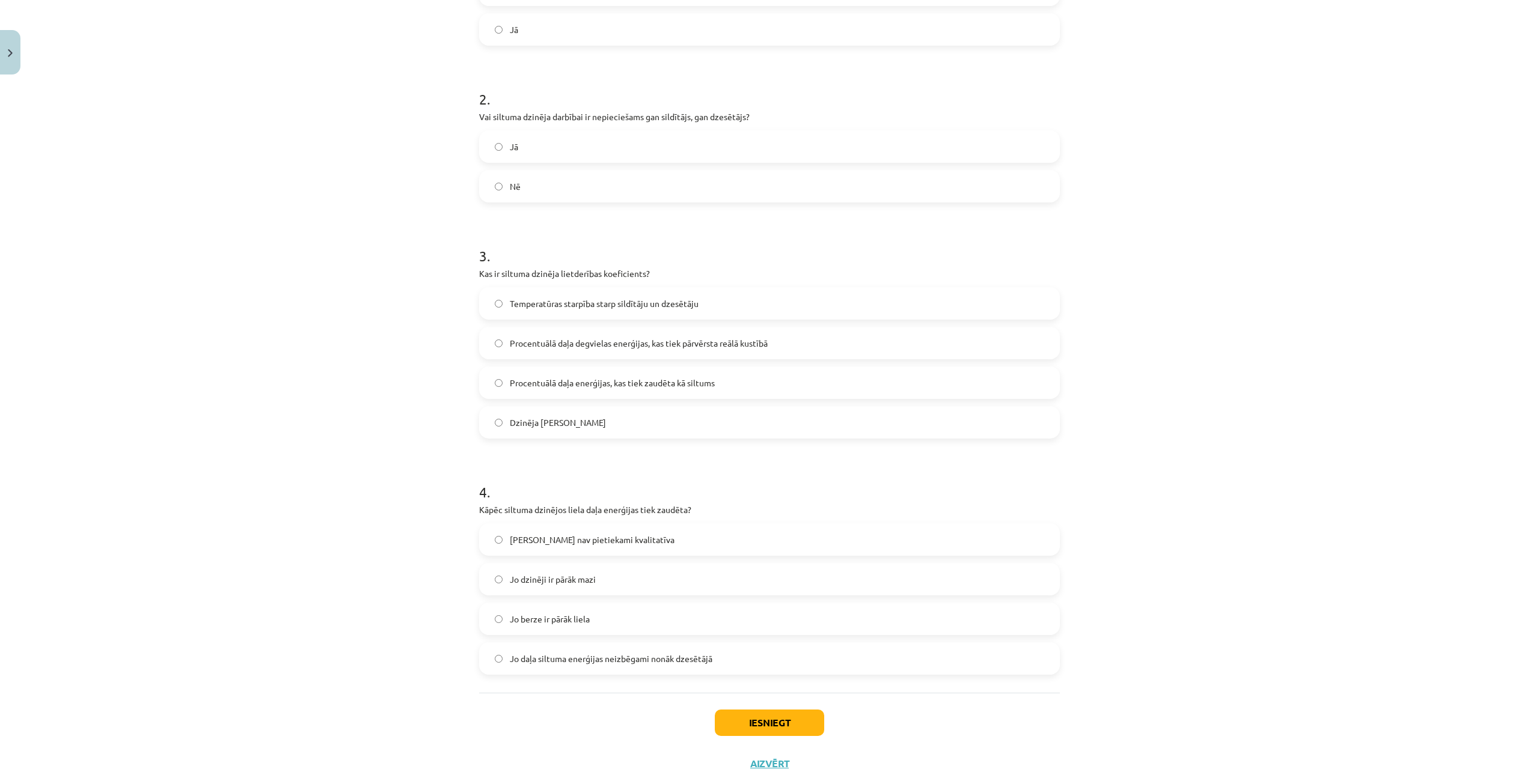
scroll to position [357, 0]
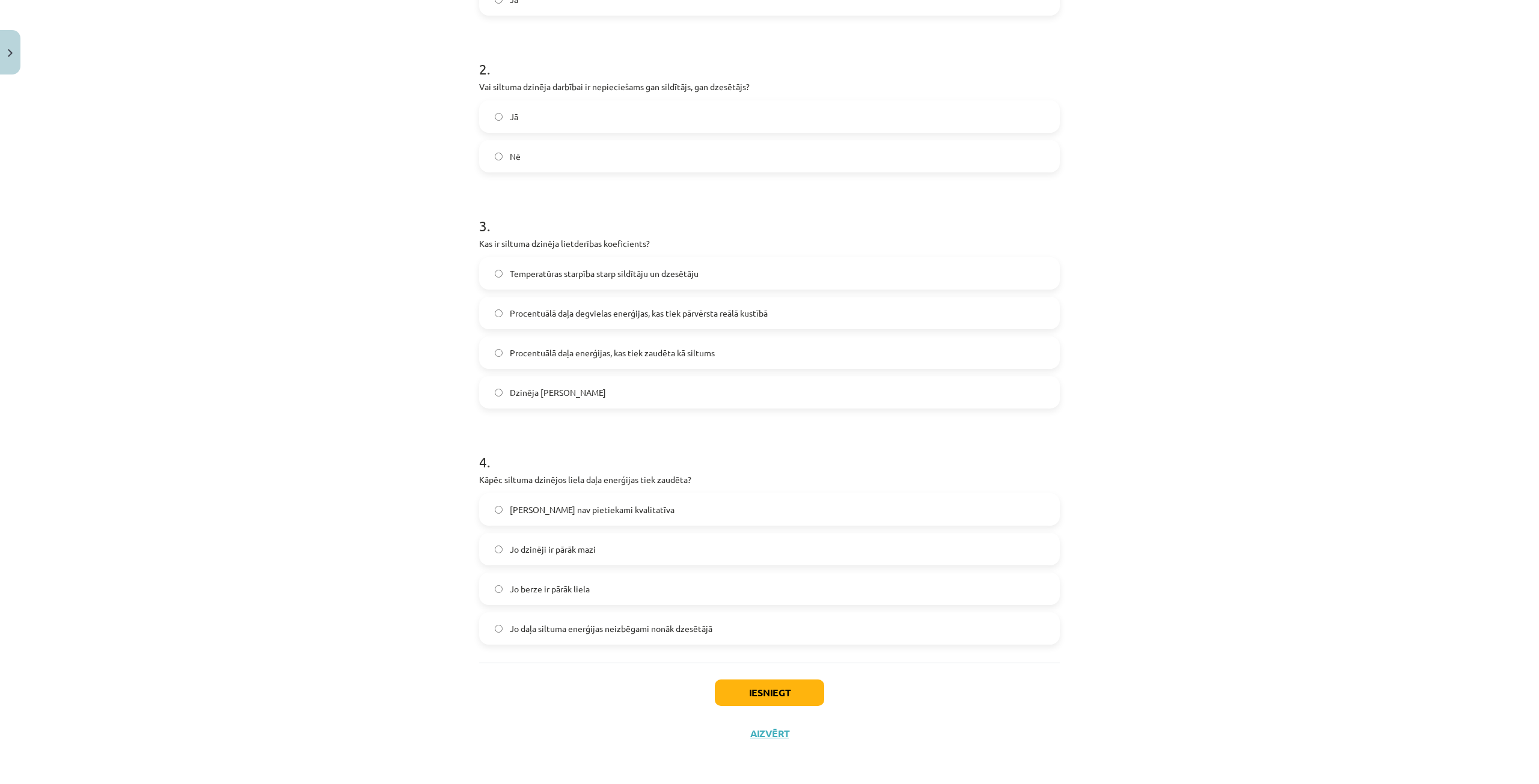
drag, startPoint x: 673, startPoint y: 638, endPoint x: 689, endPoint y: 647, distance: 18.4
click at [673, 637] on label "Jo daļa siltuma enerģijas neizbēgami nonāk dzesētājā" at bounding box center [769, 629] width 578 height 30
click at [782, 700] on button "Iesniegt" at bounding box center [769, 693] width 109 height 26
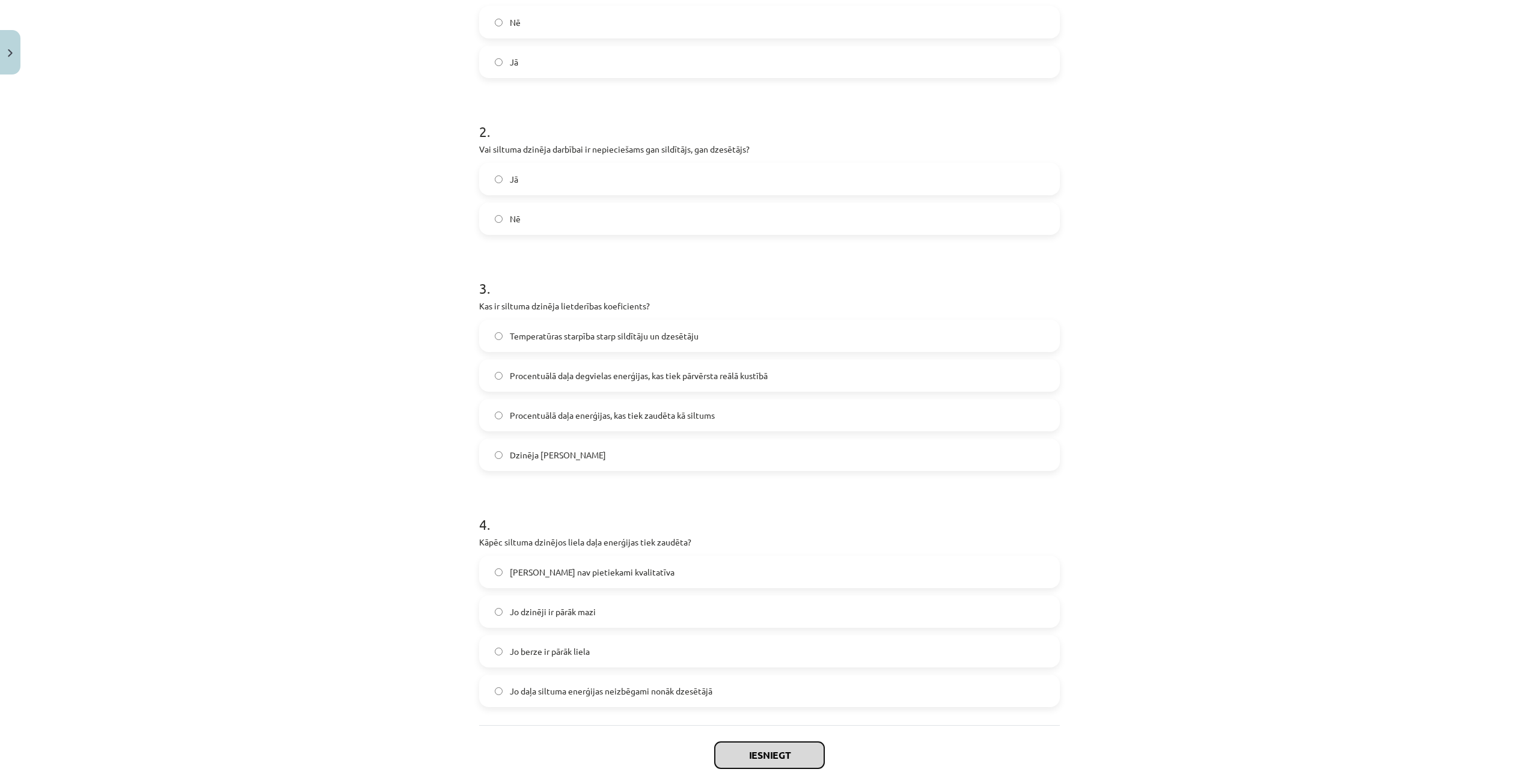
scroll to position [296, 0]
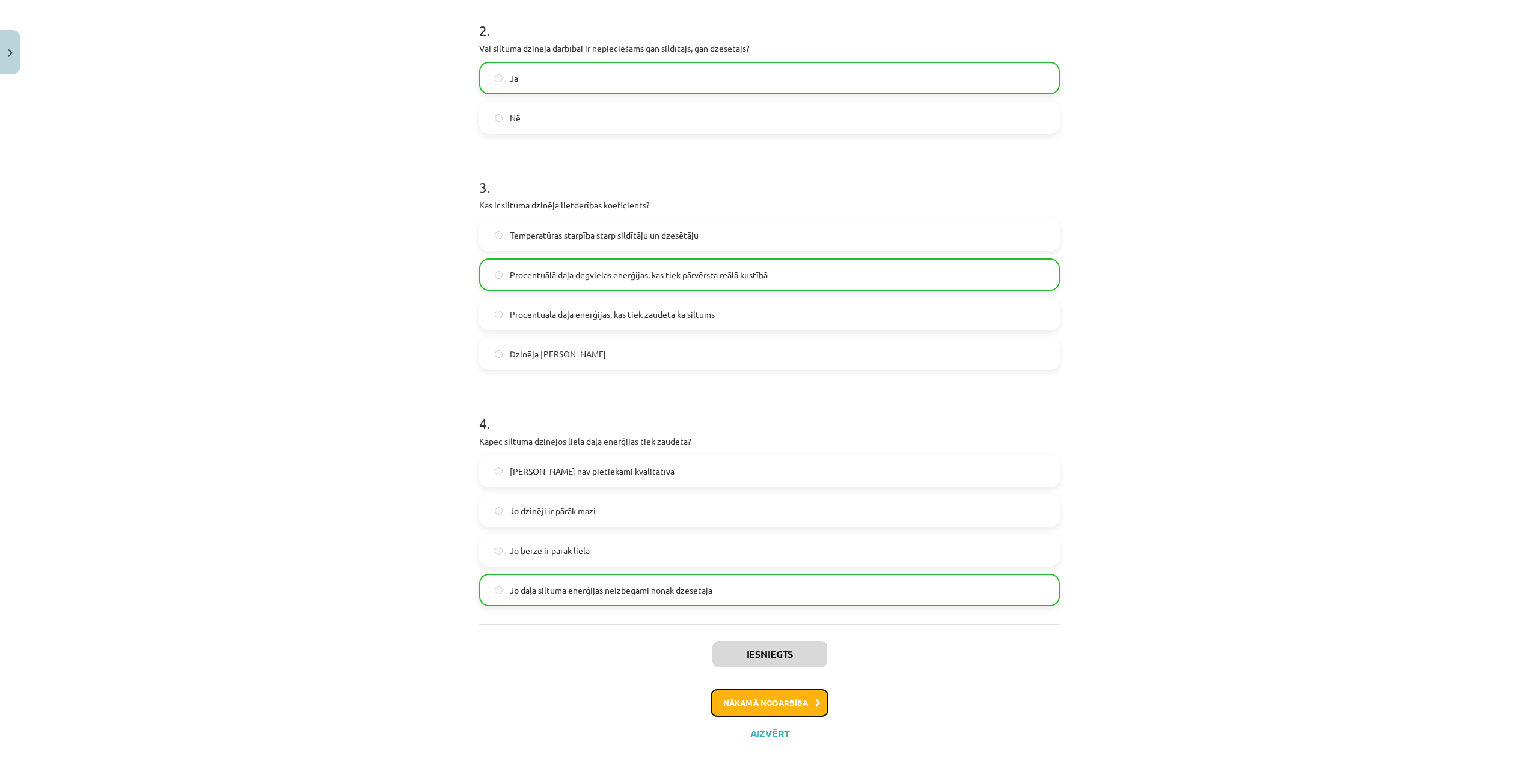
click at [799, 703] on button "Nākamā nodarbība" at bounding box center [769, 703] width 118 height 28
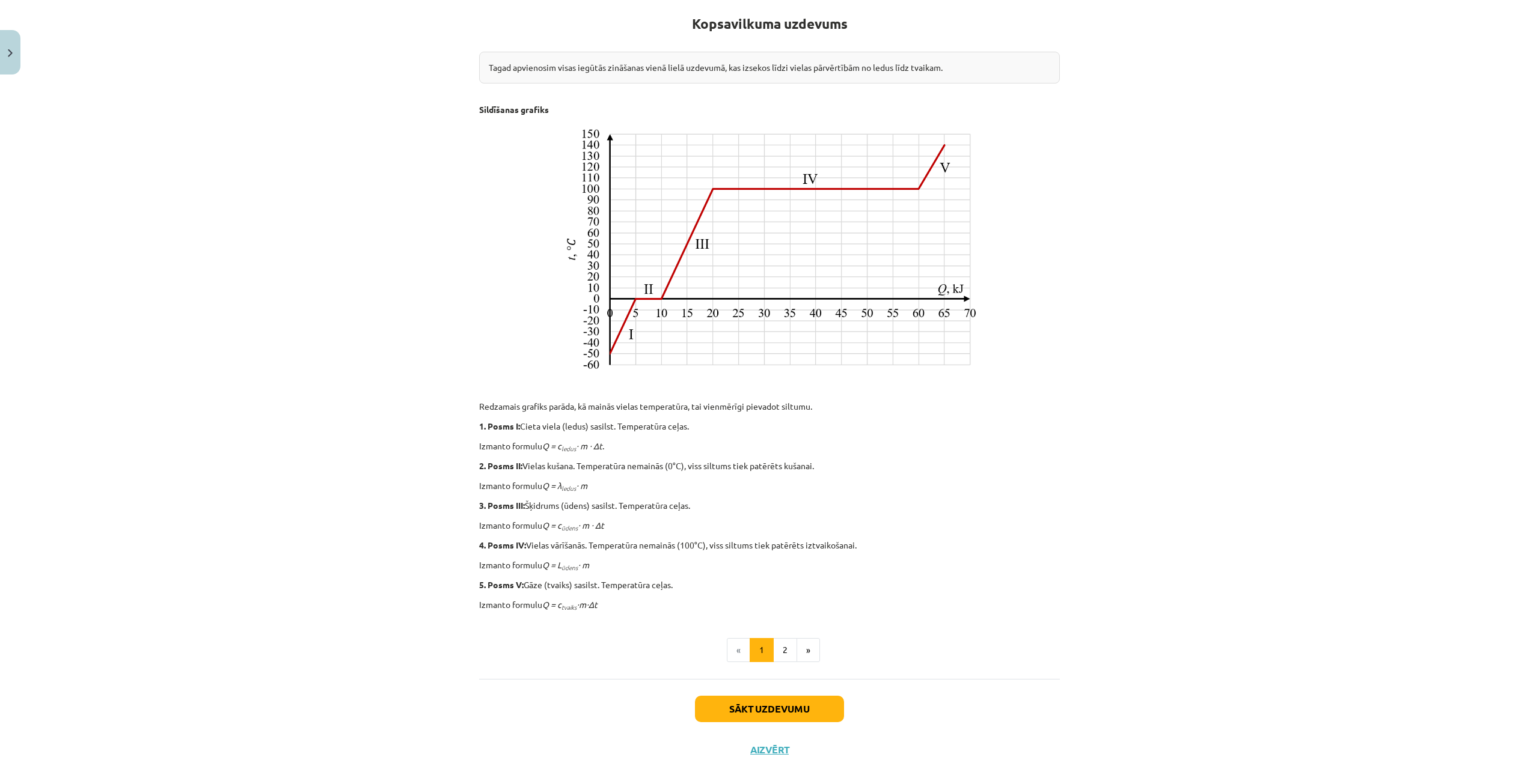
scroll to position [237, 0]
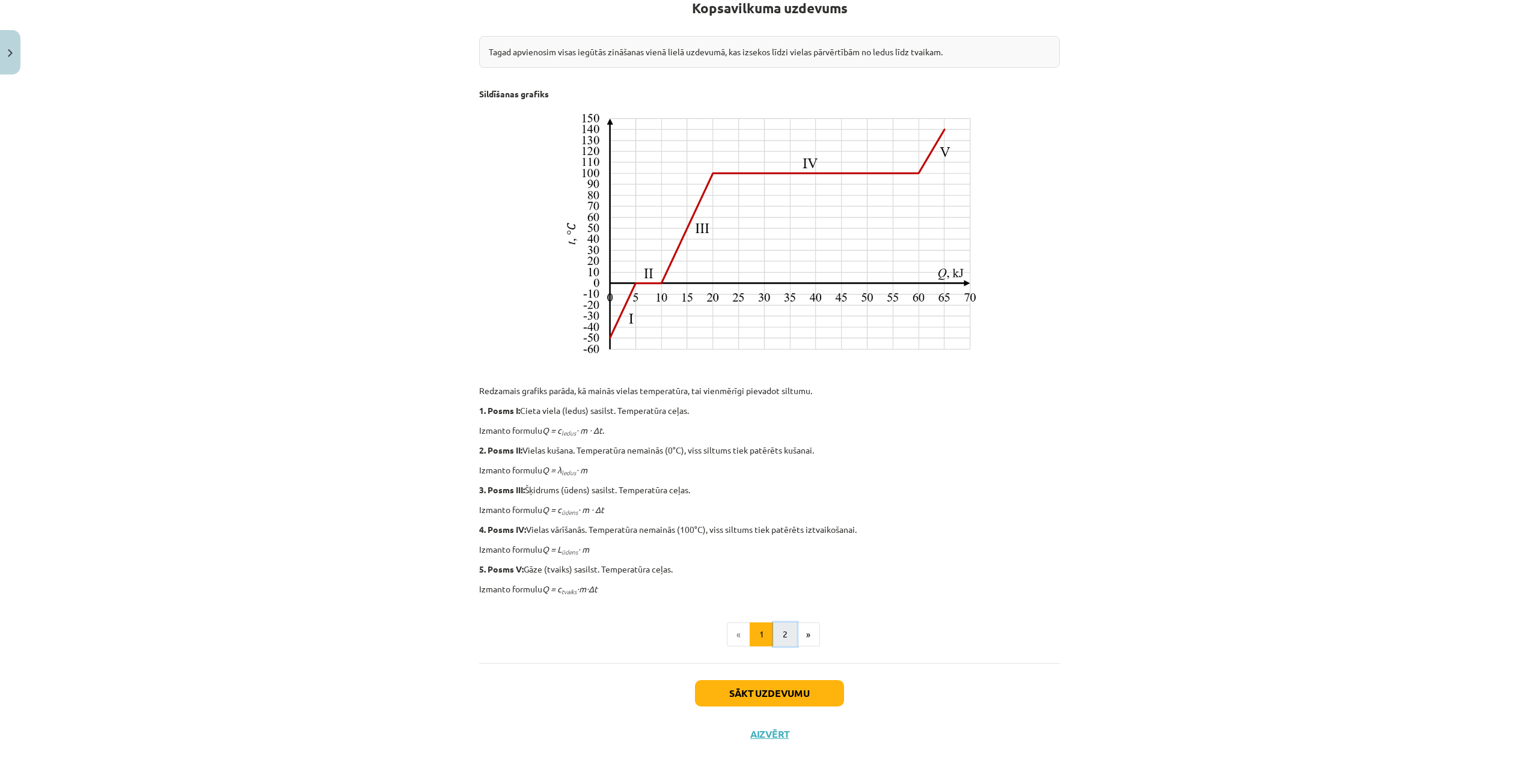
click at [781, 630] on button "2" at bounding box center [785, 635] width 24 height 24
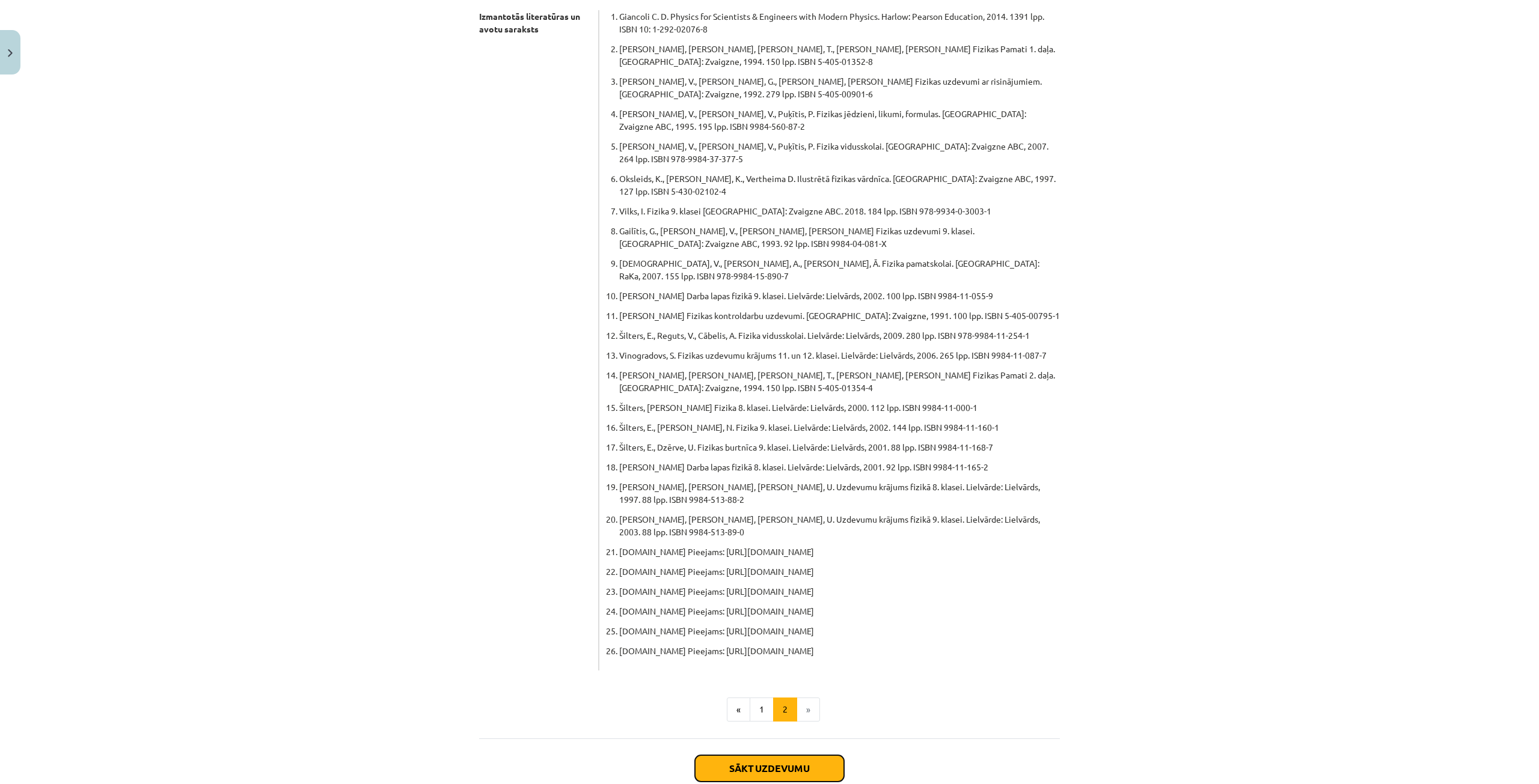
click at [780, 755] on button "Sākt uzdevumu" at bounding box center [769, 768] width 149 height 26
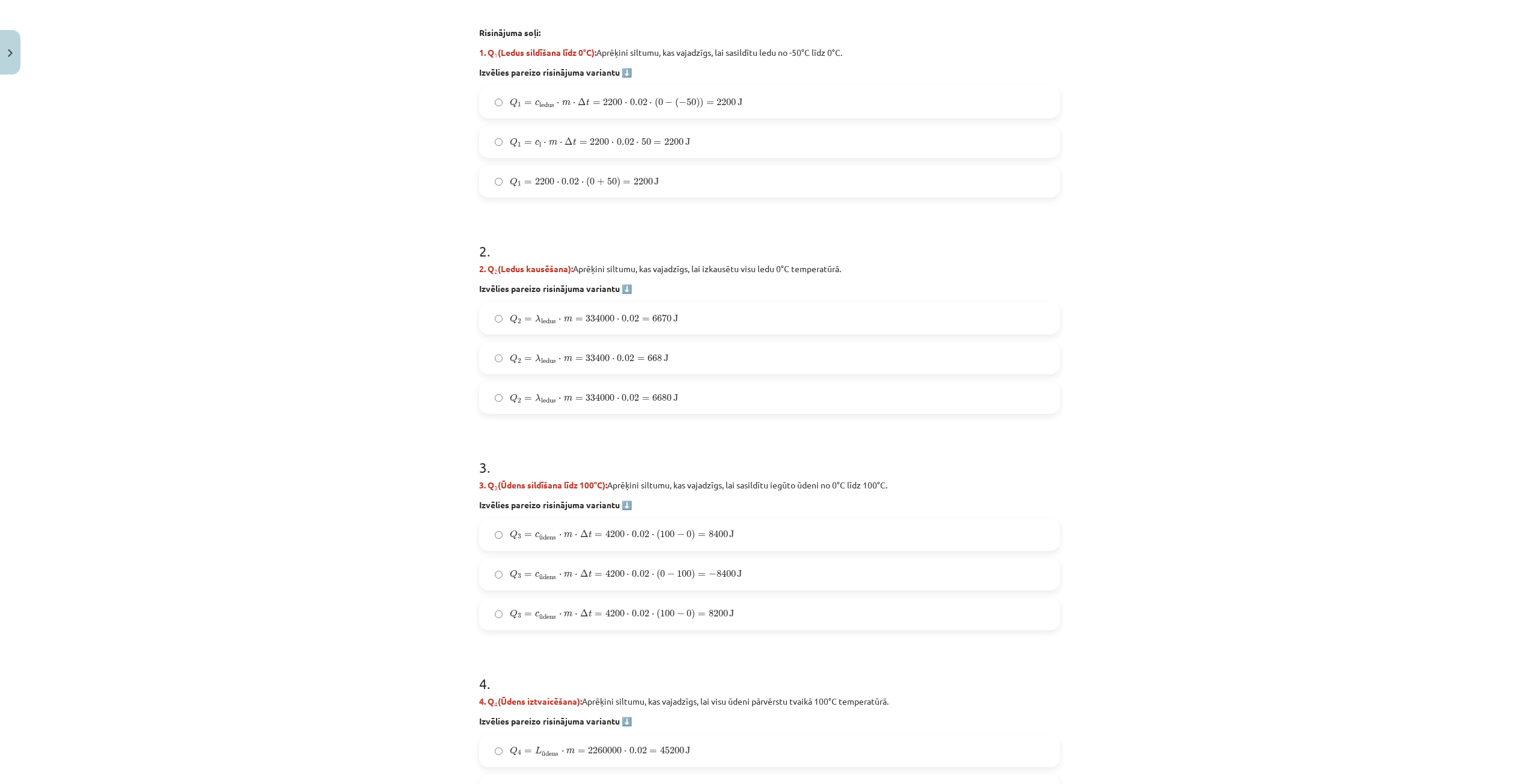
scroll to position [541, 0]
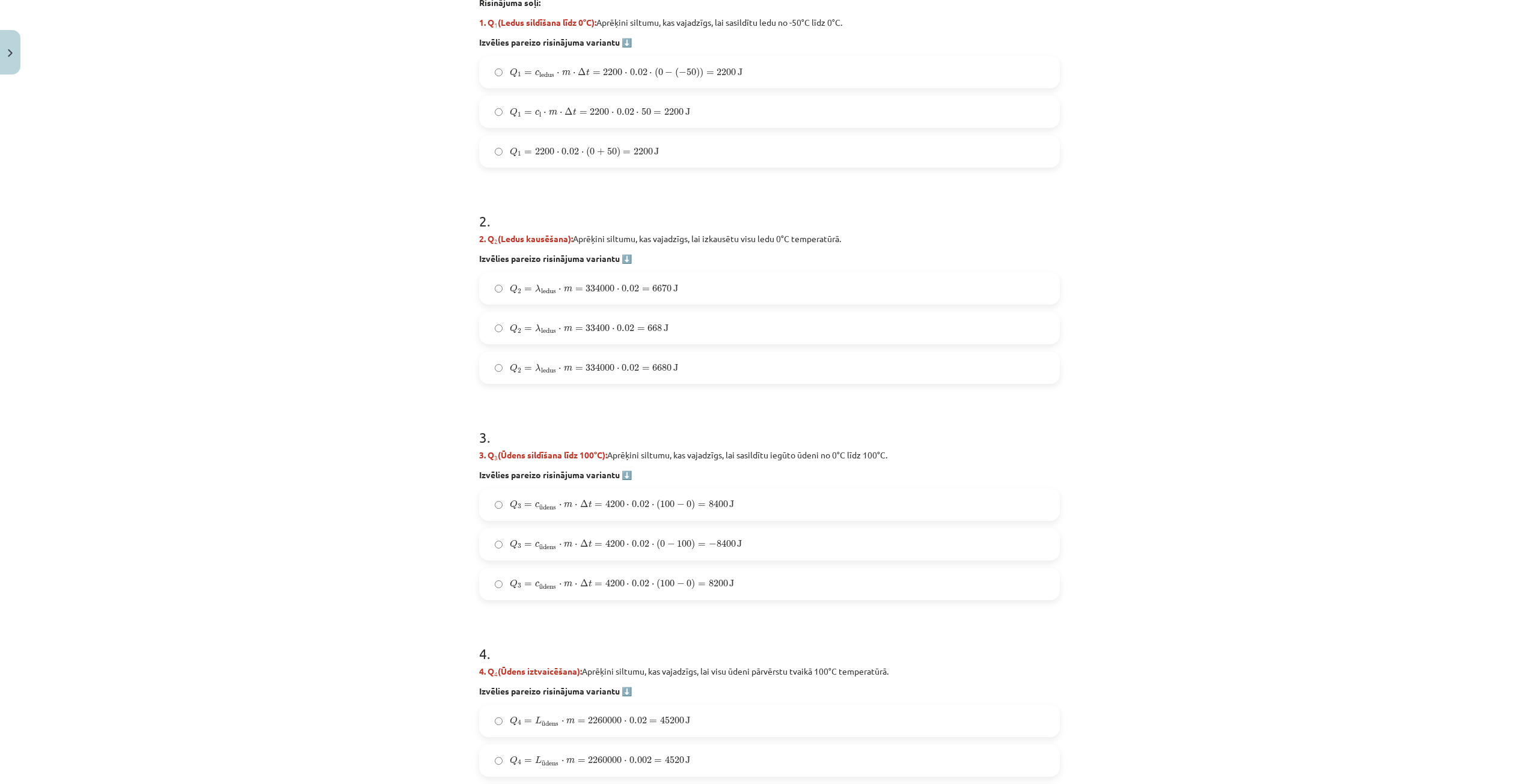
click at [676, 109] on span "2200" at bounding box center [674, 112] width 20 height 8
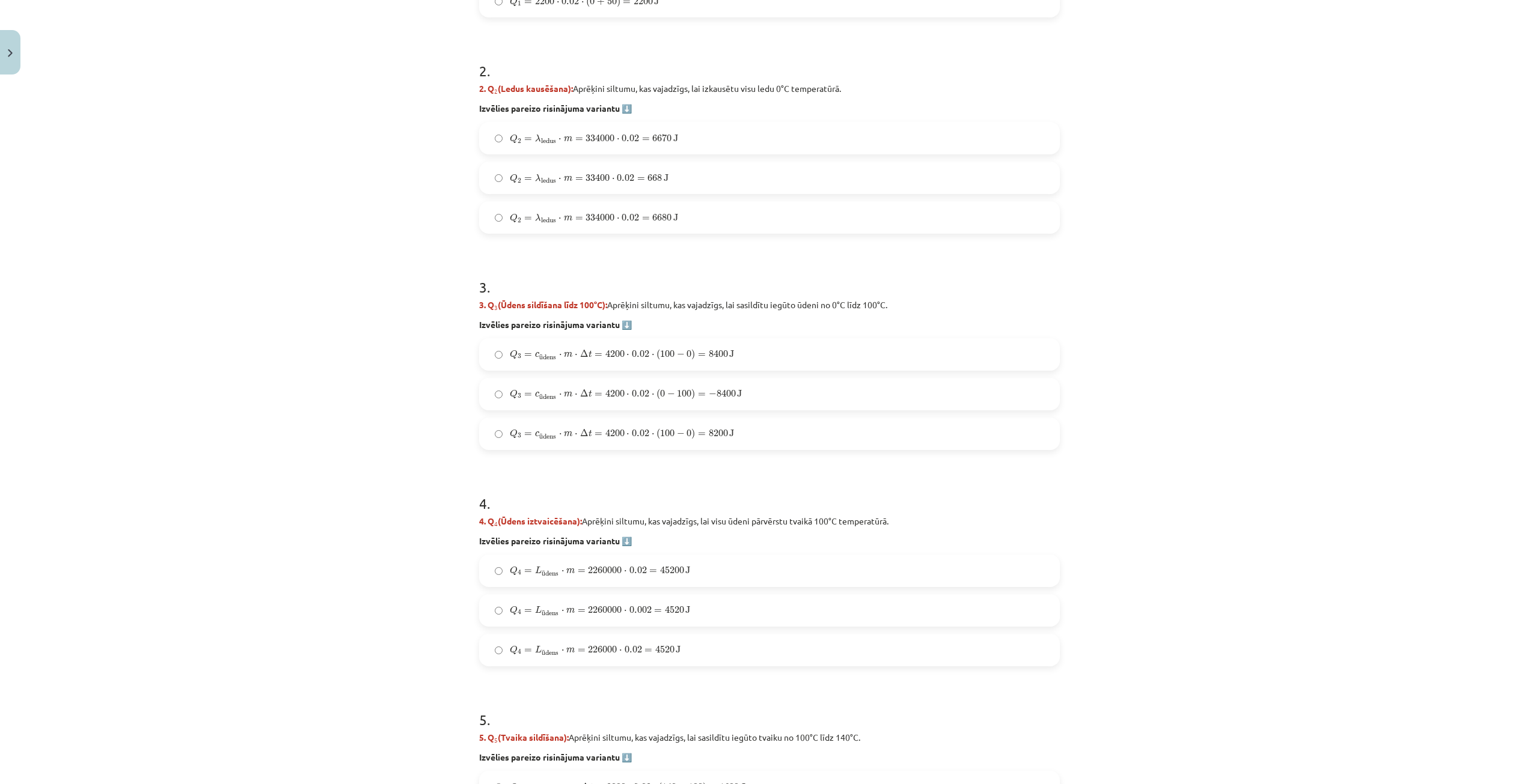
scroll to position [661, 0]
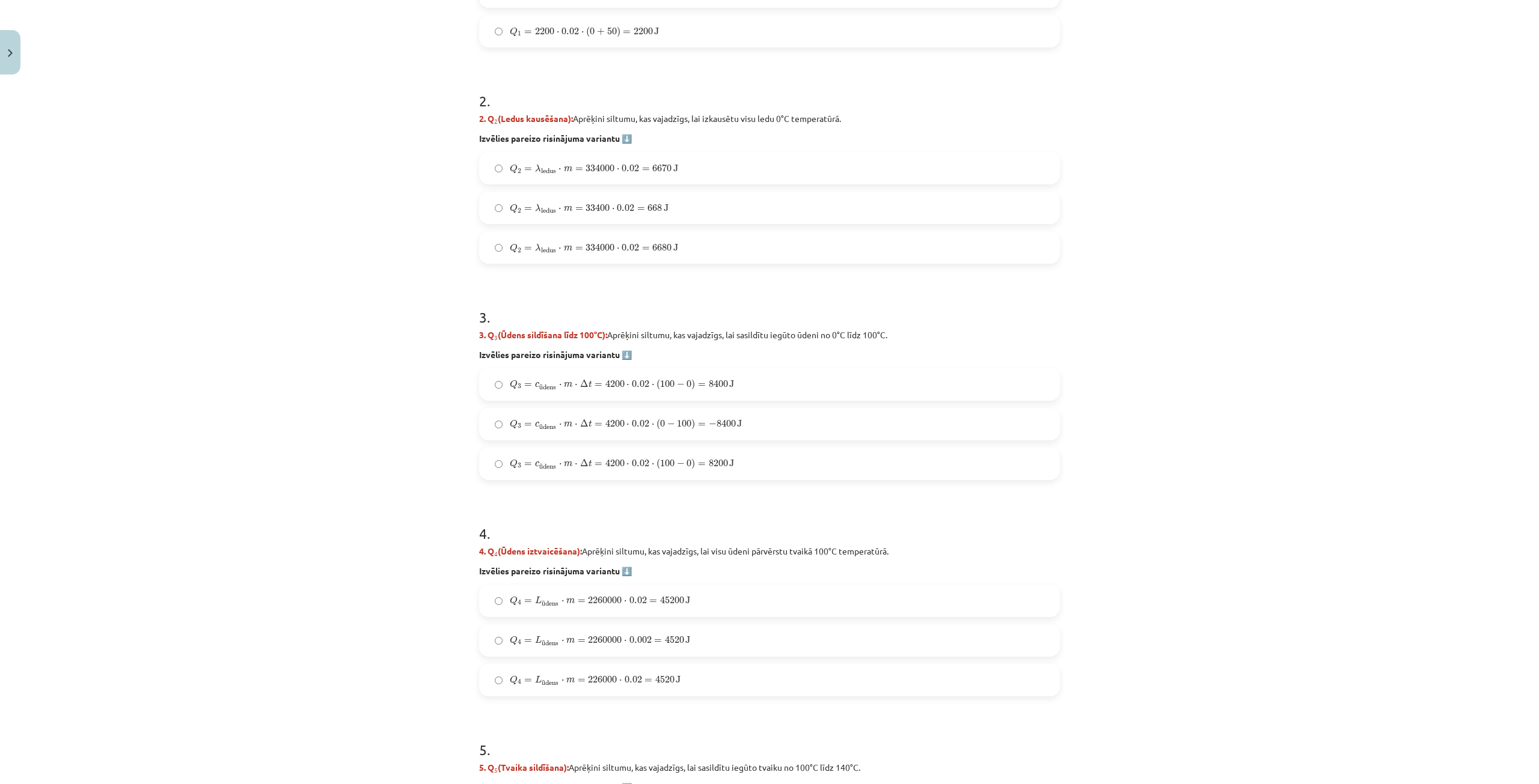
click at [621, 251] on span "0.02" at bounding box center [630, 248] width 17 height 8
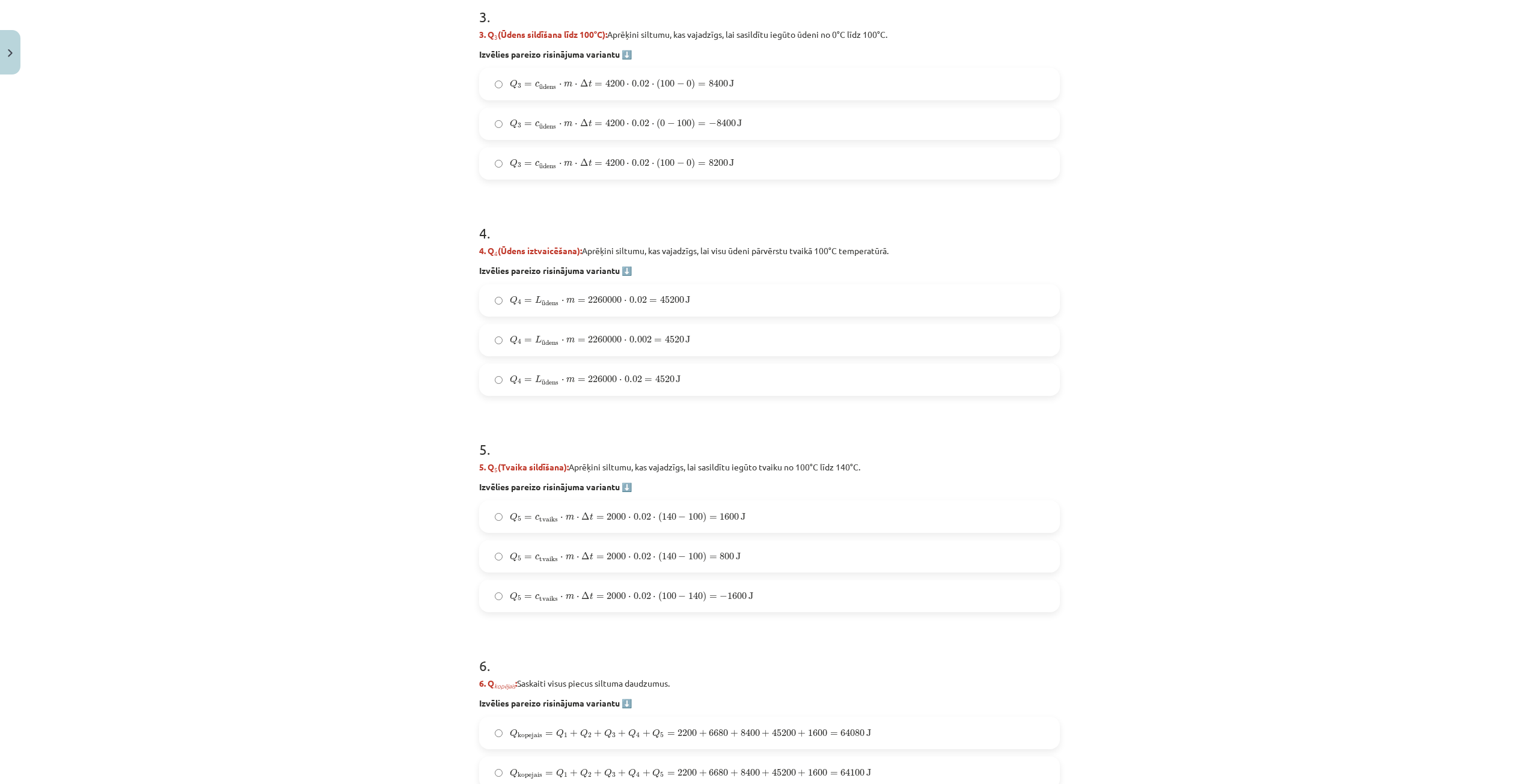
scroll to position [902, 0]
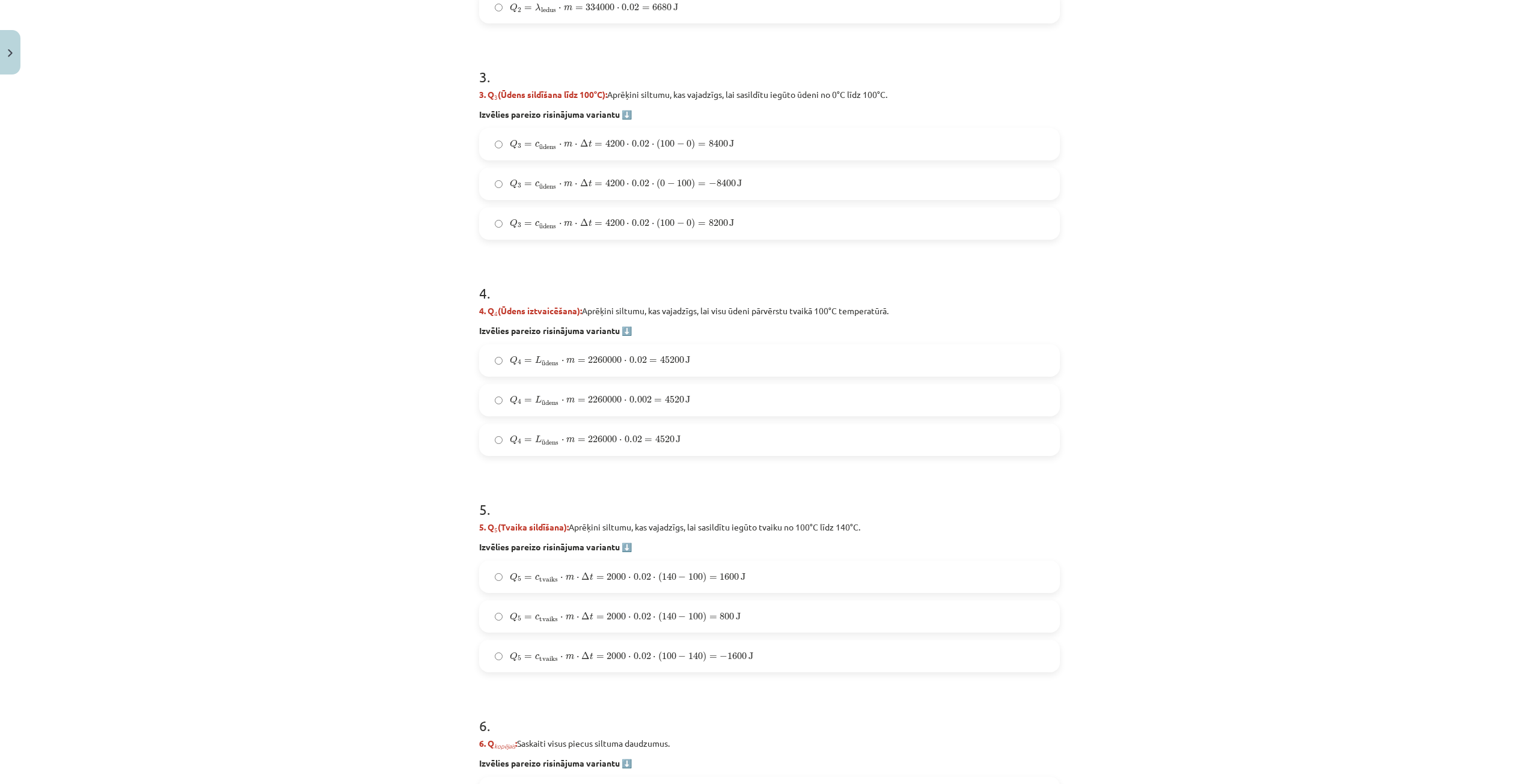
click at [709, 147] on span "8400" at bounding box center [719, 144] width 20 height 8
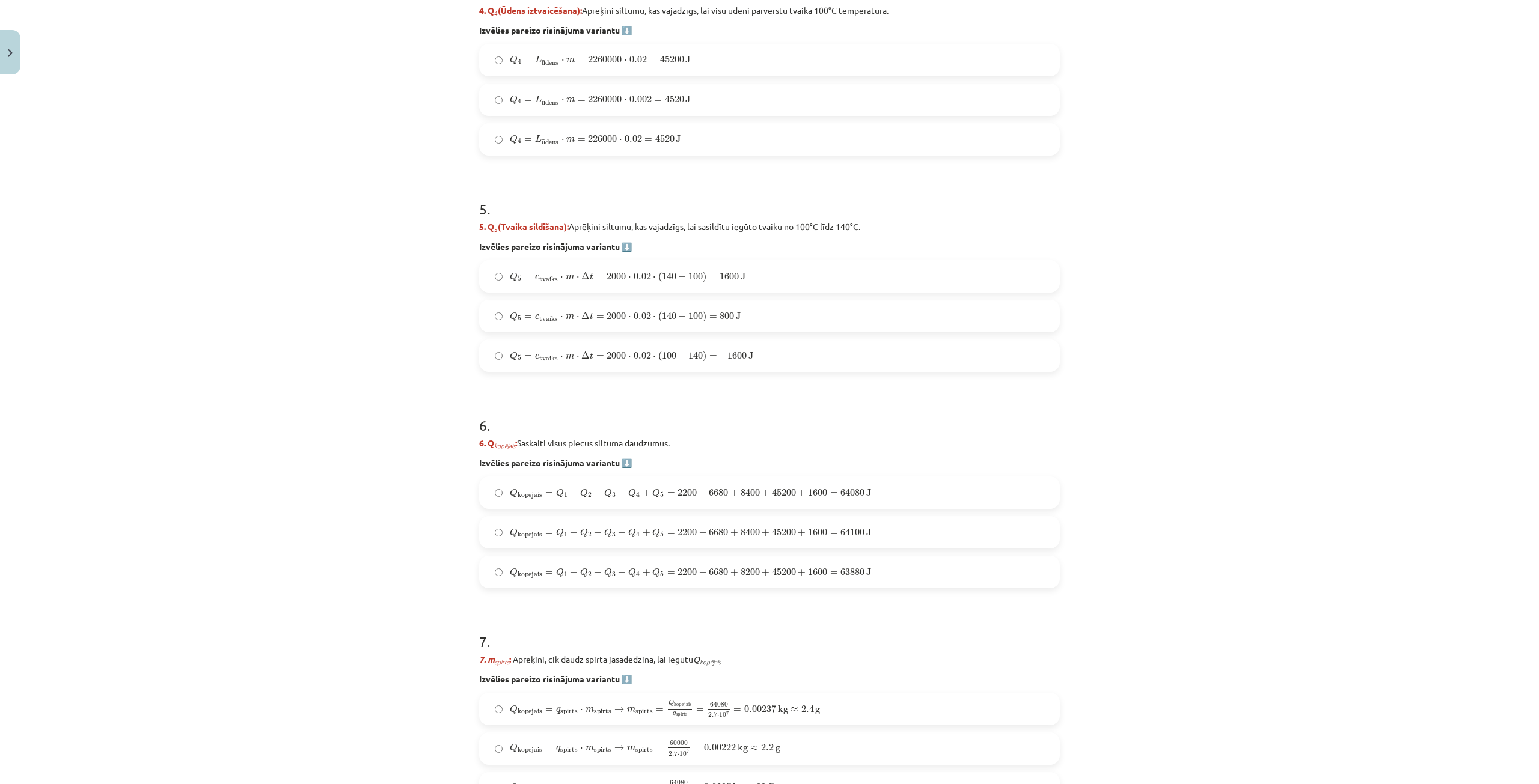
scroll to position [1142, 0]
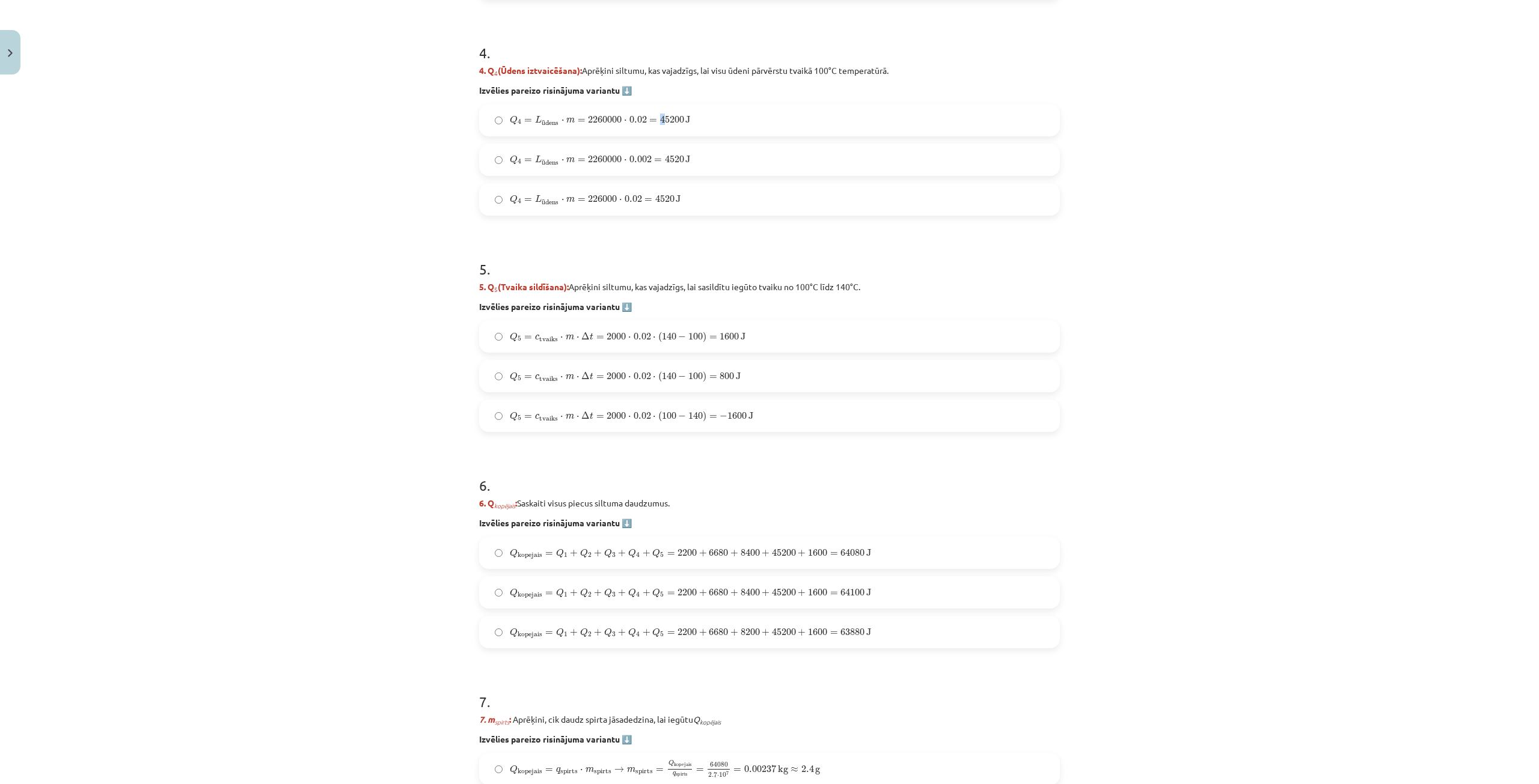
click at [660, 116] on span "45200" at bounding box center [672, 120] width 24 height 8
click at [584, 127] on label "Q 4 = L ū dens ⋅ m = 2260000 ⋅ 0.02 = 45200 J Q 4 = L ūdens ⋅ m = 2260000 ⋅ 0.0…" at bounding box center [769, 120] width 578 height 30
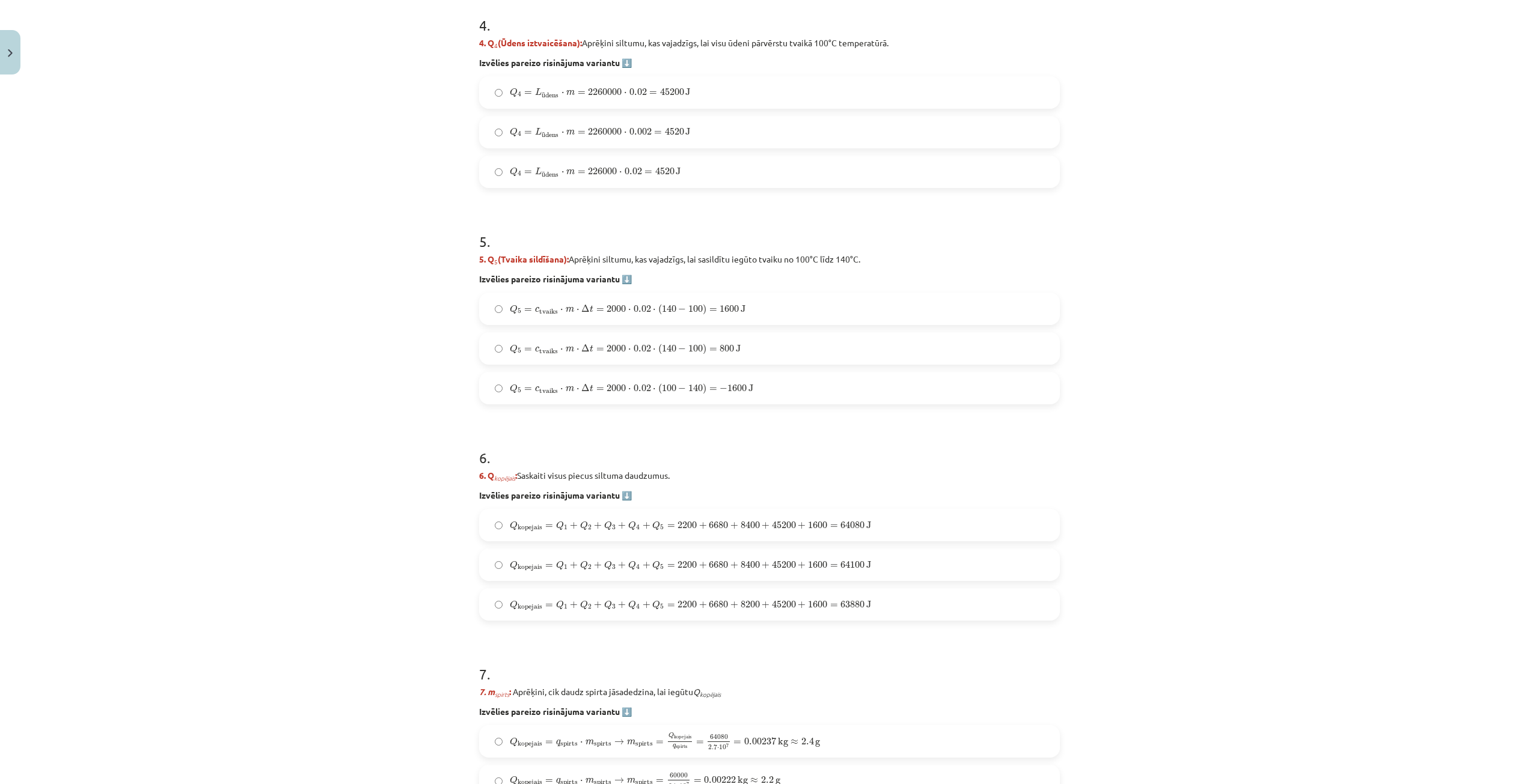
scroll to position [1262, 0]
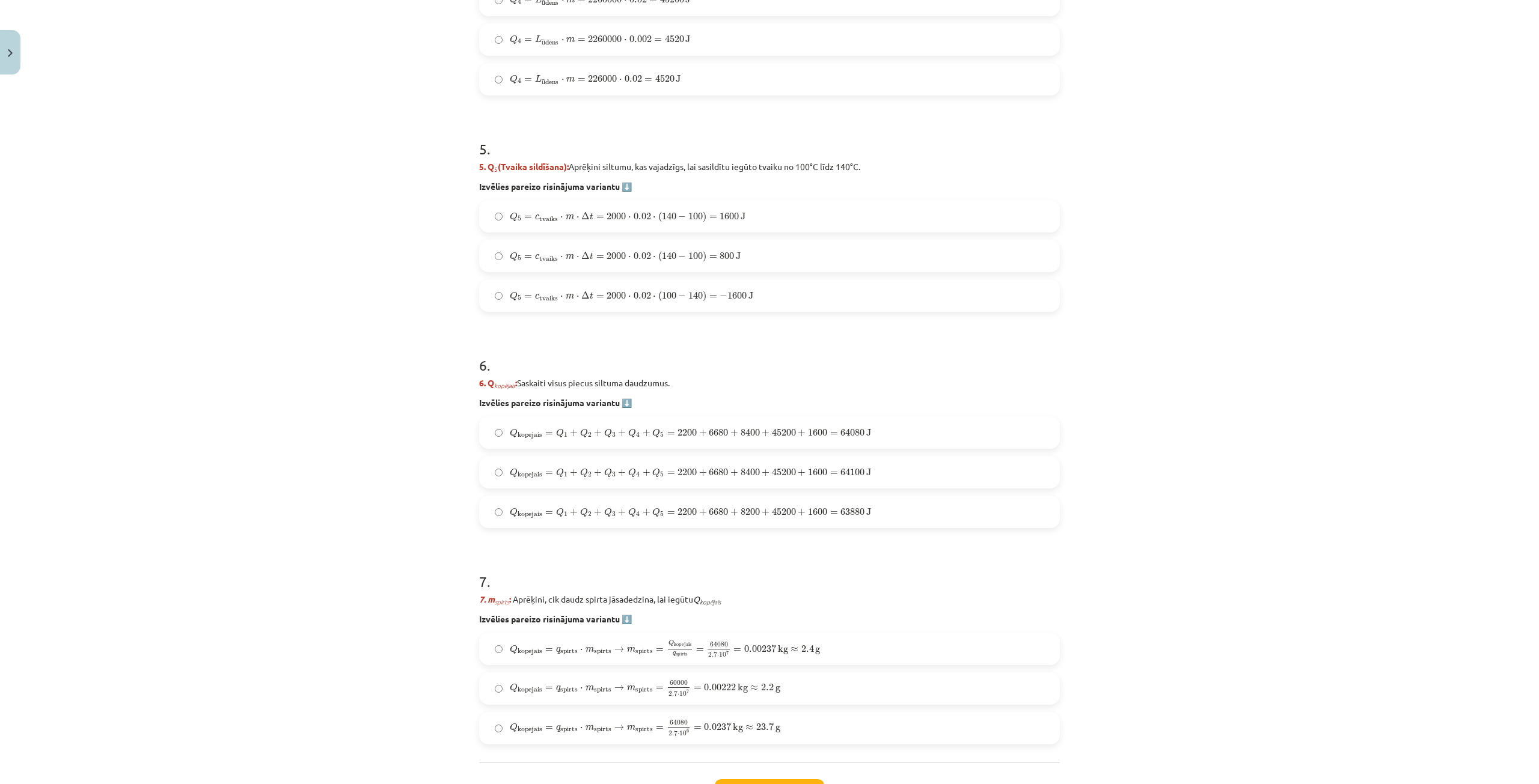
click at [747, 219] on label "Q 5 = c tvaiks ⋅ m ⋅ Δ t = 2000 ⋅ 0.02 ⋅ ( 140 − 100 ) = 1600 J Q 5 = c tvaiks …" at bounding box center [769, 216] width 578 height 30
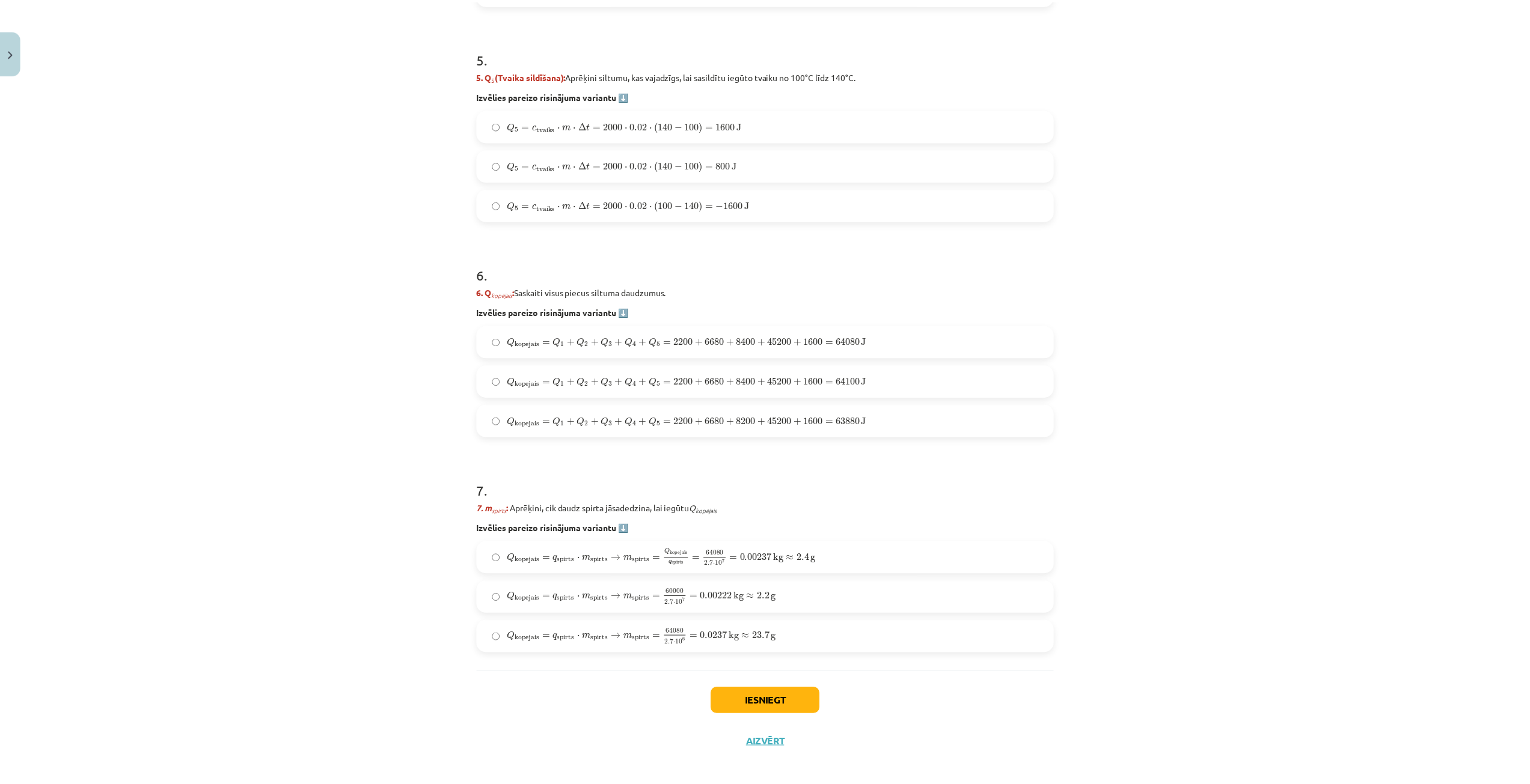
scroll to position [1361, 0]
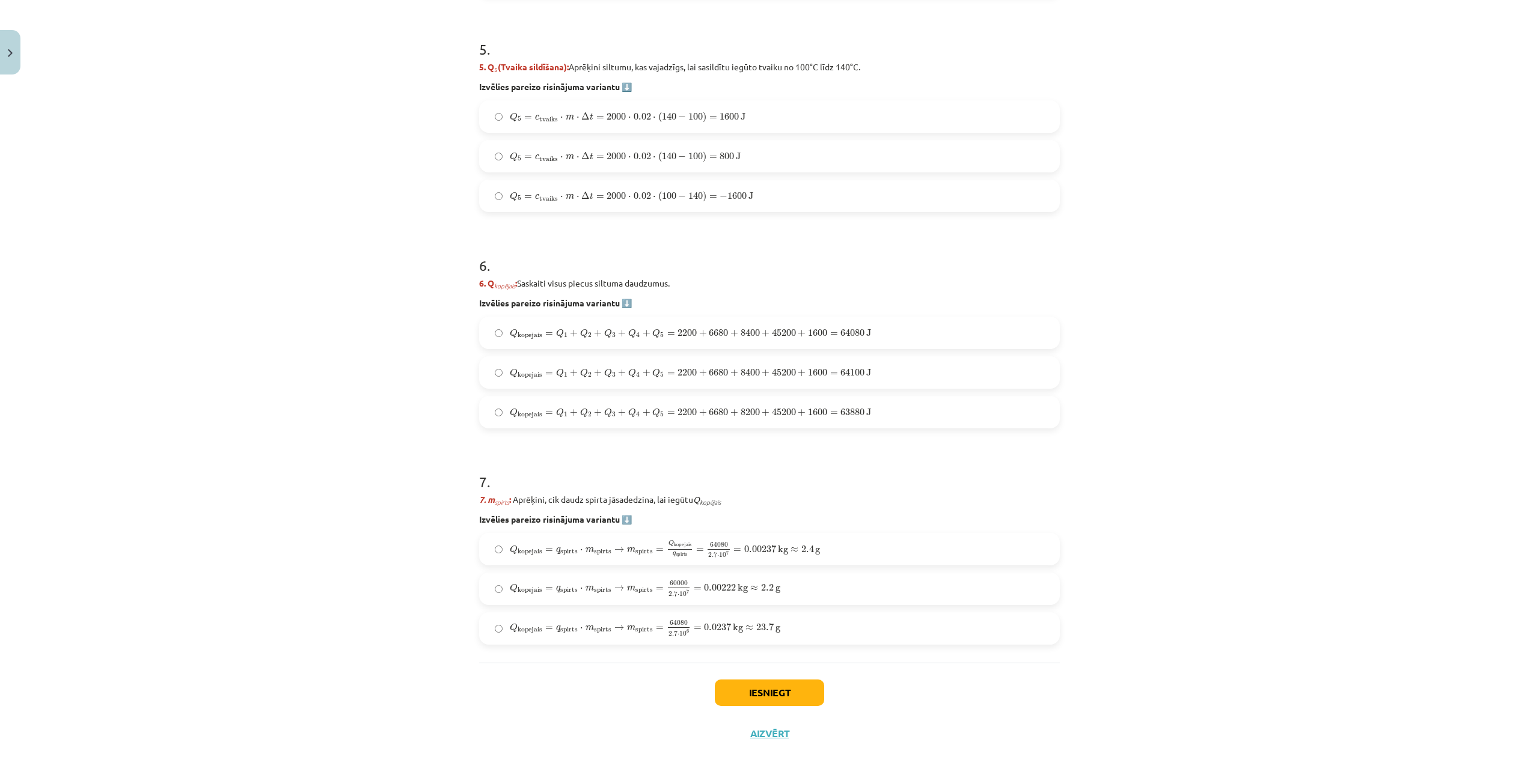
click at [854, 338] on span "Q kopejais = Q 1 + Q 2 + Q 3 + Q 4 + Q 5 = 2200 + 6680 + 8400 + 45200 + 1600 = …" at bounding box center [690, 334] width 361 height 11
click at [790, 549] on span "≈" at bounding box center [794, 550] width 8 height 5
click at [763, 697] on button "Iesniegt" at bounding box center [769, 693] width 109 height 26
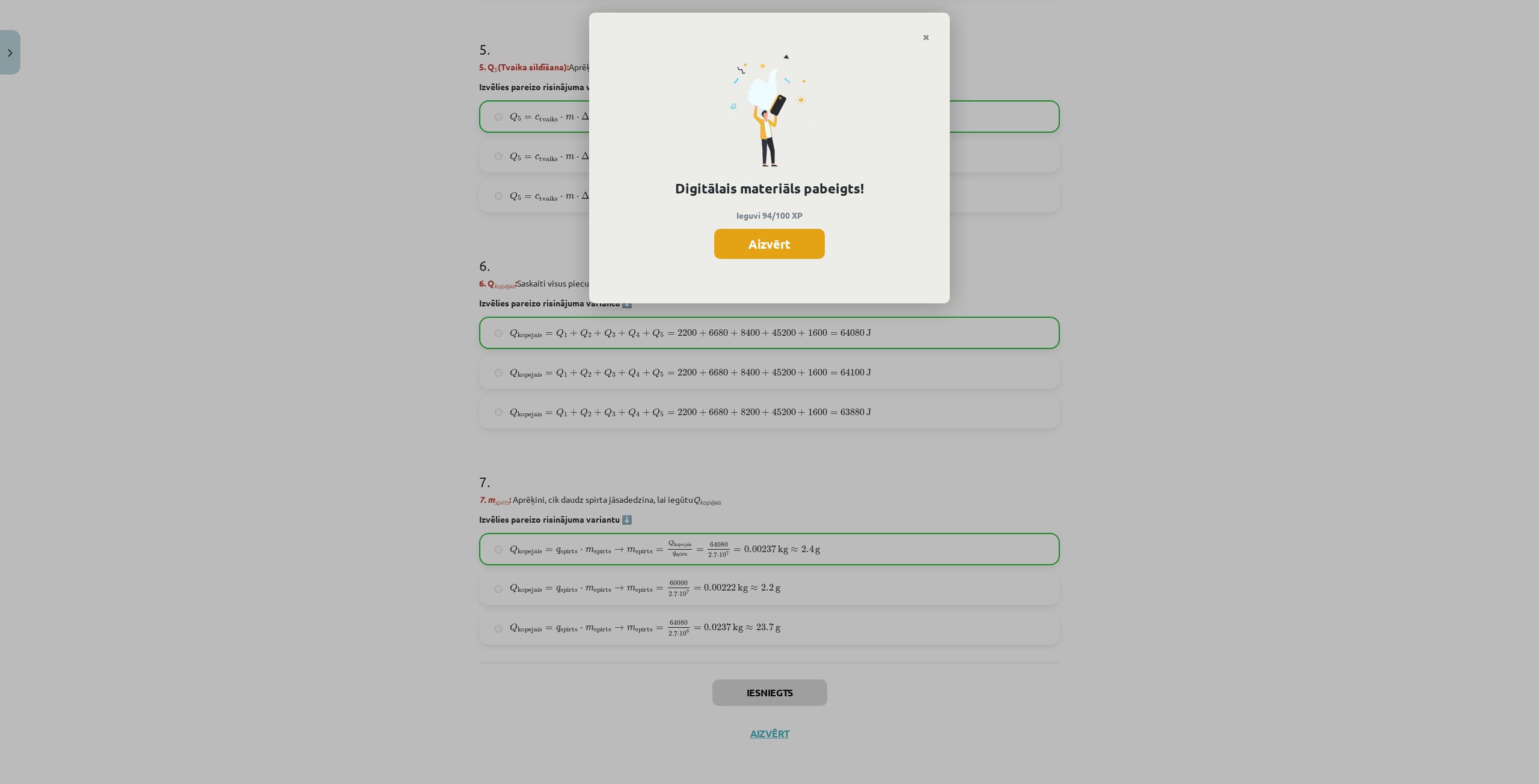
click at [762, 251] on button "Aizvērt" at bounding box center [769, 244] width 111 height 30
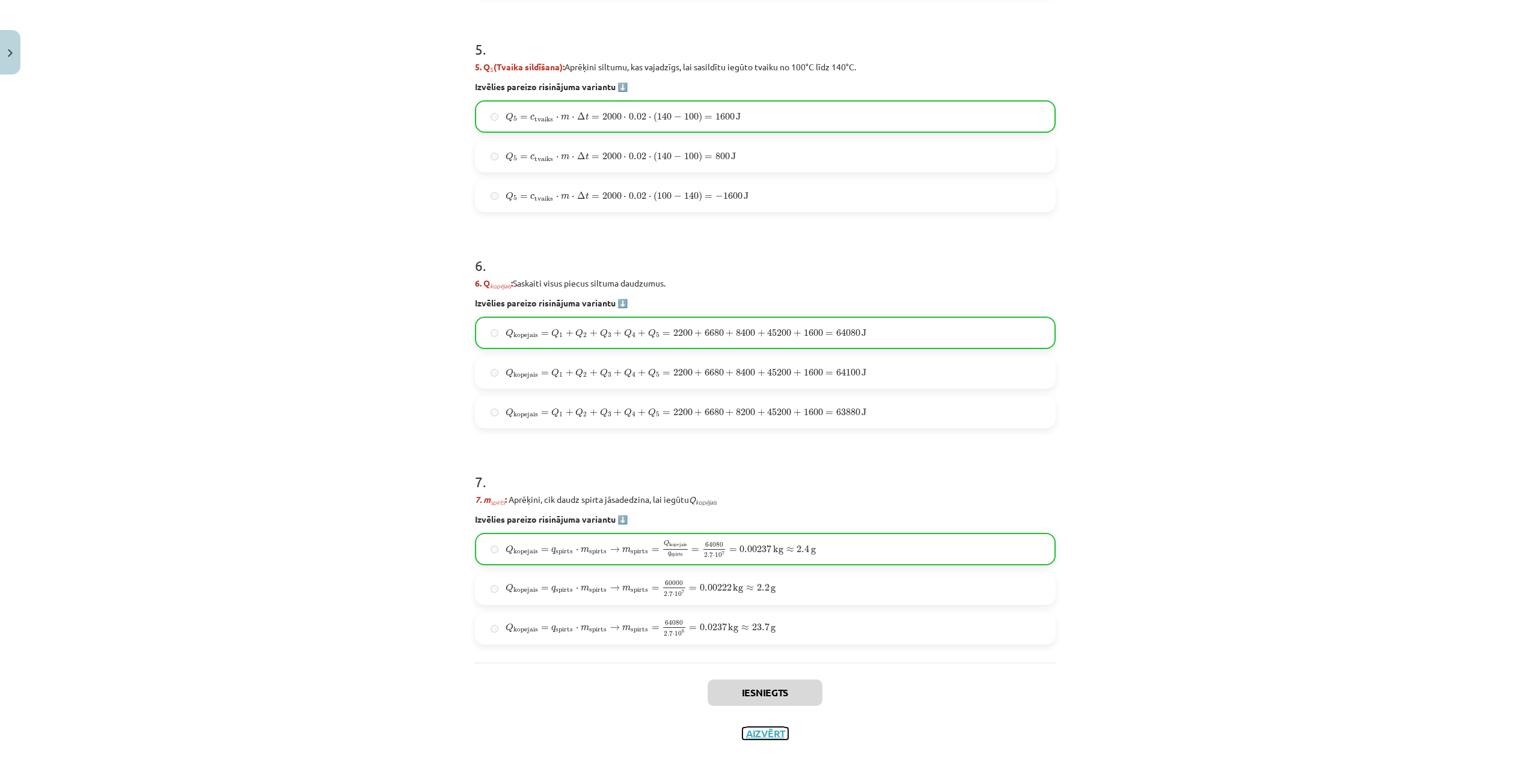
click at [754, 728] on button "Aizvērt" at bounding box center [765, 733] width 46 height 12
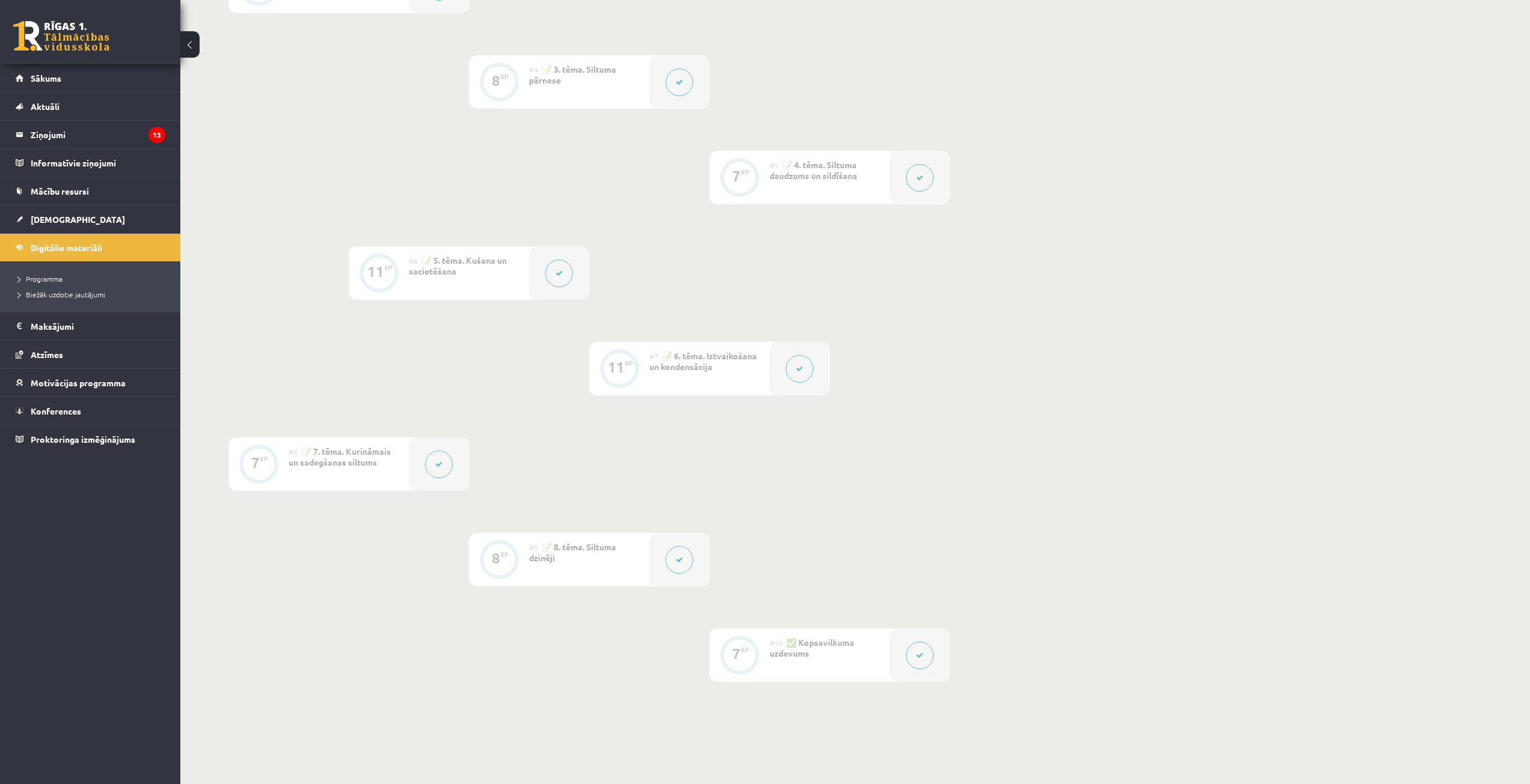
scroll to position [544, 0]
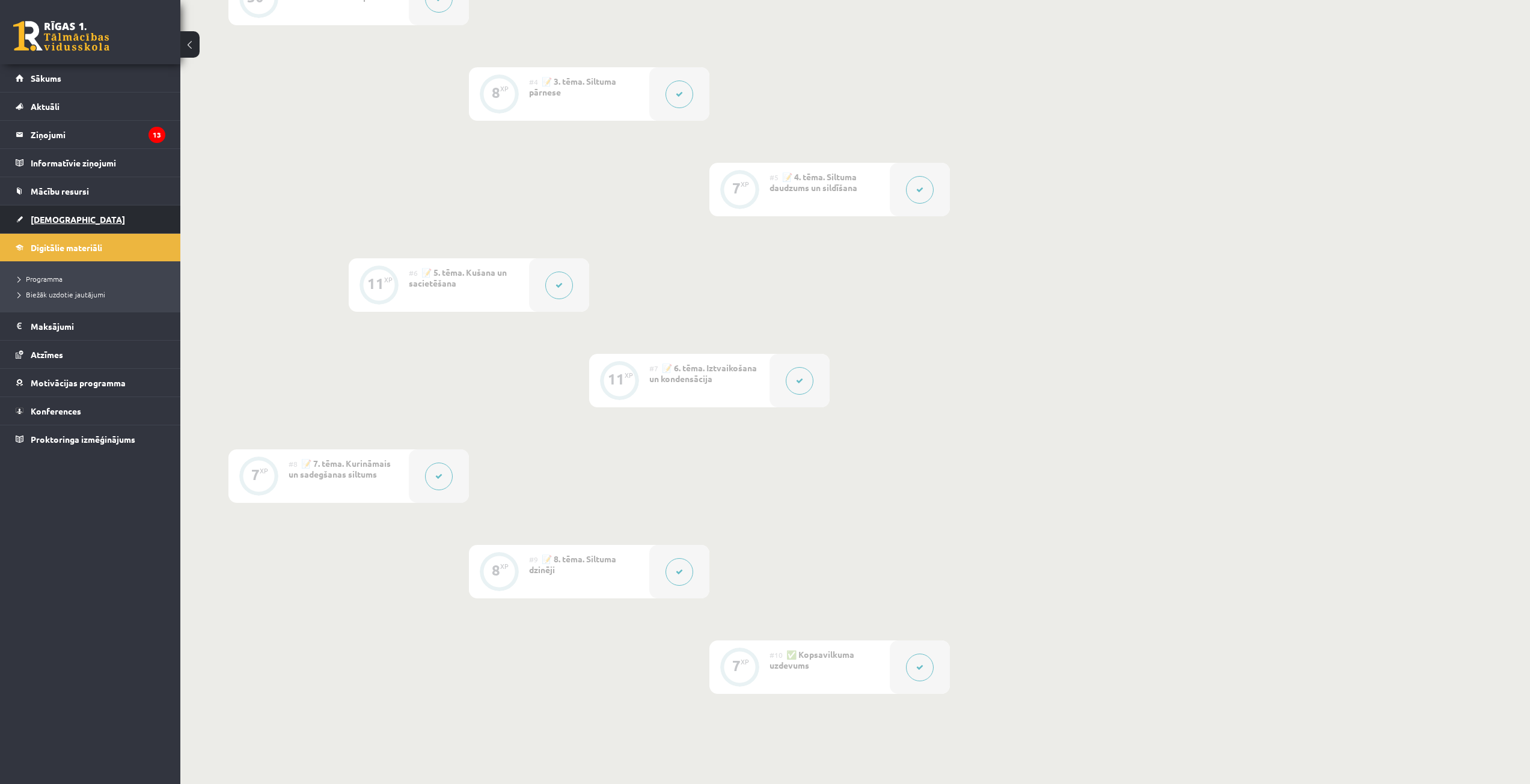
click at [60, 224] on span "[DEMOGRAPHIC_DATA]" at bounding box center [78, 219] width 94 height 11
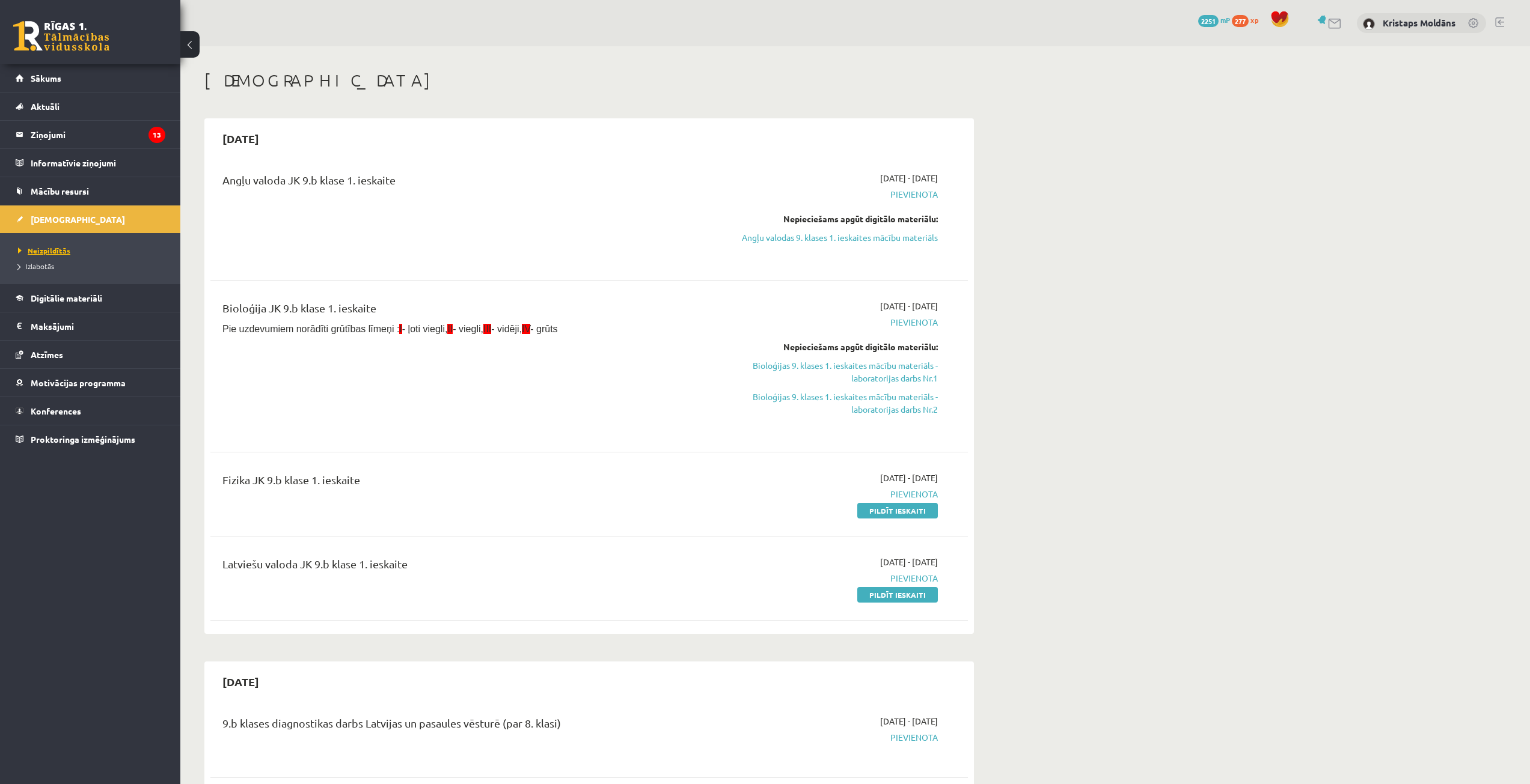
click at [51, 247] on span "Neizpildītās" at bounding box center [44, 250] width 52 height 10
click at [894, 511] on link "Pildīt ieskaiti" at bounding box center [897, 510] width 81 height 16
click at [65, 80] on link "Sākums" at bounding box center [90, 78] width 149 height 28
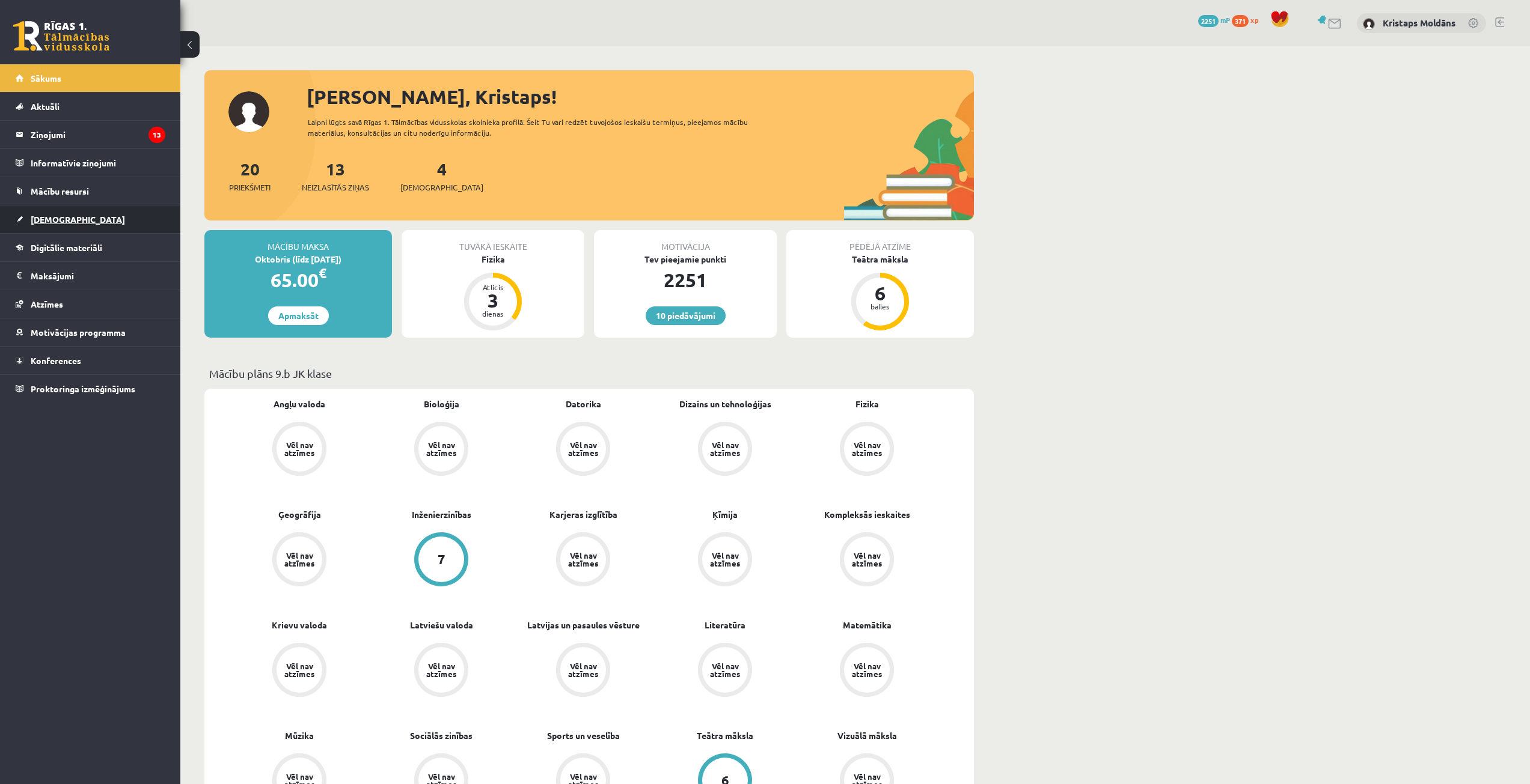
click at [60, 217] on span "[DEMOGRAPHIC_DATA]" at bounding box center [78, 219] width 94 height 11
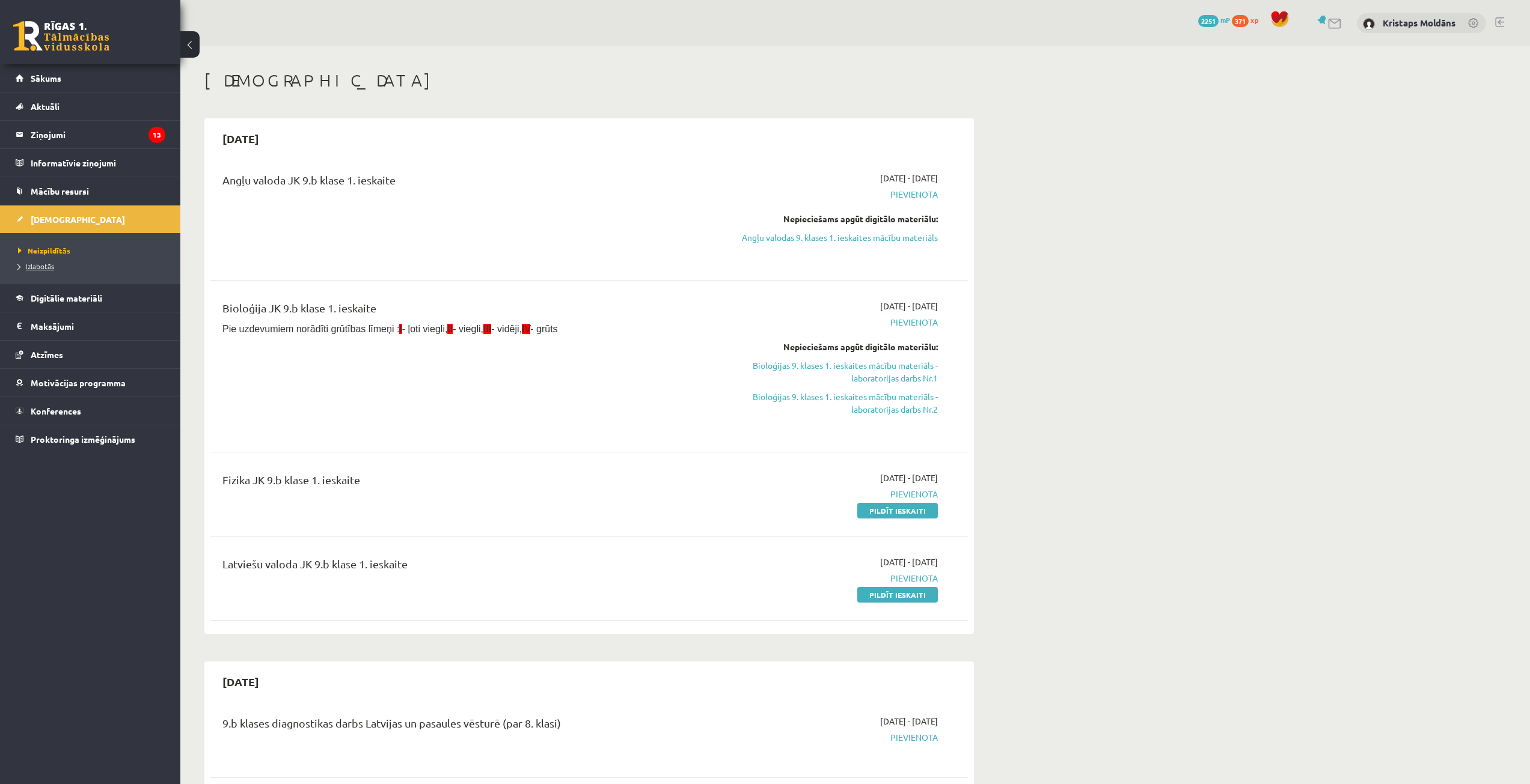
click at [41, 262] on span "Izlabotās" at bounding box center [36, 266] width 36 height 10
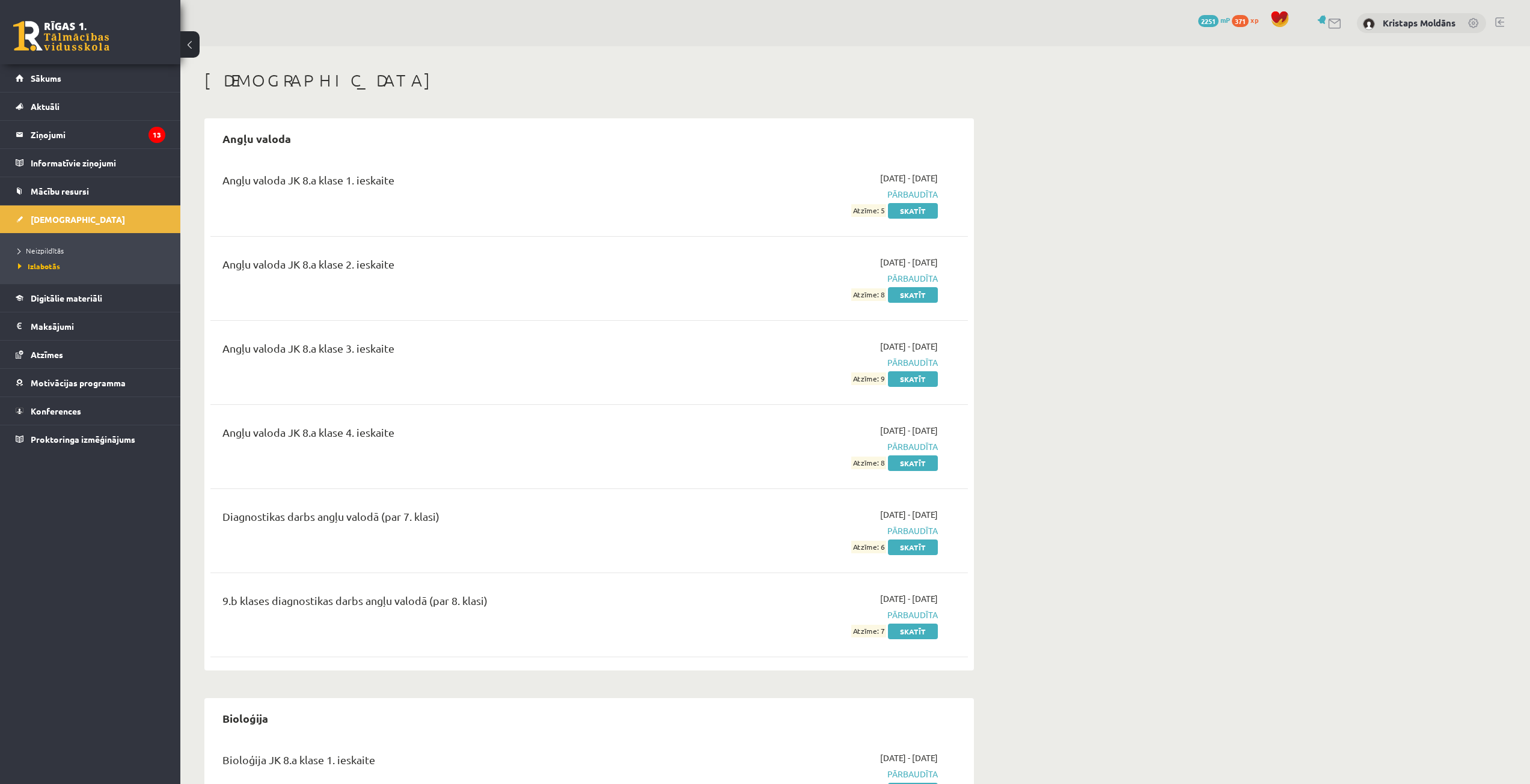
click at [1500, 20] on link at bounding box center [1499, 22] width 9 height 10
